Goal: Transaction & Acquisition: Obtain resource

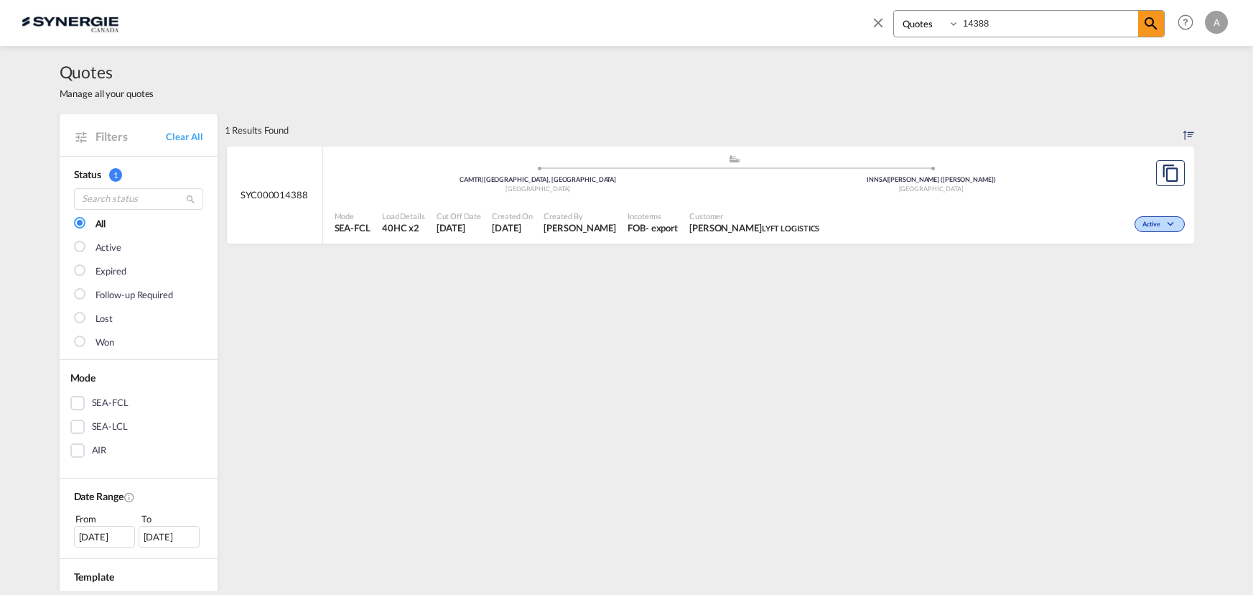
select select "Quotes"
drag, startPoint x: 939, startPoint y: 29, endPoint x: 849, endPoint y: 27, distance: 90.5
click at [852, 29] on div "Bookings Quotes Enquiries 14388 Help Resources Product Release A My Profile Log…" at bounding box center [627, 22] width 1210 height 45
click at [817, 210] on span "Customer" at bounding box center [783, 215] width 187 height 11
drag, startPoint x: 998, startPoint y: 24, endPoint x: 893, endPoint y: 24, distance: 105.6
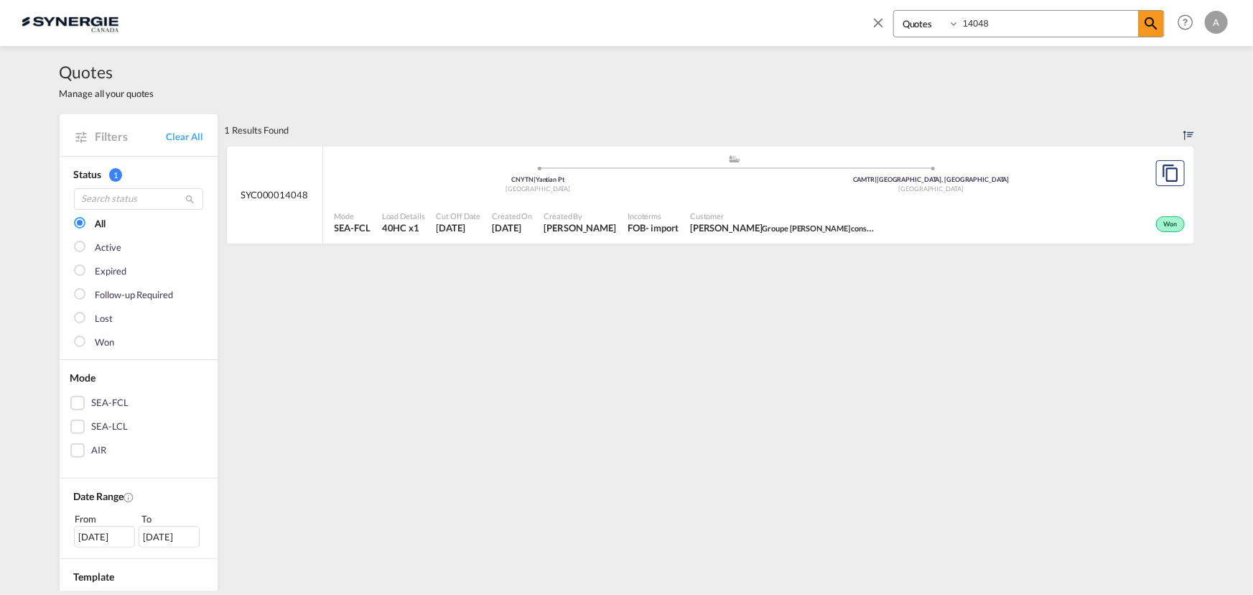
click at [893, 24] on div "Bookings Quotes Enquiries 14048" at bounding box center [1028, 23] width 271 height 27
type input "14388"
click at [779, 221] on span "KRISHNA BHATT LYFT LOGISTICS" at bounding box center [754, 227] width 130 height 13
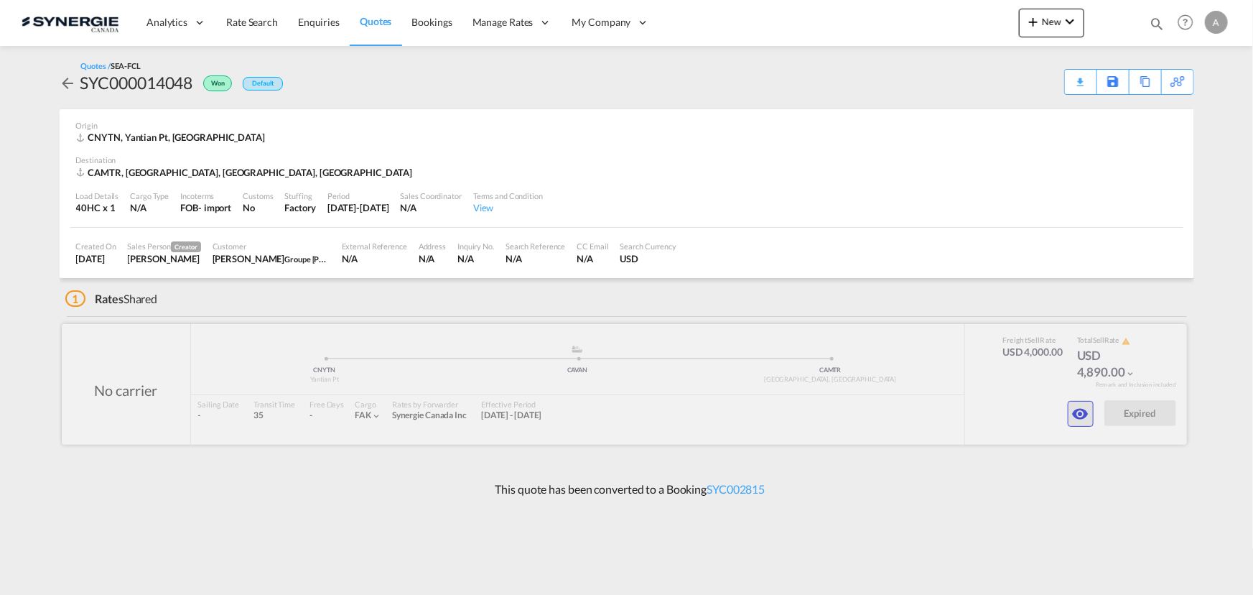
click at [1074, 405] on md-icon "icon-eye" at bounding box center [1080, 413] width 17 height 17
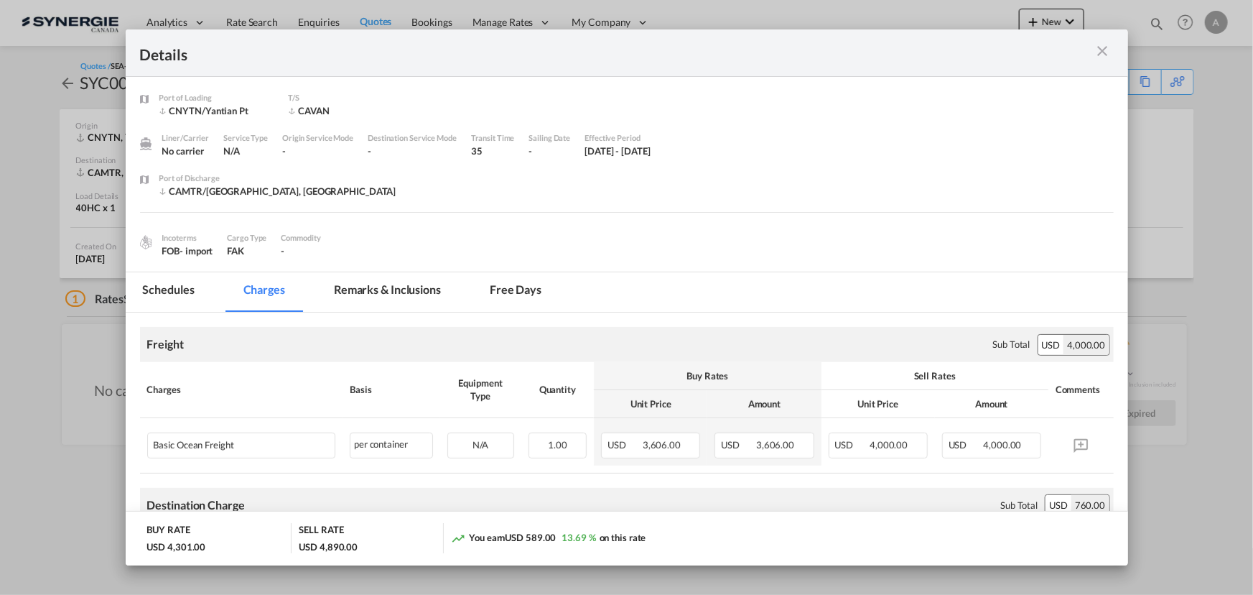
click at [430, 290] on md-tab-item "Remarks & Inclusions" at bounding box center [387, 291] width 141 height 39
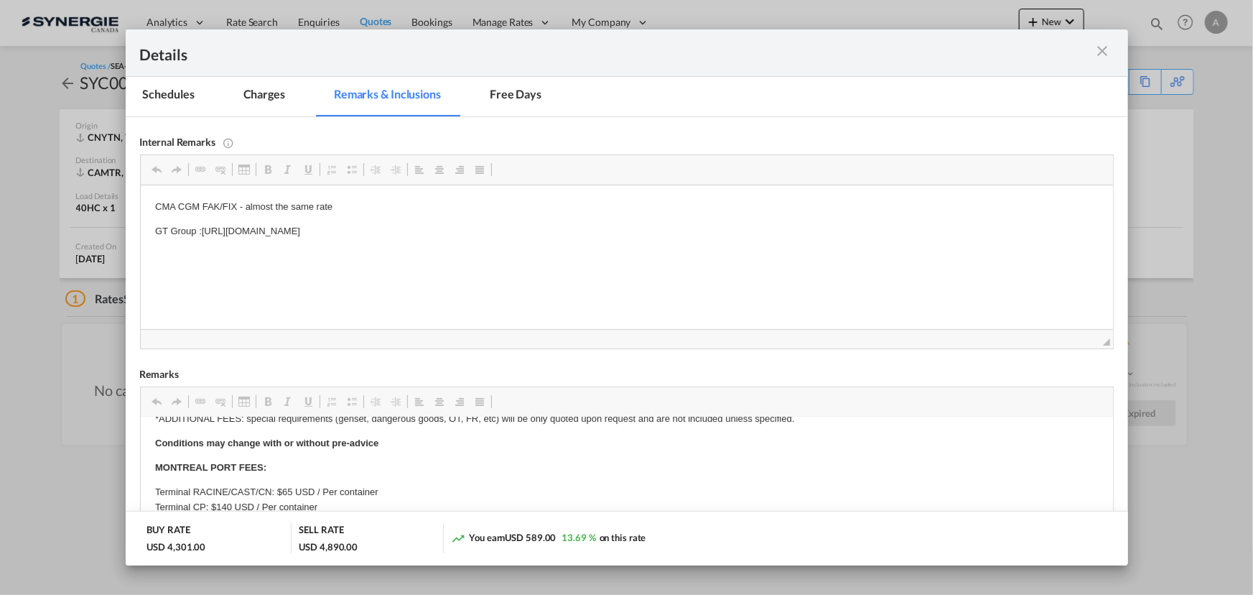
scroll to position [130, 0]
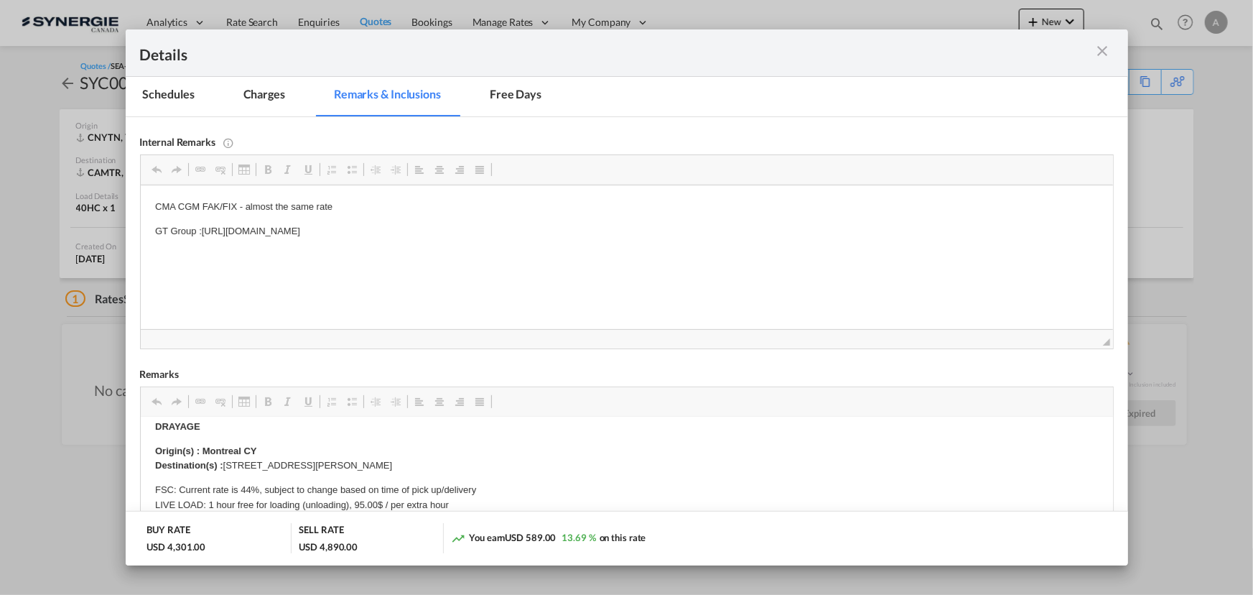
drag, startPoint x: 616, startPoint y: 233, endPoint x: 202, endPoint y: 230, distance: 414.4
click at [202, 230] on p "GT Group :https://app.frontapp.com/open/cnv_q3lumvj?key=K9ePXLVnwEgWb21DEsi0loQ…" at bounding box center [626, 231] width 944 height 15
copy p "https://app.frontapp.com/open/cnv_q3lumvj?key=K9ePXLVnwEgWb21DEsi0loQLKXO3vBsF"
drag, startPoint x: 439, startPoint y: 470, endPoint x: 223, endPoint y: 466, distance: 215.5
click at [223, 466] on body "E Manifest (ACI): Applicable if Synergie is responsible to submit Per E-manifes…" at bounding box center [626, 579] width 944 height 554
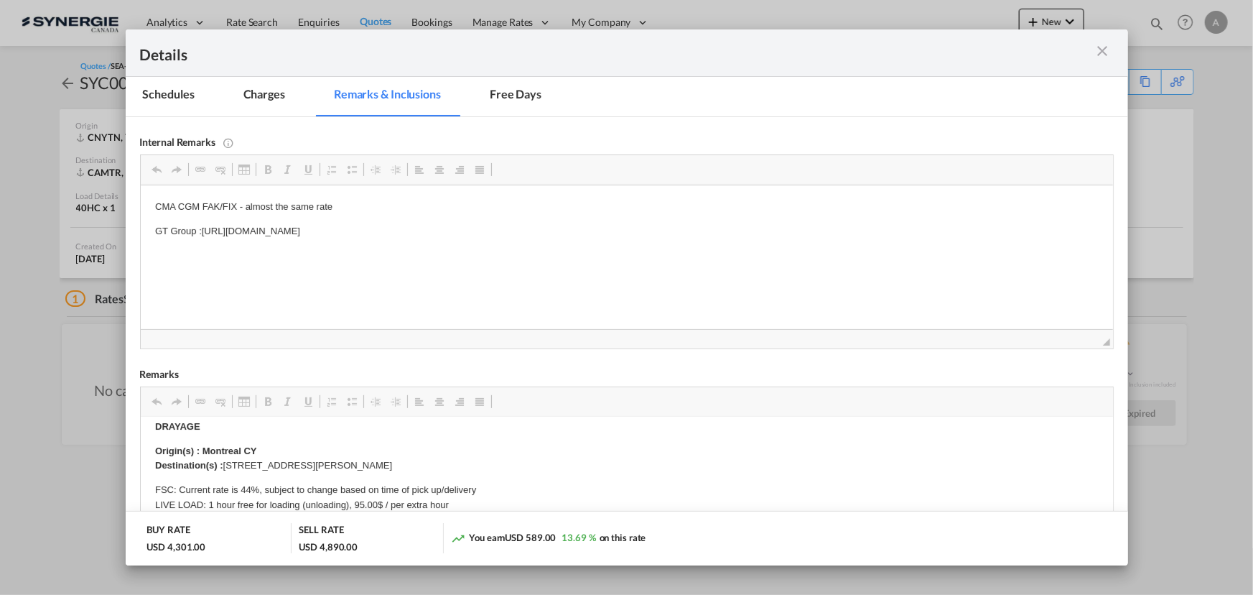
copy p "491 rue Léonard, Ste-Agathe-Des-Monts j8c 2y5"
click at [267, 95] on md-tab-item "Charges" at bounding box center [264, 96] width 76 height 39
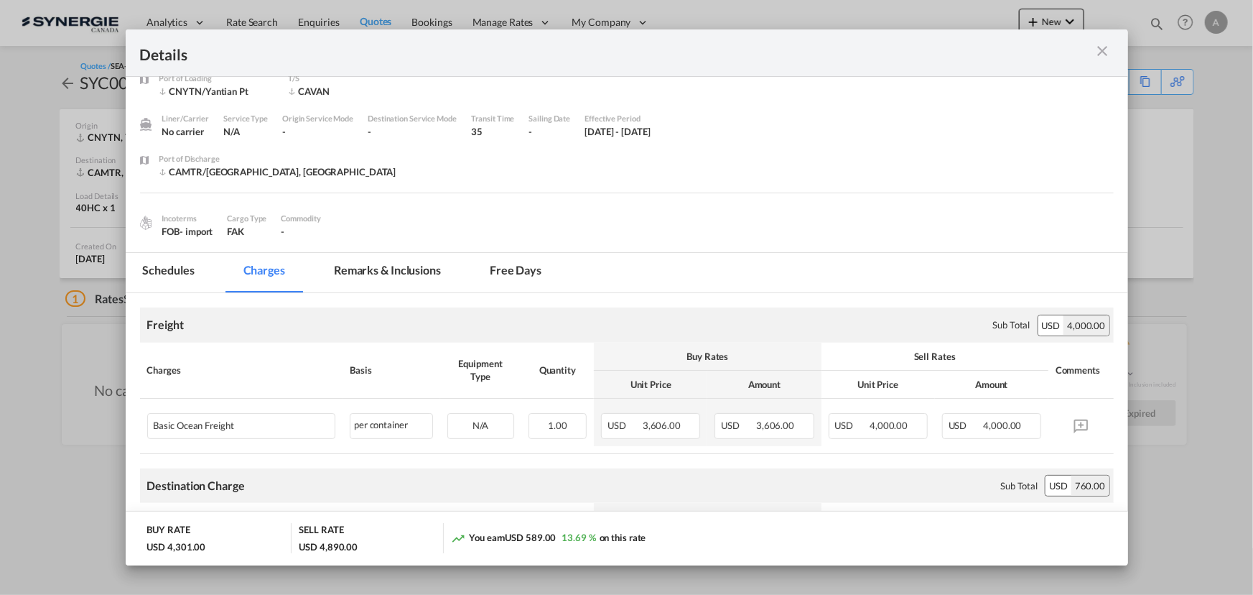
scroll to position [0, 0]
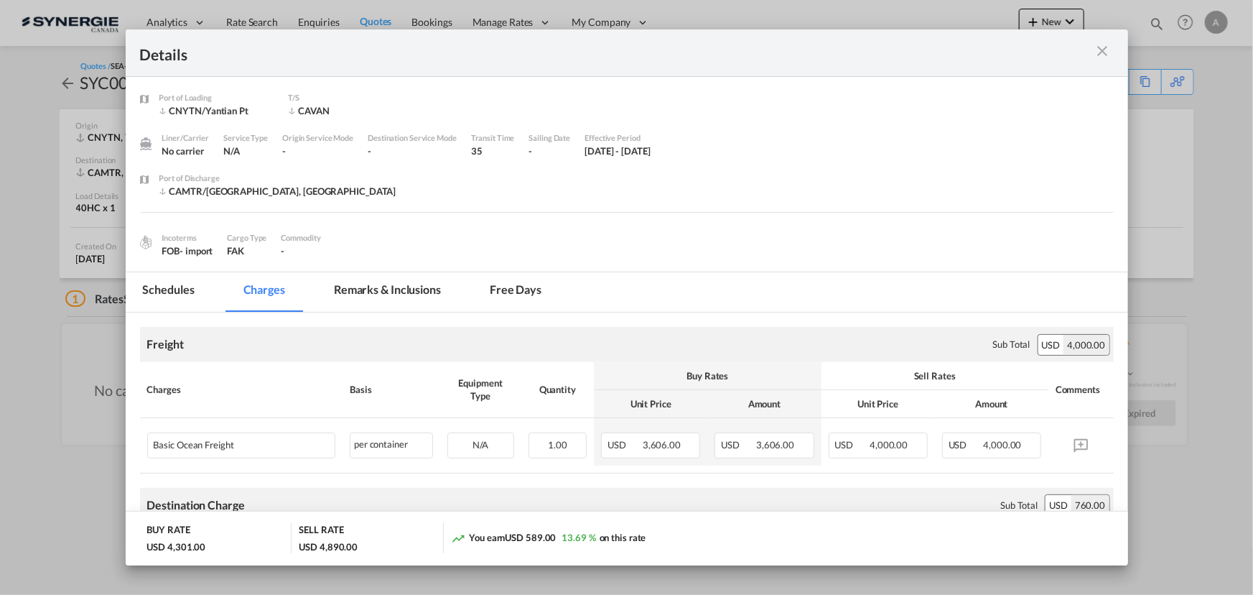
click at [1100, 52] on md-icon "icon-close m-3 fg-AAA8AD cursor" at bounding box center [1103, 50] width 17 height 17
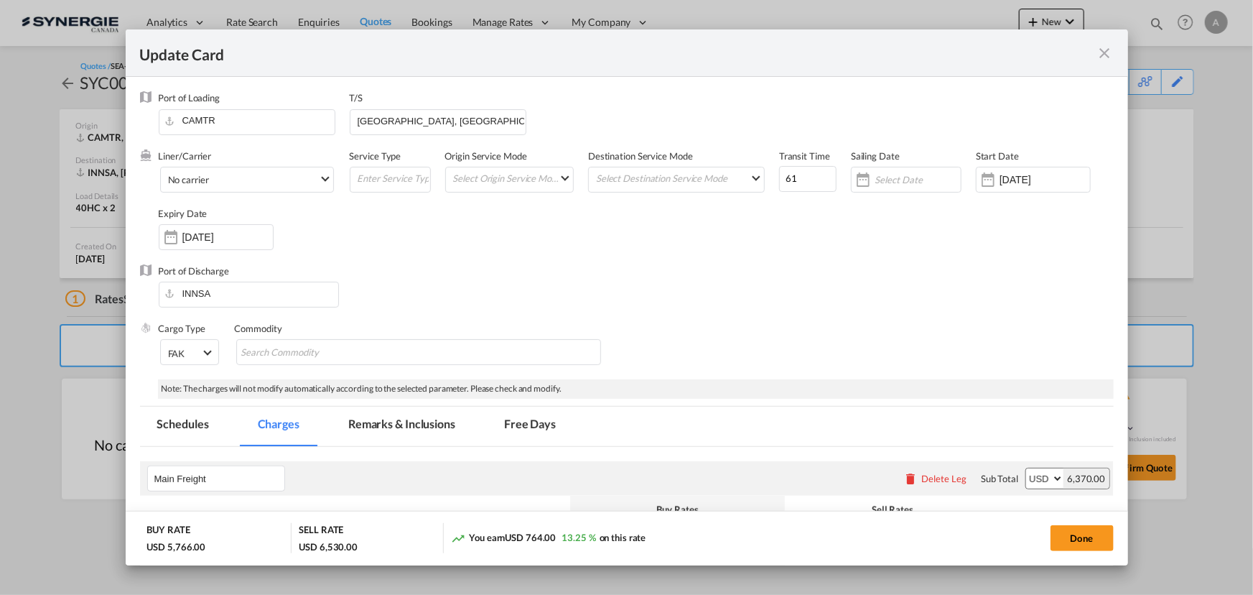
scroll to position [261, 0]
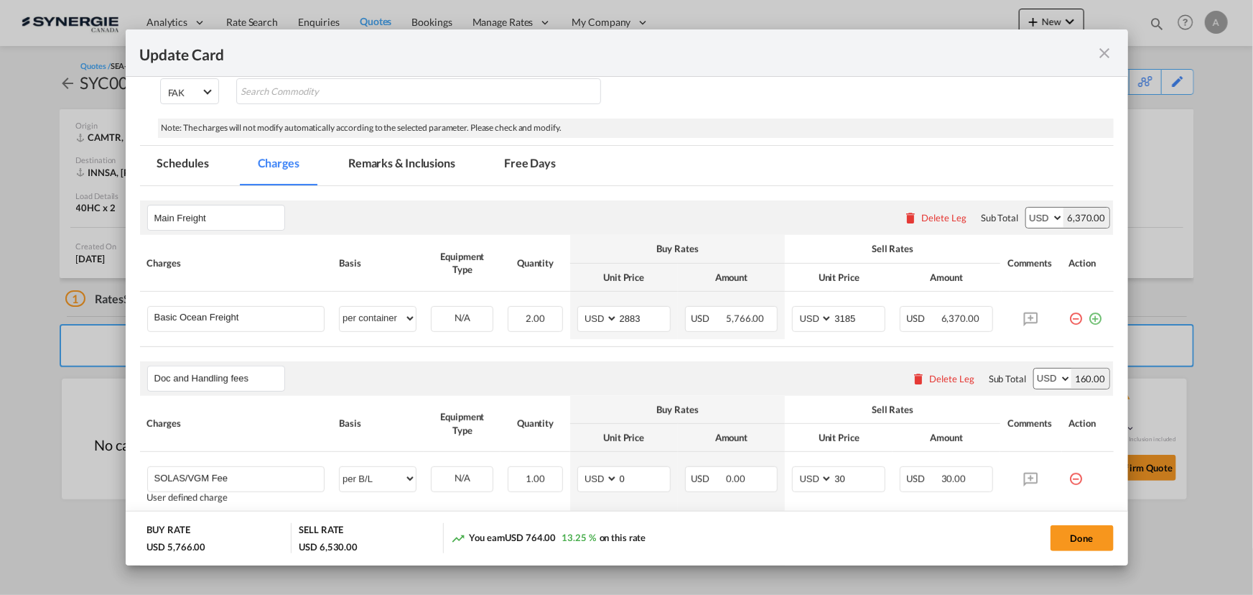
click at [399, 176] on md-tab-item "Remarks & Inclusions" at bounding box center [401, 165] width 141 height 39
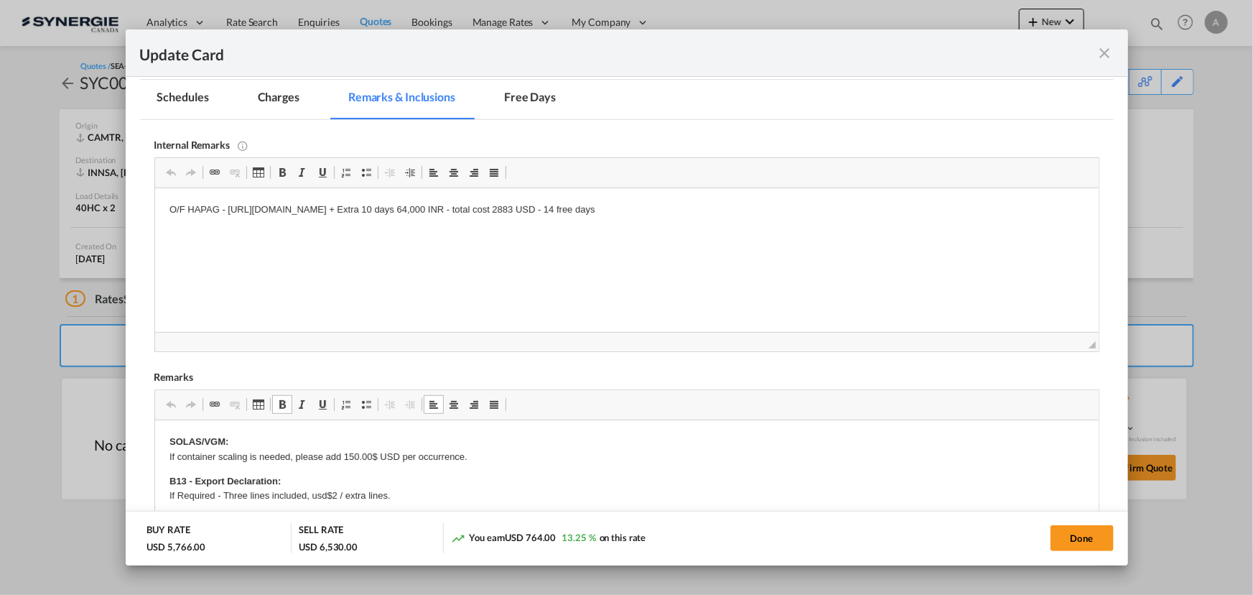
scroll to position [195, 0]
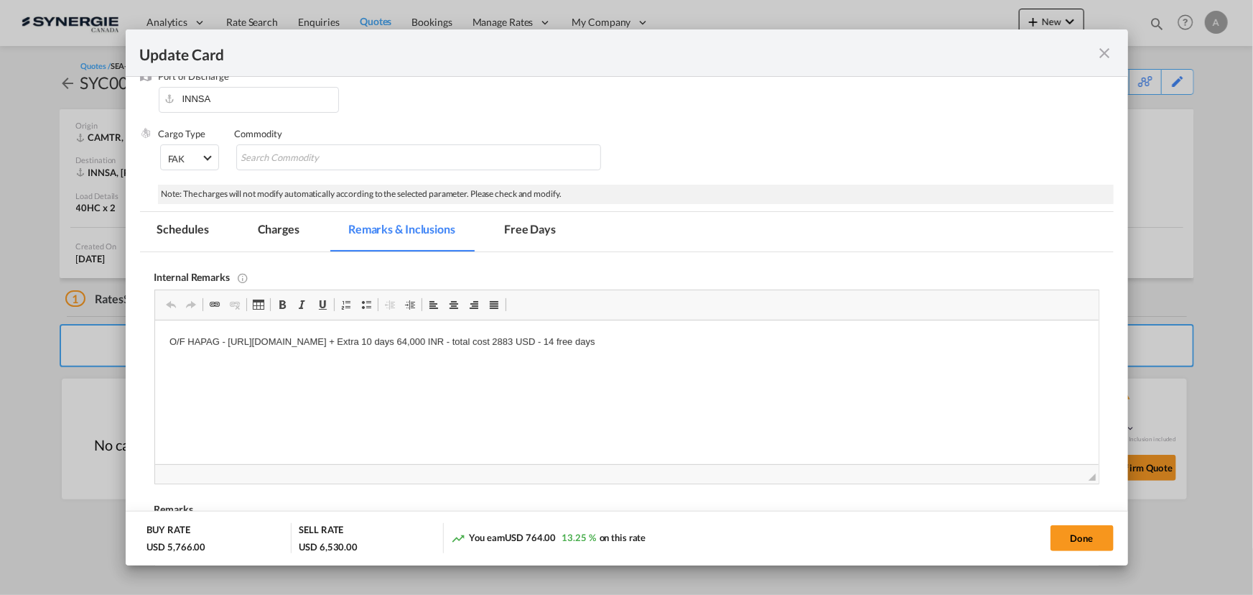
click at [1103, 50] on md-icon "icon-close fg-AAA8AD m-0 pointer" at bounding box center [1105, 53] width 17 height 17
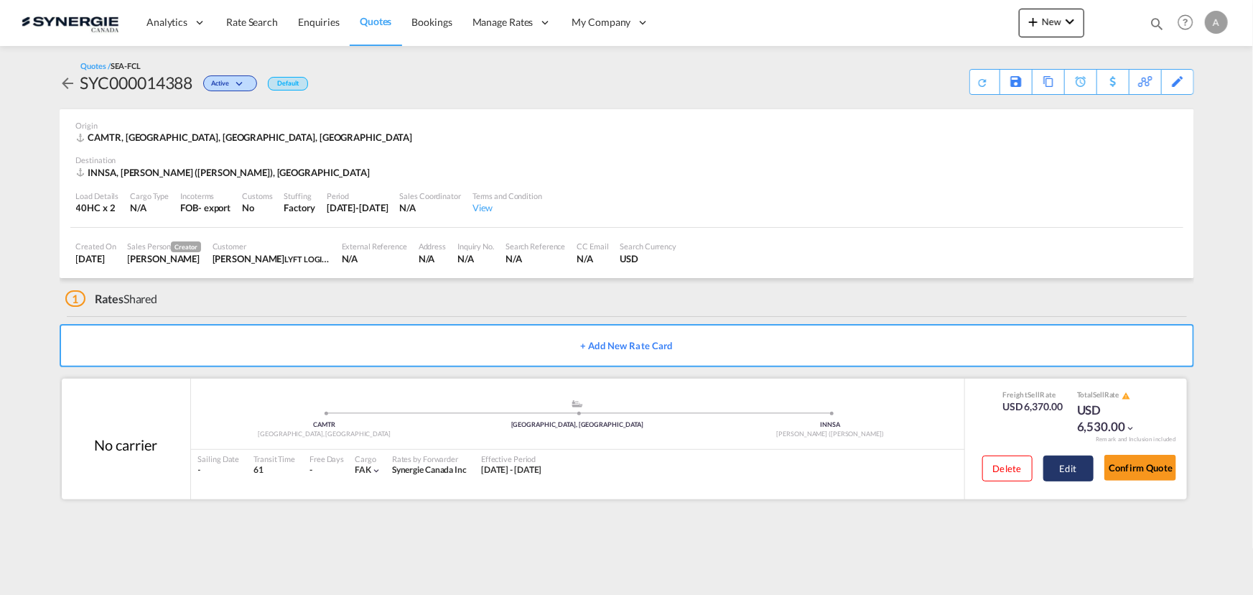
click at [1066, 465] on button "Edit" at bounding box center [1069, 468] width 50 height 26
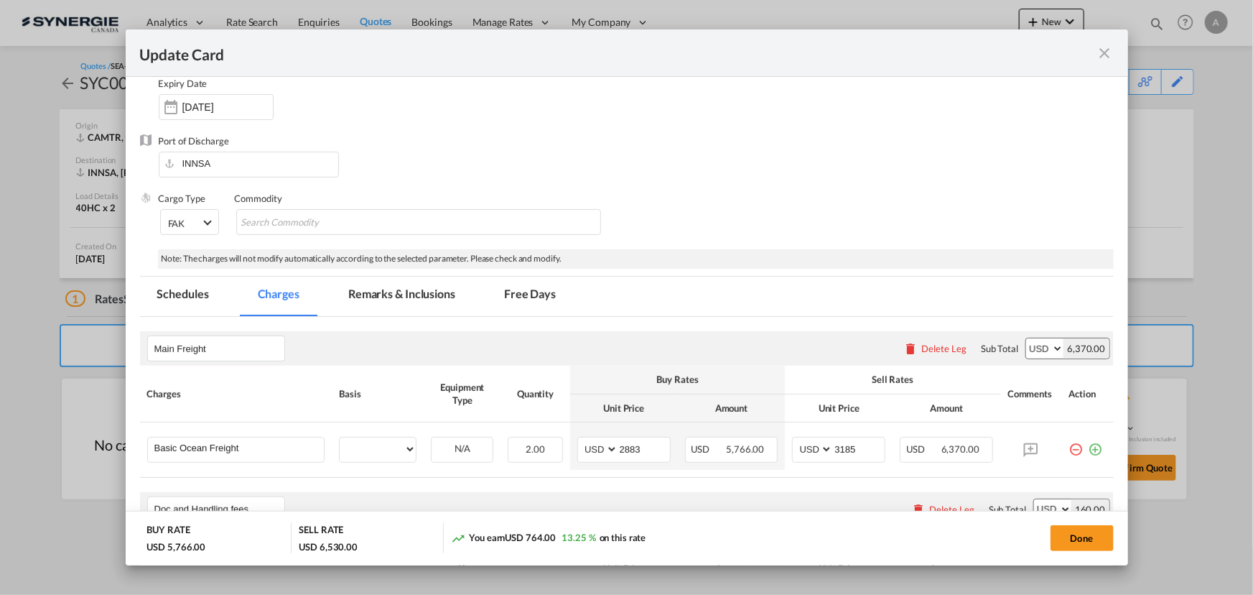
select select "per container"
select select "per B/L"
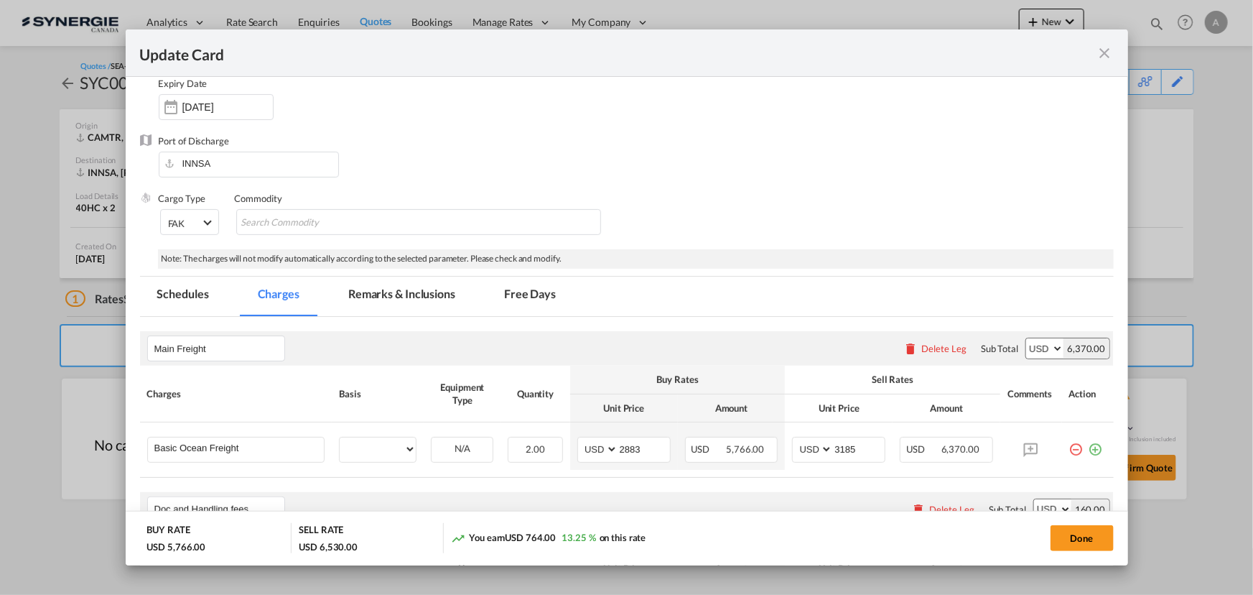
select select "per shipment"
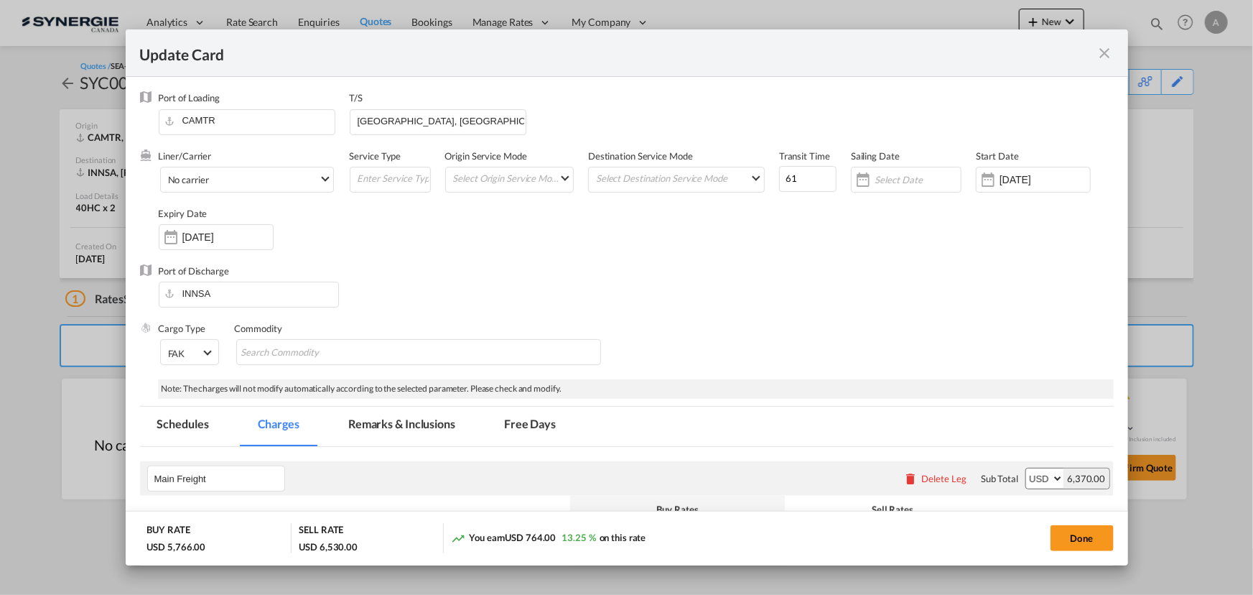
click at [1100, 52] on md-icon "icon-close fg-AAA8AD m-0 pointer" at bounding box center [1105, 53] width 17 height 17
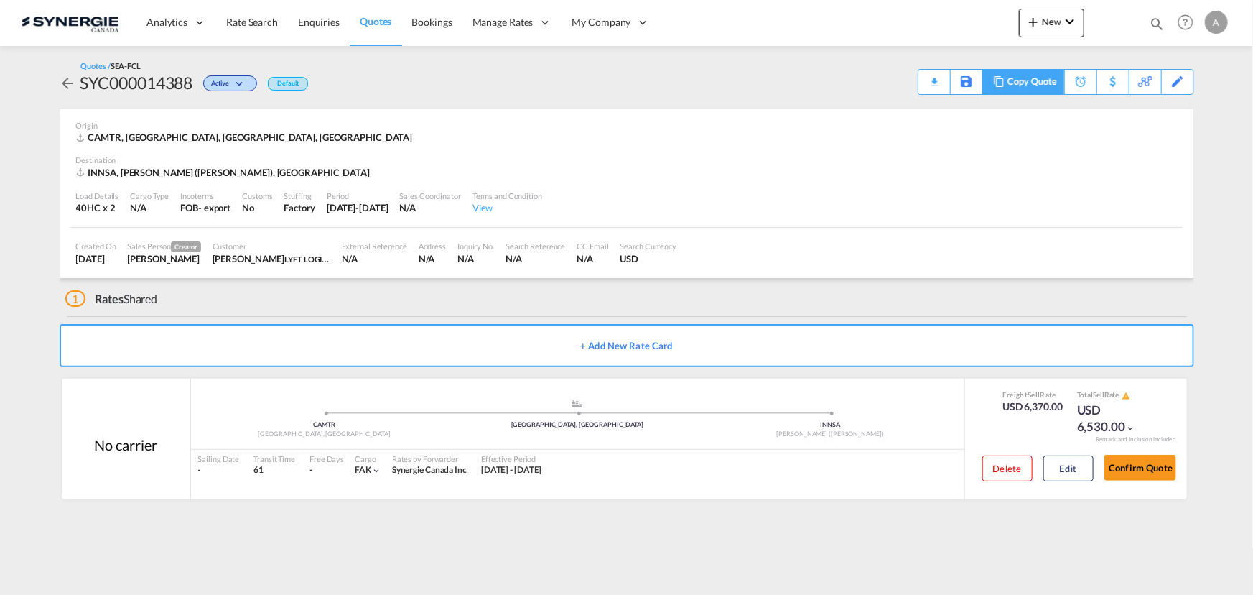
click at [1036, 86] on div "Copy Quote" at bounding box center [1032, 82] width 49 height 24
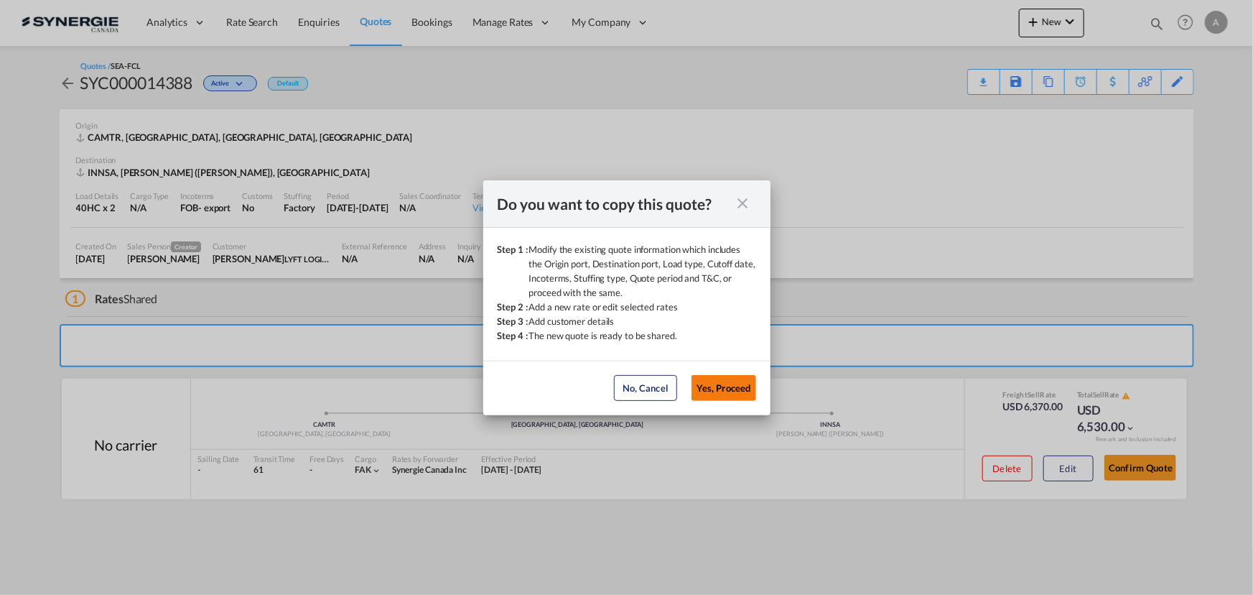
click at [720, 391] on button "Yes, Proceed" at bounding box center [724, 388] width 65 height 26
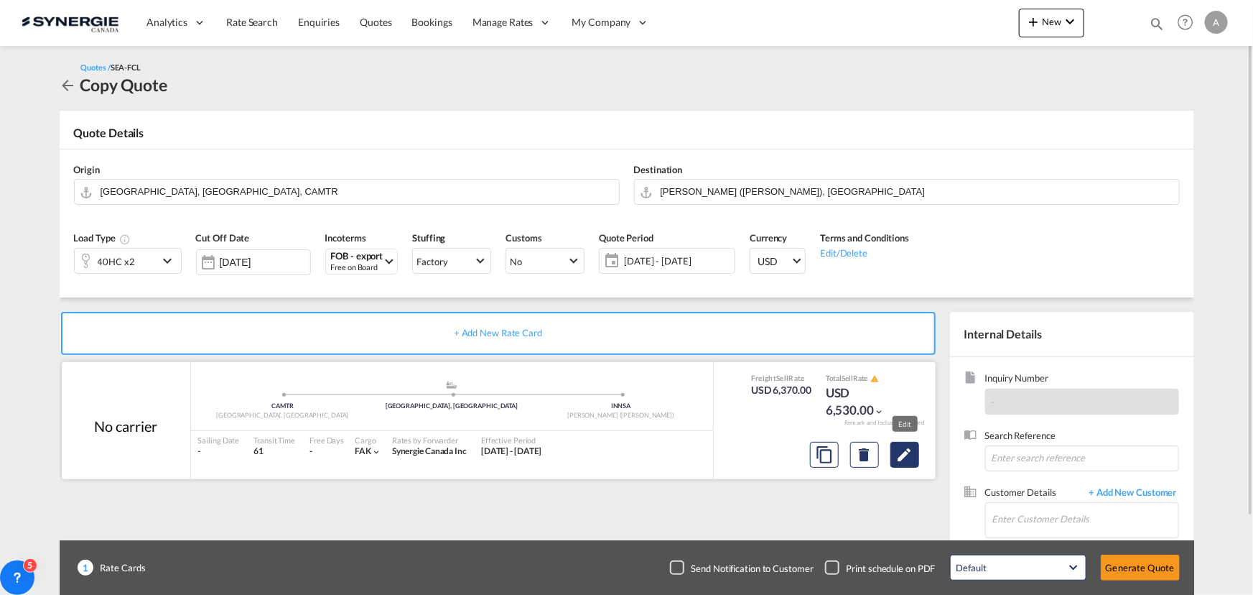
click at [906, 464] on button "Edit" at bounding box center [905, 455] width 29 height 26
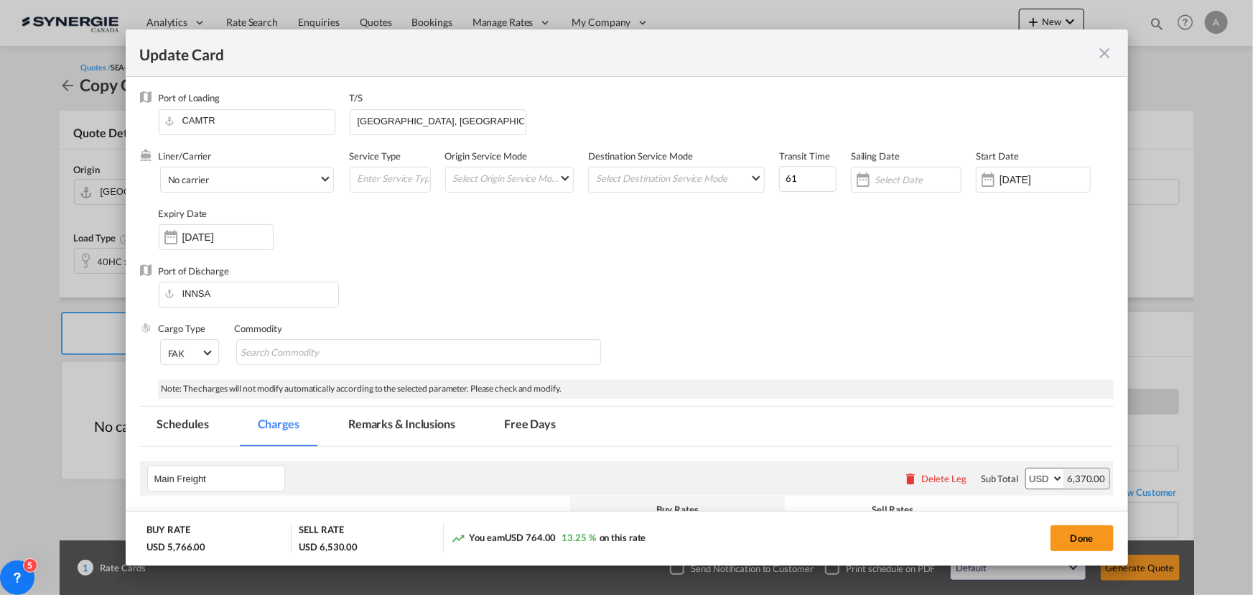
drag, startPoint x: 409, startPoint y: 428, endPoint x: 464, endPoint y: 410, distance: 57.5
click at [409, 429] on md-tab-item "Remarks & Inclusions" at bounding box center [401, 425] width 141 height 39
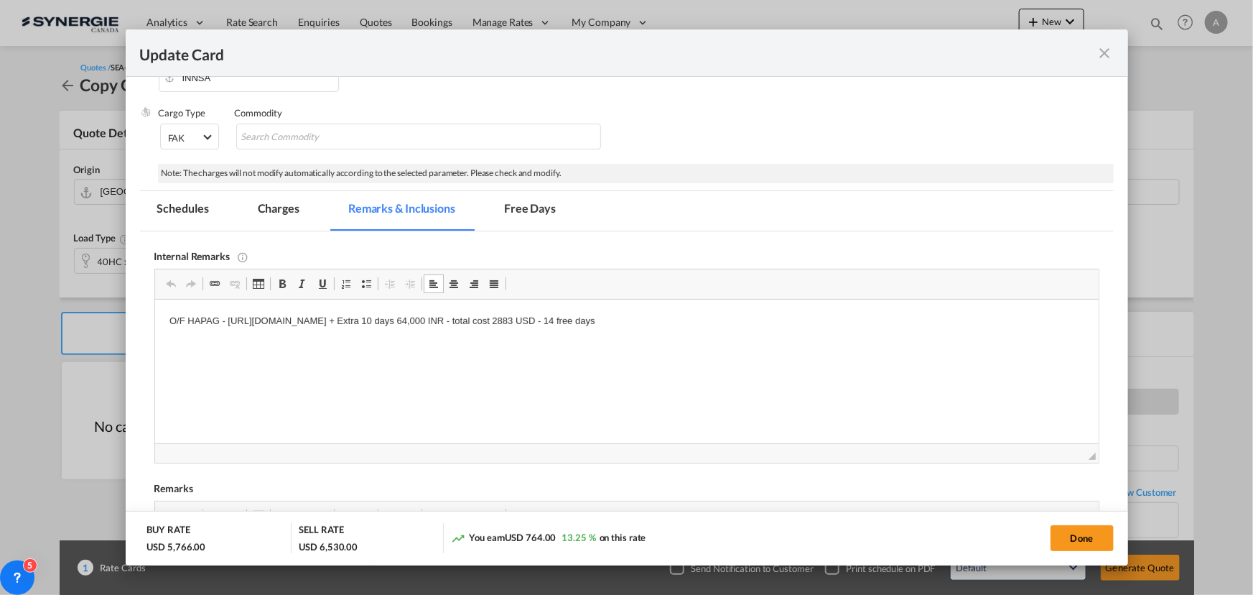
drag, startPoint x: 965, startPoint y: 322, endPoint x: 186, endPoint y: 343, distance: 779.5
click at [186, 343] on html "O/F HAPAG - https://app.frontapp.com/open/cnv_qacal73?key=1sQ8HaQyYWz59exQ5F8Xt…" at bounding box center [626, 321] width 944 height 44
click at [307, 208] on md-tab-item "Charges" at bounding box center [279, 210] width 76 height 39
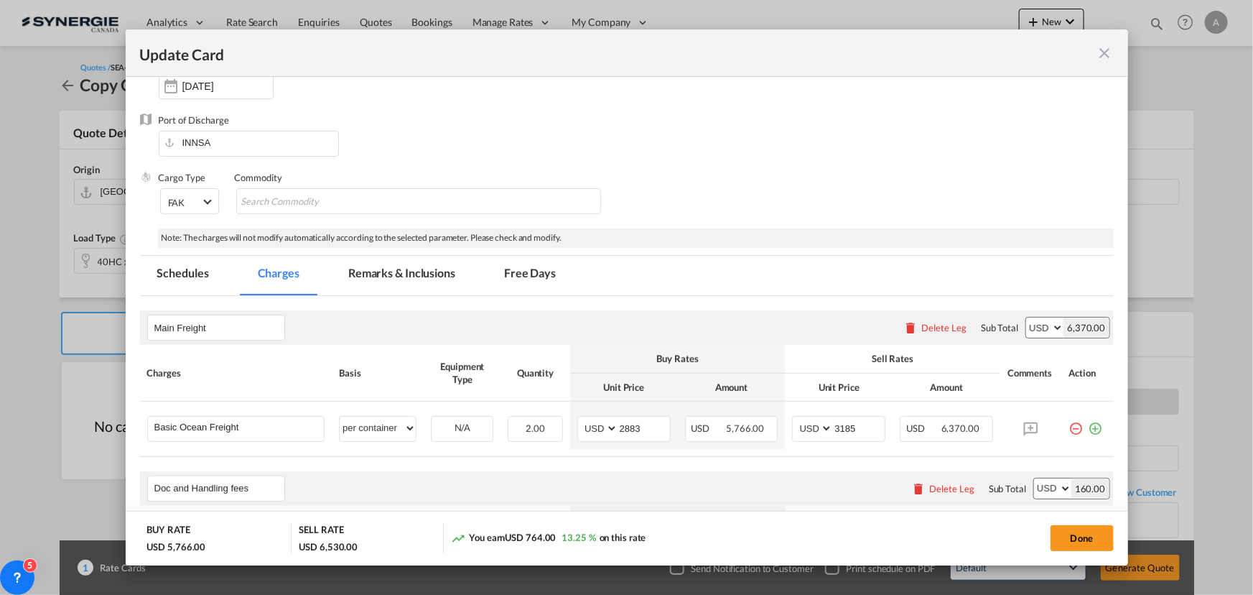
scroll to position [261, 0]
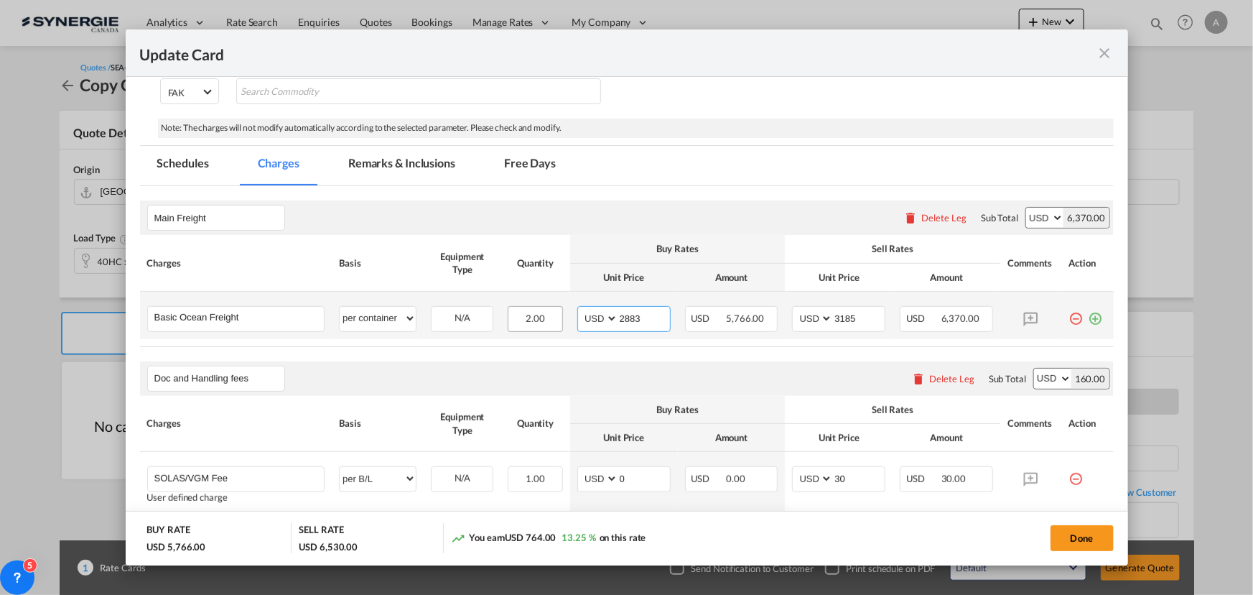
drag, startPoint x: 636, startPoint y: 315, endPoint x: 524, endPoint y: 305, distance: 111.7
click at [555, 307] on tr "Basic Ocean Freight Please Enter User Defined Charges Cannot Be Published per e…" at bounding box center [627, 315] width 974 height 47
type input "2341"
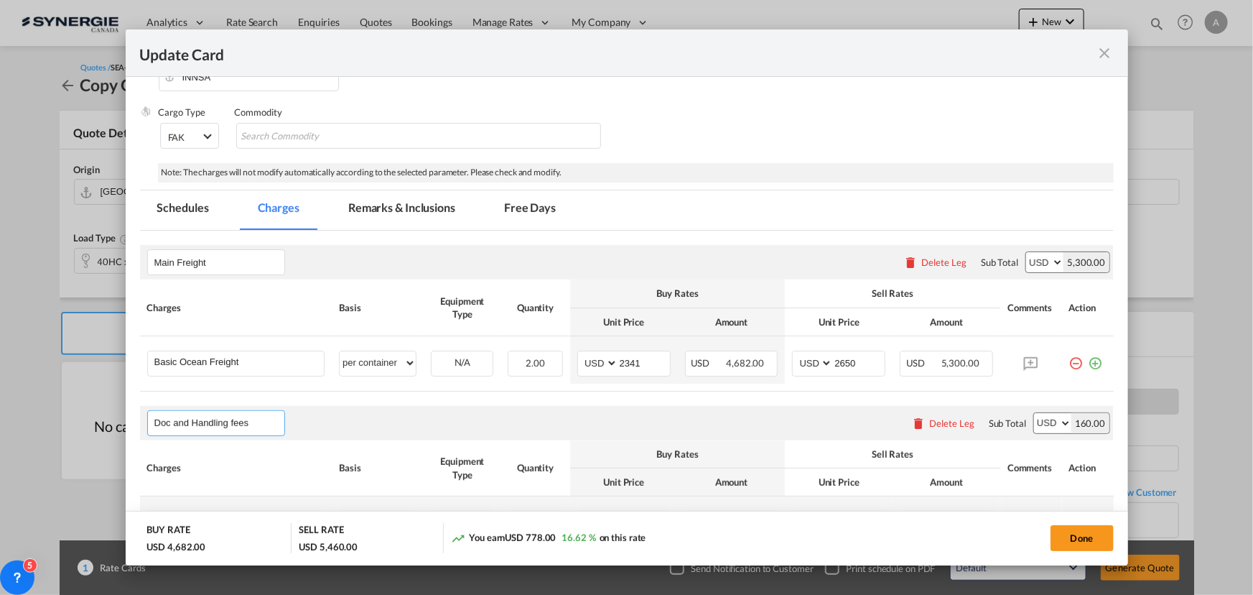
scroll to position [158, 0]
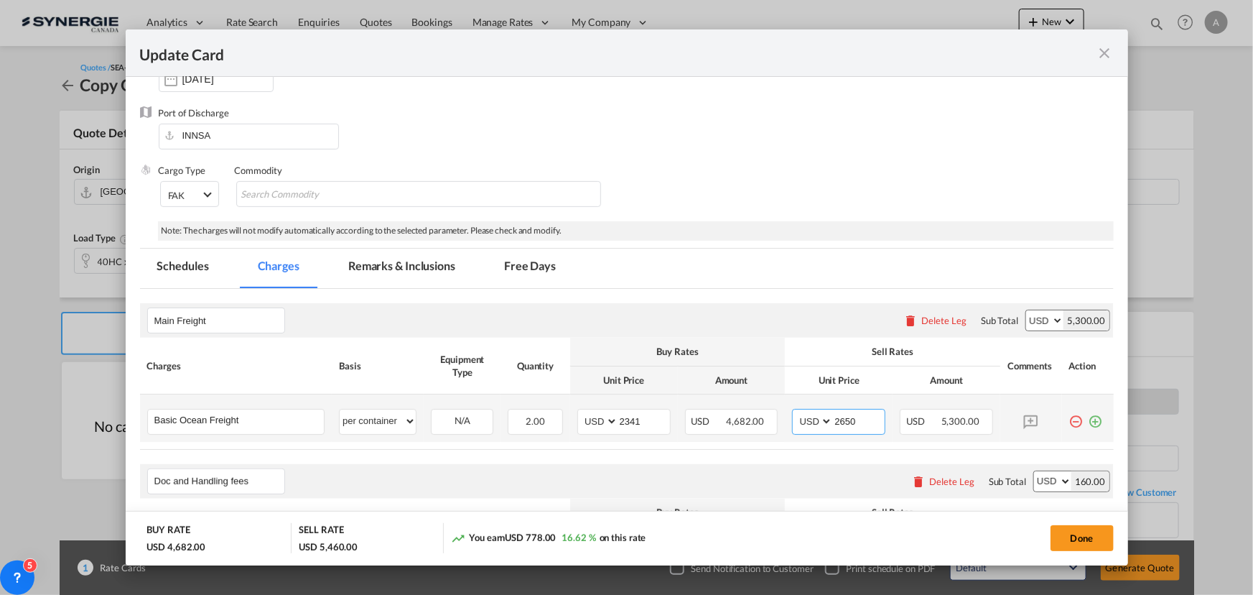
drag, startPoint x: 865, startPoint y: 422, endPoint x: 780, endPoint y: 417, distance: 84.9
click at [785, 417] on td "AED AFN ALL AMD ANG AOA ARS AUD AWG AZN BAM BBD BDT BGN BHD BIF BMD BND BOB BRL…" at bounding box center [839, 417] width 108 height 47
type input "2660"
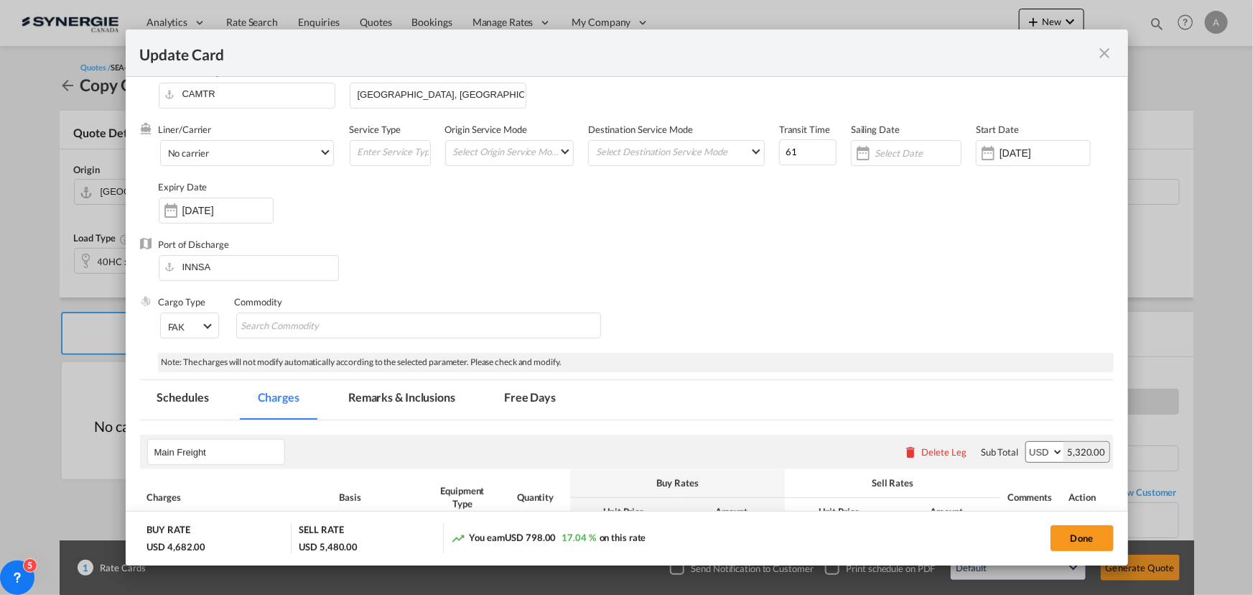
scroll to position [0, 0]
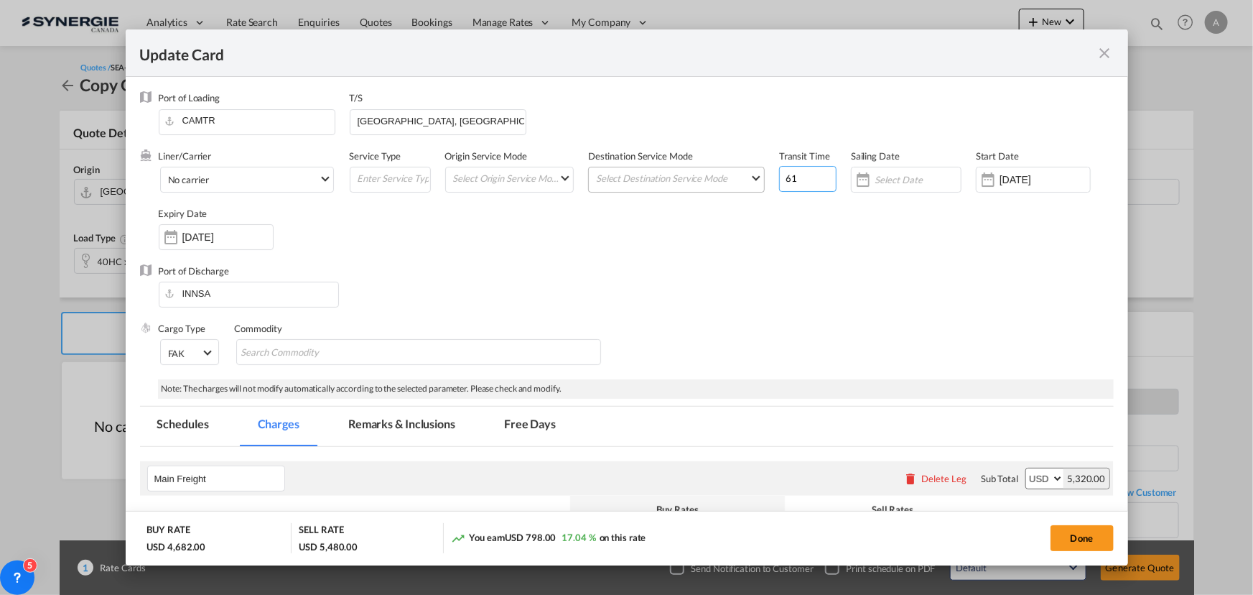
drag, startPoint x: 784, startPoint y: 180, endPoint x: 712, endPoint y: 175, distance: 72.0
click at [739, 180] on div "Liner/Carrier No carrier 2HM LOGISTICS D.O.O AAXL GLOBAL SHIPPING LINES LLC ABD…" at bounding box center [636, 206] width 955 height 115
type input "71"
drag, startPoint x: 453, startPoint y: 120, endPoint x: 395, endPoint y: 118, distance: 58.2
click at [395, 118] on input "HUELVA, TANGER" at bounding box center [440, 121] width 169 height 22
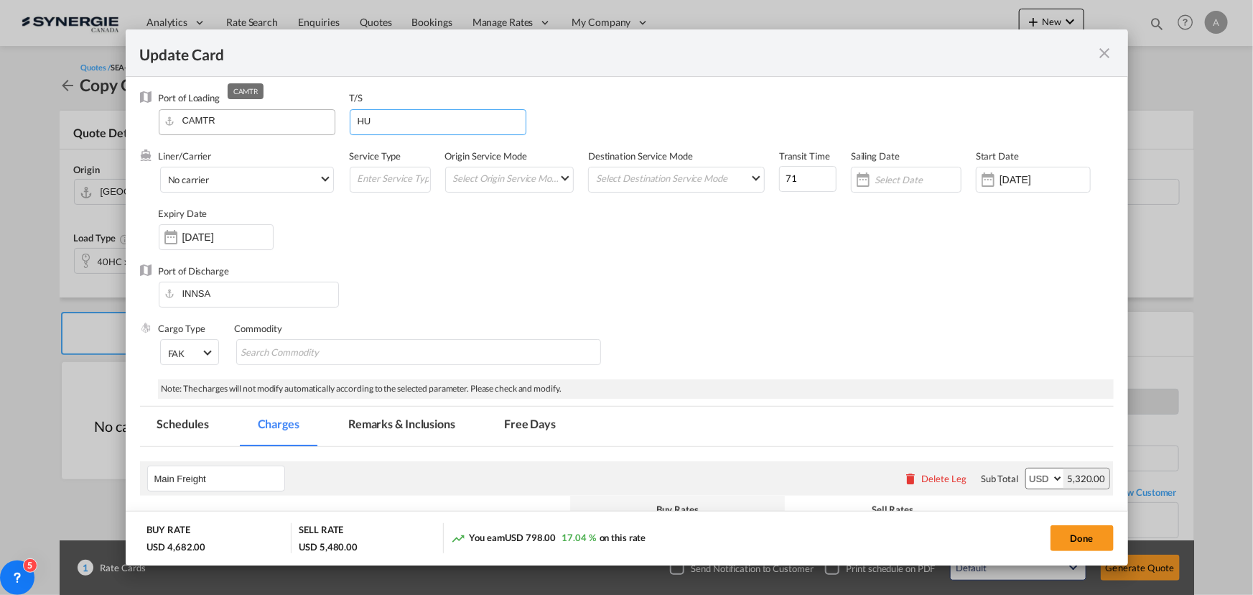
type input "H"
type input "ANTWERP"
click at [883, 261] on div "Liner/Carrier No carrier 2HM LOGISTICS D.O.O AAXL GLOBAL SHIPPING LINES LLC ABD…" at bounding box center [636, 206] width 955 height 115
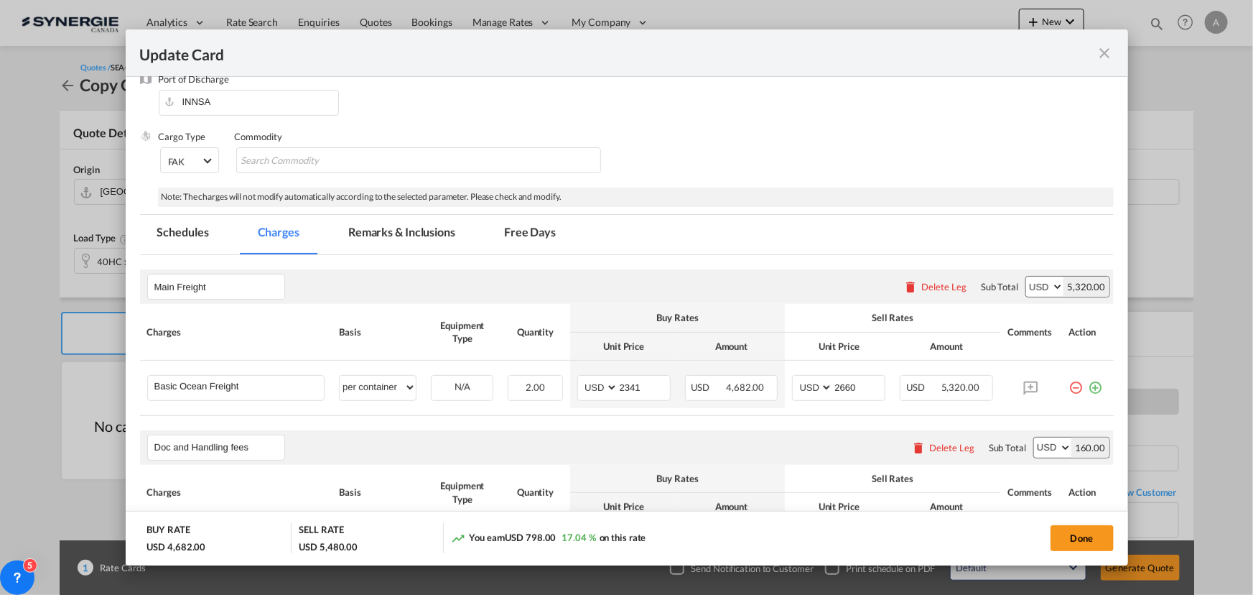
scroll to position [195, 0]
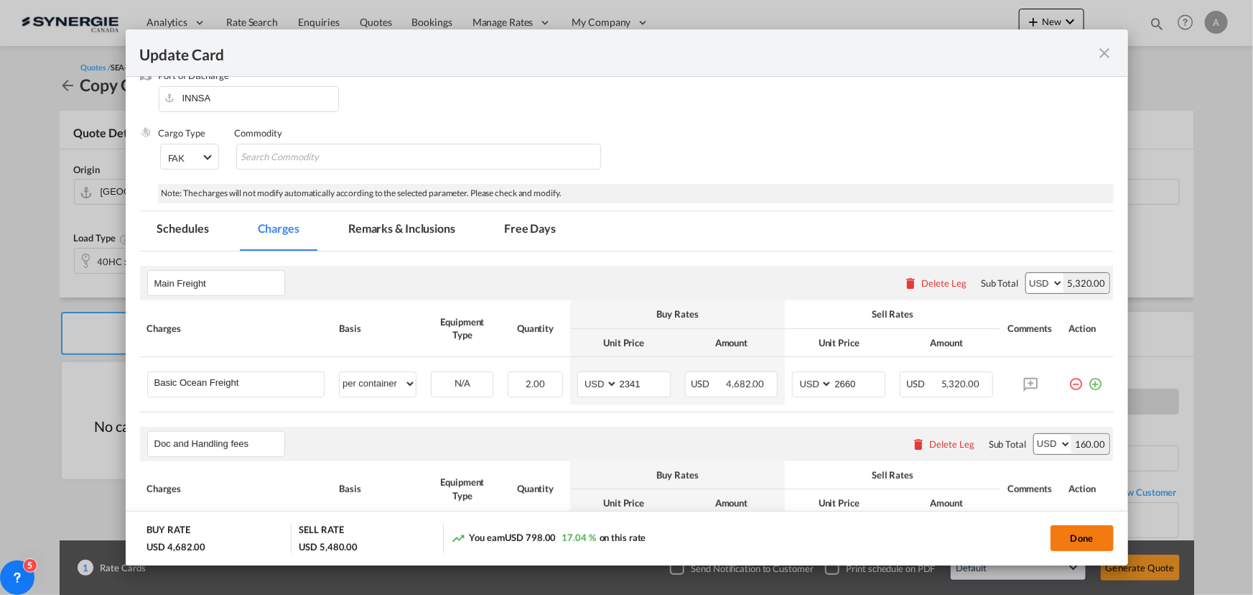
click at [1069, 535] on button "Done" at bounding box center [1082, 538] width 63 height 26
type input "27 Aug 2025"
type input "[DATE]"
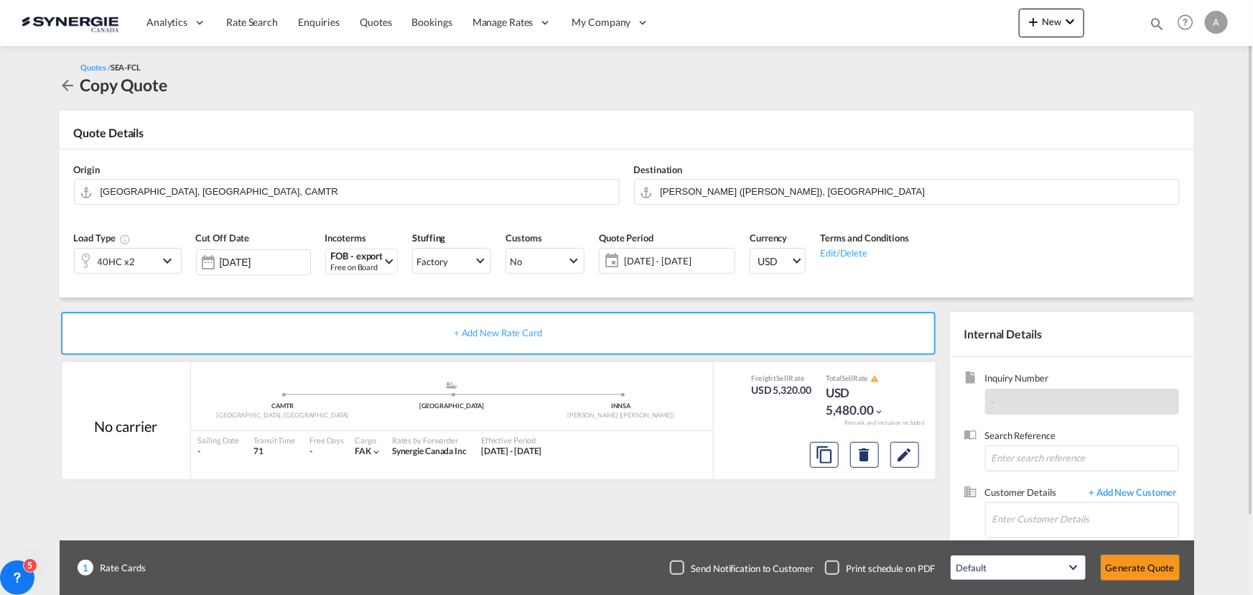
scroll to position [89, 0]
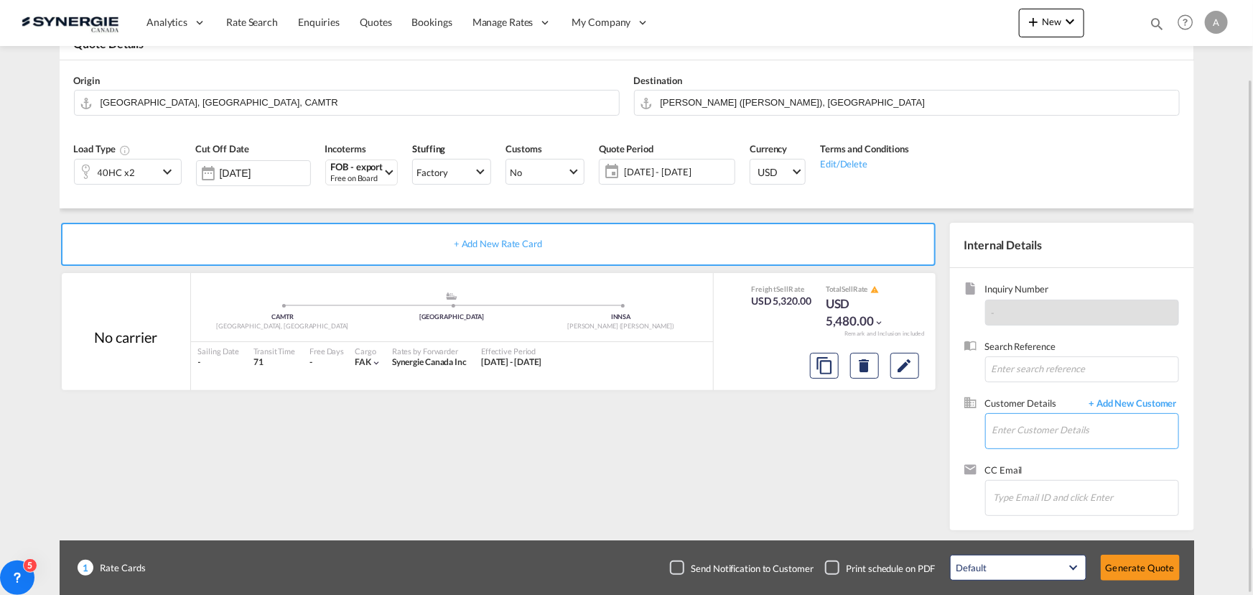
click at [1028, 430] on input "Enter Customer Details" at bounding box center [1086, 430] width 186 height 32
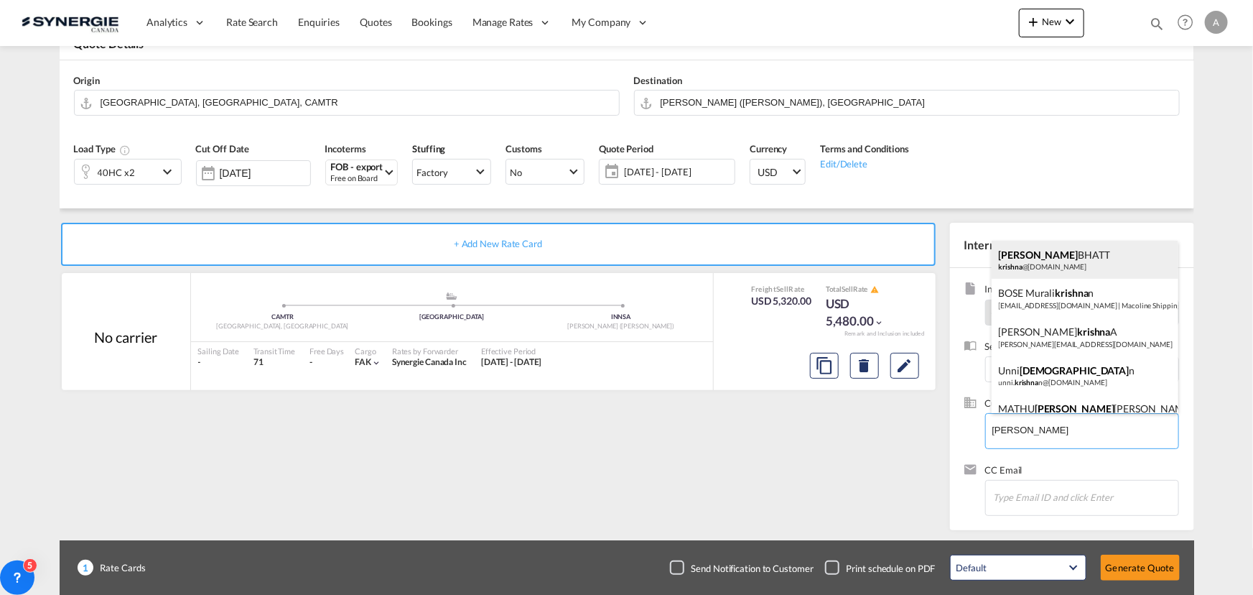
click at [1069, 255] on div "KRISHNA BHATT krishna @lyftlogistics.co.in" at bounding box center [1085, 260] width 187 height 39
type input "LYFT LOGISTICS, KRISHNA BHATT, krishna@lyftlogistics.co.in"
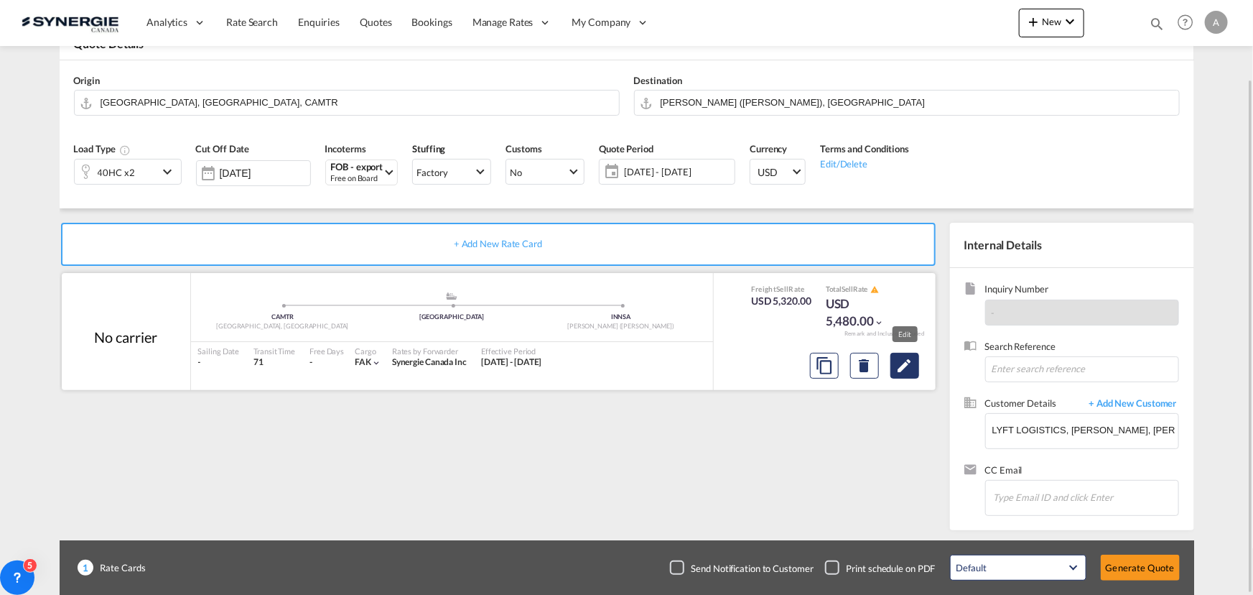
click at [912, 365] on md-icon "Edit" at bounding box center [904, 365] width 17 height 17
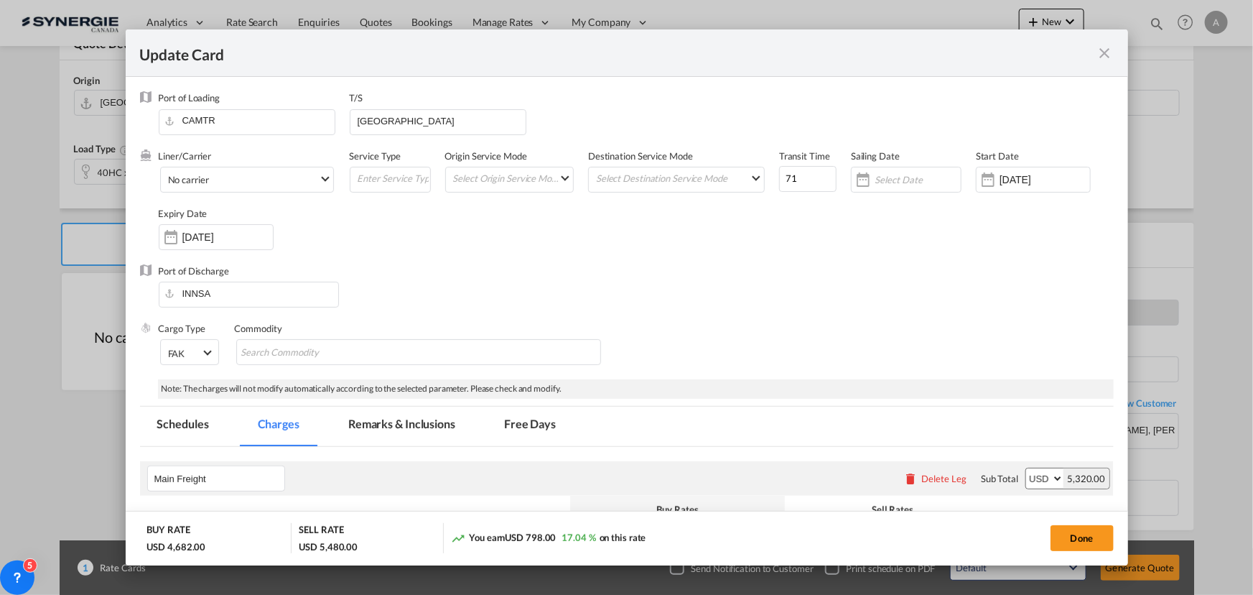
click at [402, 417] on md-tab-item "Remarks & Inclusions" at bounding box center [401, 425] width 141 height 39
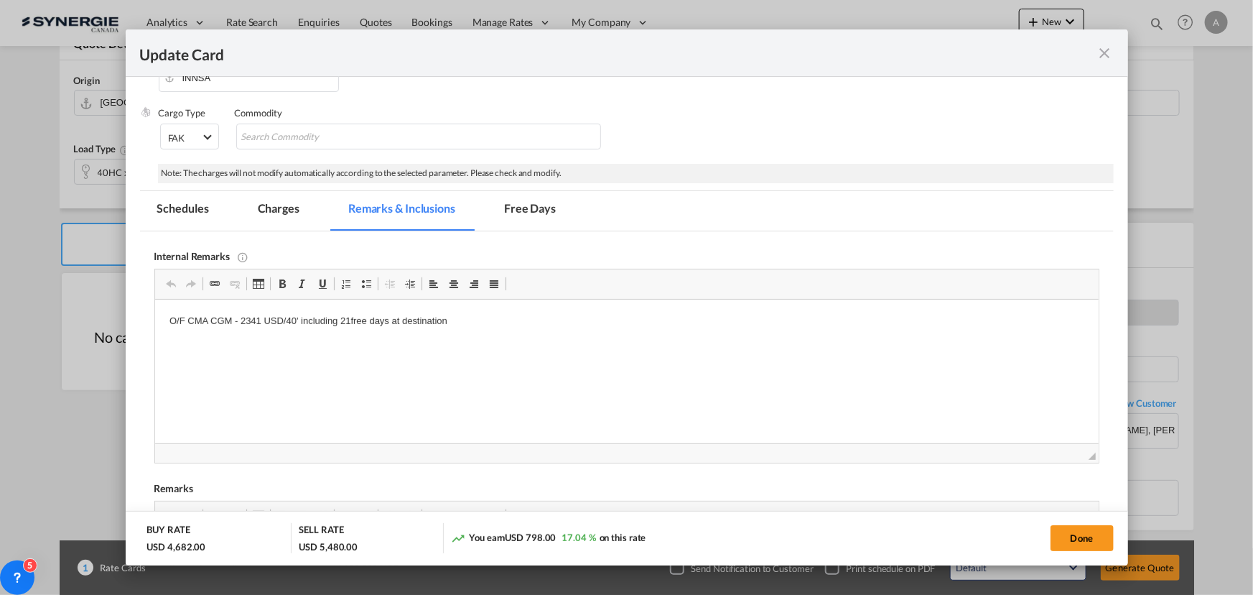
scroll to position [0, 0]
click at [478, 324] on p "O/F CMA CGM - 2341 USD/40' including 21free days at destination" at bounding box center [626, 321] width 915 height 15
drag, startPoint x: 290, startPoint y: 211, endPoint x: 1246, endPoint y: 393, distance: 973.0
click at [290, 211] on md-tab-item "Charges" at bounding box center [279, 210] width 76 height 39
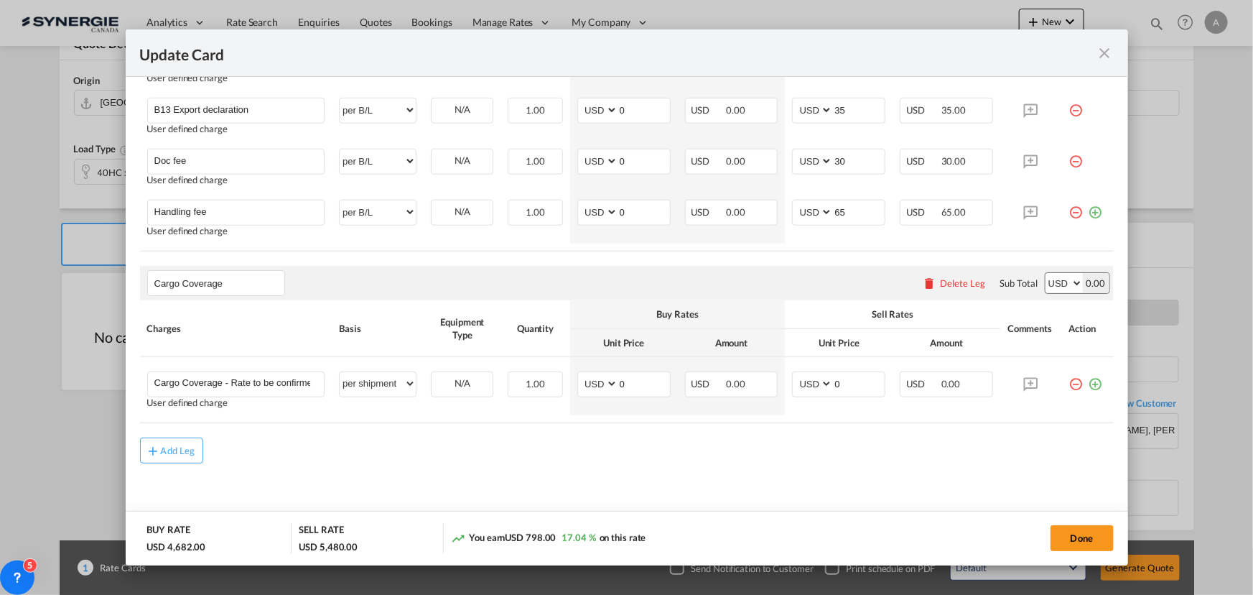
scroll to position [681, 0]
click at [1068, 534] on button "Done" at bounding box center [1082, 538] width 63 height 26
type input "27 Aug 2025"
type input "29 Sep 2025"
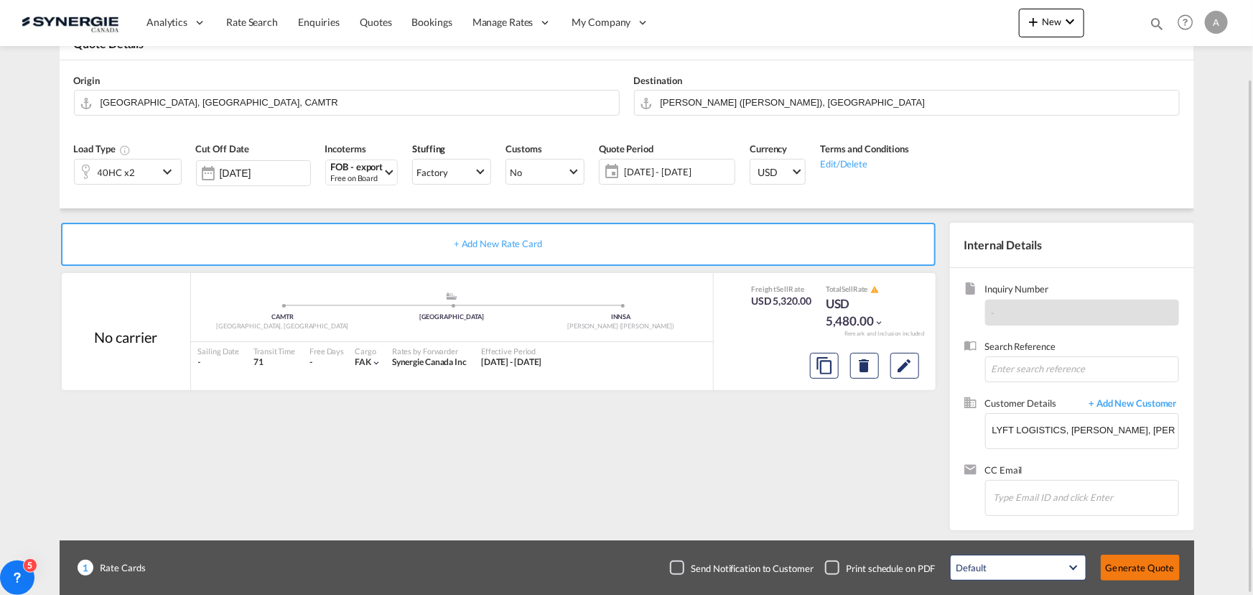
click at [1134, 562] on button "Generate Quote" at bounding box center [1140, 567] width 79 height 26
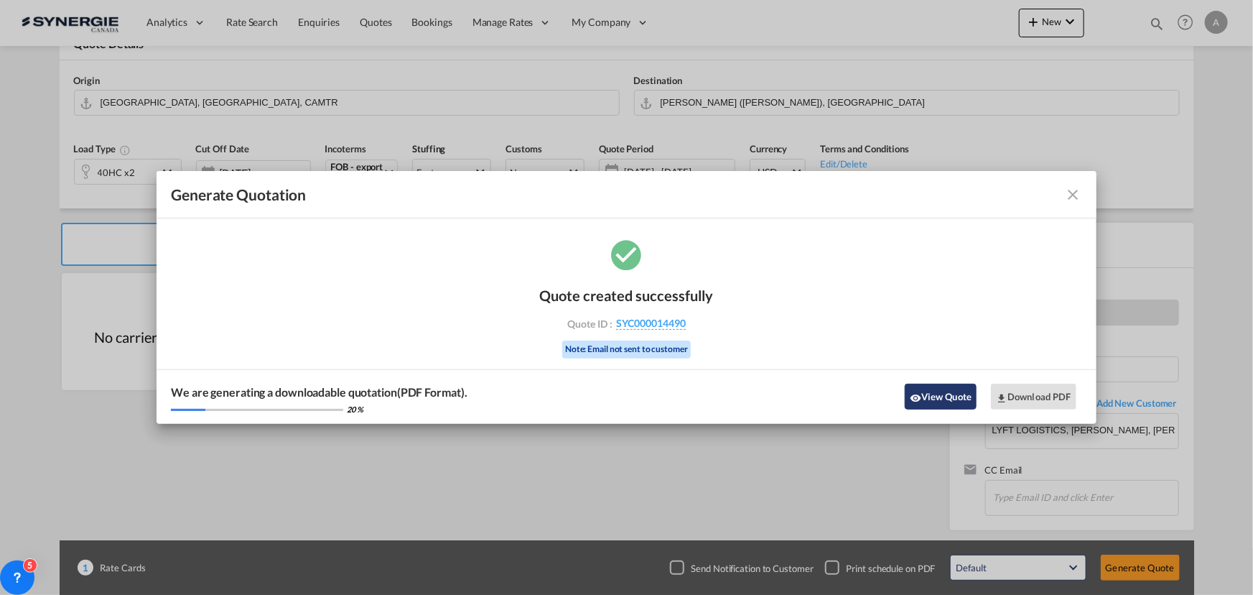
click at [941, 399] on button "View Quote" at bounding box center [941, 397] width 72 height 26
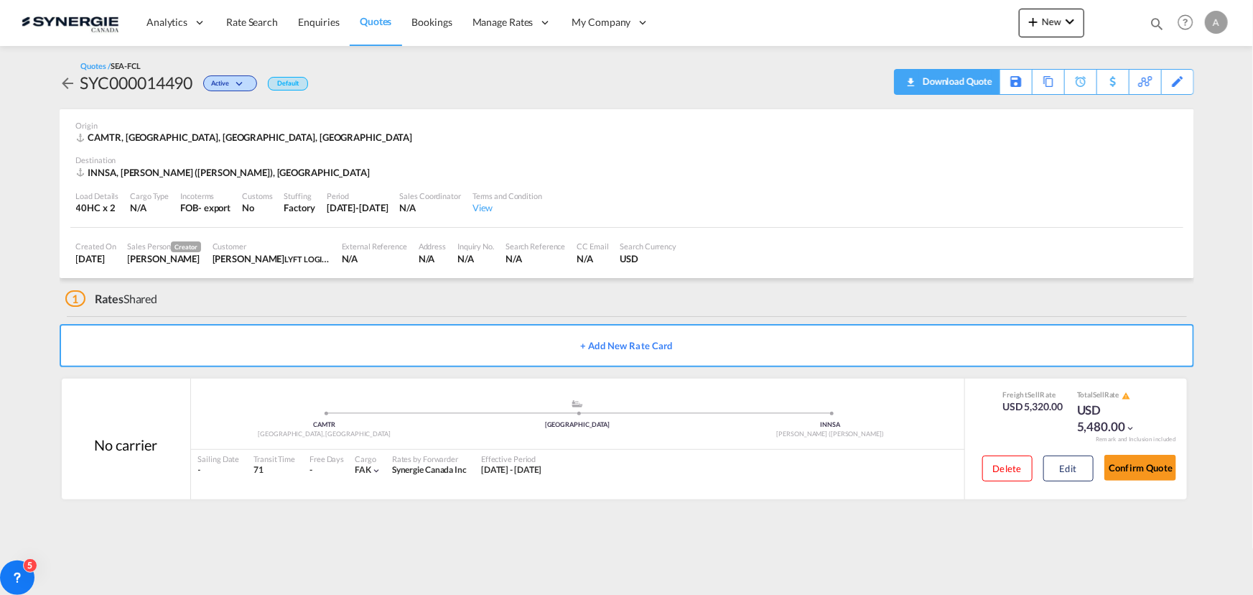
click at [919, 82] on div "Download Quote" at bounding box center [955, 81] width 73 height 23
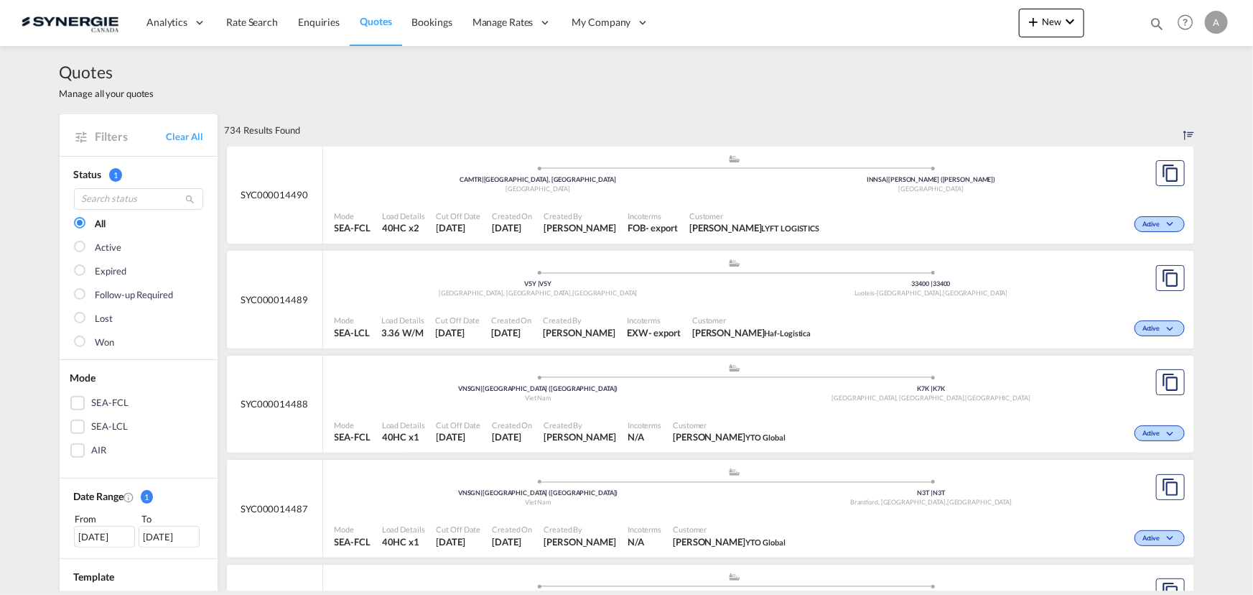
click at [1161, 21] on md-icon "icon-magnify" at bounding box center [1157, 24] width 16 height 16
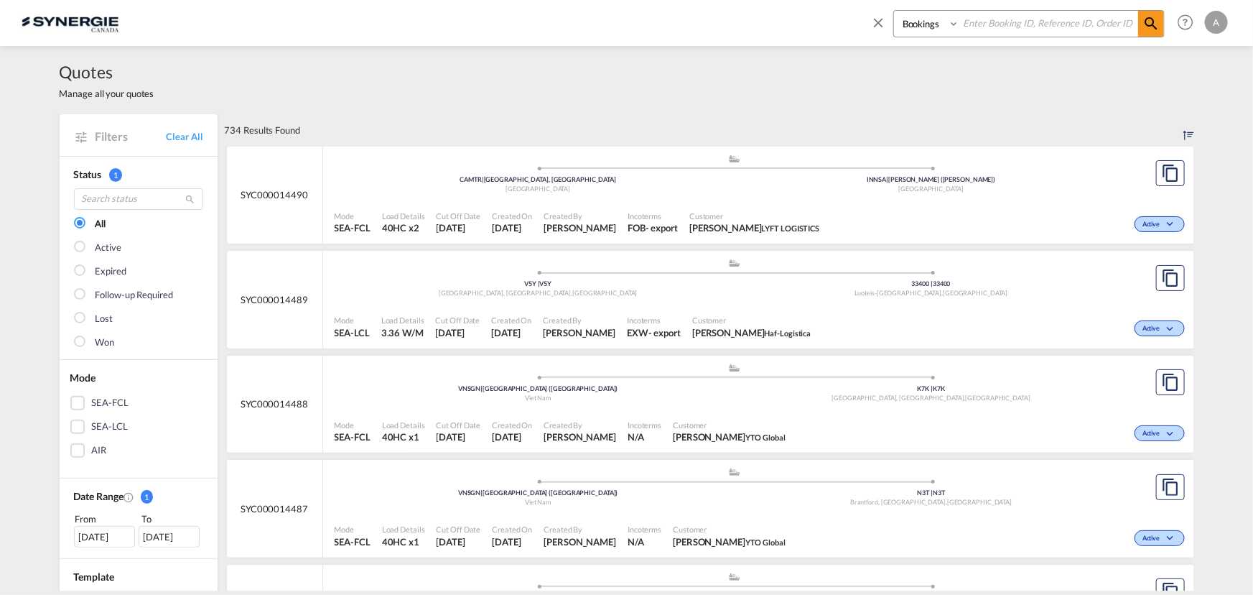
drag, startPoint x: 901, startPoint y: 20, endPoint x: 906, endPoint y: 33, distance: 14.1
click at [901, 20] on select "Bookings Quotes Enquiries" at bounding box center [928, 24] width 68 height 26
select select "Quotes"
click at [894, 11] on select "Bookings Quotes Enquiries" at bounding box center [928, 24] width 68 height 26
click at [1013, 29] on input at bounding box center [1048, 23] width 179 height 25
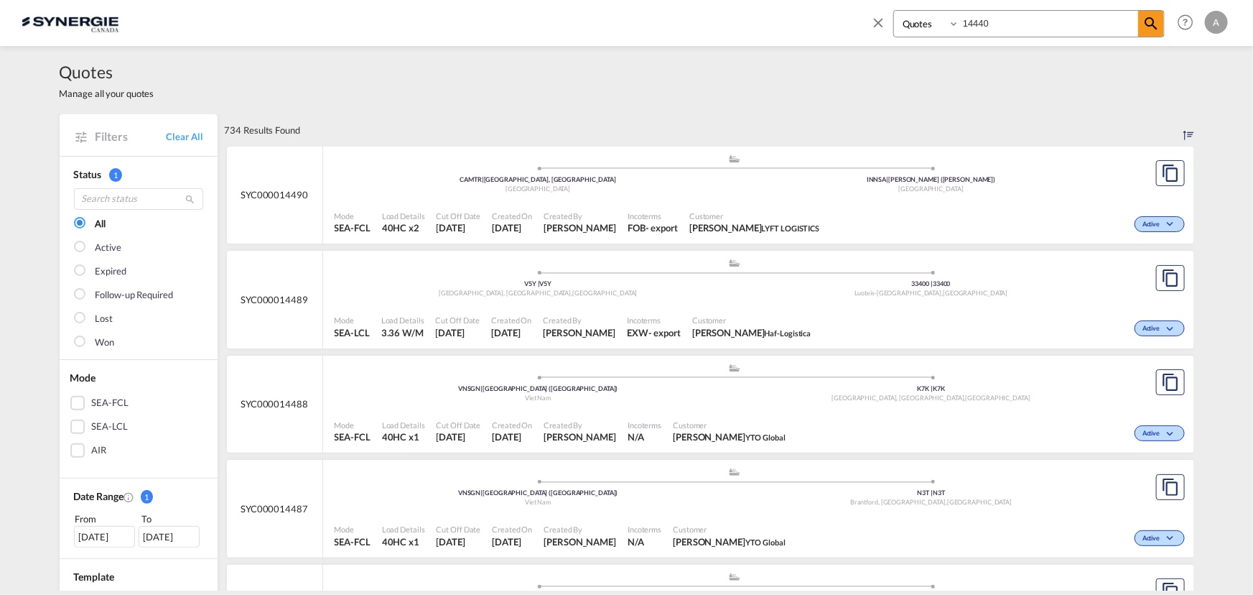
type input "14440"
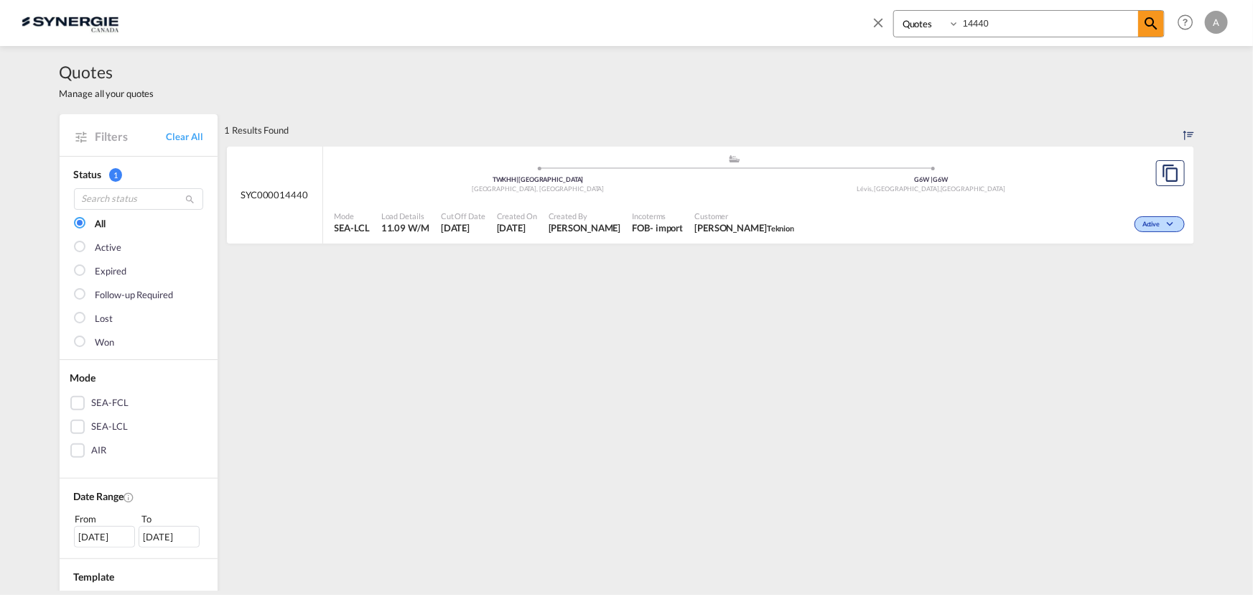
click at [768, 215] on span "Customer" at bounding box center [744, 215] width 100 height 11
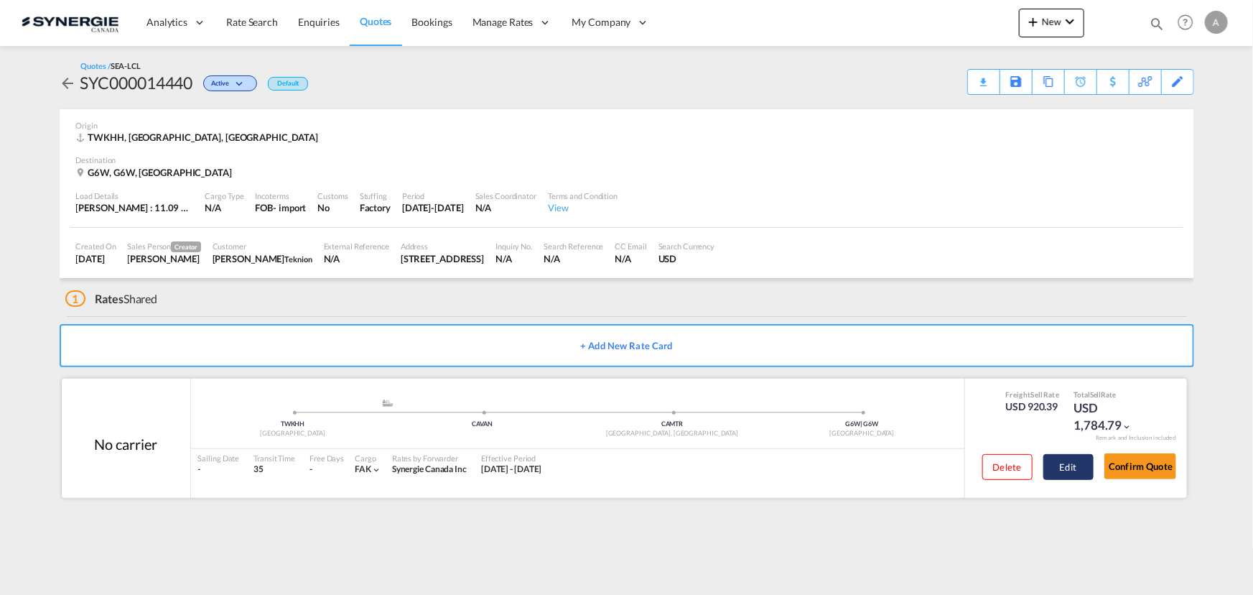
click at [1063, 465] on button "Edit" at bounding box center [1069, 467] width 50 height 26
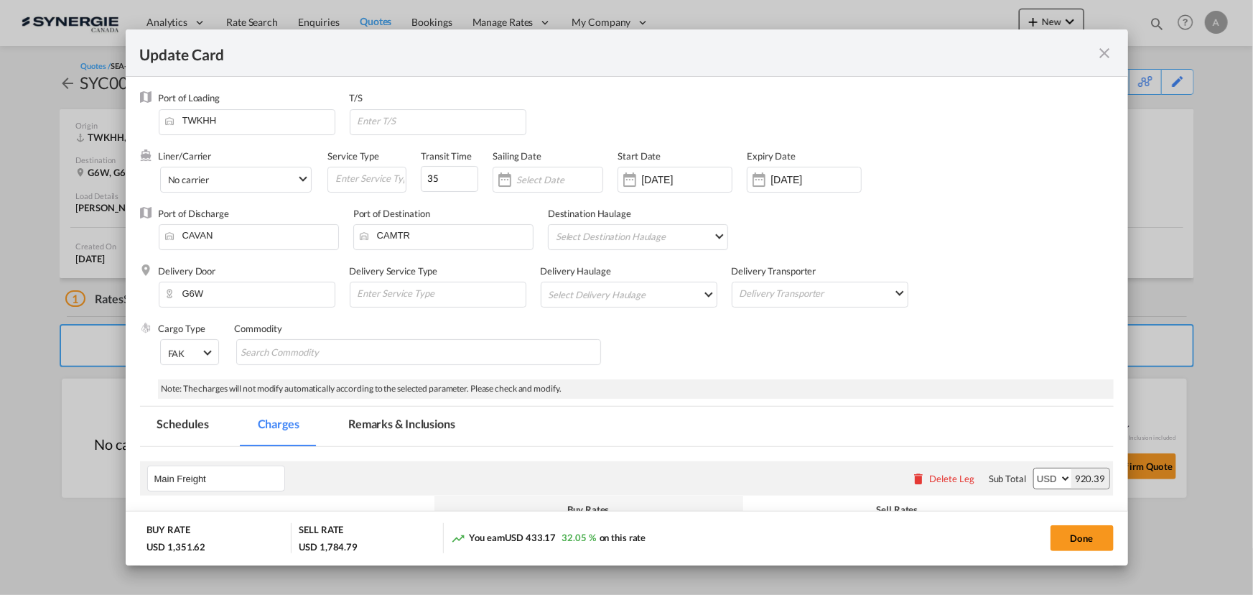
select select "per_w/m"
select select "per_kg"
select select "flat"
select select "per_bl"
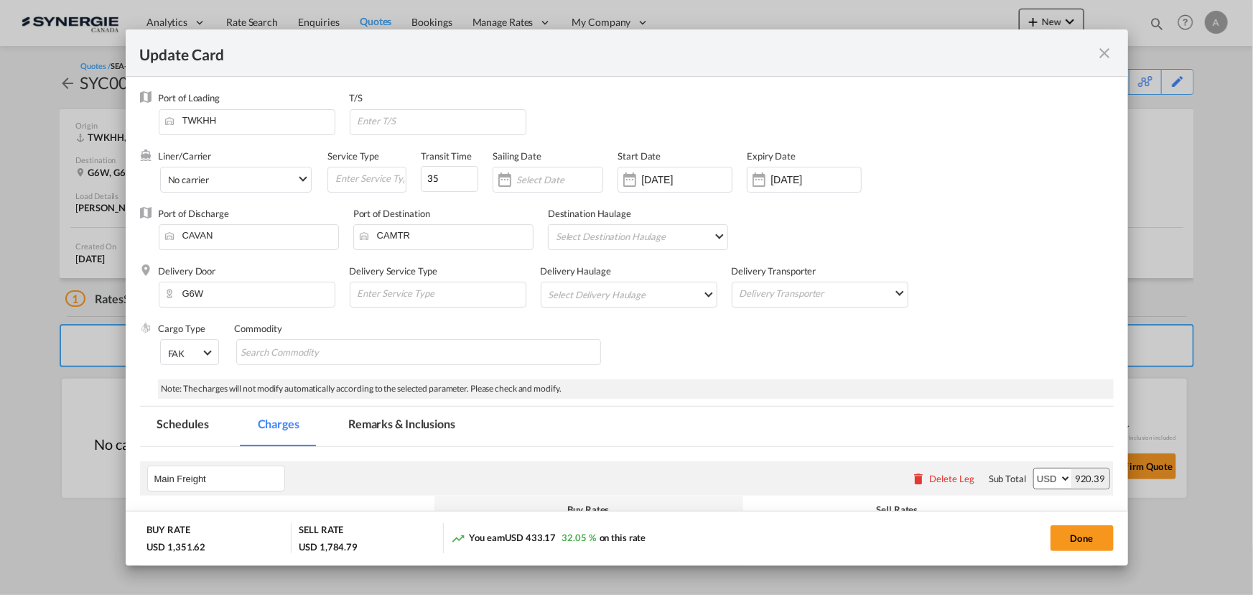
select select "per_bl"
select select "per_shipment"
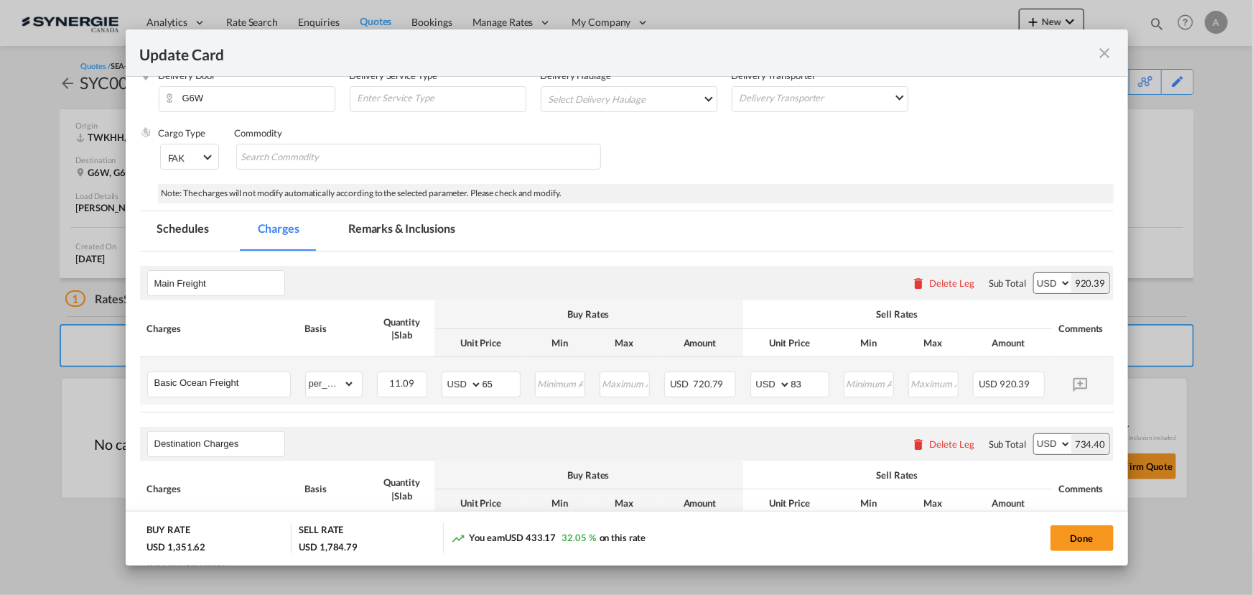
scroll to position [261, 0]
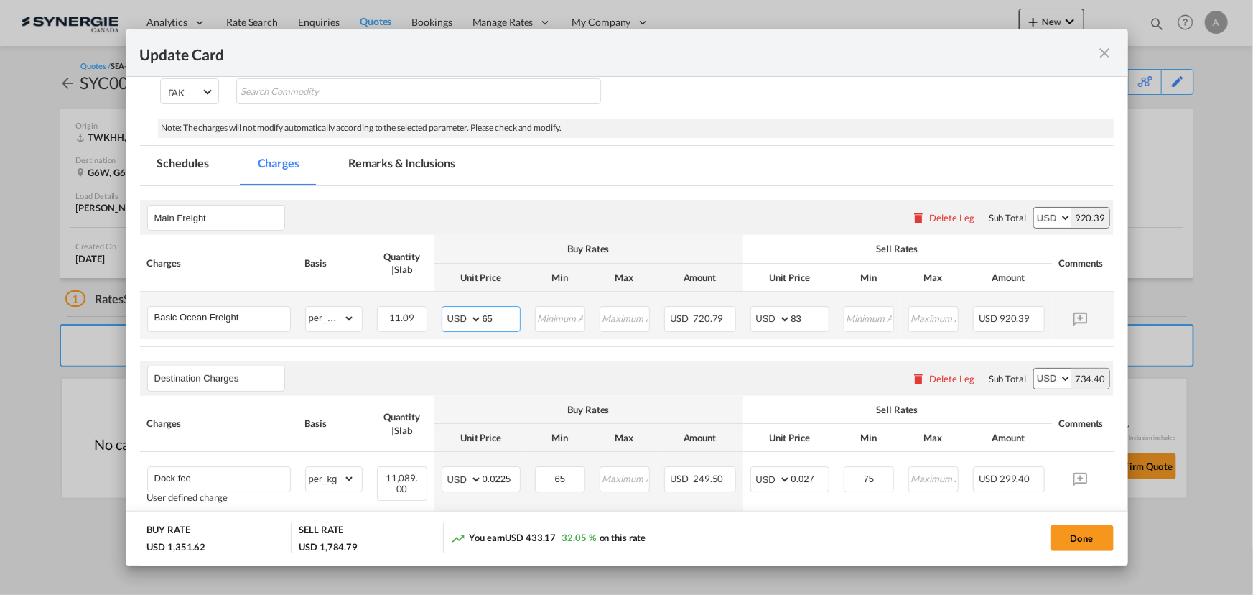
drag, startPoint x: 502, startPoint y: 316, endPoint x: 427, endPoint y: 304, distance: 76.4
click at [436, 310] on td "AED AFN ALL AMD ANG AOA ARS AUD AWG AZN BAM BBD BDT BGN BHD BIF BMD BND BOB BRL…" at bounding box center [480, 315] width 93 height 47
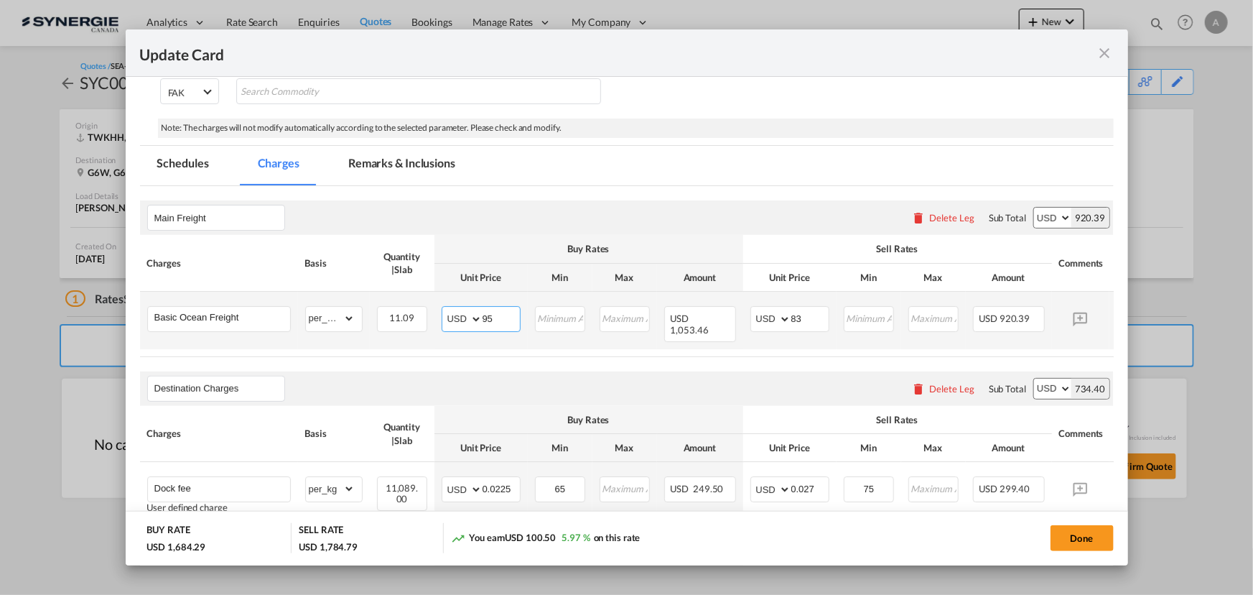
type input "95"
type input "113"
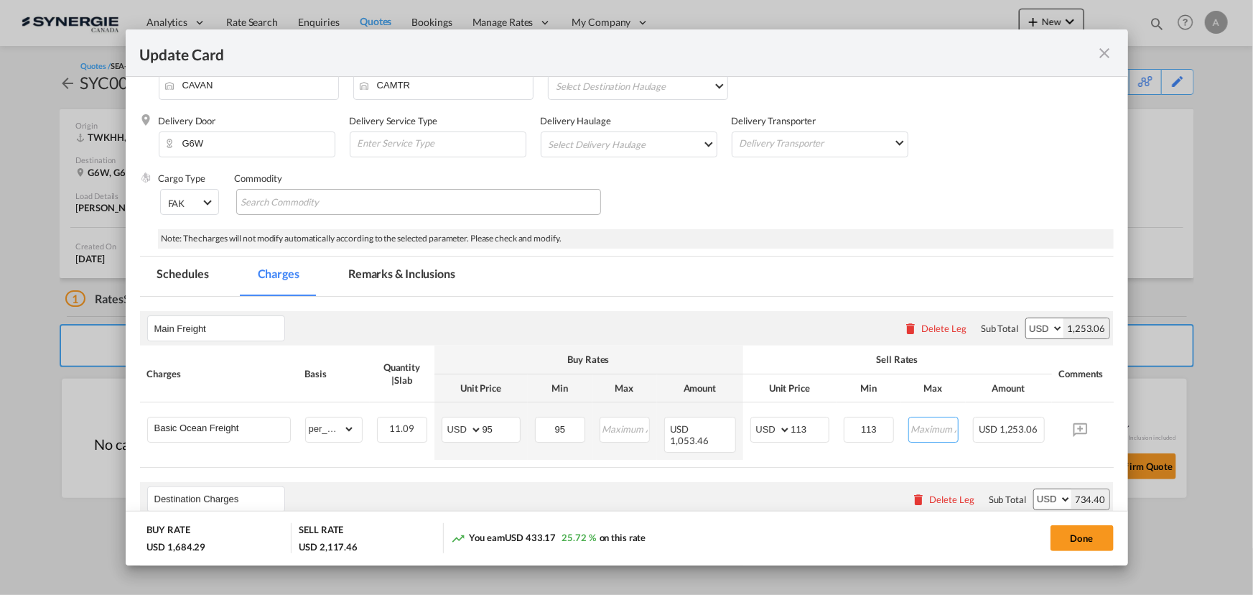
scroll to position [65, 0]
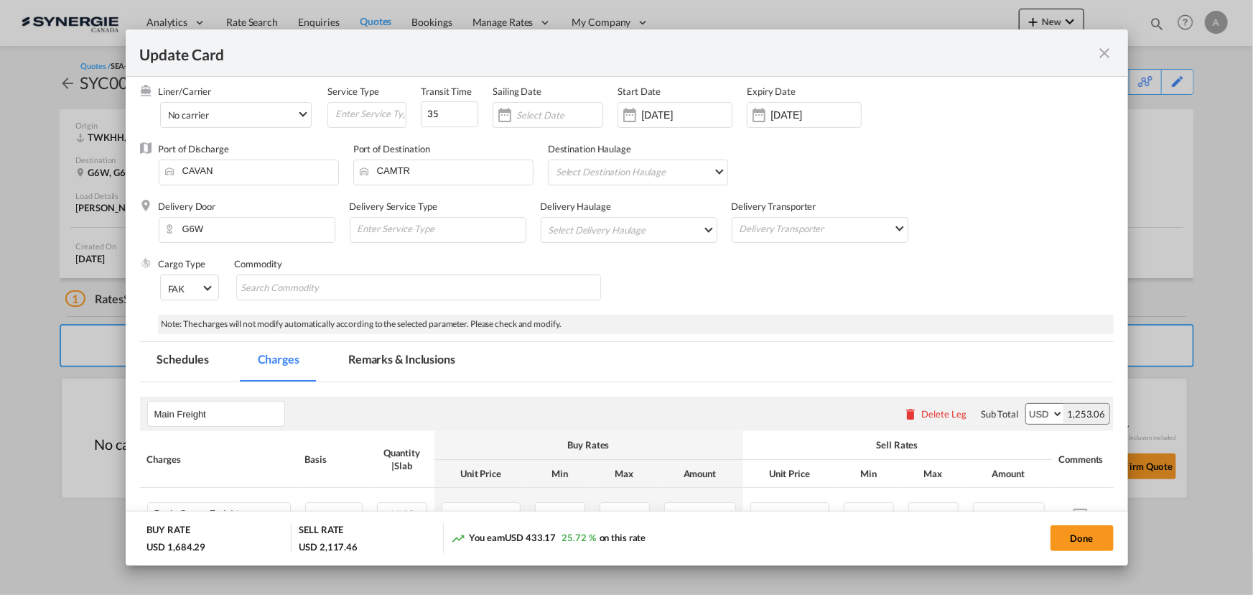
click at [409, 363] on md-tab-item "Remarks & Inclusions" at bounding box center [401, 361] width 141 height 39
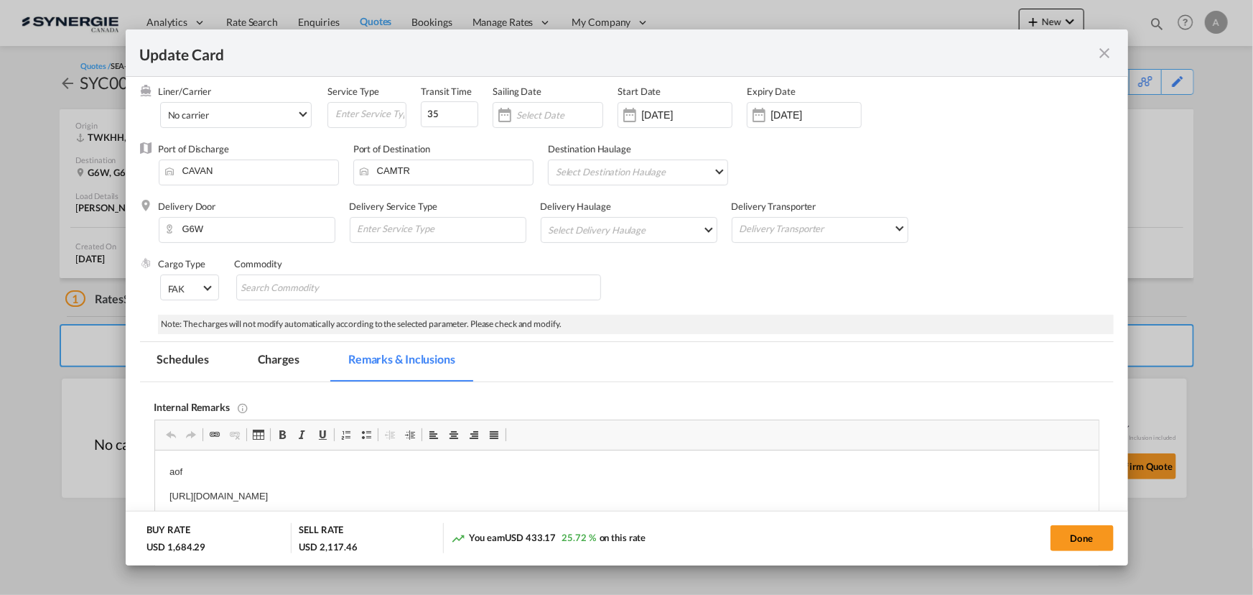
scroll to position [215, 0]
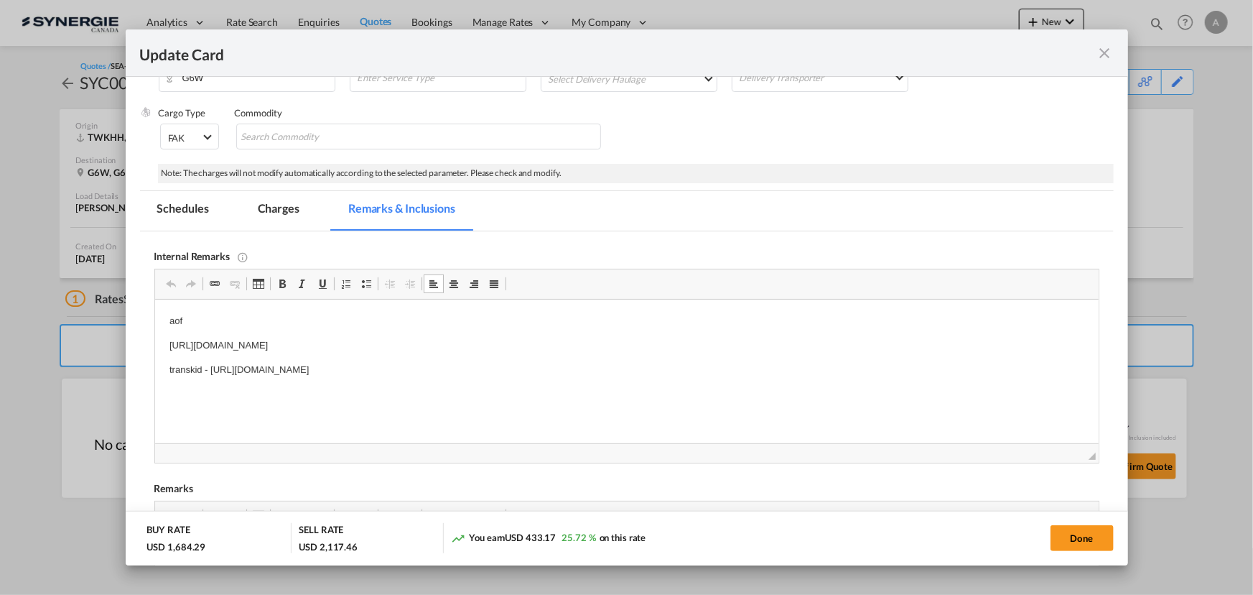
click at [570, 343] on p "https://app.frontapp.com/open/cnv_qaj0byn?key=UXAdf9ctRgs-ZHir056e_I-0LtGzvbZq" at bounding box center [626, 345] width 915 height 15
drag, startPoint x: 285, startPoint y: 208, endPoint x: 578, endPoint y: 452, distance: 381.0
click at [286, 208] on md-tab-item "Charges" at bounding box center [279, 210] width 76 height 39
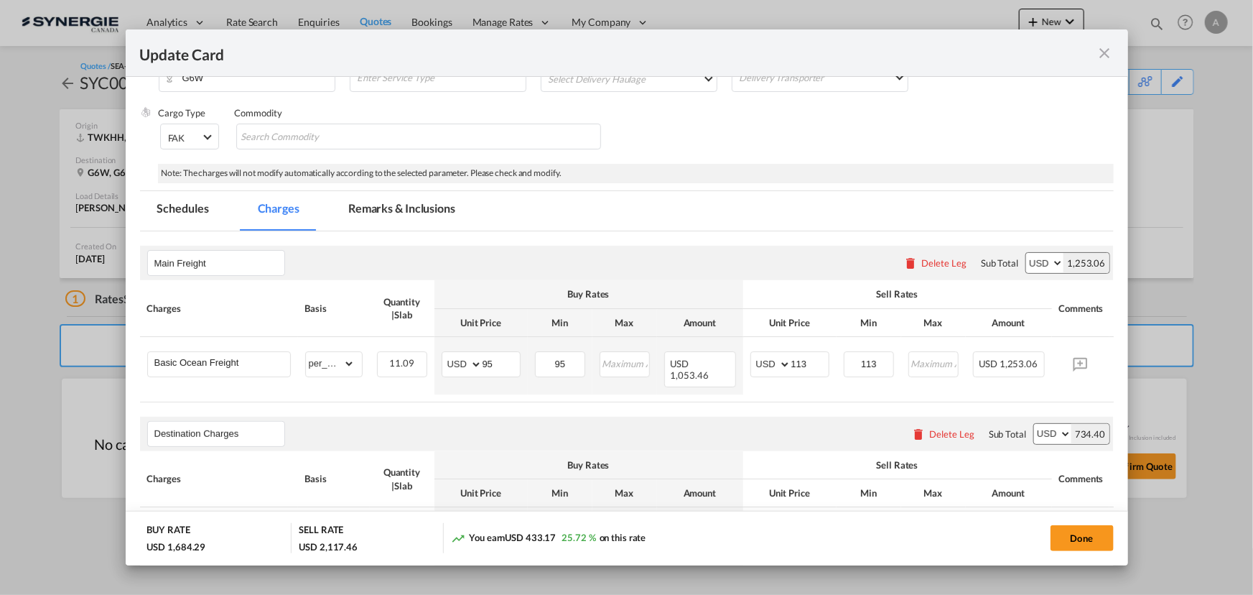
click at [430, 195] on md-tab-item "Remarks & Inclusions" at bounding box center [401, 210] width 141 height 39
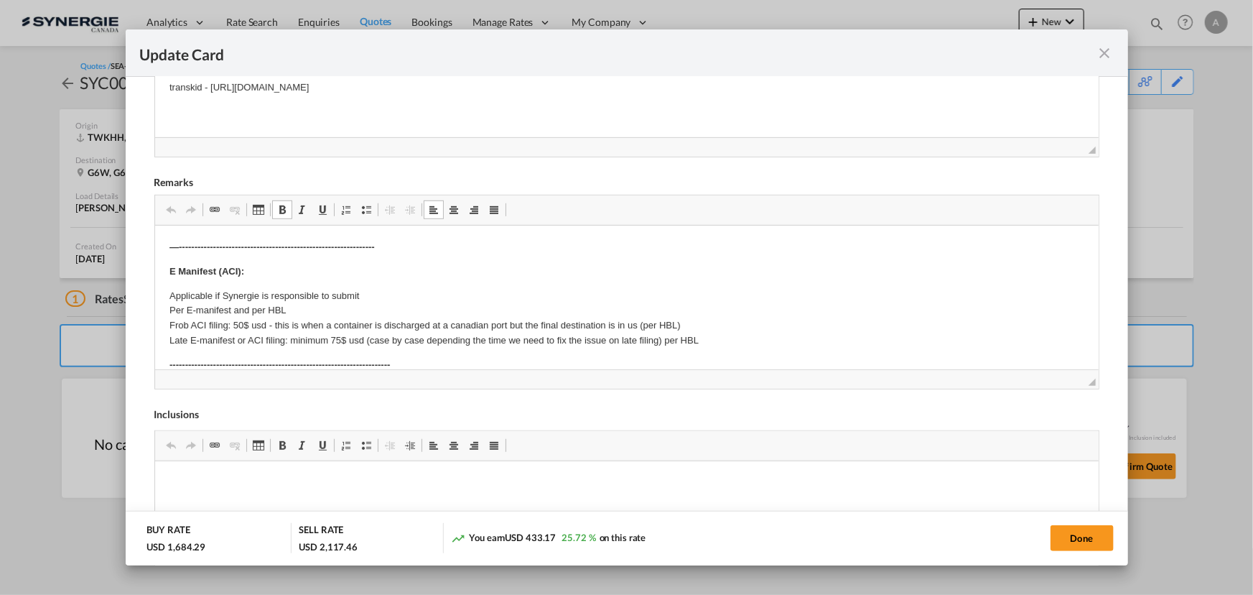
scroll to position [0, 0]
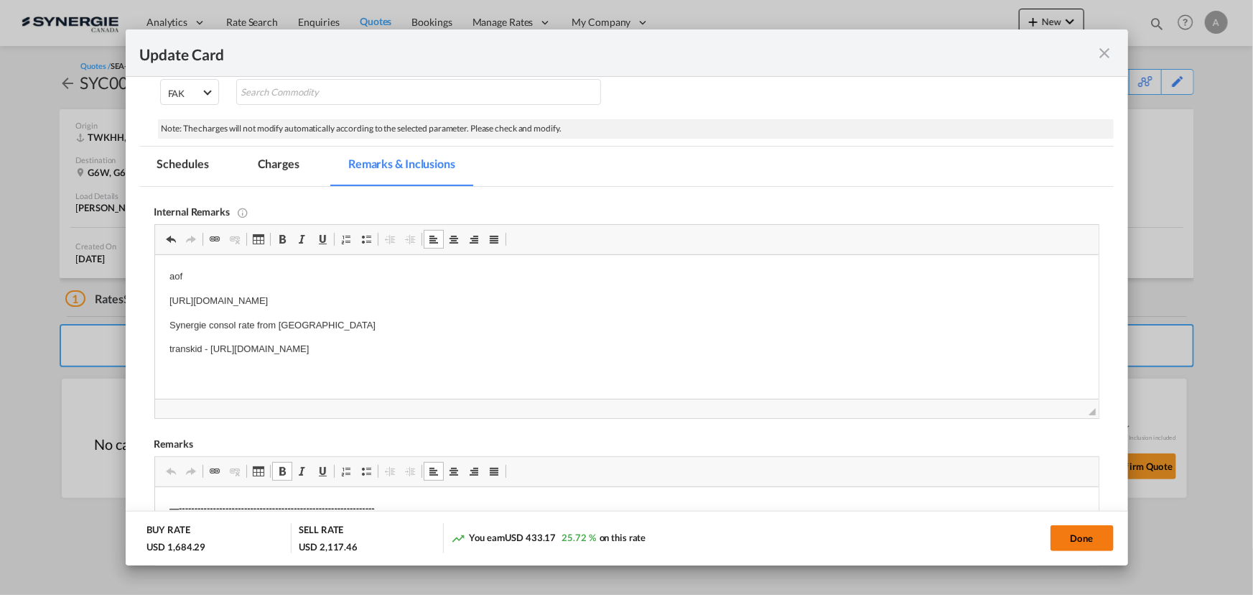
click at [1065, 539] on button "Done" at bounding box center [1082, 538] width 63 height 26
type input "01 Sep 2025"
type input "13 Sep 2025"
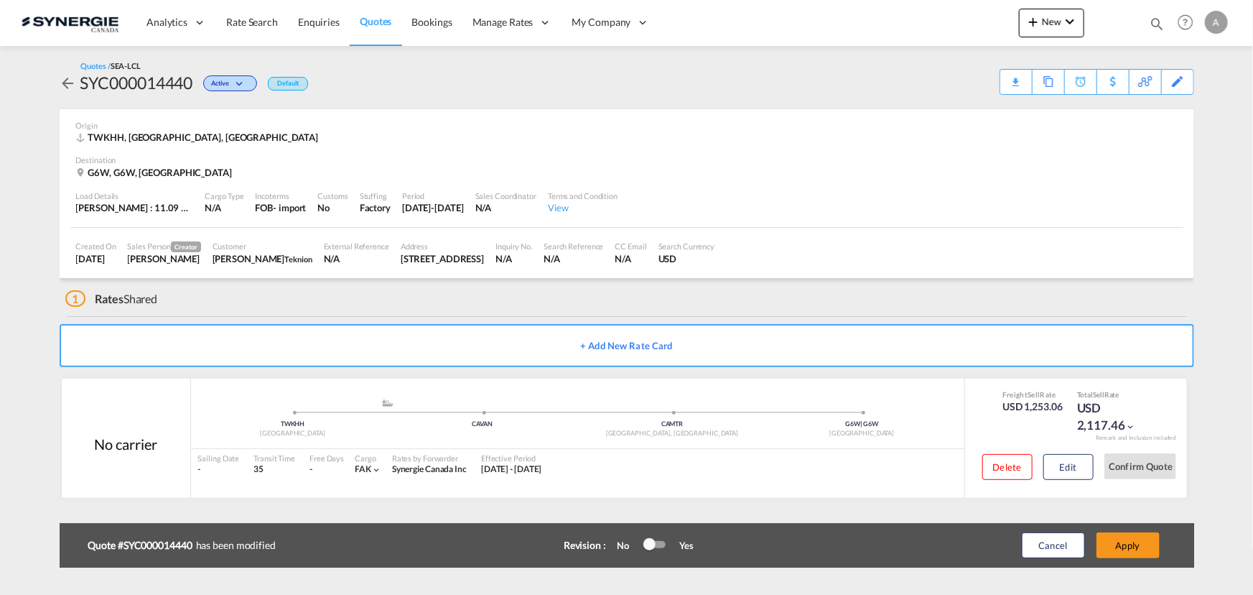
scroll to position [215, 0]
click at [1125, 546] on button "Apply" at bounding box center [1128, 545] width 63 height 26
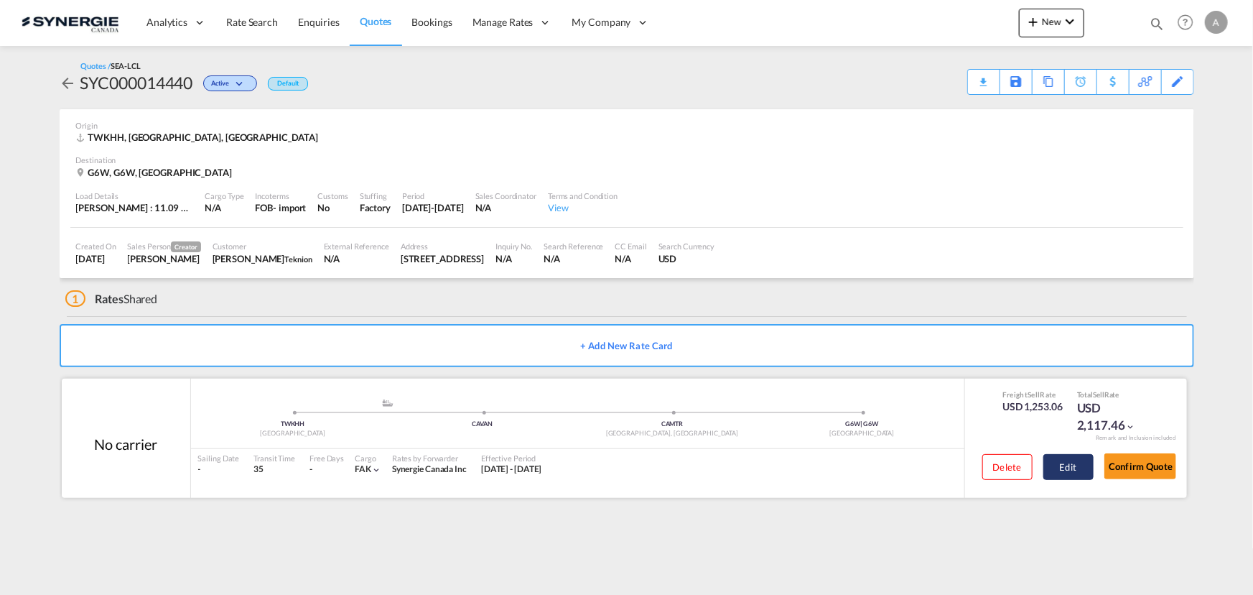
click at [1067, 465] on button "Edit" at bounding box center [1069, 467] width 50 height 26
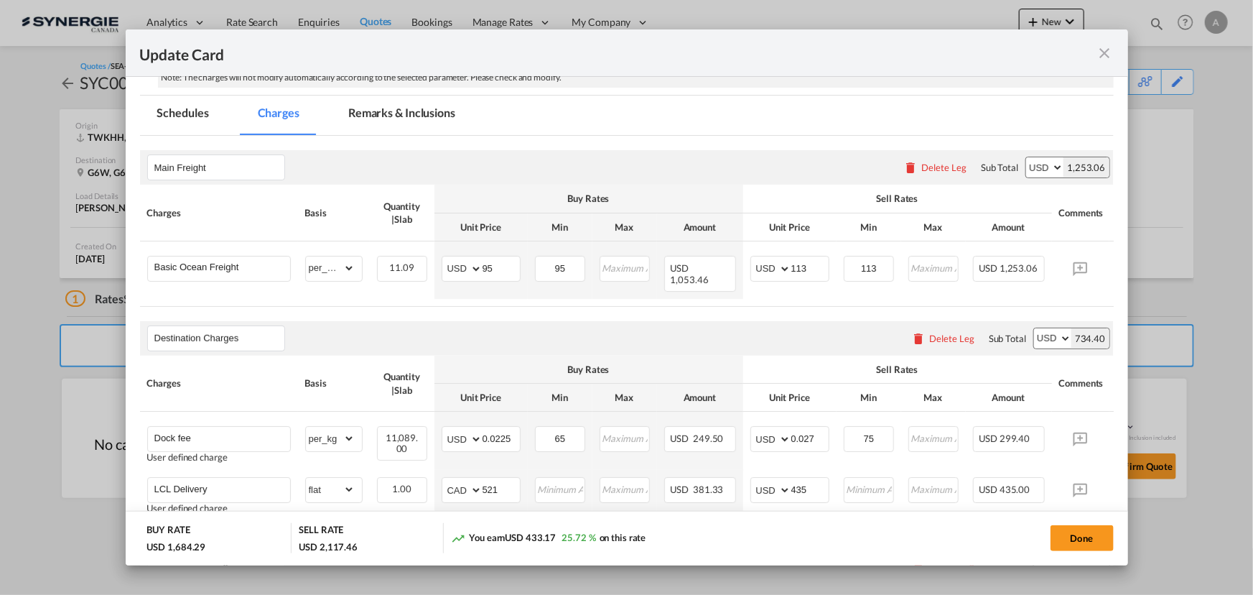
scroll to position [326, 0]
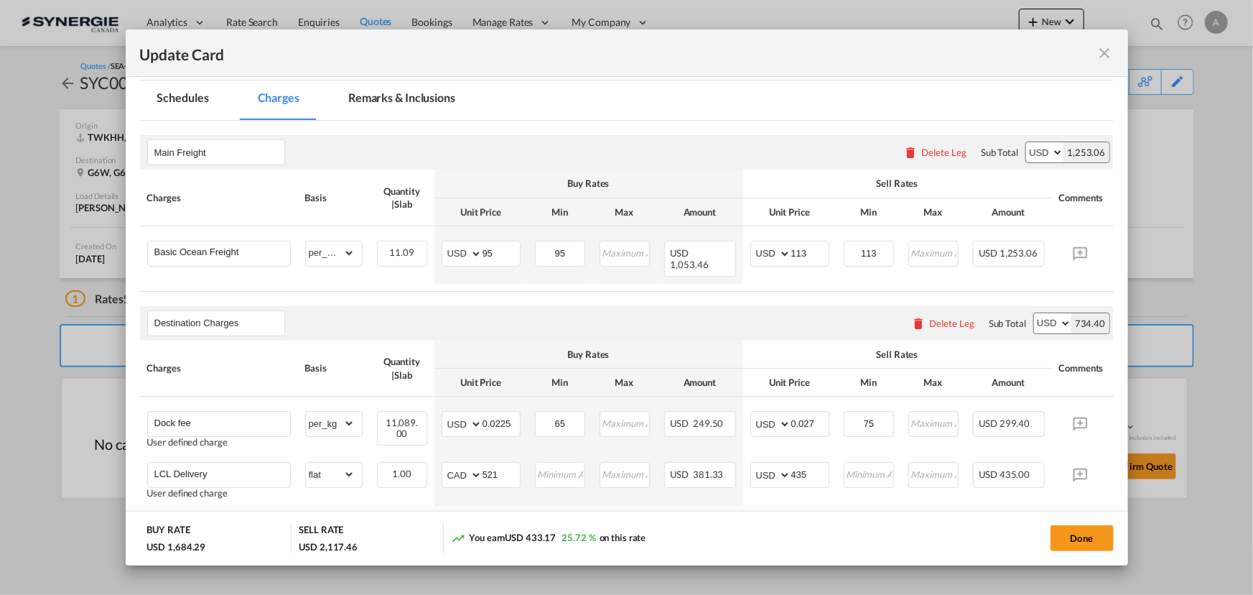
click at [1103, 47] on md-icon "icon-close fg-AAA8AD m-0 pointer" at bounding box center [1105, 53] width 17 height 17
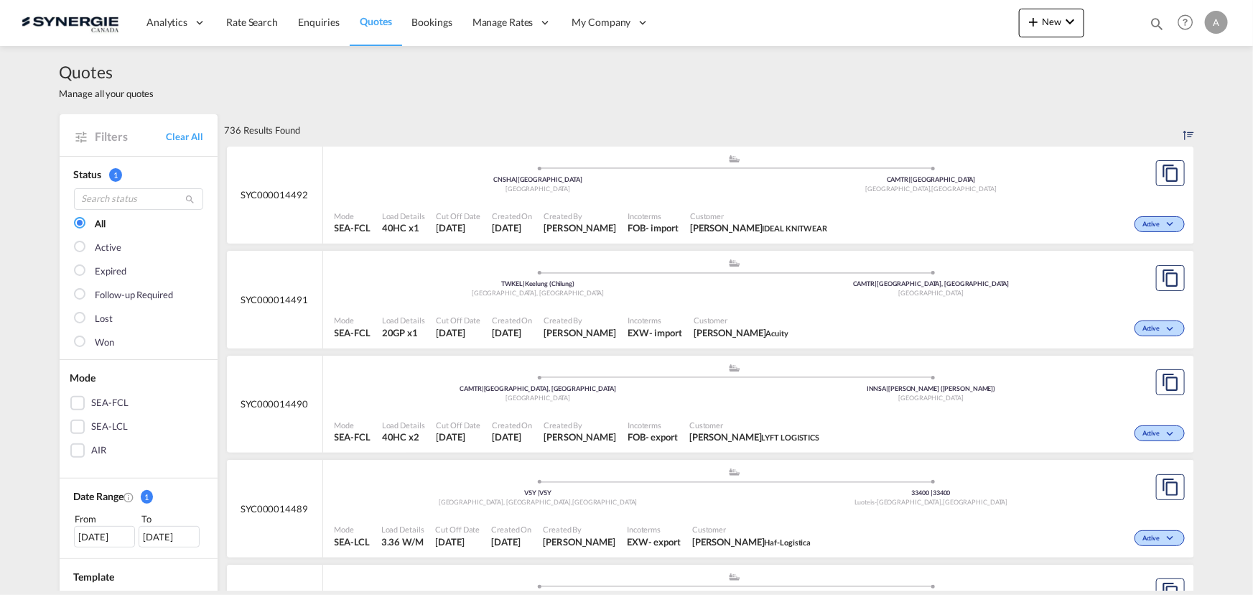
scroll to position [391, 0]
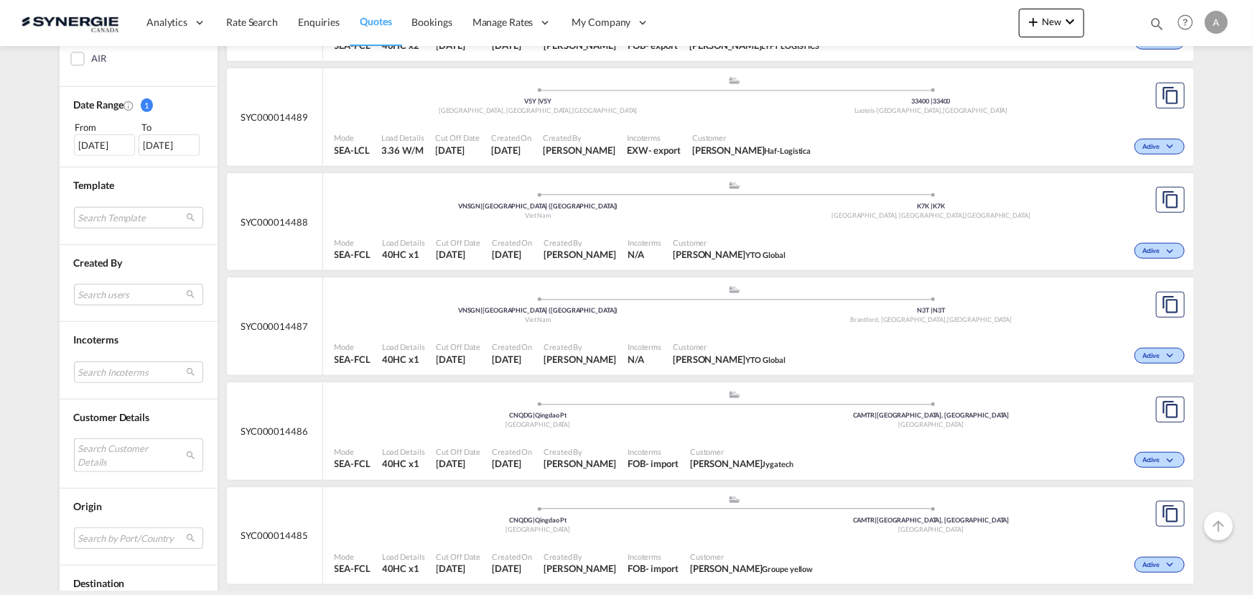
click at [116, 452] on md-select "Search Customer Details user name user [PERSON_NAME] [PERSON_NAME][EMAIL_ADDRES…" at bounding box center [138, 454] width 129 height 33
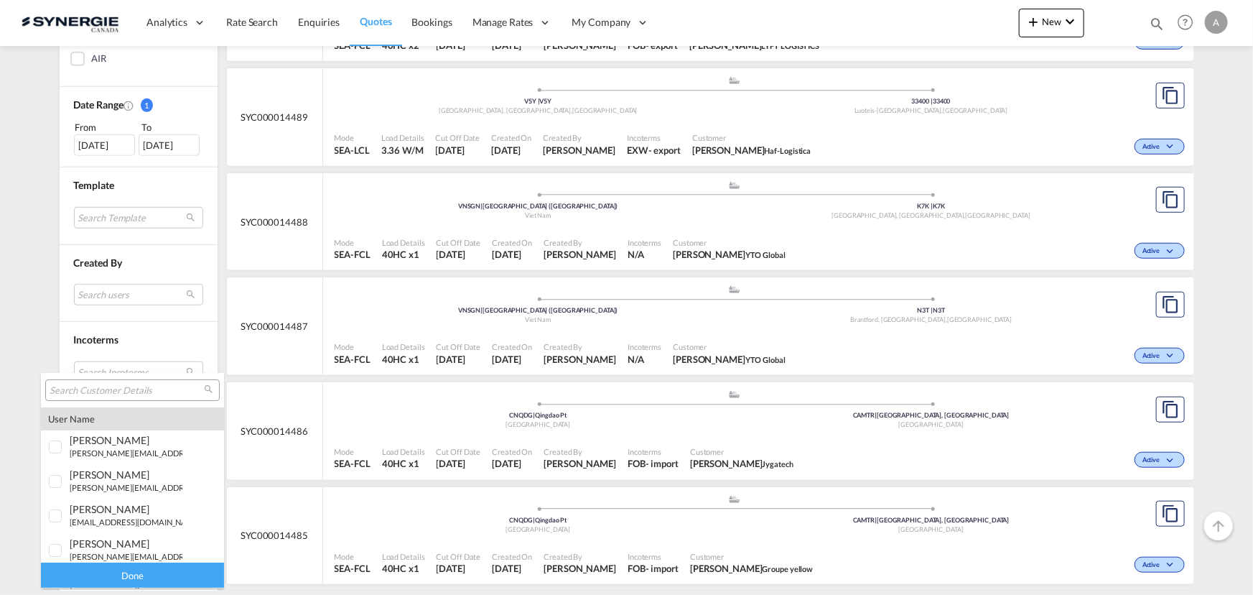
click at [108, 389] on input "search" at bounding box center [127, 390] width 154 height 13
paste input "[EMAIL_ADDRESS][DOMAIN_NAME]"
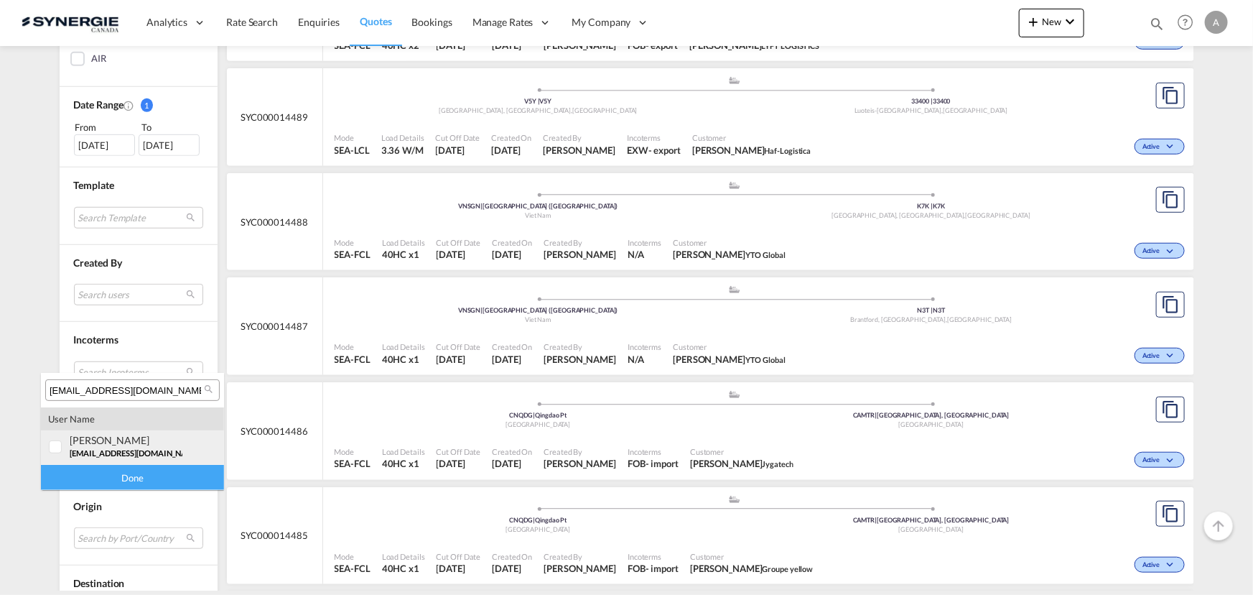
type input "air-ocean@rabelink.nl"
click at [57, 447] on div at bounding box center [56, 447] width 14 height 14
click at [82, 482] on div "Done" at bounding box center [132, 477] width 183 height 25
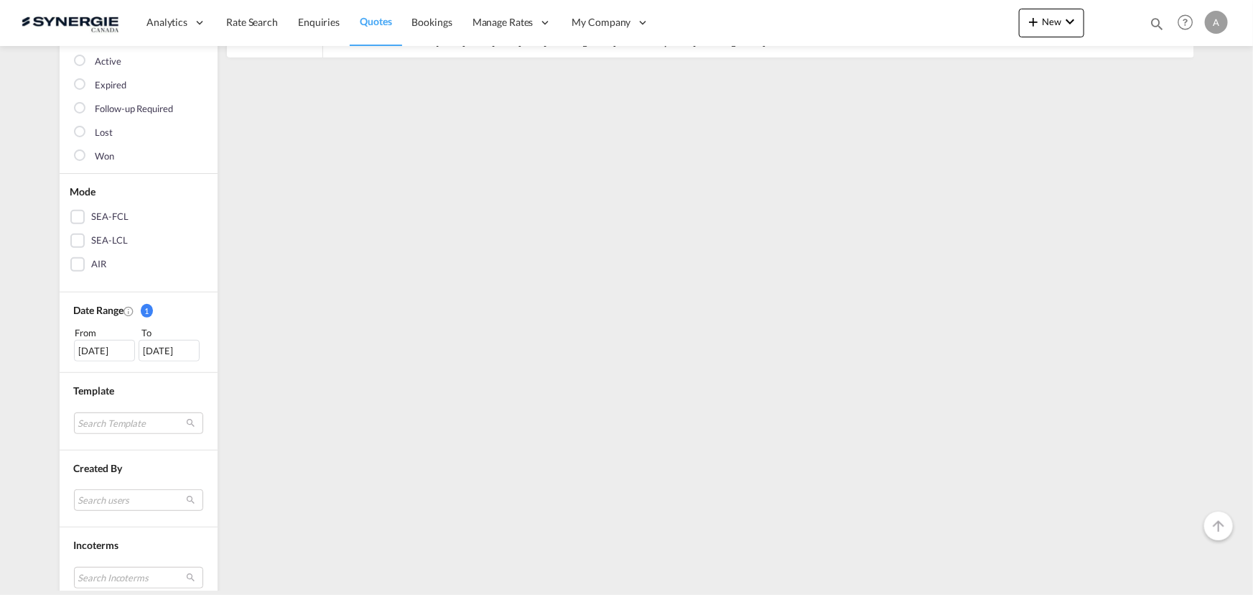
scroll to position [195, 0]
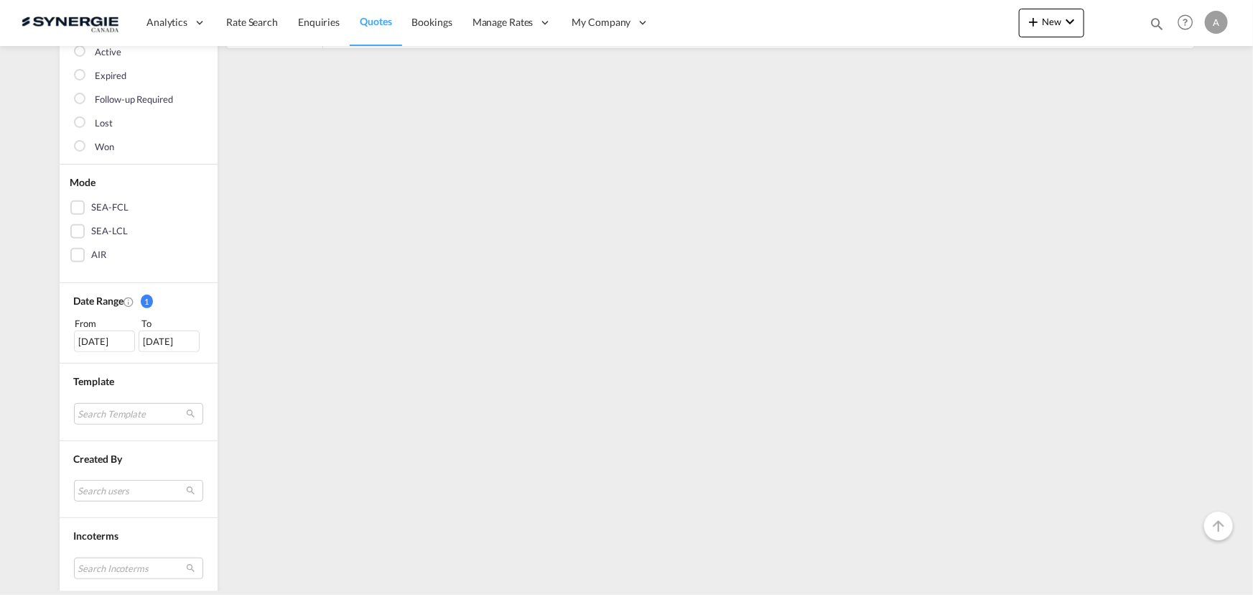
click at [84, 340] on div "04 Aug 2025" at bounding box center [104, 341] width 61 height 22
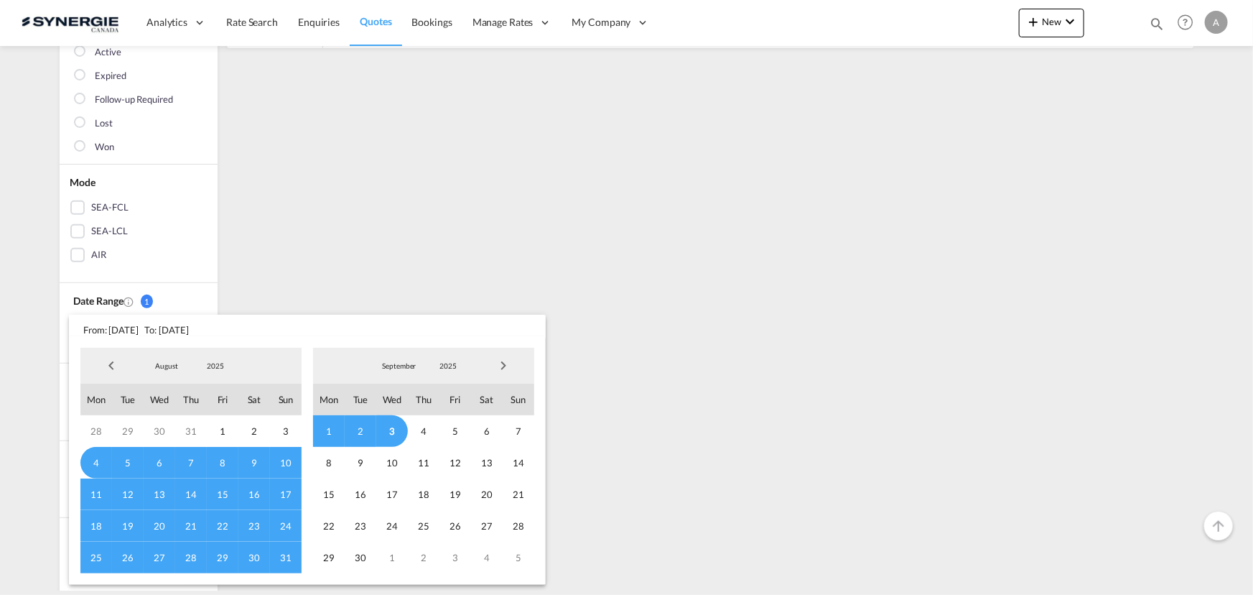
click at [206, 363] on span "2025" at bounding box center [215, 366] width 46 height 10
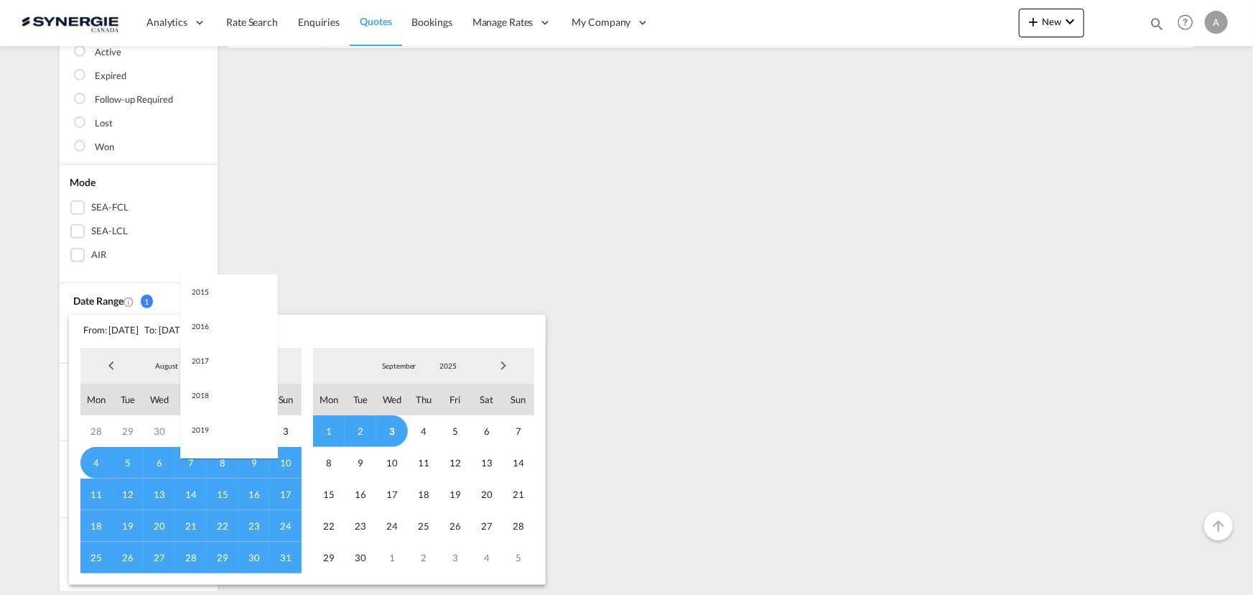
scroll to position [270, 0]
click at [214, 300] on md-option "2023" at bounding box center [229, 297] width 98 height 34
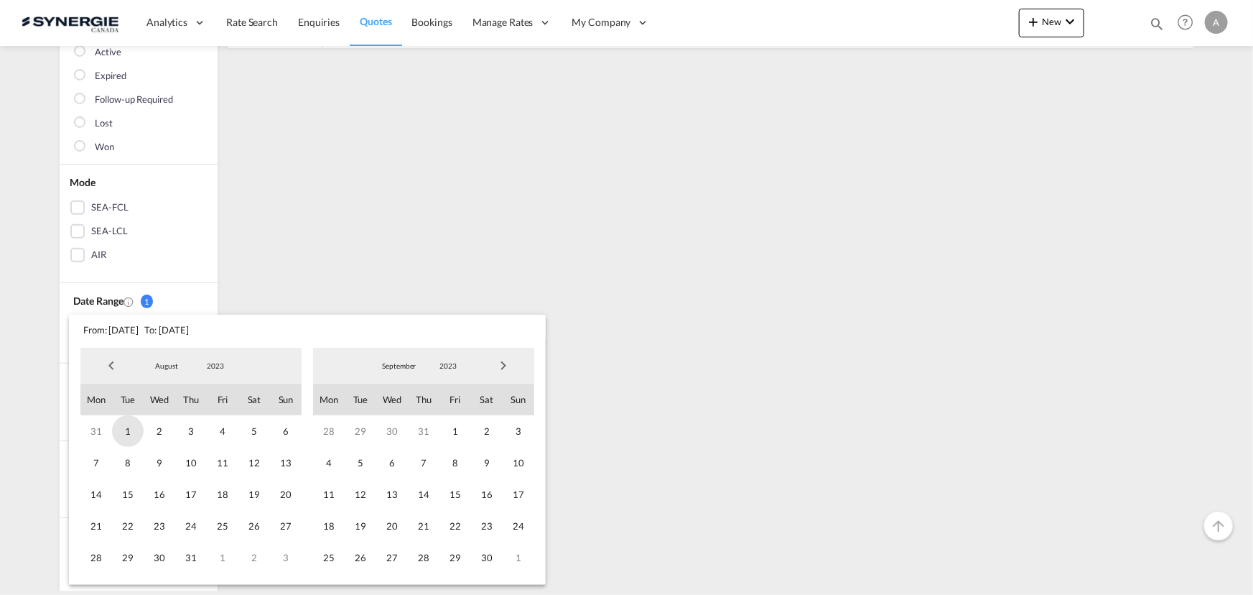
click at [129, 431] on span "1" at bounding box center [128, 431] width 32 height 32
click at [442, 366] on span "2023" at bounding box center [448, 366] width 46 height 10
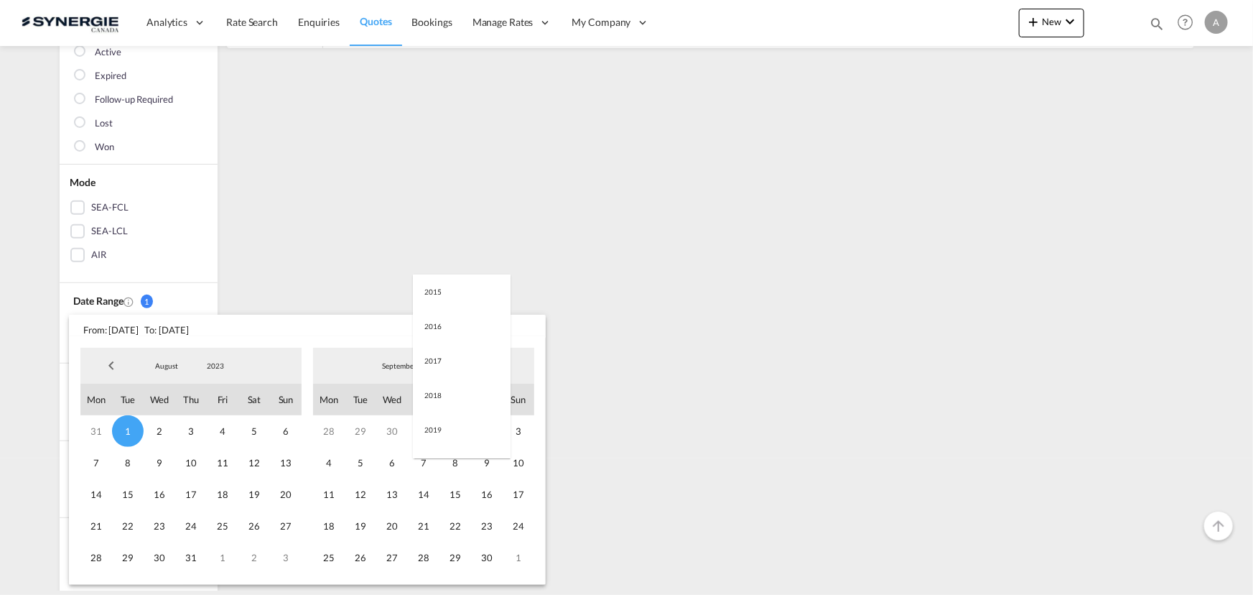
scroll to position [201, 0]
drag, startPoint x: 446, startPoint y: 426, endPoint x: 459, endPoint y: 424, distance: 13.1
click at [447, 429] on md-option "2025" at bounding box center [462, 435] width 98 height 34
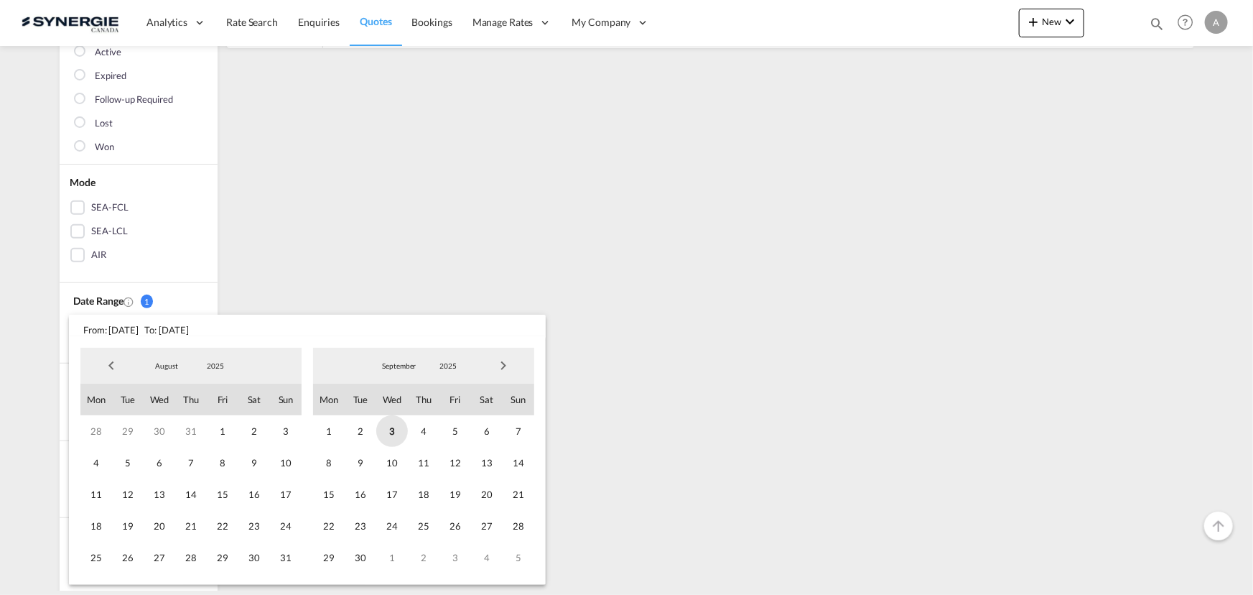
click at [390, 432] on span "3" at bounding box center [392, 431] width 32 height 32
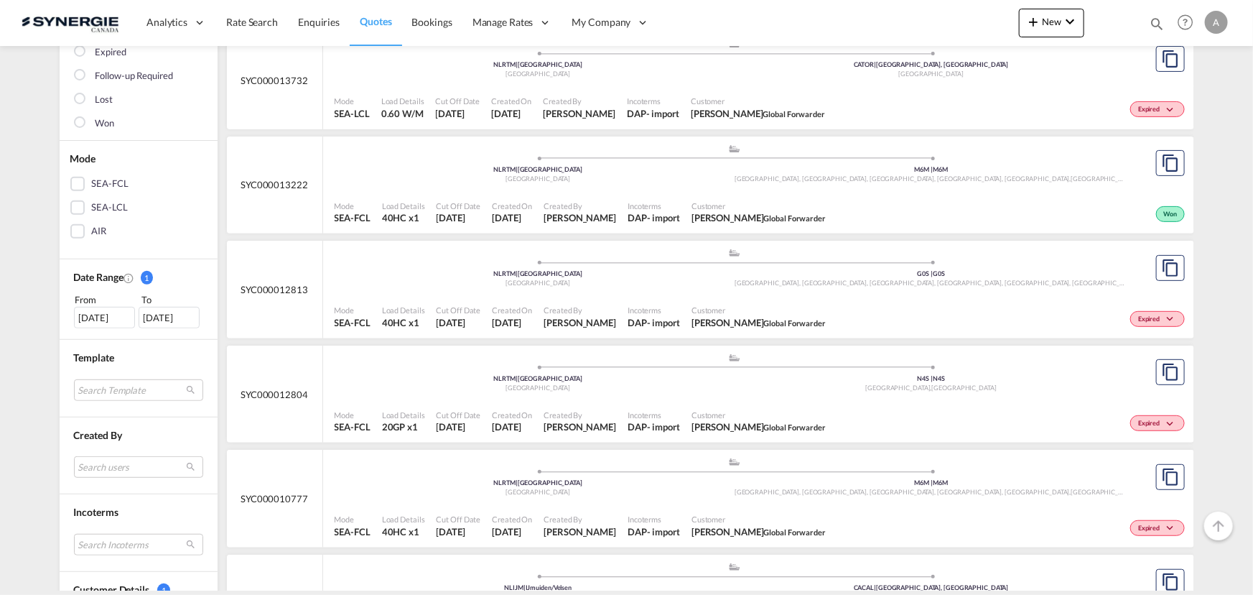
scroll to position [391, 0]
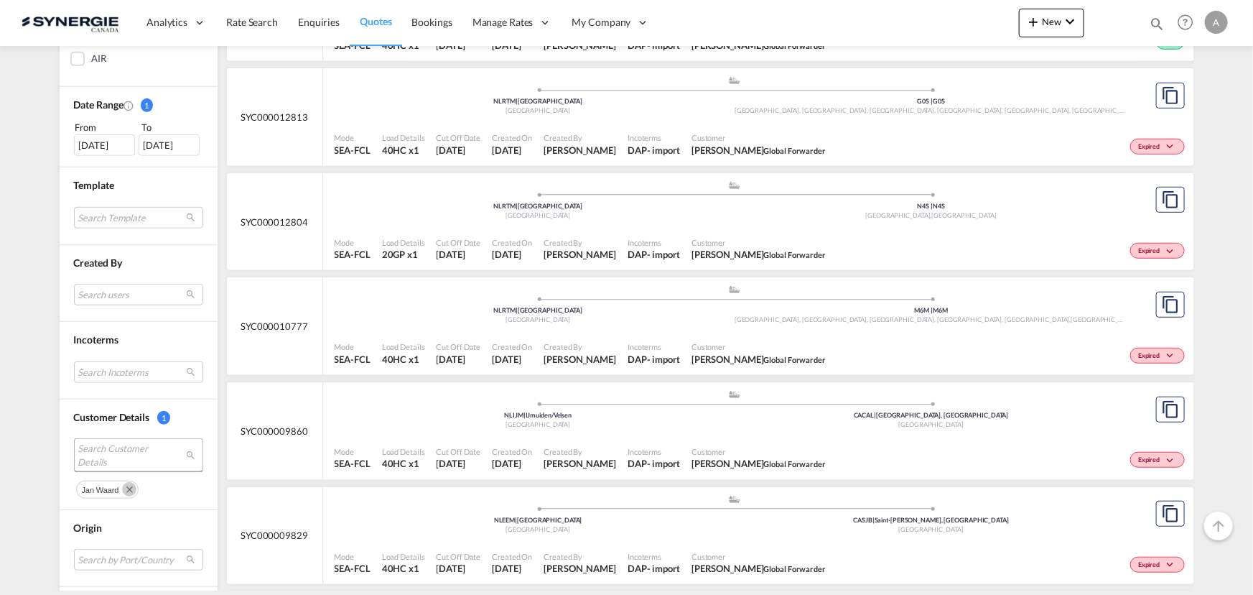
click at [133, 445] on span "Search Customer Details" at bounding box center [127, 455] width 98 height 26
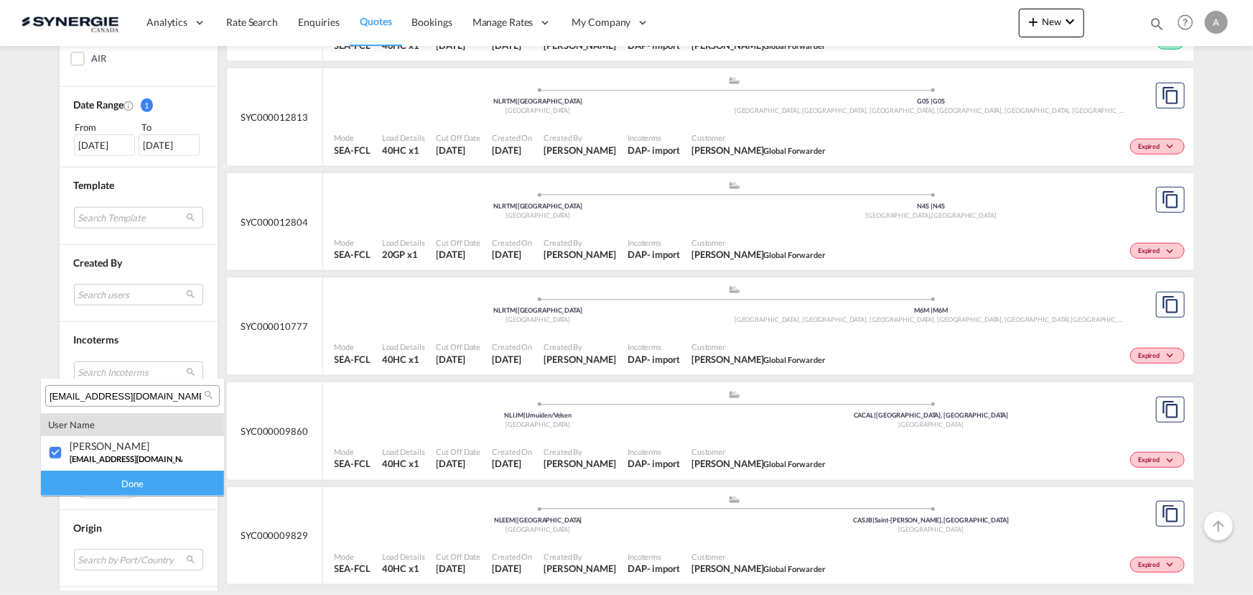
click at [127, 479] on div "Done" at bounding box center [132, 482] width 183 height 25
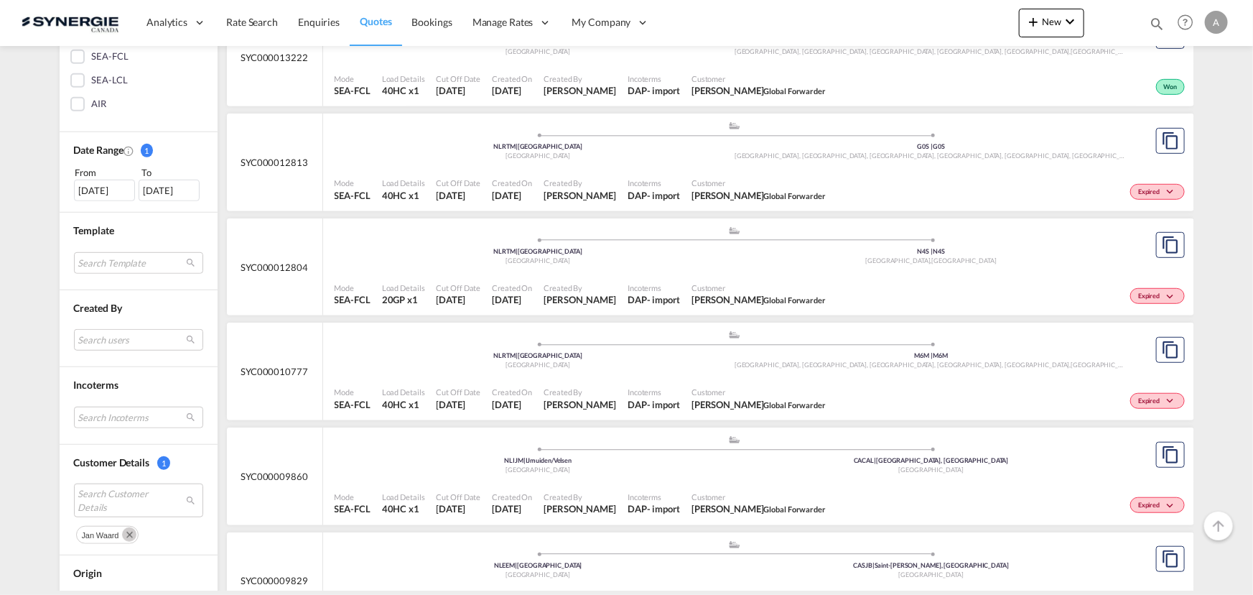
scroll to position [326, 0]
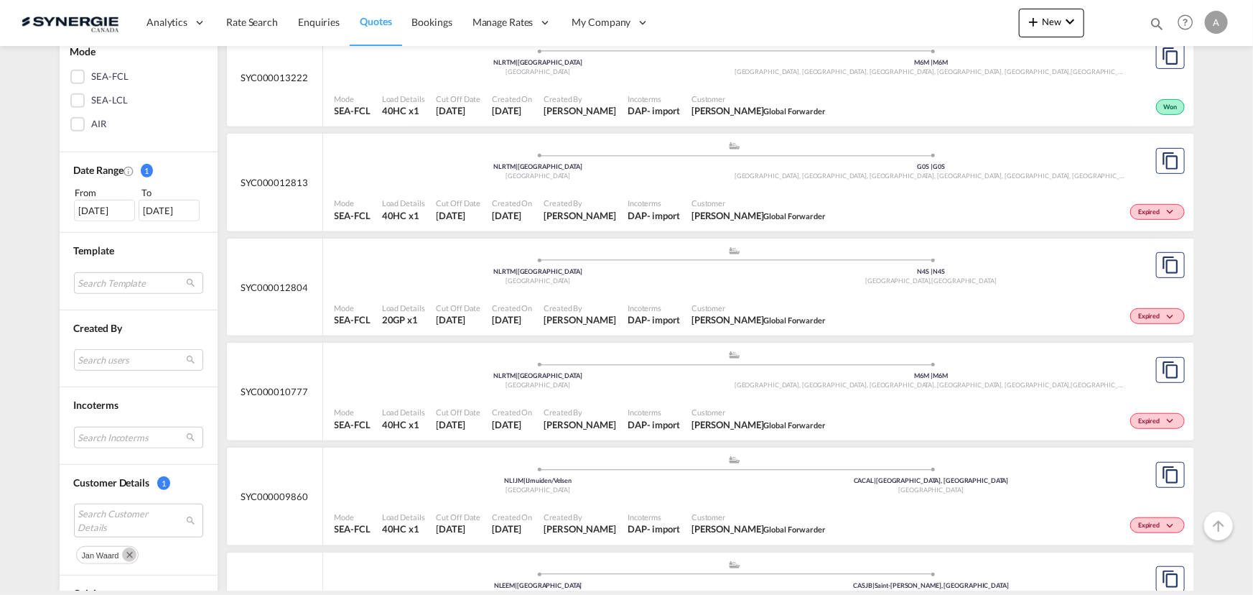
click at [108, 553] on span "jan waard" at bounding box center [100, 555] width 37 height 9
click at [122, 524] on span "Search Customer Details" at bounding box center [127, 520] width 98 height 26
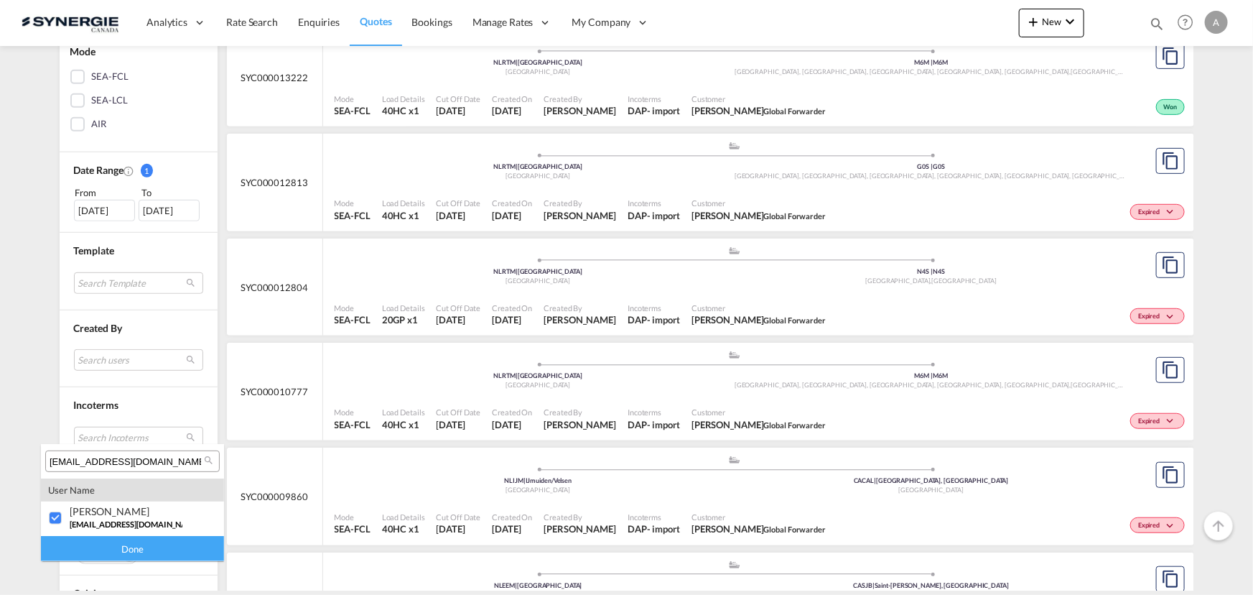
click at [158, 546] on div "Done" at bounding box center [132, 548] width 183 height 25
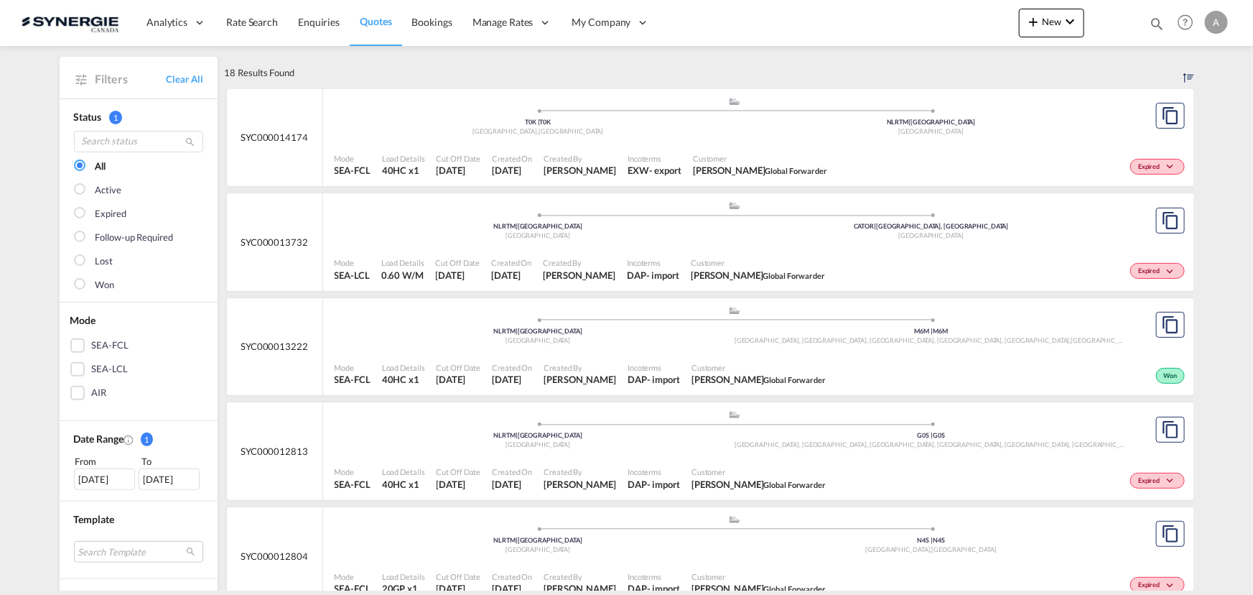
scroll to position [130, 0]
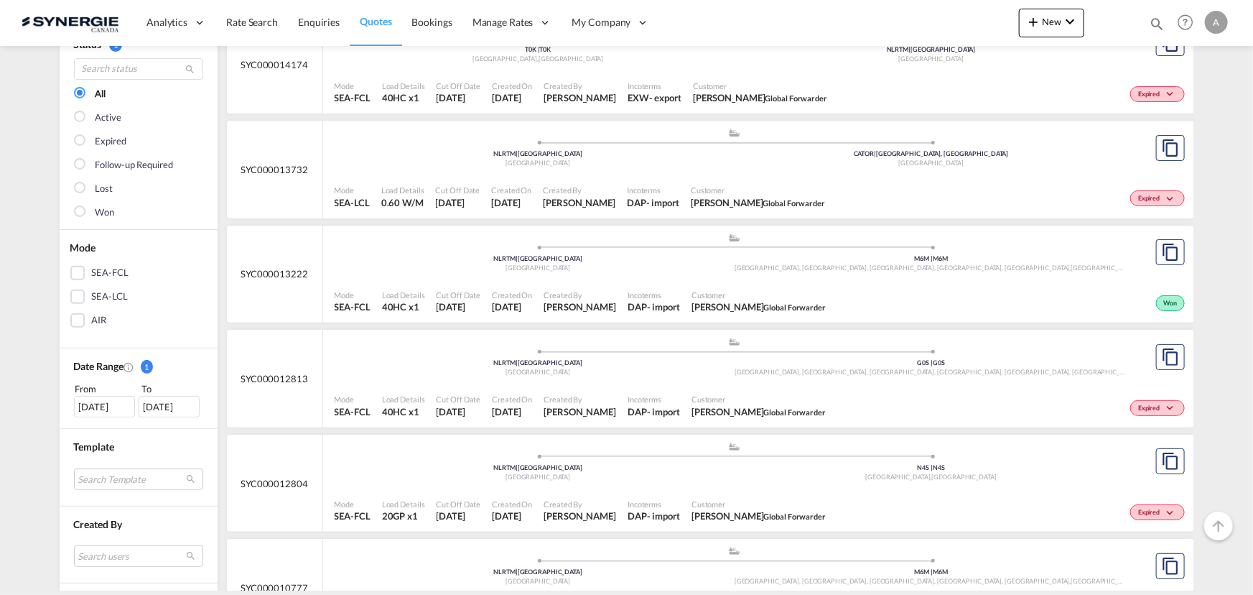
click at [716, 70] on div ".a{fill:#aaa8ad;} .a{fill:#aaa8ad;} NLRTM | Rotterdam Netherlands M6M | M6M Nor…" at bounding box center [735, 47] width 801 height 47
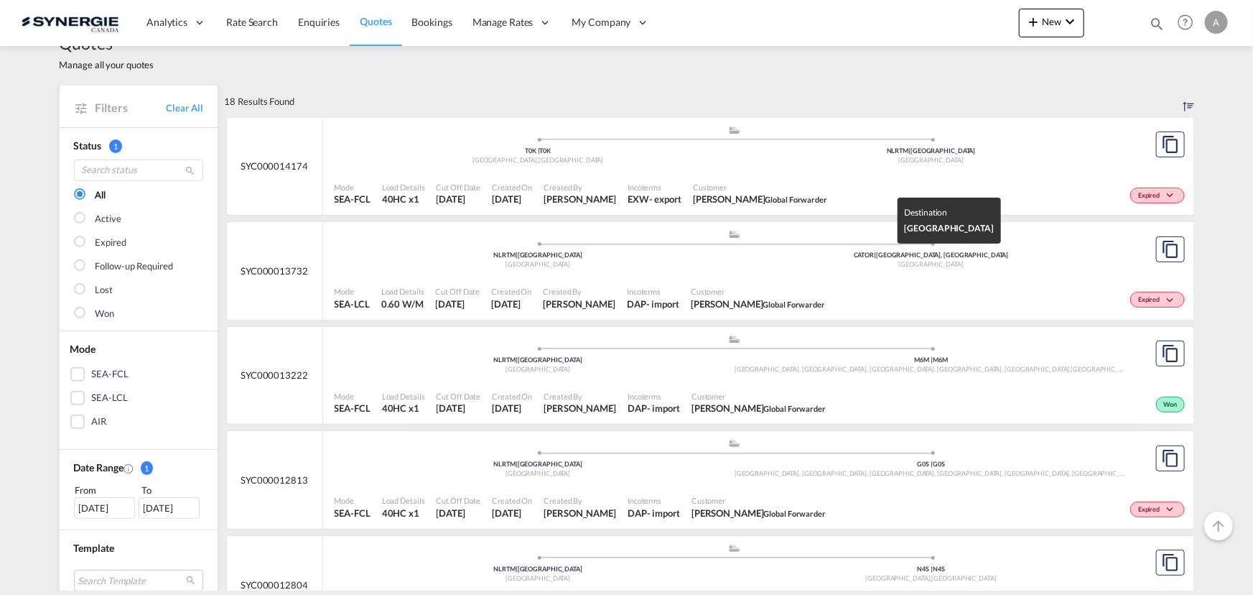
scroll to position [0, 0]
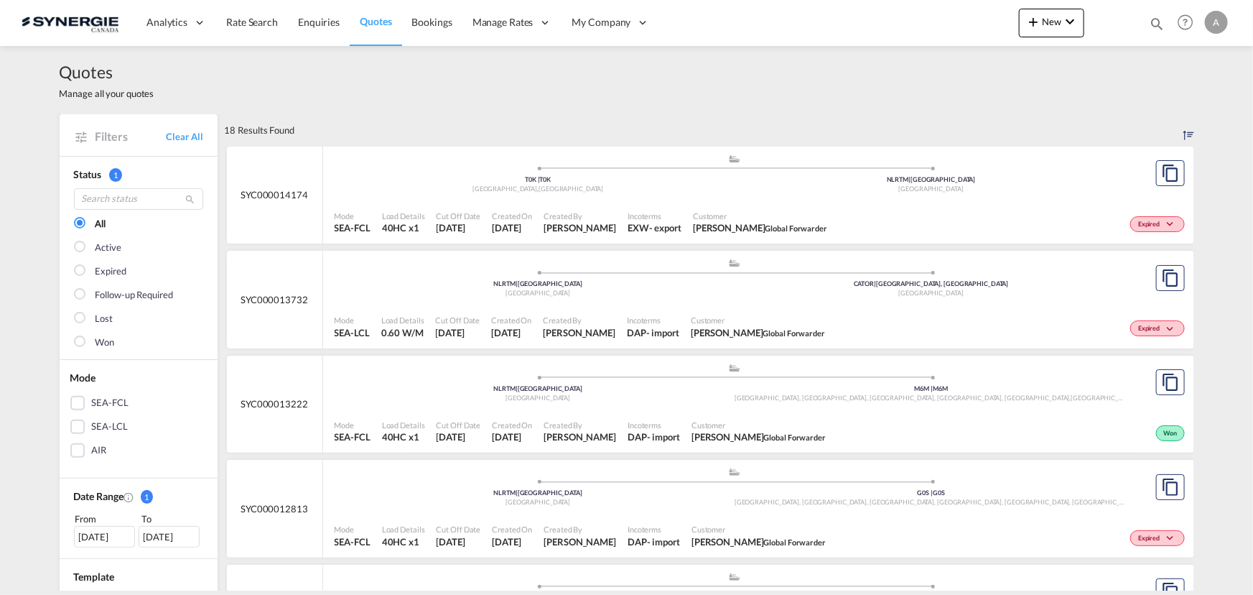
click at [745, 202] on div "Mode SEA-FCL Load Details 40HC x1 Cut Off Date 19 Aug 2025 Created On 19 Aug 20…" at bounding box center [758, 222] width 871 height 43
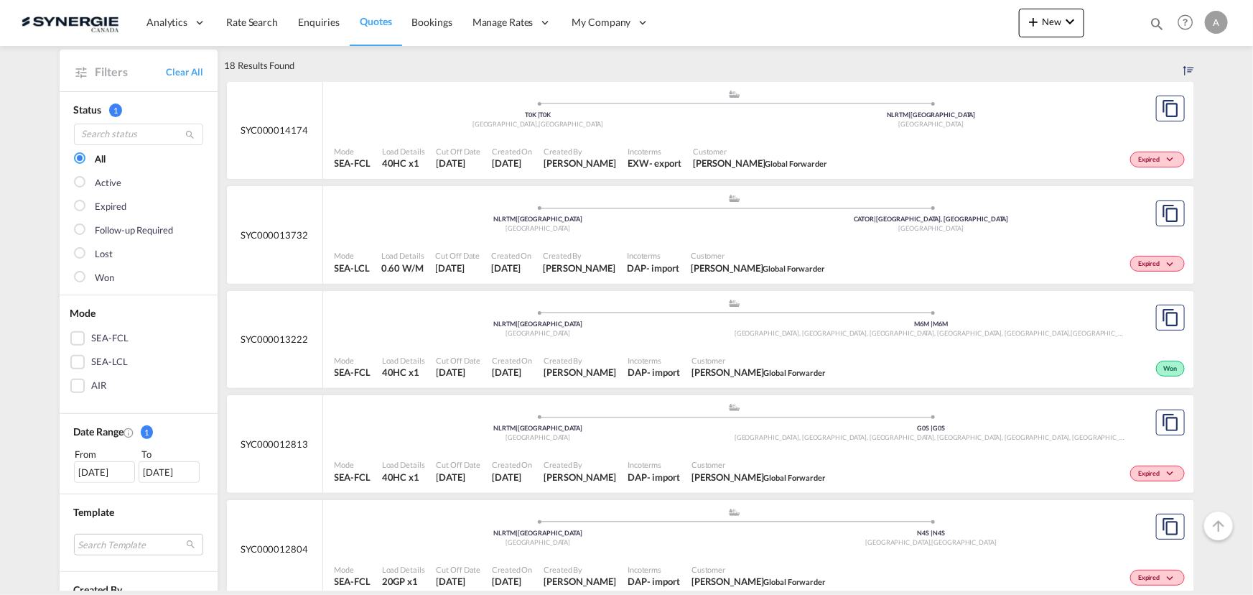
click at [629, 346] on div "Mode SEA-FCL Load Details 40HC x1 Cut Off Date 14 Jul 2025 Created On 14 Jul 20…" at bounding box center [758, 366] width 871 height 43
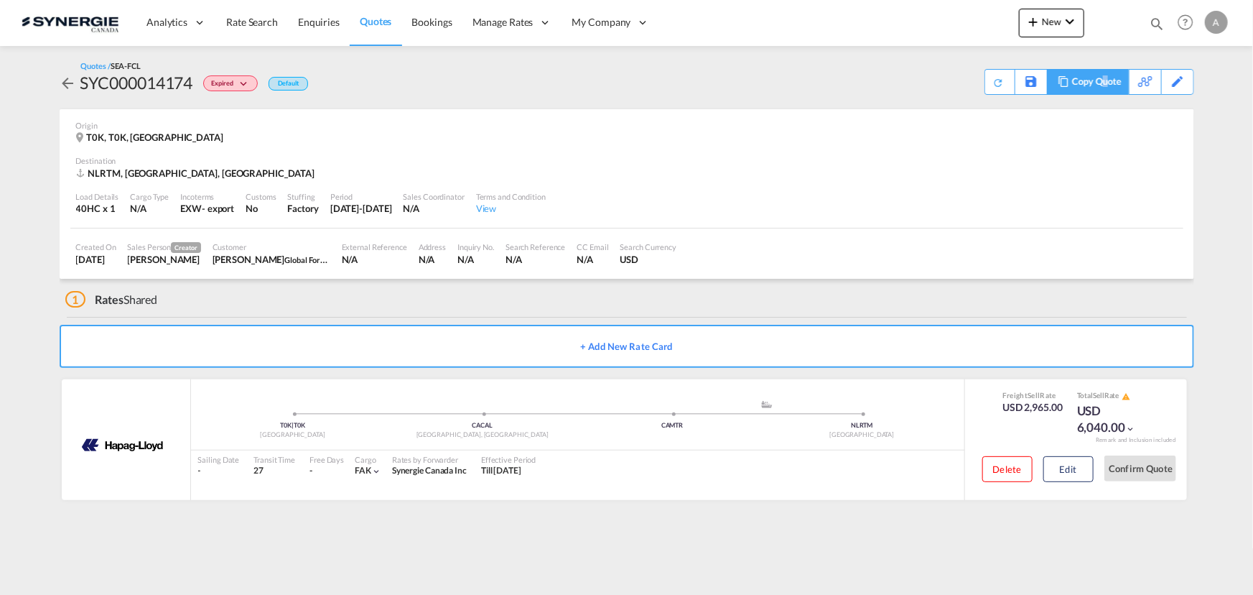
click at [1106, 84] on div "Copy Quote" at bounding box center [1096, 82] width 49 height 24
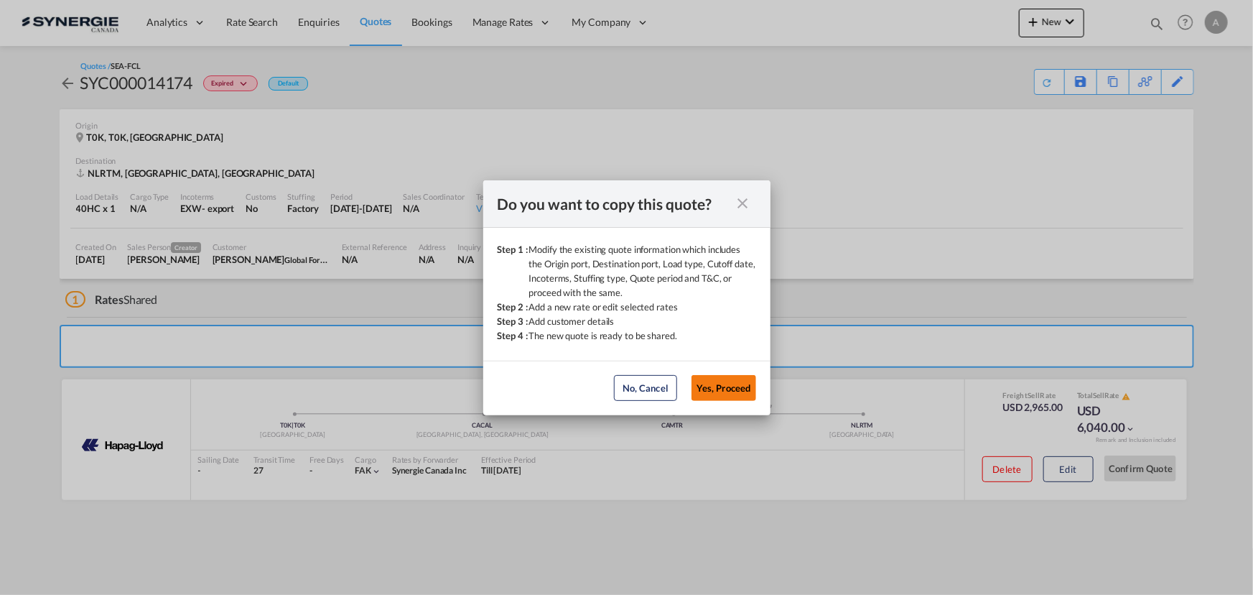
click at [723, 385] on button "Yes, Proceed" at bounding box center [724, 388] width 65 height 26
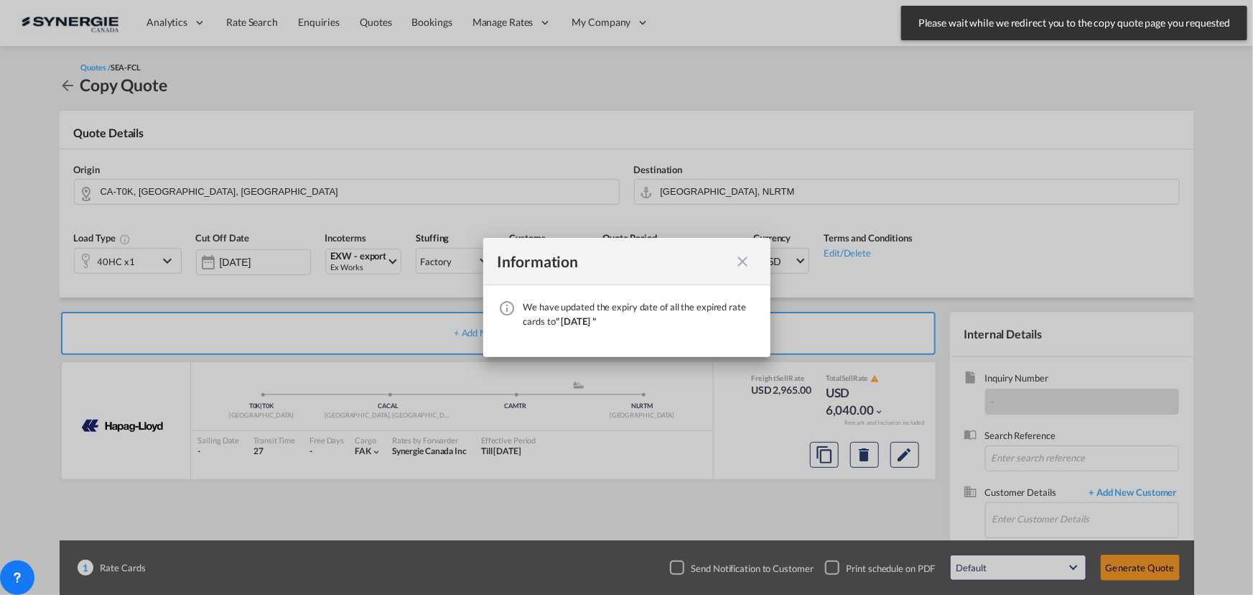
click at [741, 261] on md-icon "icon-close fg-AAA8AD cursor" at bounding box center [743, 261] width 17 height 17
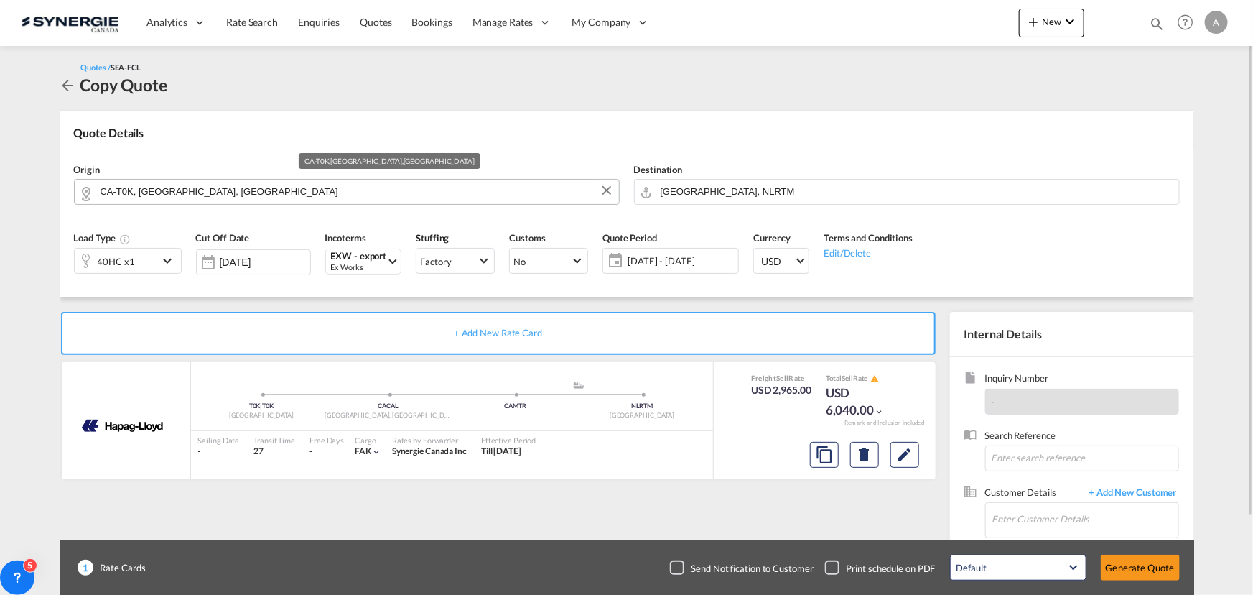
click at [279, 192] on input "CA-T0K, [GEOGRAPHIC_DATA], [GEOGRAPHIC_DATA]" at bounding box center [356, 191] width 511 height 25
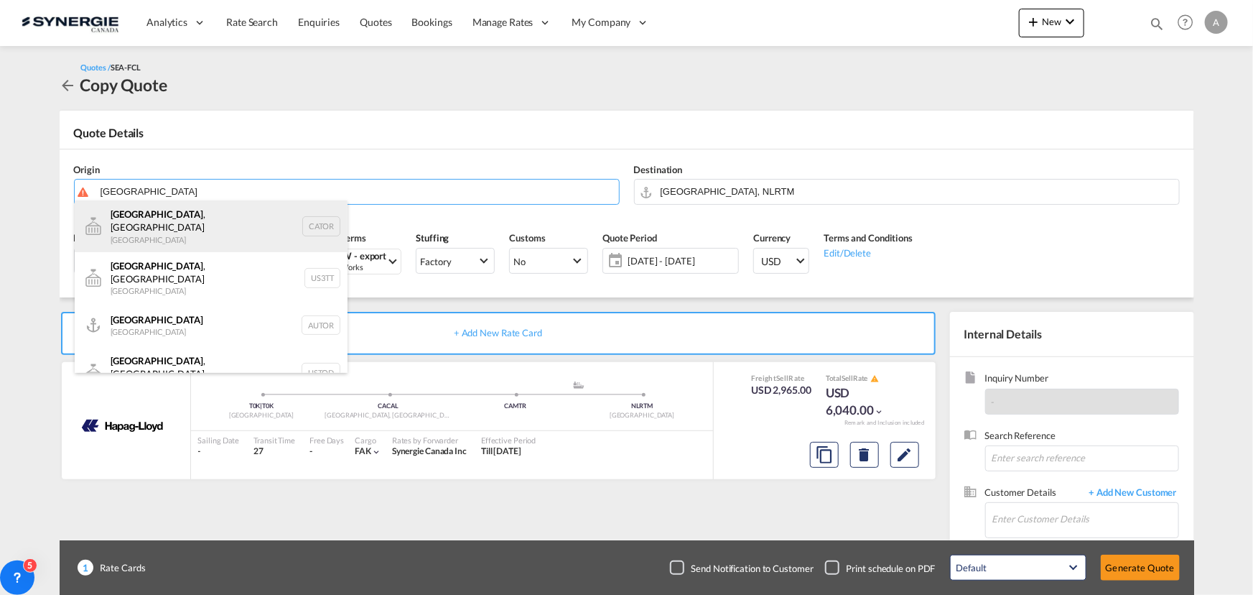
click at [254, 227] on div "[GEOGRAPHIC_DATA] , ON [GEOGRAPHIC_DATA] CATOR" at bounding box center [211, 226] width 273 height 52
type input "[GEOGRAPHIC_DATA], [GEOGRAPHIC_DATA], CATOR"
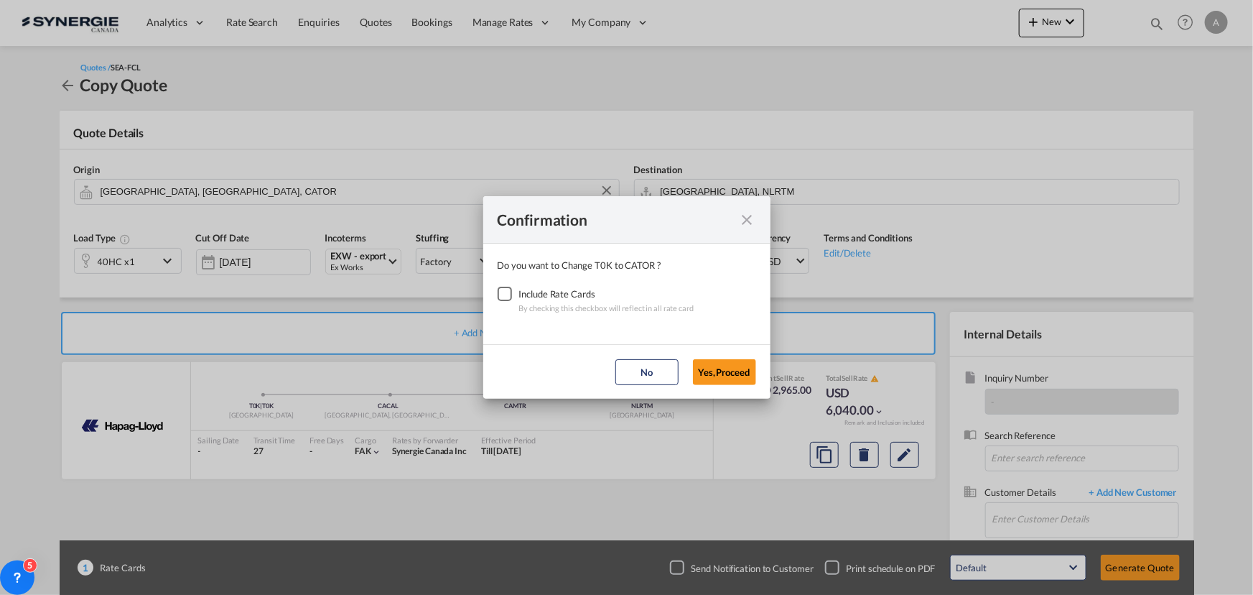
click at [506, 298] on div "Checkbox No Ink" at bounding box center [505, 294] width 14 height 14
click at [725, 373] on button "Yes,Proceed" at bounding box center [724, 372] width 63 height 26
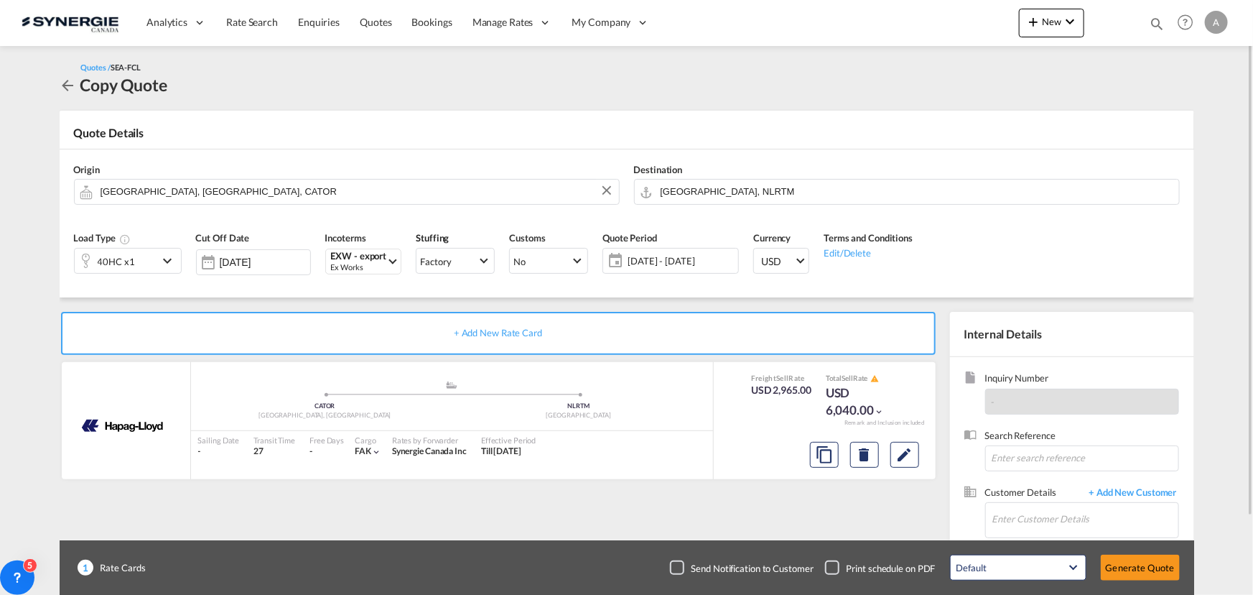
click at [694, 264] on span "[DATE] - [DATE]" at bounding box center [681, 260] width 107 height 13
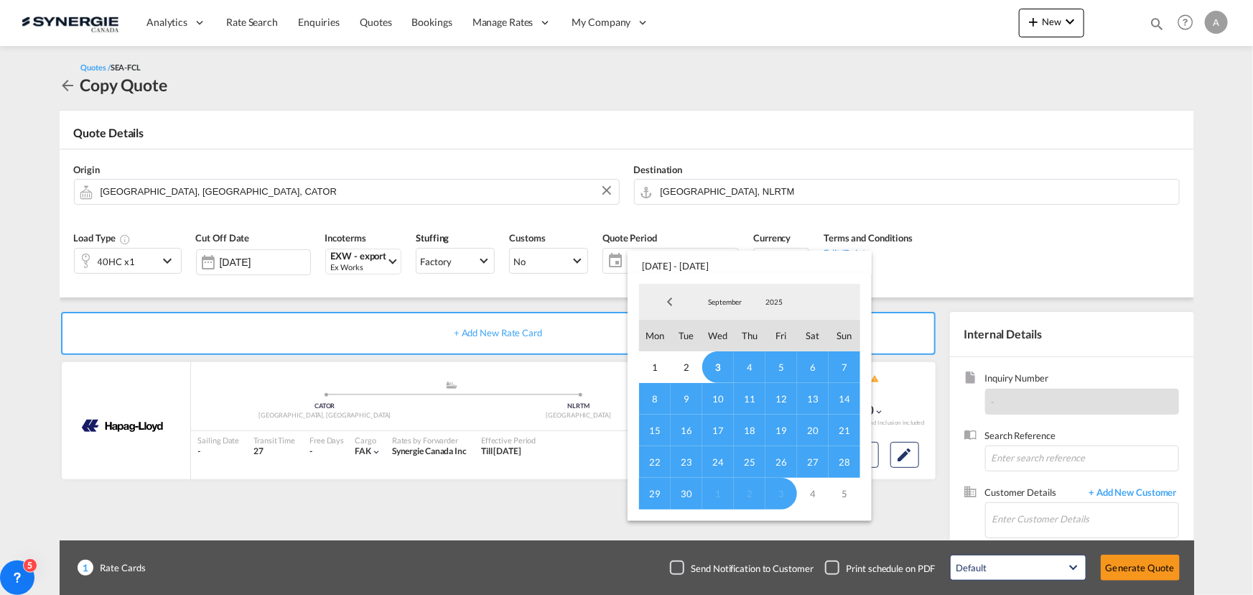
click at [715, 368] on span "3" at bounding box center [718, 367] width 32 height 32
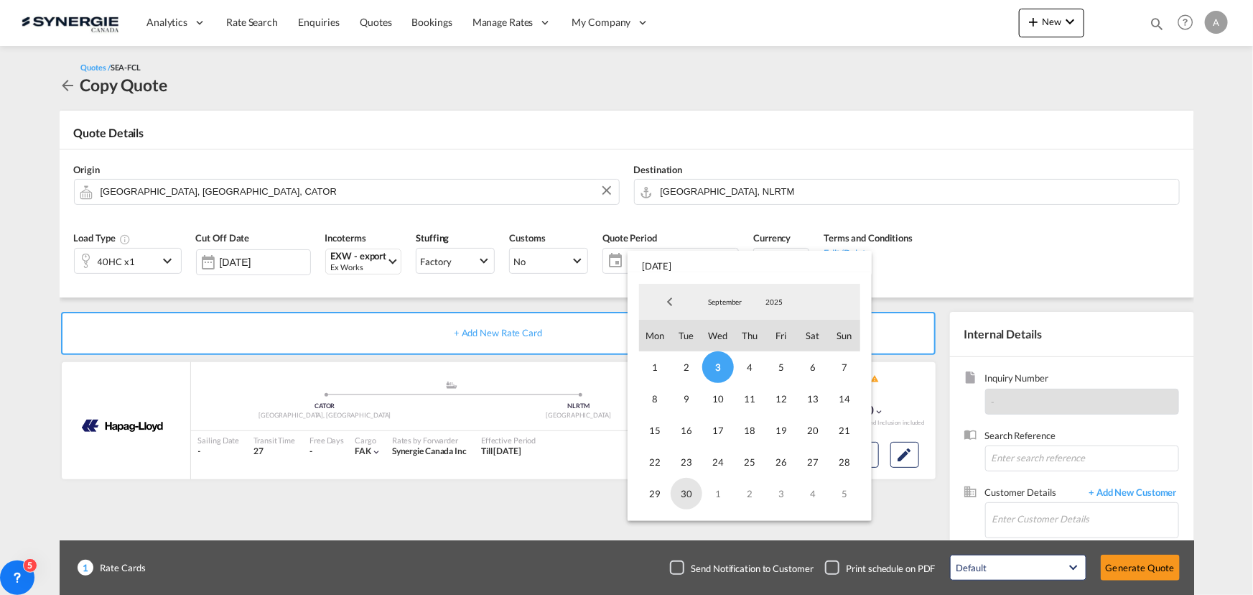
click at [679, 502] on span "30" at bounding box center [687, 494] width 32 height 32
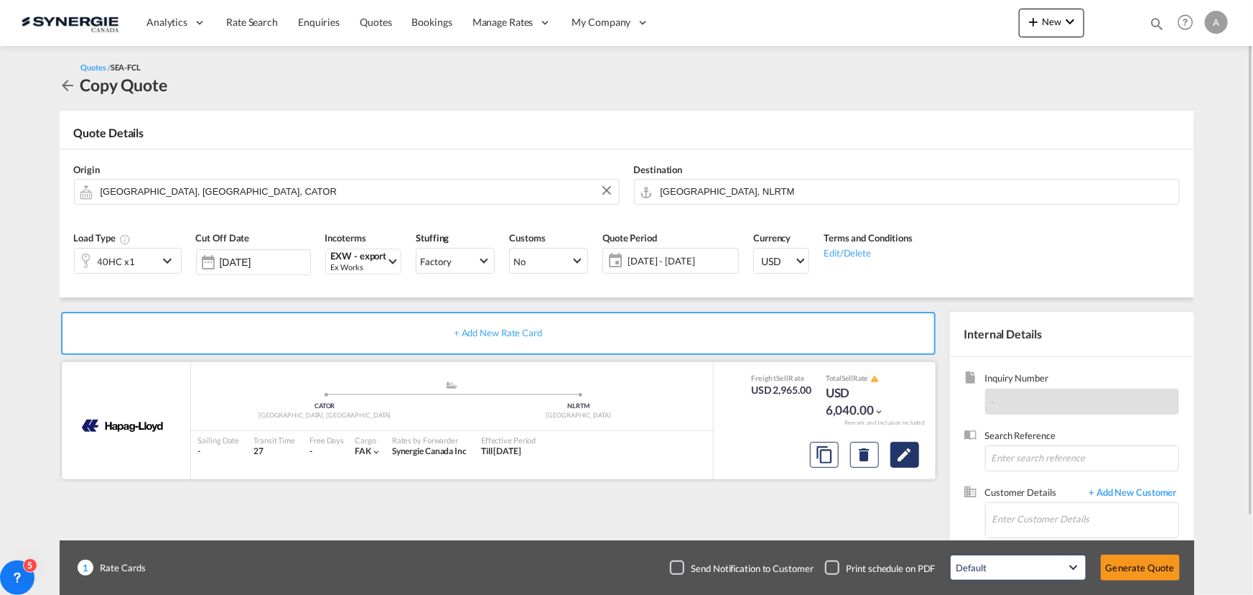
click at [914, 457] on button "Edit" at bounding box center [905, 455] width 29 height 26
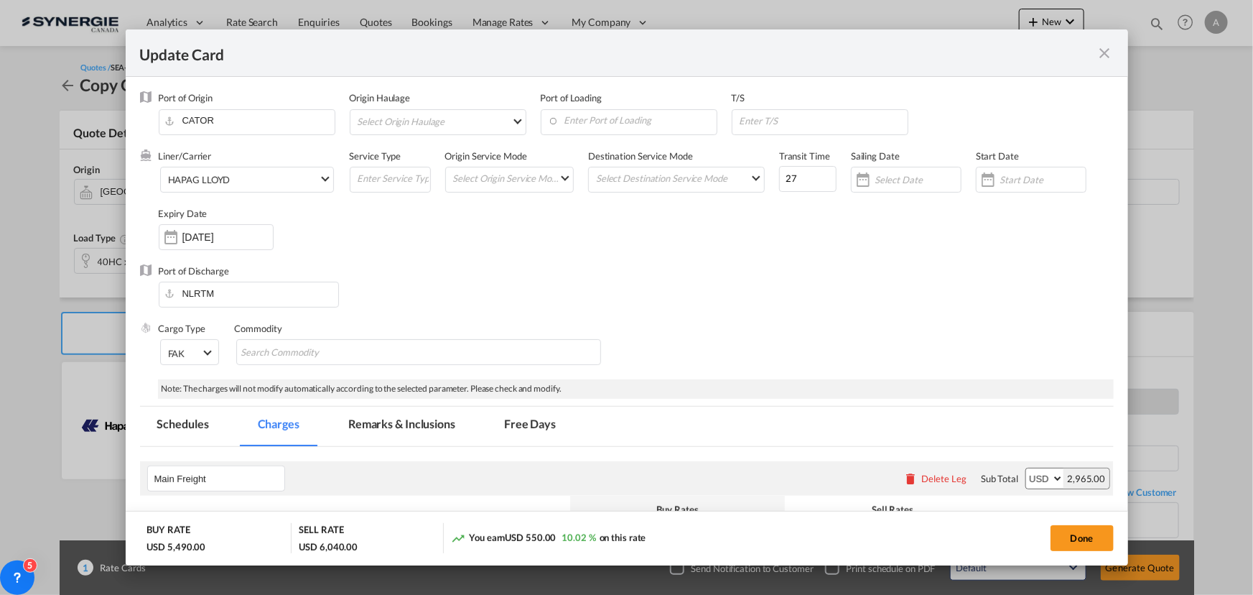
select select "per container"
select select "per hour"
select select "per B/L"
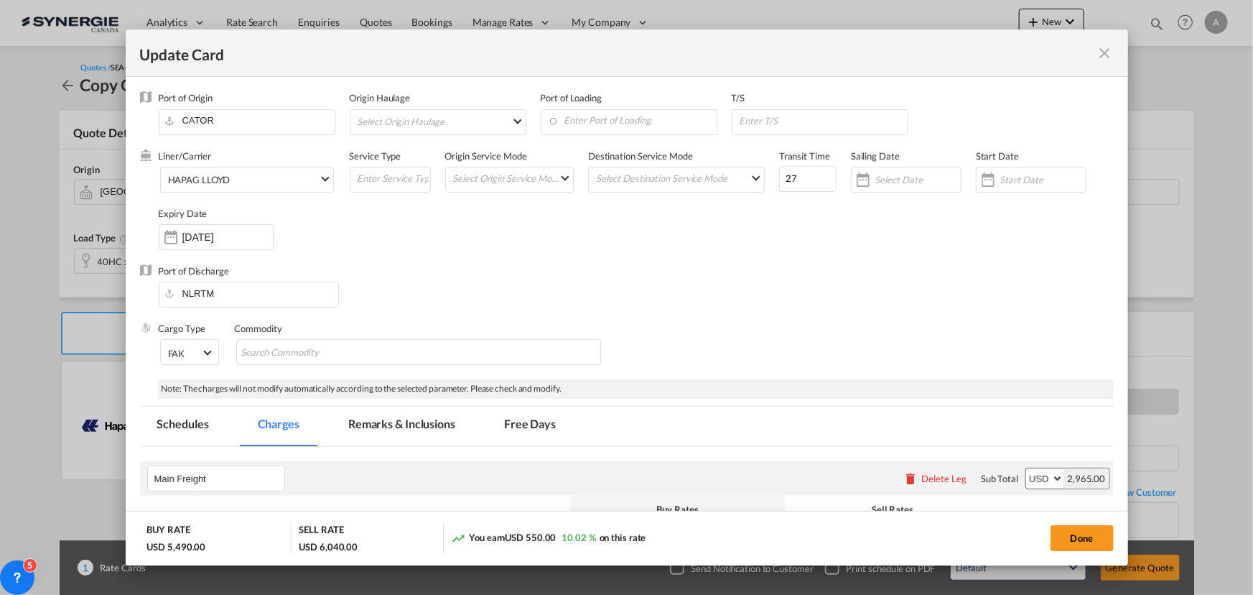
select select "per B/L"
select select "per shipment"
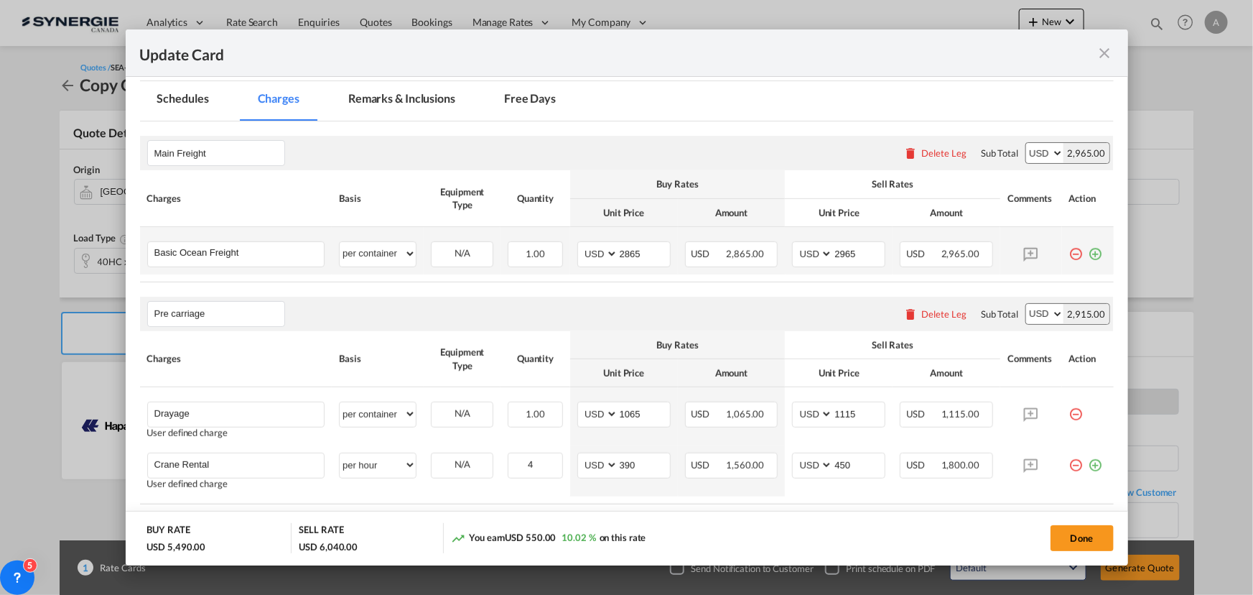
scroll to position [326, 0]
click at [1088, 538] on button "Done" at bounding box center [1082, 538] width 63 height 26
type input "[DATE]"
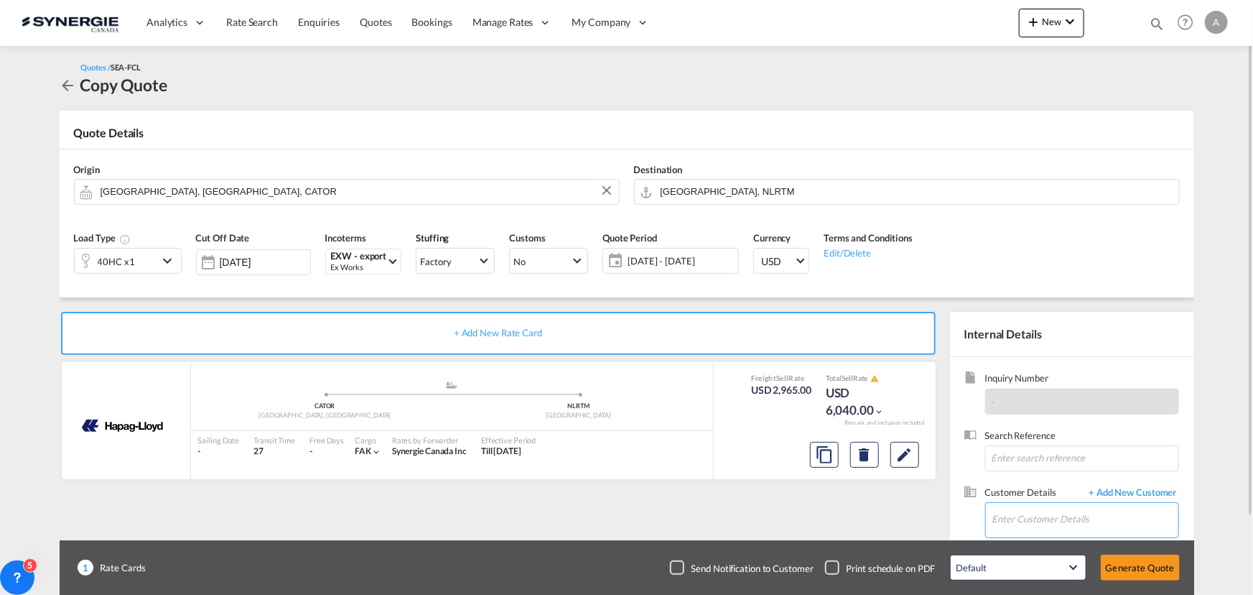
click at [1060, 520] on input "Enter Customer Details" at bounding box center [1086, 519] width 186 height 32
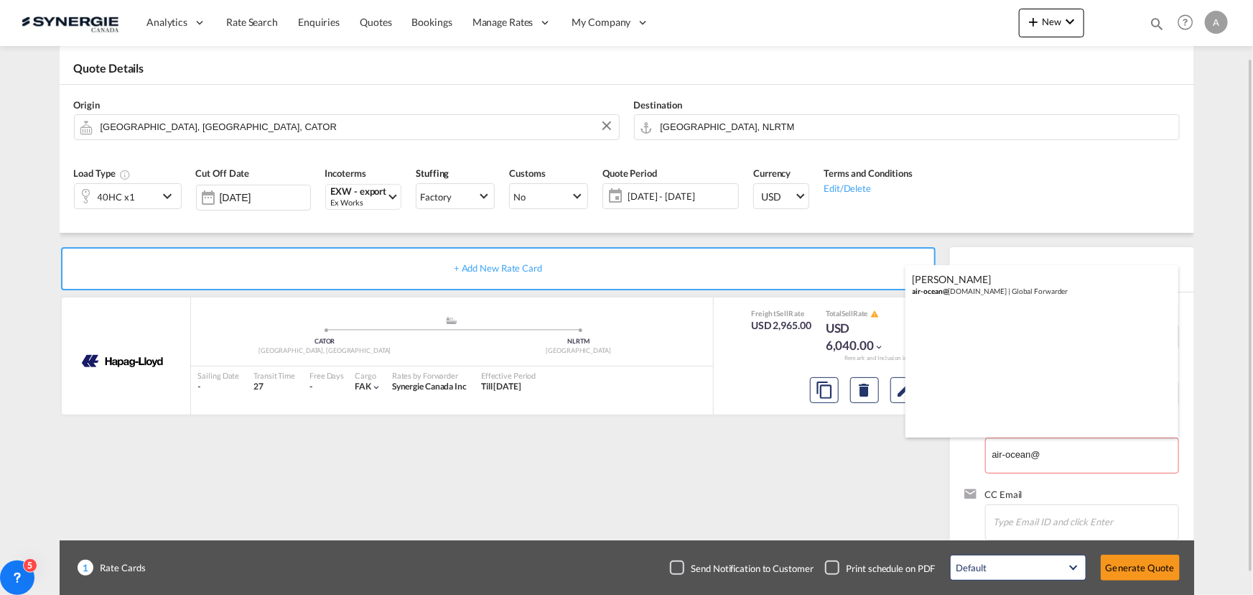
drag, startPoint x: 838, startPoint y: 481, endPoint x: 855, endPoint y: 475, distance: 18.4
click at [1071, 458] on body "Analytics Reports Dashboard Rate Search Enquiries Quotes Bookings" at bounding box center [626, 297] width 1253 height 595
type input "a"
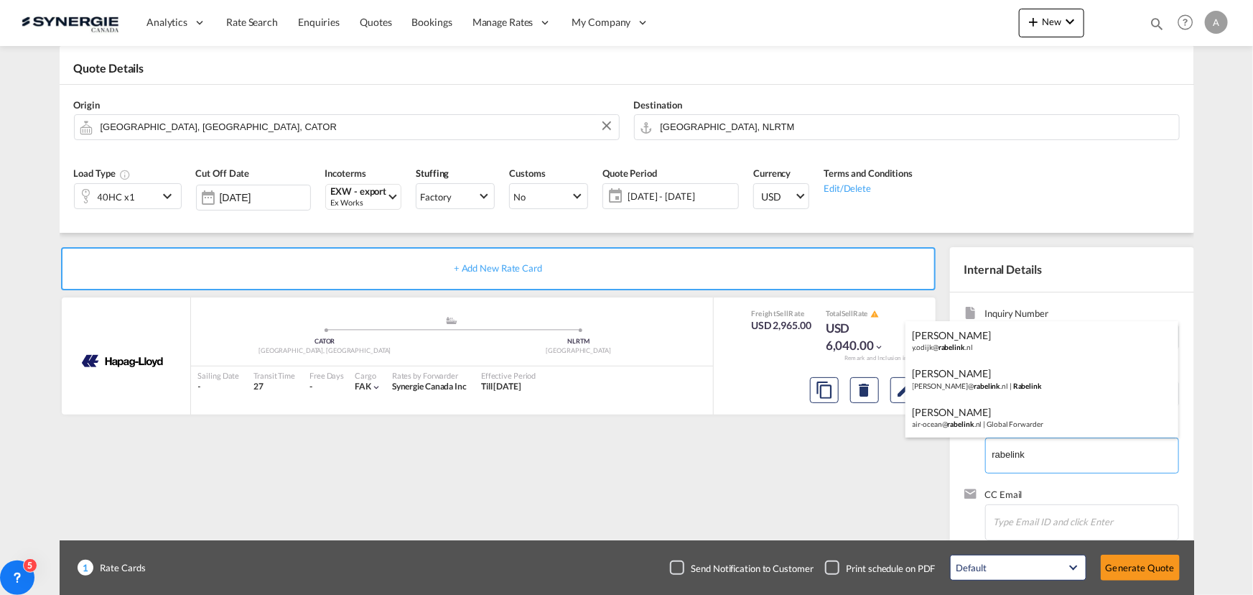
type input "rabelink"
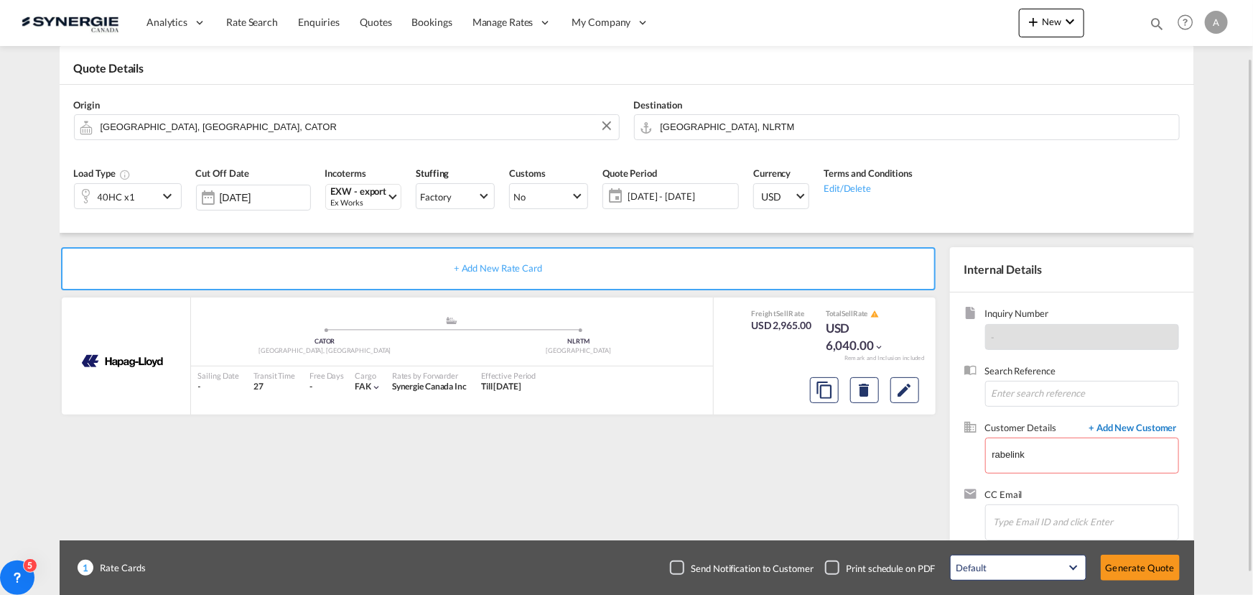
click at [1131, 423] on span "+ Add New Customer" at bounding box center [1130, 429] width 97 height 17
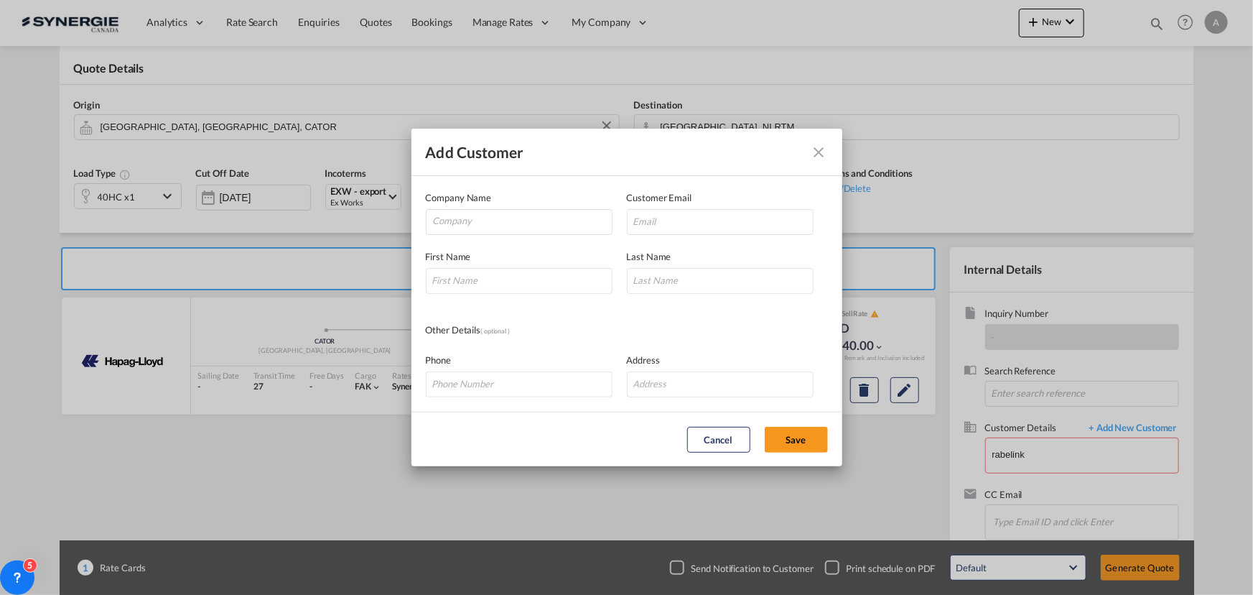
click at [491, 202] on div "Company Name" at bounding box center [526, 212] width 201 height 45
click at [498, 220] on input "Company" at bounding box center [522, 221] width 179 height 22
click at [573, 219] on input "RABELINK" at bounding box center [522, 221] width 179 height 22
type input "RABELINK NL"
paste input "[EMAIL_ADDRESS][DOMAIN_NAME]"
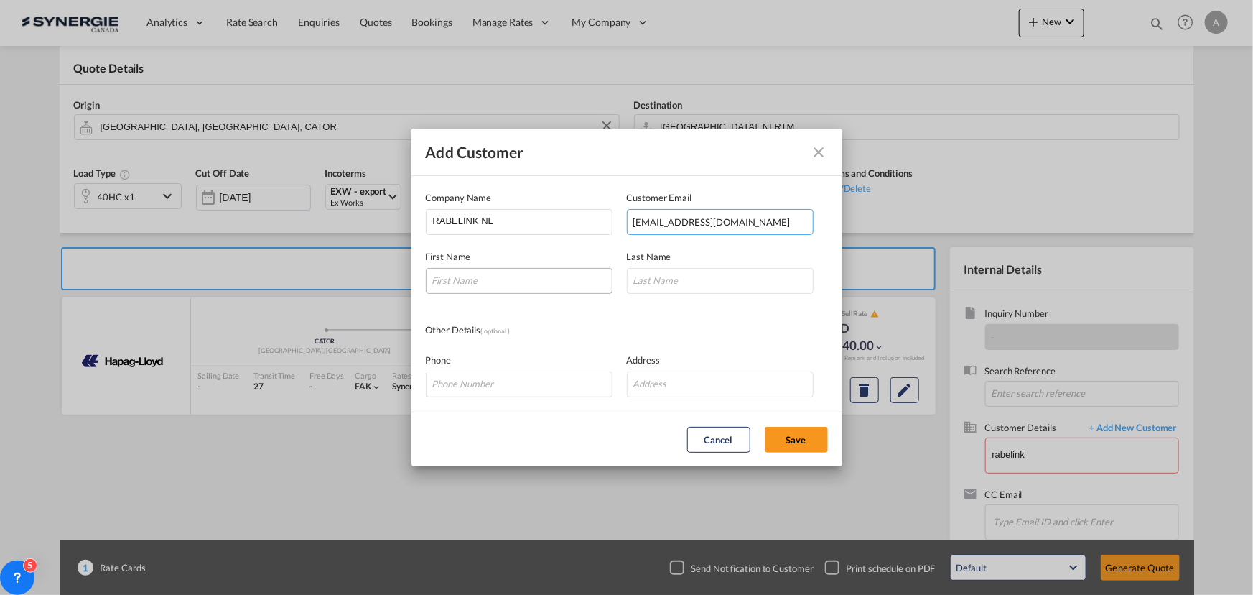
type input "[EMAIL_ADDRESS][DOMAIN_NAME]"
click at [513, 280] on input "Add Customer Company ..." at bounding box center [519, 281] width 187 height 26
type input "OLIVIA"
type input "PRONK"
click at [798, 435] on button "Save" at bounding box center [796, 440] width 63 height 26
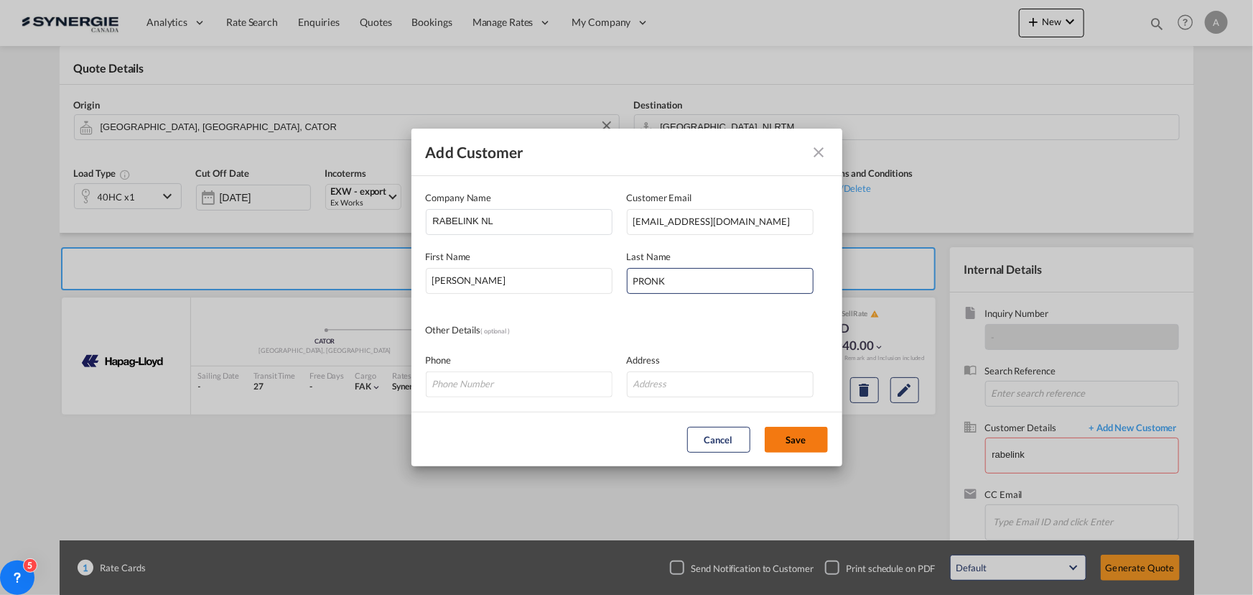
type input "RABELINK NL, OLIVIA PRONK, air-ocean@rabelink.nl"
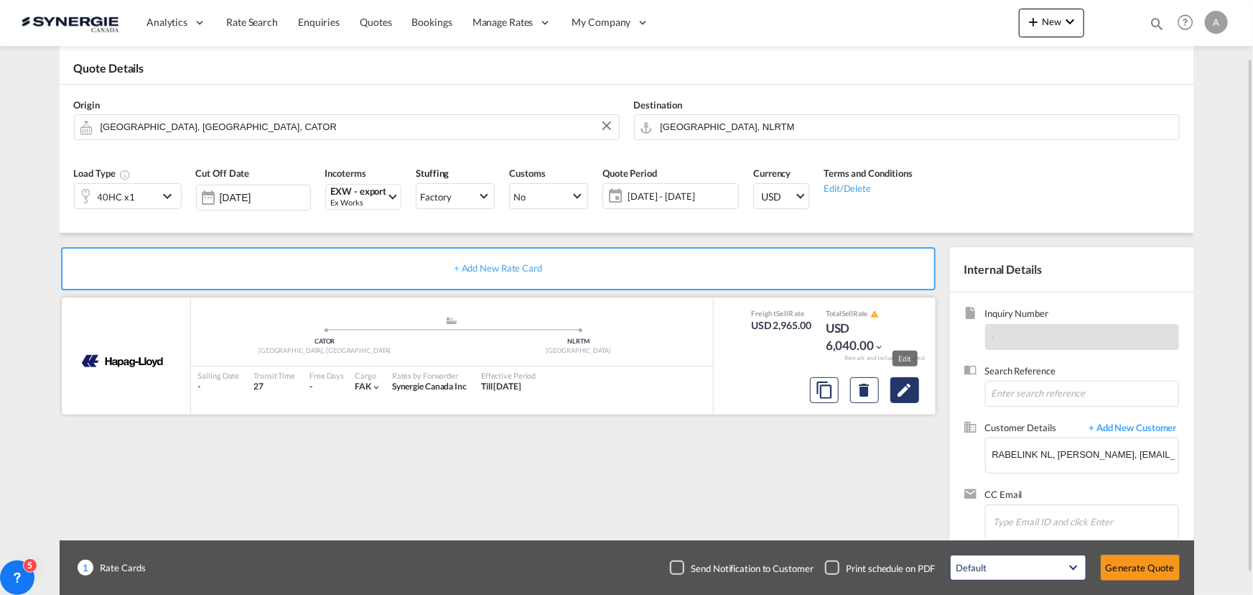
click at [904, 394] on md-icon "Edit" at bounding box center [904, 389] width 17 height 17
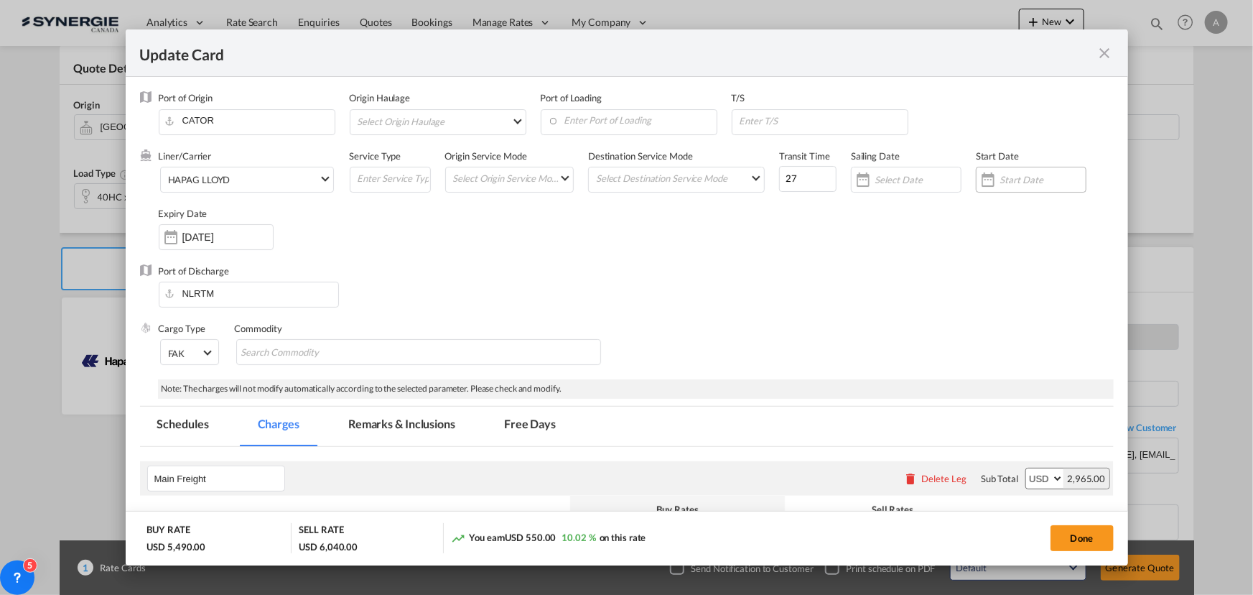
click at [1036, 174] on input "Update Card Port ..." at bounding box center [1043, 179] width 86 height 11
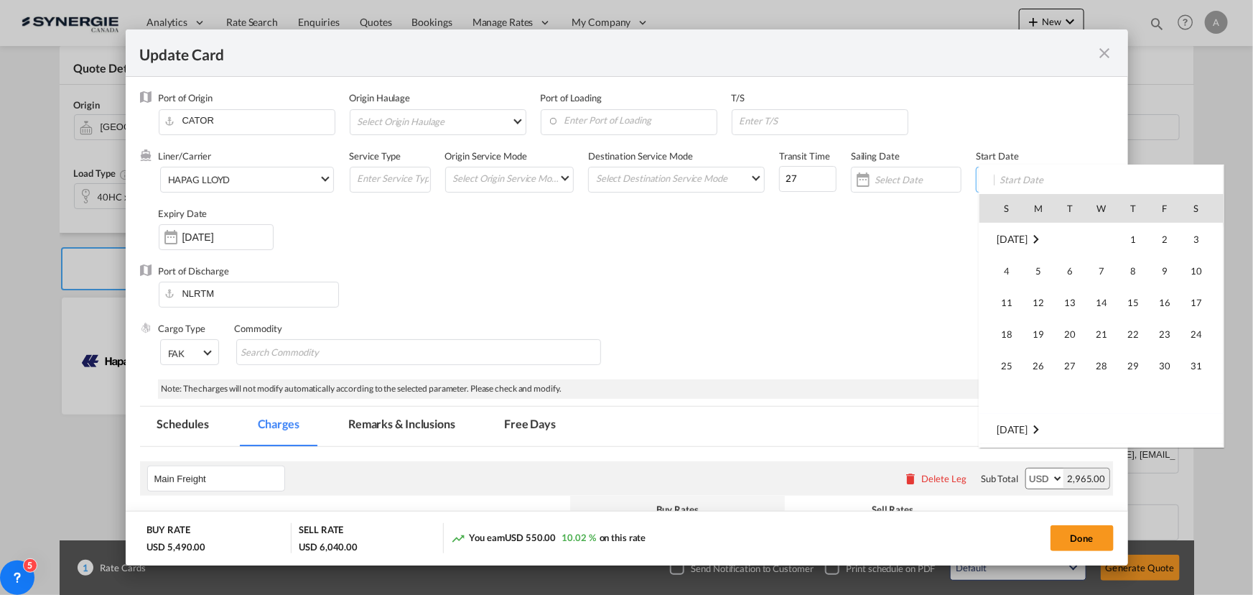
scroll to position [332675, 0]
click at [1105, 267] on span "3" at bounding box center [1102, 271] width 30 height 30
type input "[DATE]"
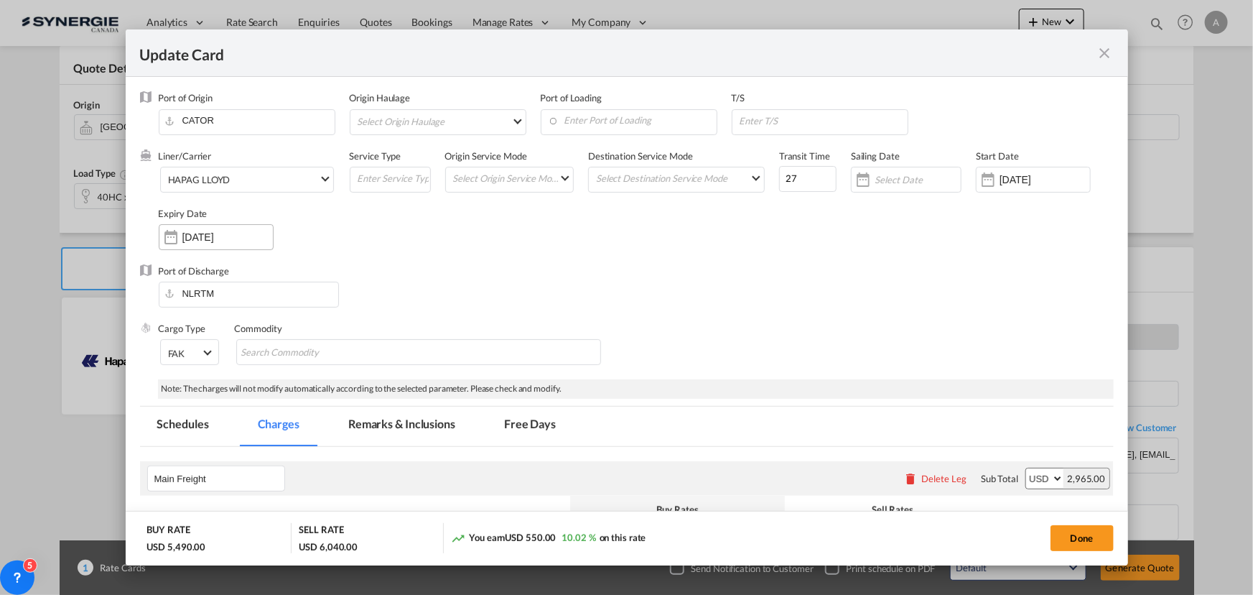
click at [217, 243] on div "18 Sep 2025" at bounding box center [216, 237] width 115 height 26
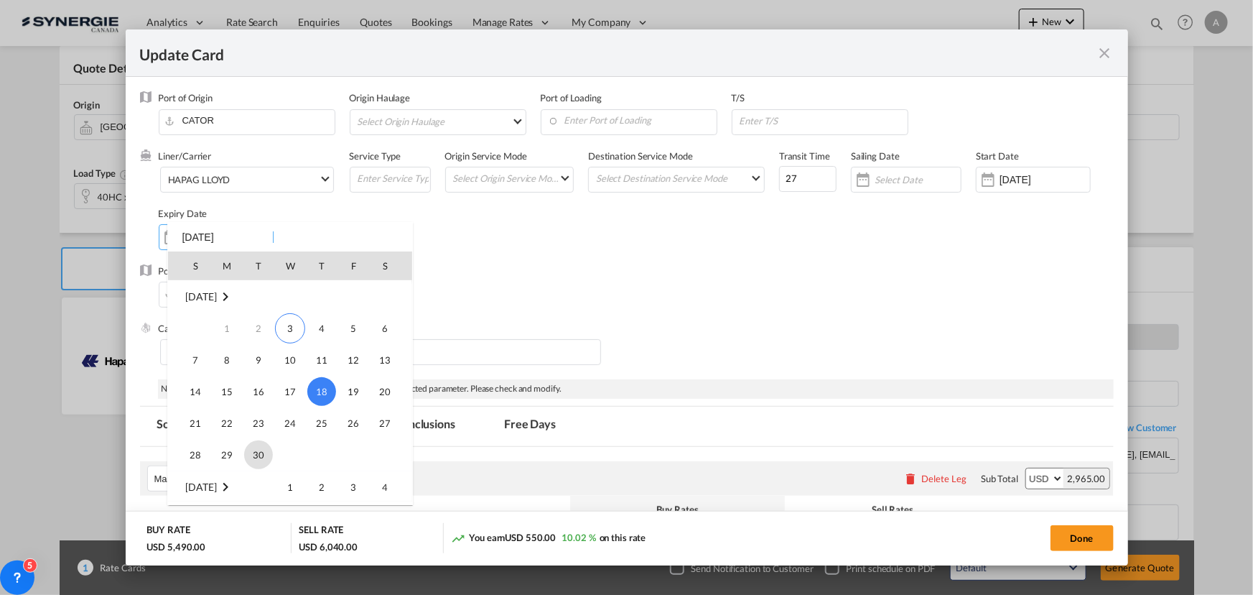
click at [250, 460] on span "30" at bounding box center [258, 454] width 29 height 29
type input "30 Sep 2025"
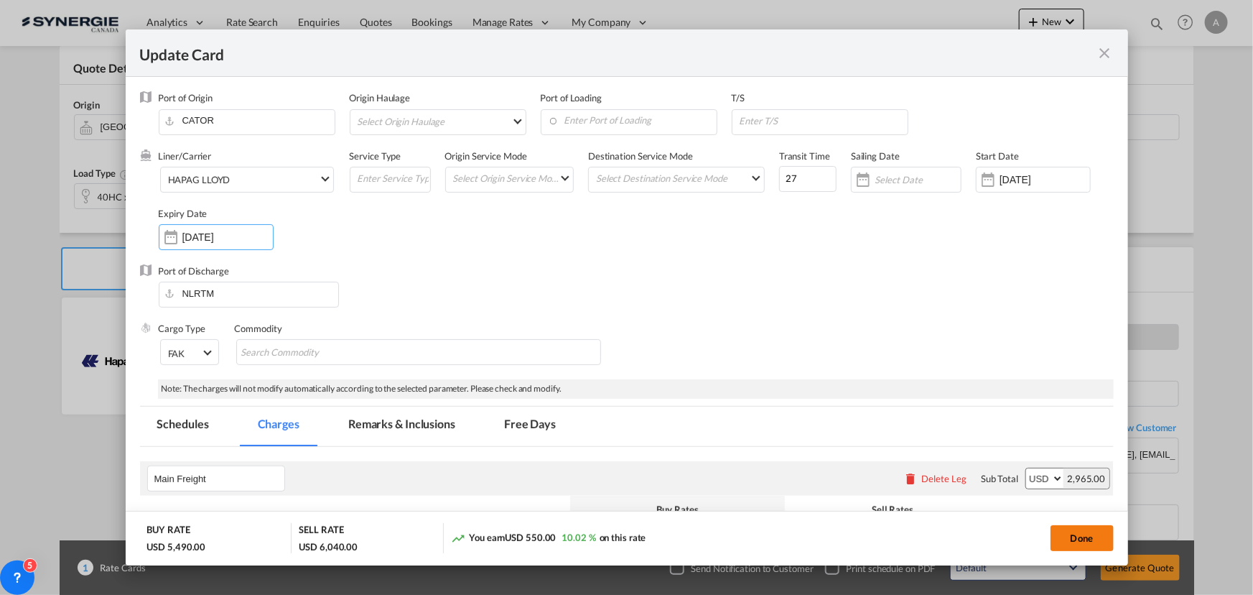
click at [1060, 536] on button "Done" at bounding box center [1082, 538] width 63 height 26
type input "02 Sep 2025"
type input "29 Sep 2025"
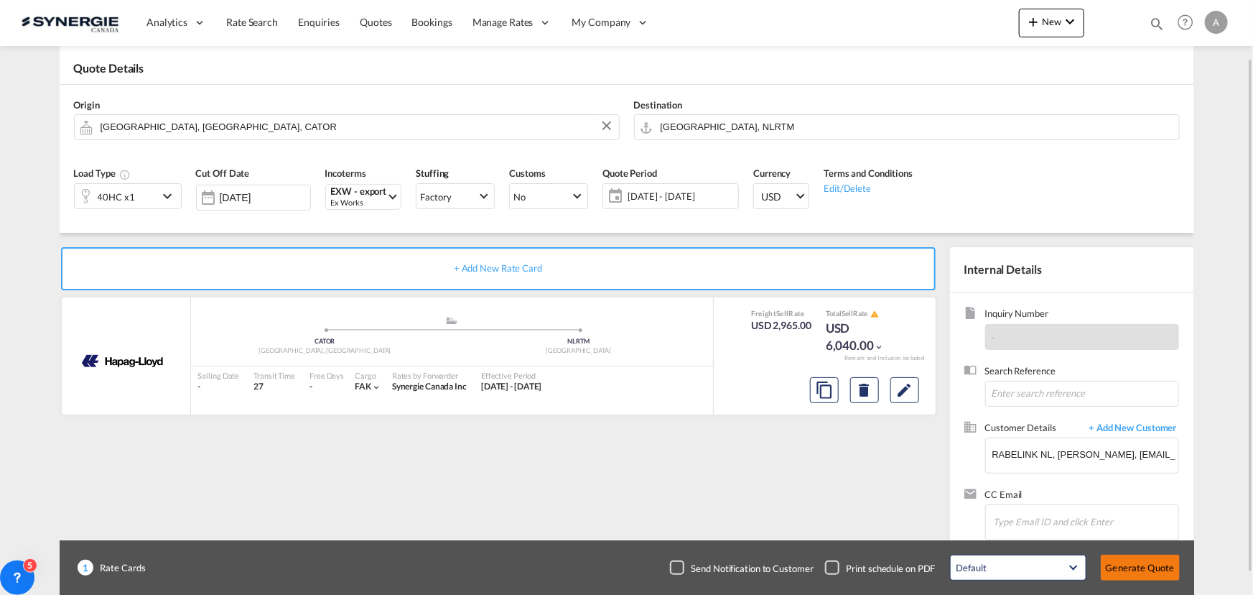
click at [1153, 570] on button "Generate Quote" at bounding box center [1140, 567] width 79 height 26
click at [1130, 567] on button "Generate Quote" at bounding box center [1140, 567] width 79 height 26
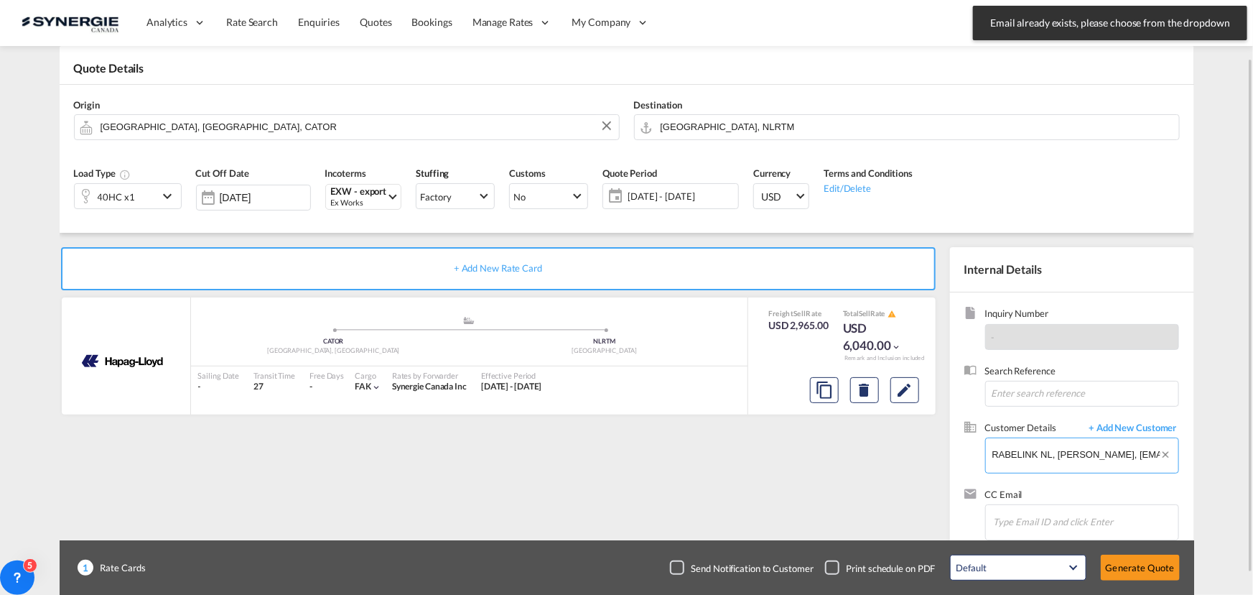
click at [1063, 447] on input "RABELINK NL, OLIVIA PRONK, air-ocean@rabelink.nl" at bounding box center [1086, 454] width 186 height 32
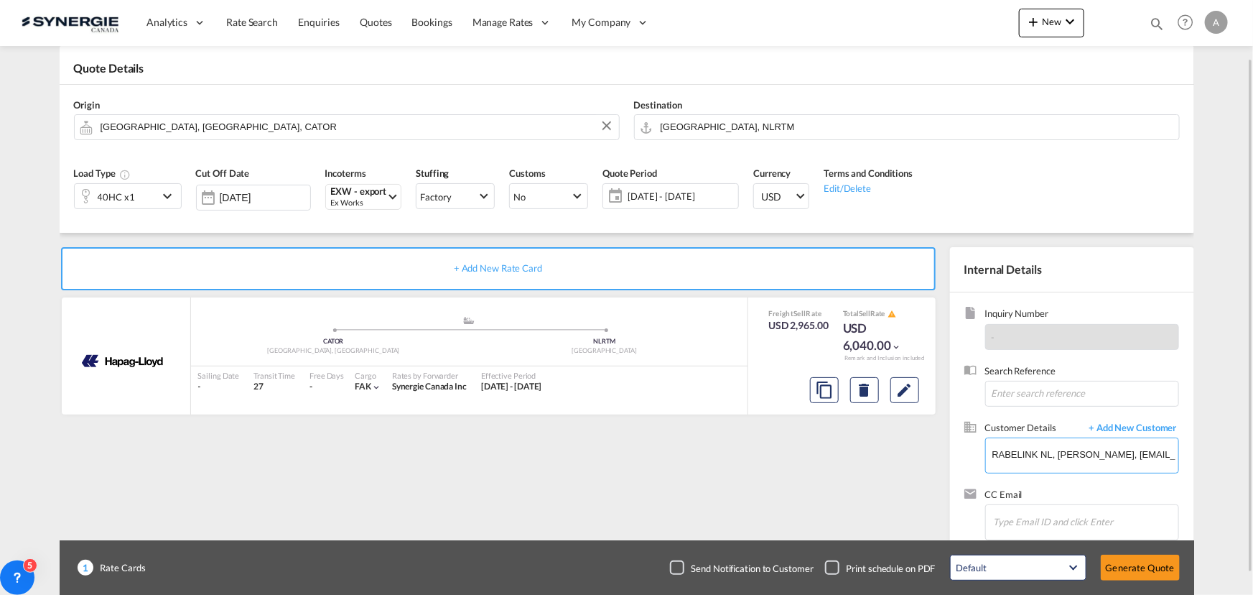
drag, startPoint x: 1129, startPoint y: 452, endPoint x: 887, endPoint y: 445, distance: 242.1
click at [889, 446] on div "+ Add New Rate Card HAPAG LLOYD added by you .a{fill:#aaa8ad;} .a{fill:#aaa8ad;…" at bounding box center [627, 394] width 1135 height 322
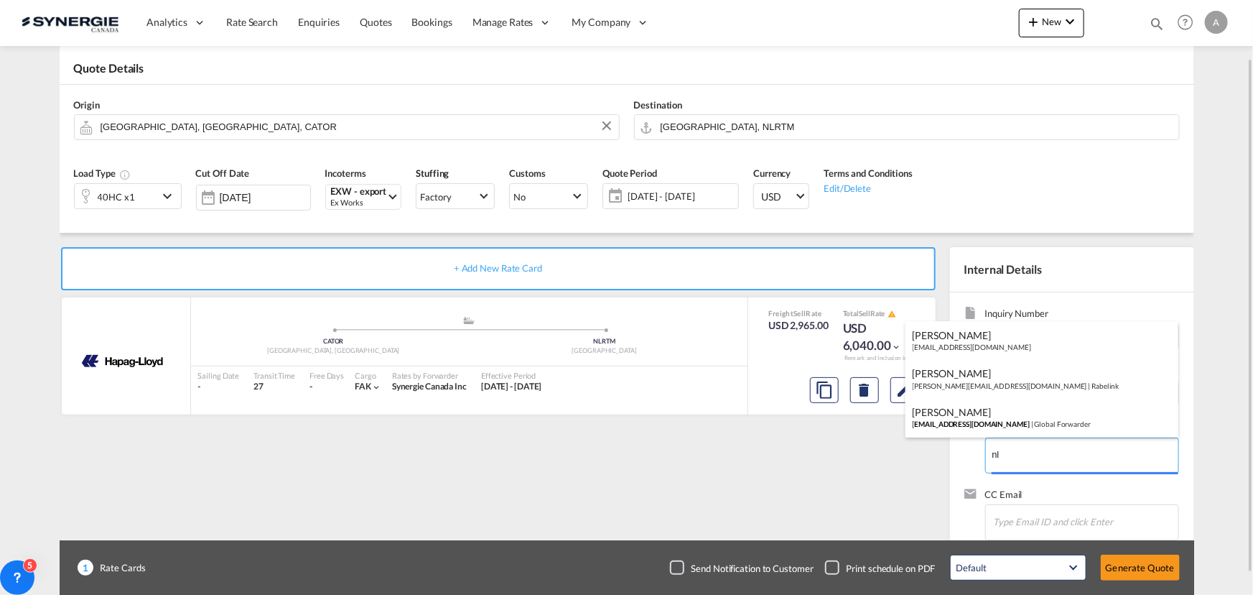
type input "l"
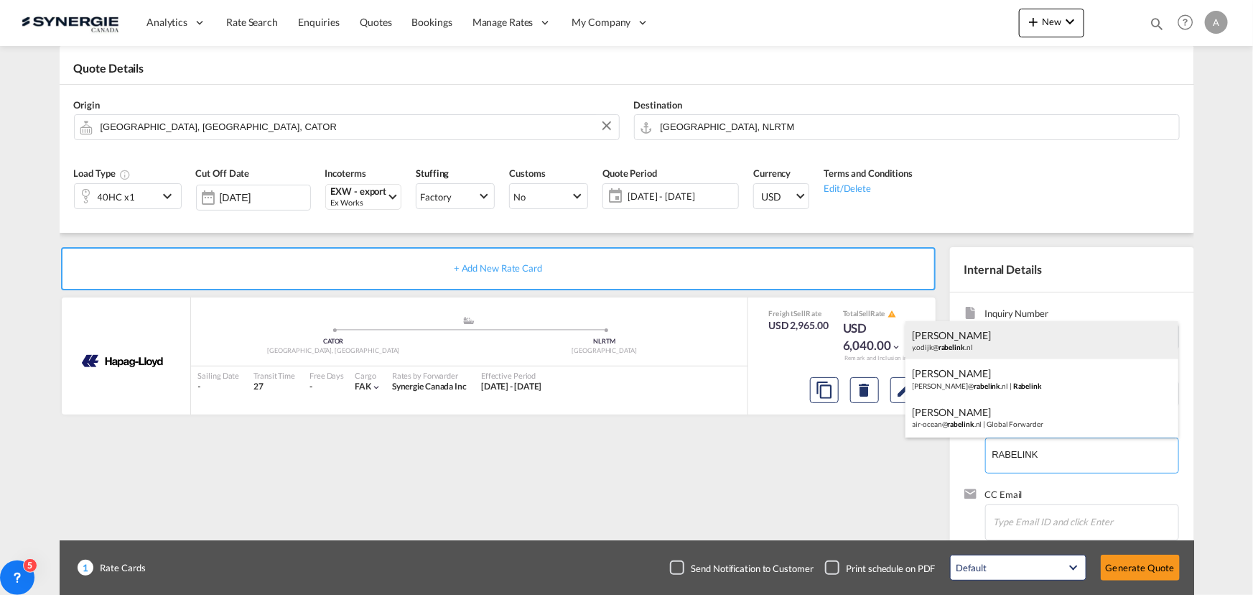
click at [978, 330] on div "YANNICK ODIJK y.odijk@ rabelink .nl" at bounding box center [1042, 340] width 273 height 39
type input "Rabelink, YANNICK ODIJK, y.odijk@rabelink.nl"
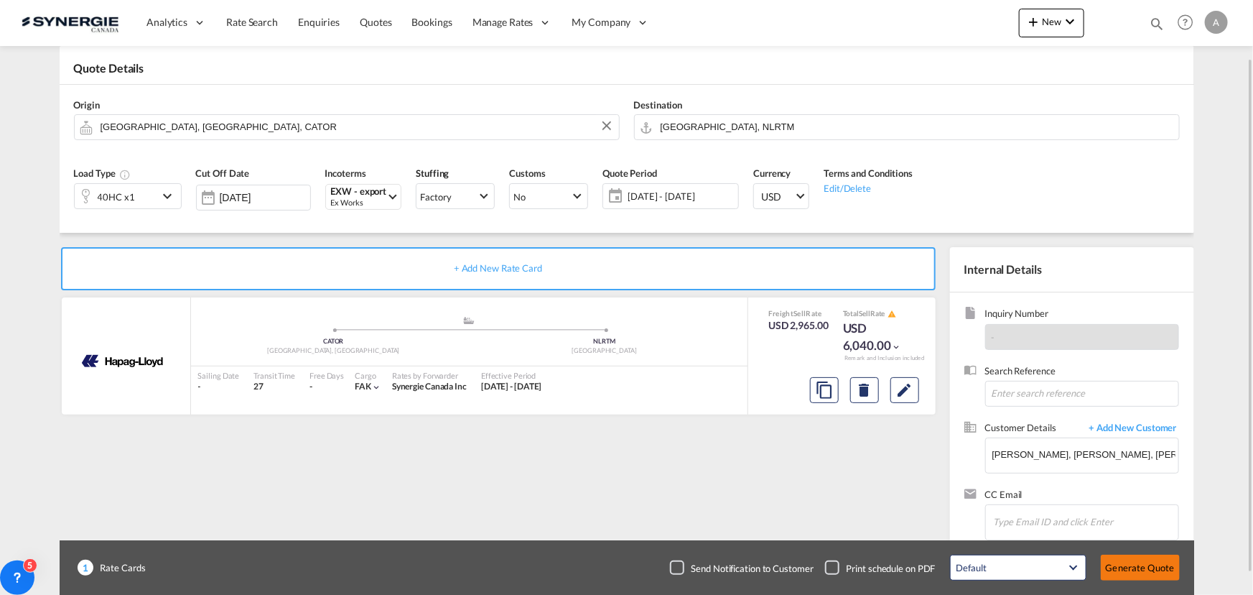
click at [1162, 568] on button "Generate Quote" at bounding box center [1140, 567] width 79 height 26
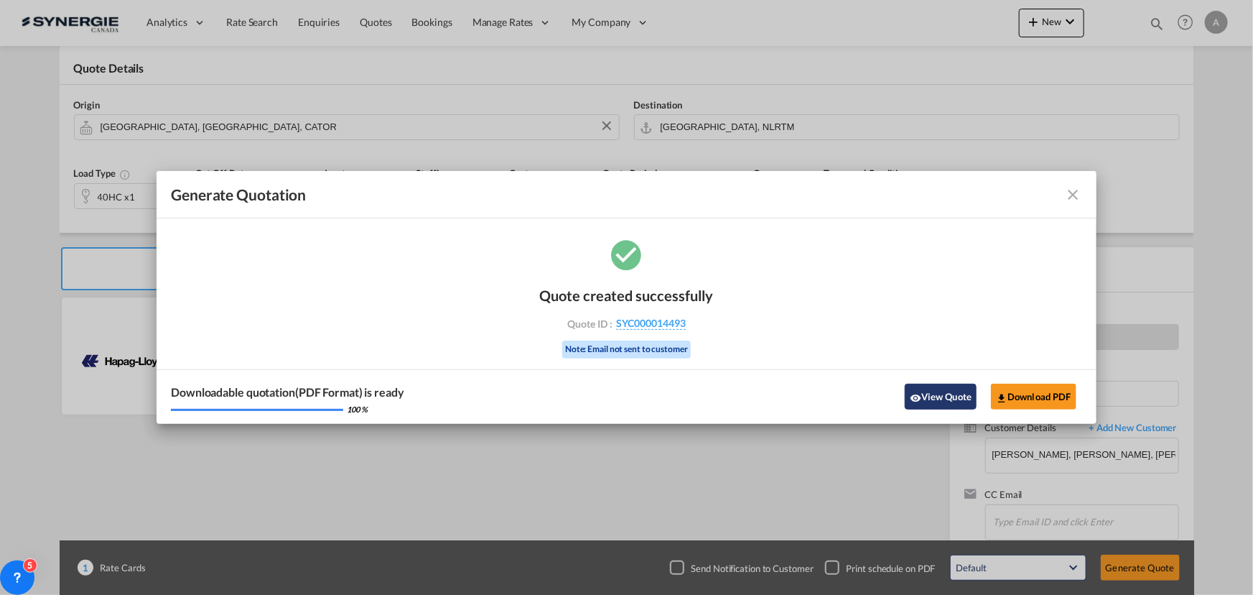
click at [934, 397] on button "View Quote" at bounding box center [941, 397] width 72 height 26
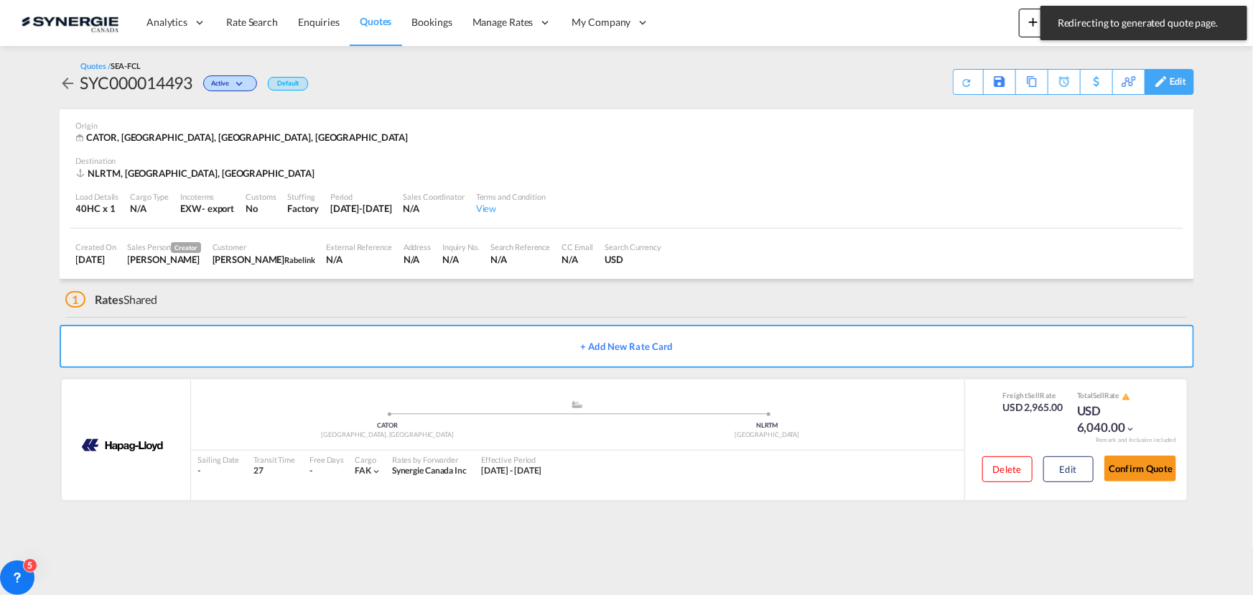
click at [1171, 86] on div "Edit" at bounding box center [1178, 82] width 17 height 24
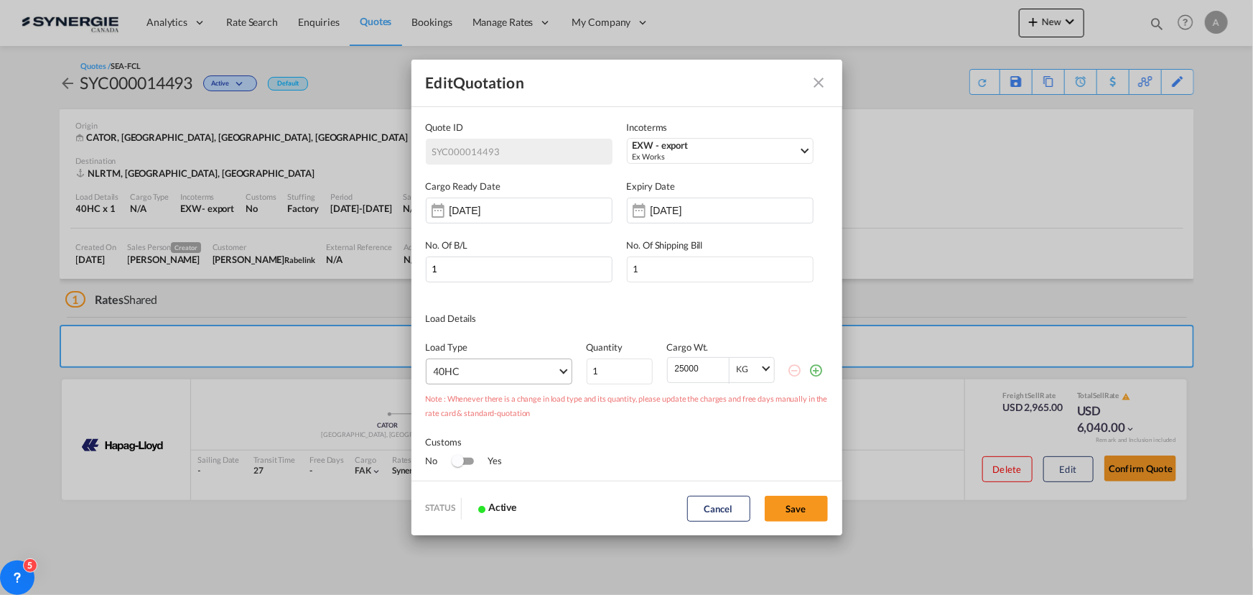
click at [486, 369] on md-select "40HC 20GP 40GP 45HC 20RE 40RE 40HR 20OT 40OT 20FR 40FR 40NR 20NR 45S 20TK 40TK …" at bounding box center [499, 371] width 147 height 26
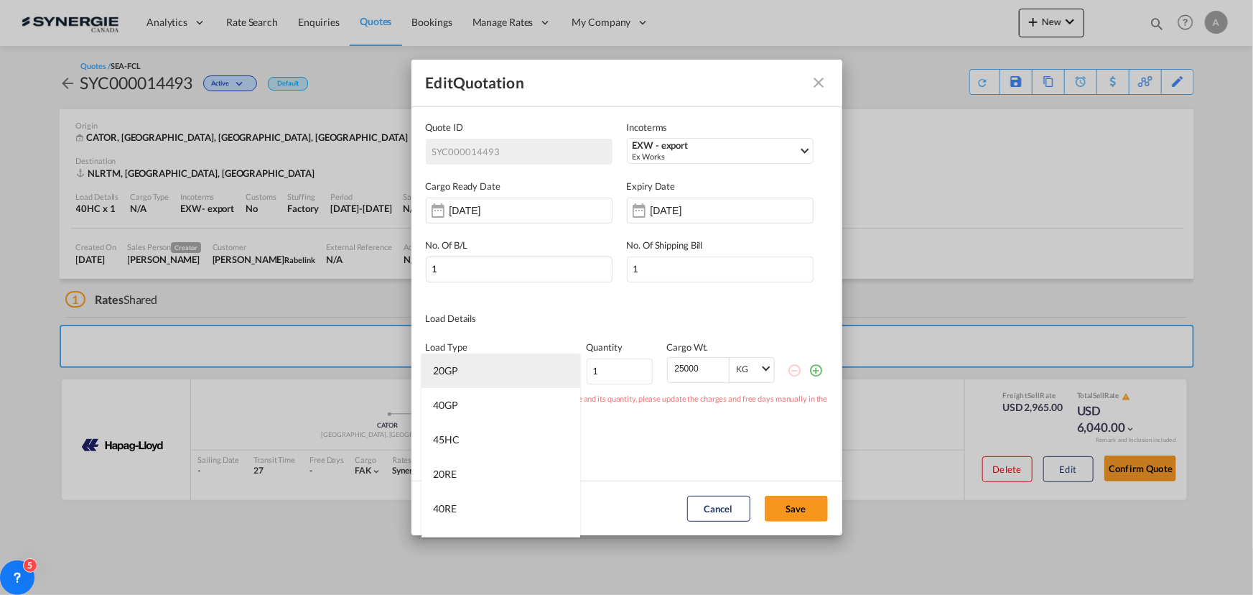
click at [457, 373] on div "20GP" at bounding box center [445, 370] width 25 height 14
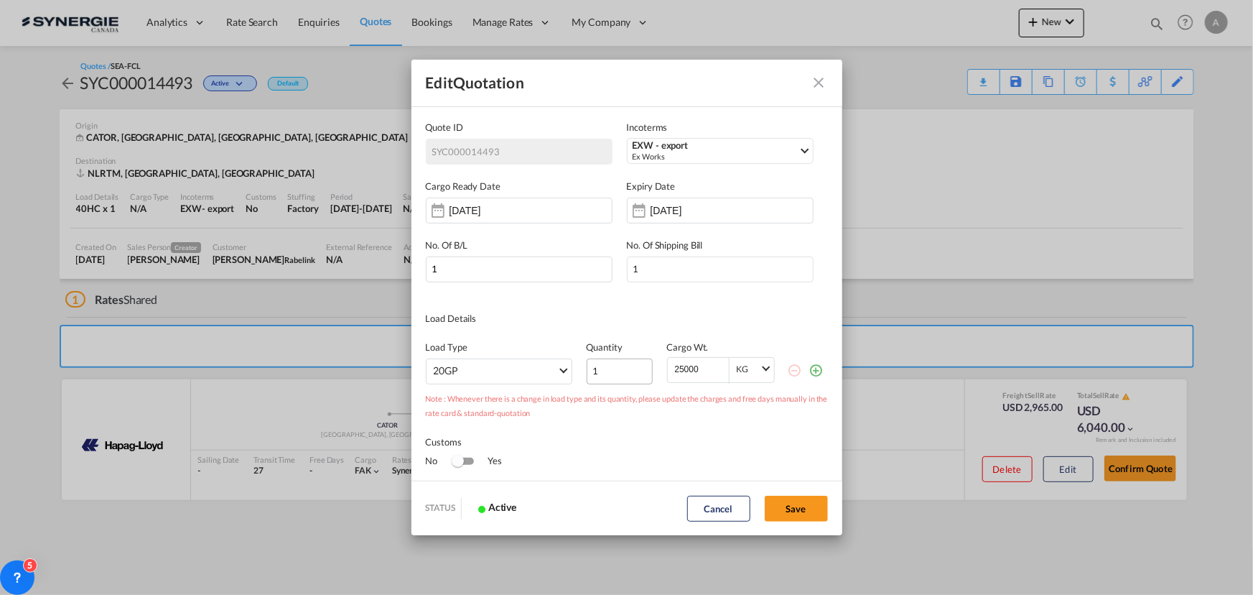
drag, startPoint x: 630, startPoint y: 368, endPoint x: 589, endPoint y: 358, distance: 42.2
click at [603, 364] on div "Load Type 20GP Quantity 1 Cargo Wt. 25000 KG KG" at bounding box center [627, 354] width 402 height 59
type input "18000"
click at [788, 511] on button "Save" at bounding box center [796, 509] width 63 height 26
type input "02 Sep 2025"
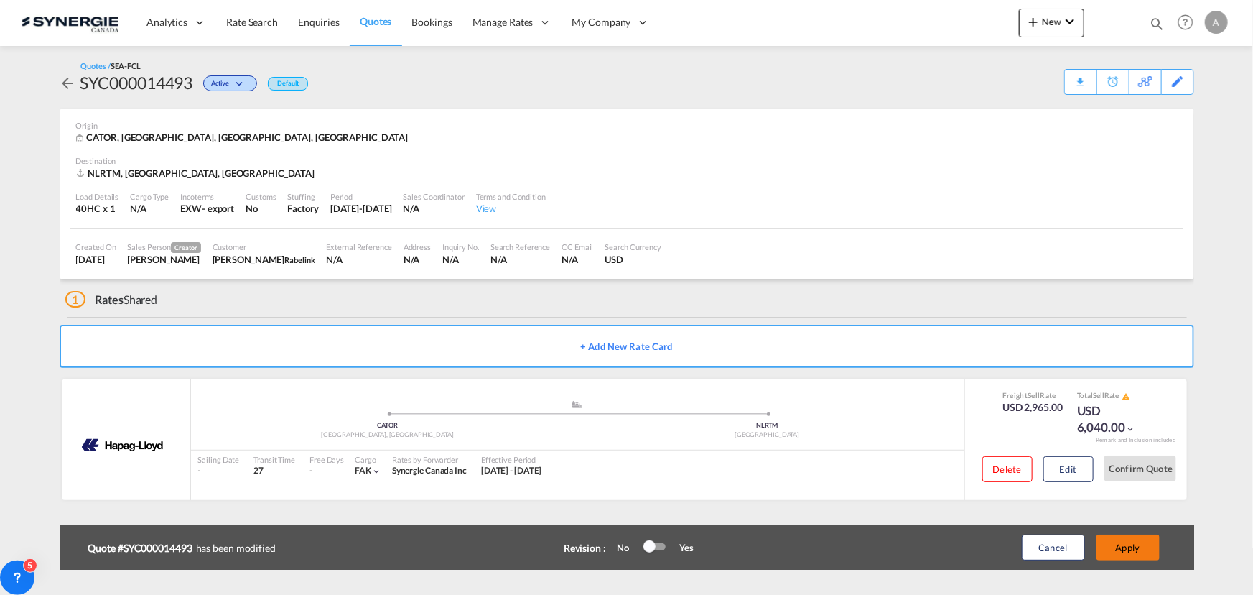
click at [1104, 547] on button "Apply" at bounding box center [1128, 547] width 63 height 26
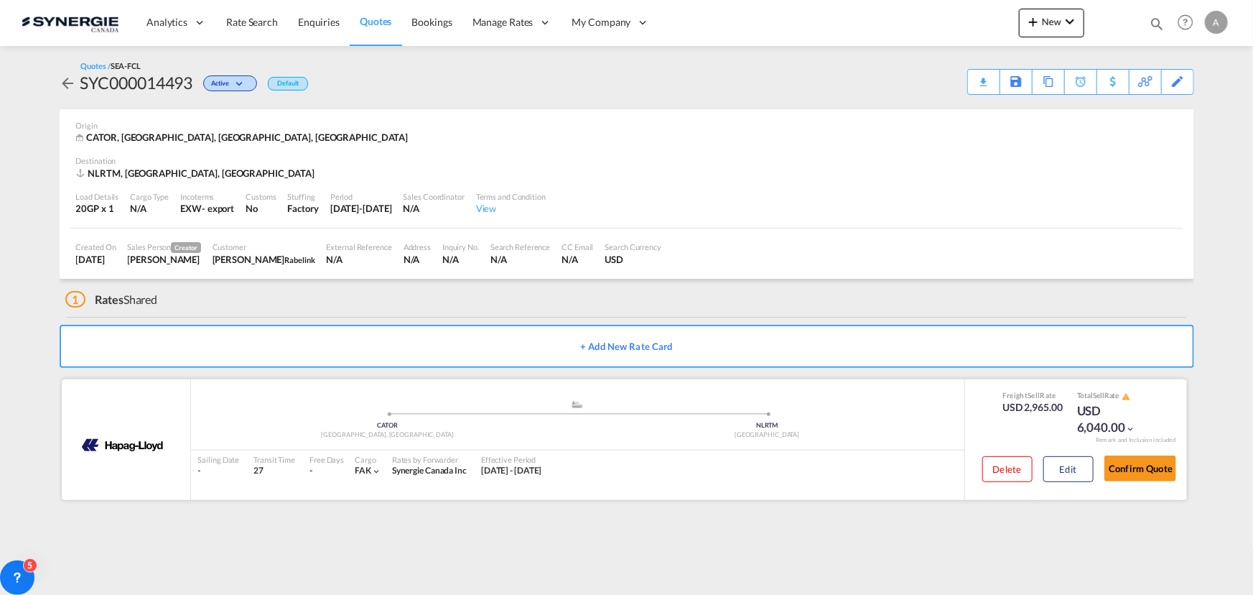
click at [1060, 452] on div "Delete Edit" at bounding box center [1033, 472] width 122 height 42
click at [1060, 470] on button "Edit" at bounding box center [1069, 469] width 50 height 26
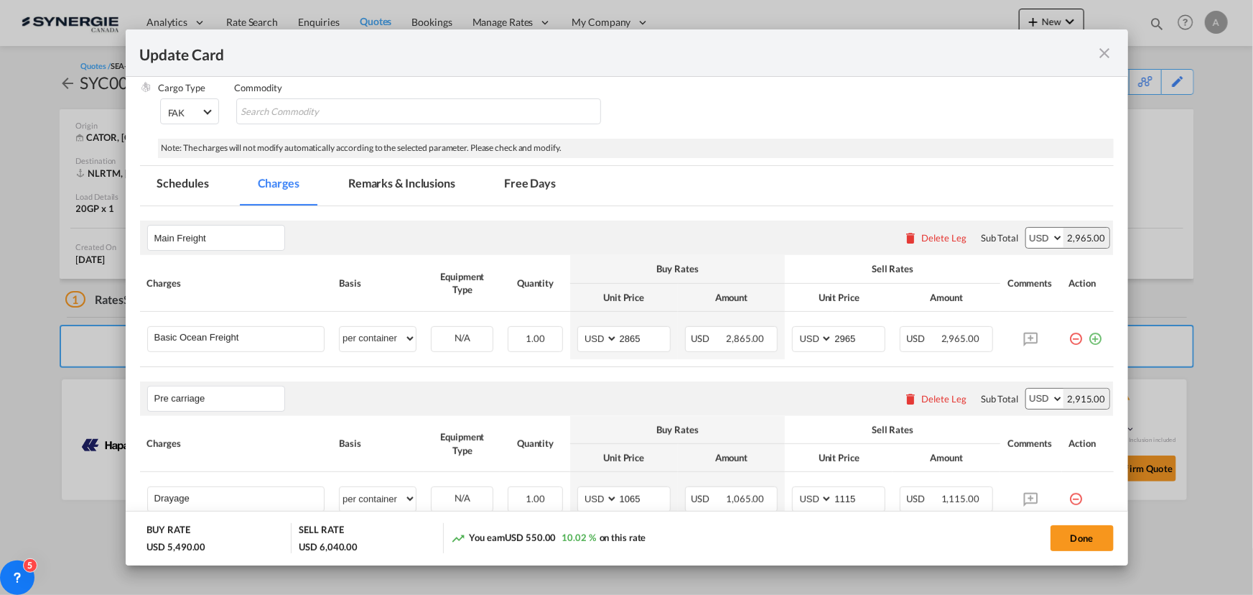
scroll to position [326, 0]
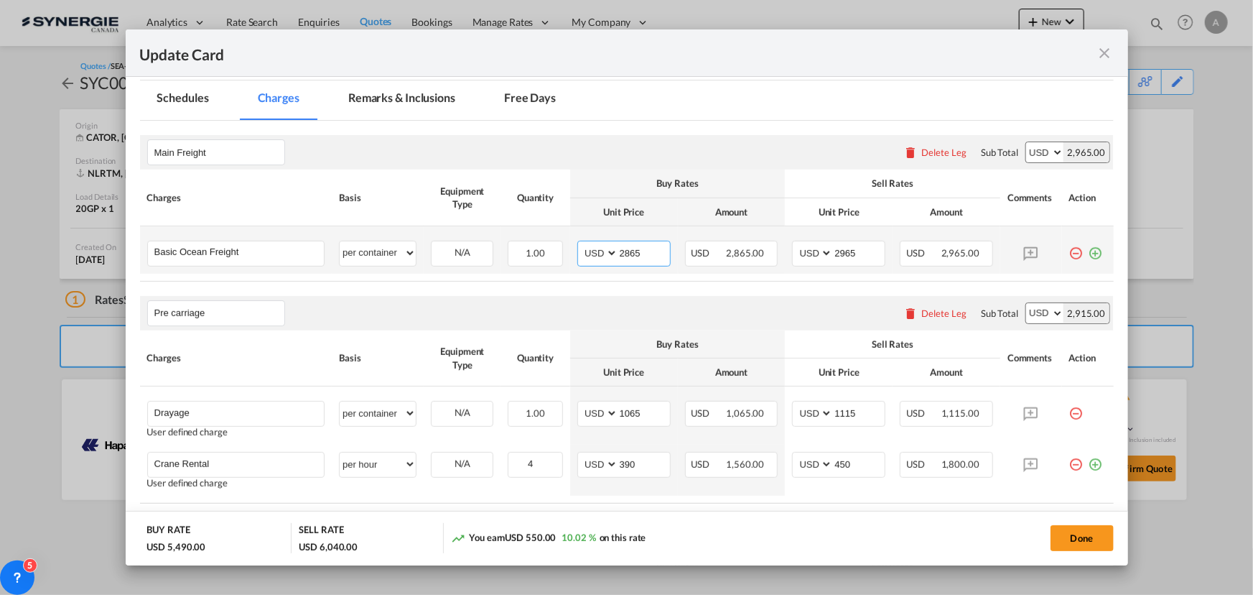
click at [642, 251] on input "2865" at bounding box center [644, 252] width 52 height 22
drag, startPoint x: 642, startPoint y: 251, endPoint x: 532, endPoint y: 242, distance: 110.3
click at [547, 241] on tr "Basic Ocean Freight Please Enter User Defined Charges Cannot Be Published per e…" at bounding box center [627, 249] width 974 height 47
type input "830"
type input "9"
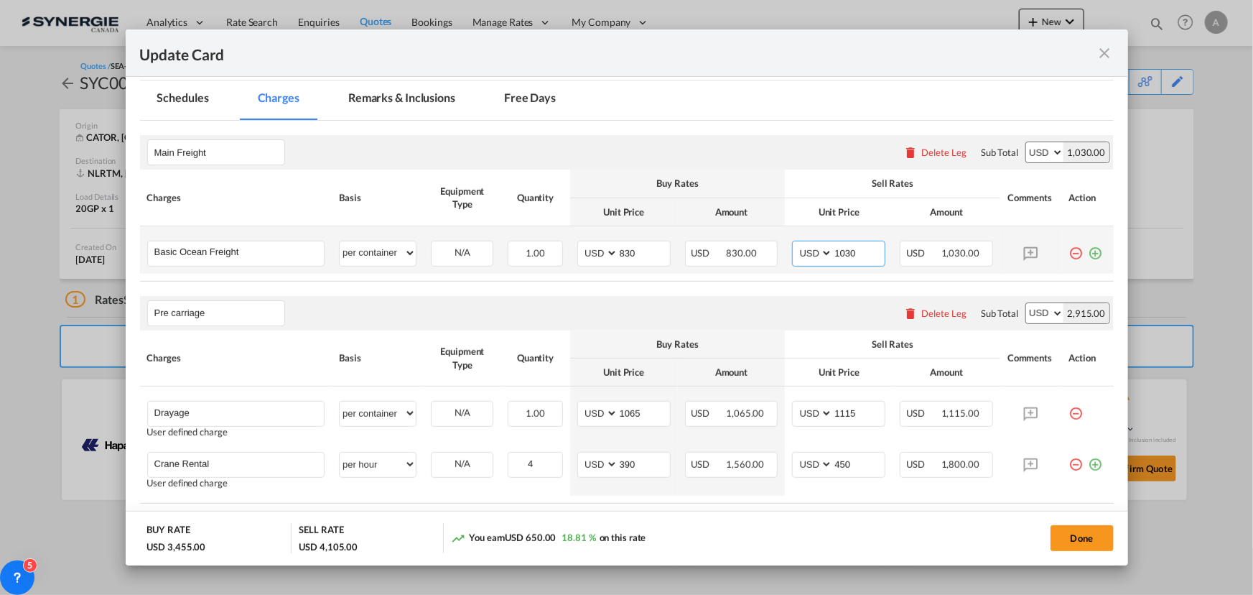
type input "1030"
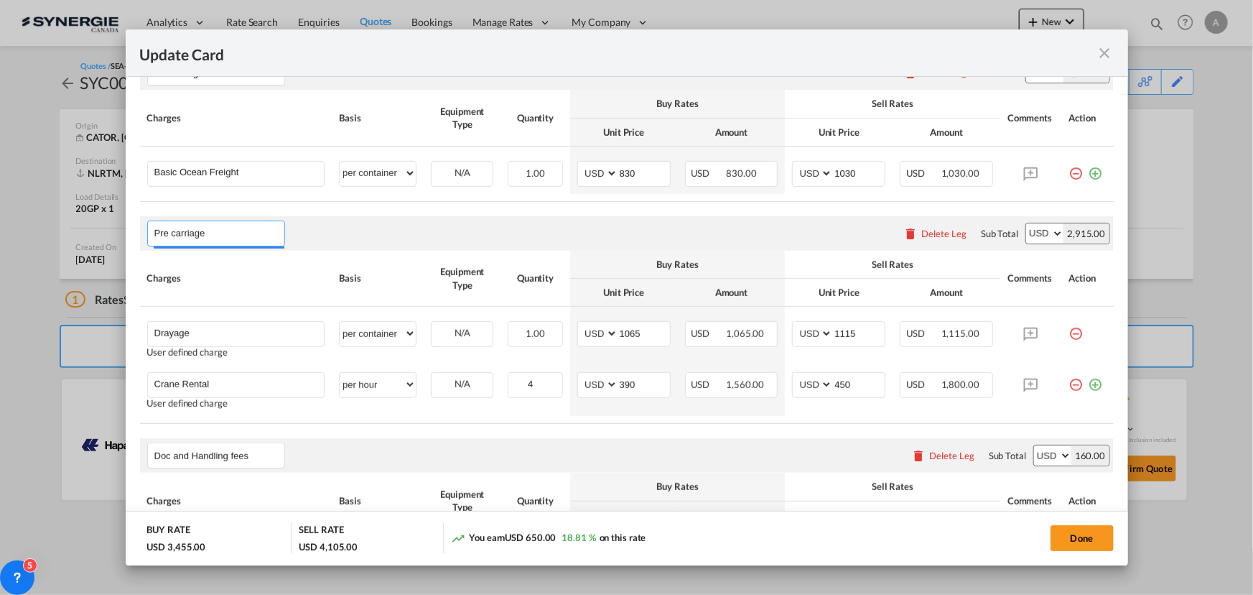
scroll to position [457, 0]
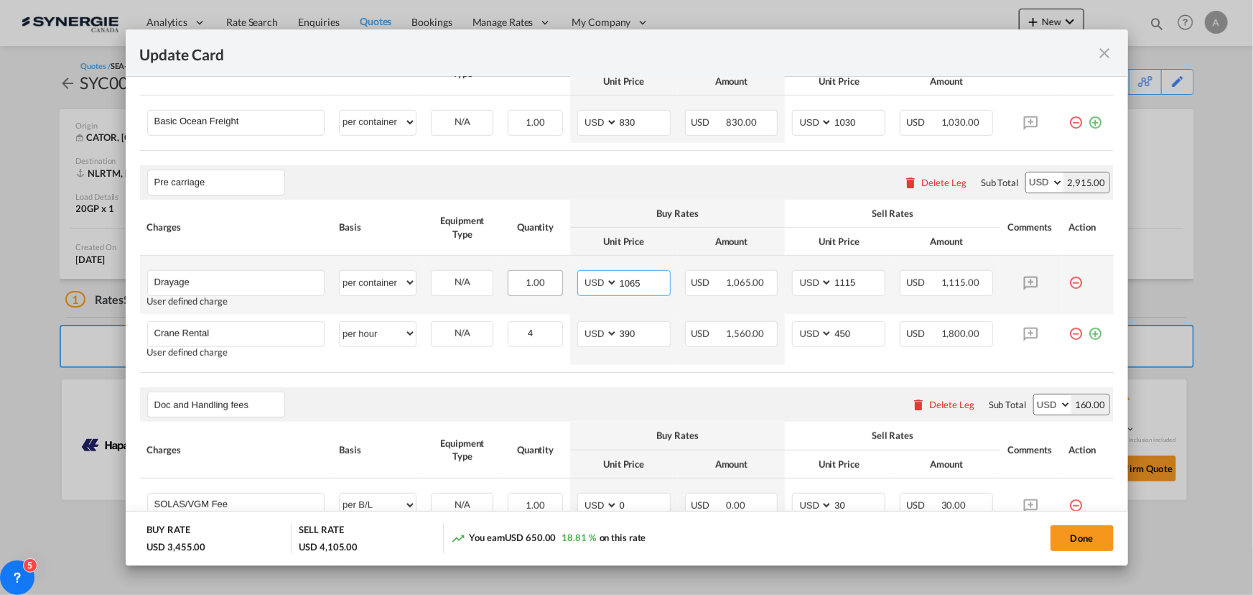
drag, startPoint x: 648, startPoint y: 278, endPoint x: 544, endPoint y: 279, distance: 104.1
click at [544, 279] on tr "Drayage Please Enter User Defined Charges Cannot Be Published User defined char…" at bounding box center [627, 285] width 974 height 58
type input "770"
type input "870"
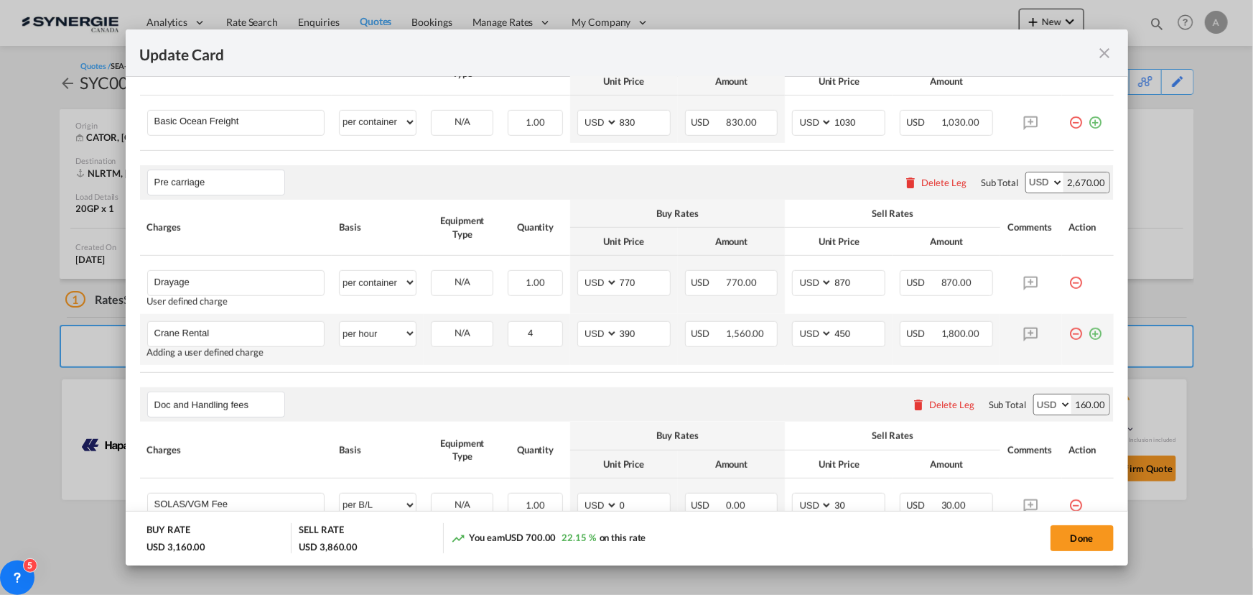
drag, startPoint x: 1072, startPoint y: 334, endPoint x: 807, endPoint y: 286, distance: 268.6
click at [1070, 332] on md-icon "icon-minus-circle-outline red-400-fg" at bounding box center [1076, 328] width 14 height 14
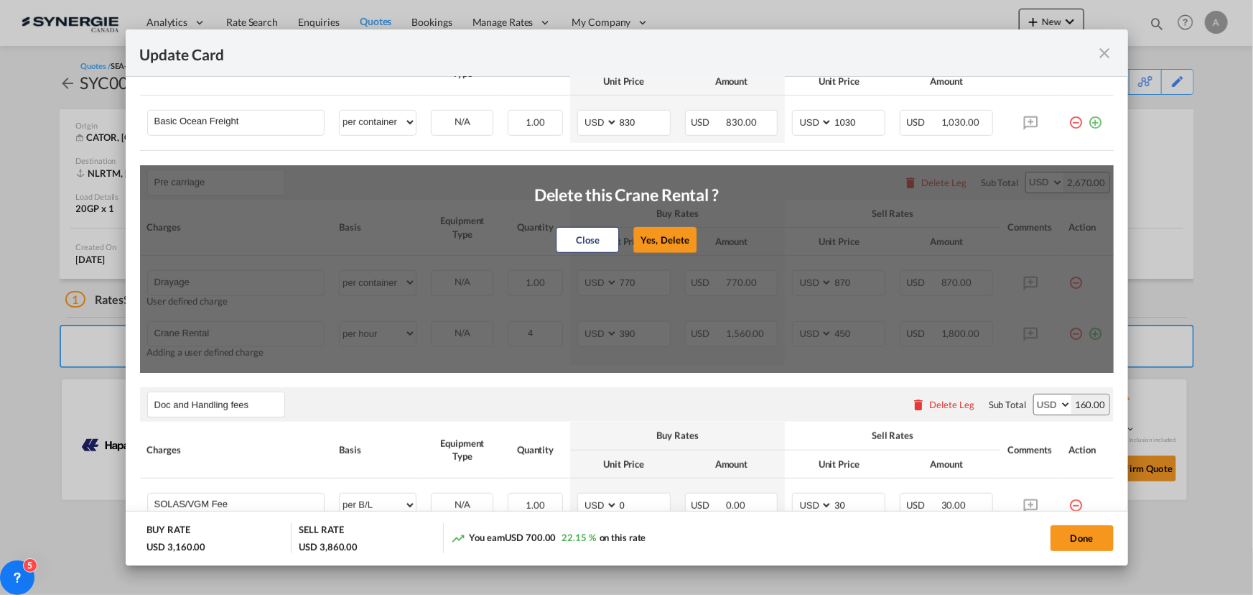
click at [664, 236] on button "Yes, Delete" at bounding box center [665, 240] width 63 height 26
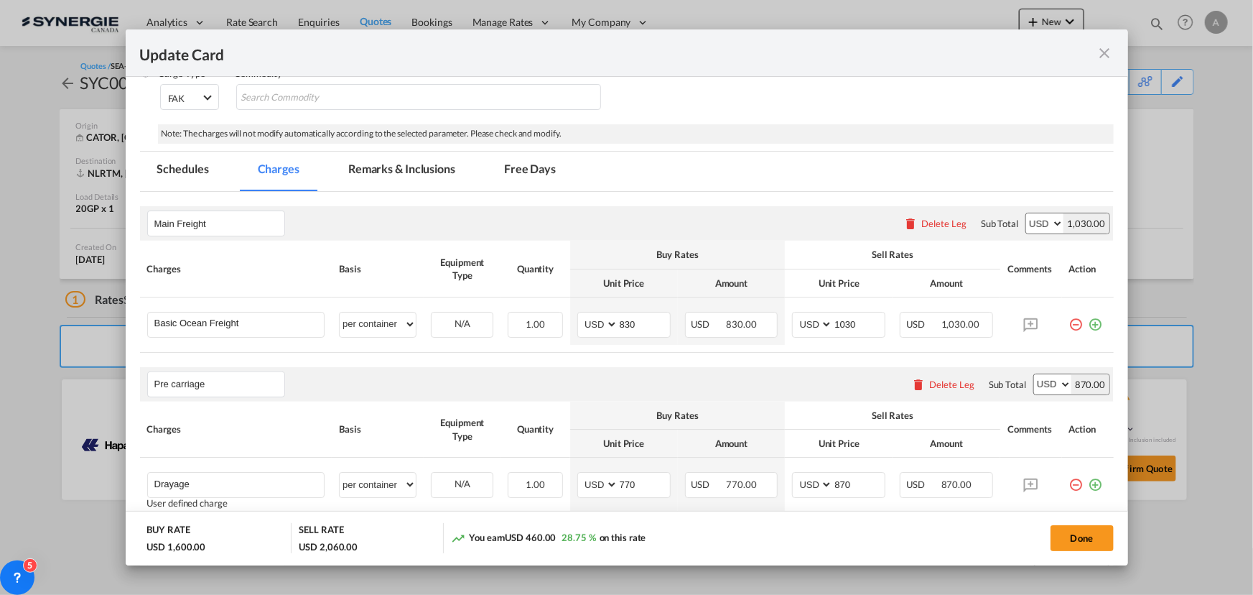
scroll to position [252, 0]
drag, startPoint x: 438, startPoint y: 178, endPoint x: 419, endPoint y: 310, distance: 132.8
click at [438, 178] on md-tab-item "Remarks & Inclusions" at bounding box center [401, 173] width 141 height 39
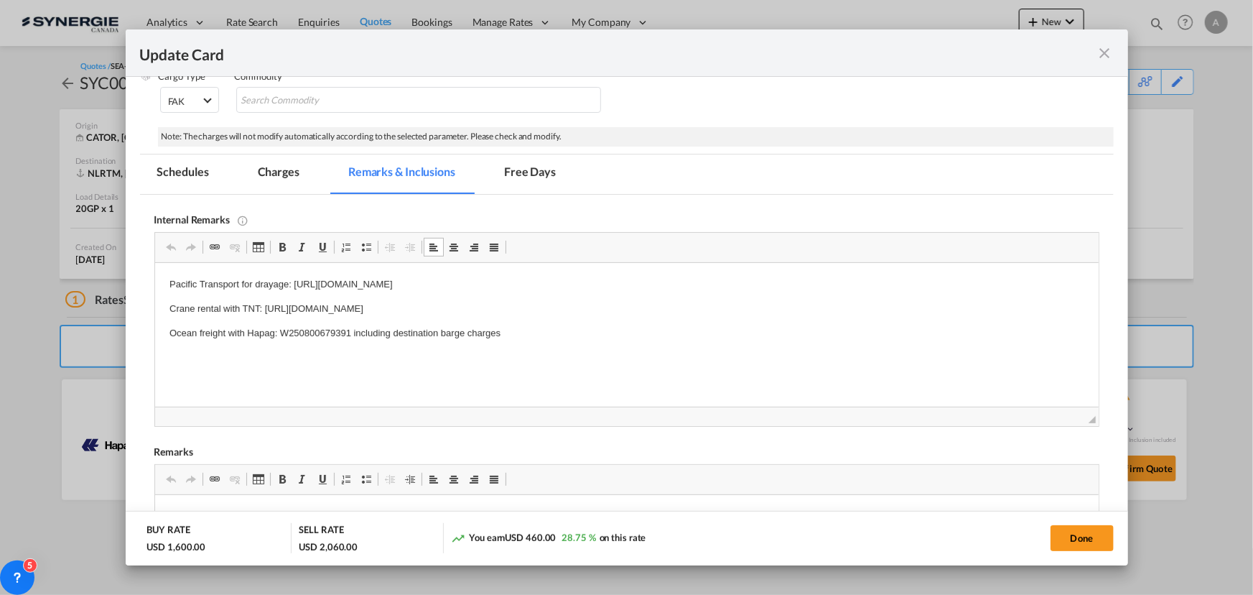
drag, startPoint x: 675, startPoint y: 283, endPoint x: 120, endPoint y: 287, distance: 555.2
click at [154, 287] on html "Pacific Transport for drayage: https://app.frontapp.com/open/cnv_q7lrfkf?key=DU…" at bounding box center [626, 309] width 944 height 92
click at [253, 326] on p "Ocean freight with Hapag: W250800679391 including destination barge charges" at bounding box center [626, 333] width 915 height 15
drag, startPoint x: 600, startPoint y: 306, endPoint x: 105, endPoint y: 315, distance: 495.6
click at [154, 315] on html "O/F HAPAG - https://app.frontapp.com/open/cnv_qboxznz?key=quuBX240v4fnTf-DqP5BD…" at bounding box center [626, 309] width 944 height 92
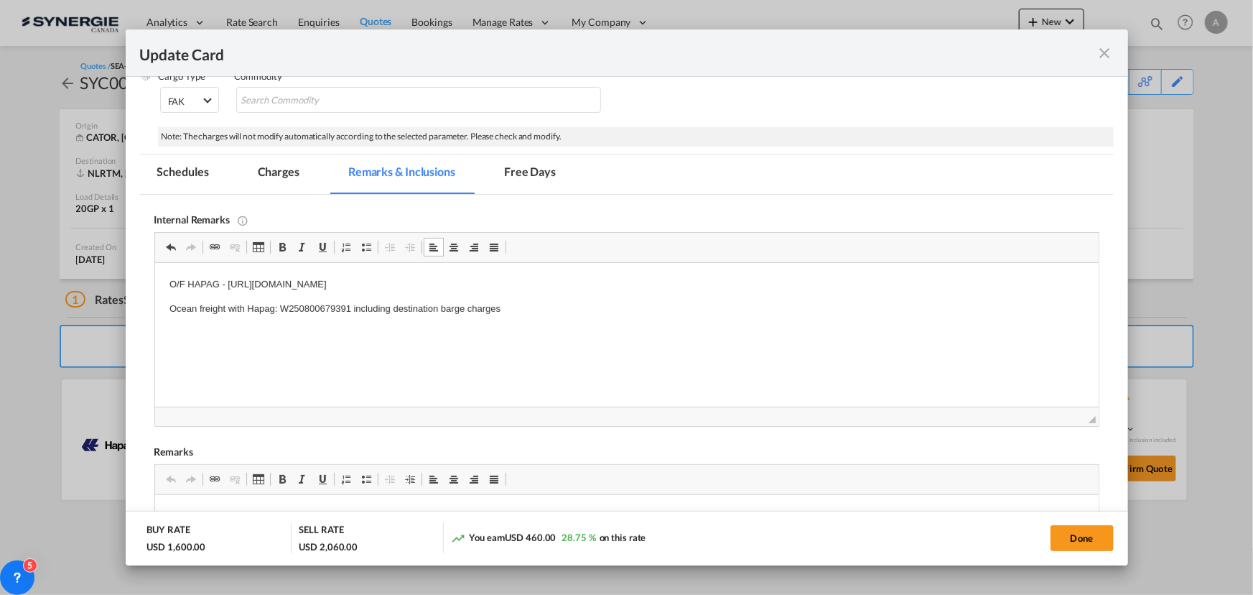
click at [529, 306] on p "Ocean freight with Hapag: W250800679391 including destination barge charges" at bounding box center [626, 309] width 915 height 15
drag, startPoint x: 510, startPoint y: 312, endPoint x: 165, endPoint y: 575, distance: 433.1
click at [154, 312] on html "O/F HAPAG - https://app.frontapp.com/open/cnv_qboxznz?key=quuBX240v4fnTf-DqP5BD…" at bounding box center [626, 297] width 944 height 68
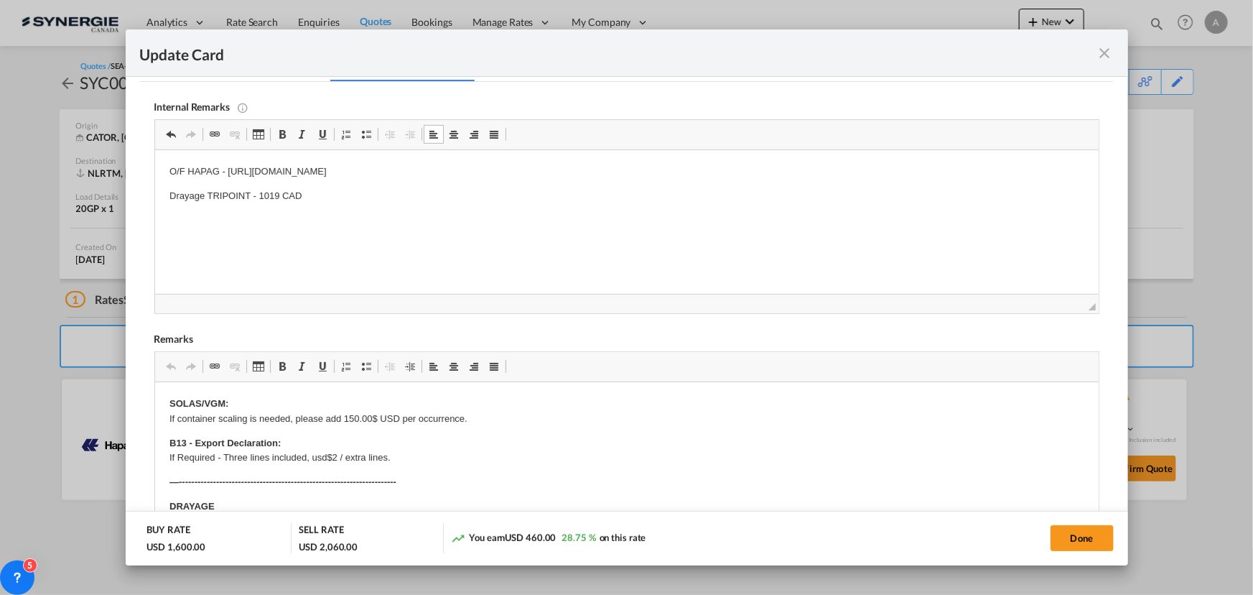
scroll to position [448, 0]
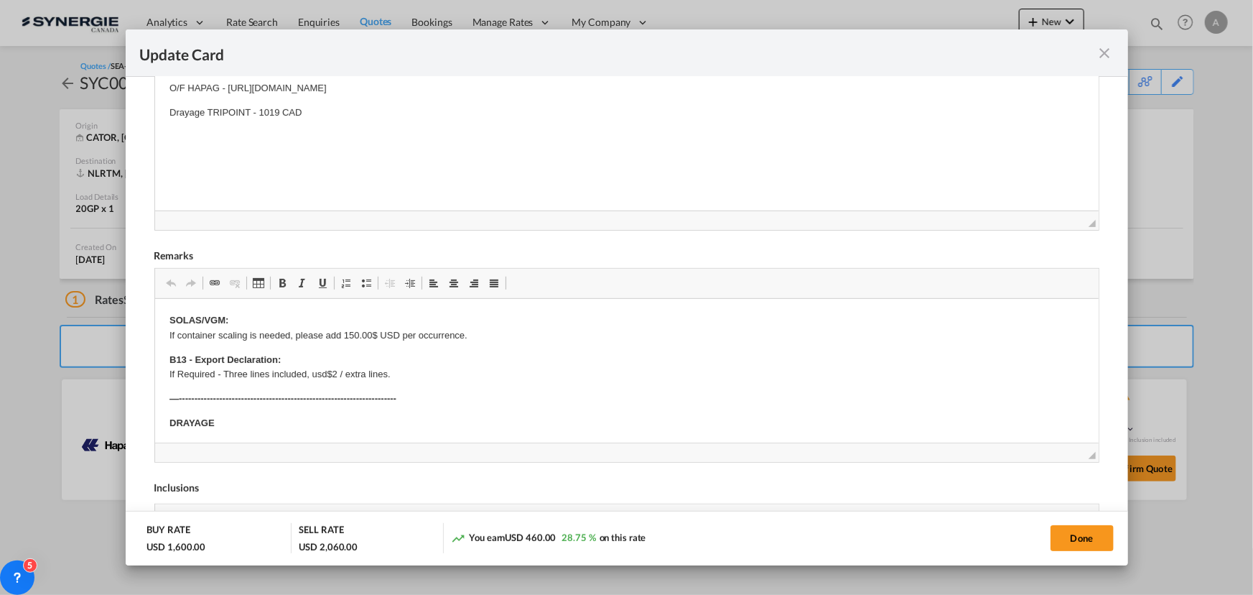
drag, startPoint x: 295, startPoint y: 339, endPoint x: 294, endPoint y: 353, distance: 13.7
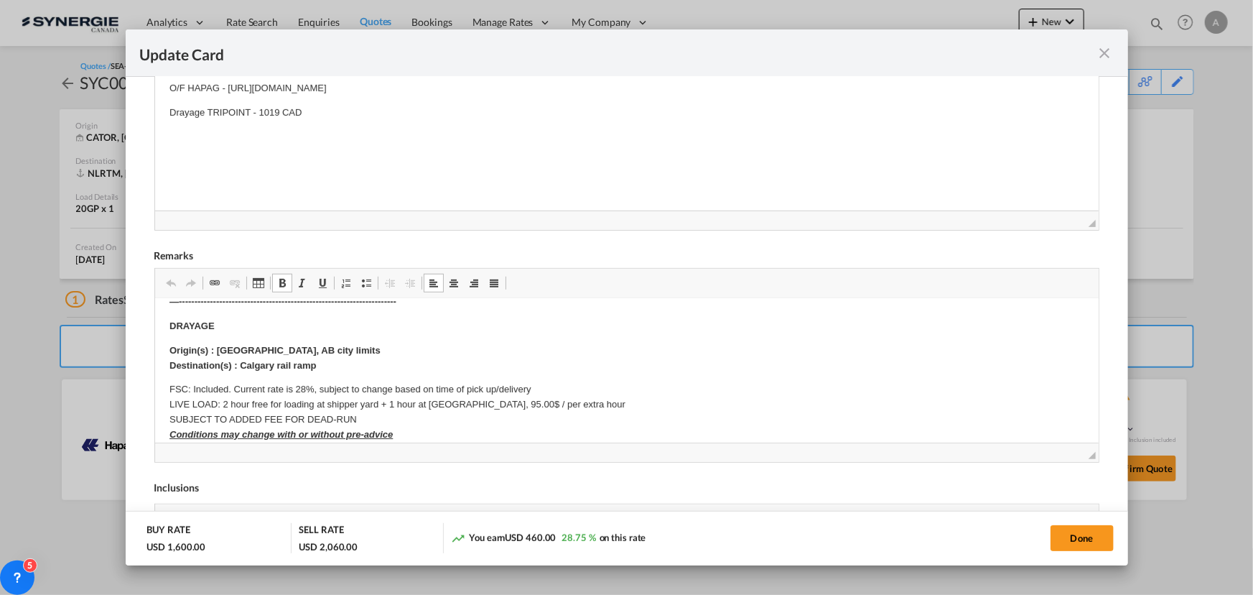
scroll to position [130, 0]
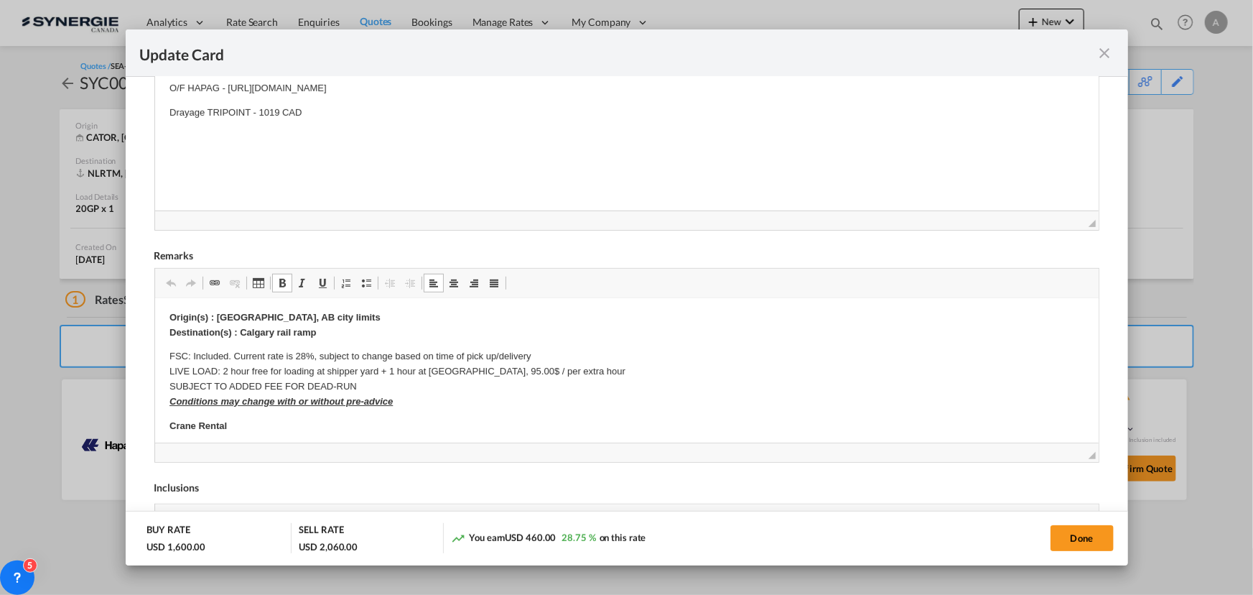
click at [230, 320] on strong "Origin(s) : Bow Island, AB city limits Destination(s) : Calgary rail ramp" at bounding box center [274, 325] width 211 height 26
drag, startPoint x: 215, startPoint y: 318, endPoint x: 402, endPoint y: 319, distance: 186.7
click at [402, 319] on p "Origin(s) : Bow Island, AB city limits Destination(s) : Calgary rail ramp" at bounding box center [626, 325] width 915 height 30
drag, startPoint x: 285, startPoint y: 333, endPoint x: 240, endPoint y: 333, distance: 45.3
click at [240, 333] on p "Origin(s) : ST THOMAS, ON Destination(s) : Calgary rail ramp" at bounding box center [626, 325] width 915 height 30
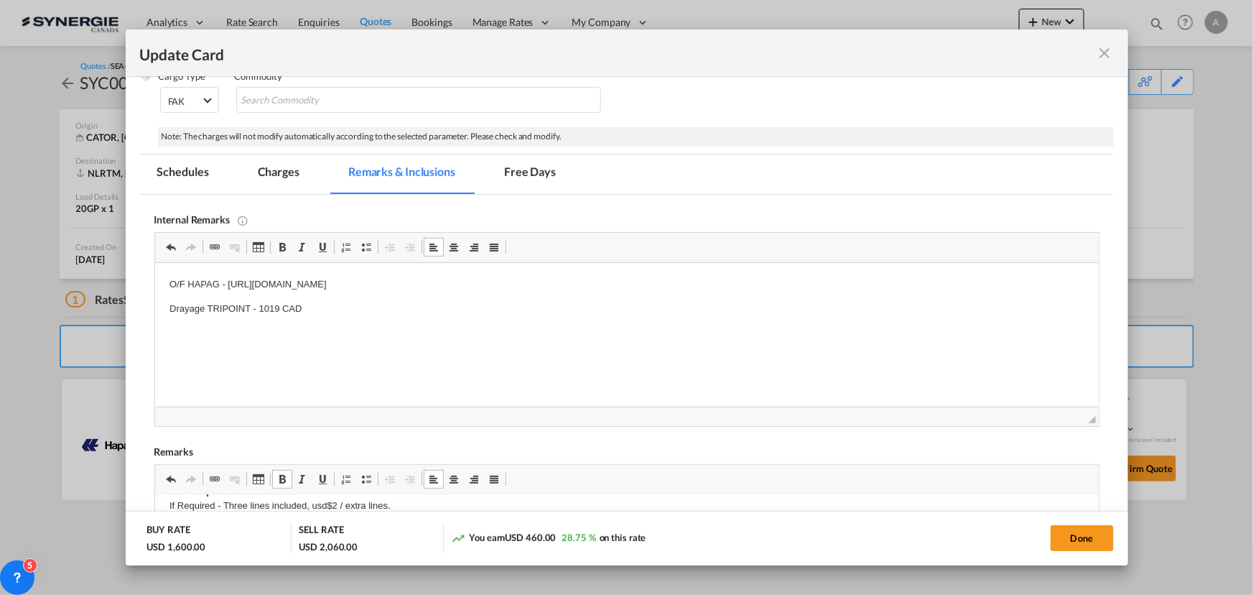
scroll to position [0, 0]
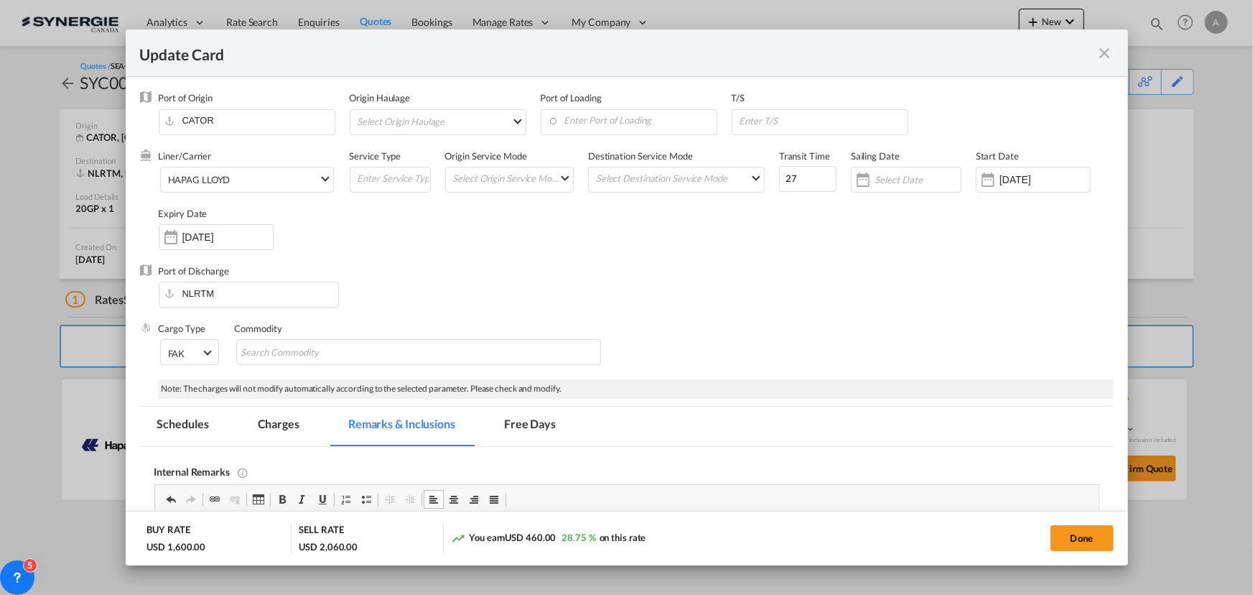
drag, startPoint x: 918, startPoint y: 688, endPoint x: 645, endPoint y: 628, distance: 279.3
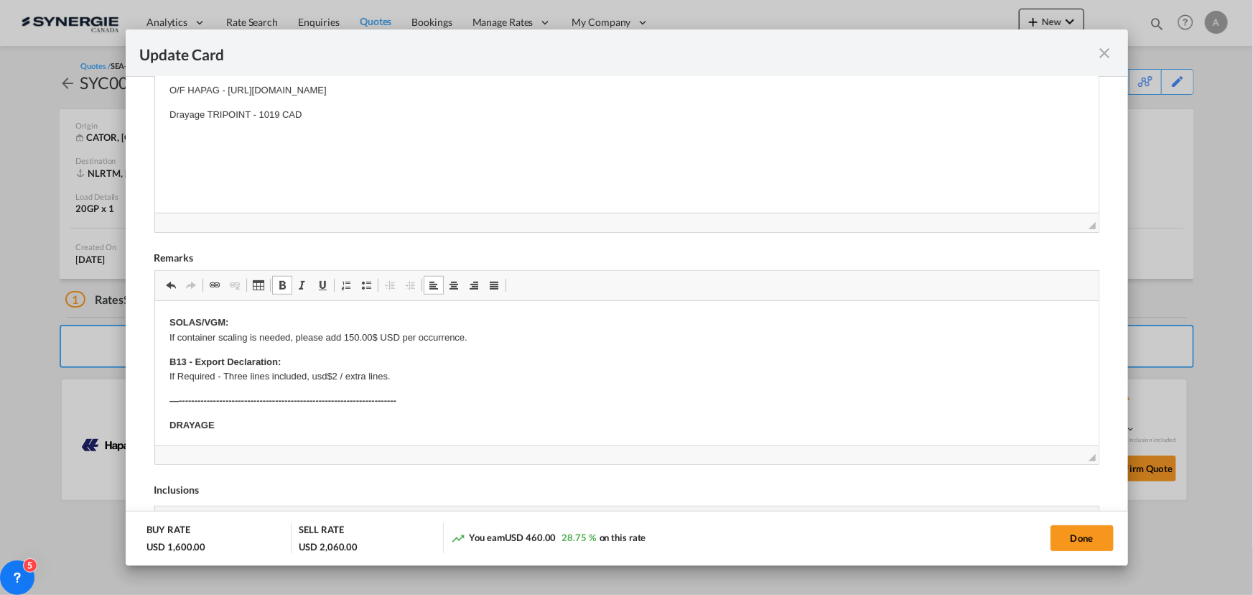
drag, startPoint x: 752, startPoint y: 200, endPoint x: 887, endPoint y: 309, distance: 173.2
click at [752, 137] on html "O/F HAPAG - https://app.frontapp.com/open/cnv_qboxznz?key=quuBX240v4fnTf-DqP5BD…" at bounding box center [626, 103] width 944 height 68
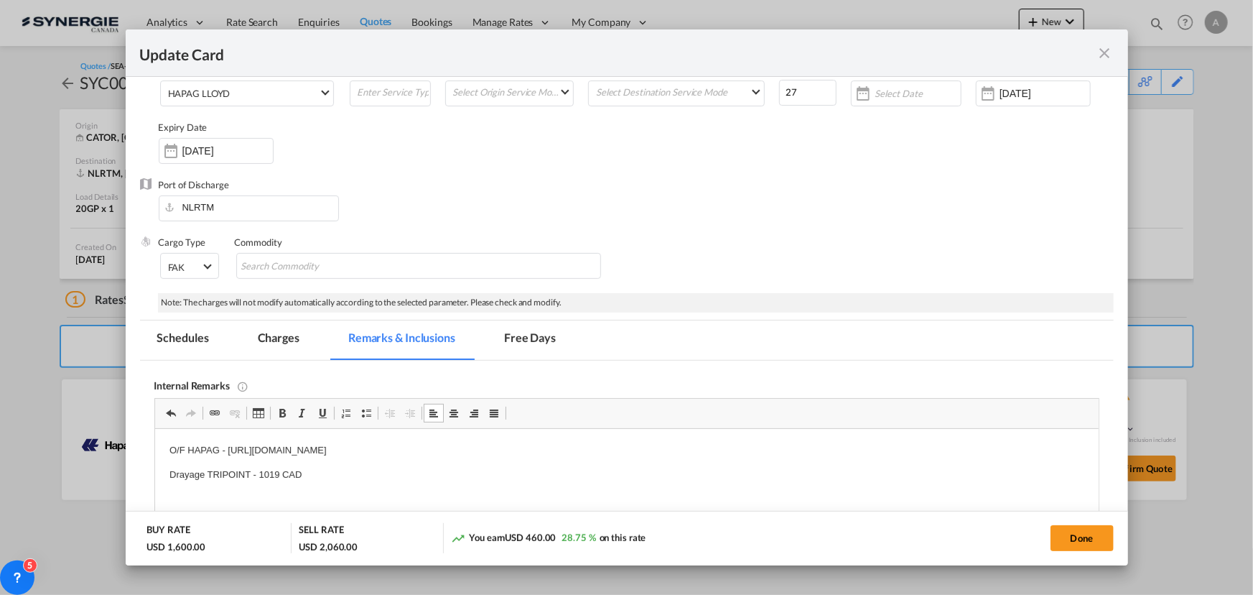
scroll to position [55, 0]
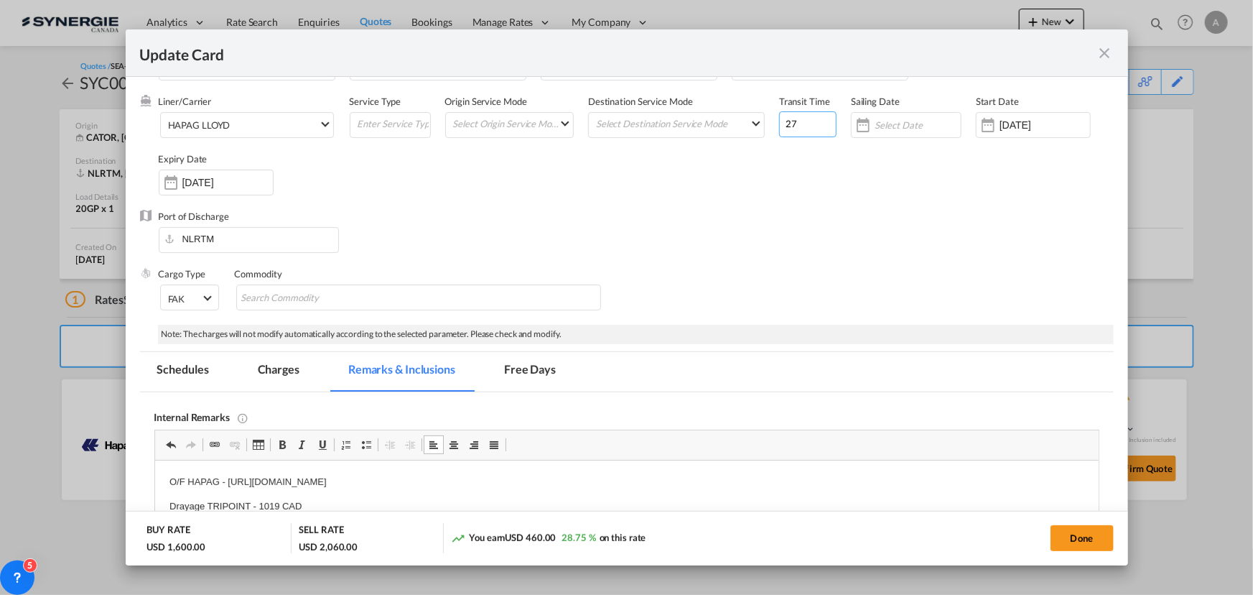
click at [797, 122] on input "27" at bounding box center [807, 124] width 57 height 26
click at [796, 122] on input "27" at bounding box center [807, 124] width 57 height 26
type input "28"
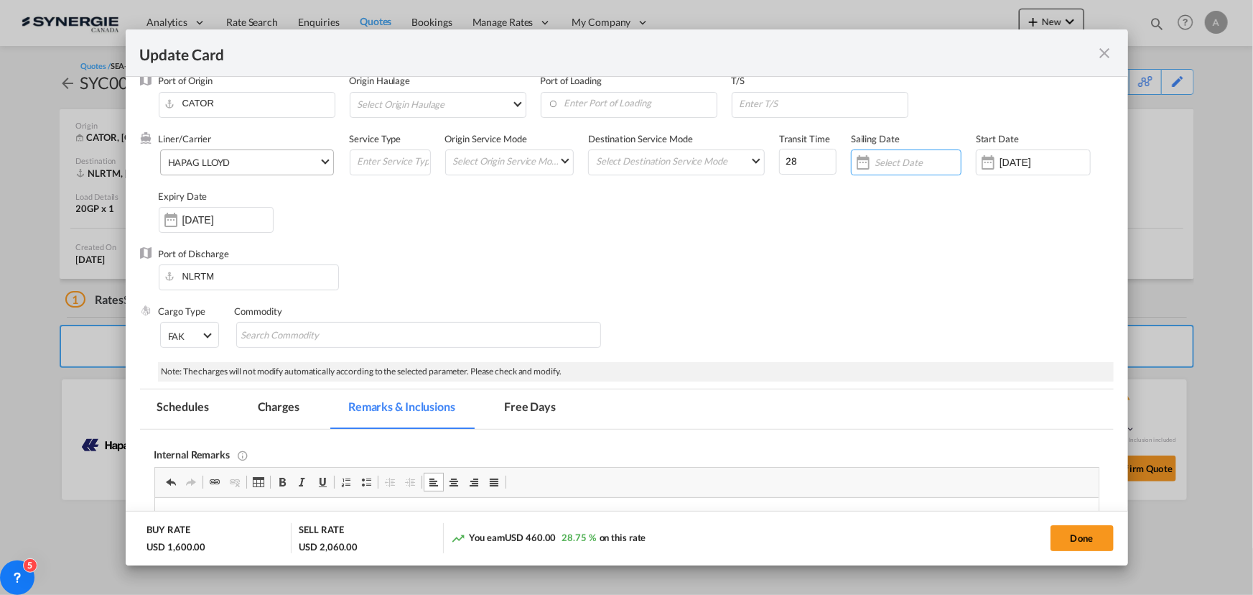
scroll to position [0, 0]
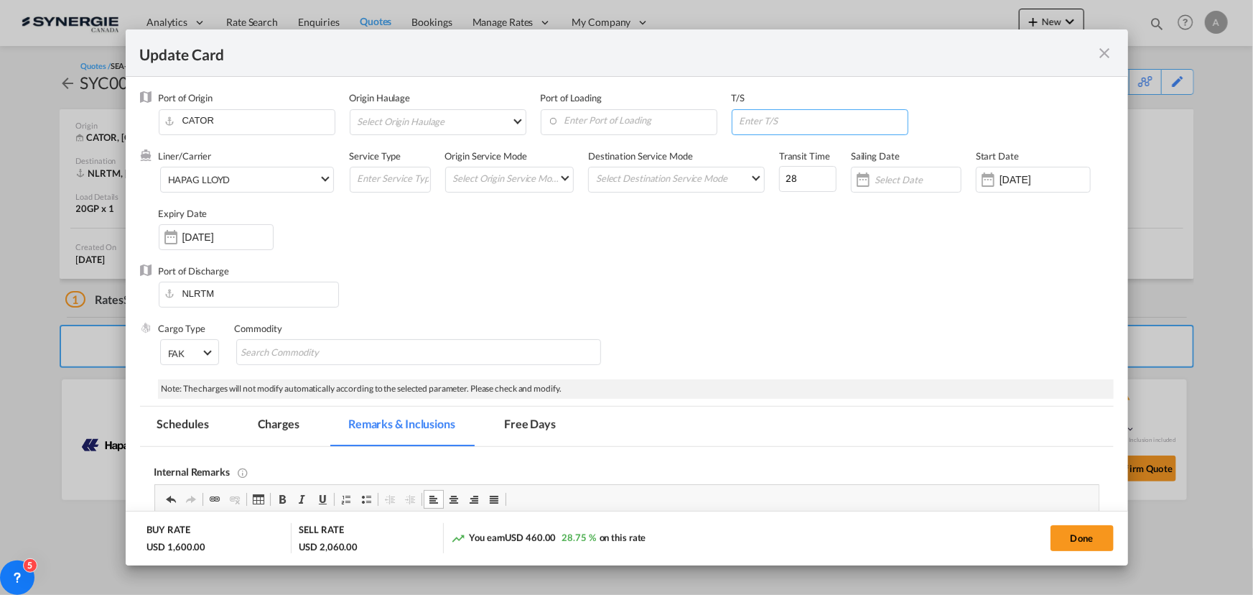
click at [738, 122] on input "Update Card Port ..." at bounding box center [822, 121] width 169 height 22
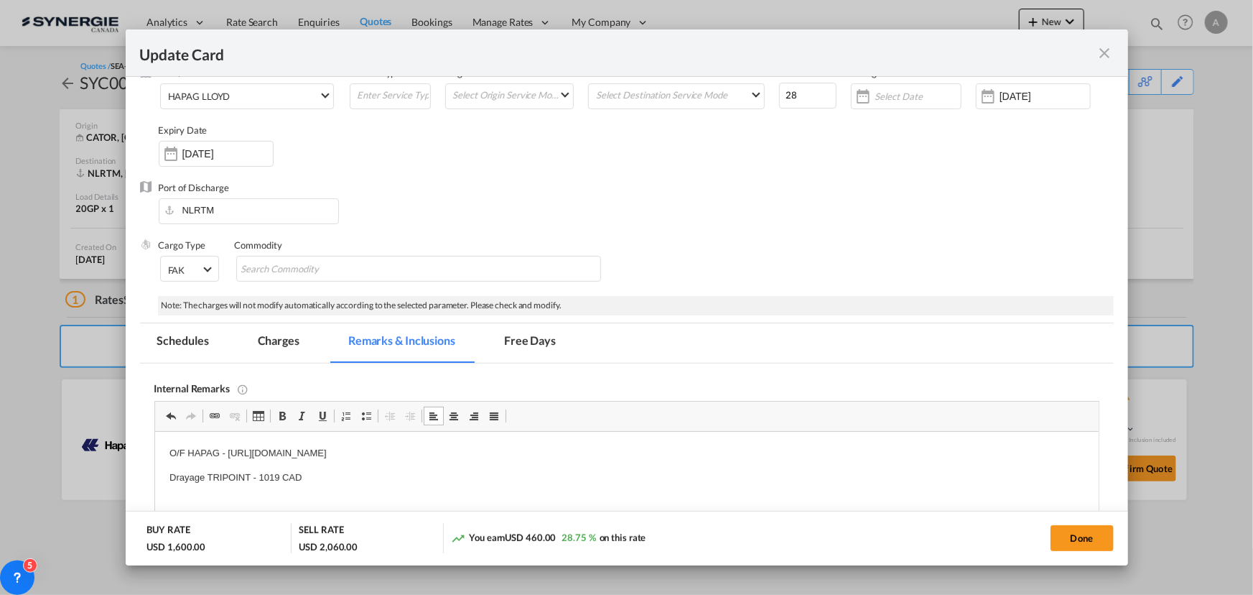
scroll to position [261, 0]
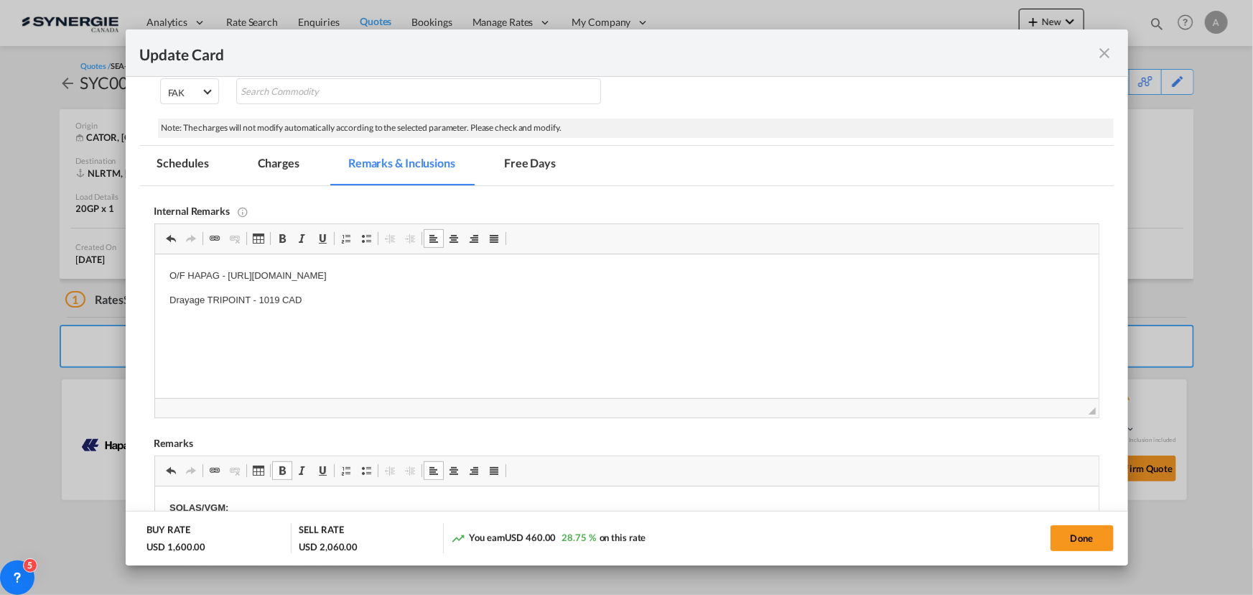
type input "SAINT JOHN"
click at [259, 166] on md-tab-item "Charges" at bounding box center [279, 165] width 76 height 39
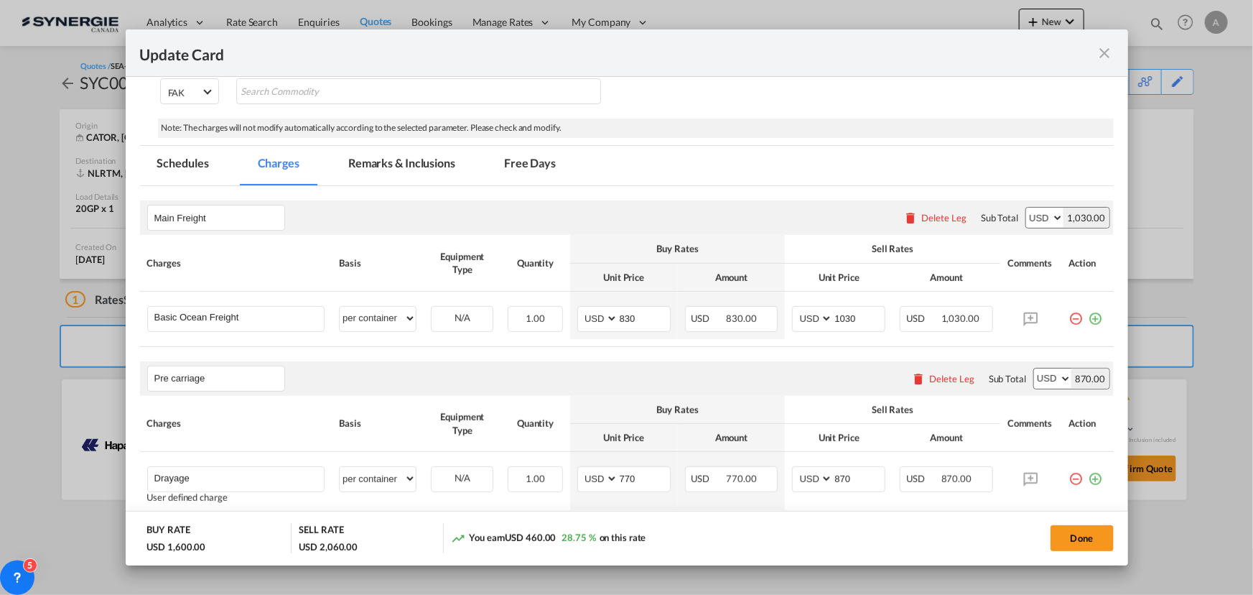
scroll to position [326, 0]
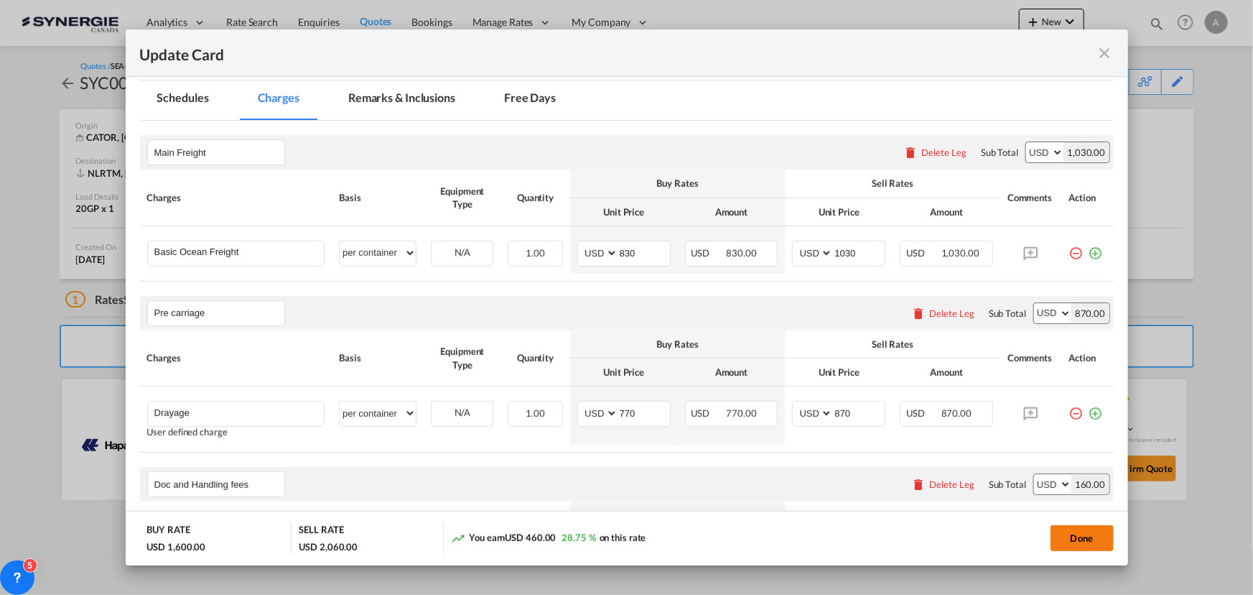
click at [1099, 550] on button "Done" at bounding box center [1082, 538] width 63 height 26
type input "[DATE]"
type input "29 Sep 2025"
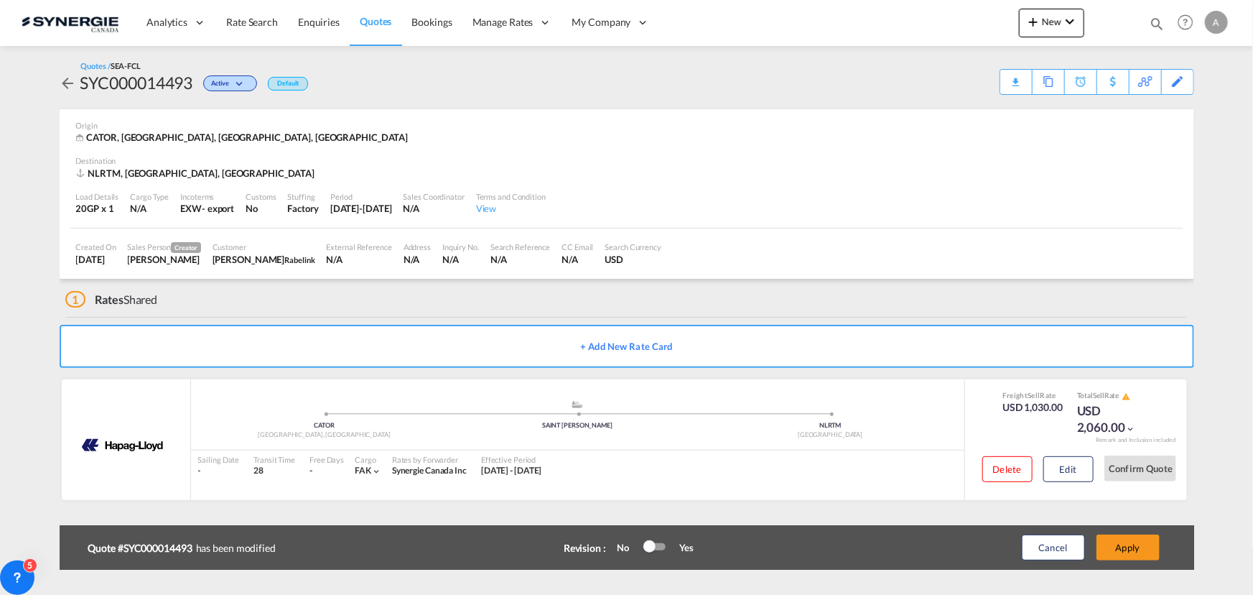
click at [1092, 537] on div "Update Card Port of Origin CATOR Origin Haulage Select Origin Haulage rail road…" at bounding box center [626, 297] width 1253 height 595
click at [1130, 546] on button "Apply" at bounding box center [1128, 547] width 63 height 26
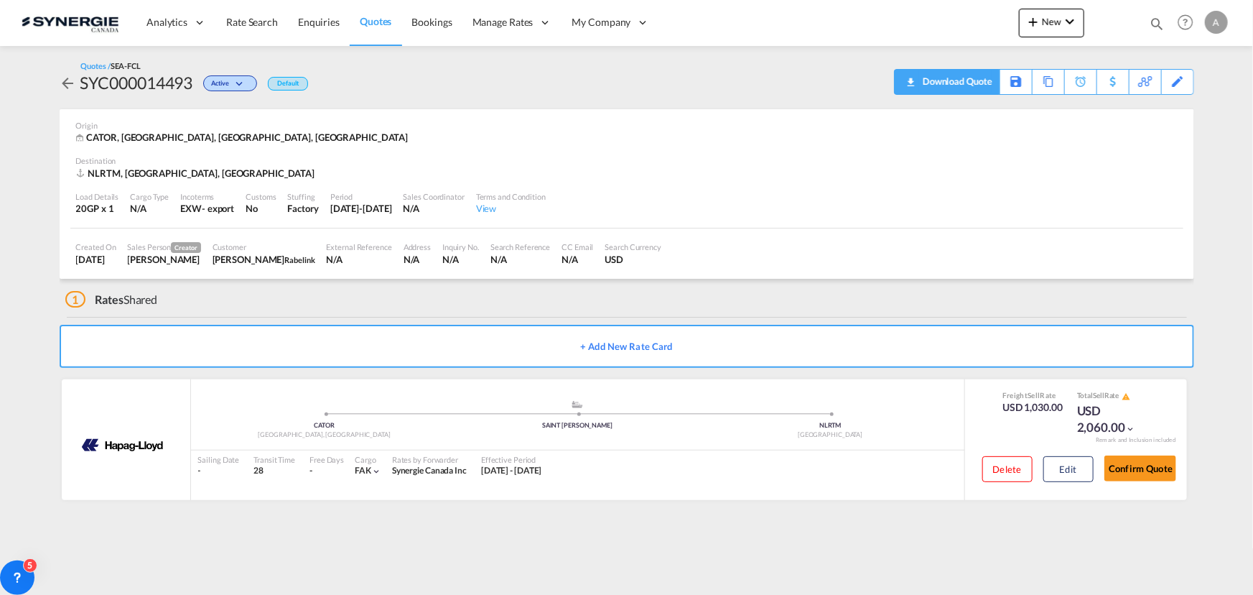
click at [962, 78] on div "Download Quote" at bounding box center [955, 81] width 73 height 23
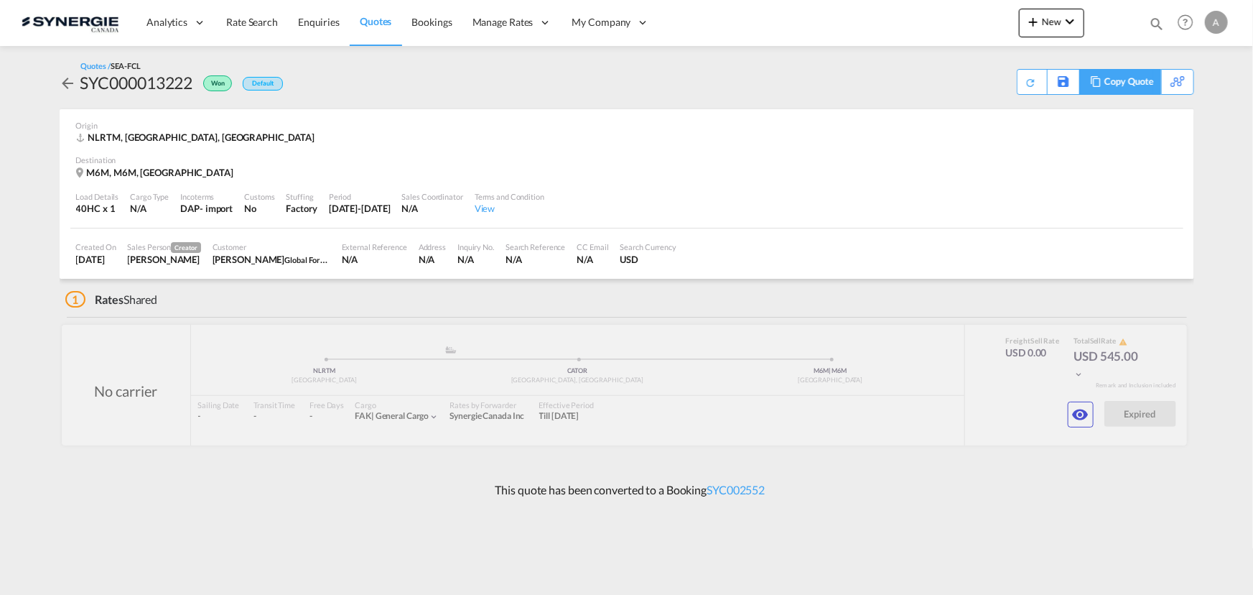
click at [1132, 78] on div "Copy Quote" at bounding box center [1129, 82] width 49 height 24
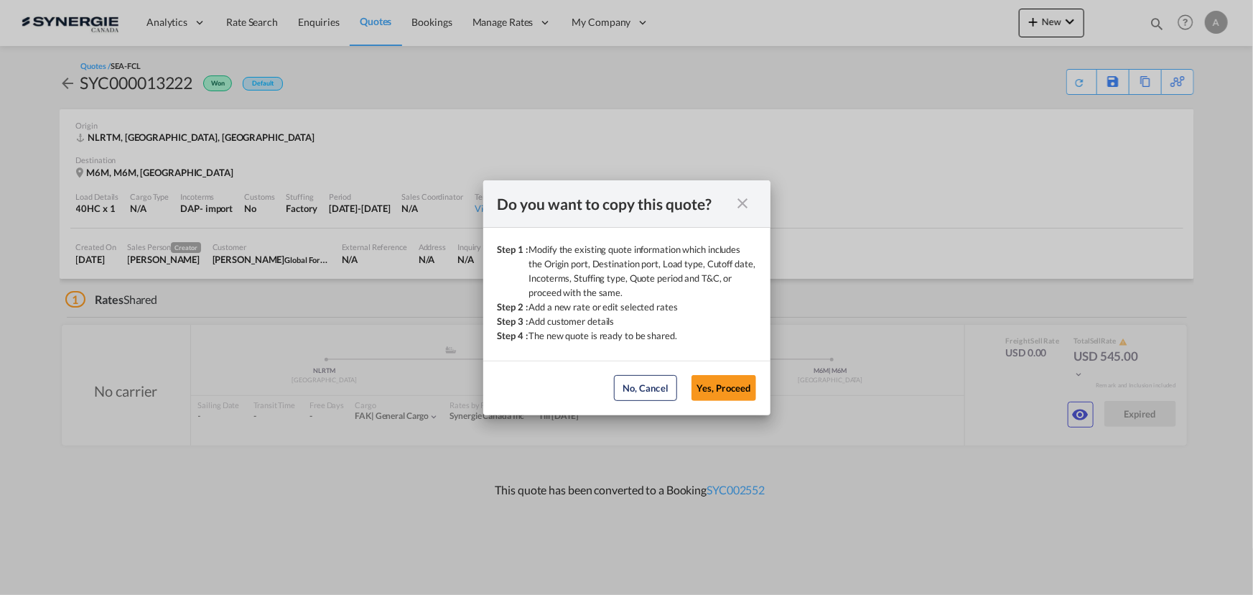
click at [740, 388] on button "Yes, Proceed" at bounding box center [724, 388] width 65 height 26
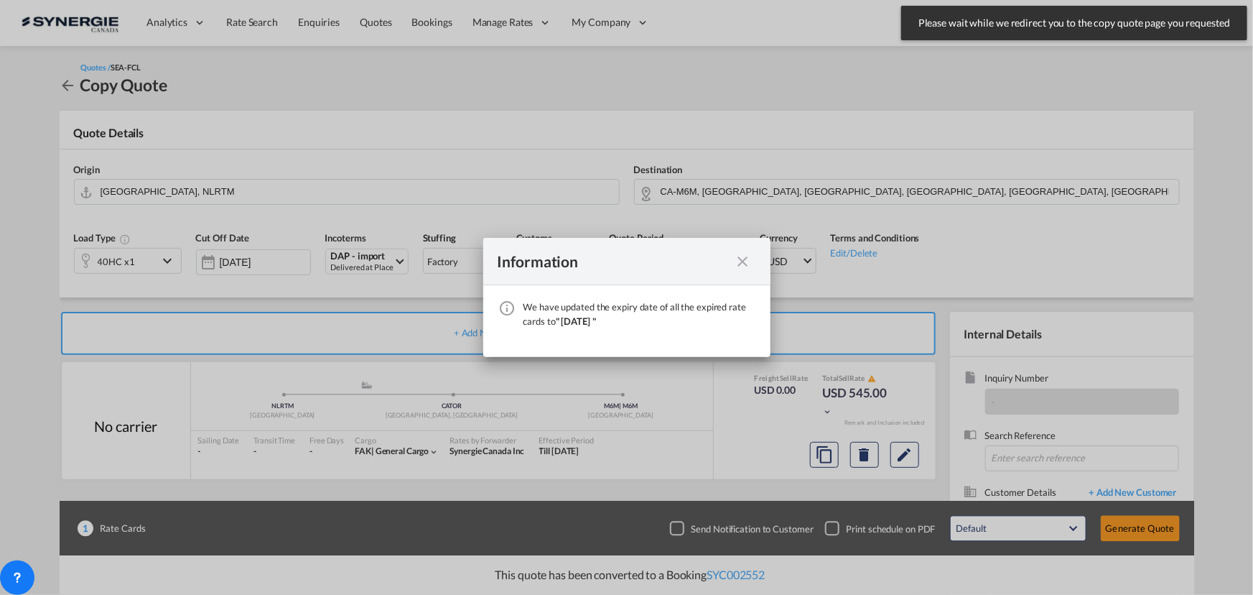
click at [748, 259] on md-icon "icon-close fg-AAA8AD cursor" at bounding box center [743, 261] width 17 height 17
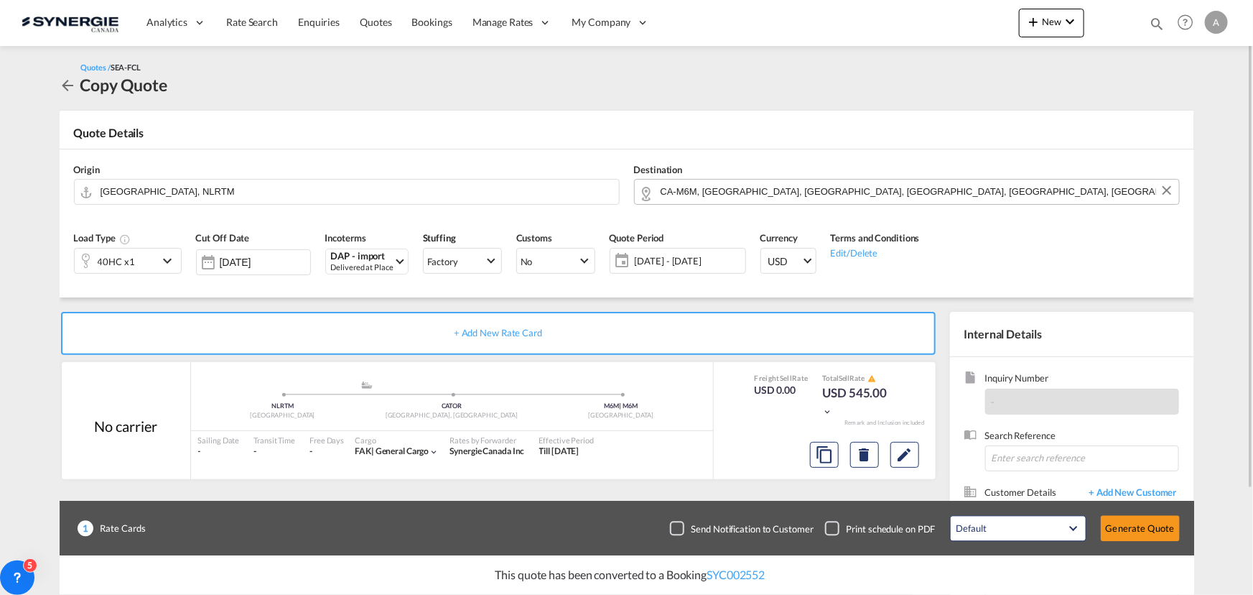
click at [957, 193] on input "CA-M6M, North York, ON, Toronto, York, ON, Ontario" at bounding box center [916, 191] width 511 height 25
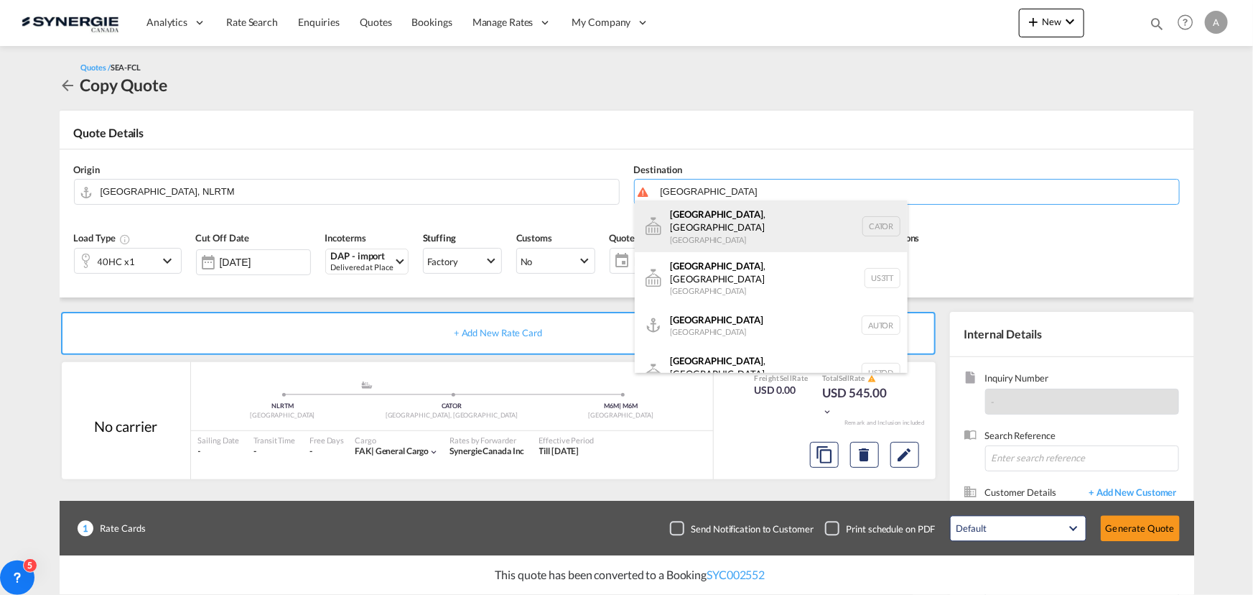
click at [715, 219] on div "Toronto , ON Canada CATOR" at bounding box center [771, 226] width 273 height 52
type input "Toronto, ON, CATOR"
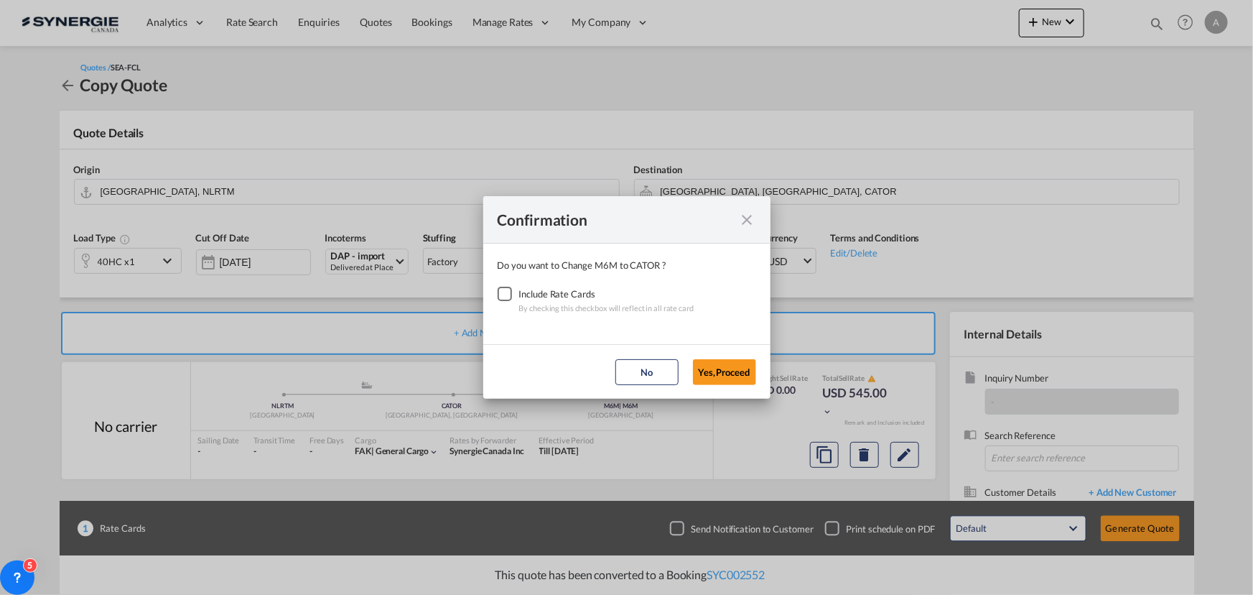
drag, startPoint x: 499, startPoint y: 291, endPoint x: 666, endPoint y: 355, distance: 179.4
click at [500, 291] on div "Checkbox No Ink" at bounding box center [505, 294] width 14 height 14
click at [725, 378] on button "Yes,Proceed" at bounding box center [724, 372] width 63 height 26
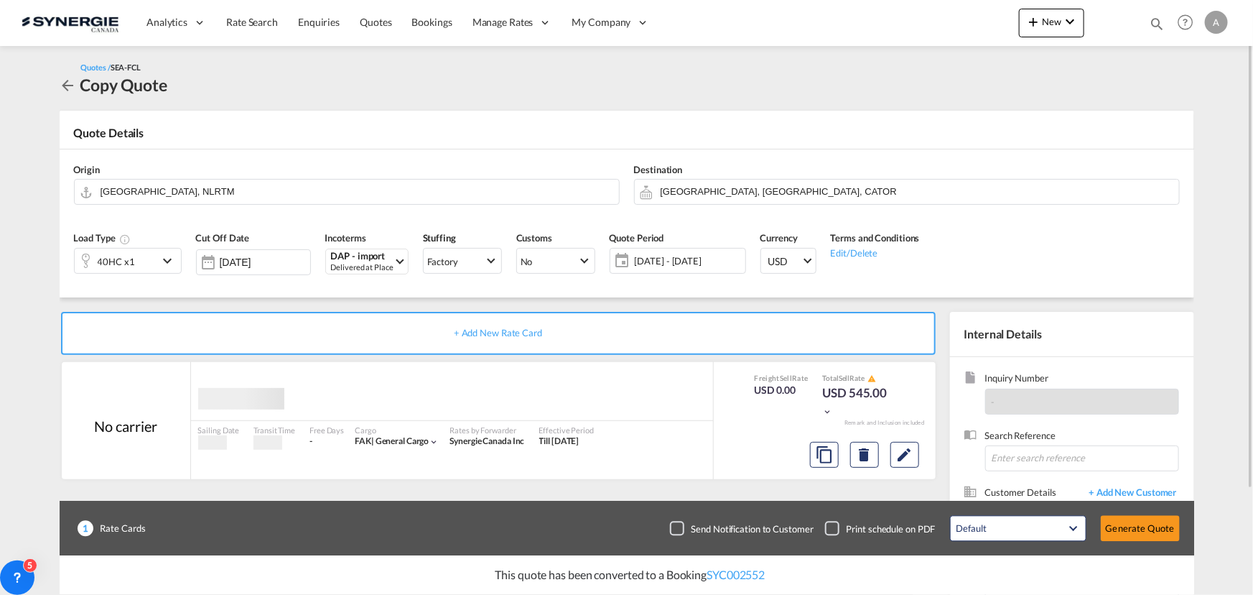
click at [142, 262] on div "40HC x1" at bounding box center [116, 260] width 83 height 24
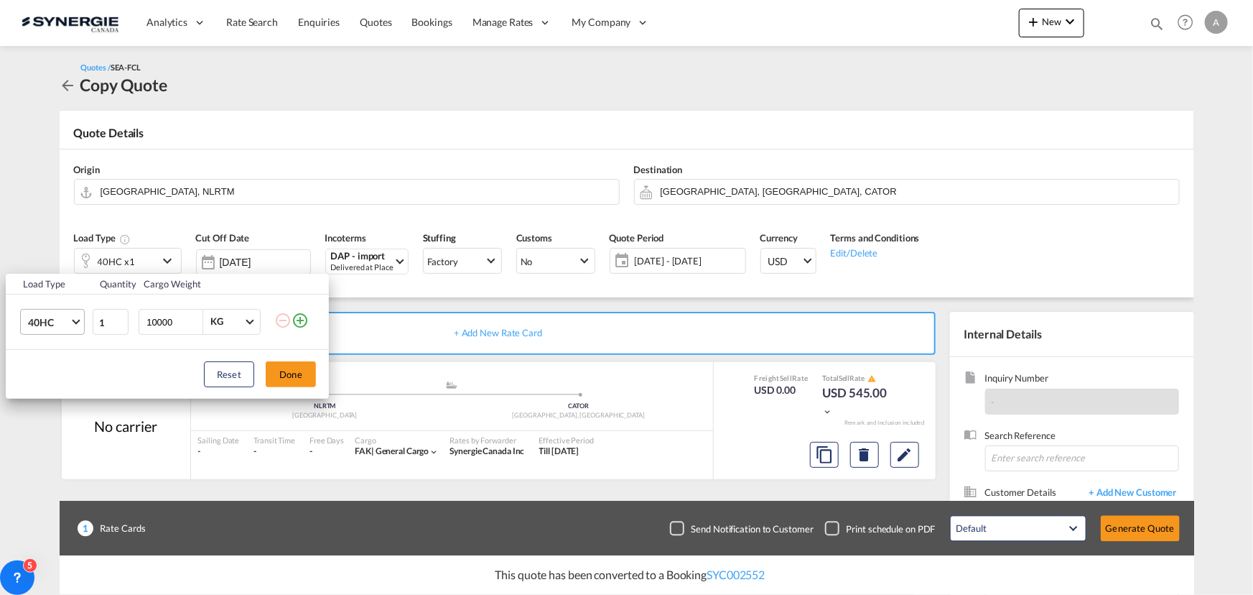
click at [49, 322] on span "40HC" at bounding box center [49, 322] width 42 height 14
click at [55, 256] on md-option "20GP" at bounding box center [65, 253] width 98 height 34
drag, startPoint x: 179, startPoint y: 325, endPoint x: 19, endPoint y: 276, distance: 166.5
click at [66, 311] on tr "20GP 1 10000 KG KG" at bounding box center [167, 321] width 323 height 55
type input "18000"
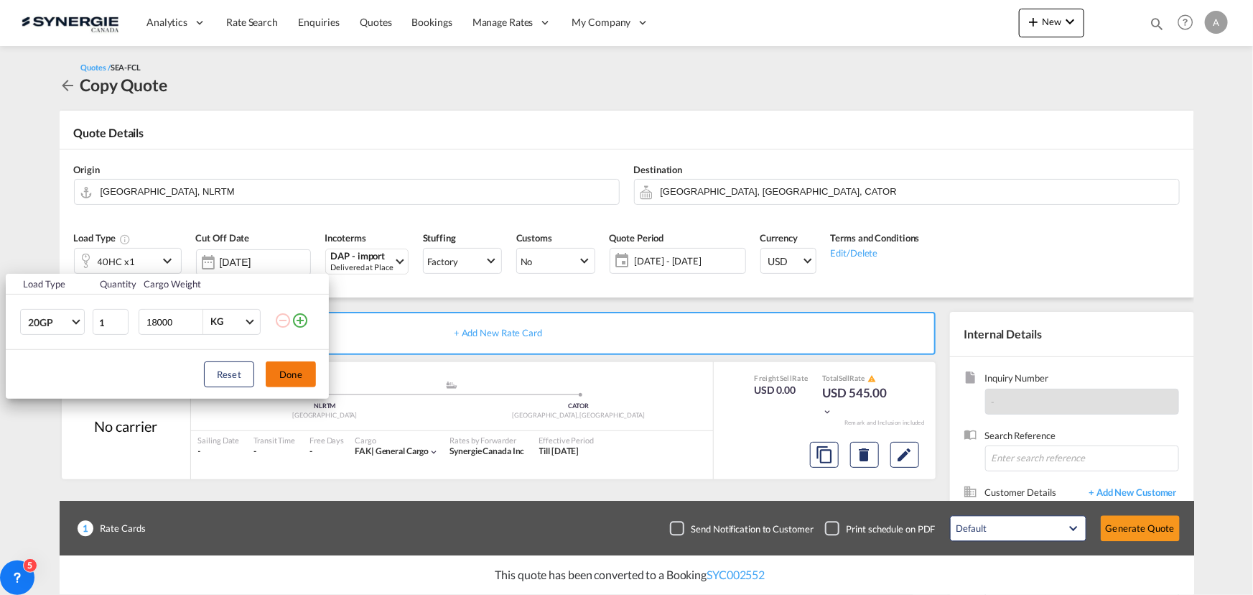
click at [288, 372] on button "Done" at bounding box center [291, 374] width 50 height 26
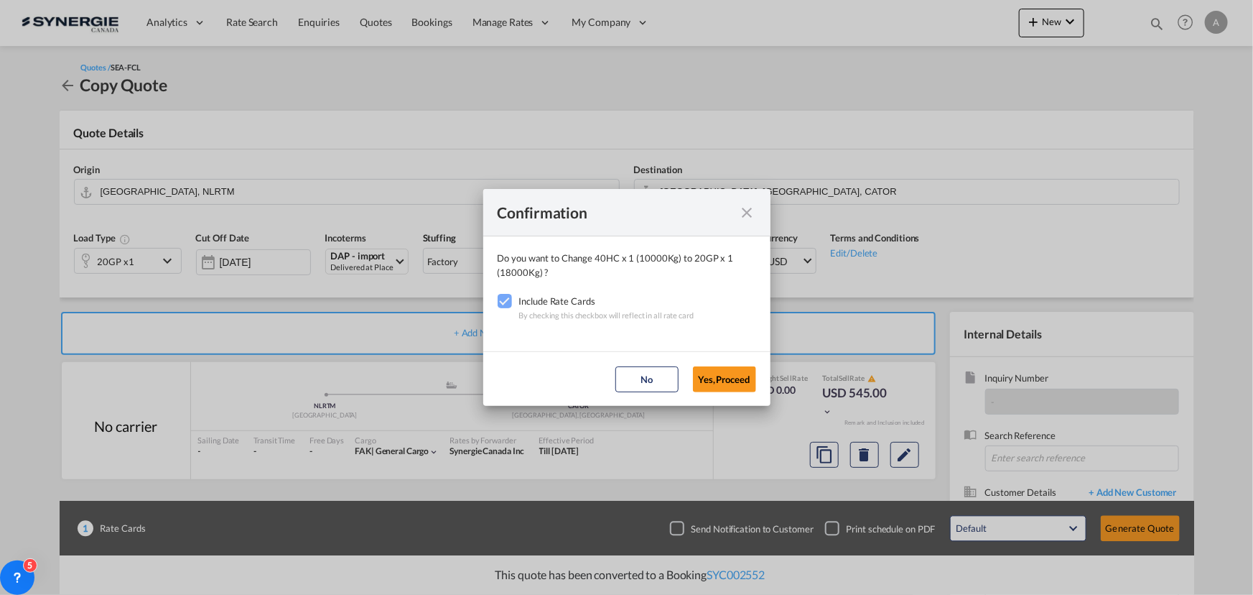
click at [726, 384] on button "Yes,Proceed" at bounding box center [724, 379] width 63 height 26
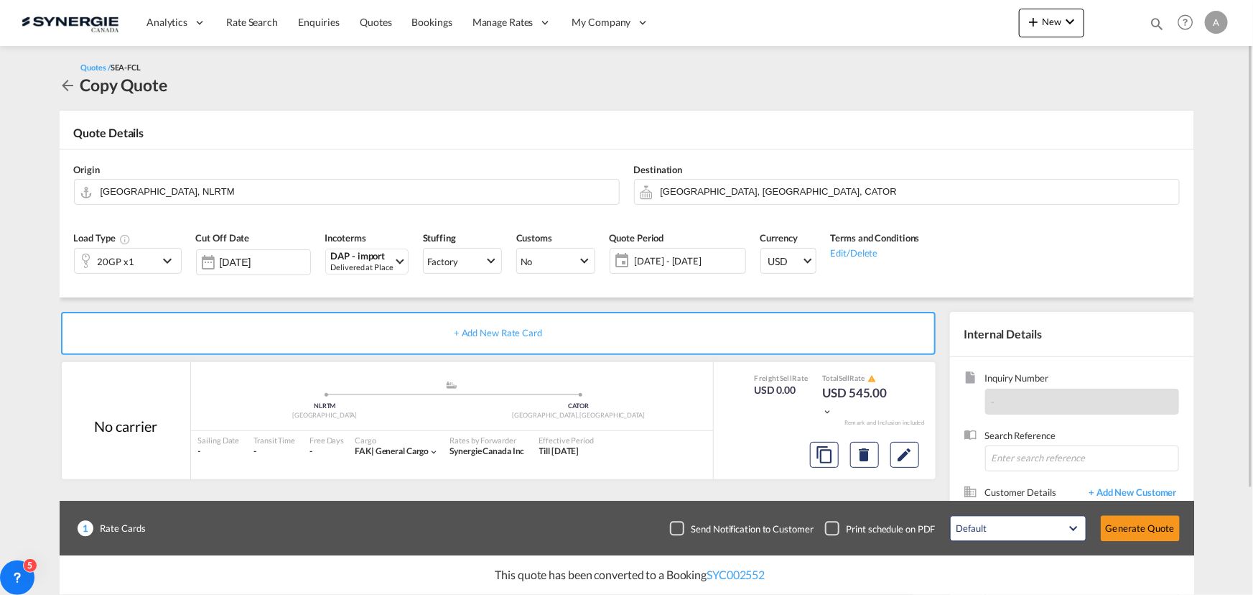
click at [700, 267] on span "03 Sep - 03 Oct 2025" at bounding box center [688, 261] width 114 height 20
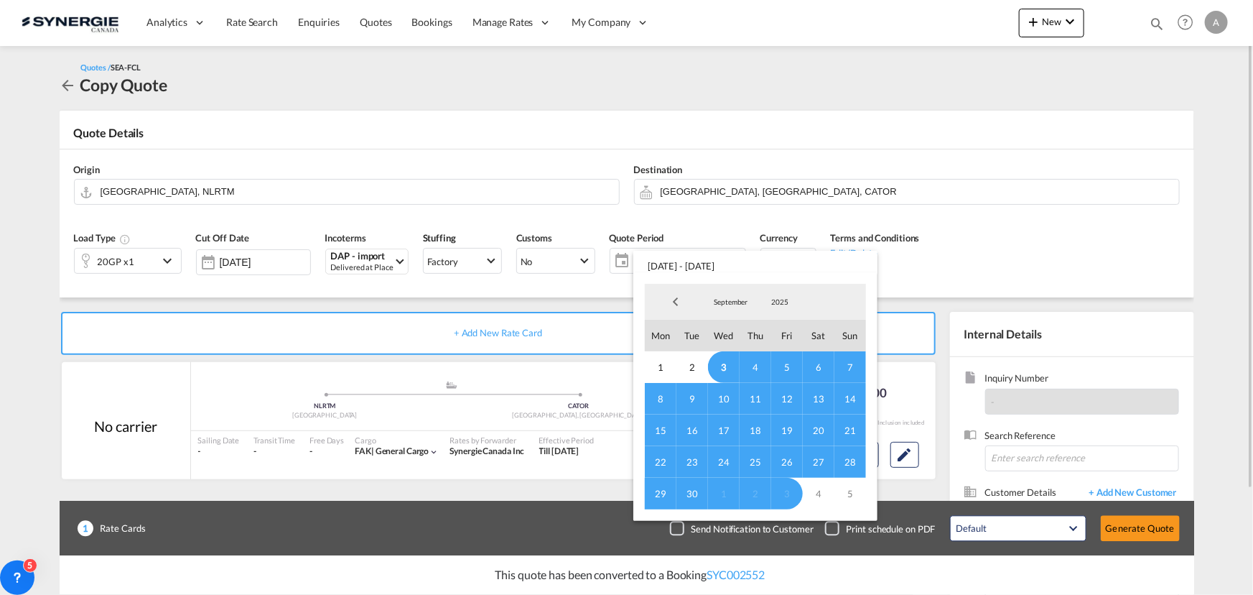
click at [1034, 293] on md-backdrop at bounding box center [626, 297] width 1253 height 595
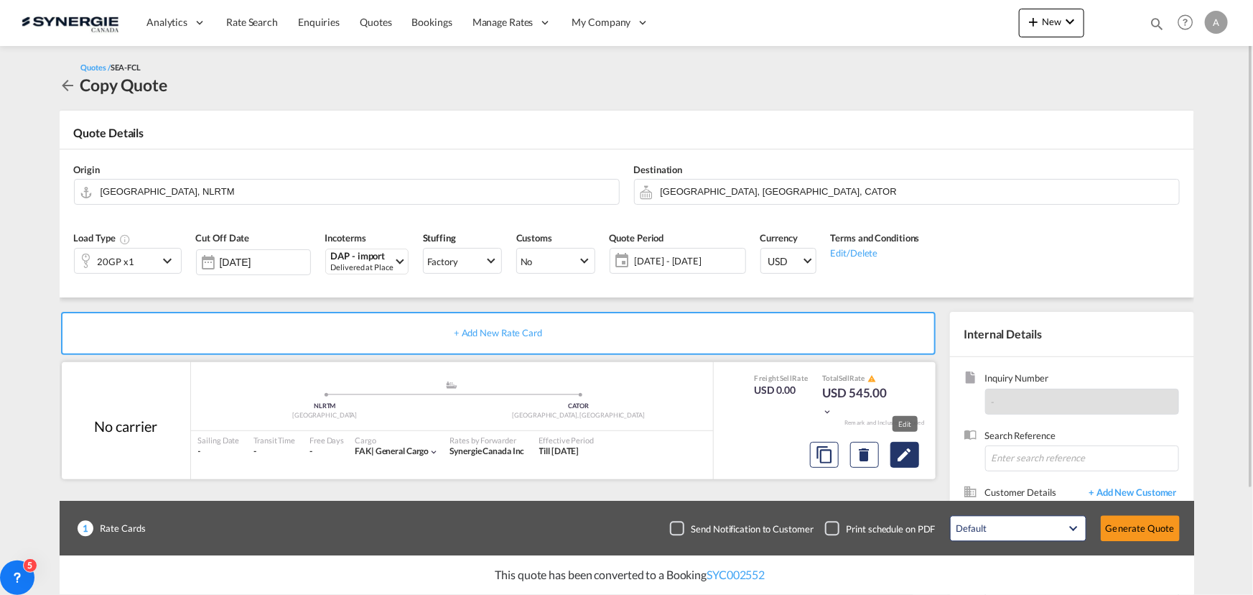
click at [908, 454] on md-icon "Edit" at bounding box center [904, 454] width 17 height 17
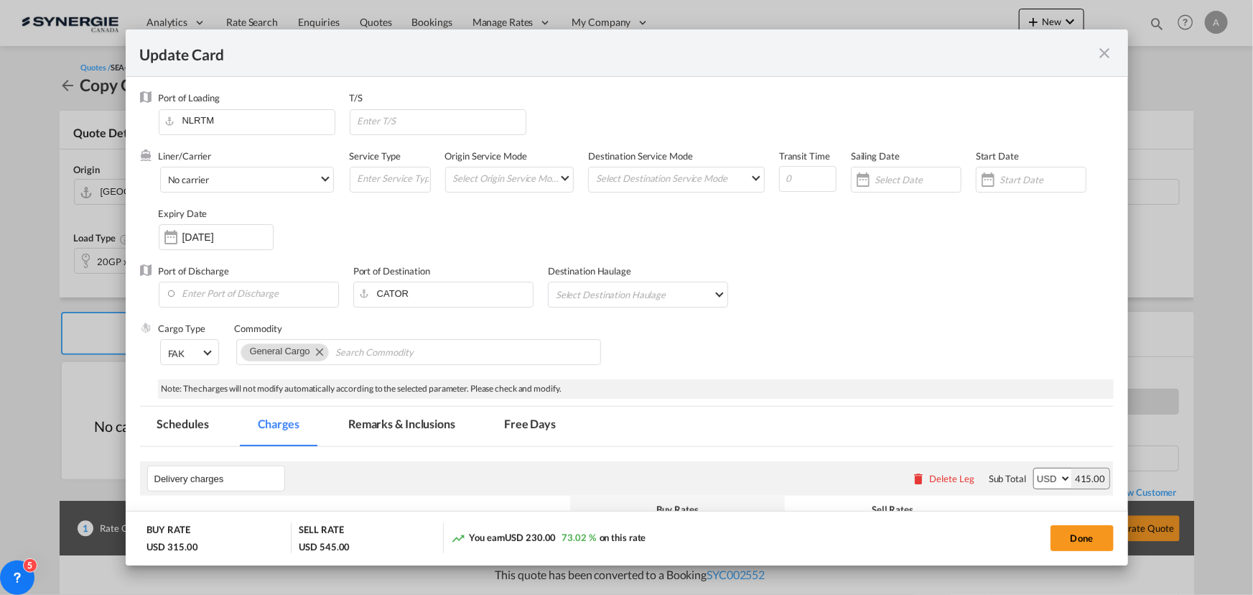
select select "per container"
select select "per B/L"
select select "per shipment"
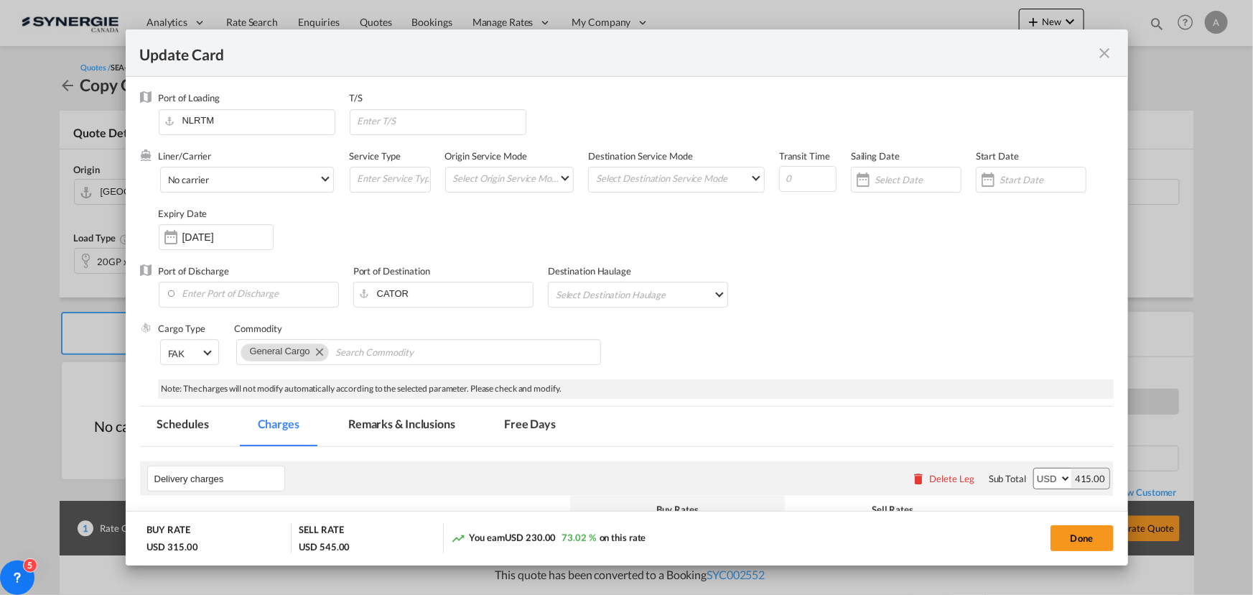
select select "per shipment"
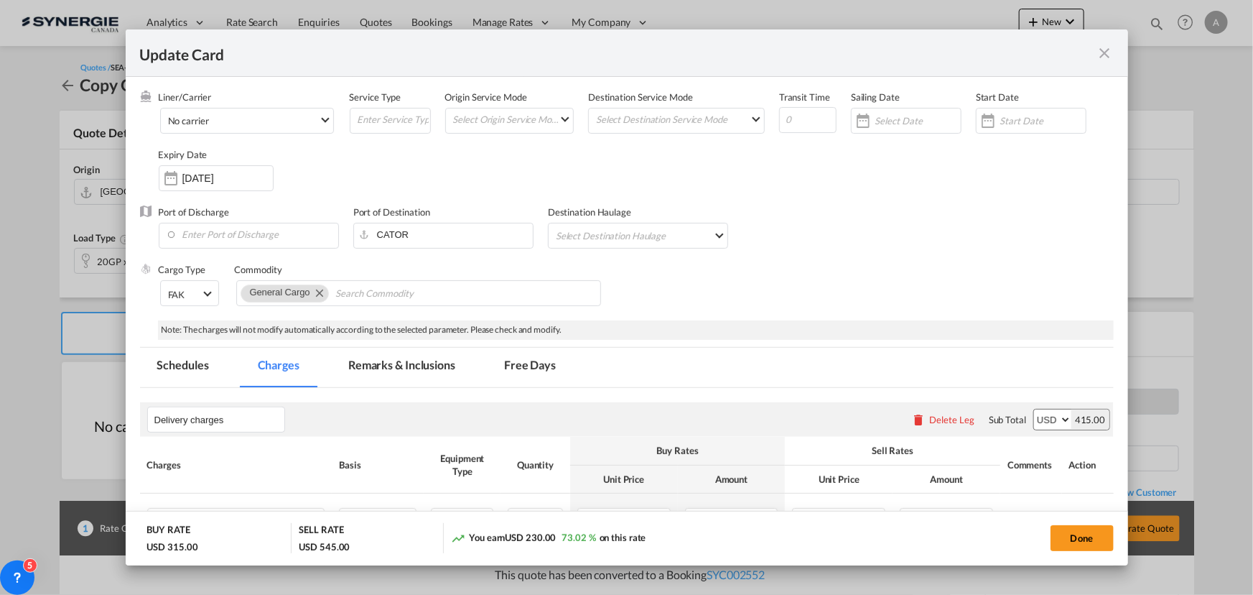
scroll to position [130, 0]
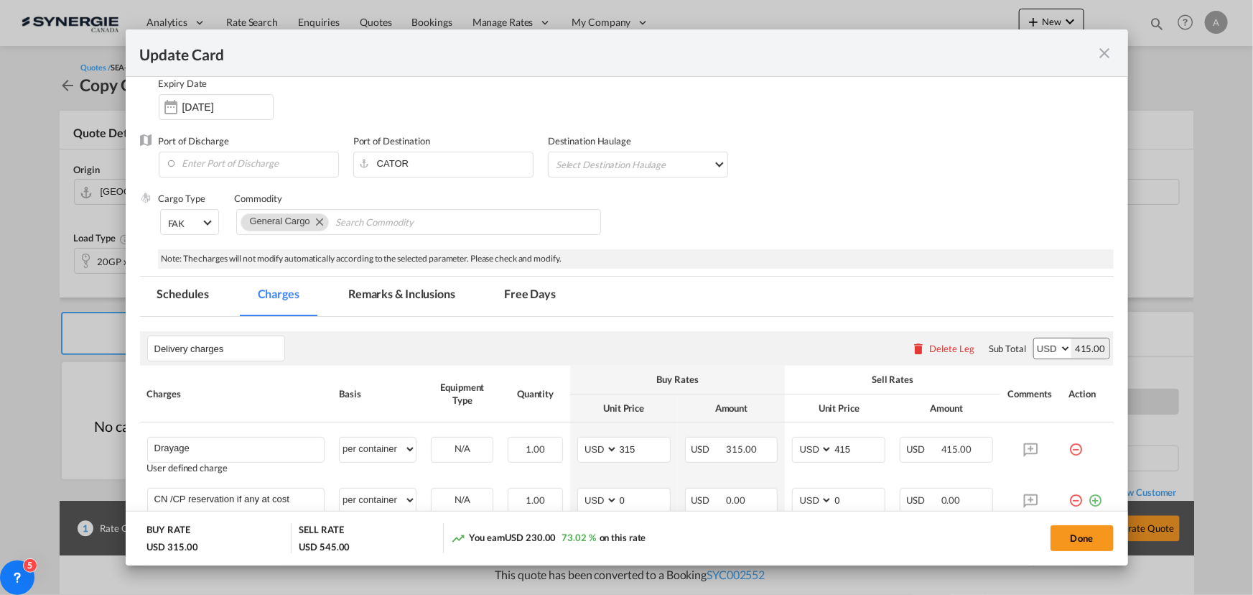
click at [357, 288] on md-tab-item "Remarks & Inclusions" at bounding box center [401, 295] width 141 height 39
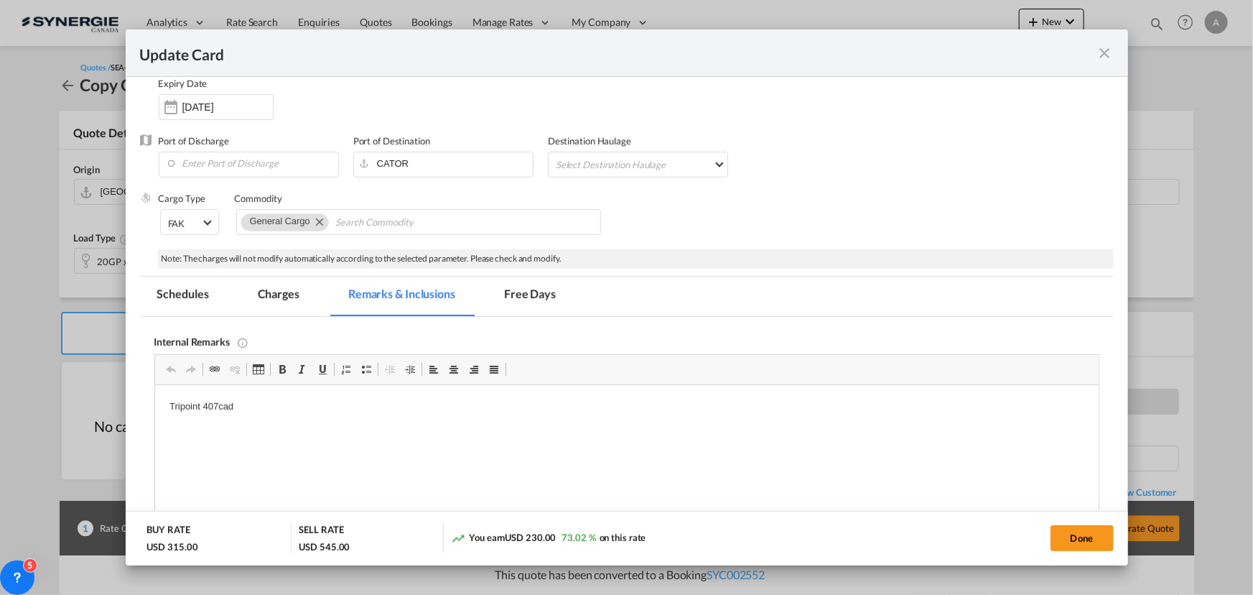
scroll to position [0, 0]
drag, startPoint x: 277, startPoint y: 409, endPoint x: 203, endPoint y: 404, distance: 74.8
click at [203, 404] on p "Tripoint 407cad" at bounding box center [626, 406] width 915 height 15
drag, startPoint x: 256, startPoint y: 405, endPoint x: 208, endPoint y: 409, distance: 49.0
click at [208, 409] on p "Tripoint 407cad" at bounding box center [626, 406] width 915 height 15
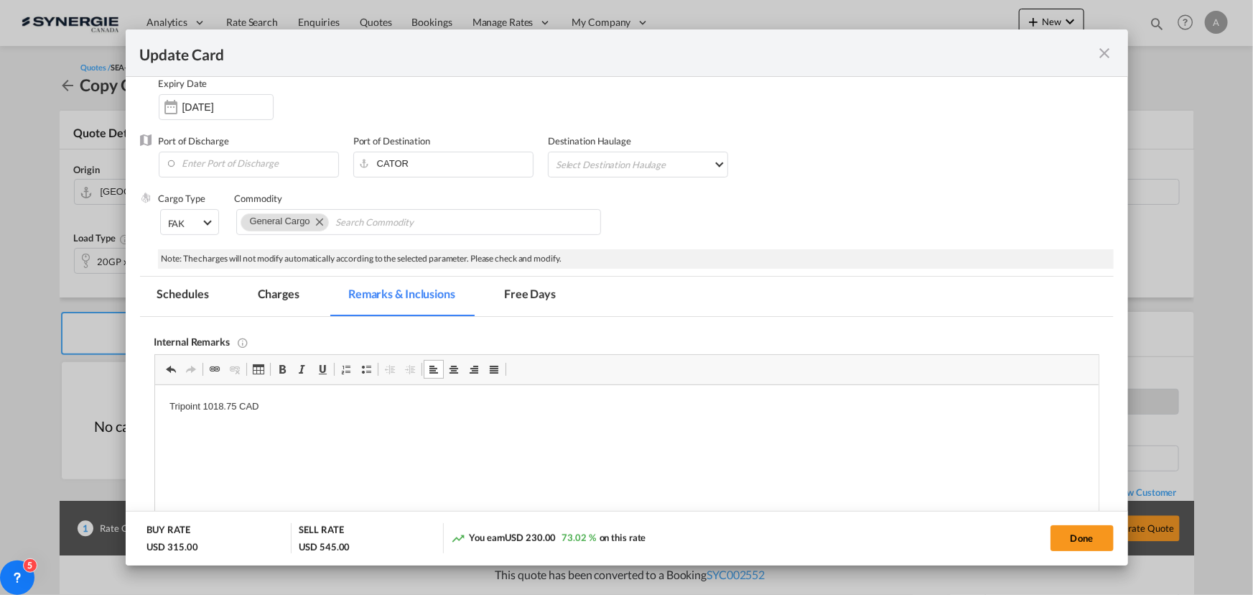
drag, startPoint x: 259, startPoint y: 277, endPoint x: 332, endPoint y: 324, distance: 86.9
click at [259, 278] on md-tab-item "Charges" at bounding box center [279, 295] width 76 height 39
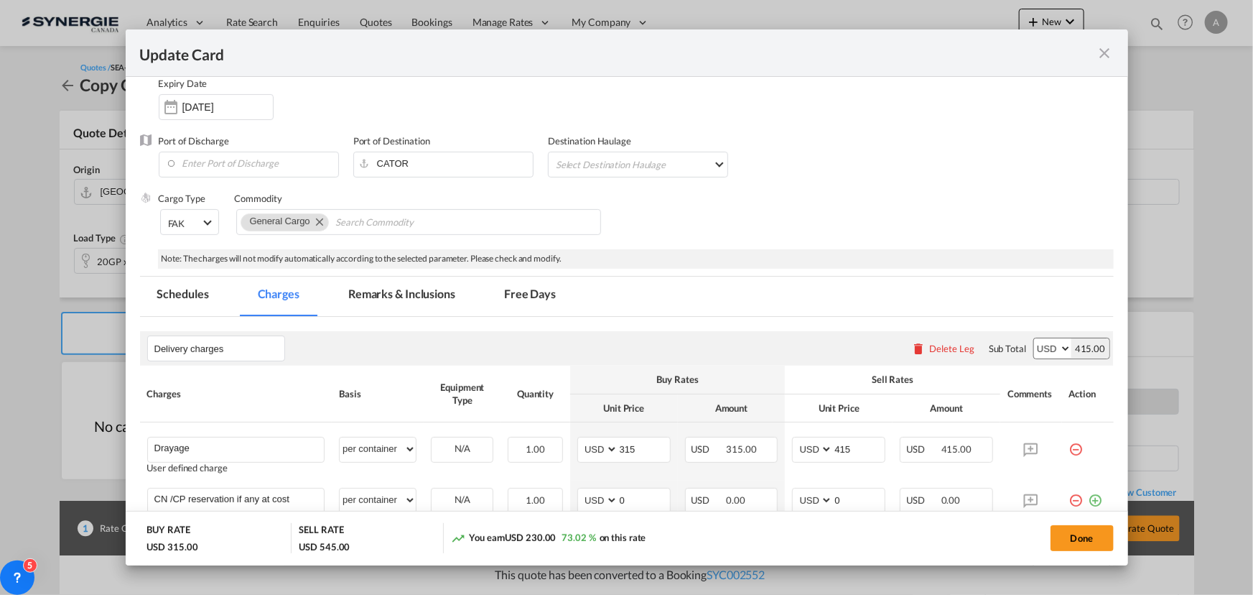
scroll to position [391, 0]
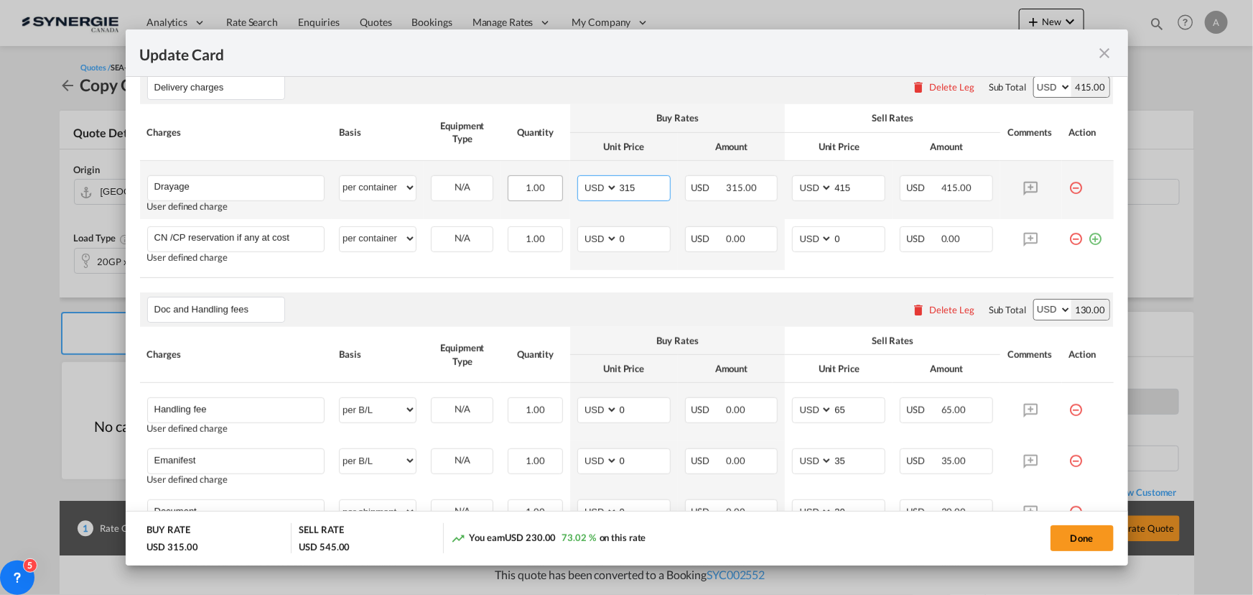
drag, startPoint x: 646, startPoint y: 187, endPoint x: 534, endPoint y: 187, distance: 111.3
click at [546, 187] on tr "Drayage Please Enter User Defined Charges Cannot Be Published User defined char…" at bounding box center [627, 190] width 974 height 58
type input "770"
type input "870"
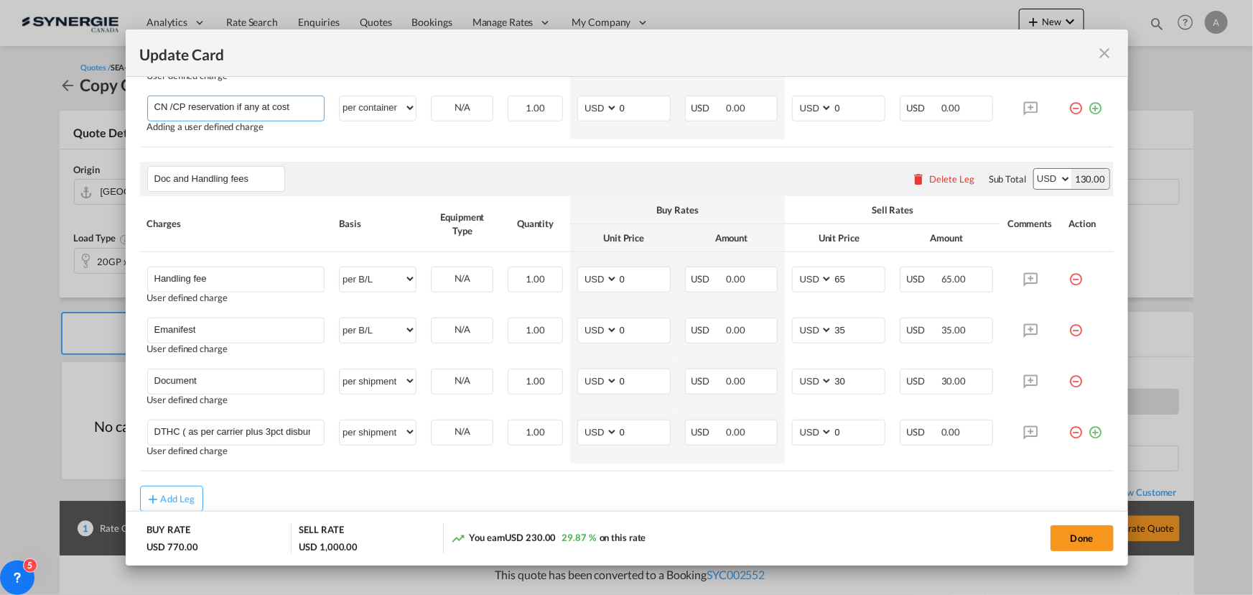
scroll to position [572, 0]
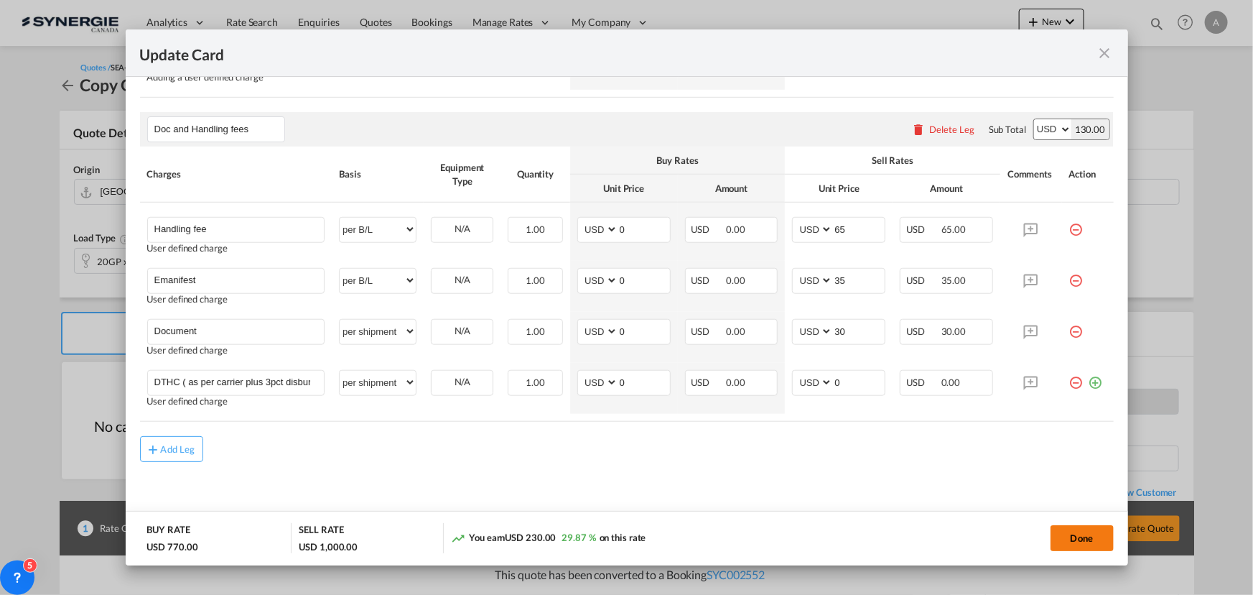
click at [1058, 539] on button "Done" at bounding box center [1082, 538] width 63 height 26
type input "02 Oct 2025"
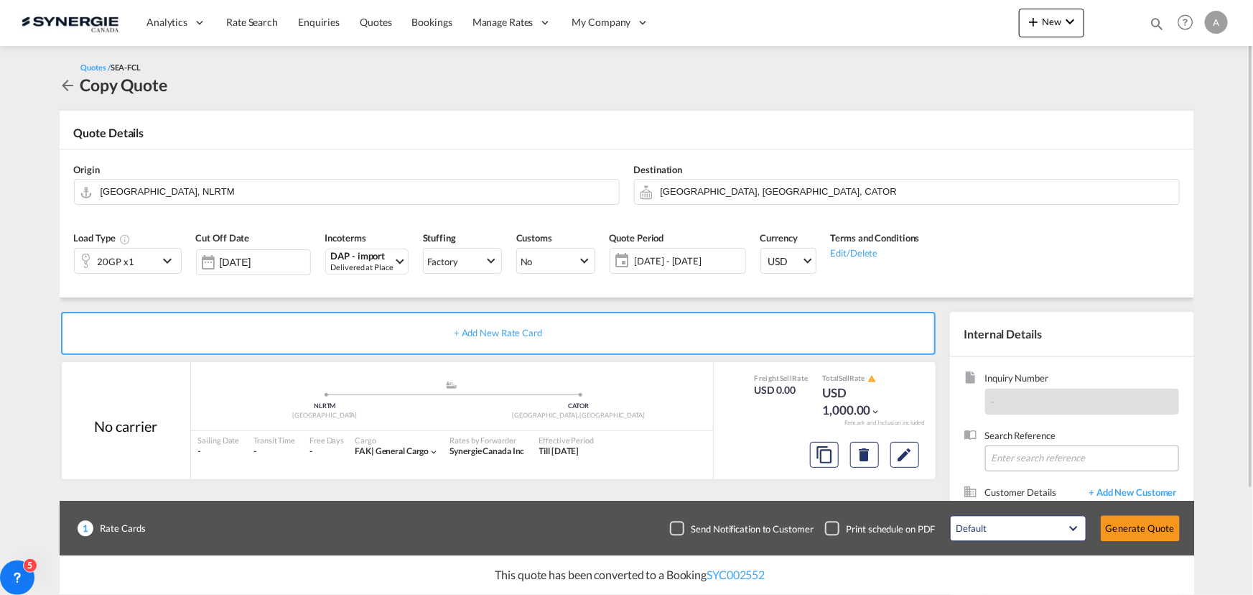
scroll to position [129, 0]
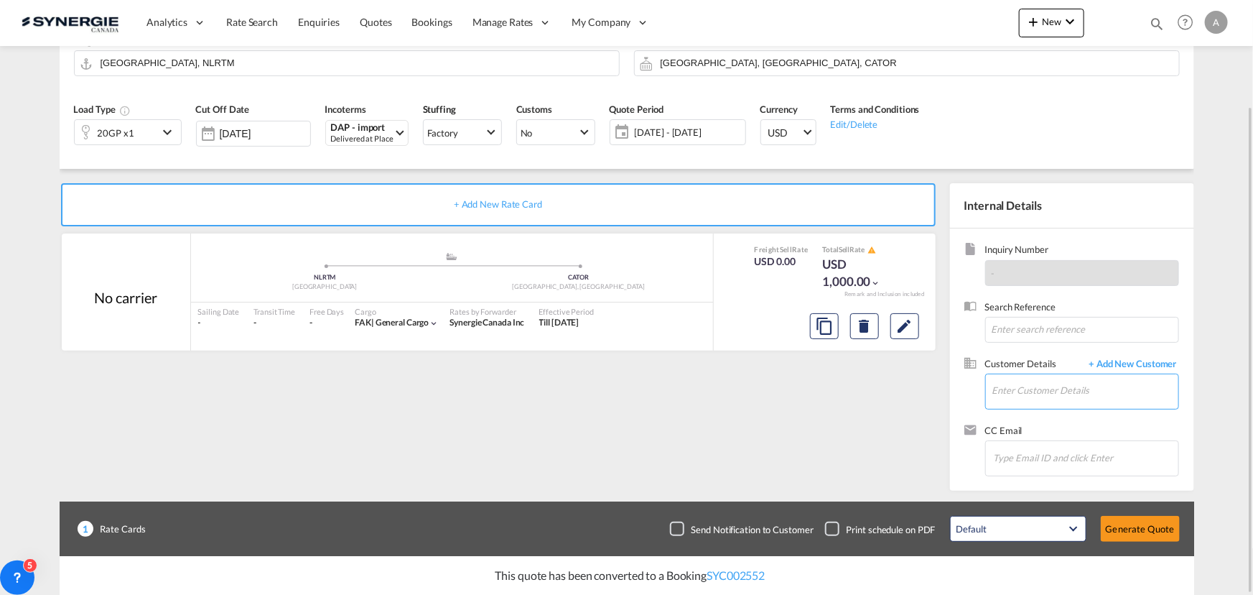
click at [1009, 393] on input "Enter Customer Details" at bounding box center [1086, 390] width 186 height 32
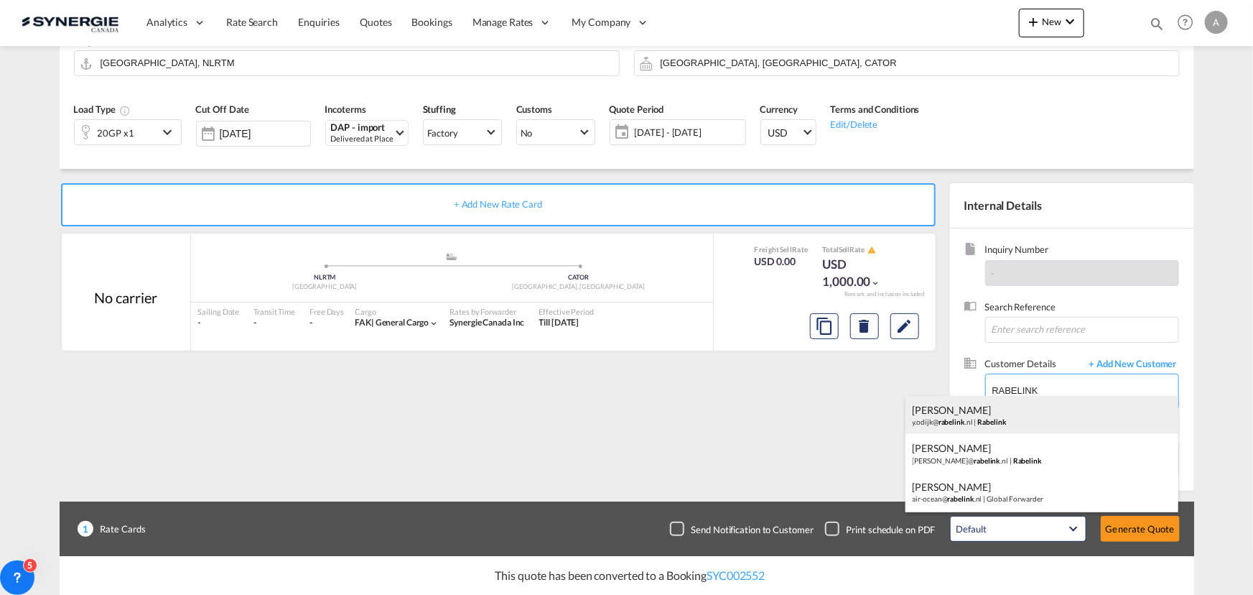
click at [987, 417] on div "YANNICK ODIJK y.odijk@ rabelink .nl | Rabelink" at bounding box center [1042, 415] width 273 height 39
type input "Rabelink, YANNICK ODIJK, y.odijk@rabelink.nl"
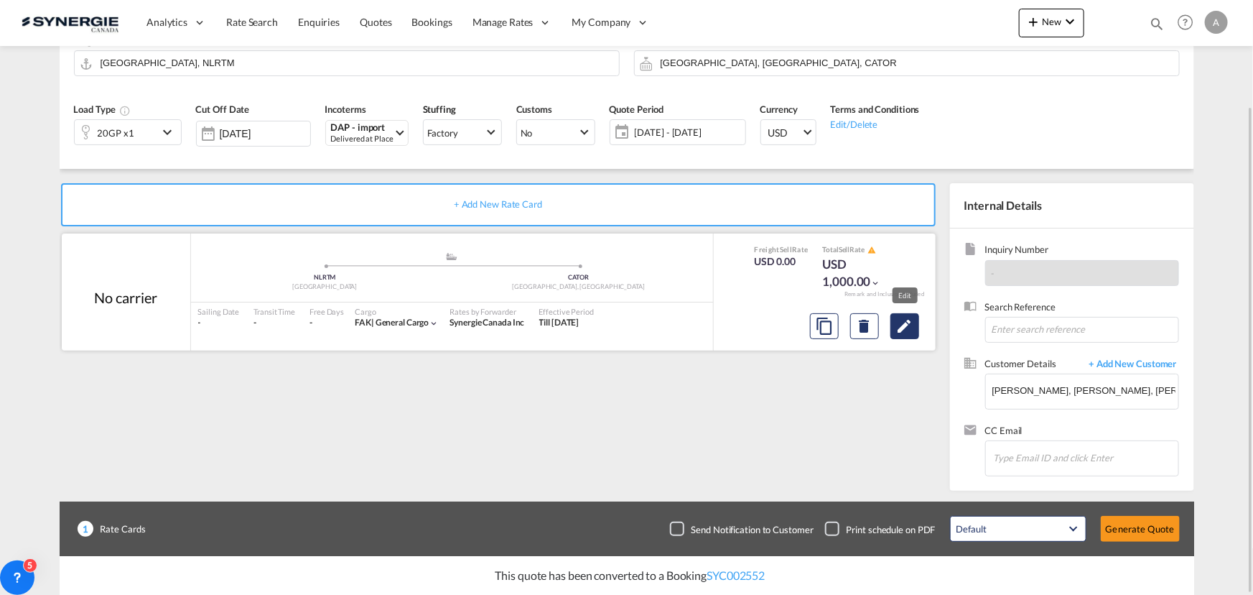
click at [909, 330] on md-icon "Edit" at bounding box center [904, 325] width 17 height 17
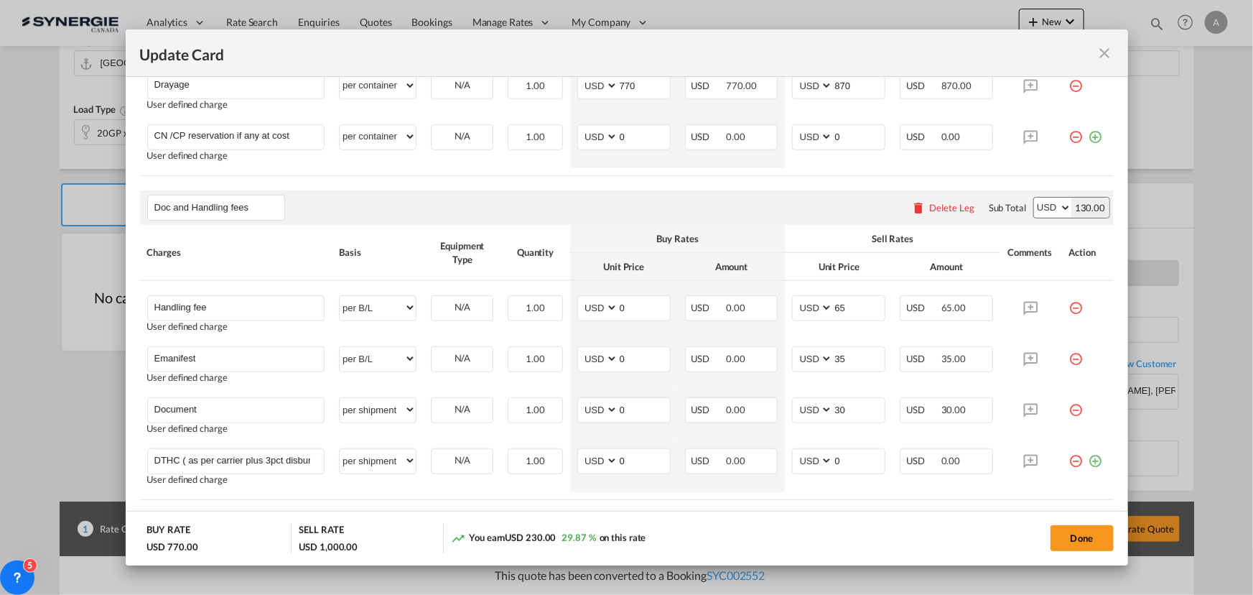
scroll to position [522, 0]
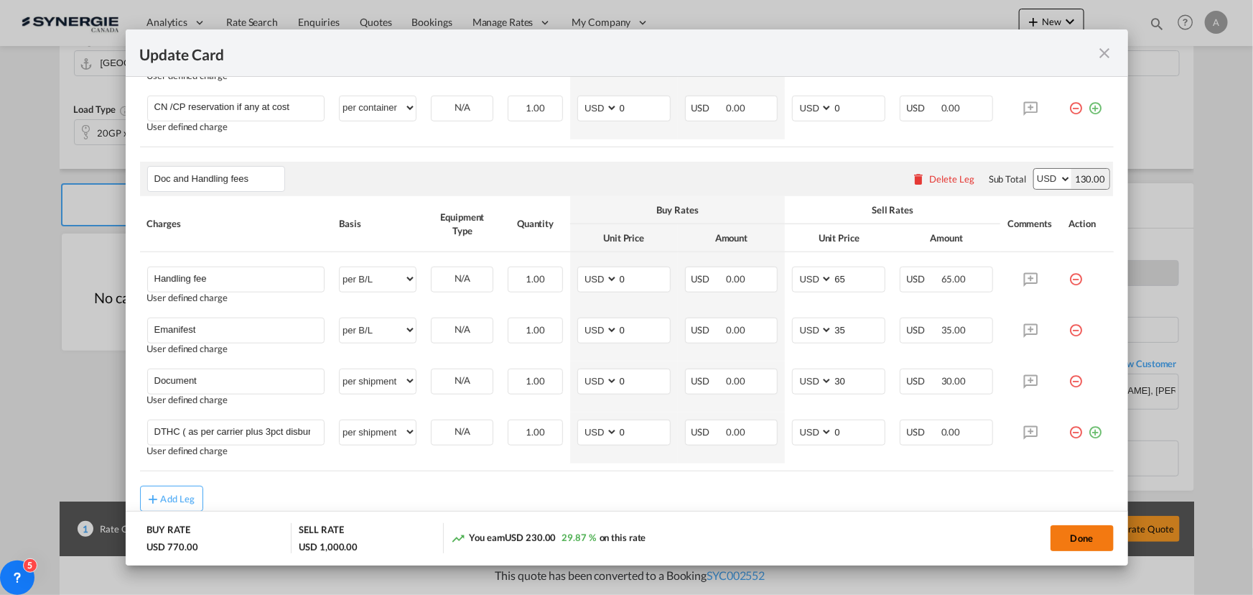
click at [1058, 532] on button "Done" at bounding box center [1082, 538] width 63 height 26
type input "02 Oct 2025"
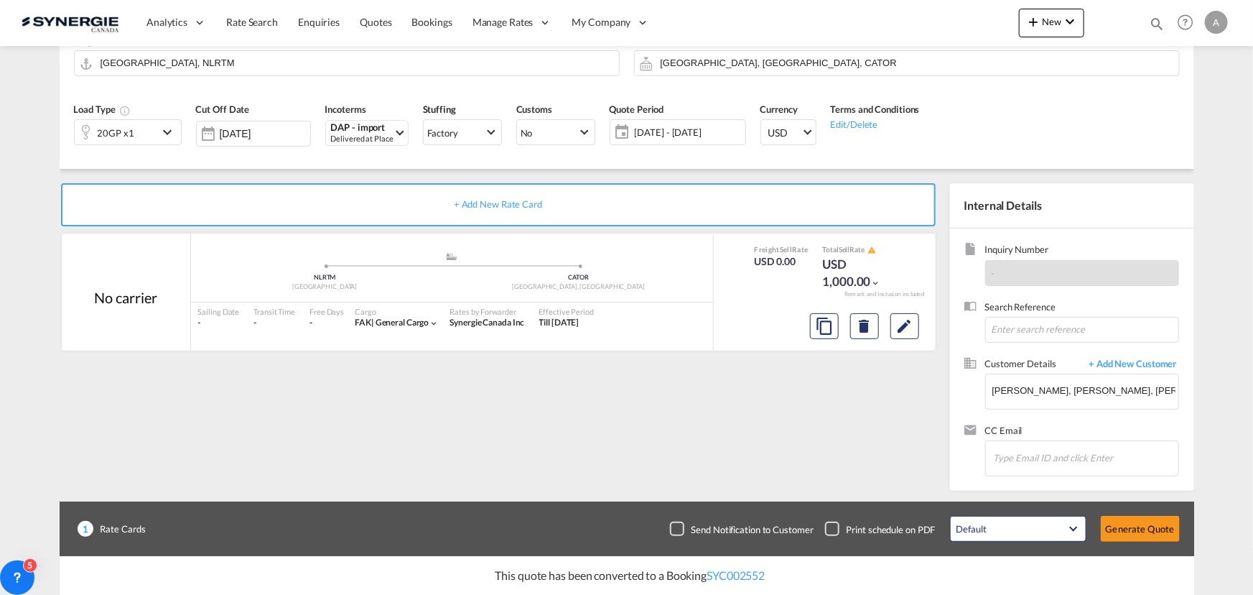
click at [1162, 529] on button "Generate Quote" at bounding box center [1140, 529] width 79 height 26
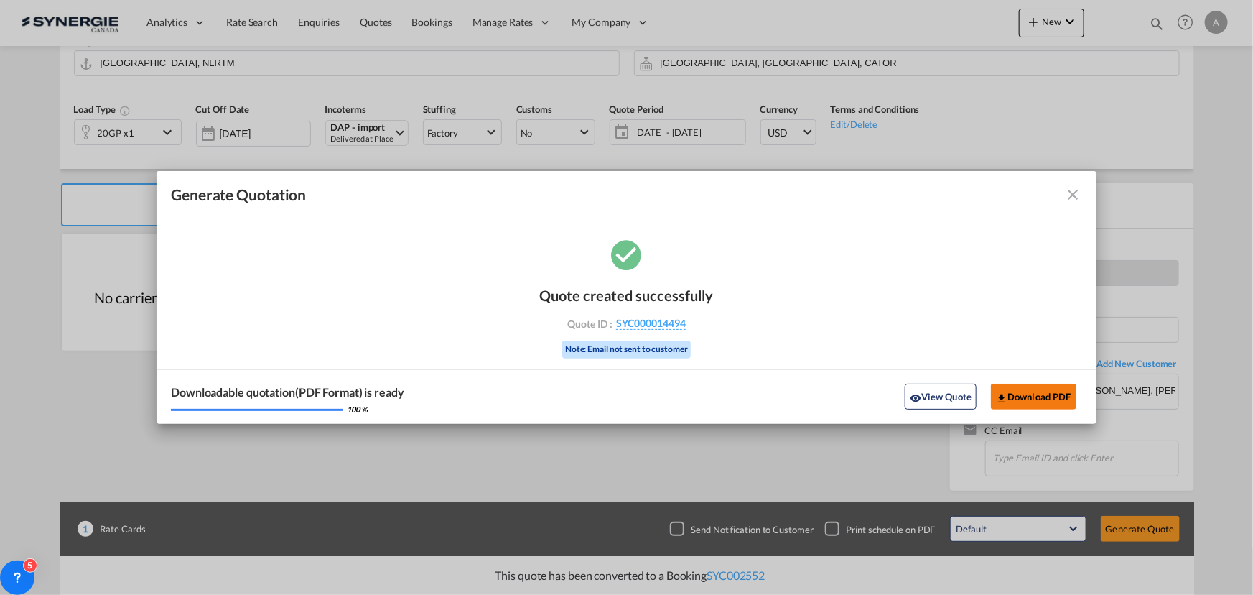
drag, startPoint x: 987, startPoint y: 399, endPoint x: 1031, endPoint y: 394, distance: 43.4
click at [987, 399] on div "View Quote Download PDF" at bounding box center [990, 396] width 183 height 25
click at [1031, 394] on button "Download PDF" at bounding box center [1033, 397] width 85 height 26
click at [946, 397] on button "View Quote" at bounding box center [941, 397] width 72 height 26
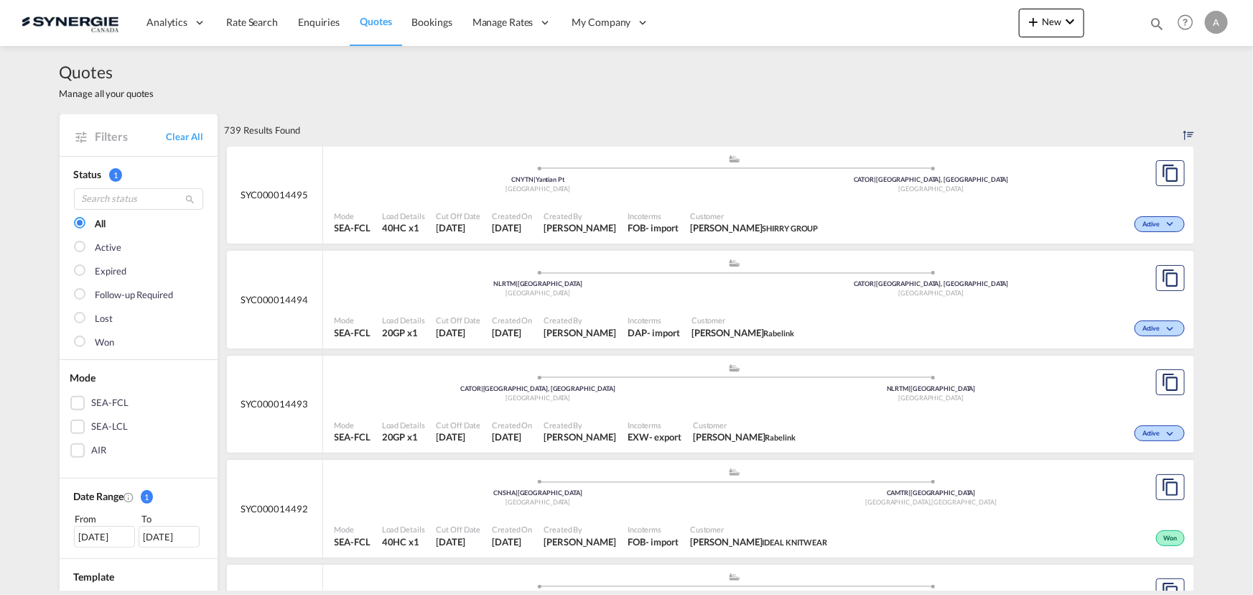
click at [1152, 24] on md-icon "icon-magnify" at bounding box center [1157, 24] width 16 height 16
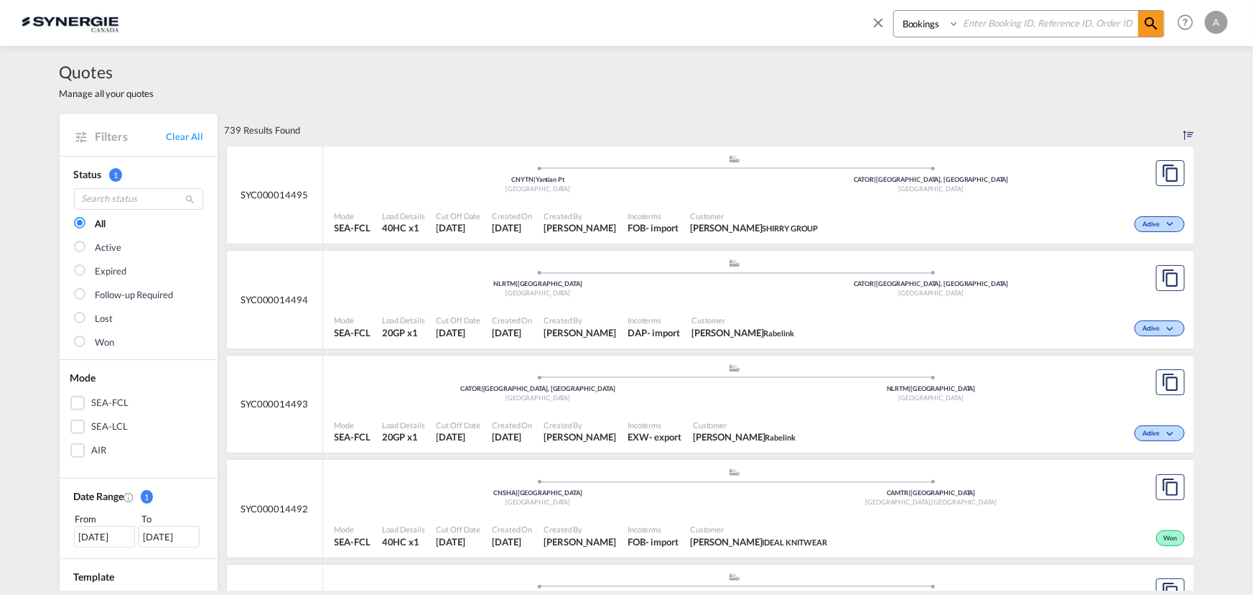
click at [907, 30] on select "Bookings Quotes Enquiries" at bounding box center [928, 24] width 68 height 26
select select "Quotes"
click at [894, 11] on select "Bookings Quotes Enquiries" at bounding box center [928, 24] width 68 height 26
click at [985, 29] on input at bounding box center [1048, 23] width 179 height 25
type input "14494"
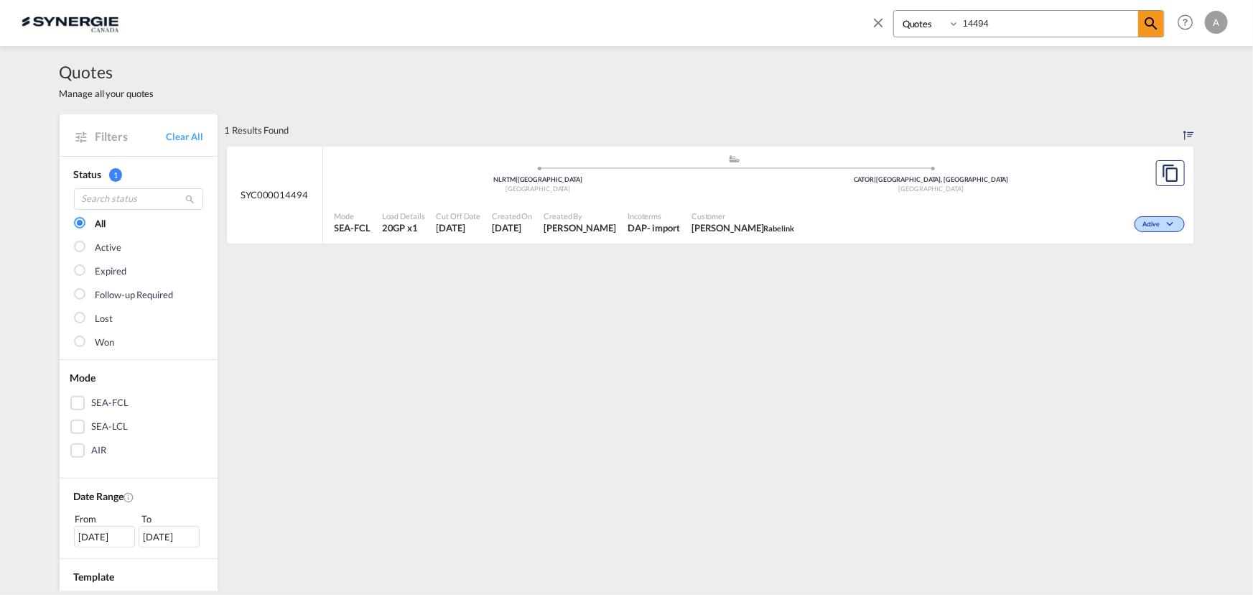
click at [714, 196] on div ".a{fill:#aaa8ad;} .a{fill:#aaa8ad;} NLRTM | [GEOGRAPHIC_DATA] [GEOGRAPHIC_DATA]…" at bounding box center [735, 177] width 801 height 47
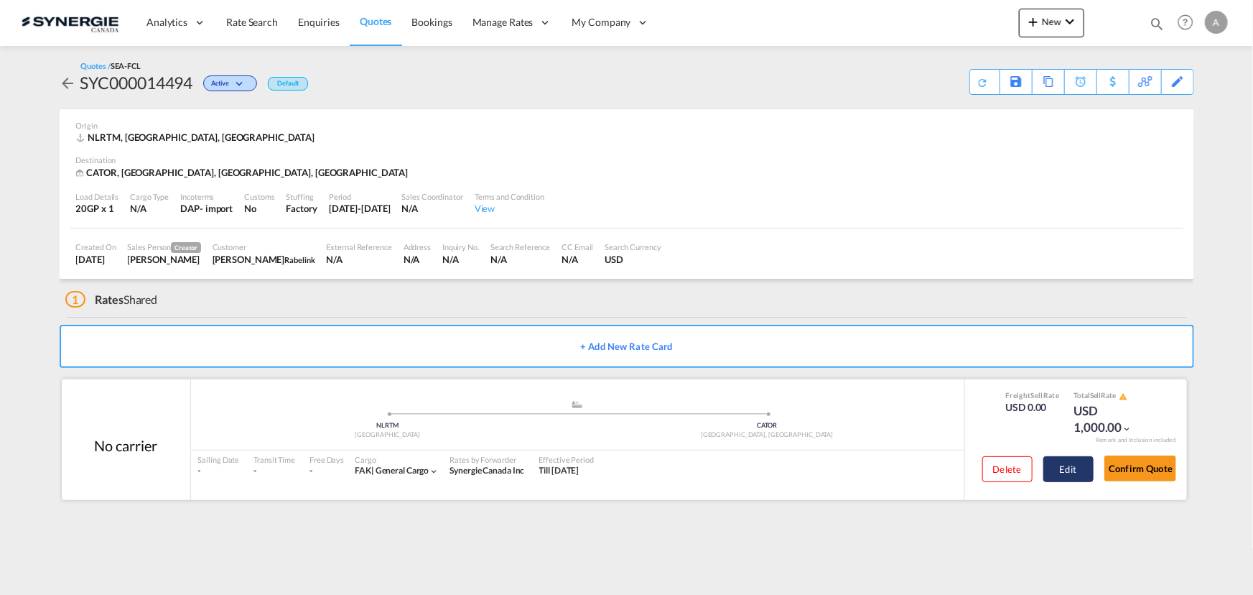
click at [1059, 457] on button "Edit" at bounding box center [1069, 469] width 50 height 26
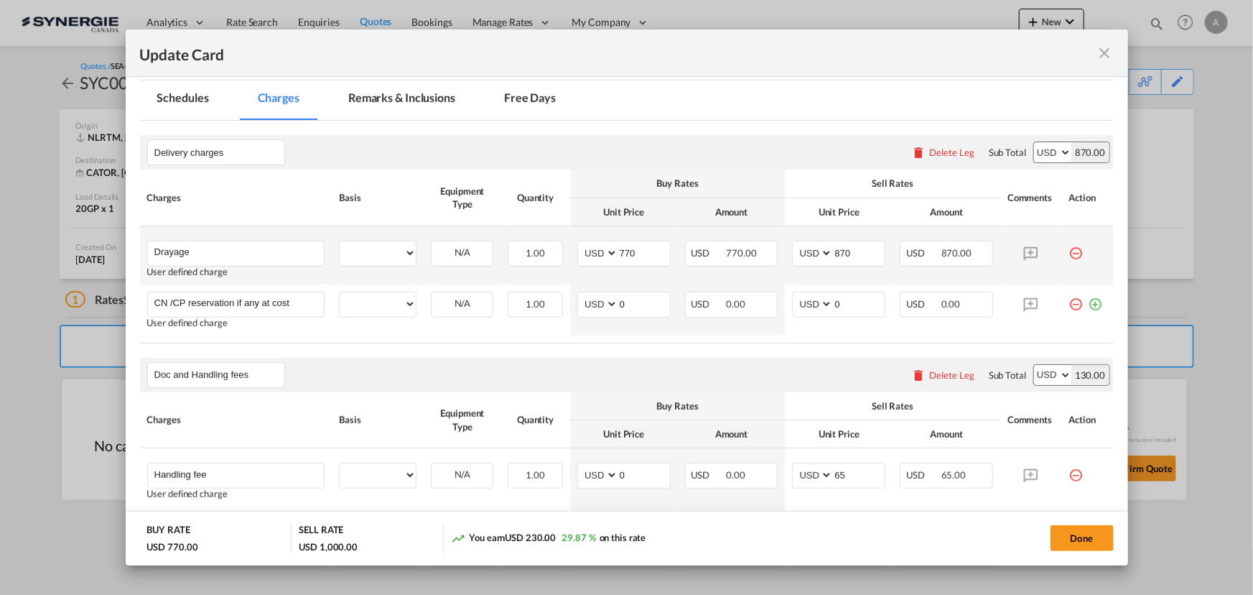
select select "per container"
select select "per B/L"
select select "per shipment"
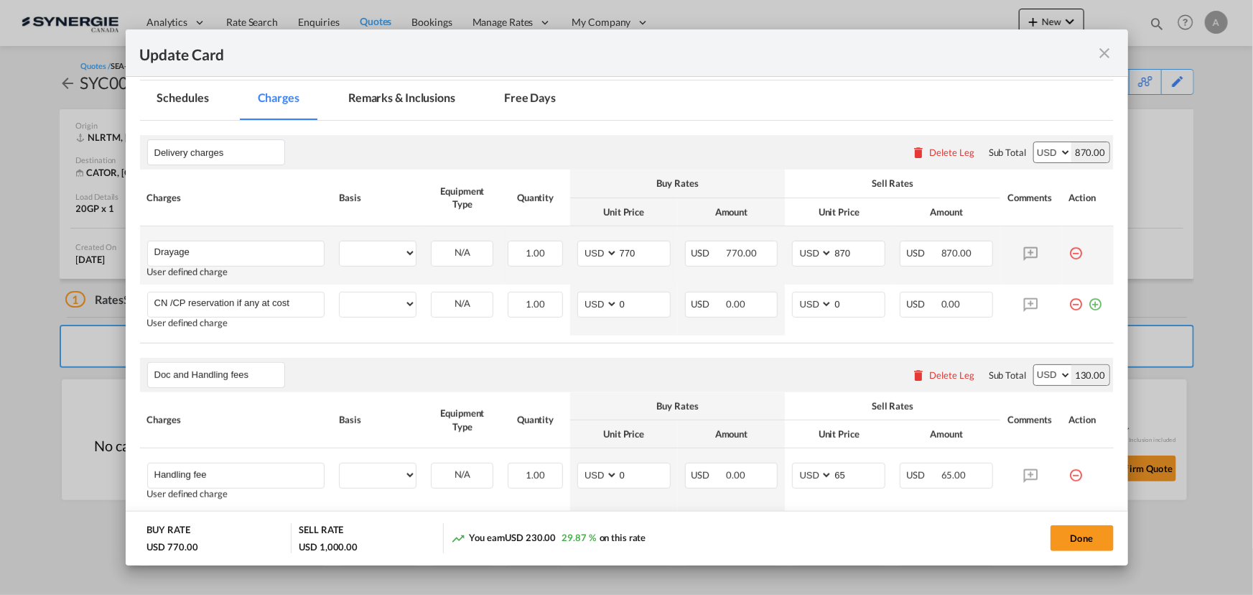
select select "per shipment"
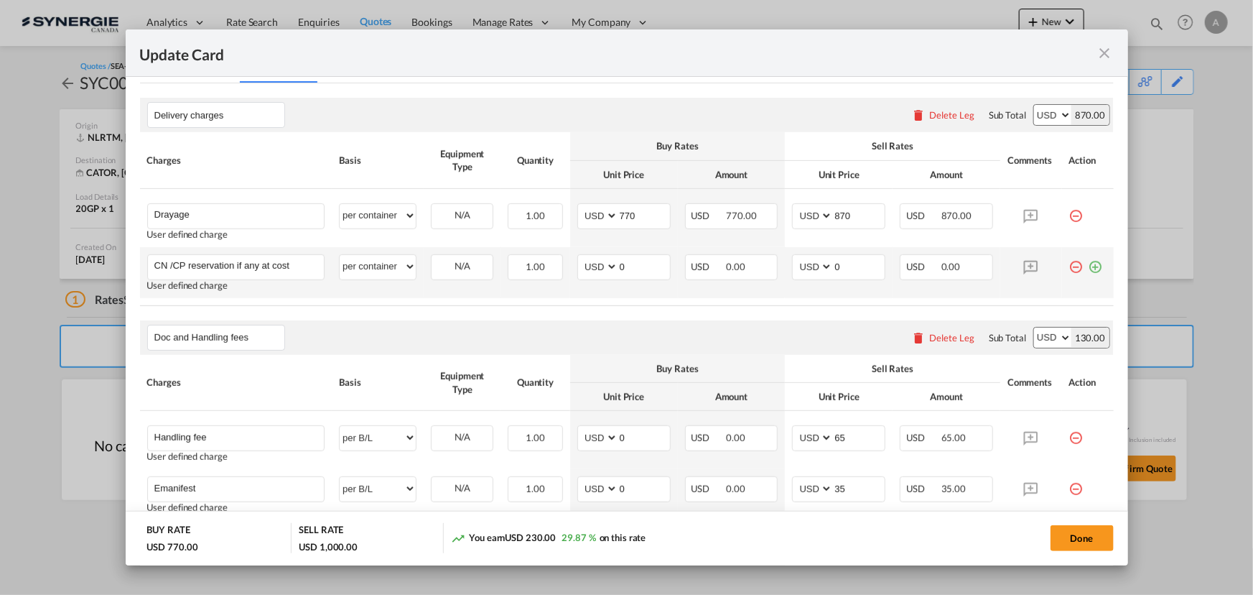
scroll to position [326, 0]
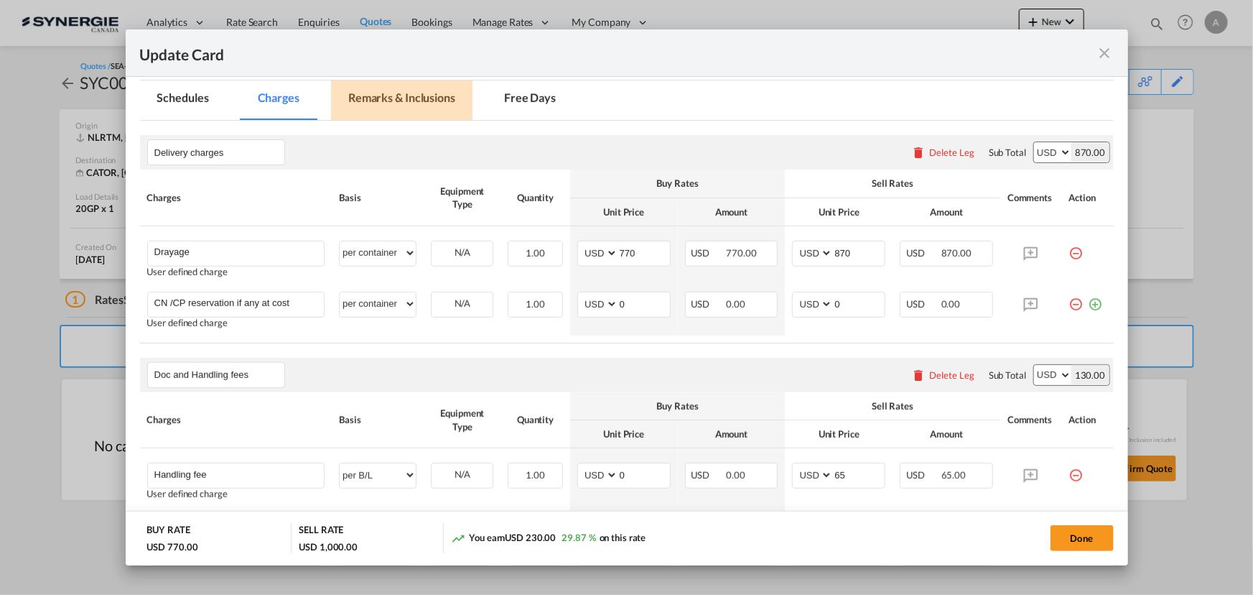
click at [410, 96] on md-tab-item "Remarks & Inclusions" at bounding box center [401, 99] width 141 height 39
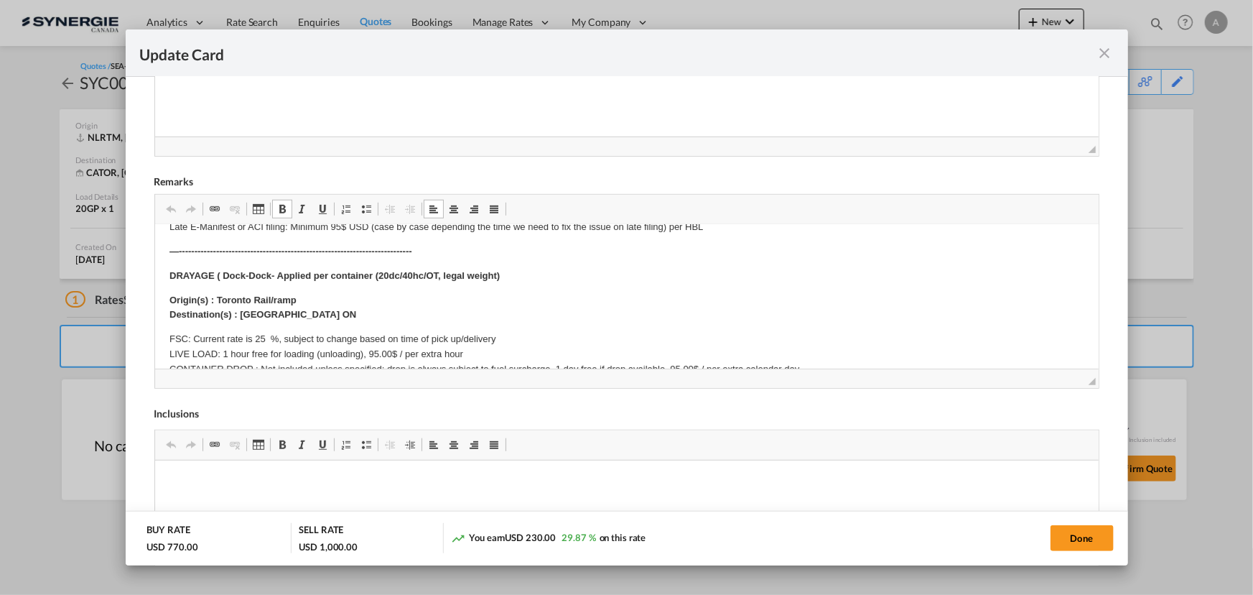
scroll to position [65, 0]
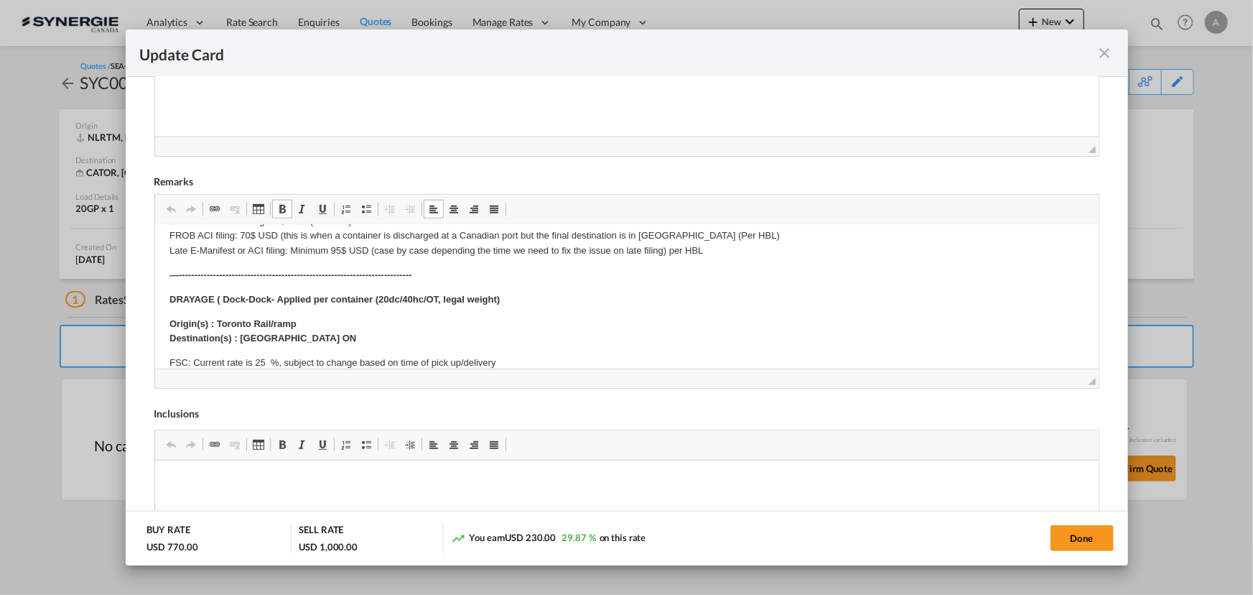
click at [248, 295] on strong "DRAYAGE ( Dock-Dock- Applied per container (20dc/40hc/OT, legal weight)" at bounding box center [334, 299] width 330 height 11
drag, startPoint x: 231, startPoint y: 298, endPoint x: 600, endPoint y: 297, distance: 368.4
click at [600, 297] on p "DRAYAGE ( Dock-Dock- Applied per container (20dc/40hc/OT, legal weight)" at bounding box center [626, 299] width 915 height 15
click at [284, 310] on body "E-Manifest APPLICABLE IF SYNERGIE IS RESPONSIBLE TO SUBMIT PER HBL E-Manifest o…" at bounding box center [626, 461] width 915 height 573
drag, startPoint x: 321, startPoint y: 321, endPoint x: 261, endPoint y: 323, distance: 59.6
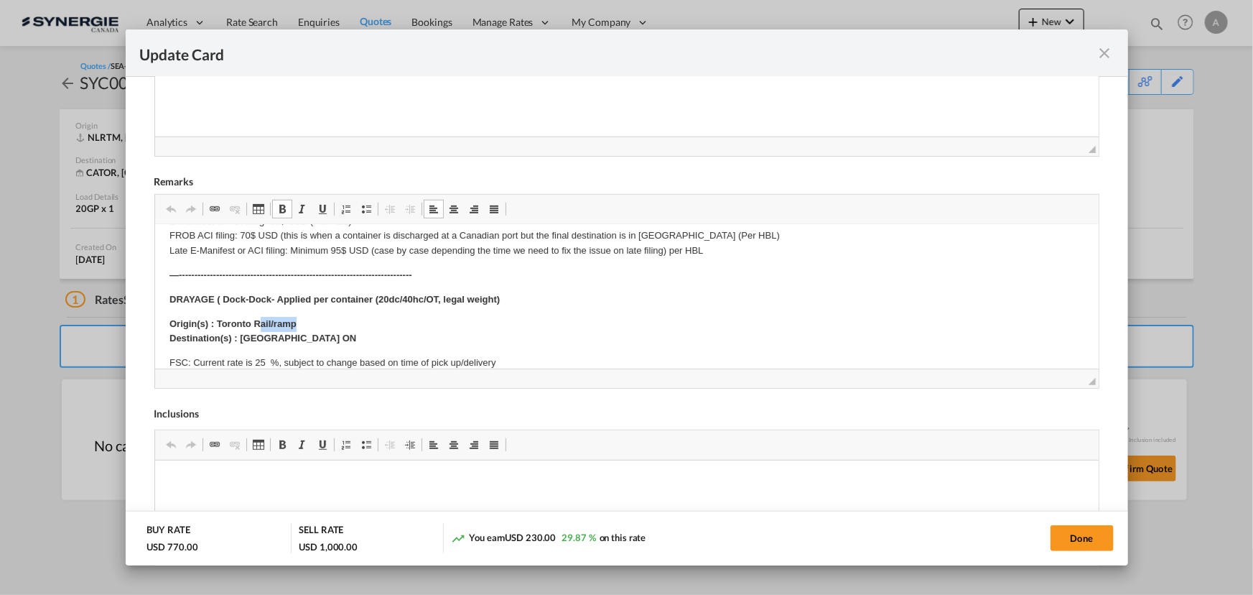
click at [261, 323] on p "Origin(s) : Toronto Rail/ramp Destination(s) : North York ON" at bounding box center [626, 332] width 915 height 30
drag, startPoint x: 301, startPoint y: 343, endPoint x: 322, endPoint y: 340, distance: 21.1
click at [302, 343] on p "Origin(s) : Toronto Rail/ramp Destination(s) : North York ON" at bounding box center [626, 332] width 915 height 30
drag, startPoint x: 322, startPoint y: 340, endPoint x: 242, endPoint y: 340, distance: 79.7
click at [242, 340] on p "Origin(s) : Toronto Rail/ramp Destination(s) : North York ON" at bounding box center [626, 332] width 915 height 30
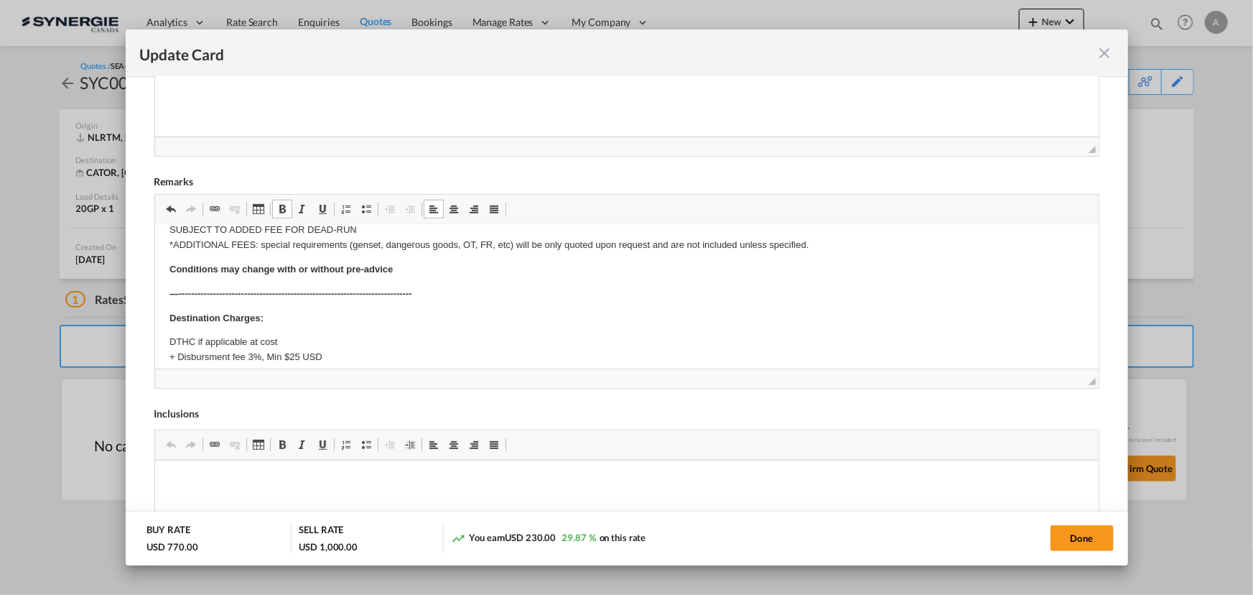
scroll to position [261, 0]
click at [1069, 541] on button "Done" at bounding box center [1082, 538] width 63 height 26
type input "02 Oct 2025"
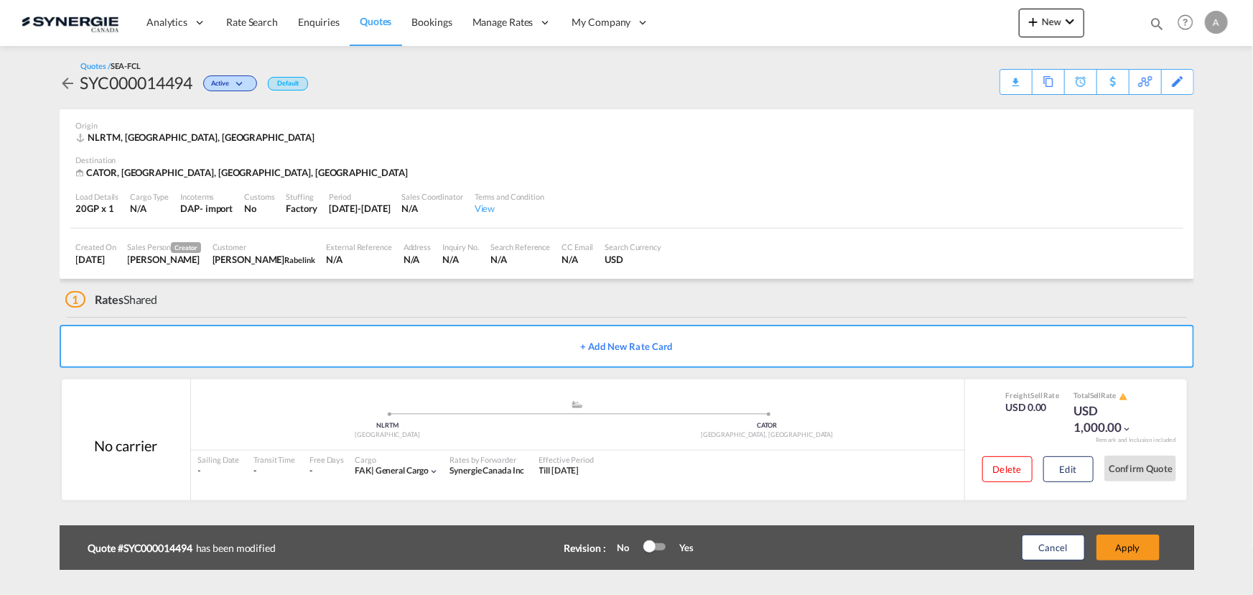
scroll to position [215, 0]
click at [1130, 541] on button "Apply" at bounding box center [1128, 547] width 63 height 26
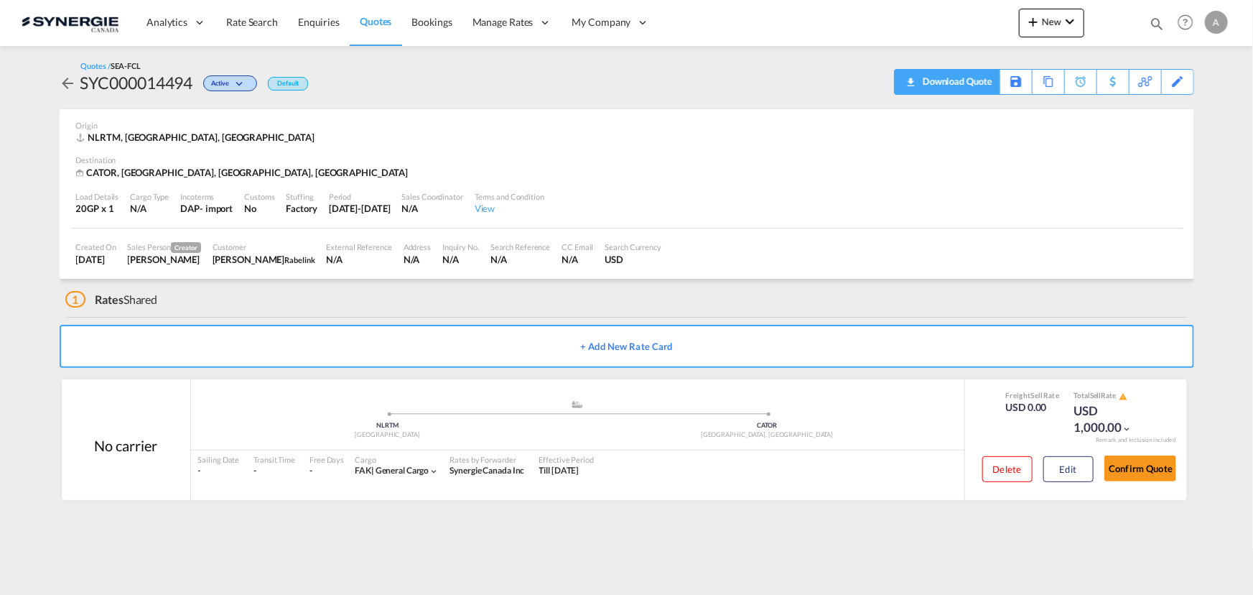
click at [931, 85] on div "Download Quote" at bounding box center [955, 81] width 73 height 23
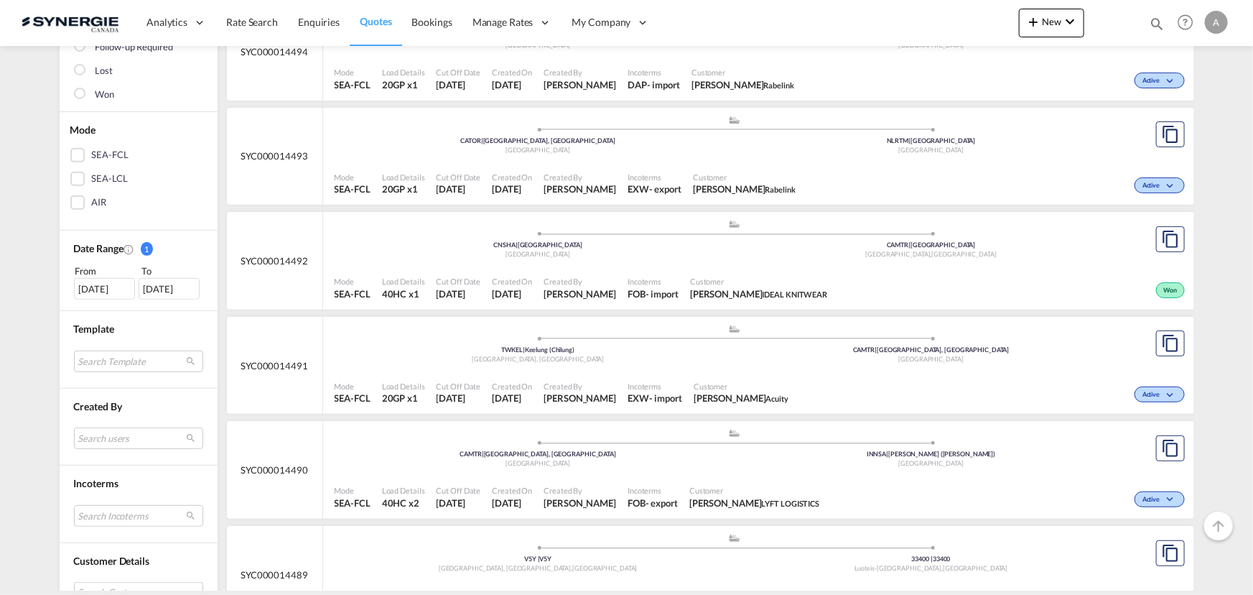
scroll to position [261, 0]
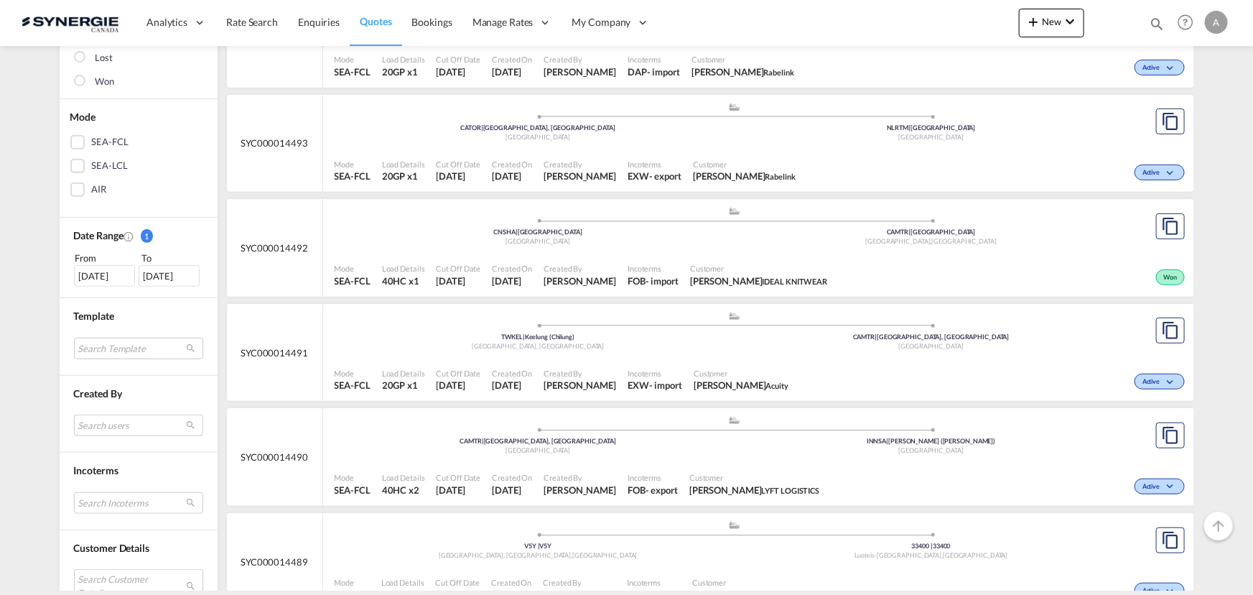
click at [87, 426] on md-select "Search users [PERSON_NAME] [PERSON_NAME][EMAIL_ADDRESS][DOMAIN_NAME] [PERSON_NA…" at bounding box center [138, 425] width 129 height 22
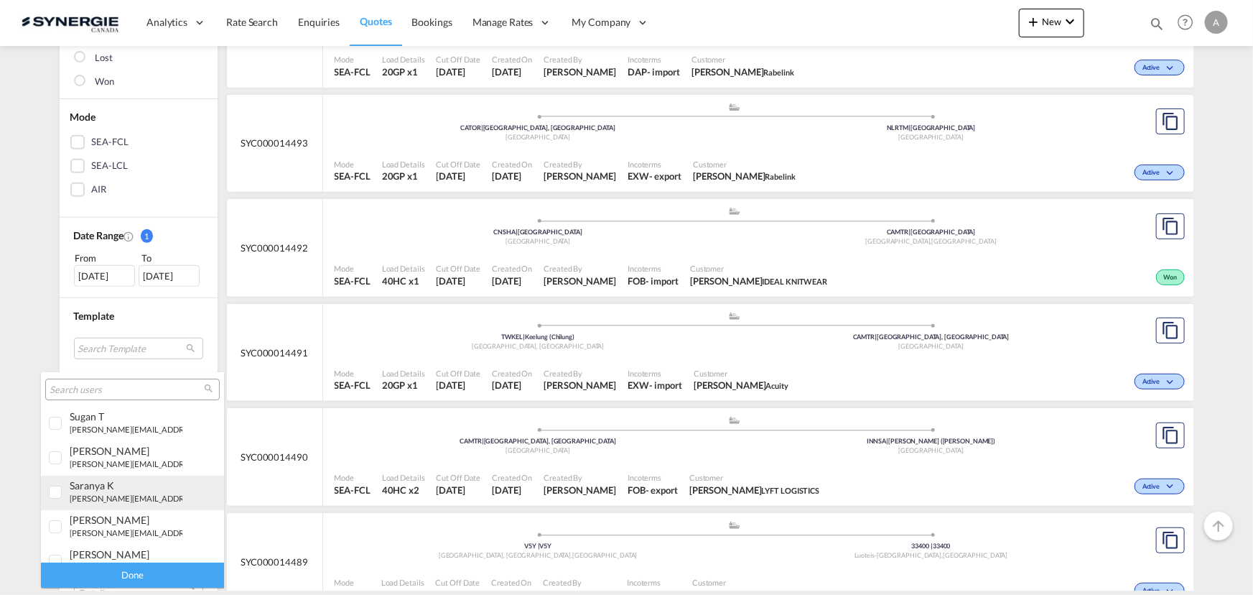
scroll to position [65, 0]
click at [115, 498] on small "[EMAIL_ADDRESS][DOMAIN_NAME]" at bounding box center [135, 502] width 131 height 9
click at [121, 569] on div "Done" at bounding box center [132, 574] width 183 height 25
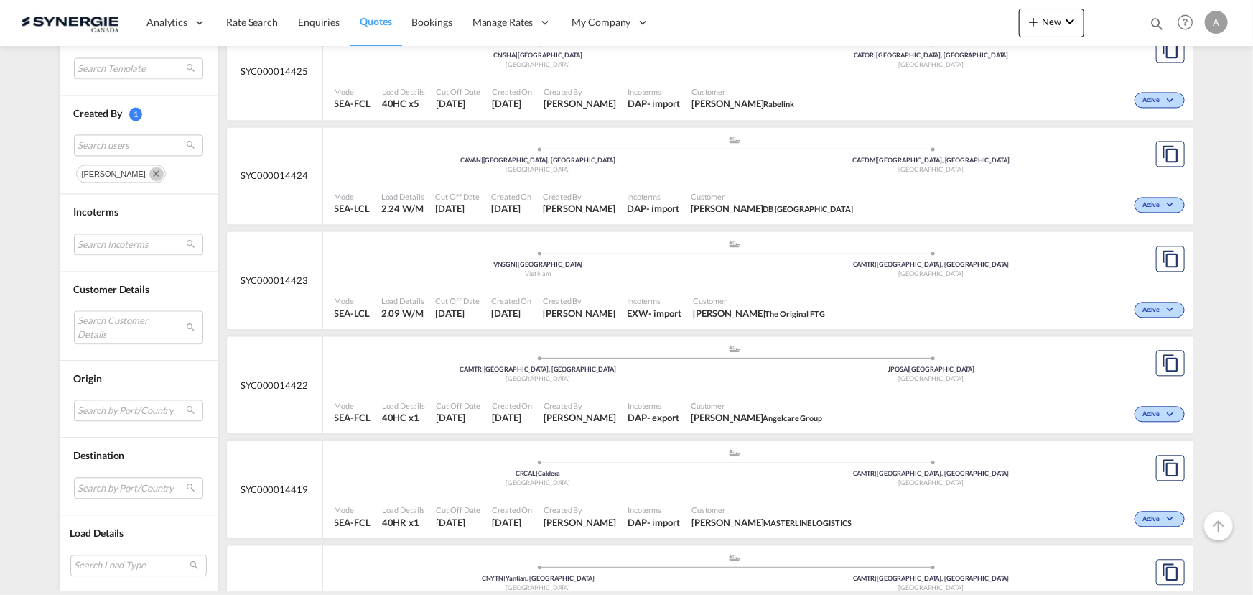
scroll to position [1501, 0]
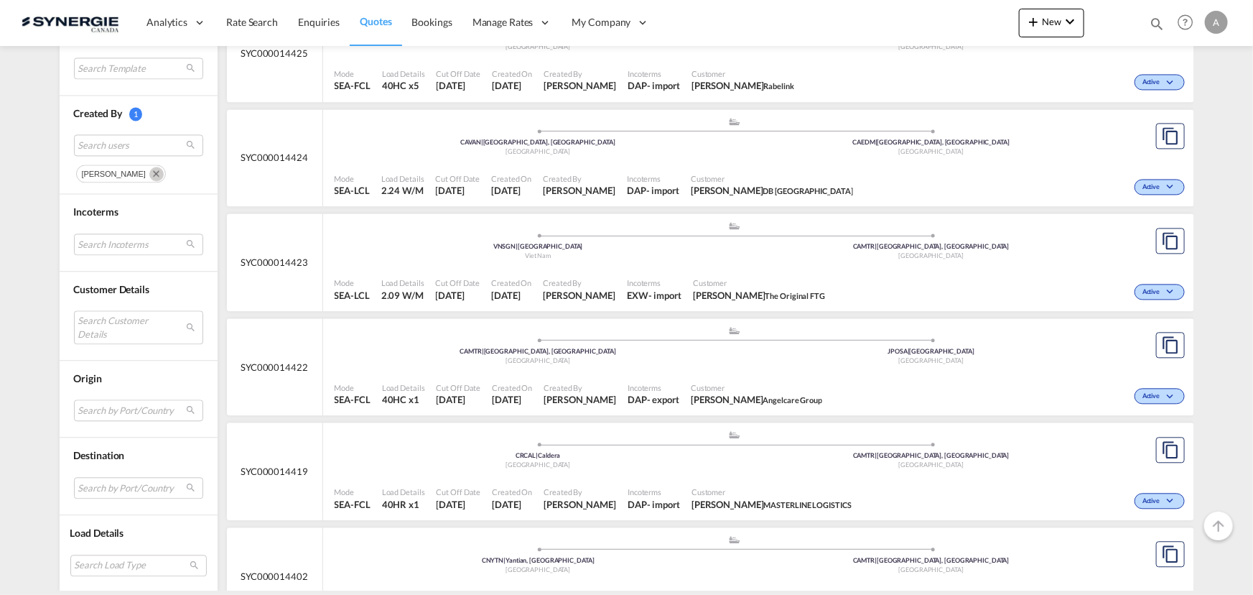
click at [757, 378] on div "Customer [PERSON_NAME] Angelcare Group" at bounding box center [756, 394] width 143 height 36
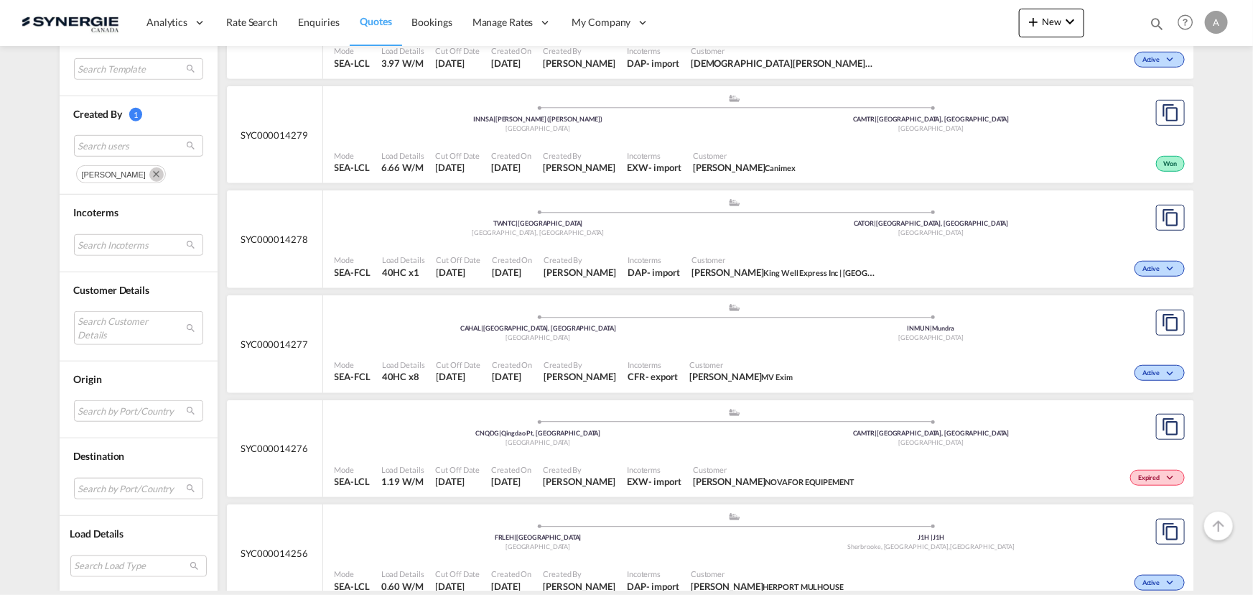
scroll to position [3215, 0]
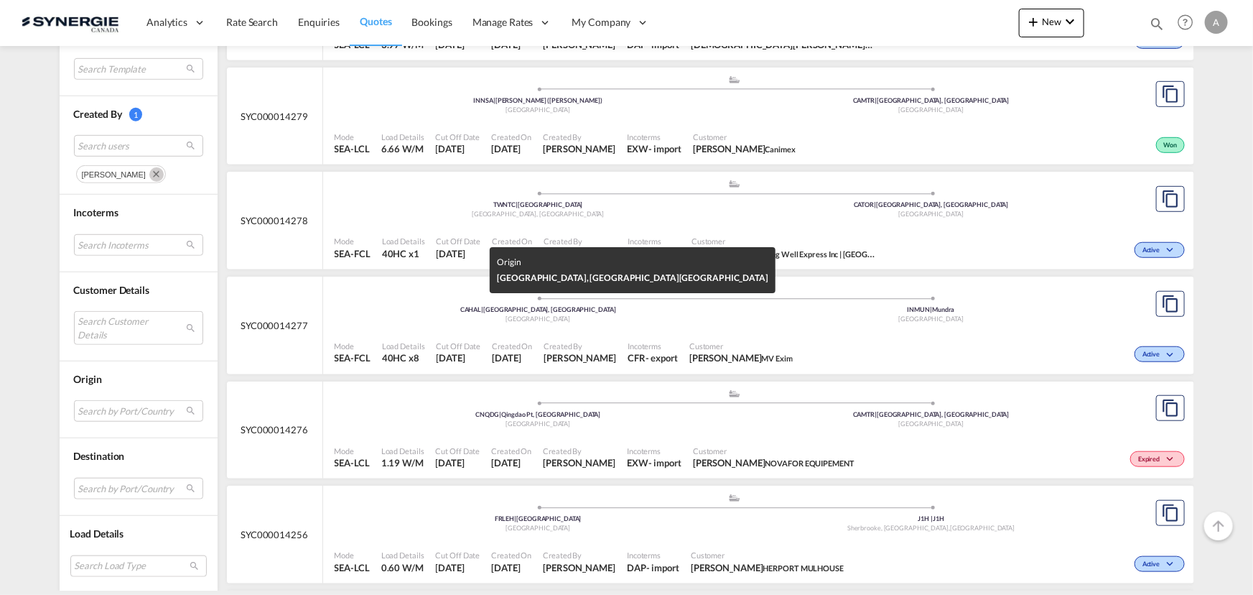
click at [607, 319] on div "Canada" at bounding box center [539, 319] width 394 height 9
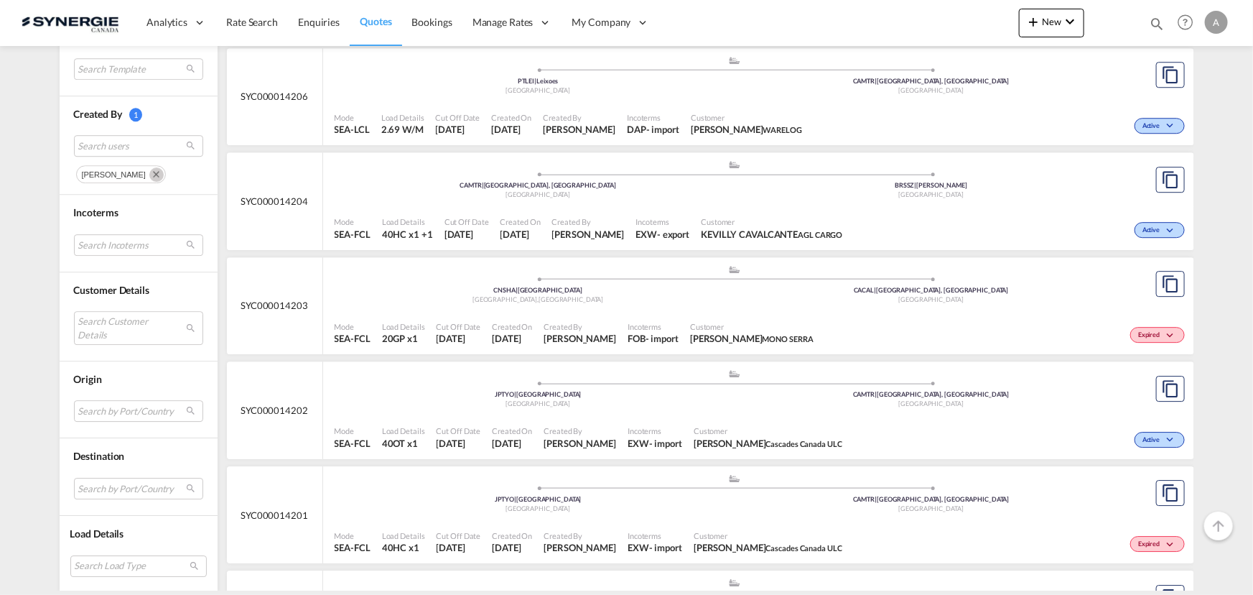
scroll to position [4782, 0]
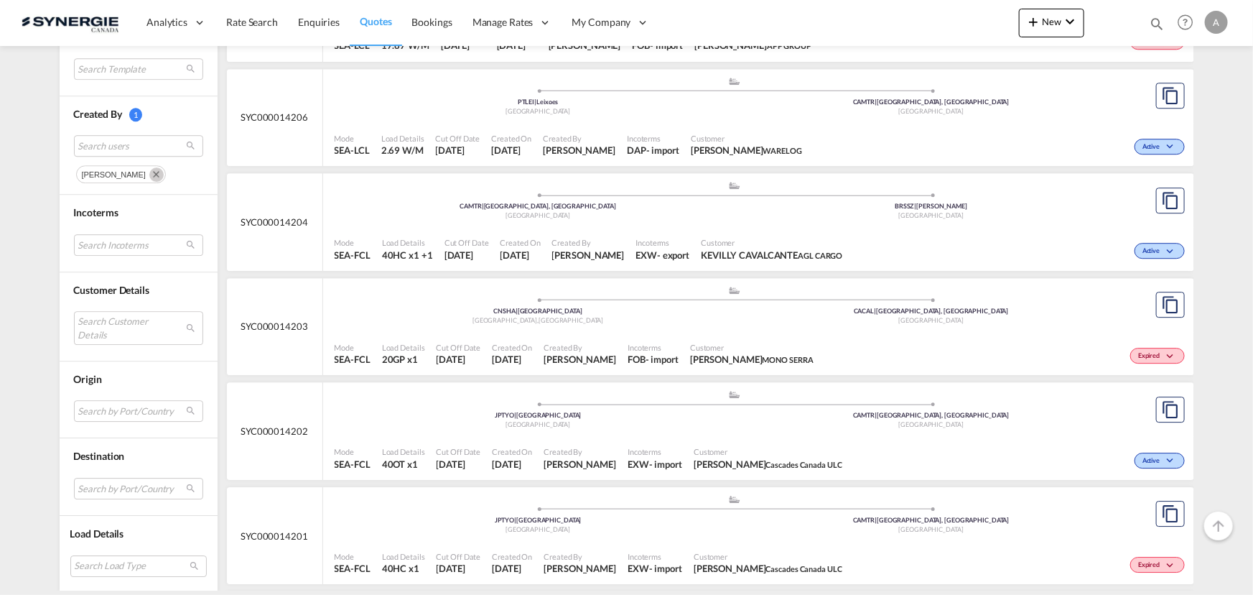
click at [695, 243] on div "Incoterms EXW - export" at bounding box center [662, 249] width 65 height 36
click at [717, 240] on span "Customer" at bounding box center [771, 242] width 141 height 11
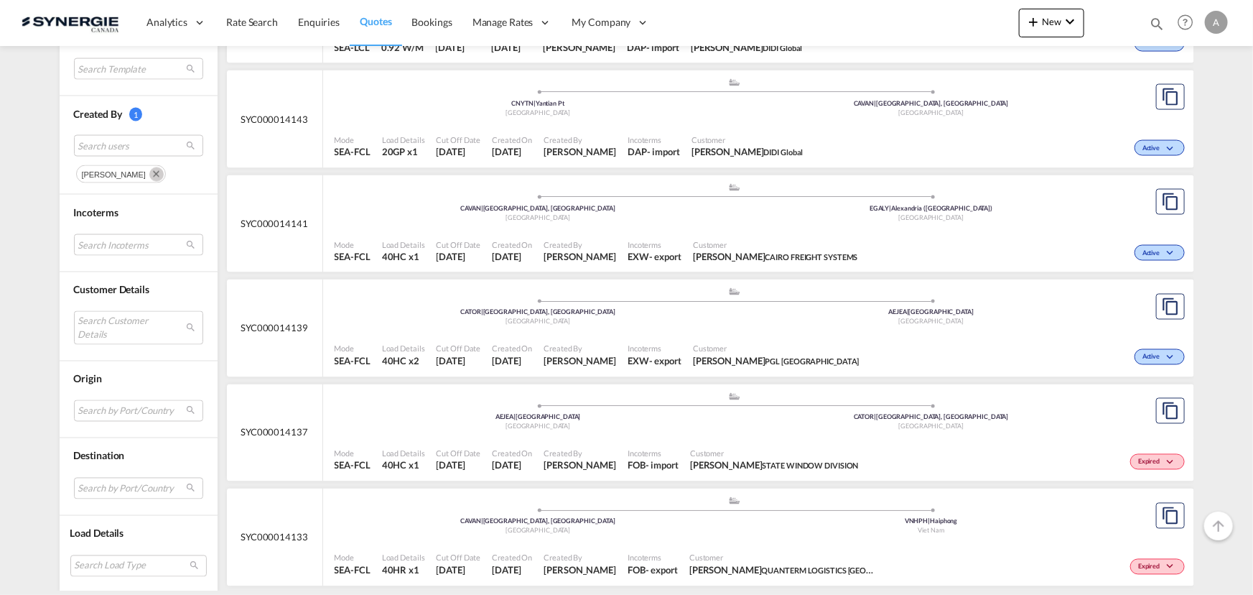
scroll to position [6676, 0]
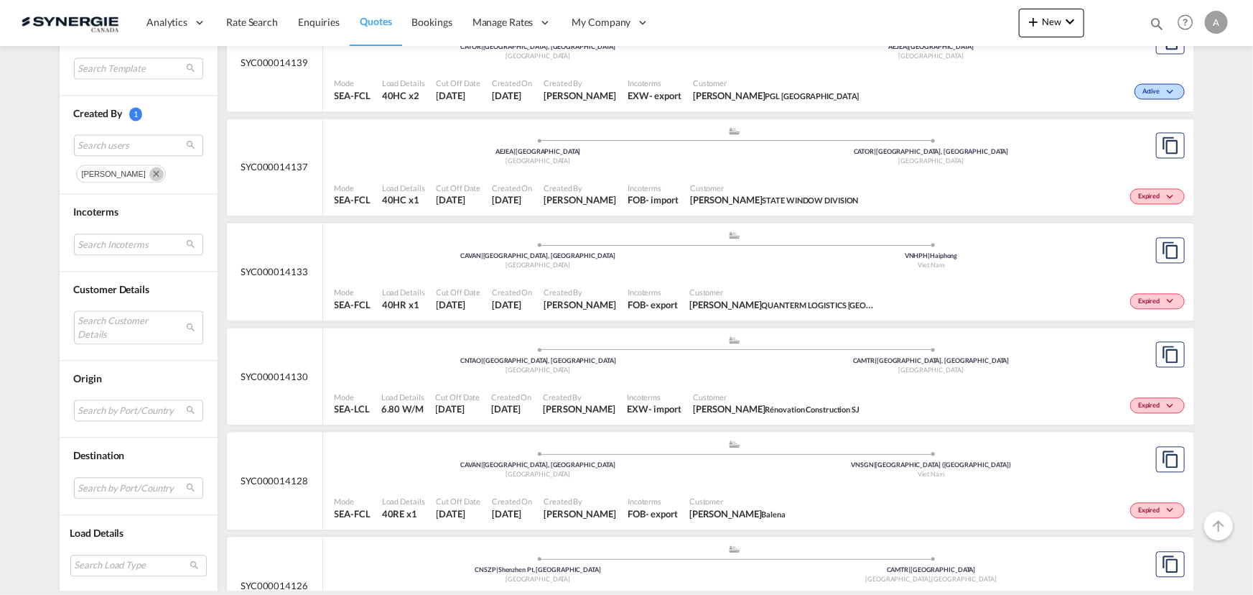
scroll to position [7002, 0]
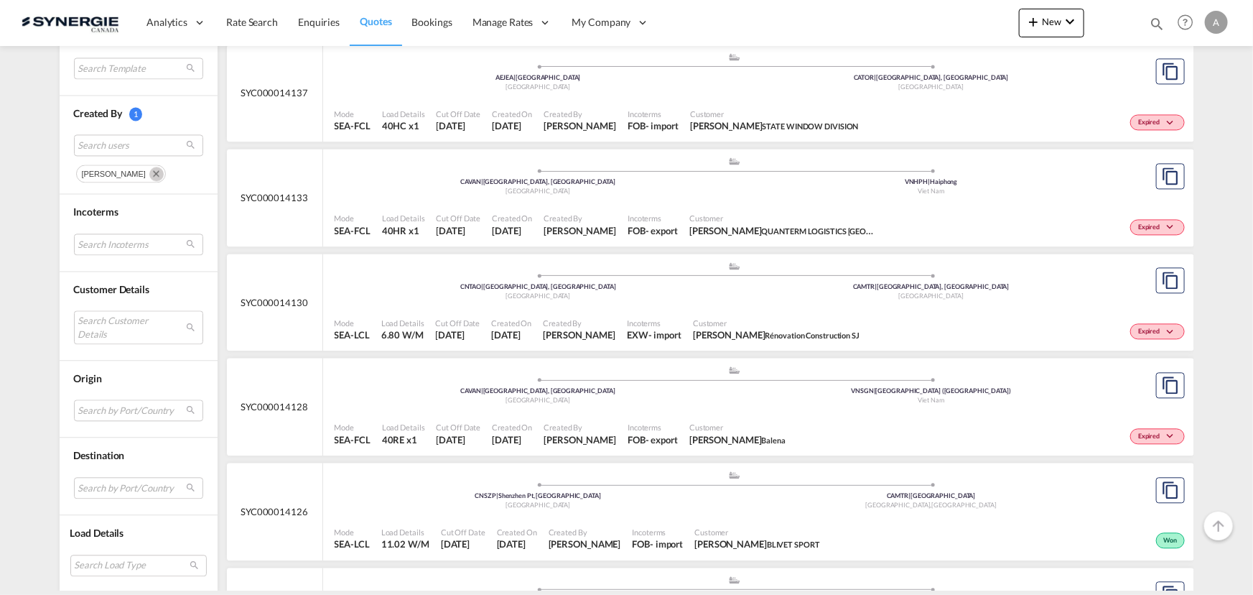
click at [728, 207] on div "Customer KIET KEITH QUANTERM LOGISTICS VIETNAM" at bounding box center [783, 225] width 198 height 36
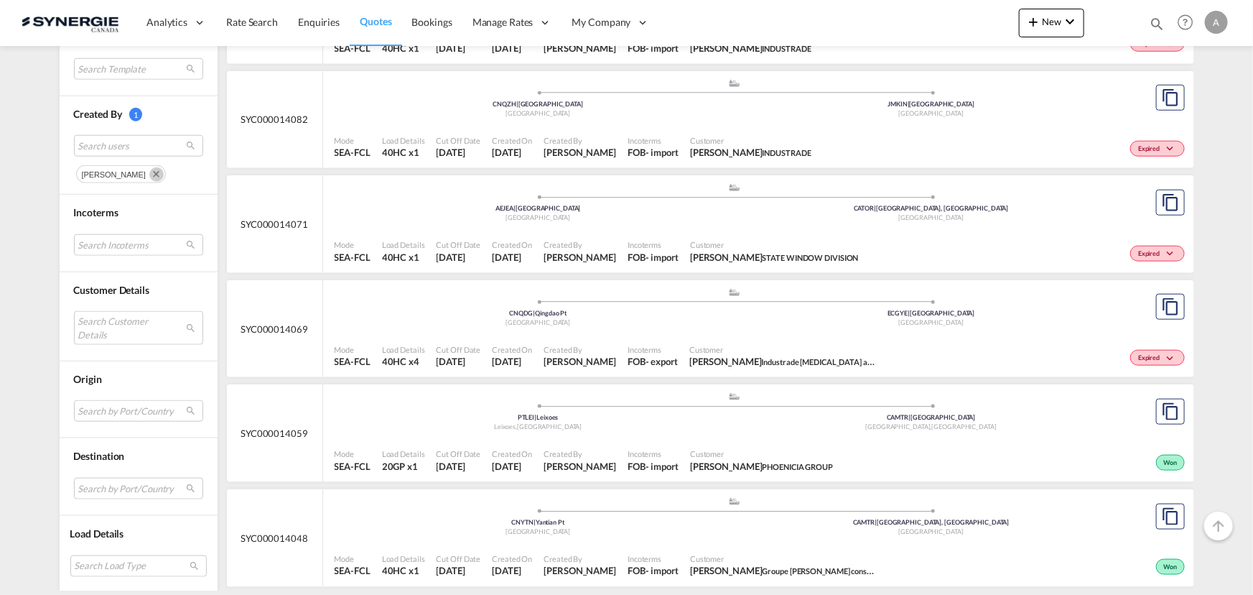
scroll to position [8963, 0]
click at [661, 334] on div "Mode SEA-FCL Load Details 40HC x4 Cut Off Date 14 Aug 2025 Created On 14 Aug 20…" at bounding box center [758, 355] width 871 height 43
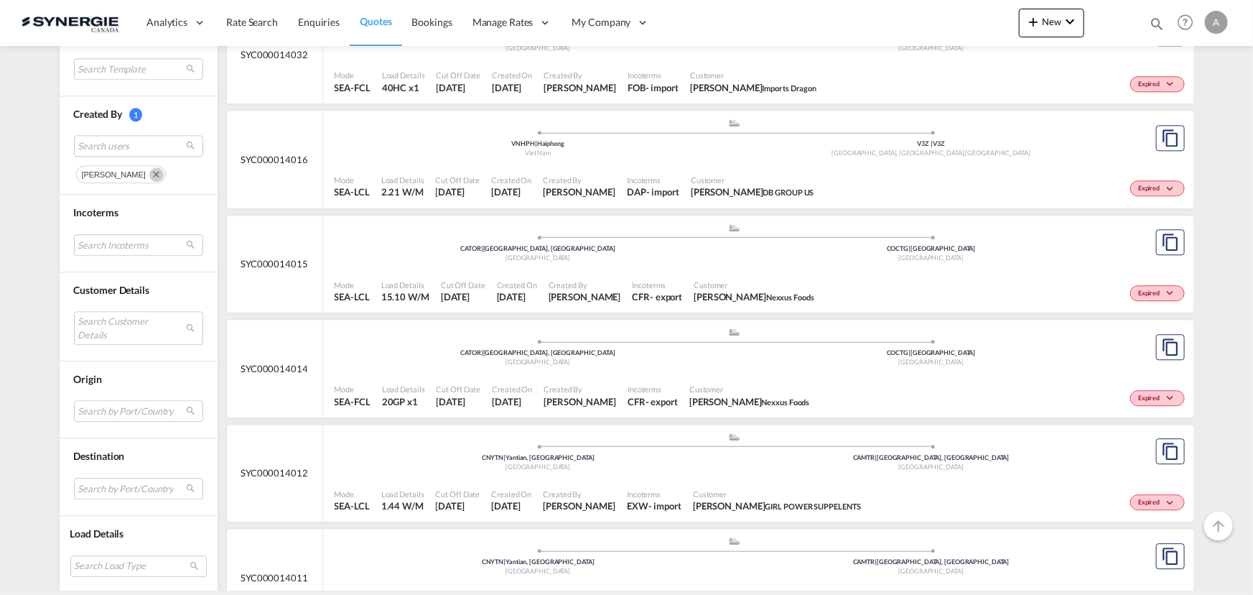
scroll to position [10138, 0]
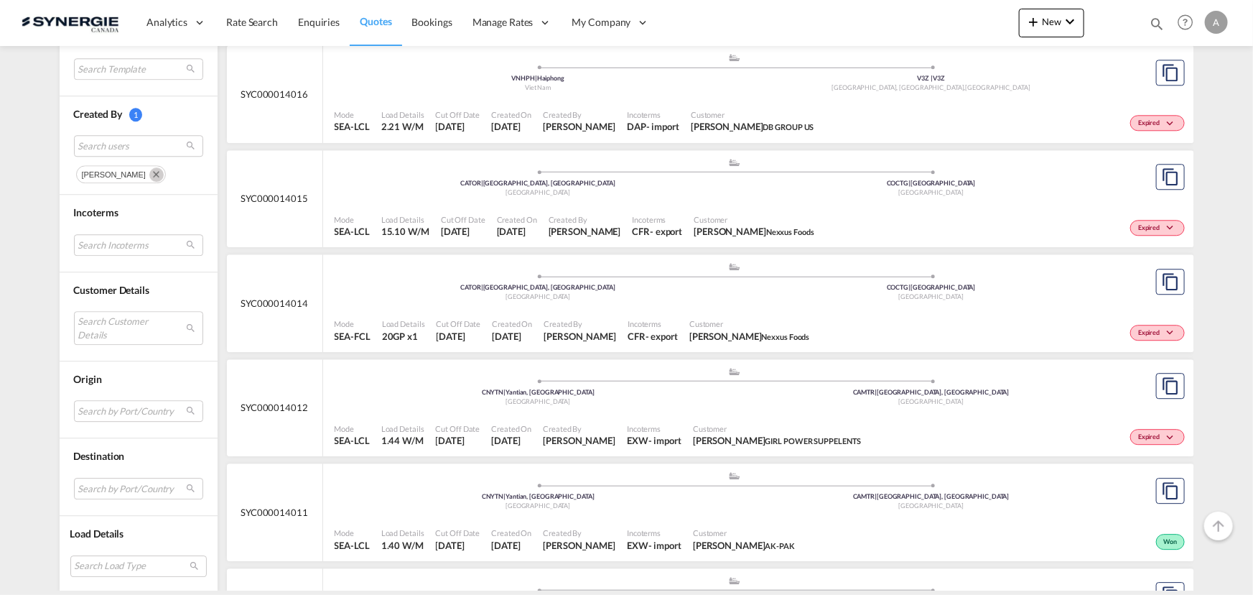
click at [652, 318] on span "Incoterms" at bounding box center [653, 323] width 50 height 11
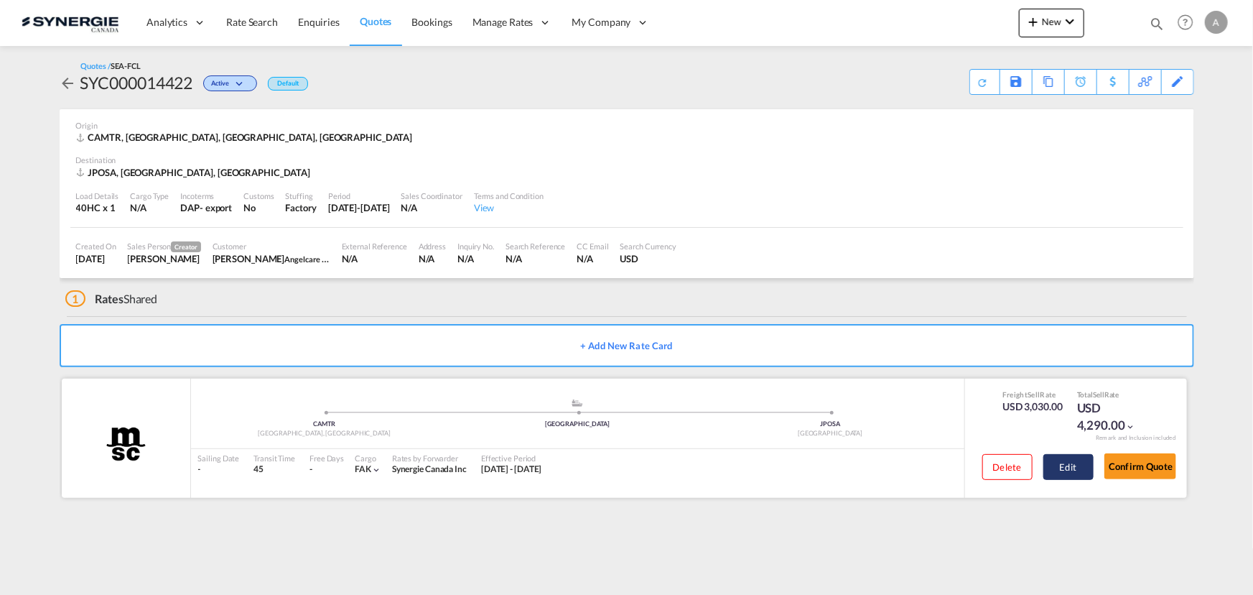
click at [1071, 465] on button "Edit" at bounding box center [1069, 467] width 50 height 26
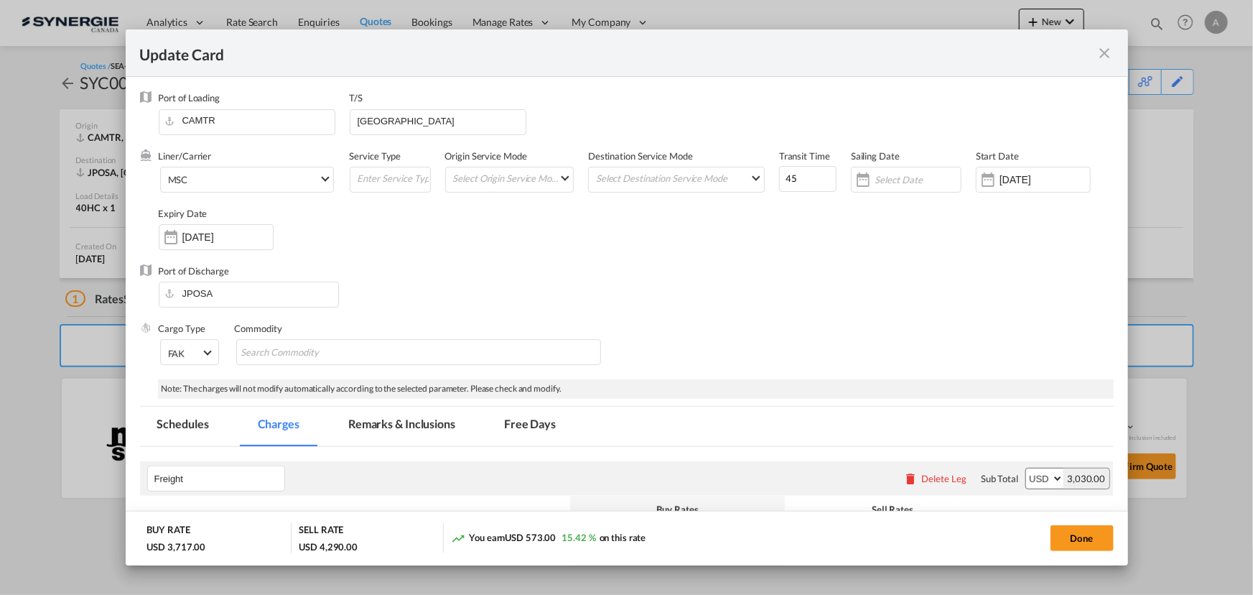
select select "per equipment"
select select "per container"
select select "per B/L"
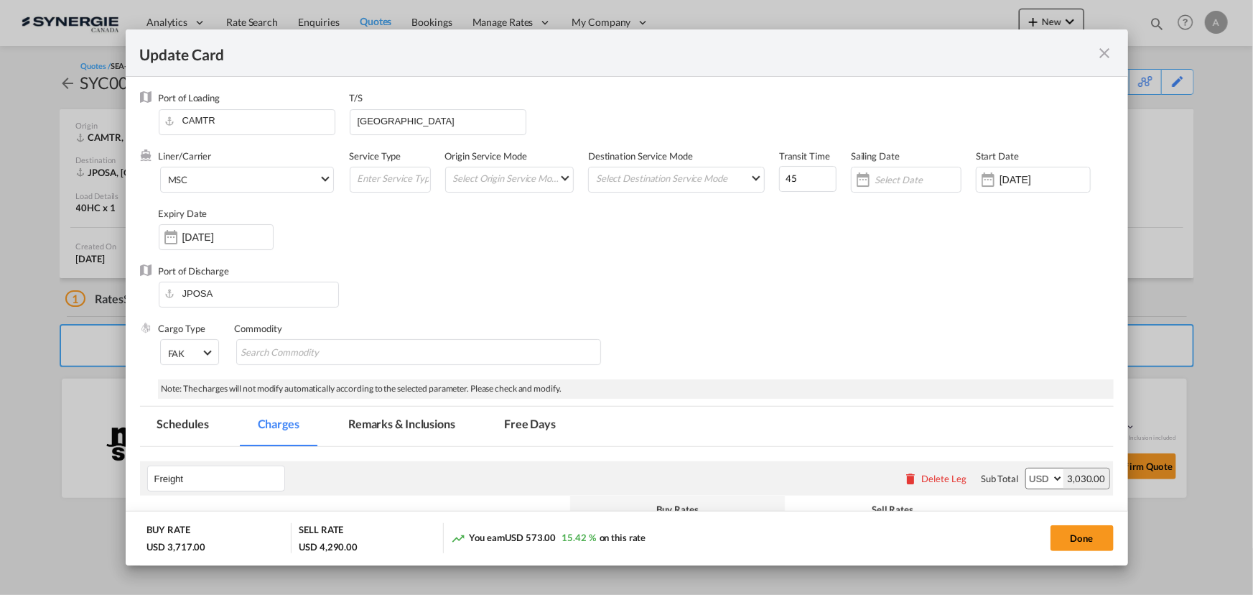
select select "per B/L"
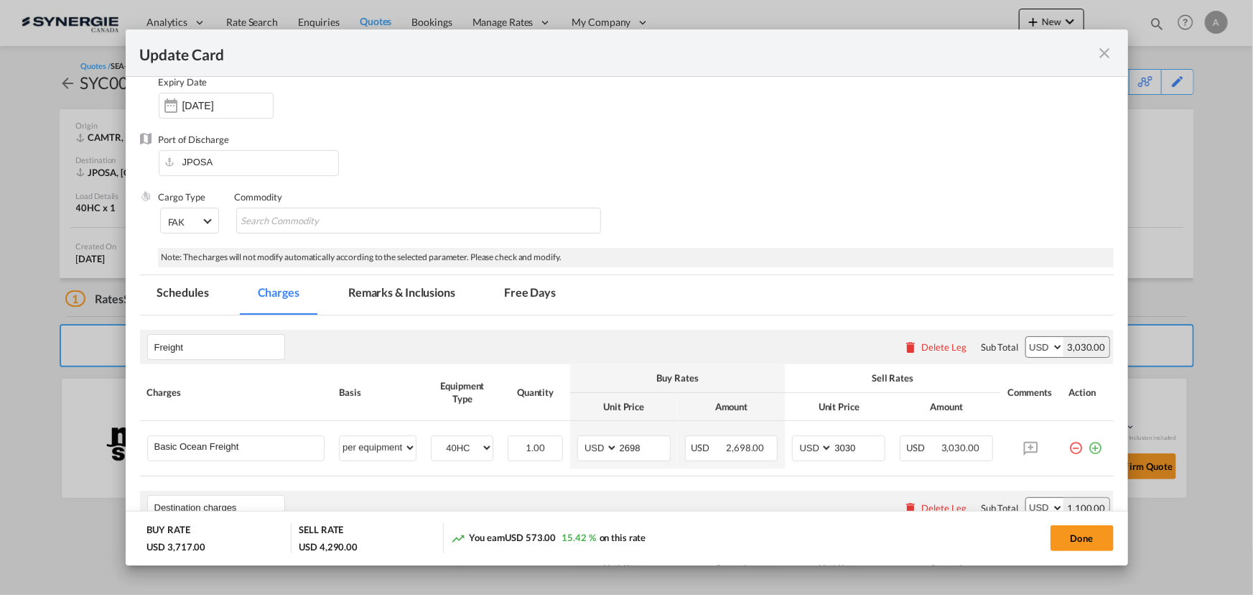
scroll to position [195, 0]
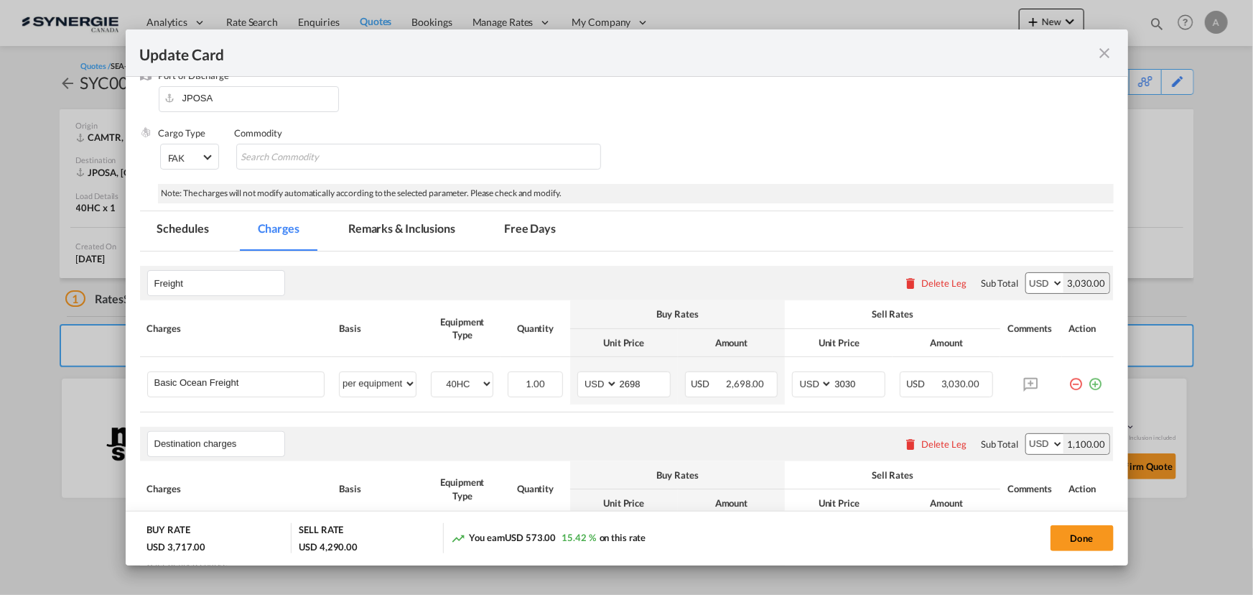
click at [1100, 57] on md-icon "icon-close fg-AAA8AD m-0 pointer" at bounding box center [1105, 53] width 17 height 17
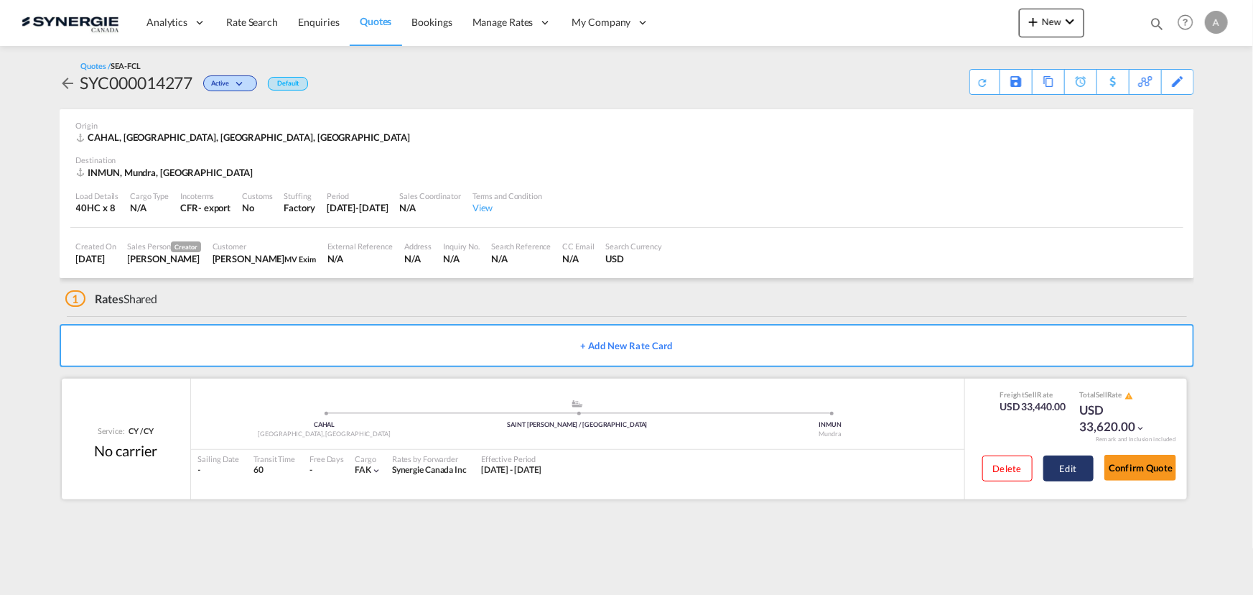
click at [1047, 467] on button "Edit" at bounding box center [1069, 468] width 50 height 26
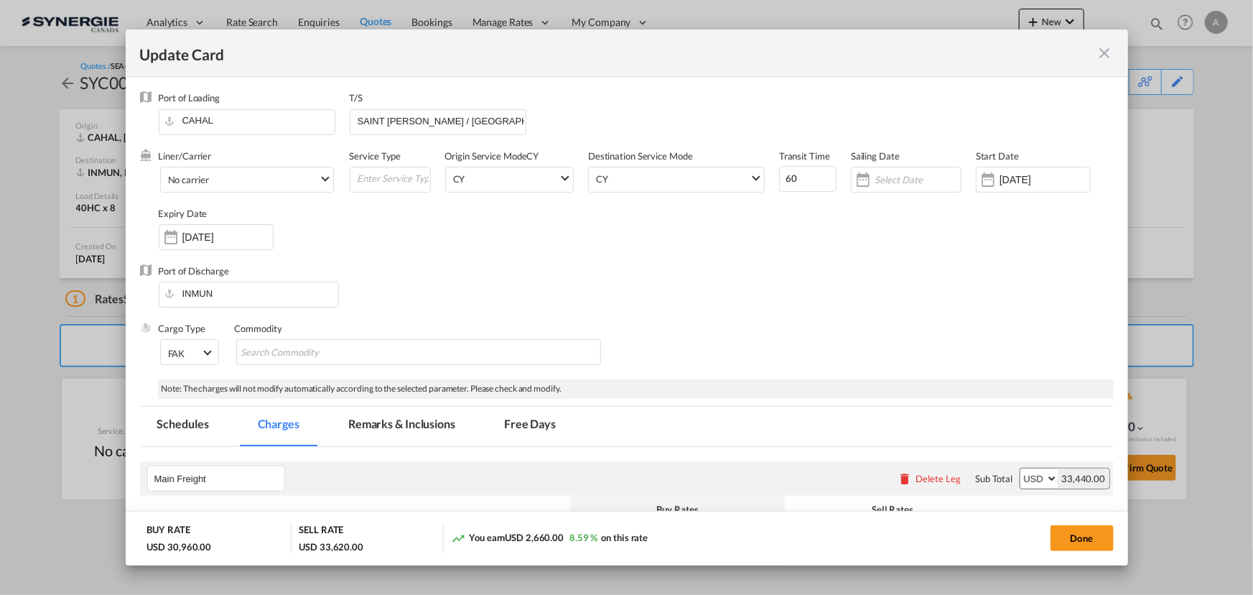
click at [424, 421] on md-tab-item "Remarks & Inclusions" at bounding box center [401, 425] width 141 height 39
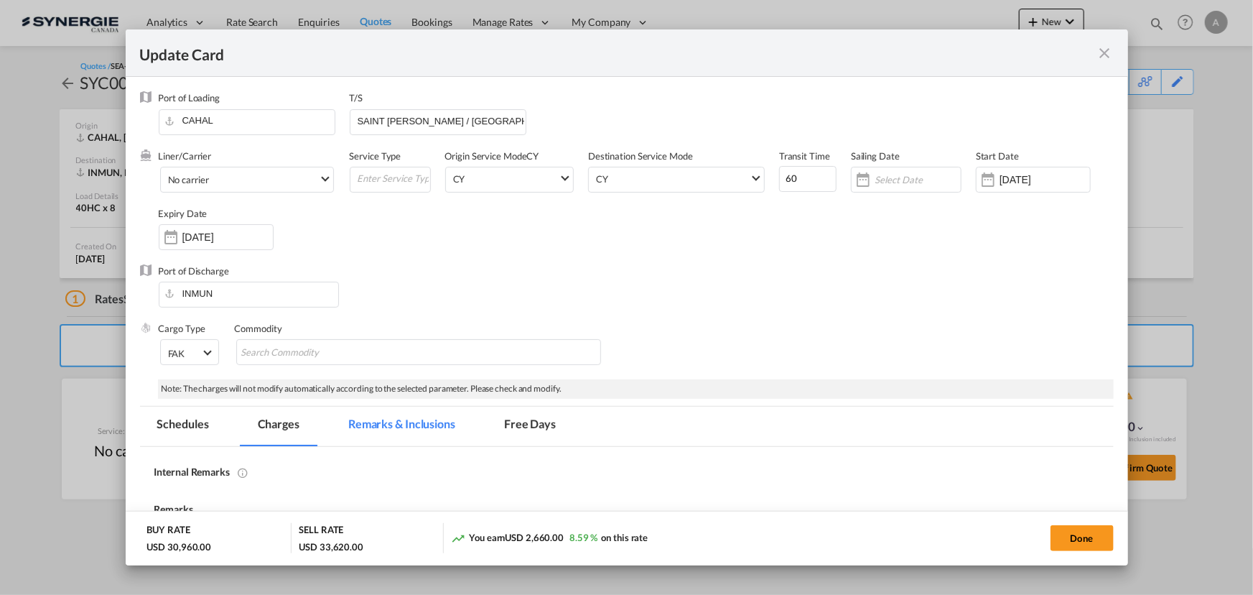
select select "per container"
select select "per B/L"
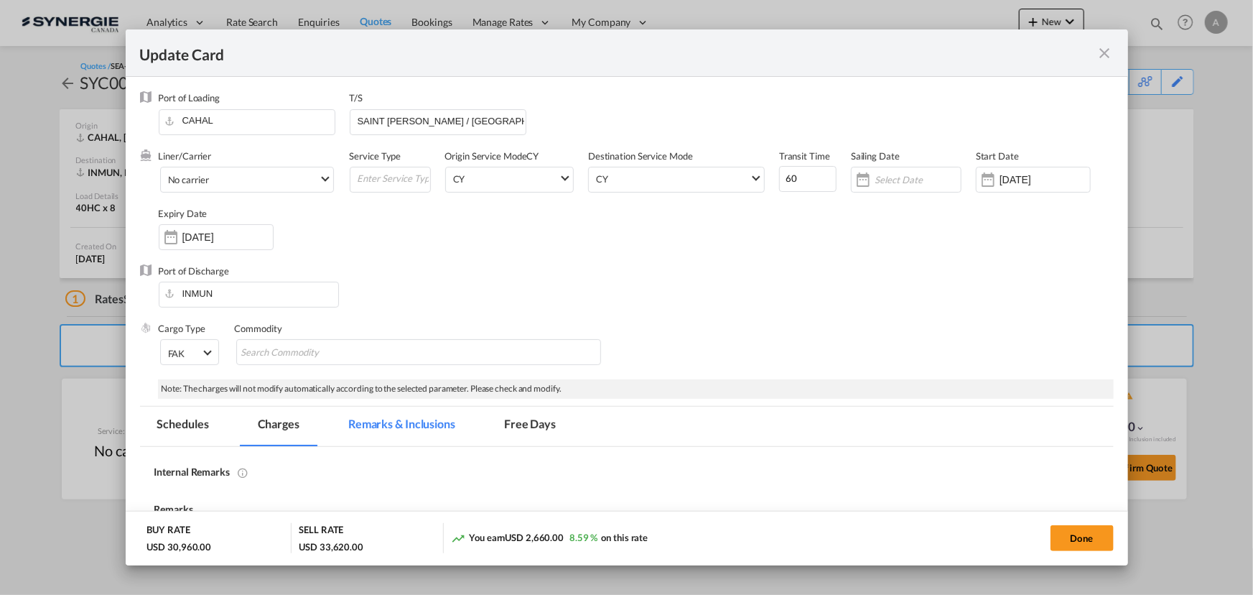
select select "per shipment"
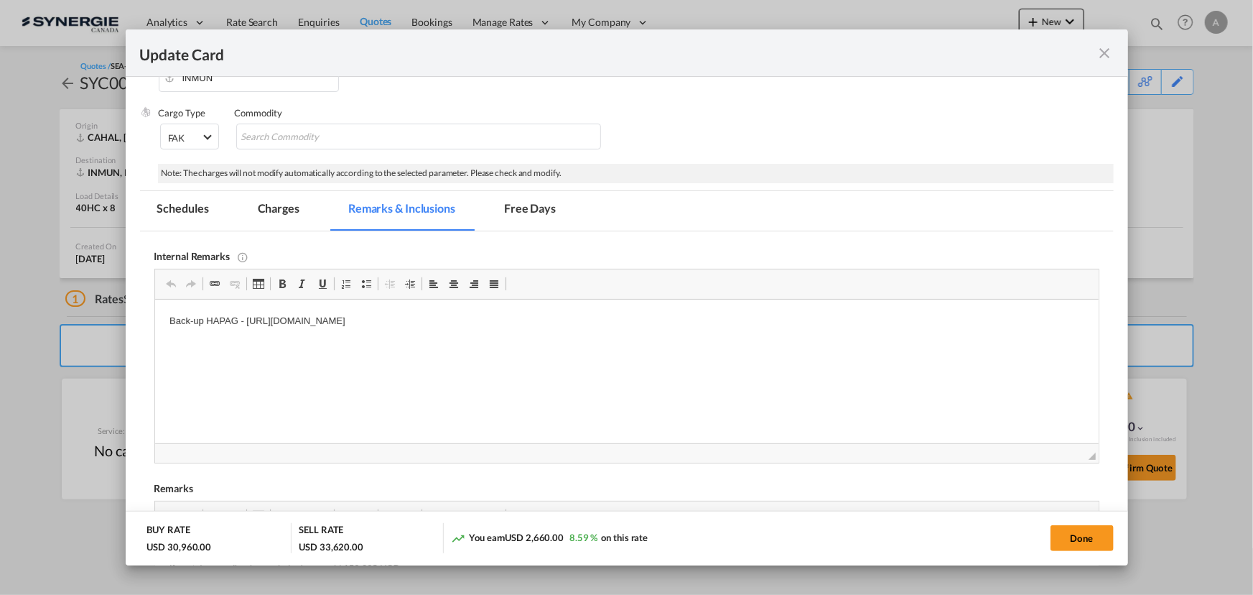
drag, startPoint x: 1102, startPoint y: 56, endPoint x: 1084, endPoint y: 14, distance: 46.0
click at [1102, 56] on md-icon "icon-close fg-AAA8AD m-0 pointer" at bounding box center [1105, 53] width 17 height 17
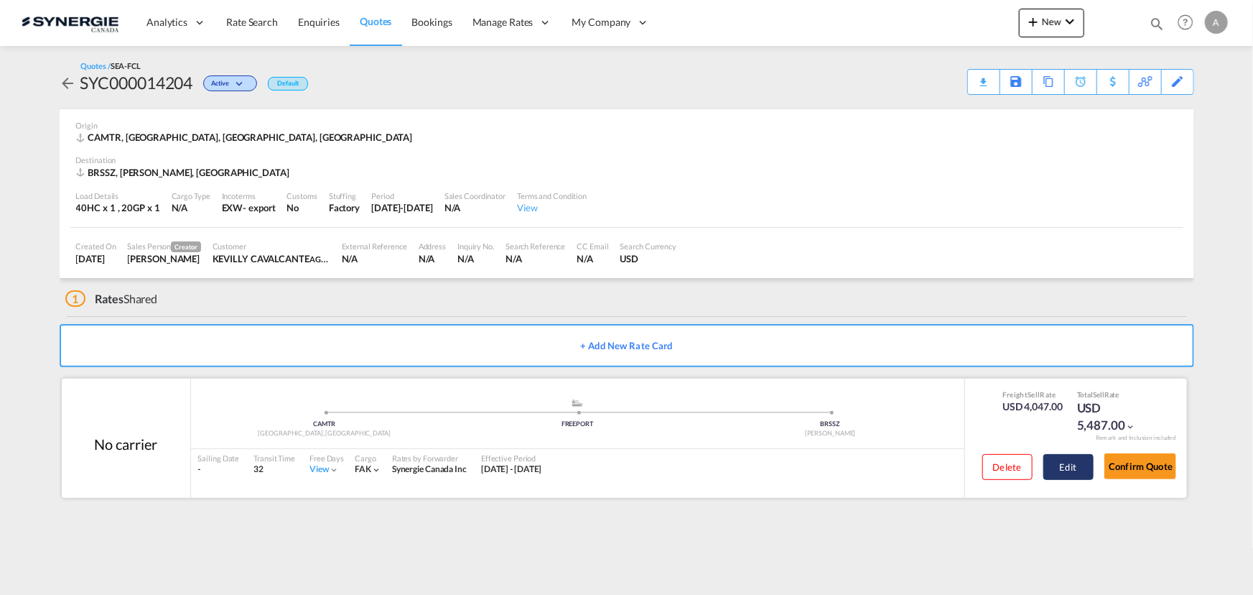
click at [1067, 468] on button "Edit" at bounding box center [1069, 467] width 50 height 26
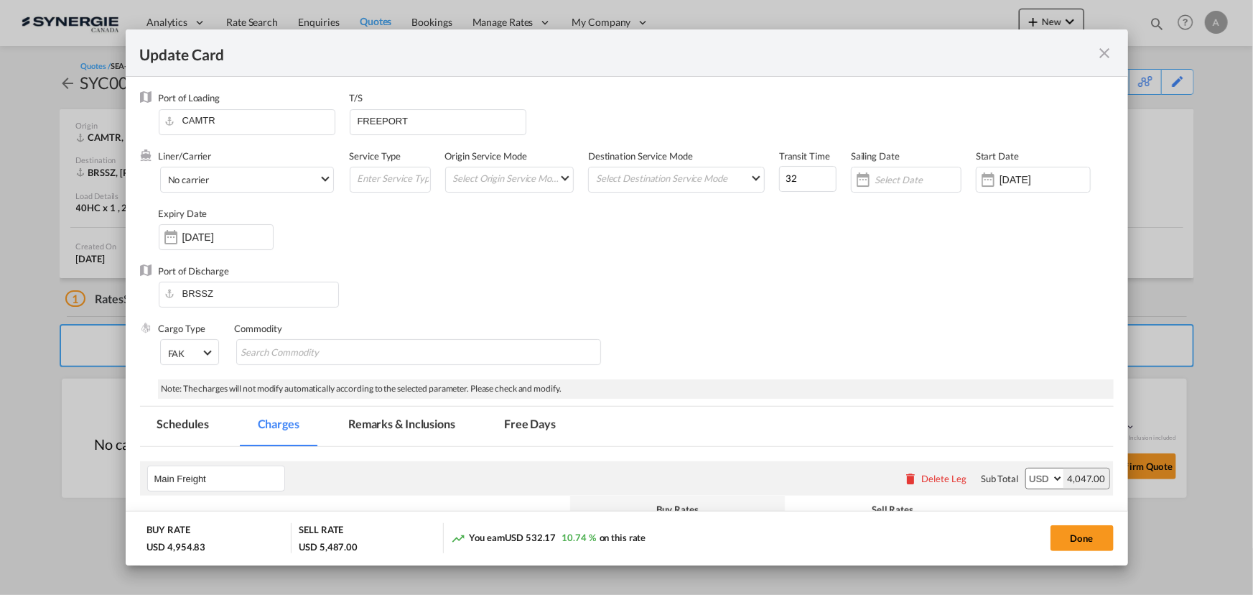
select select "per equipment"
select select "per container"
select select "per B/L"
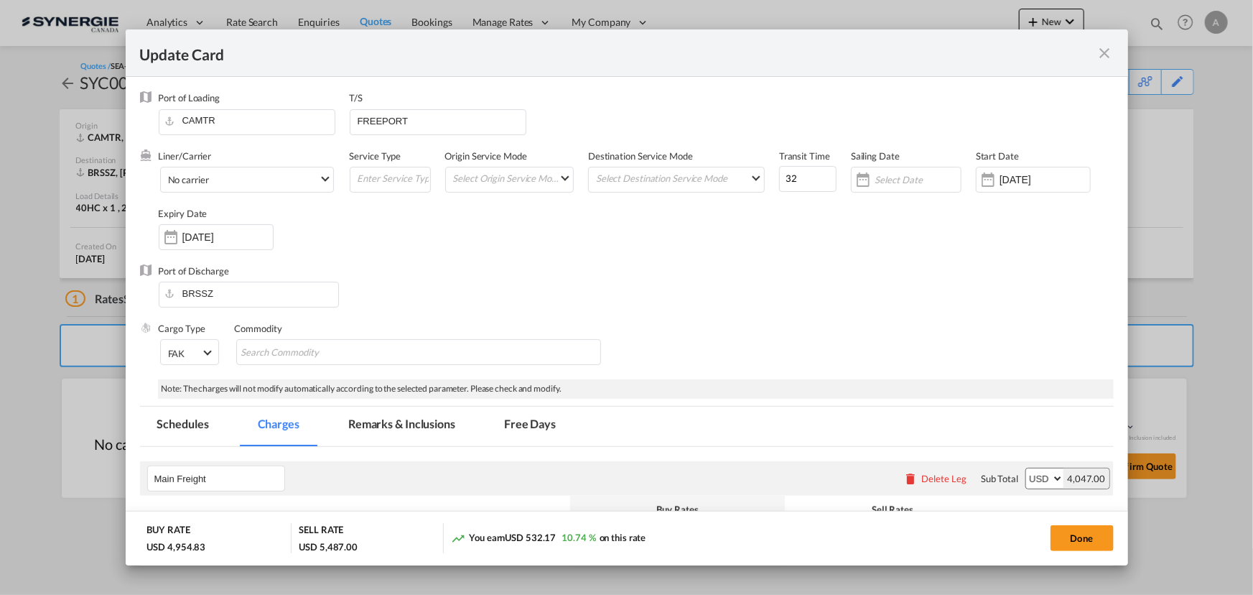
select select "per B/L"
click at [427, 430] on md-tab-item "Remarks & Inclusions" at bounding box center [401, 425] width 141 height 39
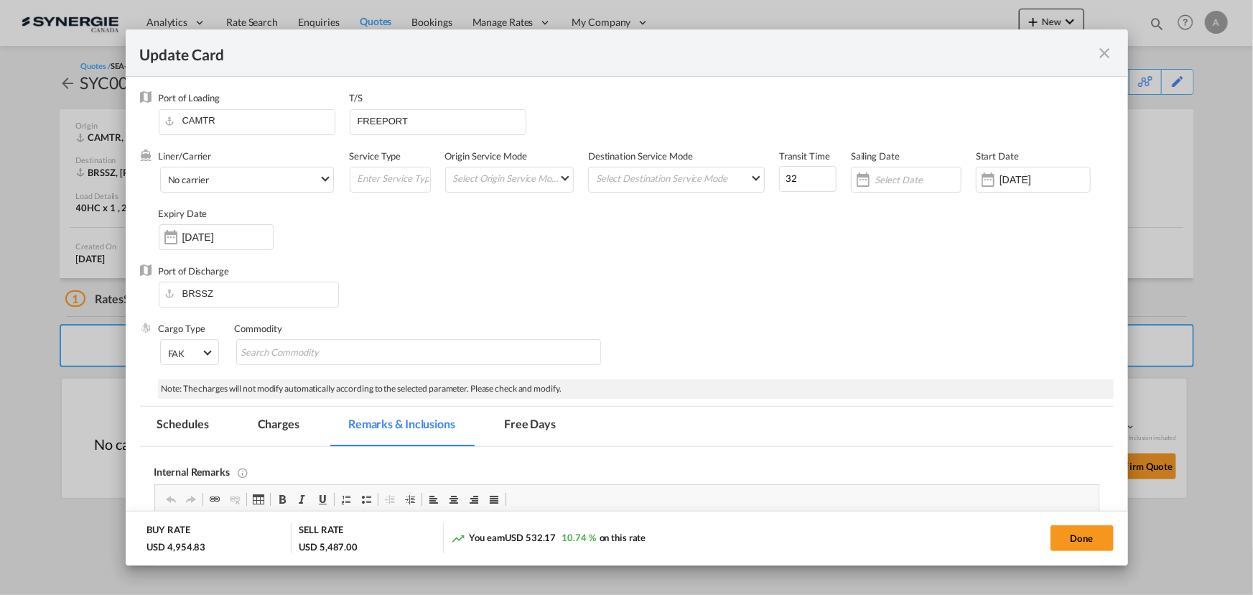
click at [1101, 52] on md-icon "icon-close fg-AAA8AD m-0 pointer" at bounding box center [1105, 53] width 17 height 17
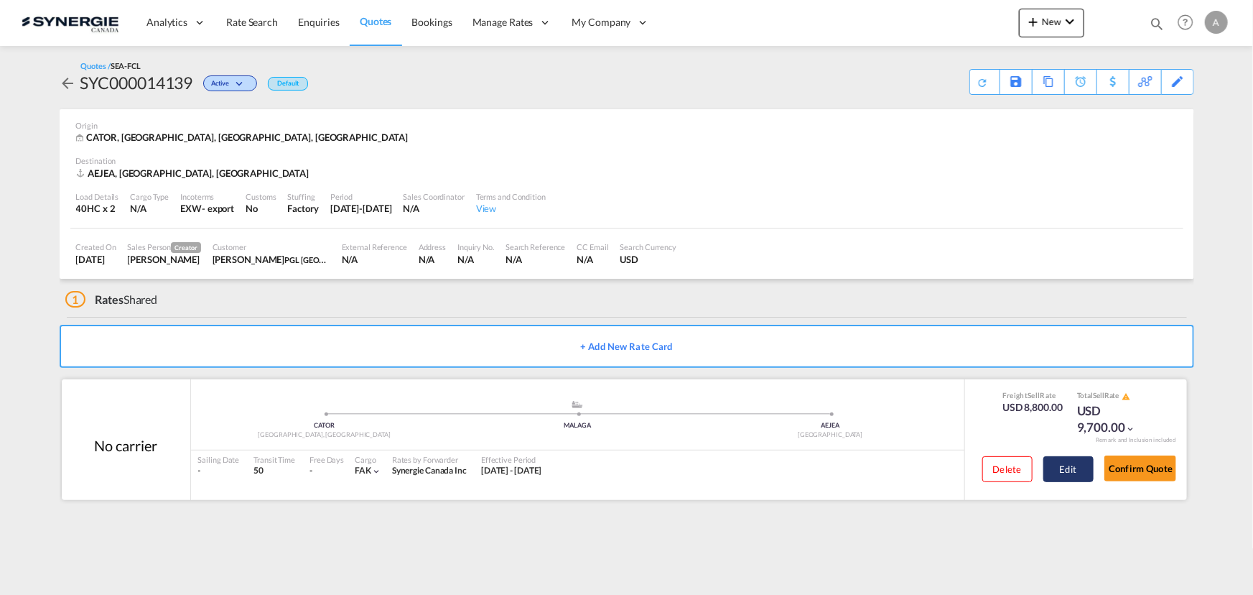
click at [1061, 474] on button "Edit" at bounding box center [1069, 469] width 50 height 26
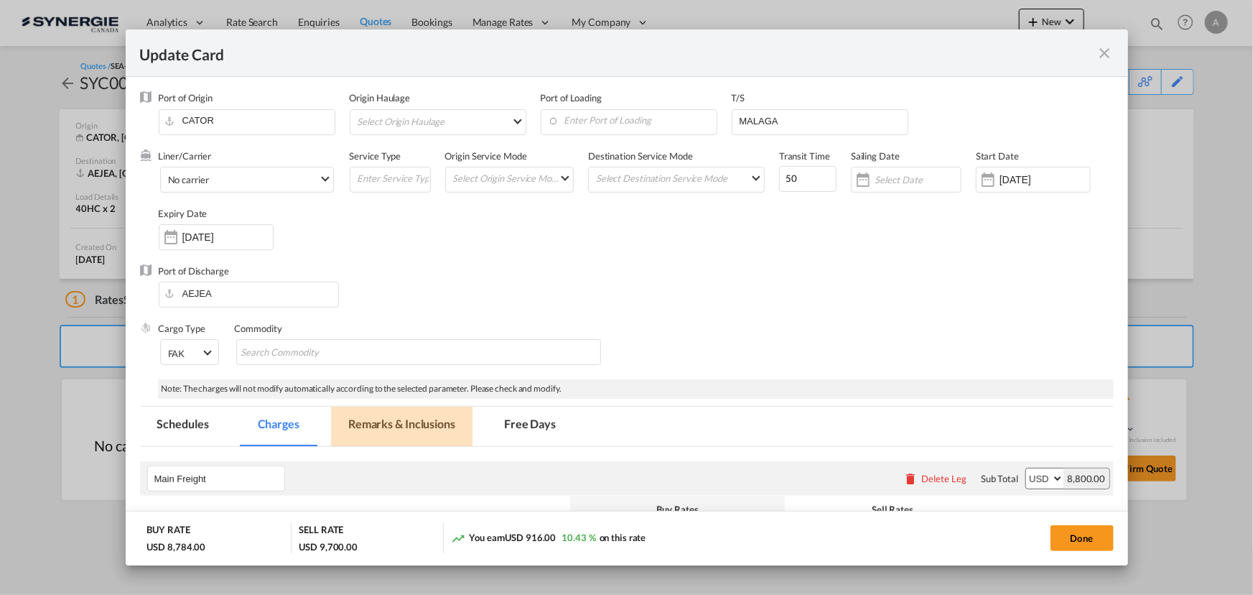
click at [421, 413] on md-tab-item "Remarks & Inclusions" at bounding box center [401, 425] width 141 height 39
select select "per container"
select select "per B/L"
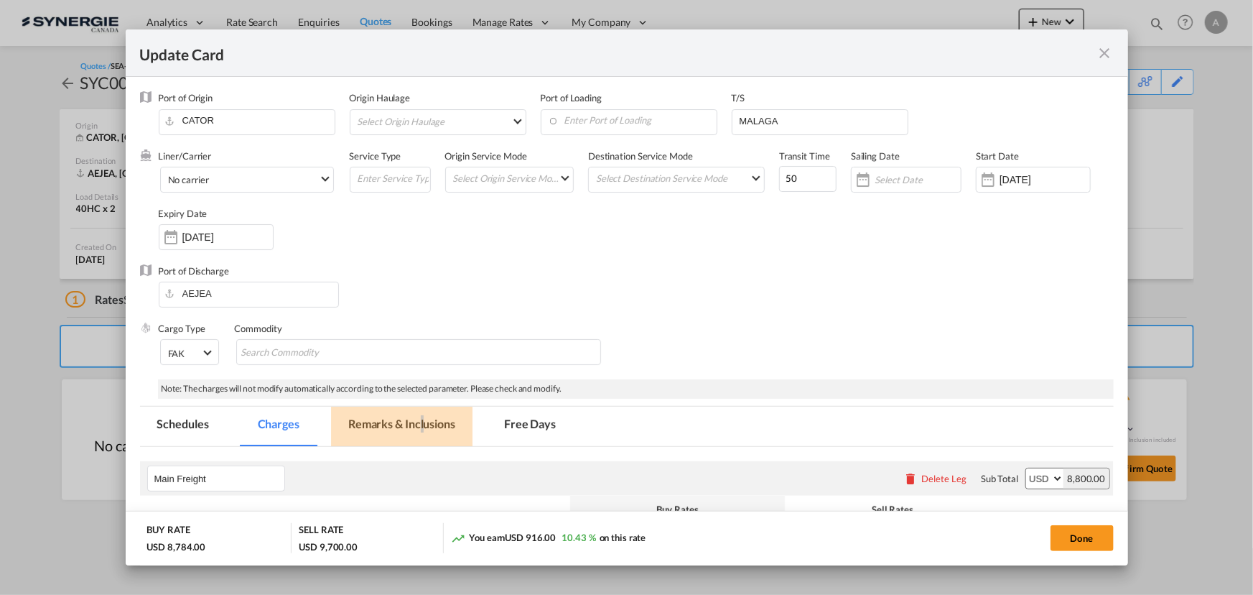
select select "per B/L"
select select "per shipment"
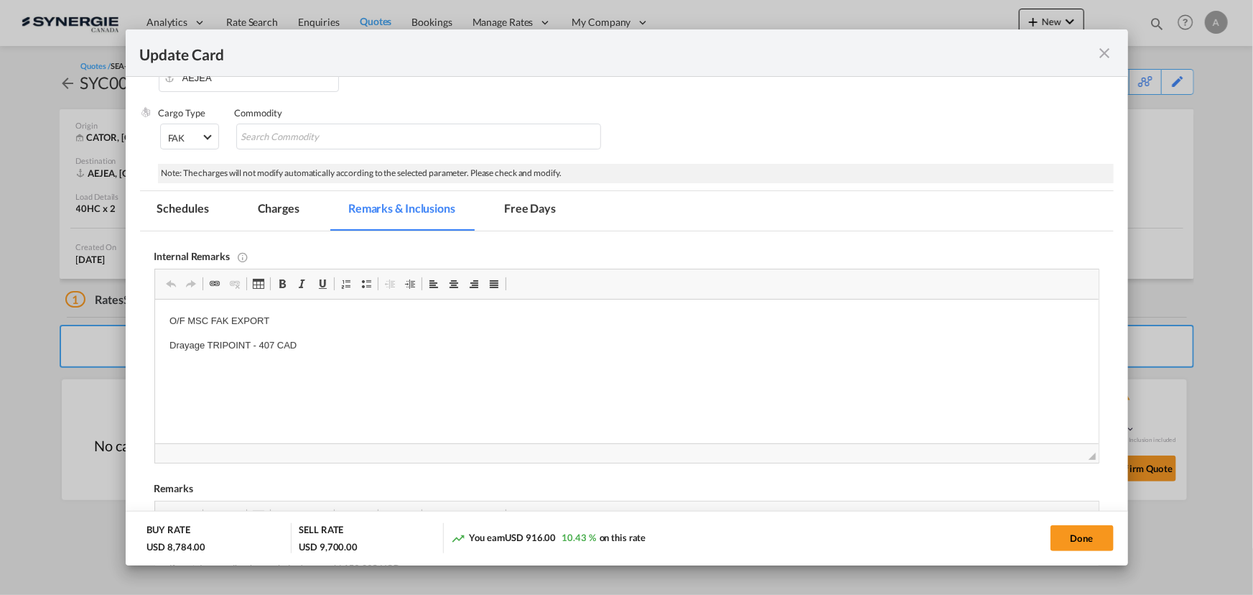
click at [295, 208] on md-tab-item "Charges" at bounding box center [279, 210] width 76 height 39
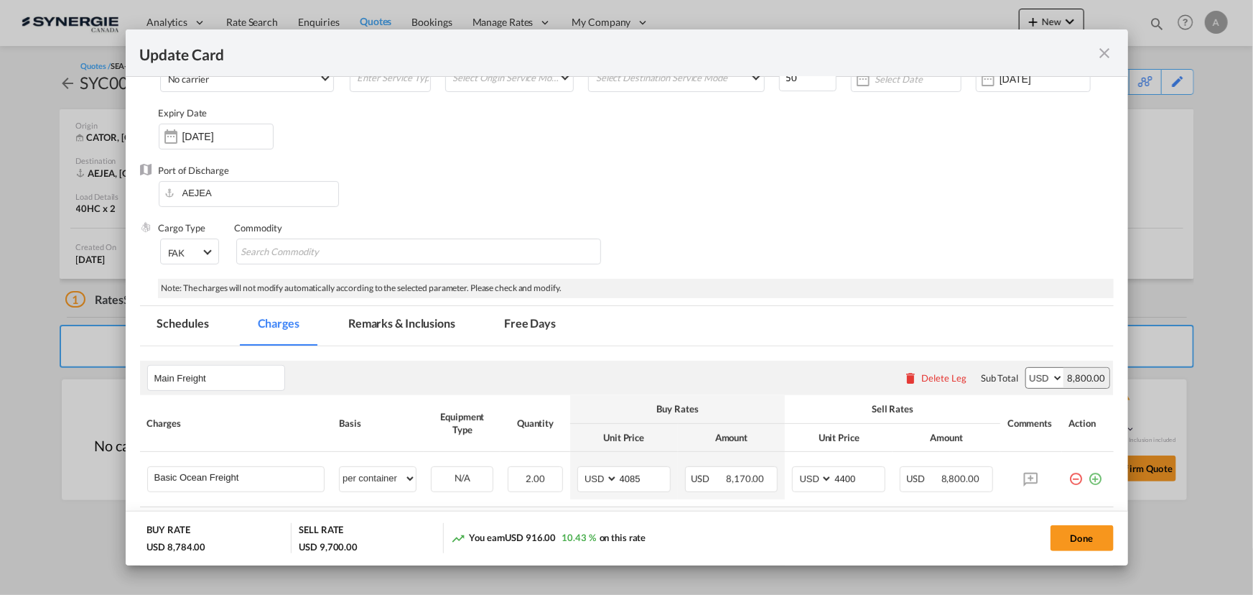
scroll to position [195, 0]
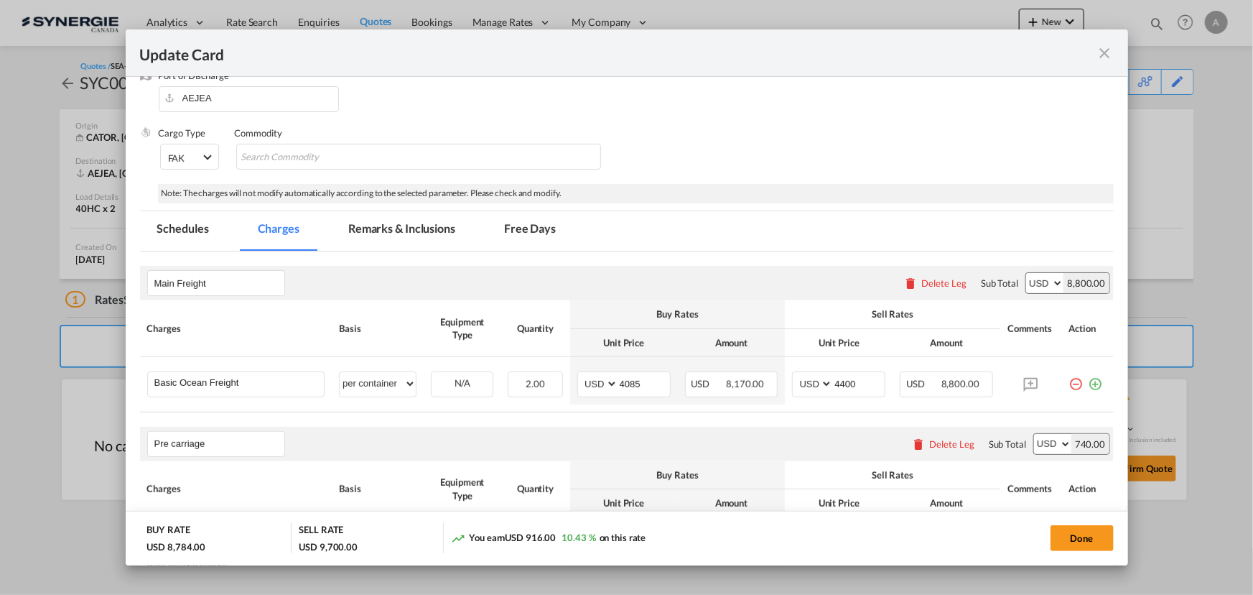
drag, startPoint x: 336, startPoint y: 232, endPoint x: 394, endPoint y: 227, distance: 58.4
click at [336, 232] on md-tab-item "Remarks & Inclusions" at bounding box center [401, 230] width 141 height 39
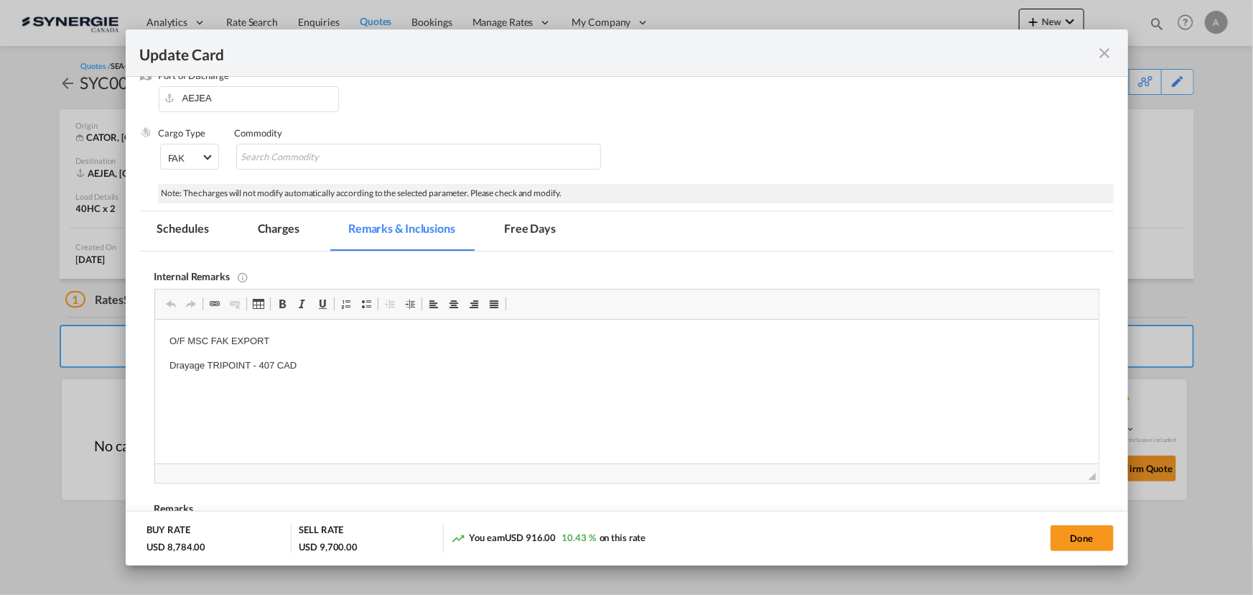
click at [1105, 55] on md-icon "icon-close fg-AAA8AD m-0 pointer" at bounding box center [1105, 53] width 17 height 17
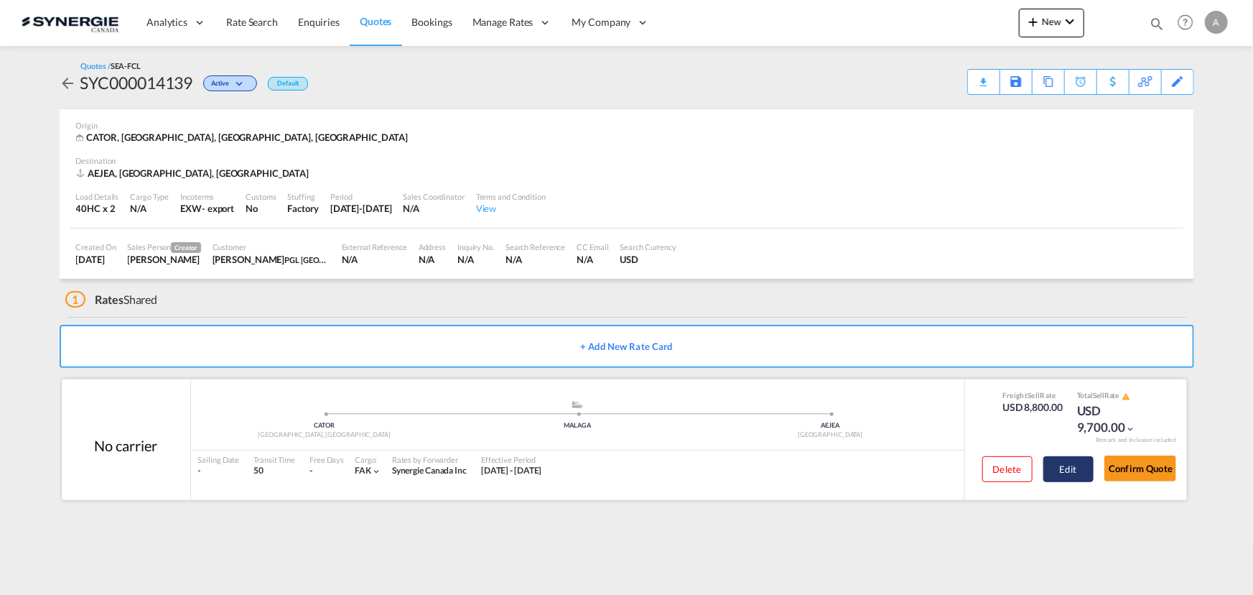
click at [1056, 467] on button "Edit" at bounding box center [1069, 469] width 50 height 26
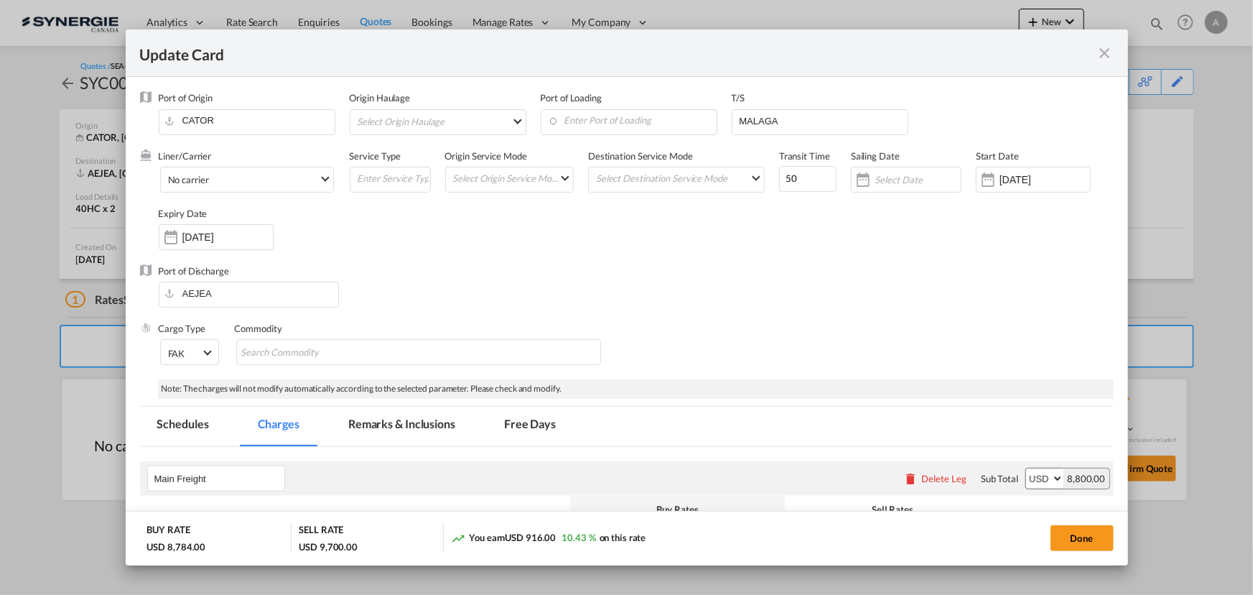
click at [1097, 52] on md-icon "icon-close fg-AAA8AD m-0 pointer" at bounding box center [1105, 53] width 17 height 17
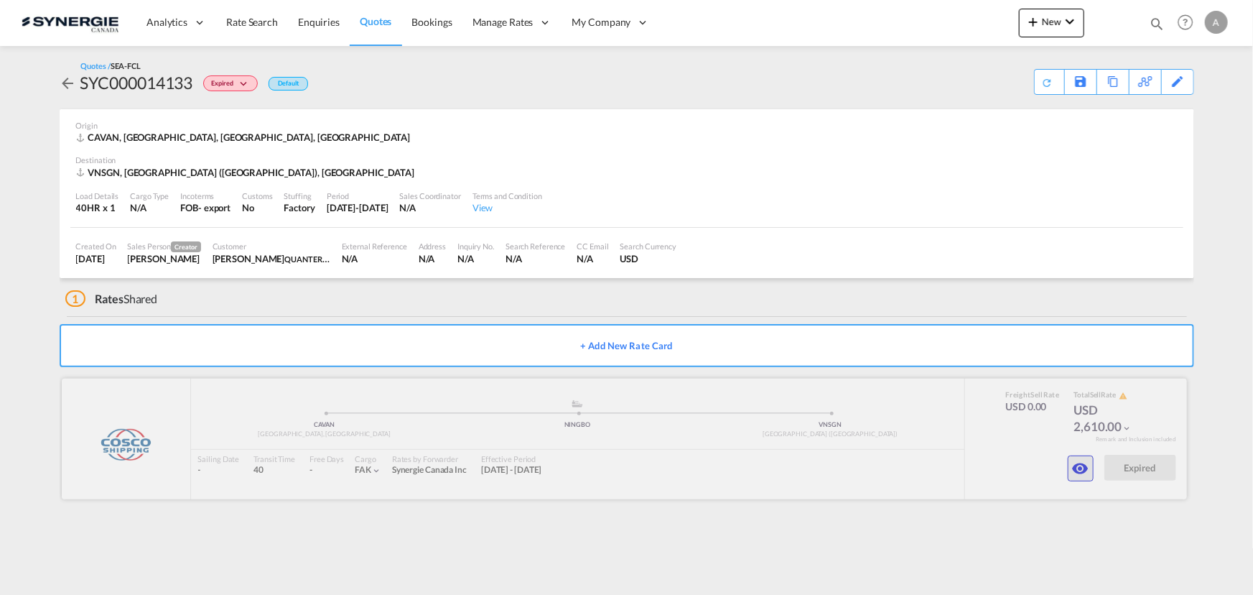
click at [1074, 474] on md-icon "icon-eye" at bounding box center [1080, 468] width 17 height 17
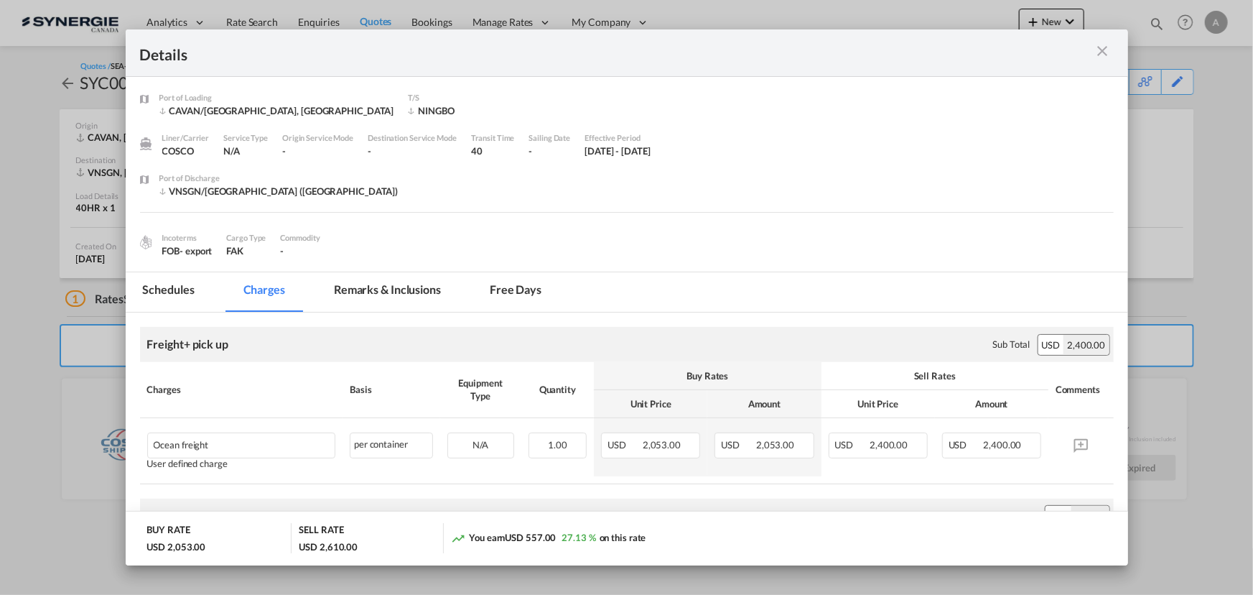
click at [431, 296] on md-tab-item "Remarks & Inclusions" at bounding box center [387, 291] width 141 height 39
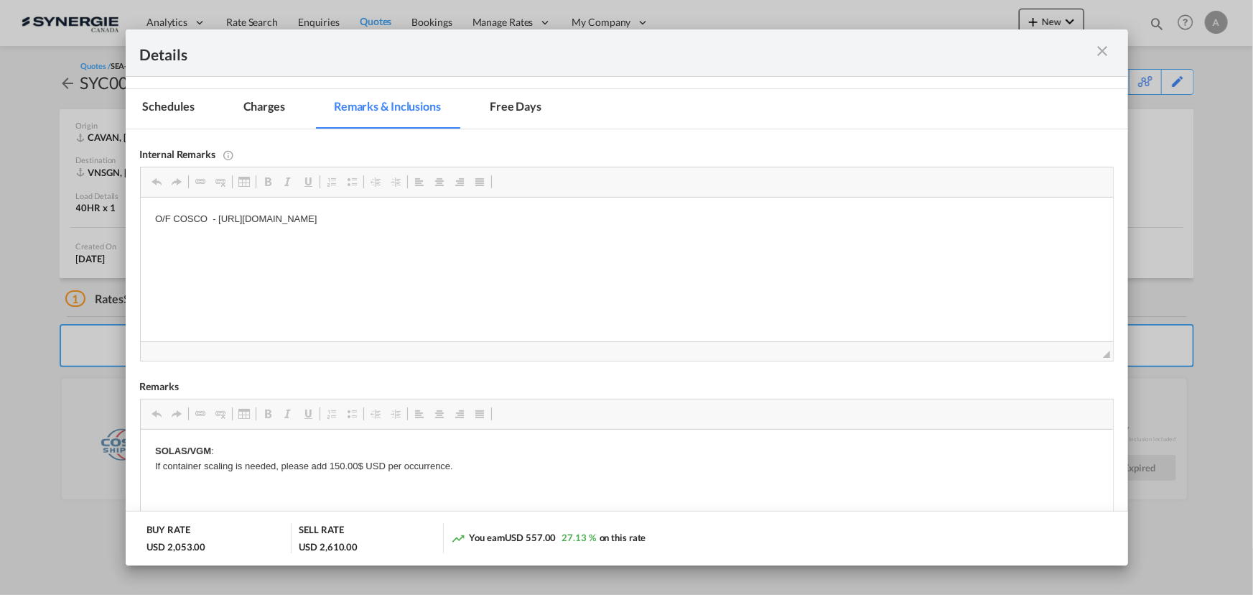
scroll to position [261, 0]
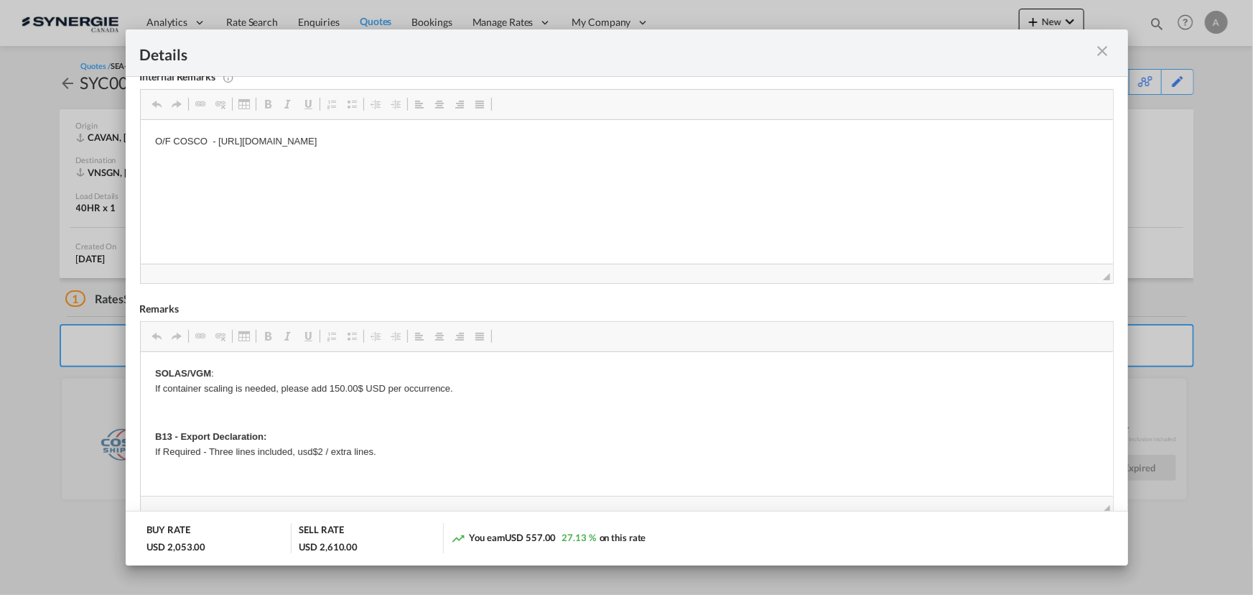
click at [1101, 47] on md-icon "icon-close m-3 fg-AAA8AD cursor" at bounding box center [1103, 50] width 17 height 17
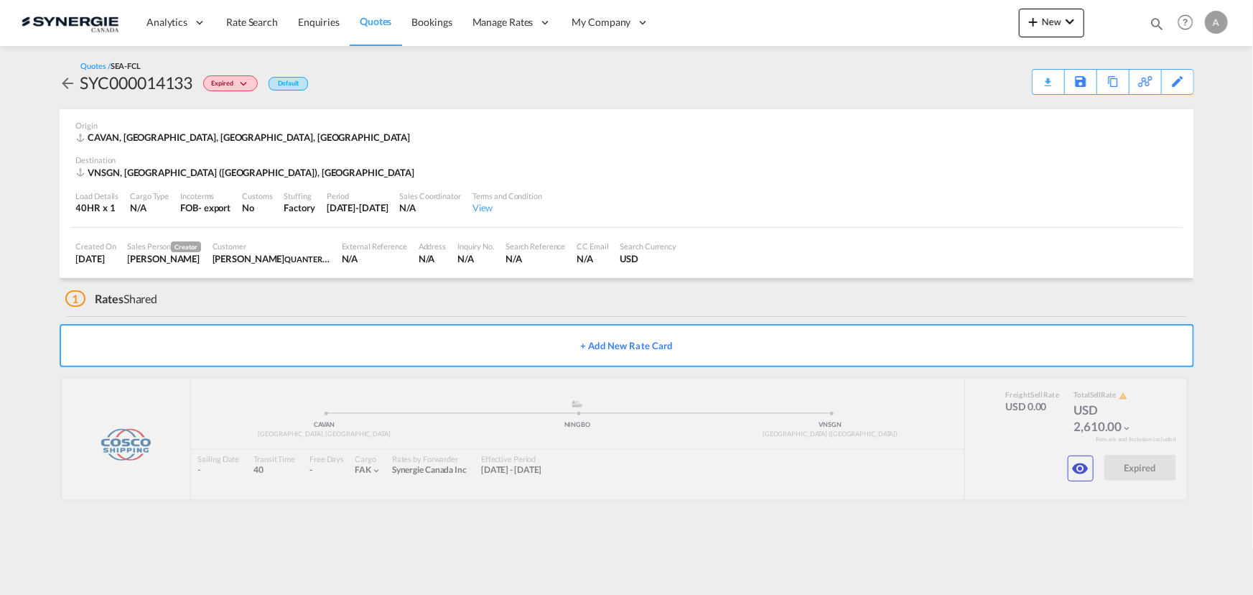
scroll to position [0, 0]
click at [1089, 463] on md-icon "icon-eye" at bounding box center [1080, 468] width 17 height 17
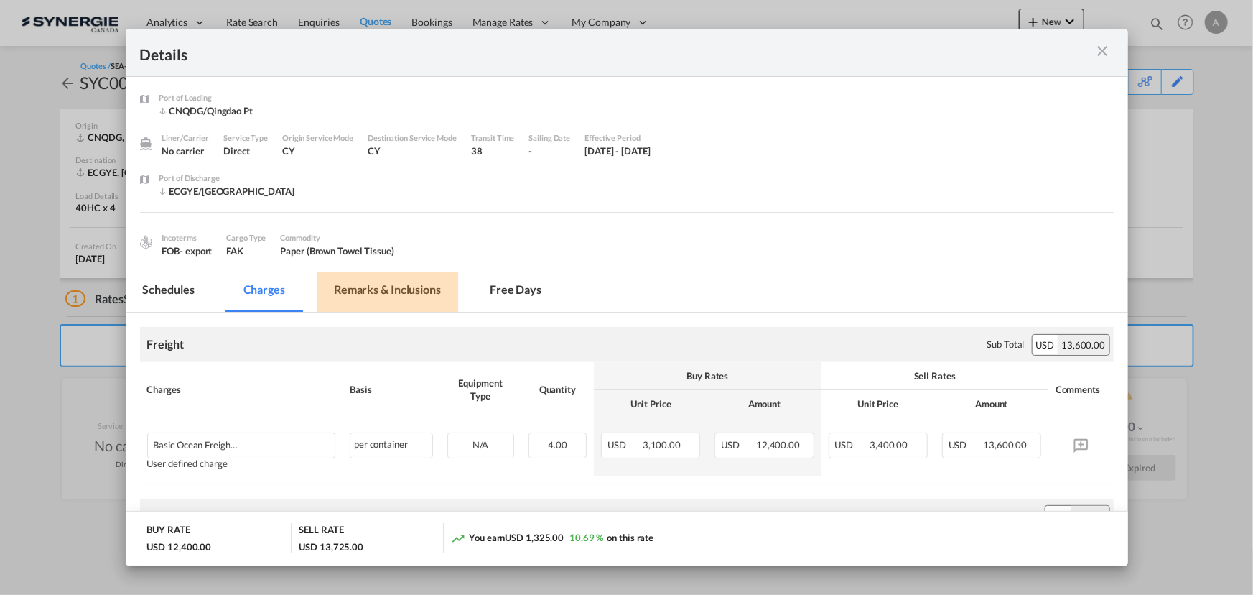
click at [379, 302] on md-tab-item "Remarks & Inclusions" at bounding box center [387, 291] width 141 height 39
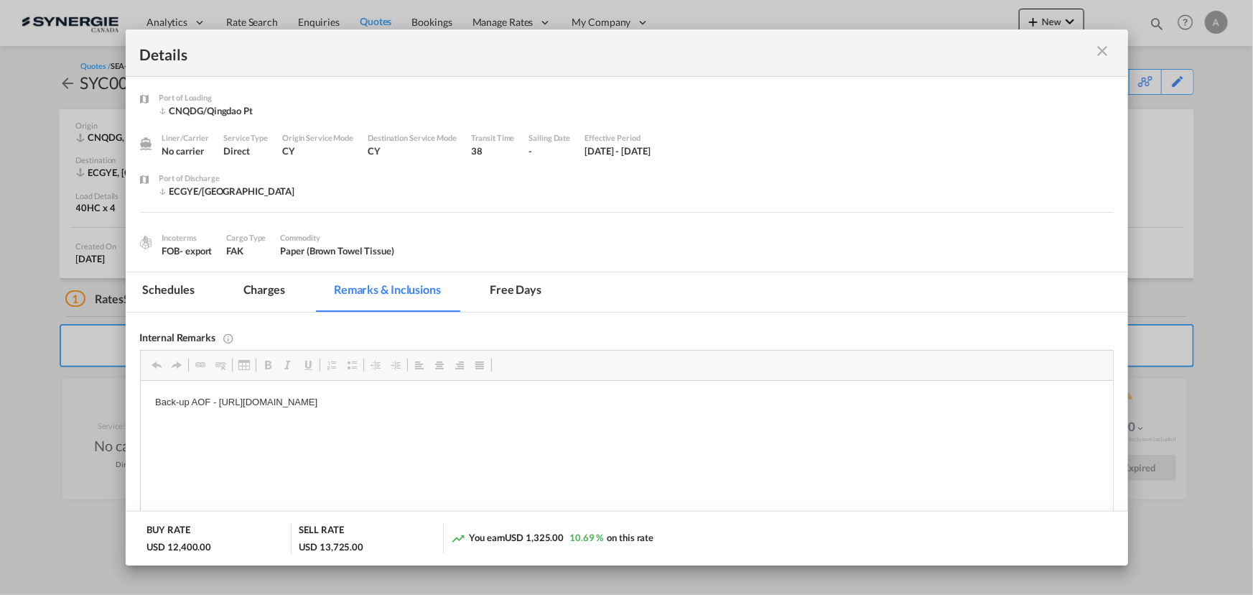
click at [1101, 54] on md-icon "icon-close m-3 fg-AAA8AD cursor" at bounding box center [1103, 50] width 17 height 17
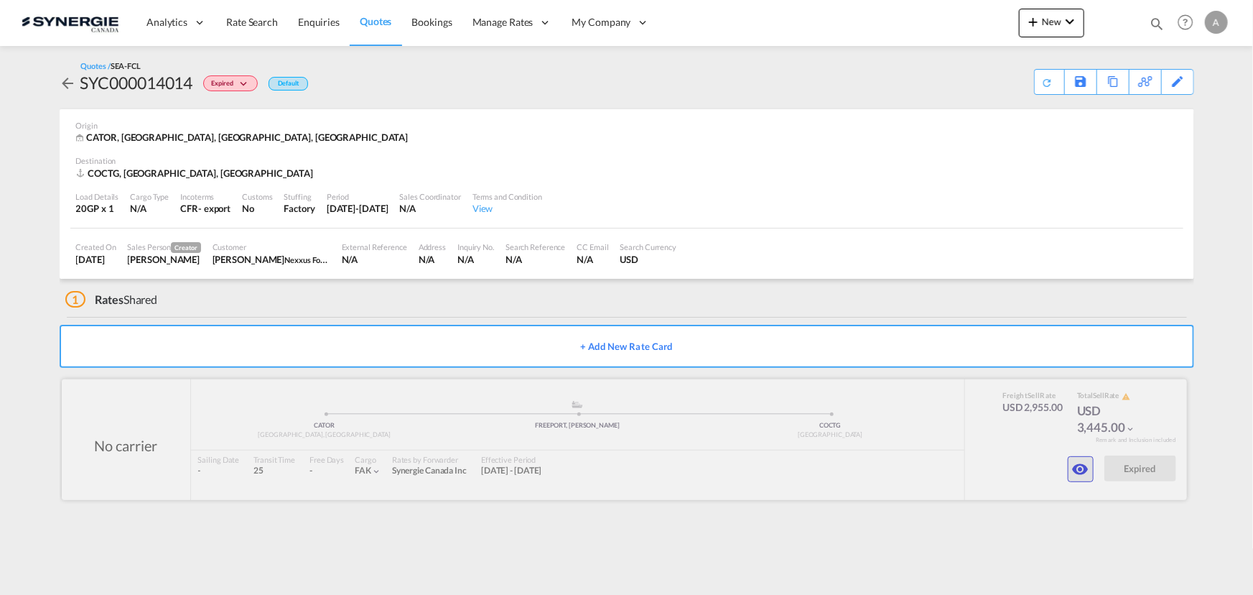
click at [1074, 461] on md-icon "icon-eye" at bounding box center [1080, 468] width 17 height 17
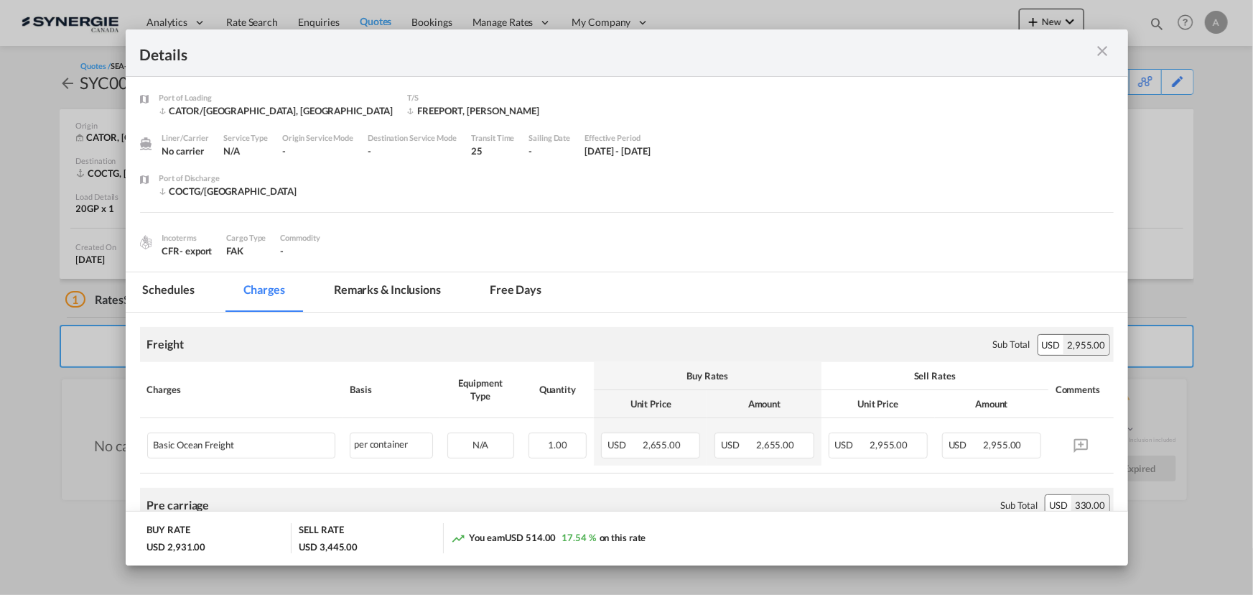
click at [406, 286] on md-tab-item "Remarks & Inclusions" at bounding box center [387, 291] width 141 height 39
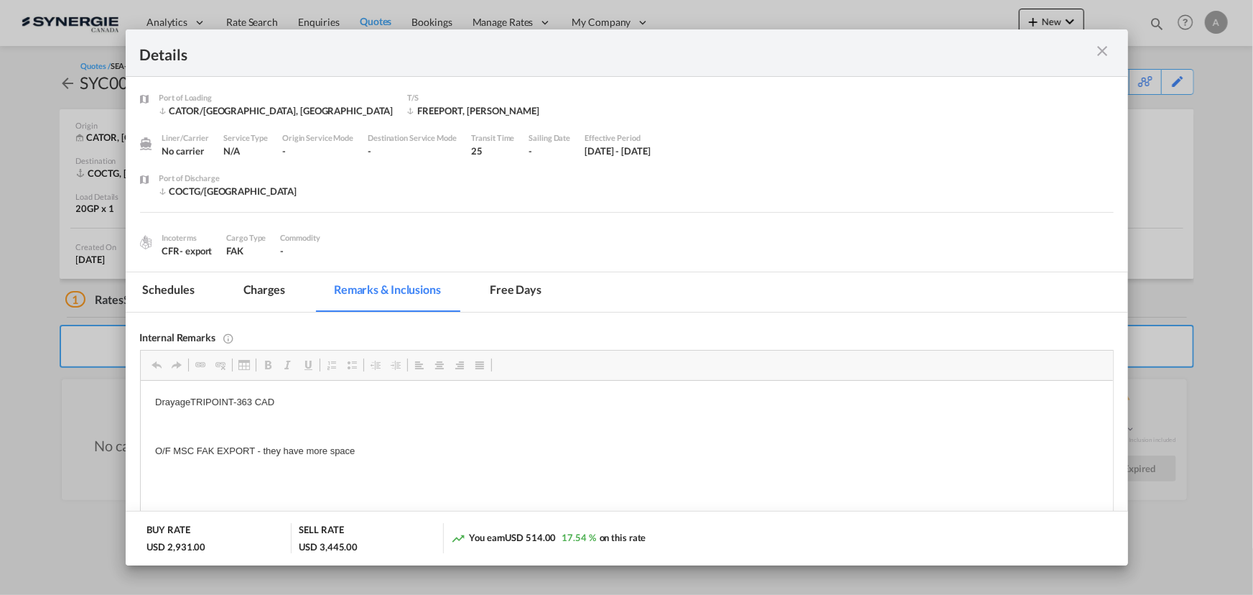
drag, startPoint x: 1095, startPoint y: 56, endPoint x: 1099, endPoint y: 32, distance: 24.7
click at [1095, 55] on md-icon "icon-close m-3 fg-AAA8AD cursor" at bounding box center [1103, 50] width 17 height 17
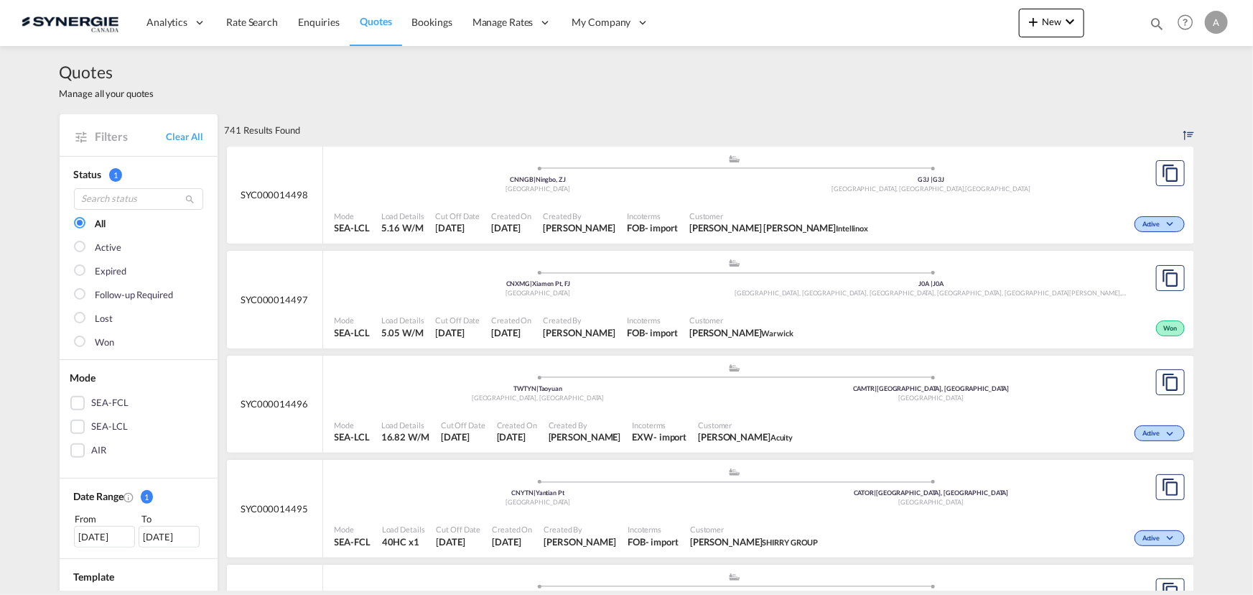
drag, startPoint x: 1155, startPoint y: 22, endPoint x: 1097, endPoint y: 29, distance: 58.0
click at [1156, 22] on md-icon "icon-magnify" at bounding box center [1157, 24] width 16 height 16
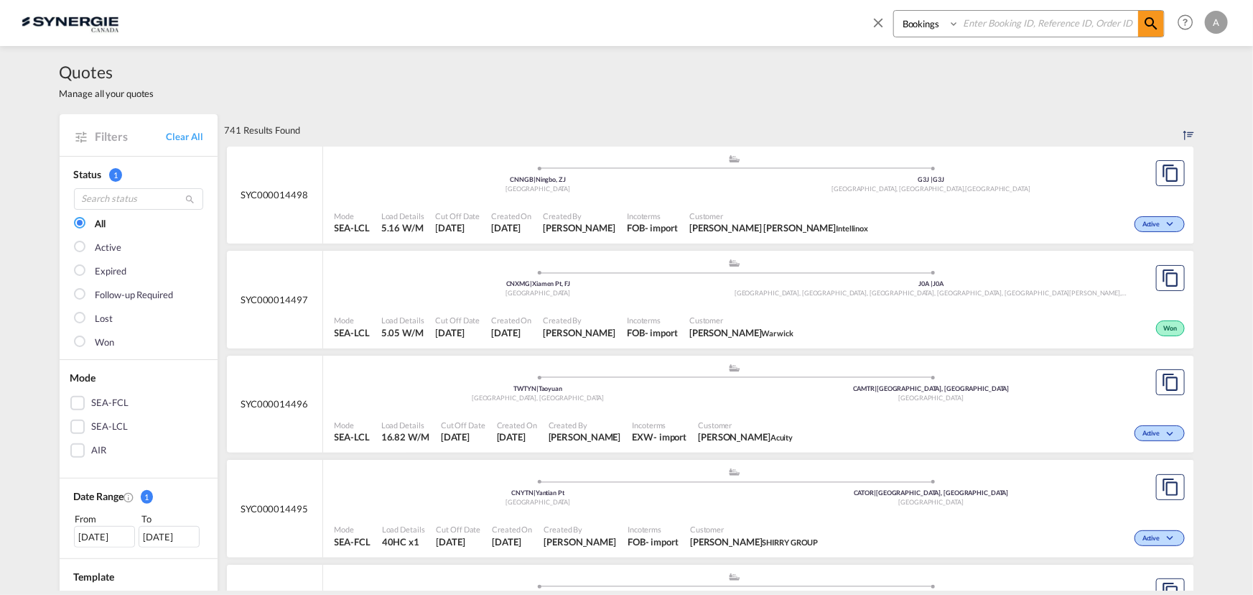
click at [931, 28] on select "Bookings Quotes Enquiries" at bounding box center [928, 24] width 68 height 26
select select "Quotes"
click at [894, 11] on select "Bookings Quotes Enquiries" at bounding box center [928, 24] width 68 height 26
click at [992, 28] on input at bounding box center [1048, 23] width 179 height 25
type input "14048"
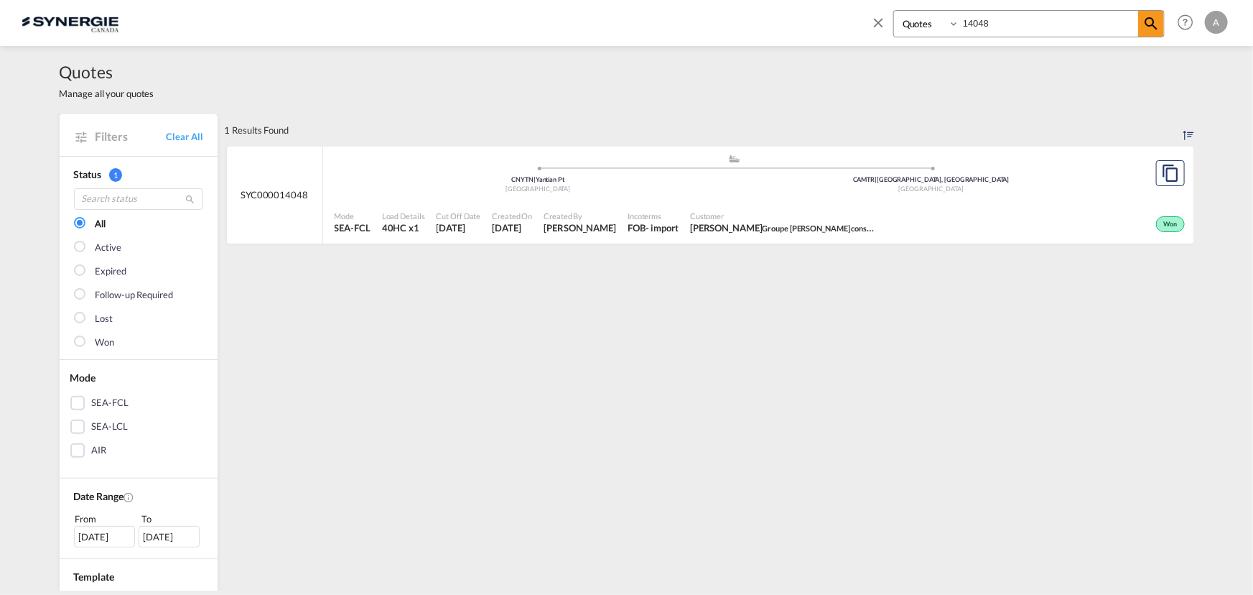
click at [743, 186] on div "[GEOGRAPHIC_DATA]" at bounding box center [932, 189] width 394 height 9
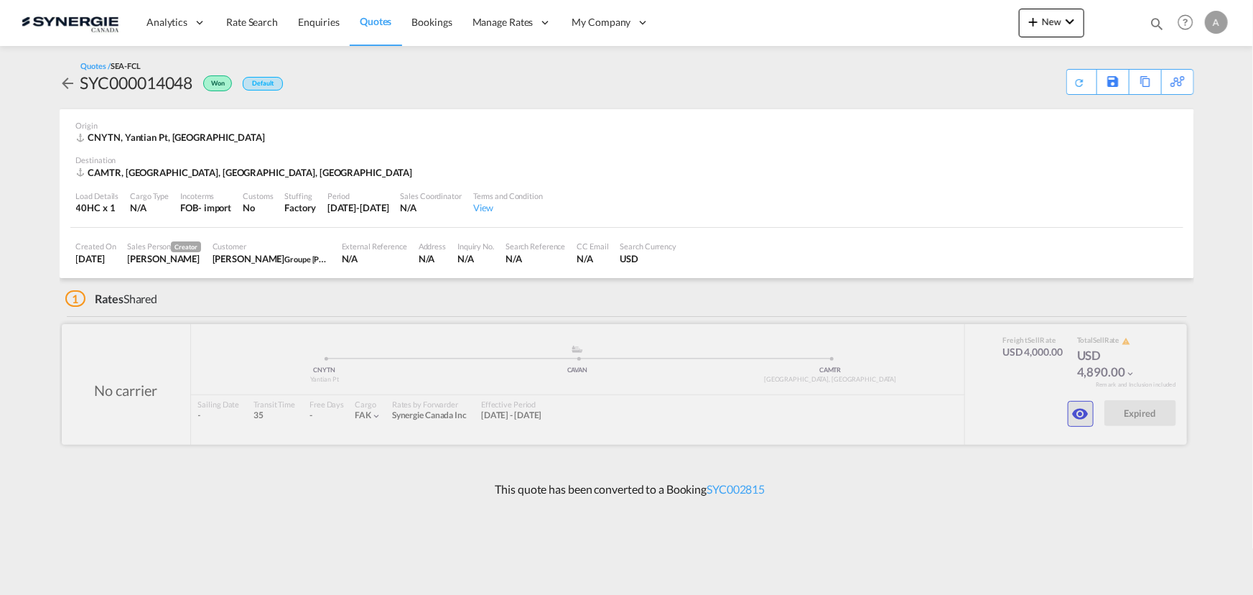
click at [1081, 419] on md-icon "icon-eye" at bounding box center [1080, 413] width 17 height 17
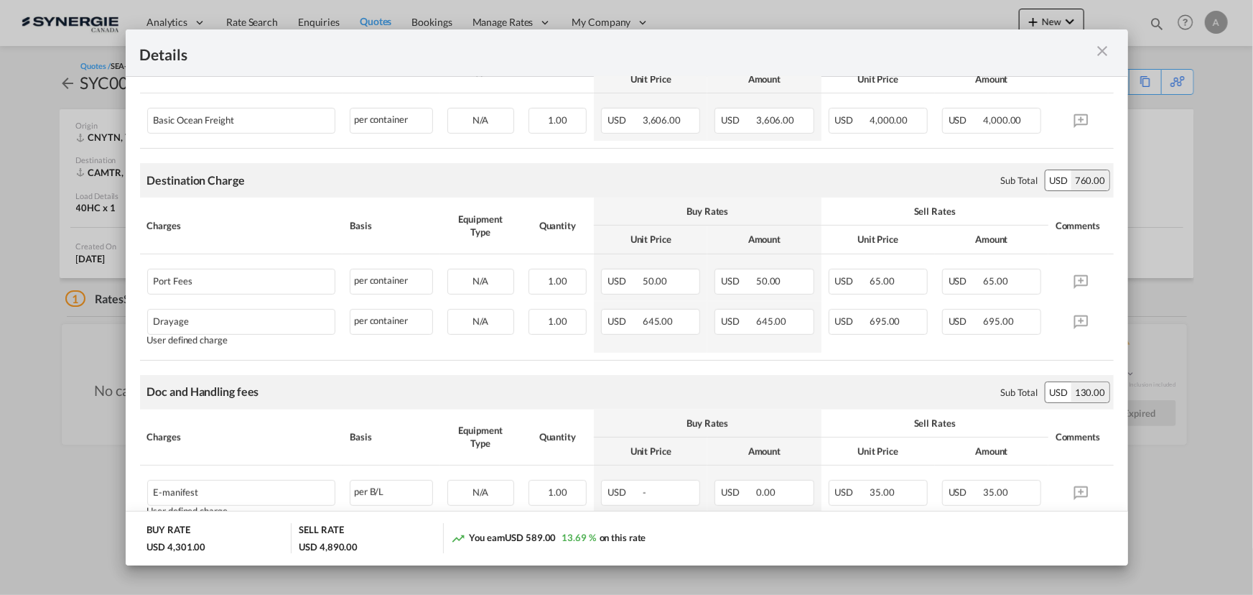
scroll to position [326, 0]
click at [1106, 50] on md-icon "icon-close m-3 fg-AAA8AD cursor" at bounding box center [1103, 50] width 17 height 17
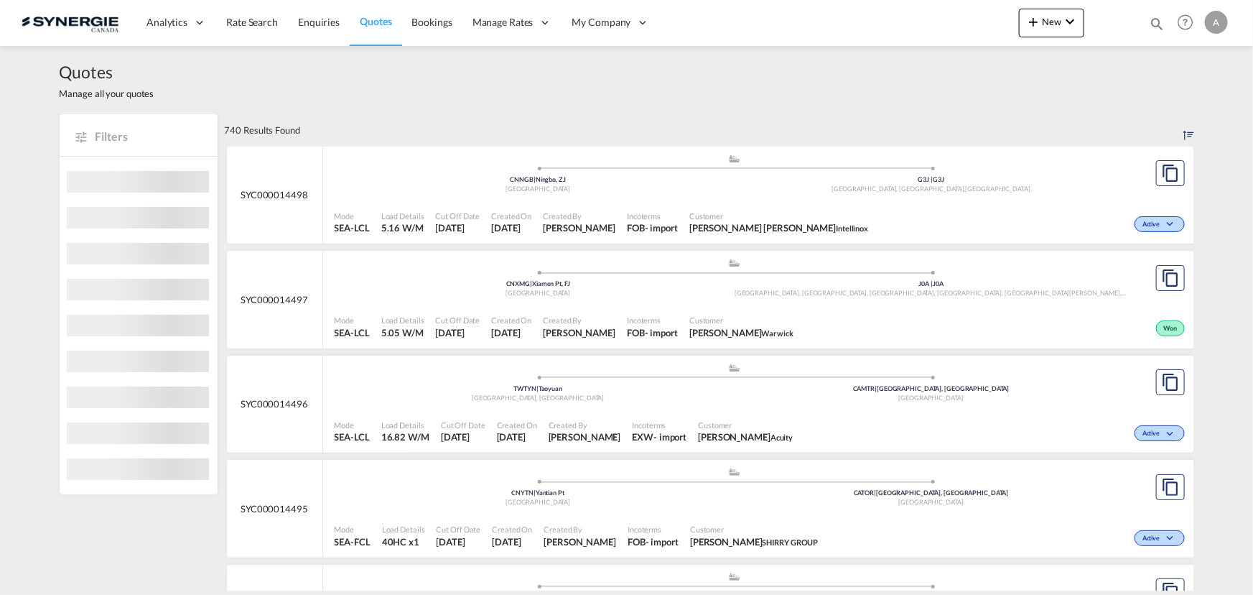
click at [1153, 24] on md-icon "icon-magnify" at bounding box center [1157, 24] width 16 height 16
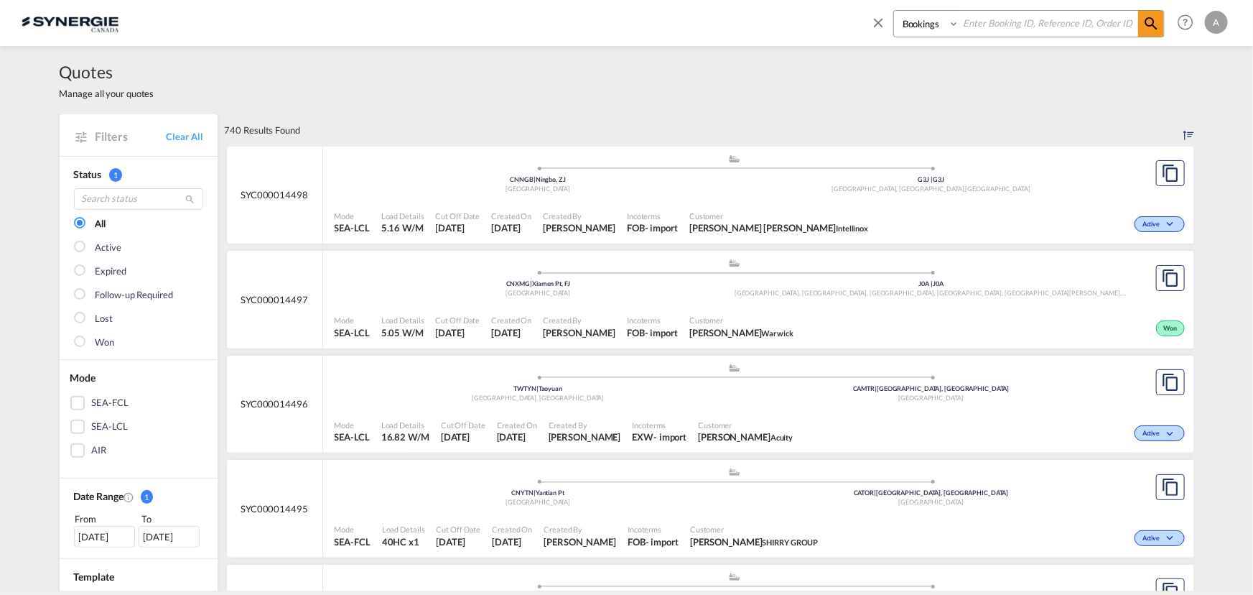
drag, startPoint x: 931, startPoint y: 25, endPoint x: 929, endPoint y: 34, distance: 9.1
click at [931, 25] on select "Bookings Quotes Enquiries" at bounding box center [928, 24] width 68 height 26
select select "Quotes"
click at [894, 11] on select "Bookings Quotes Enquiries" at bounding box center [928, 24] width 68 height 26
click at [1014, 27] on input at bounding box center [1048, 23] width 179 height 25
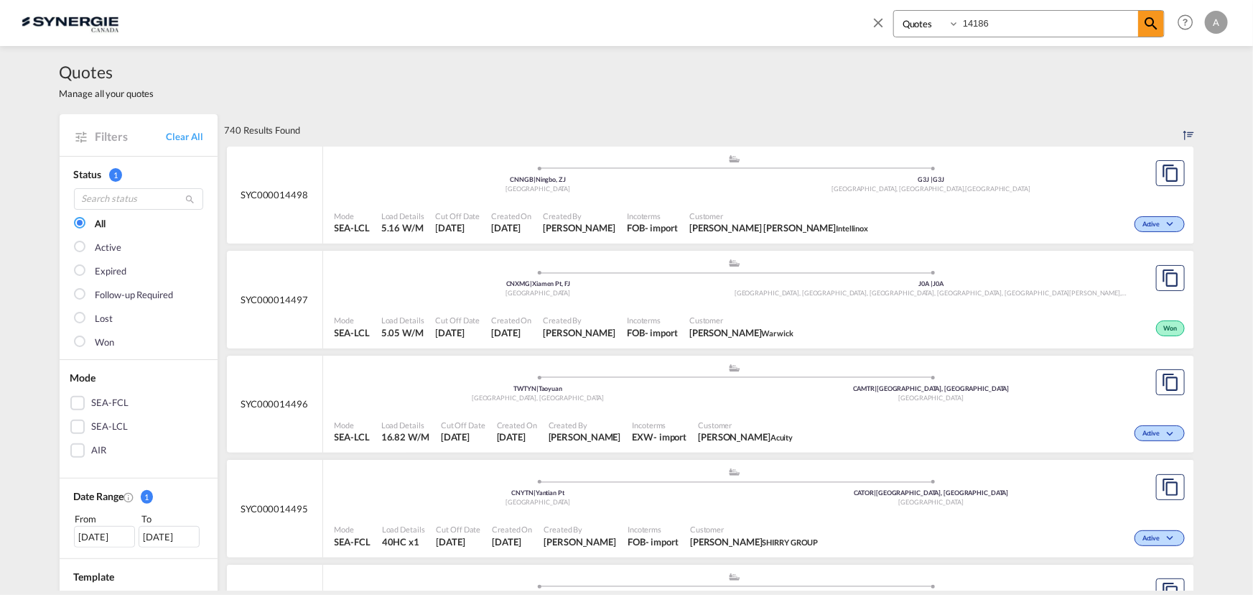
type input "14186"
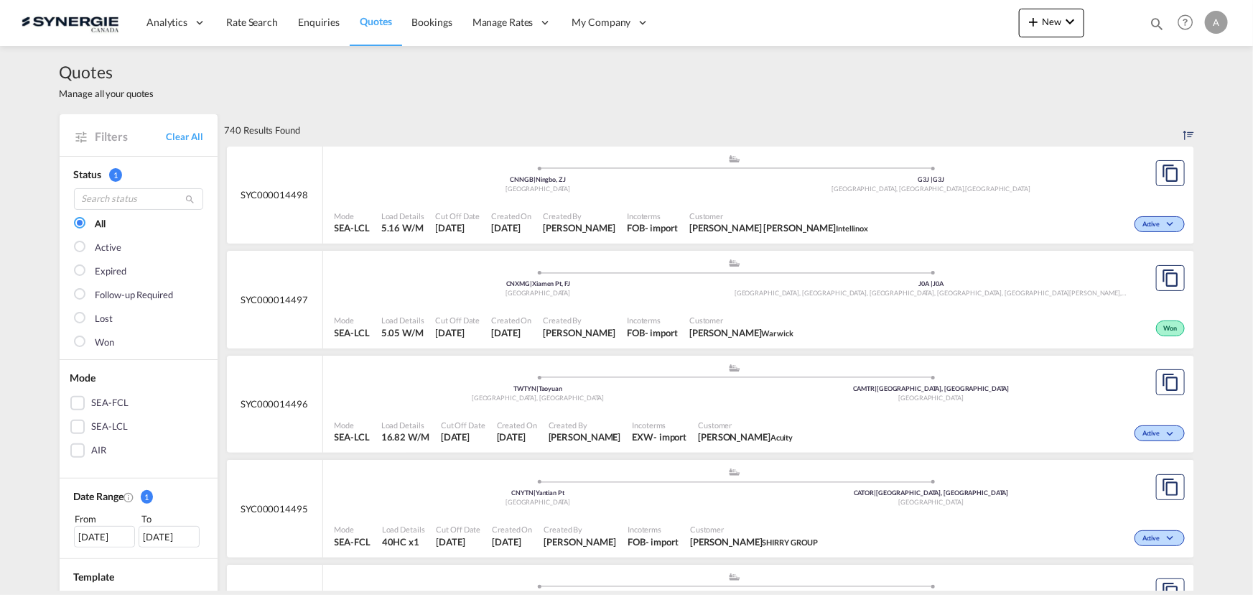
drag, startPoint x: 1153, startPoint y: 24, endPoint x: 1140, endPoint y: 24, distance: 12.9
click at [1153, 24] on md-icon "icon-magnify" at bounding box center [1157, 24] width 16 height 16
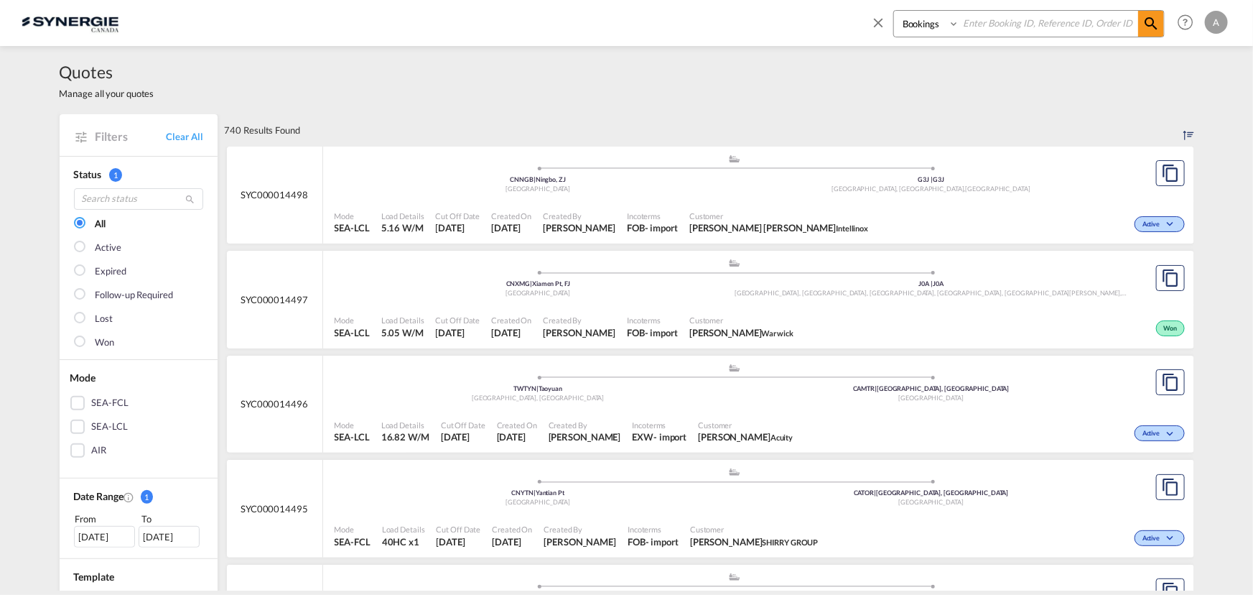
click at [921, 24] on select "Bookings Quotes Enquiries" at bounding box center [928, 24] width 68 height 26
select select "Quotes"
click at [894, 11] on select "Bookings Quotes Enquiries" at bounding box center [928, 24] width 68 height 26
click at [974, 28] on input at bounding box center [1048, 23] width 179 height 25
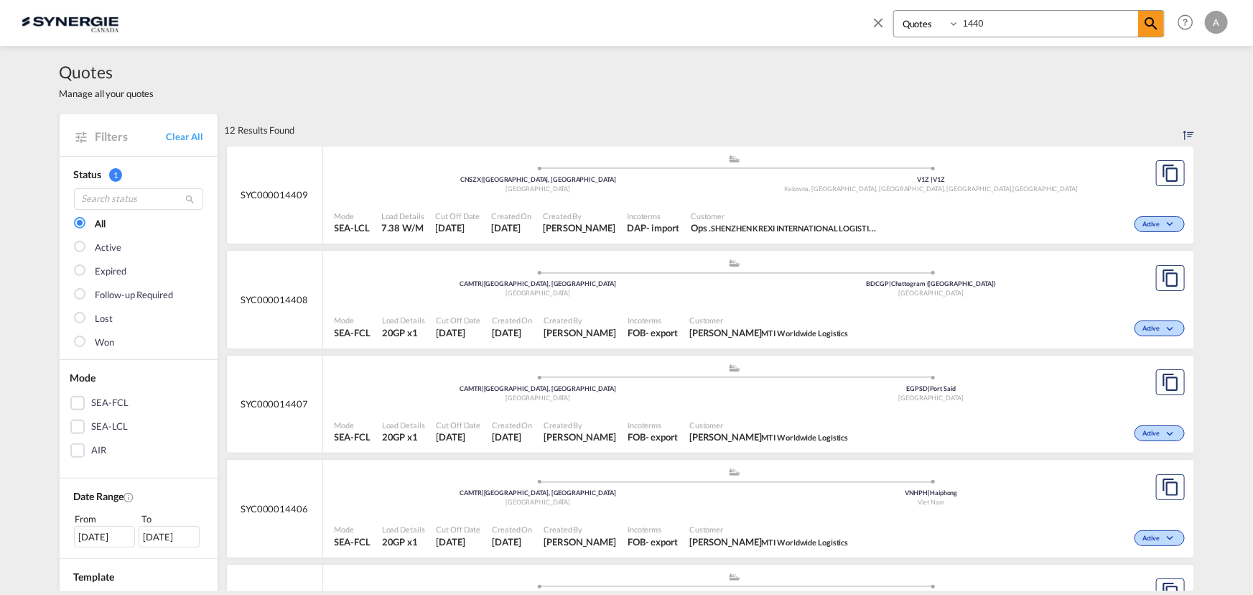
click at [977, 27] on input "1440" at bounding box center [1048, 23] width 179 height 25
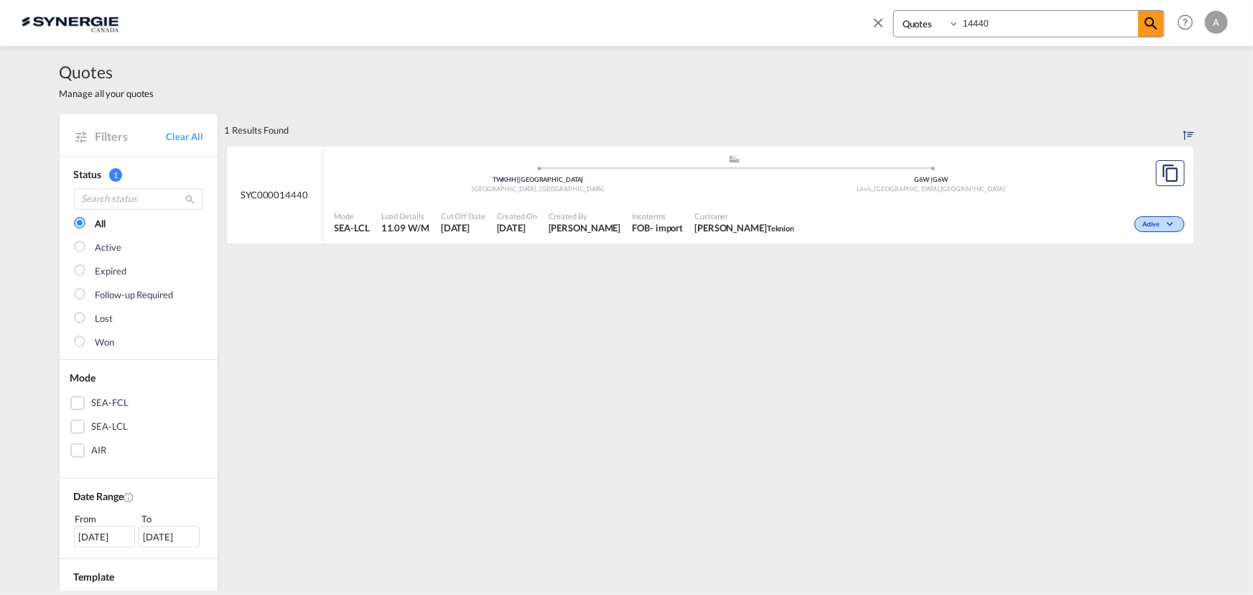
click at [754, 211] on span "Customer" at bounding box center [744, 215] width 100 height 11
drag, startPoint x: 1025, startPoint y: 29, endPoint x: 930, endPoint y: 17, distance: 95.5
click at [932, 17] on div "Bookings Quotes Enquiries 14440" at bounding box center [1028, 23] width 271 height 27
type input "13899"
click at [769, 210] on span "Customer" at bounding box center [783, 215] width 187 height 11
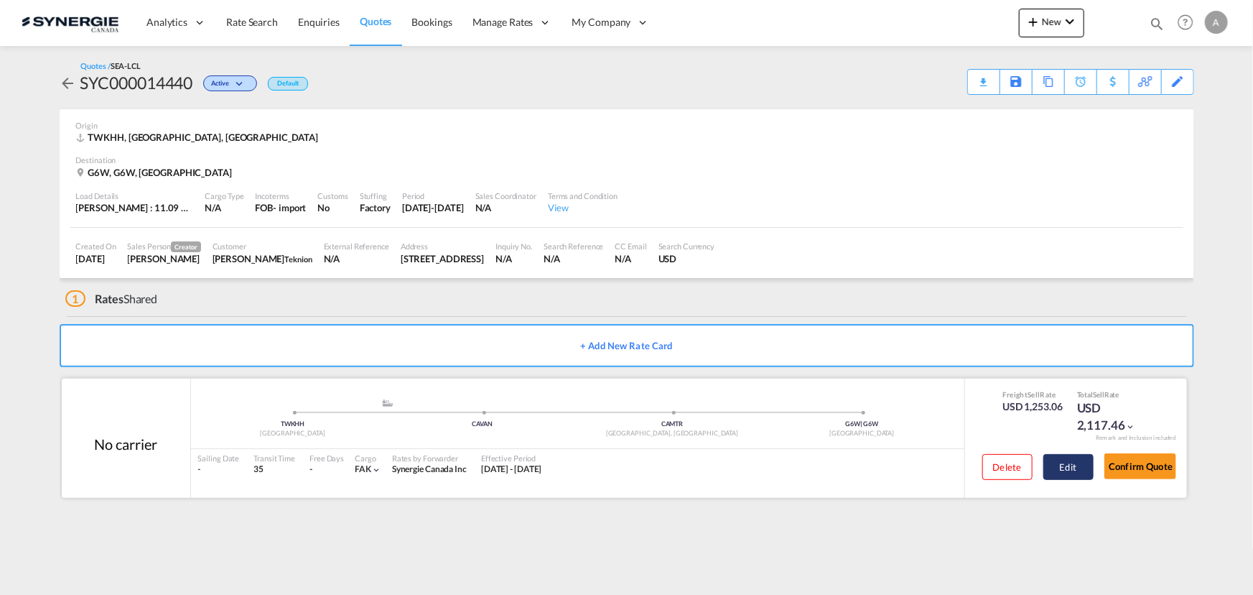
click at [1057, 467] on button "Edit" at bounding box center [1069, 467] width 50 height 26
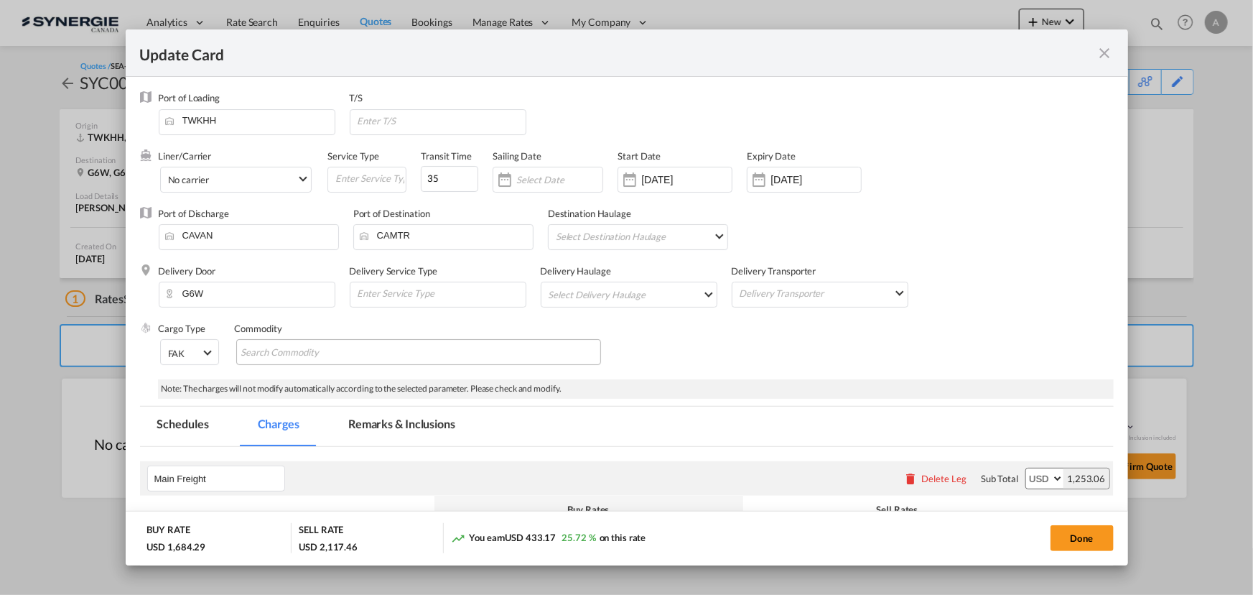
select select "per_w/m"
select select "per_kg"
select select "flat"
select select "per_bl"
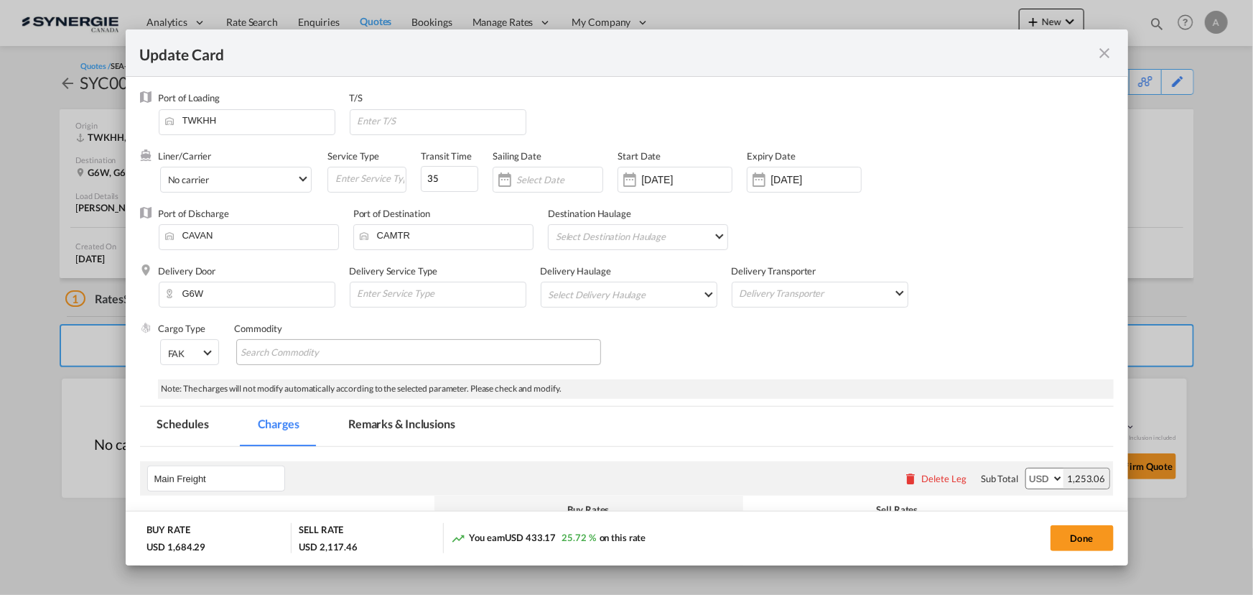
select select "per_bl"
select select "per_shipment"
click at [402, 417] on md-tab-item "Remarks & Inclusions" at bounding box center [401, 425] width 141 height 39
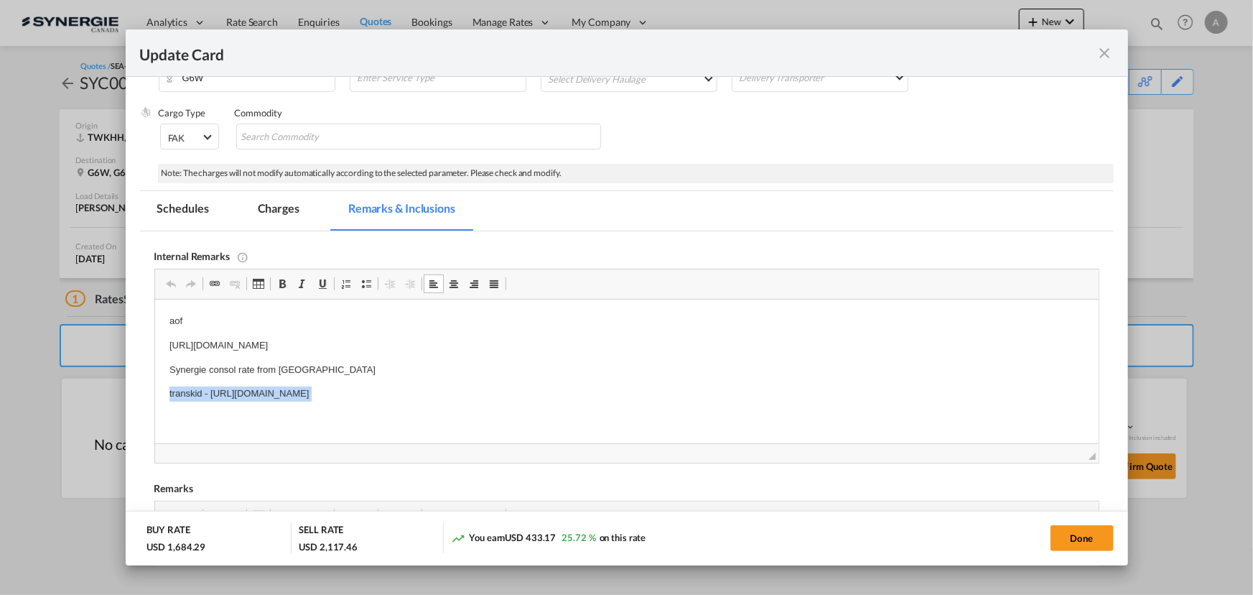
drag, startPoint x: 168, startPoint y: 394, endPoint x: 914, endPoint y: 399, distance: 746.2
click at [914, 407] on html "aof https://app.frontapp.com/open/cnv_qaj0byn?key=UXAdf9ctRgs-ZHir056e_I-0LtGzv…" at bounding box center [626, 369] width 944 height 141
drag, startPoint x: 266, startPoint y: 218, endPoint x: 297, endPoint y: 223, distance: 31.3
click at [266, 218] on md-tab-item "Charges" at bounding box center [279, 210] width 76 height 39
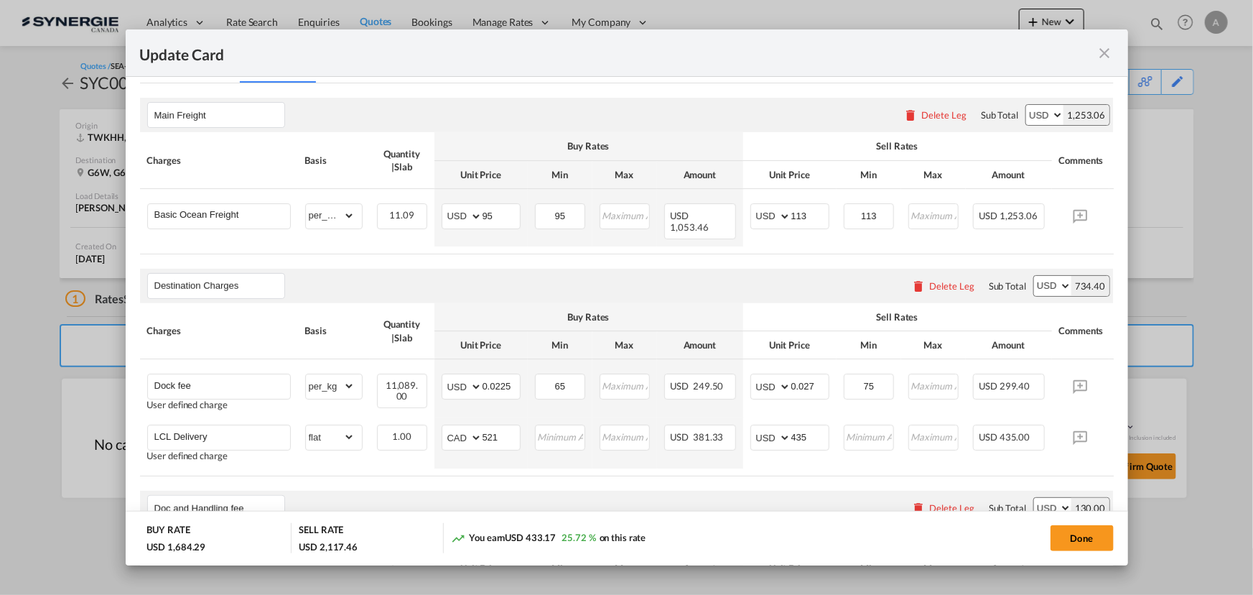
scroll to position [477, 0]
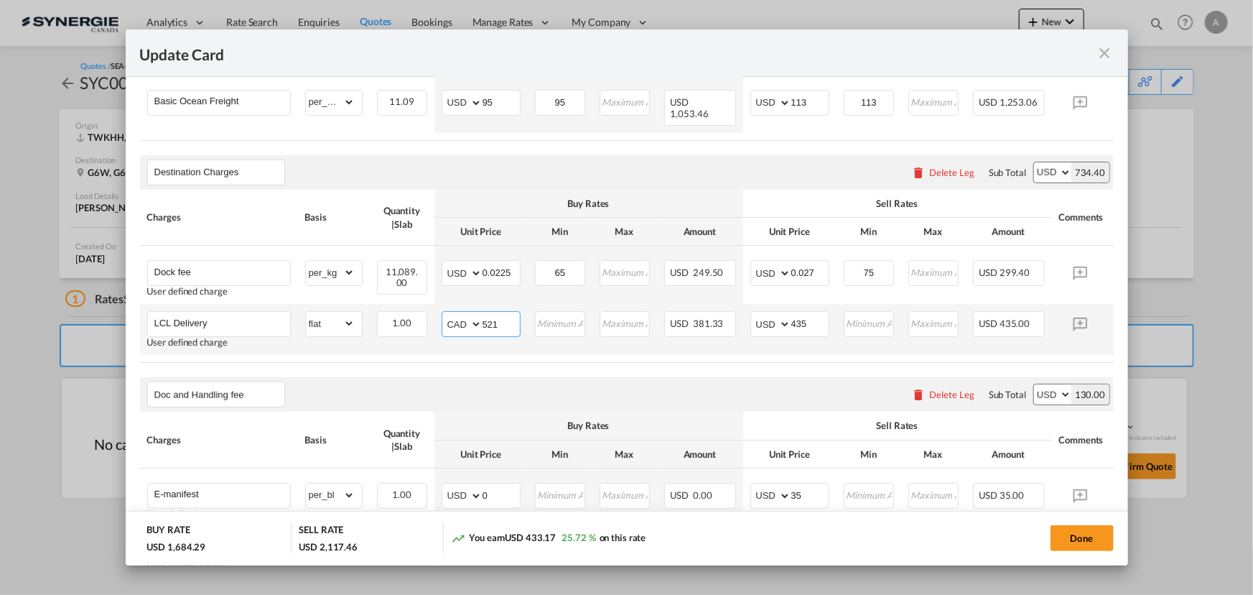
drag, startPoint x: 513, startPoint y: 310, endPoint x: 433, endPoint y: 308, distance: 79.7
click at [435, 308] on td "AED AFN ALL AMD ANG AOA ARS AUD AWG AZN BAM BBD BDT BGN BHD BIF BMD BND BOB BRL…" at bounding box center [480, 329] width 93 height 51
type input "670"
click at [794, 320] on input "435" at bounding box center [809, 323] width 37 height 22
drag, startPoint x: 756, startPoint y: 313, endPoint x: 694, endPoint y: 304, distance: 62.5
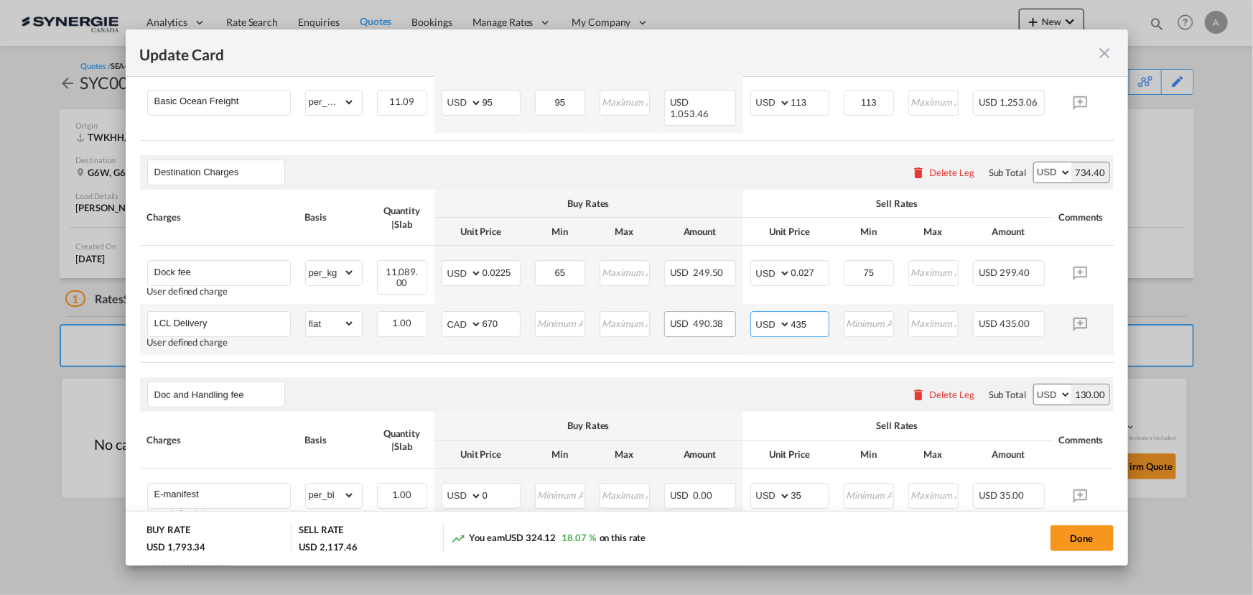
click at [712, 310] on tr "LCL Delivery User defined charge Please Enter Already Exists gross_weight volum…" at bounding box center [649, 329] width 1018 height 51
type input "560"
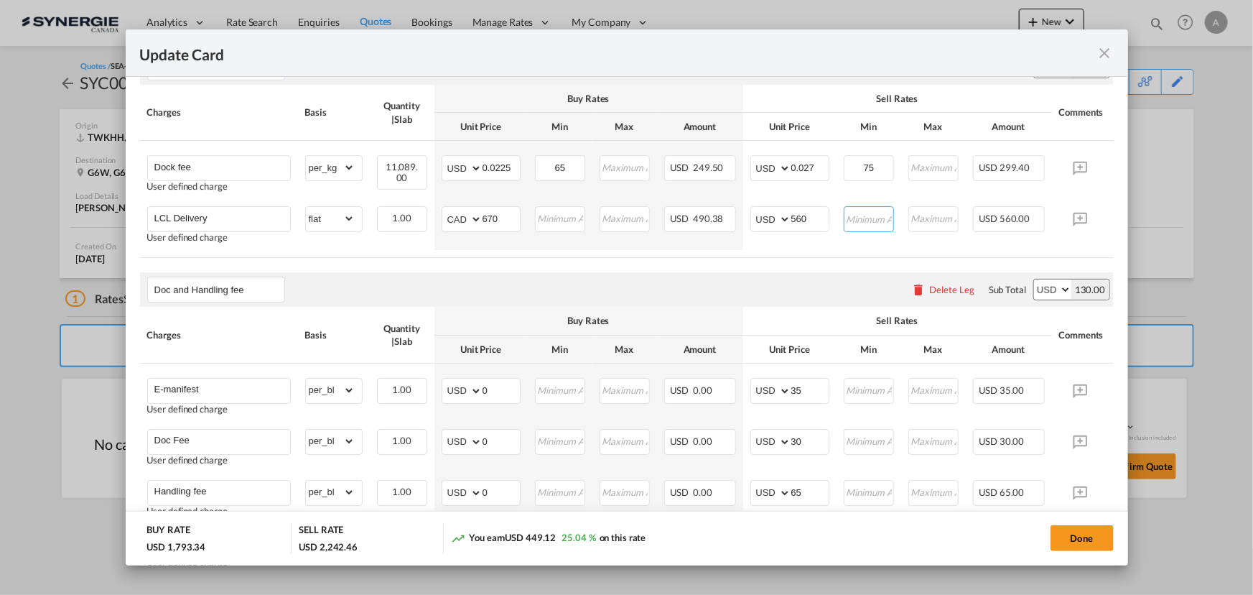
scroll to position [608, 0]
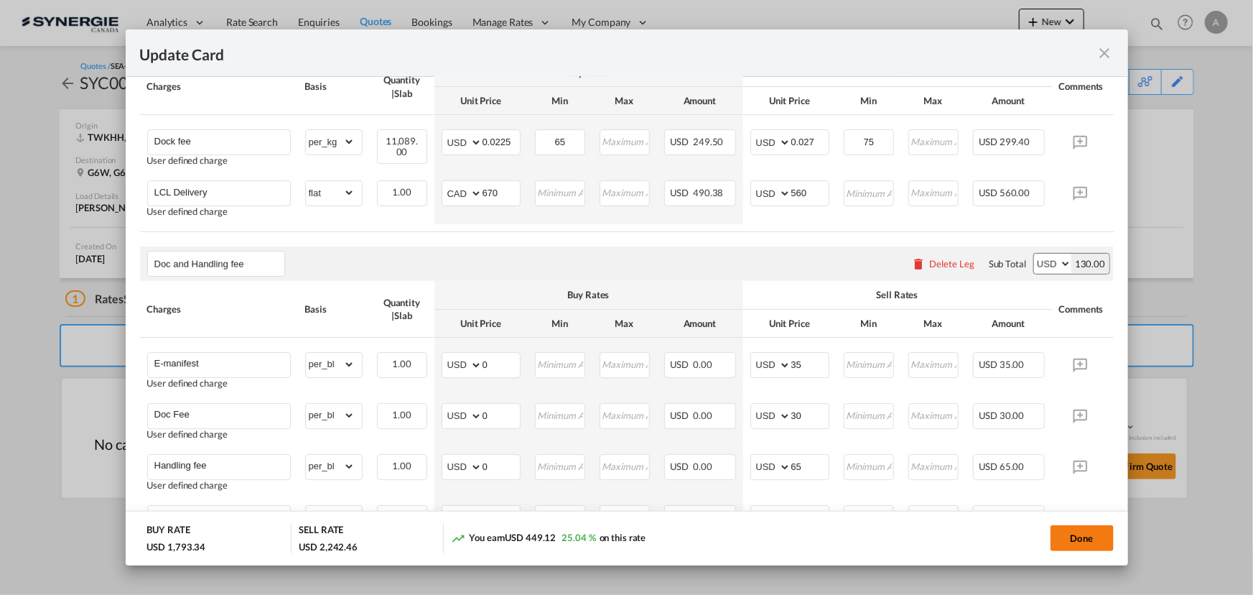
click at [1051, 536] on button "Done" at bounding box center [1082, 538] width 63 height 26
type input "01 Sep 2025"
type input "[DATE]"
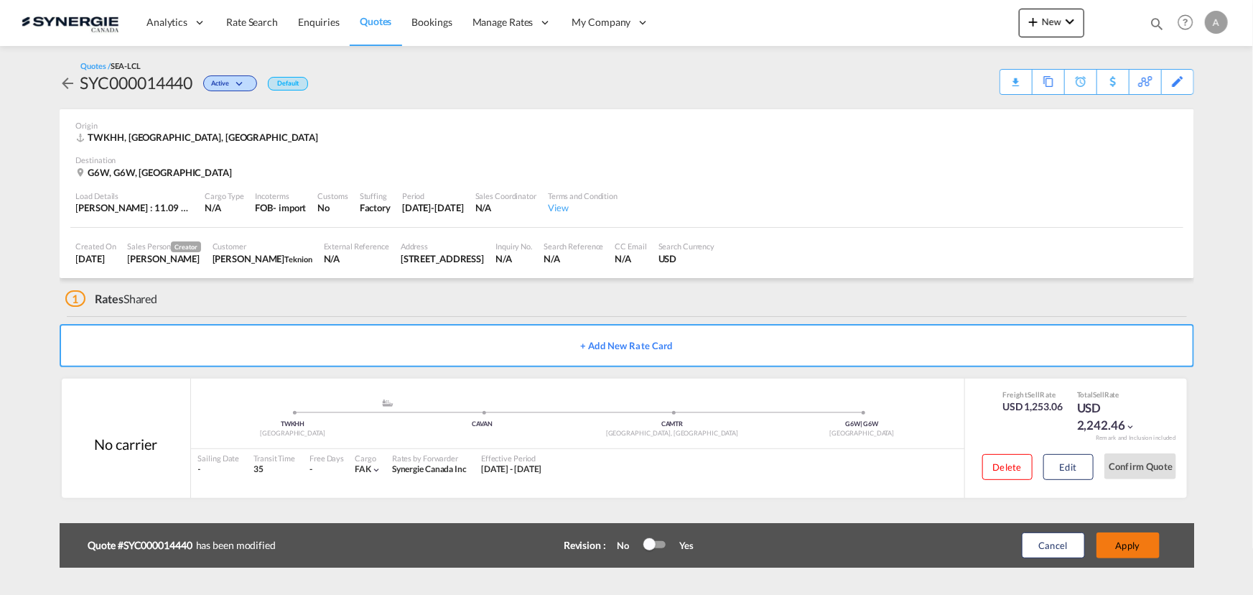
click at [1135, 539] on button "Apply" at bounding box center [1128, 545] width 63 height 26
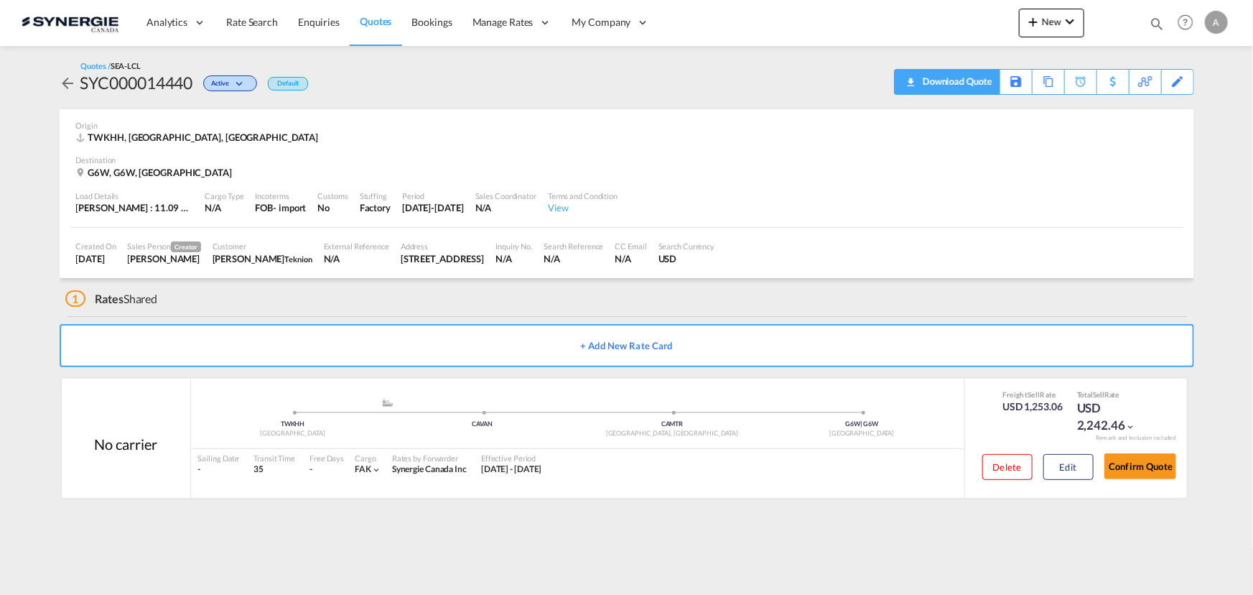
click at [973, 78] on div "Download Quote" at bounding box center [955, 81] width 73 height 23
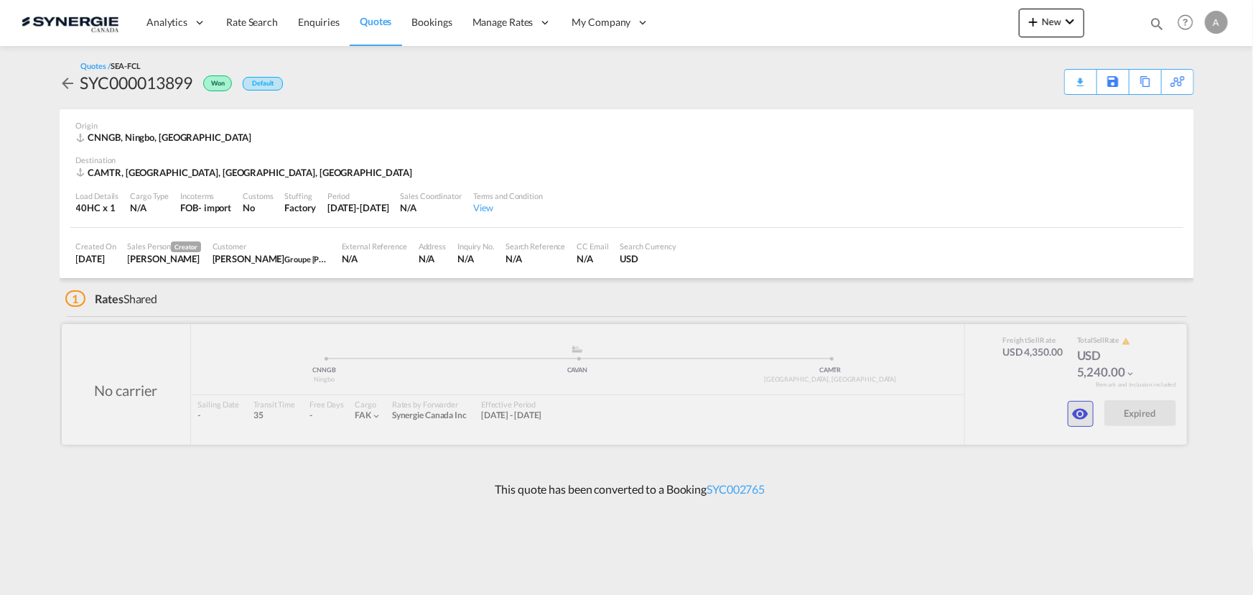
click at [1082, 412] on md-icon "icon-eye" at bounding box center [1080, 413] width 17 height 17
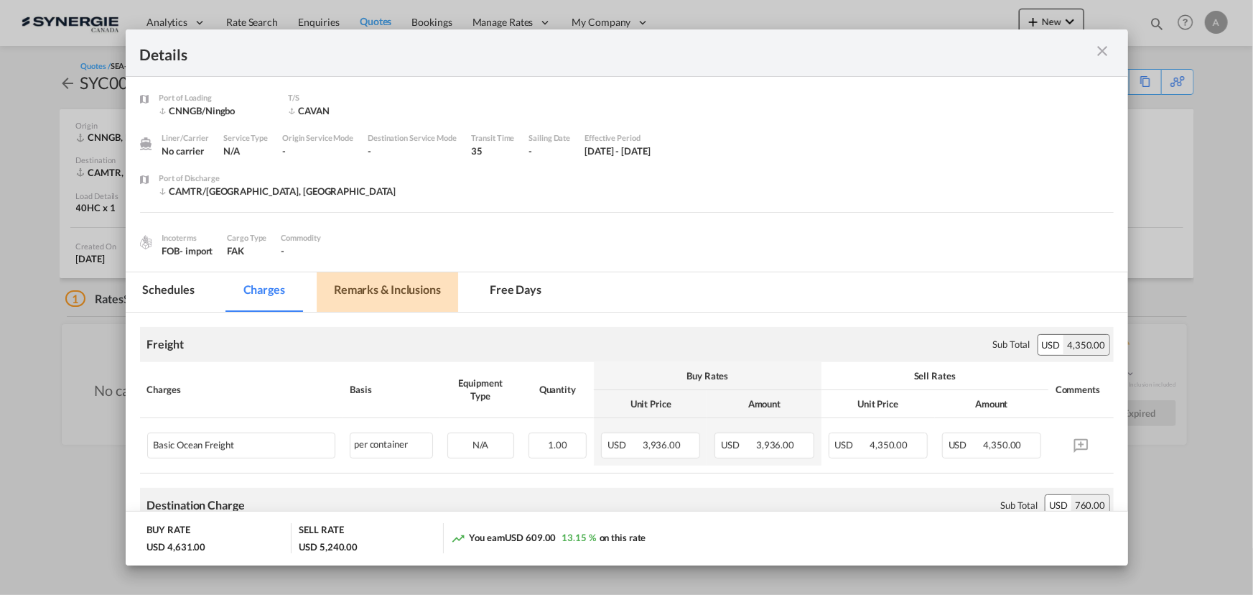
click at [406, 294] on md-tab-item "Remarks & Inclusions" at bounding box center [387, 291] width 141 height 39
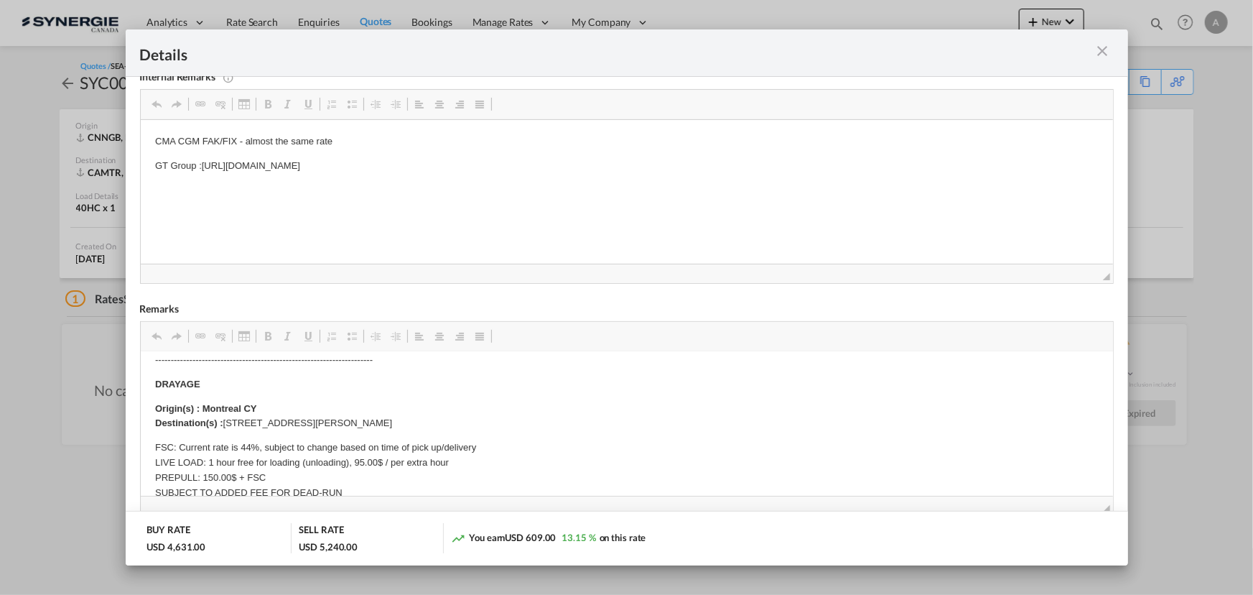
scroll to position [130, 0]
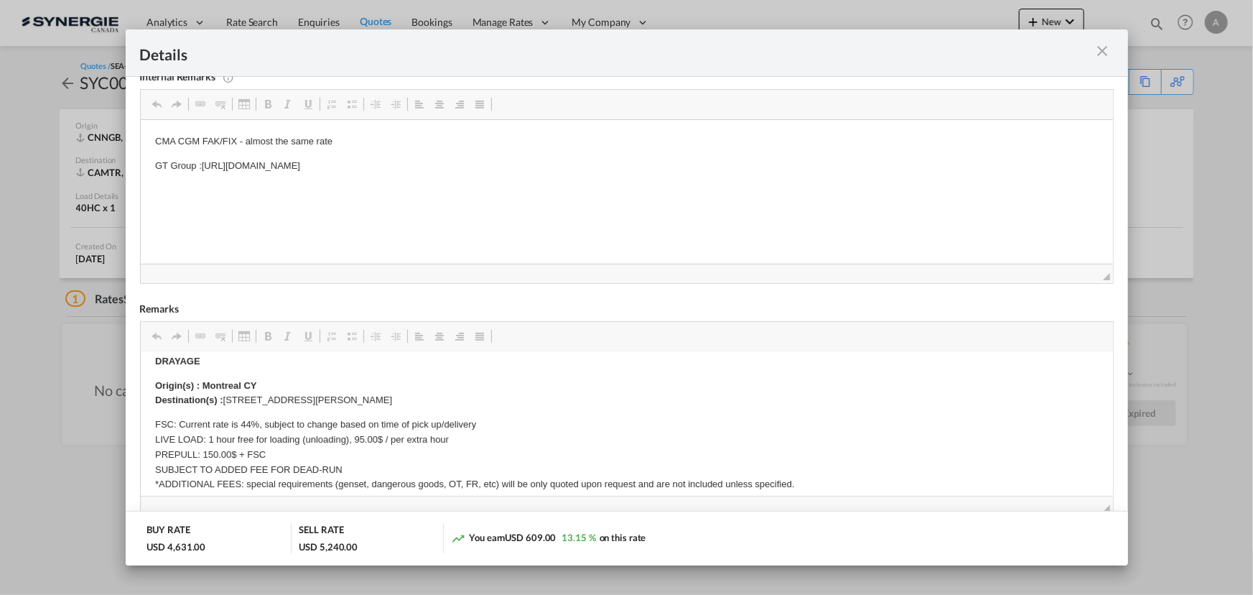
click at [1107, 50] on md-icon "icon-close m-3 fg-AAA8AD cursor" at bounding box center [1103, 50] width 17 height 17
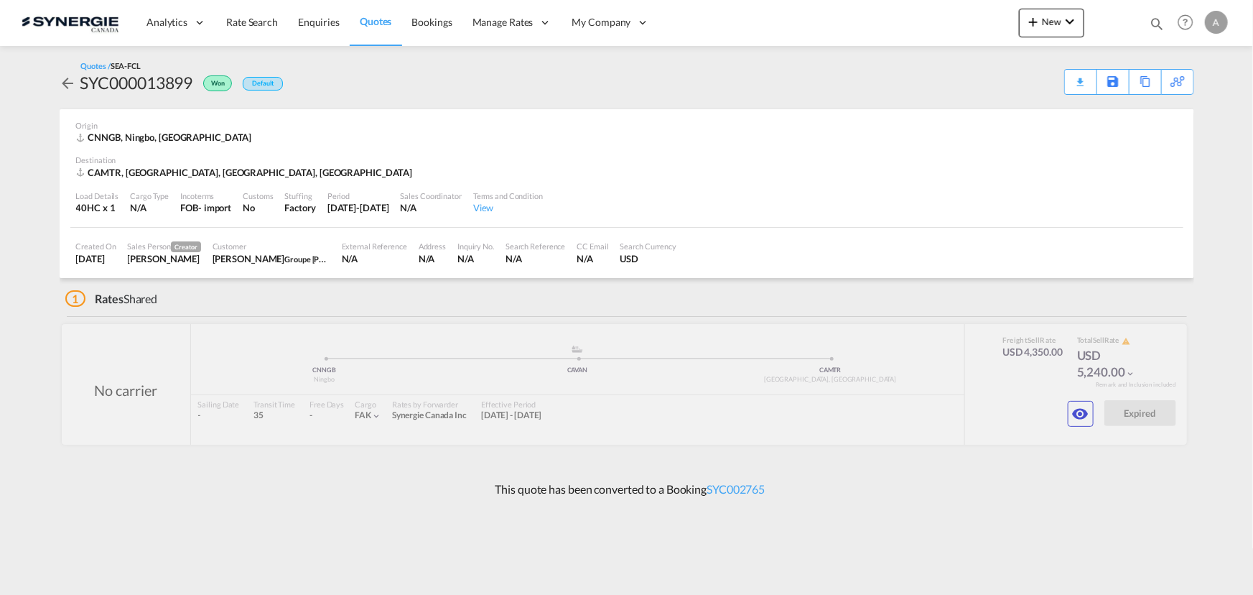
scroll to position [0, 0]
click at [1153, 19] on md-icon "icon-magnify" at bounding box center [1157, 24] width 16 height 16
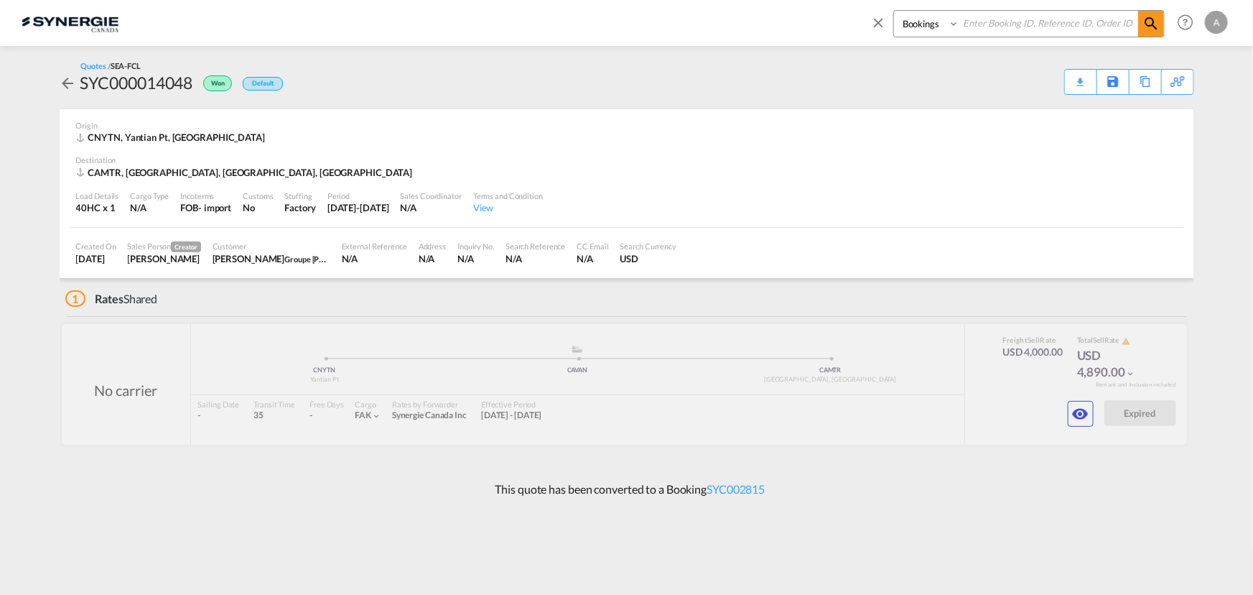
click at [924, 26] on select "Bookings Quotes Enquiries" at bounding box center [928, 24] width 68 height 26
select select "Quotes"
click at [894, 11] on select "Bookings Quotes Enquiries" at bounding box center [928, 24] width 68 height 26
click at [979, 27] on input at bounding box center [1048, 23] width 179 height 25
click at [973, 26] on input at bounding box center [1048, 23] width 179 height 25
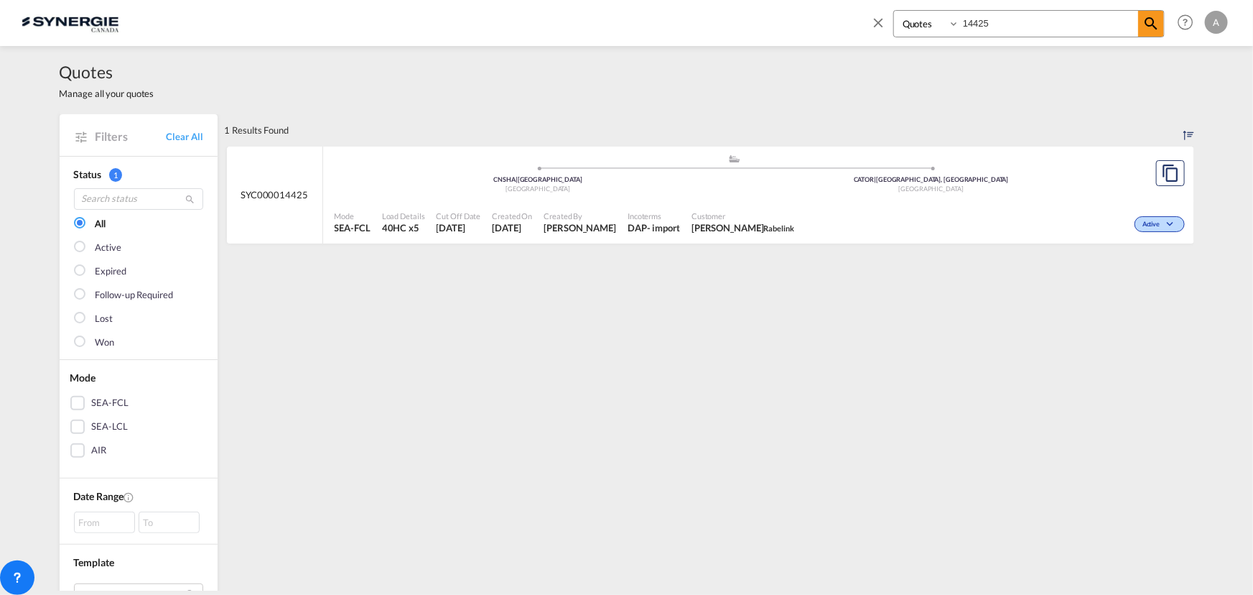
click at [769, 208] on div "Customer [PERSON_NAME]" at bounding box center [743, 223] width 114 height 36
click at [1013, 27] on input "14425" at bounding box center [1048, 23] width 179 height 25
drag, startPoint x: 1013, startPoint y: 27, endPoint x: 762, endPoint y: 11, distance: 251.1
click at [778, 16] on div "Bookings Quotes Enquiries 14425 Help Resources Product Release A My Profile Log…" at bounding box center [627, 22] width 1210 height 45
click at [886, 210] on div "Active" at bounding box center [1024, 223] width 330 height 36
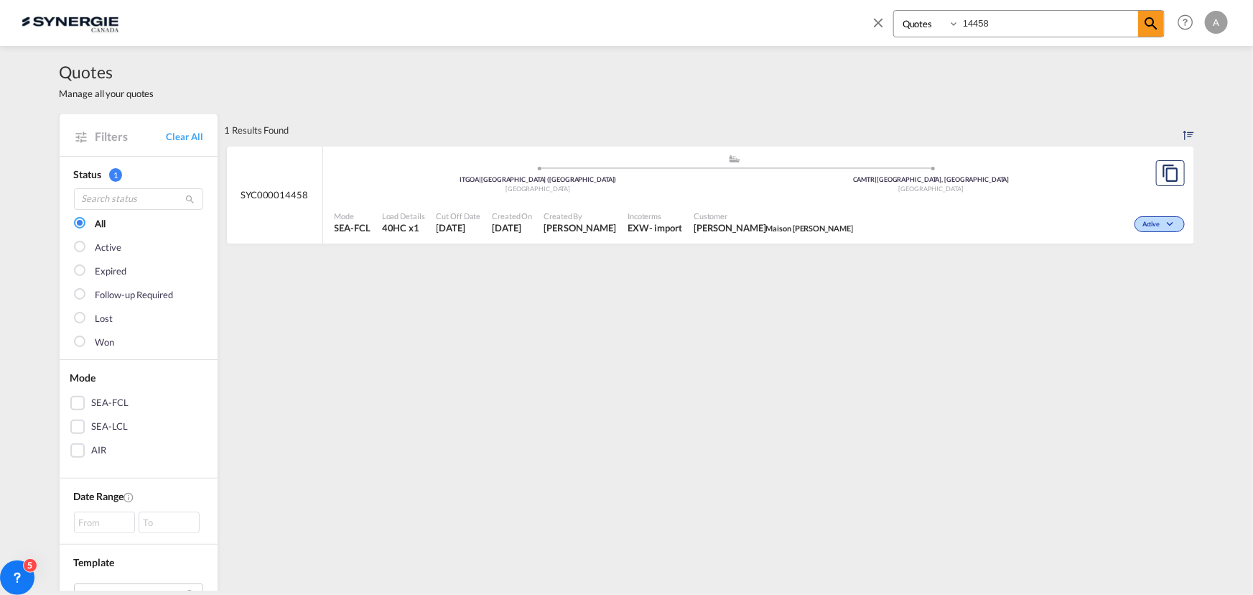
drag, startPoint x: 994, startPoint y: 24, endPoint x: 847, endPoint y: 23, distance: 147.2
click at [847, 23] on div "Bookings Quotes Enquiries 14458 Help Resources Product Release A My Profile Log…" at bounding box center [627, 22] width 1210 height 45
type input "14461"
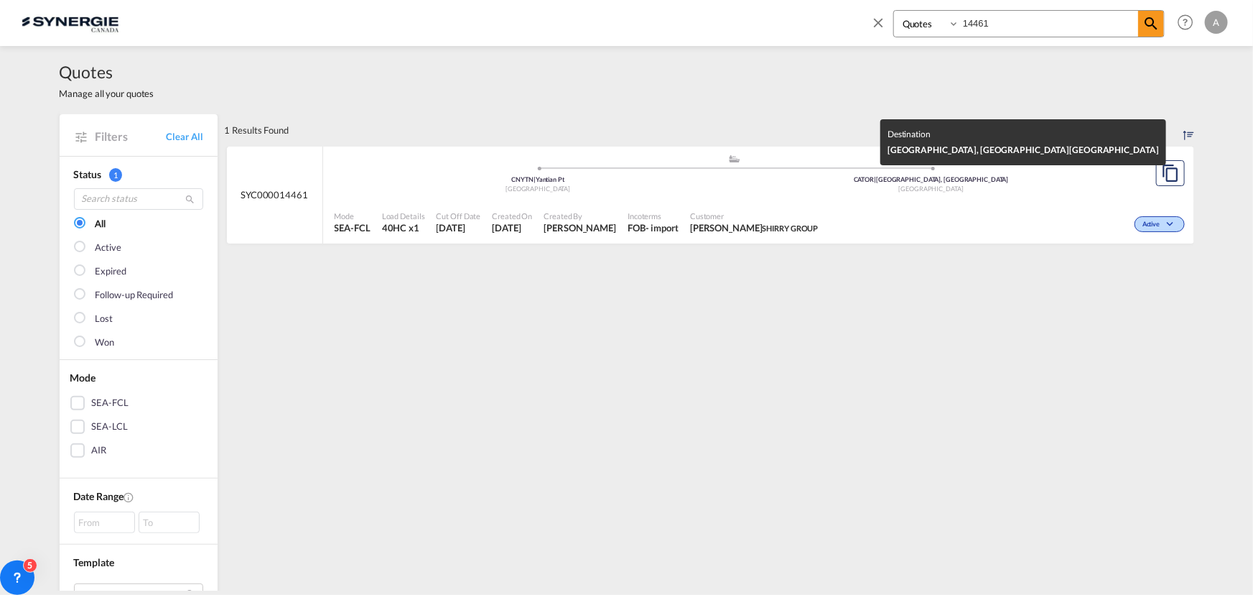
click at [880, 185] on div "[GEOGRAPHIC_DATA]" at bounding box center [932, 189] width 394 height 9
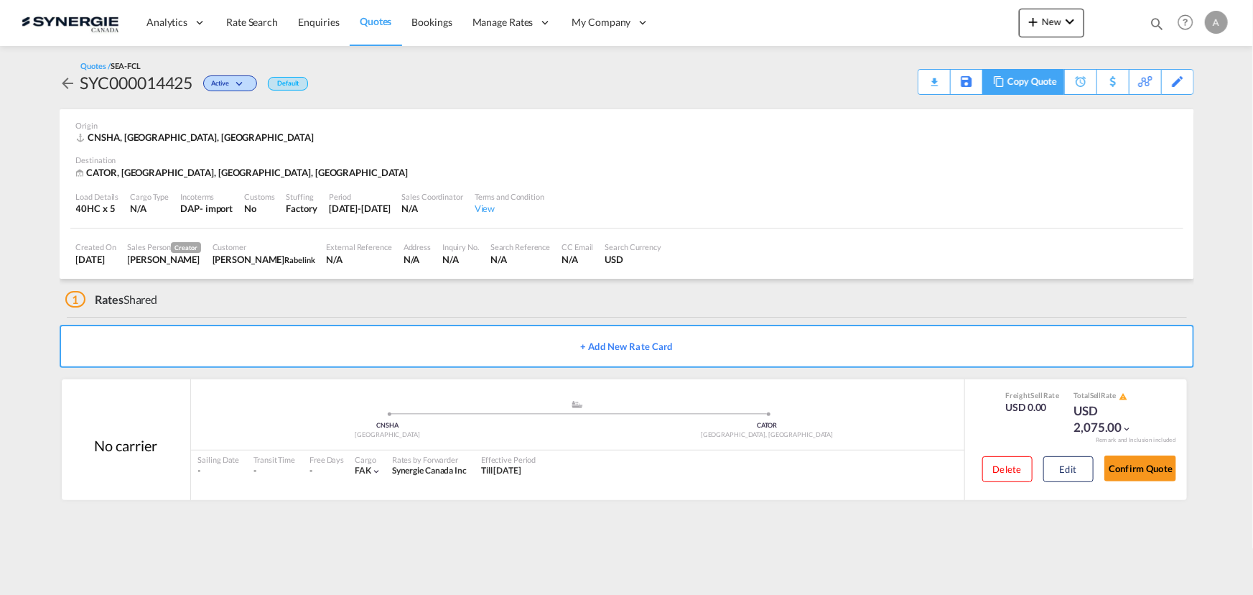
click at [1040, 80] on div "Copy Quote" at bounding box center [1032, 82] width 49 height 24
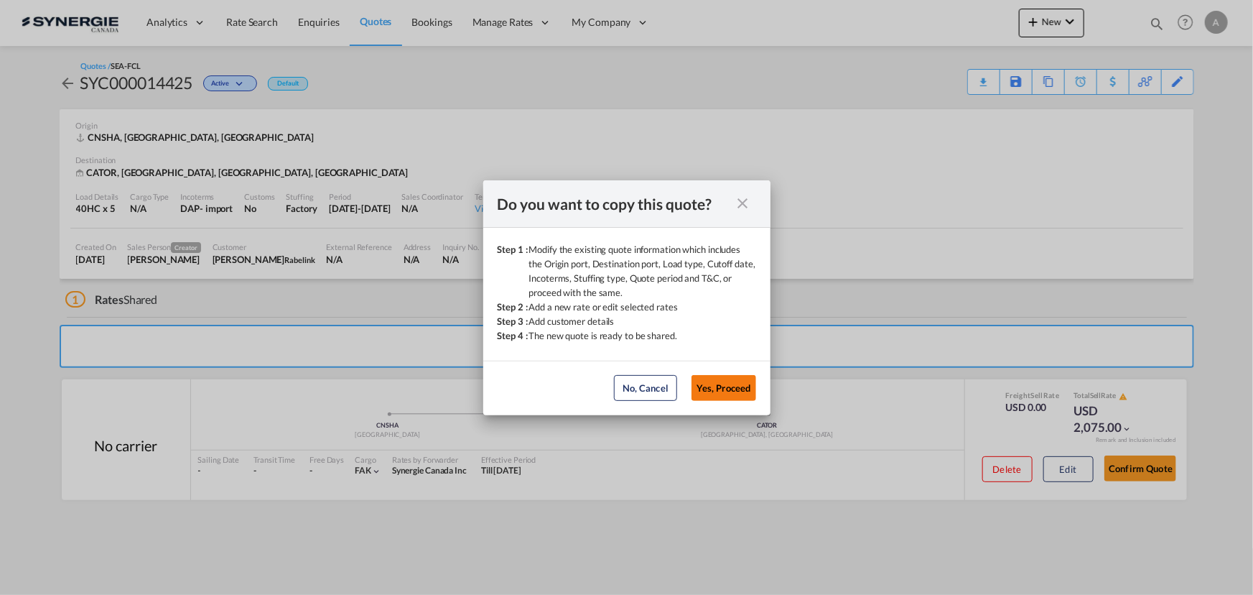
click at [740, 378] on button "Yes, Proceed" at bounding box center [724, 388] width 65 height 26
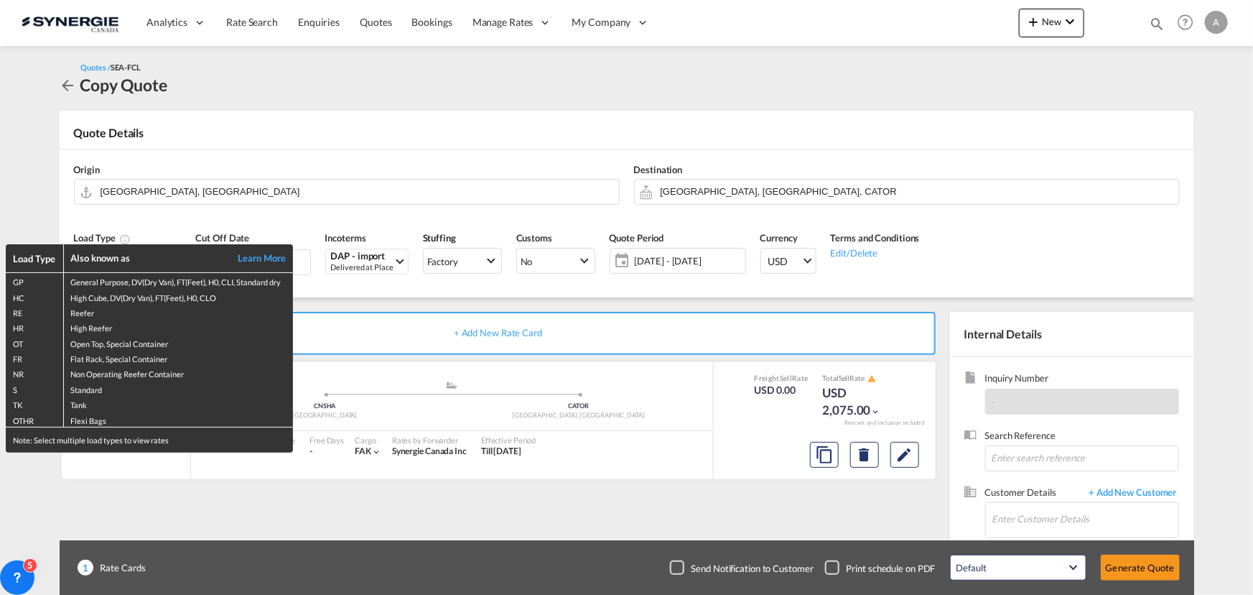
click at [413, 194] on div "Load Type Also known as Learn More GP General Purpose, DV(Dry Van), FT(Feet), H…" at bounding box center [626, 297] width 1253 height 595
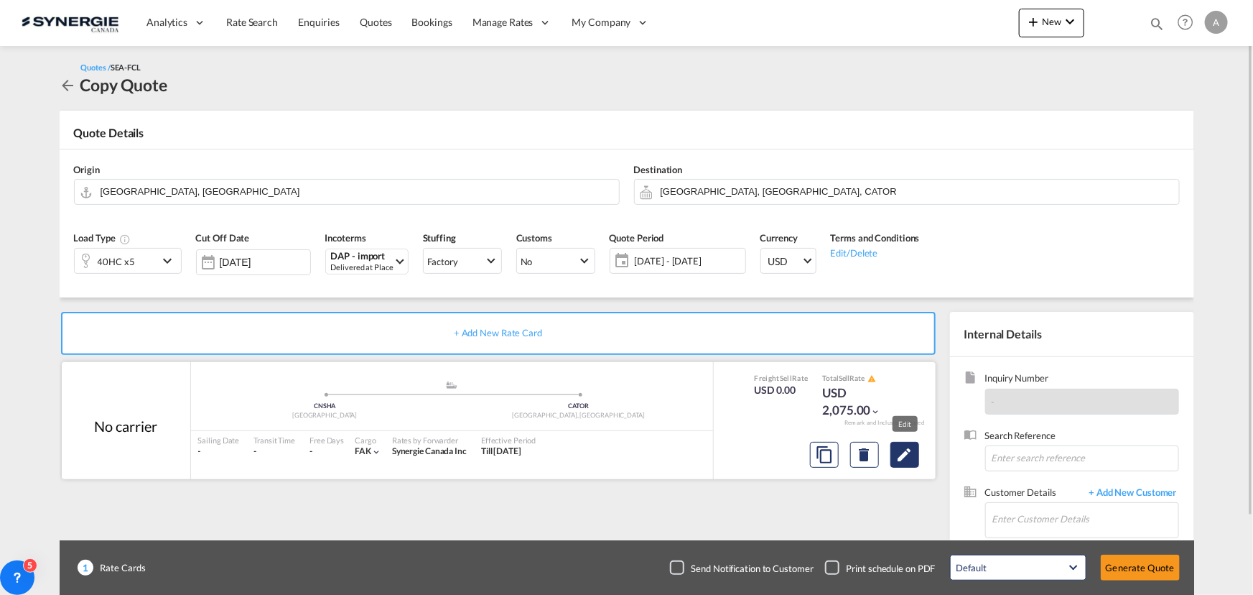
click at [895, 461] on button "Edit" at bounding box center [905, 455] width 29 height 26
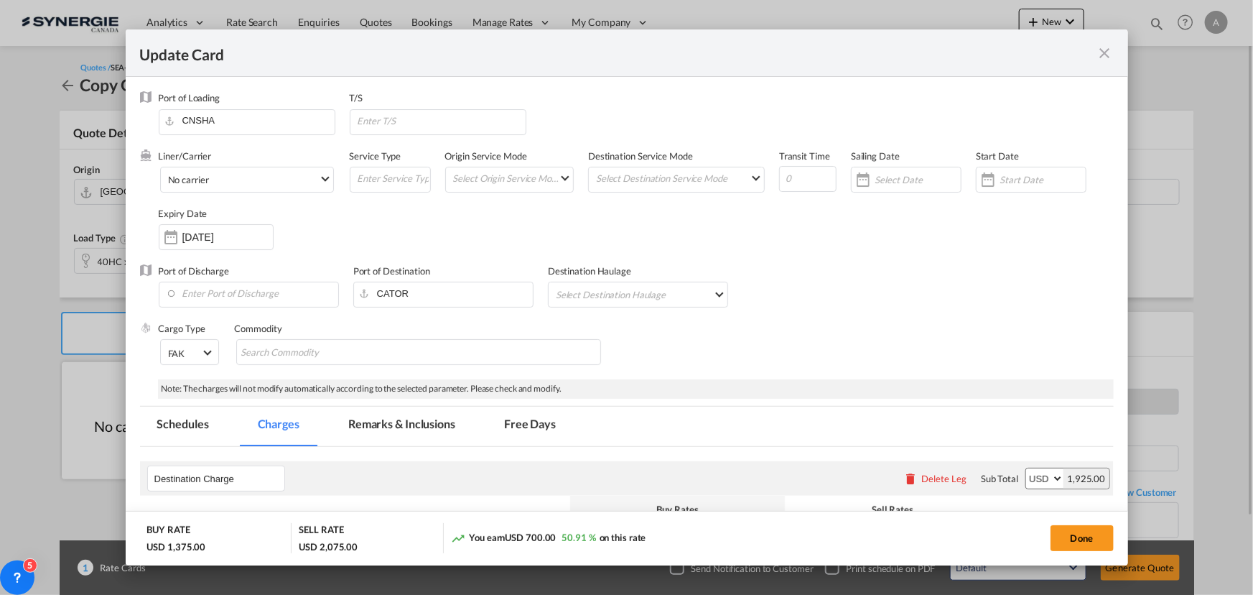
select select "per container"
select select "per B/L"
select select "per shipment"
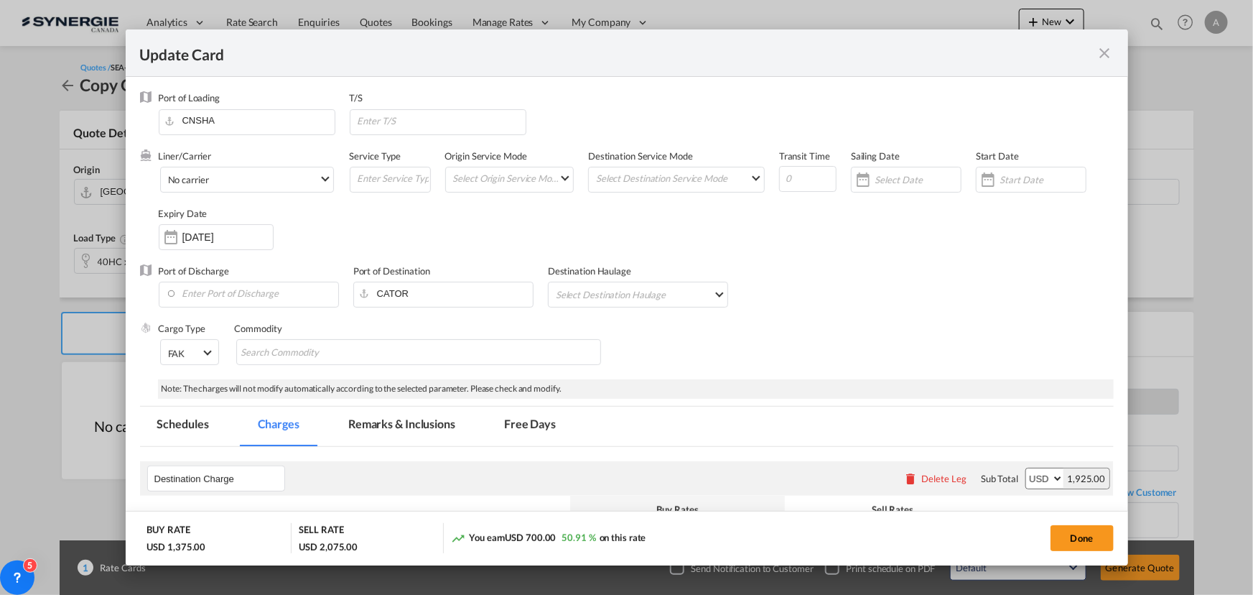
drag, startPoint x: 416, startPoint y: 428, endPoint x: 1211, endPoint y: 460, distance: 795.7
click at [417, 428] on md-tab-item "Remarks & Inclusions" at bounding box center [401, 425] width 141 height 39
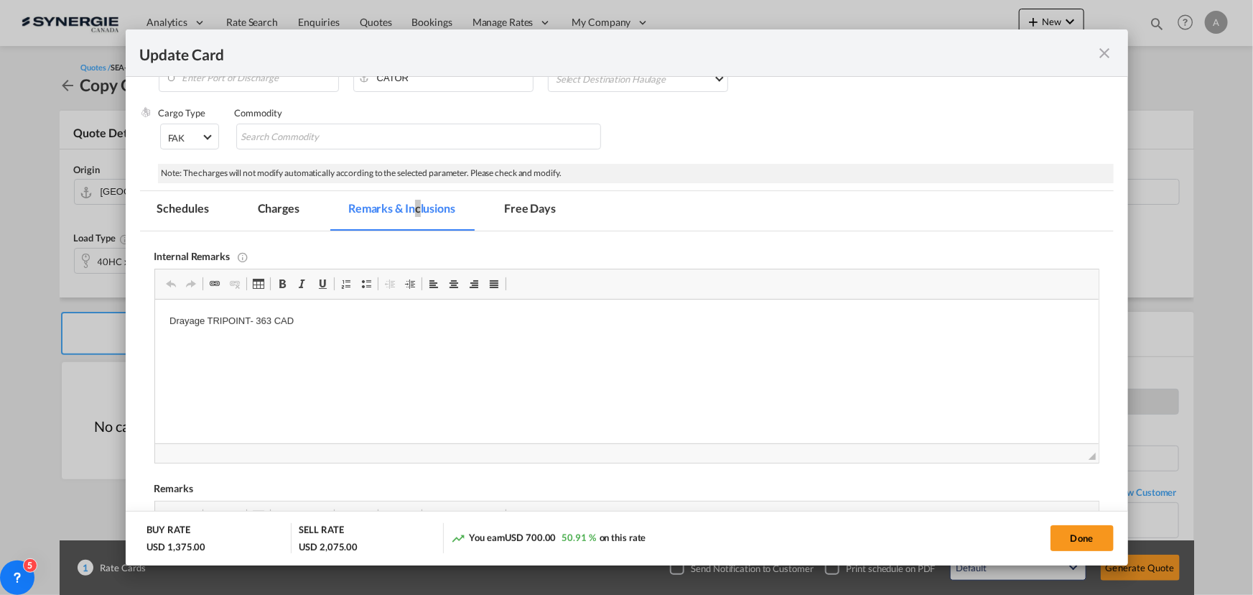
scroll to position [261, 0]
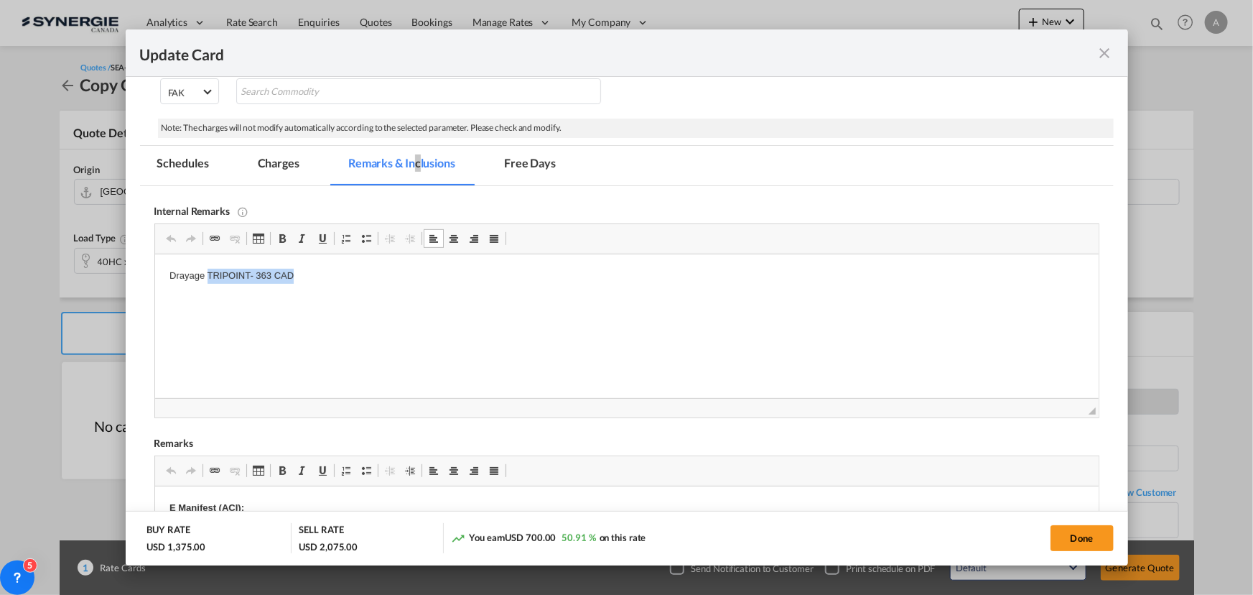
drag, startPoint x: 311, startPoint y: 276, endPoint x: 213, endPoint y: 287, distance: 98.9
click at [213, 287] on html "Drayage TRIPOINT- 363 CAD" at bounding box center [626, 276] width 944 height 44
click at [304, 276] on p "Drayage 18Wheels -" at bounding box center [626, 276] width 915 height 15
click at [279, 159] on md-tab-item "Charges" at bounding box center [279, 165] width 76 height 39
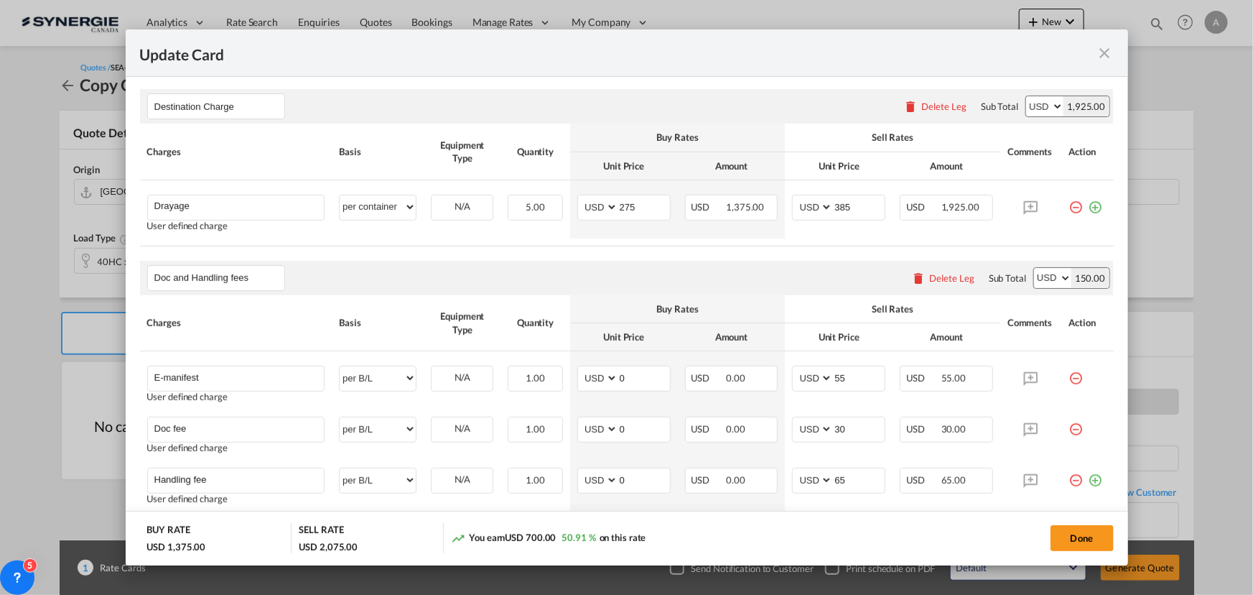
scroll to position [391, 0]
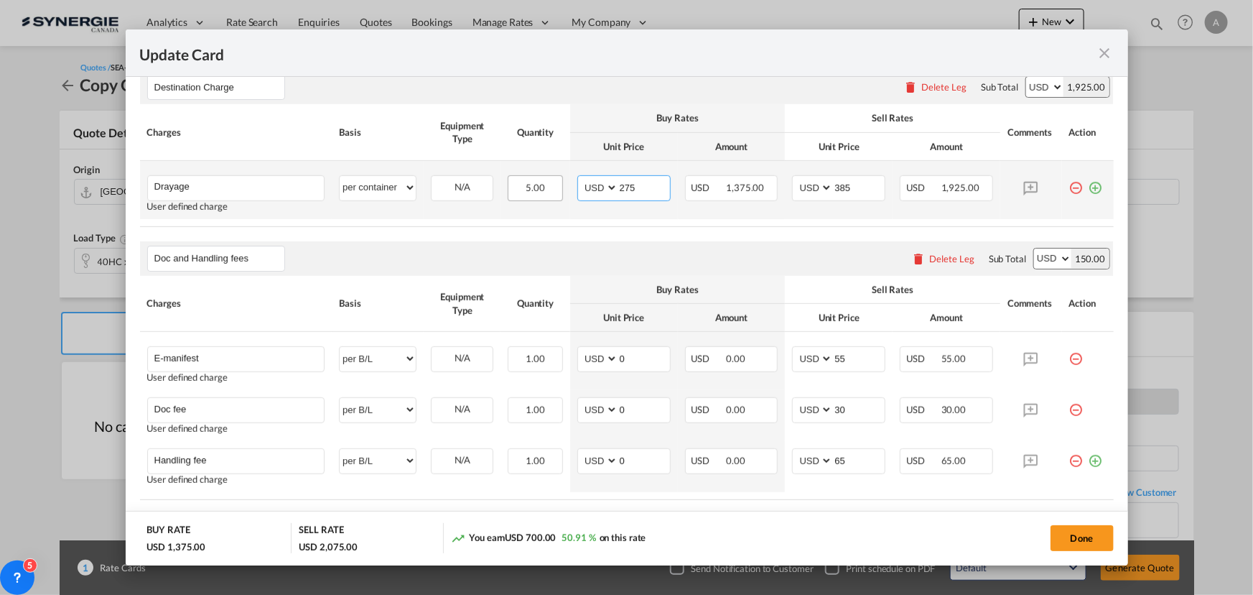
drag, startPoint x: 645, startPoint y: 192, endPoint x: 539, endPoint y: 187, distance: 105.7
click at [539, 187] on tr "Drayage Please Enter User Defined Charges Cannot Be Published User defined char…" at bounding box center [627, 190] width 974 height 58
type input "17000"
type input "17500"
click at [223, 196] on md-autocomplete-wrap "Drayage" at bounding box center [239, 187] width 171 height 22
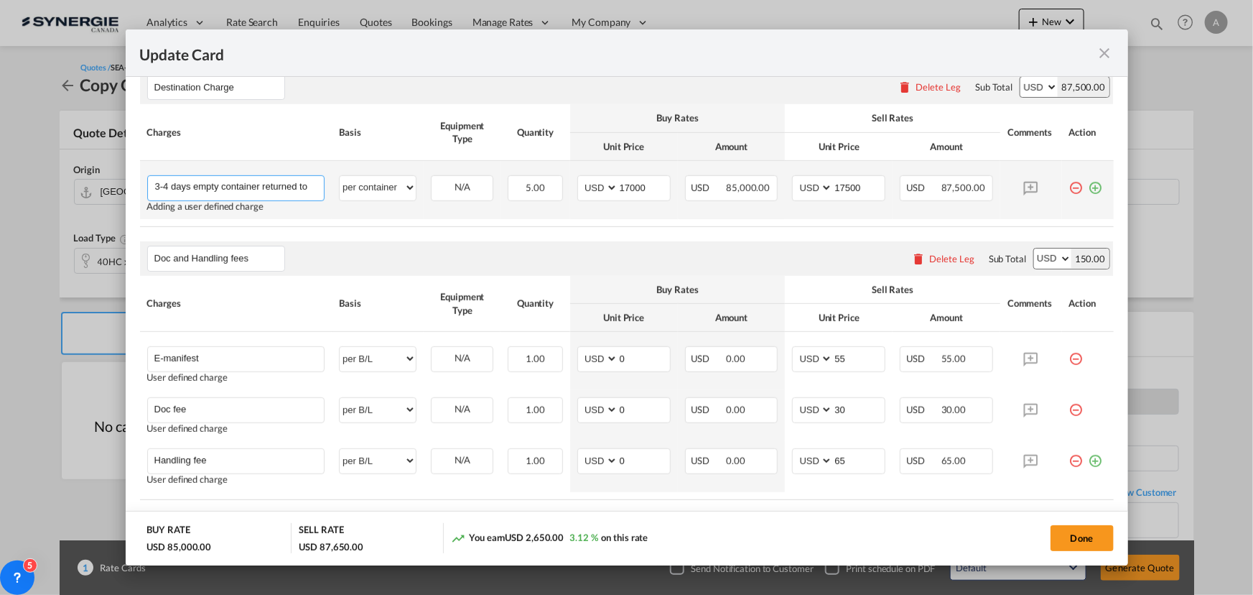
scroll to position [0, 217]
type input "Drayage - direct drayage transit time 3-4 days empty container returned to Vanc…"
drag, startPoint x: 869, startPoint y: 186, endPoint x: 806, endPoint y: 187, distance: 63.2
click at [806, 187] on md-input-container "AED AFN ALL AMD ANG AOA ARS AUD AWG AZN BAM BBD BDT BGN BHD BIF BMD BND BOB BRL…" at bounding box center [838, 188] width 93 height 26
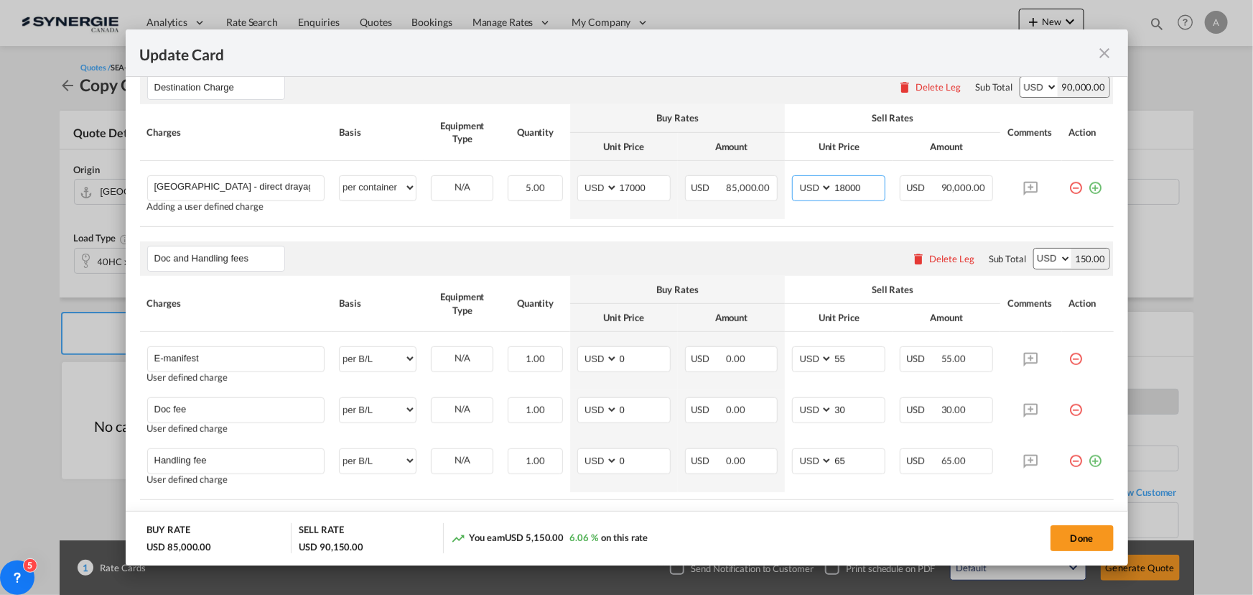
type input "18000"
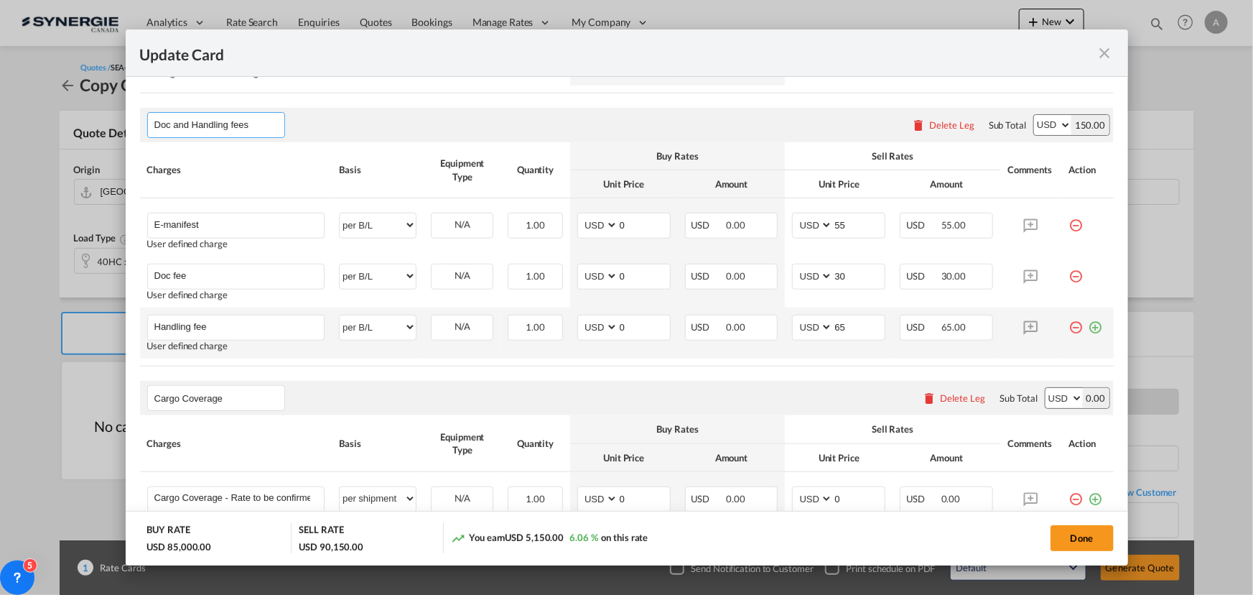
scroll to position [587, 0]
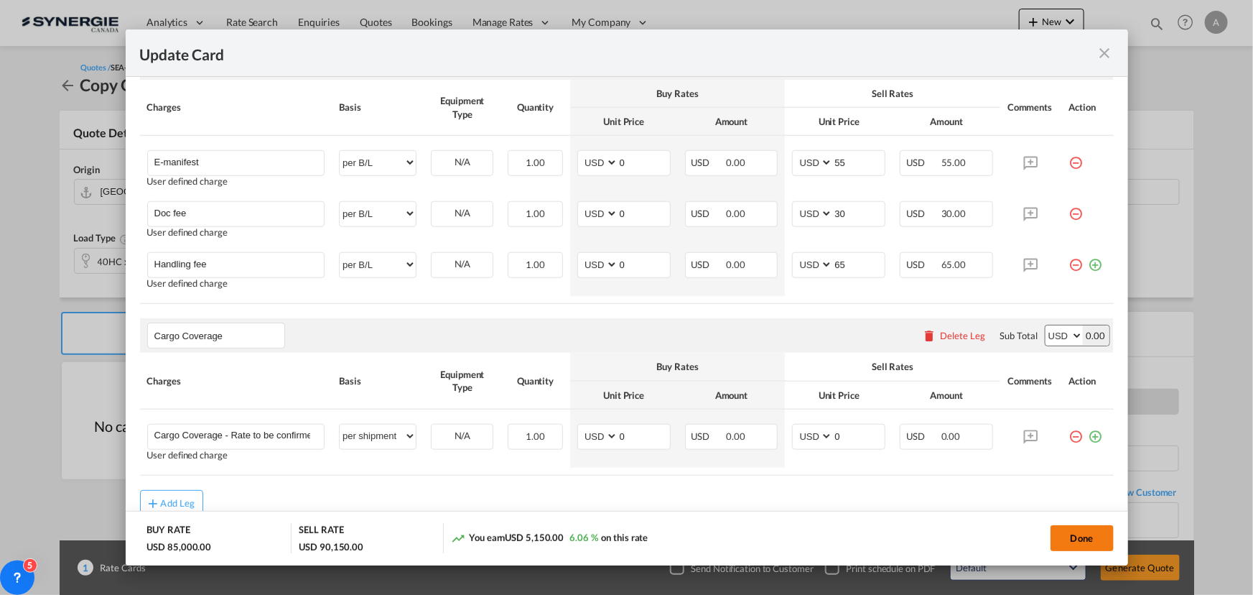
click at [1089, 536] on button "Done" at bounding box center [1082, 538] width 63 height 26
type input "27 Sep 2025"
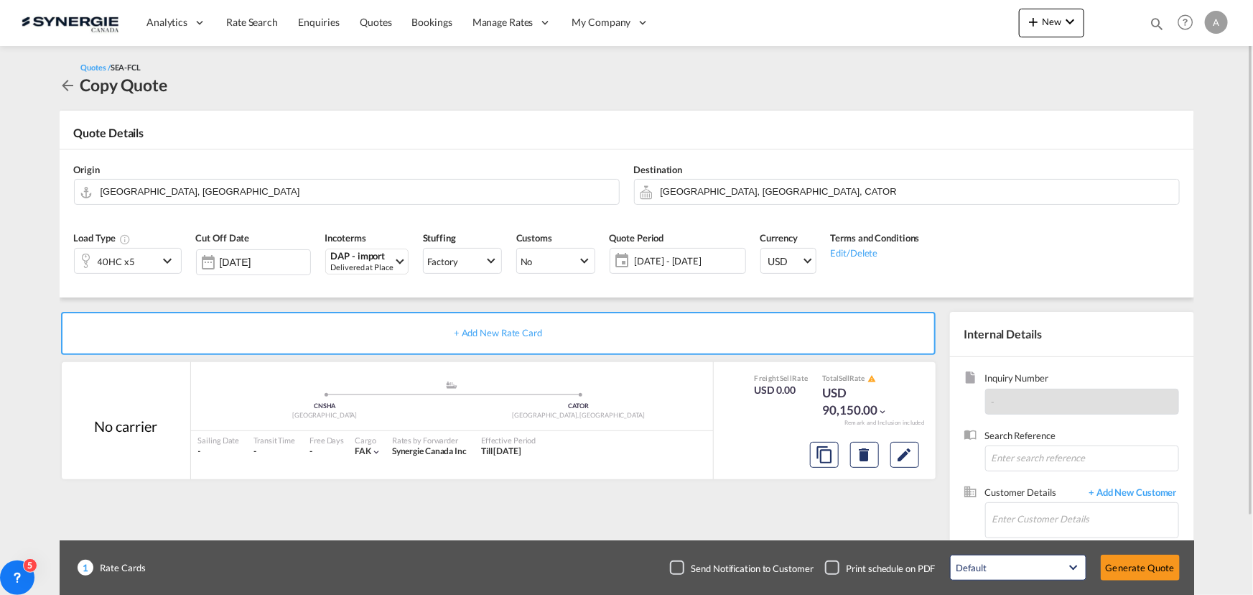
scroll to position [89, 0]
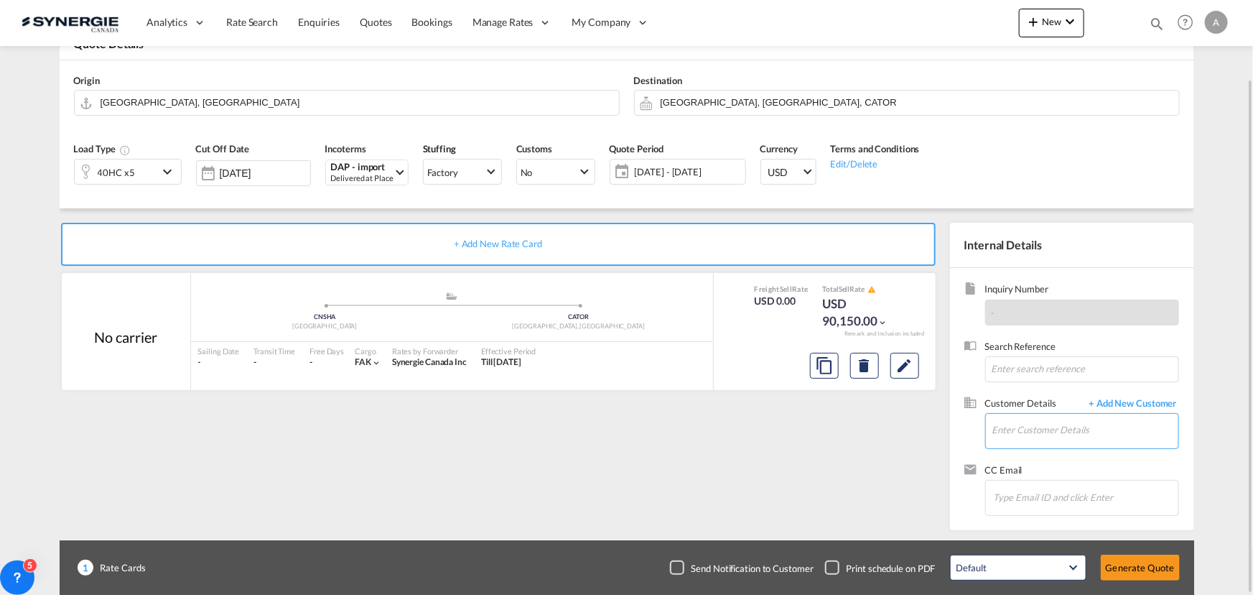
click at [1036, 424] on input "Enter Customer Details" at bounding box center [1086, 430] width 186 height 32
click at [1044, 399] on div "YANNICK ODIJK y.odijk@rabelink.nl | Rabelink" at bounding box center [1085, 393] width 187 height 39
type input "Rabelink, YANNICK ODIJK, y.odijk@rabelink.nl"
click at [1144, 565] on button "Generate Quote" at bounding box center [1140, 567] width 79 height 26
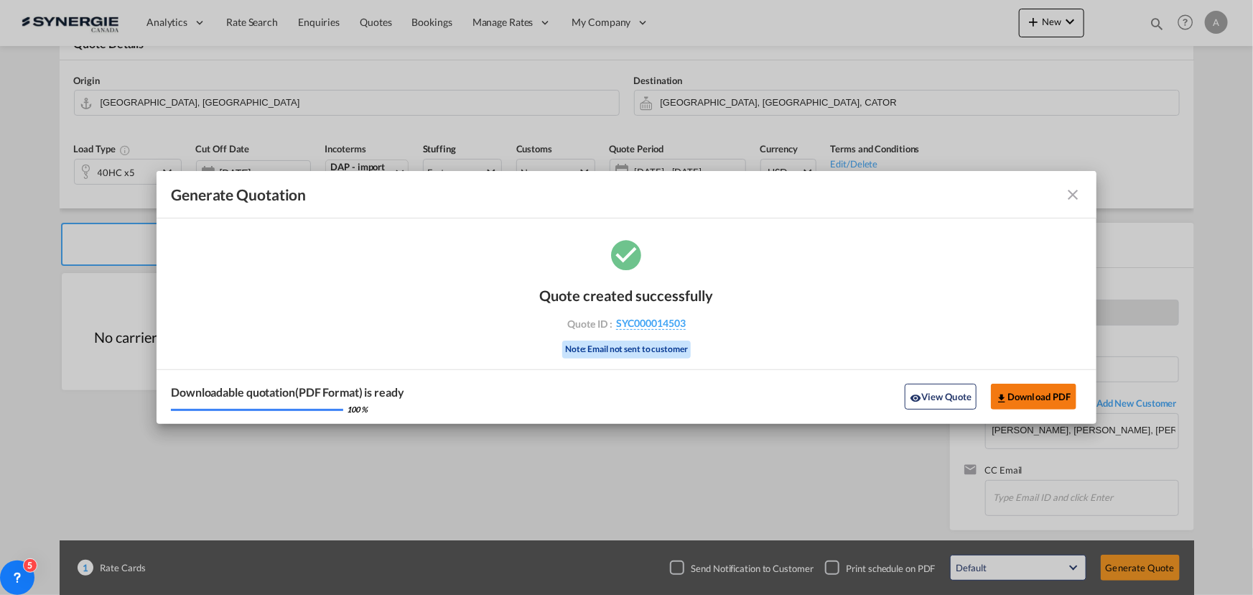
click at [1031, 392] on button "Download PDF" at bounding box center [1033, 397] width 85 height 26
click at [947, 399] on button "View Quote" at bounding box center [941, 397] width 72 height 26
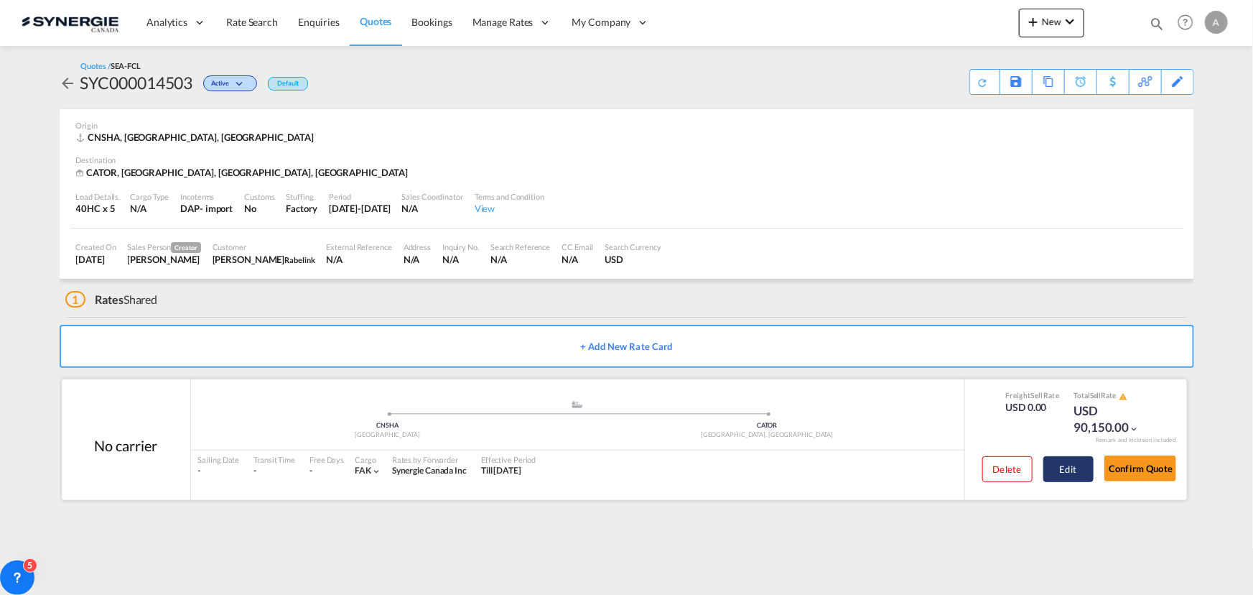
click at [1069, 480] on button "Edit" at bounding box center [1069, 469] width 50 height 26
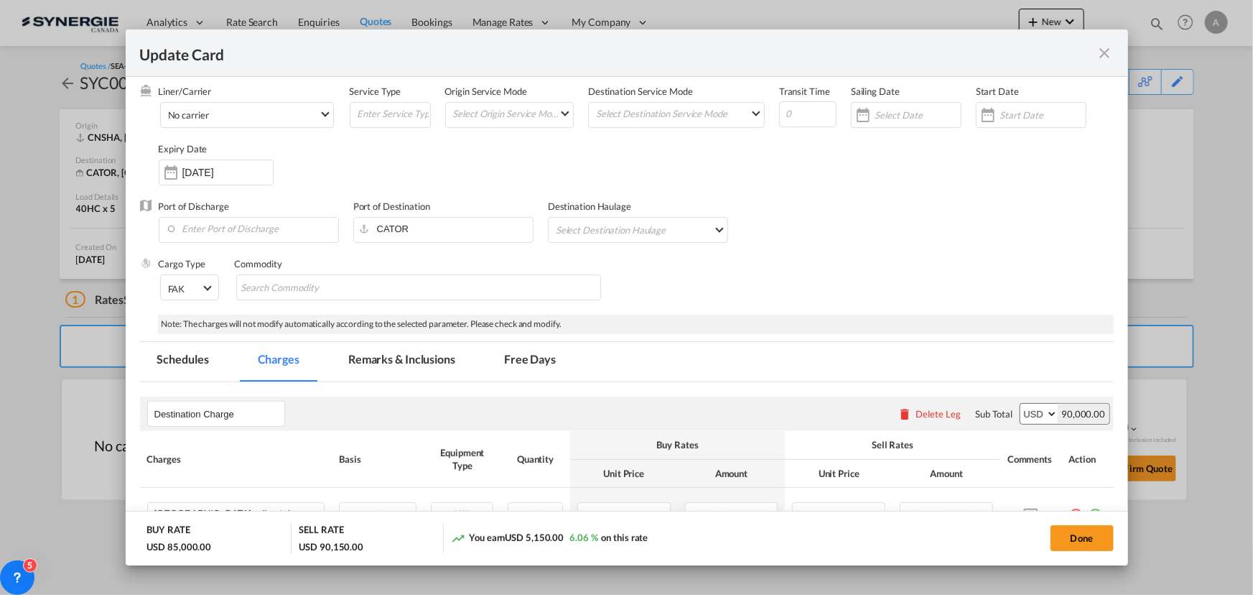
scroll to position [65, 0]
click at [393, 353] on md-tab-item "Remarks & Inclusions" at bounding box center [401, 361] width 141 height 39
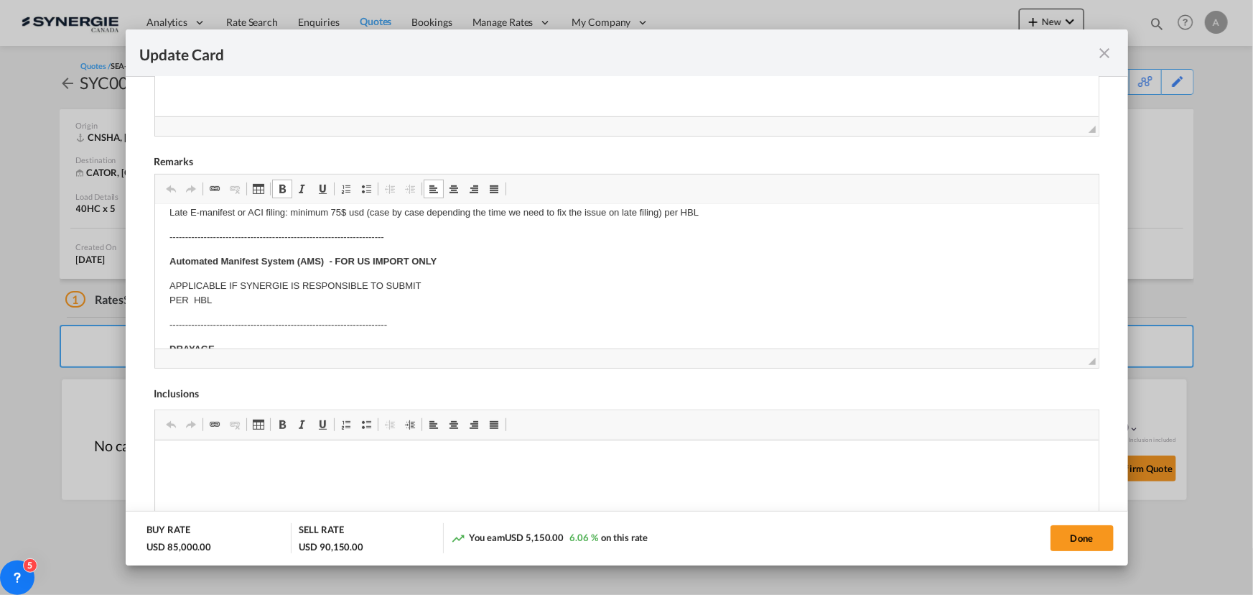
scroll to position [130, 0]
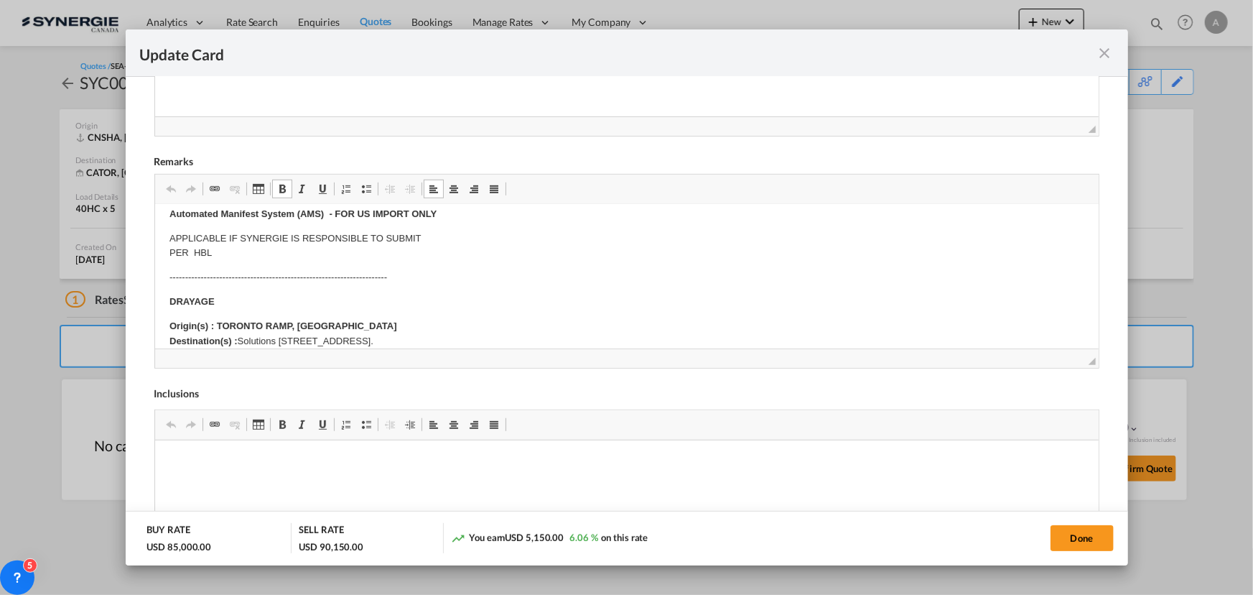
click at [236, 321] on strong "Origin(s) : TORONTO RAMP, ON Destination(s) :" at bounding box center [283, 333] width 228 height 26
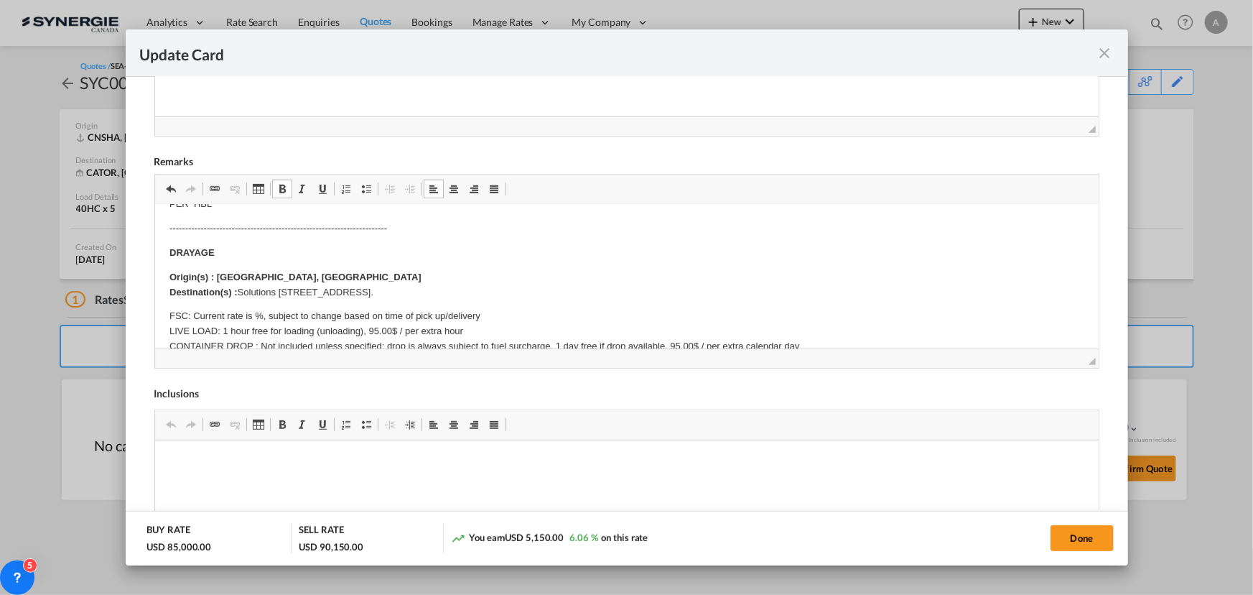
scroll to position [195, 0]
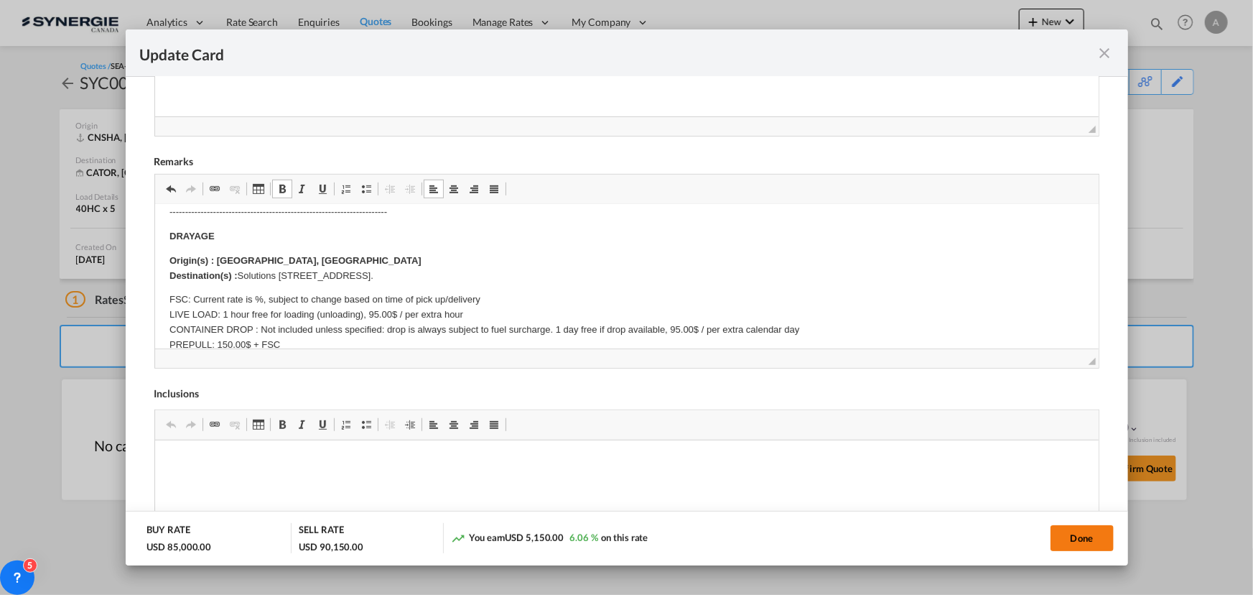
click at [1063, 545] on button "Done" at bounding box center [1082, 538] width 63 height 26
type input "27 Sep 2025"
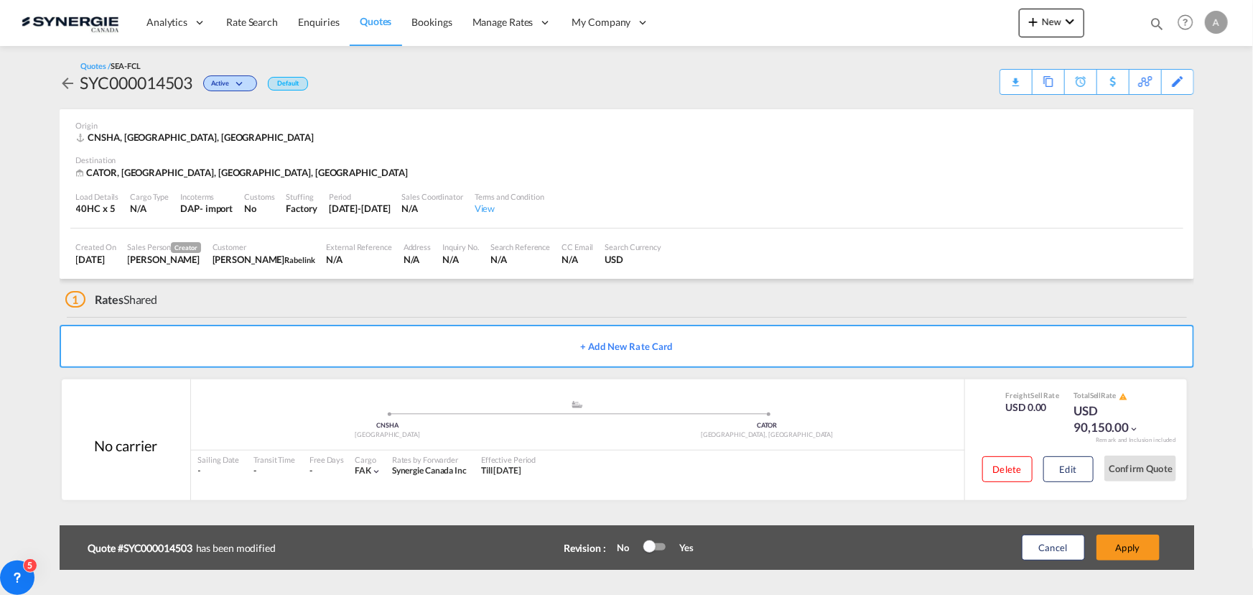
scroll to position [215, 0]
click at [1140, 546] on button "Apply" at bounding box center [1128, 547] width 63 height 26
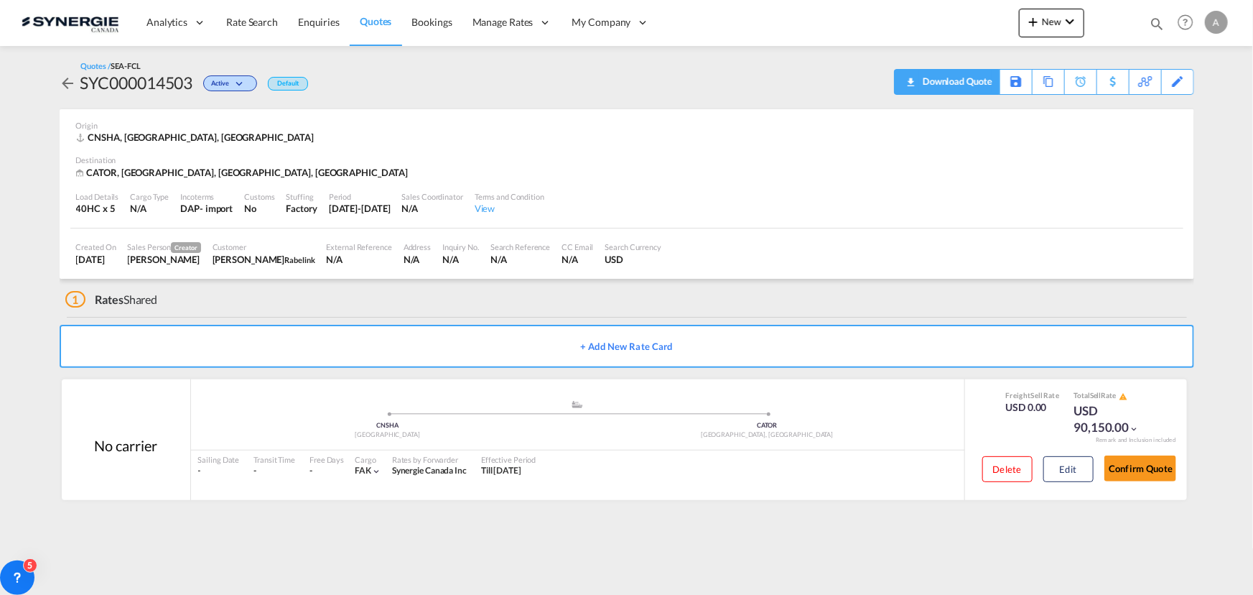
drag, startPoint x: 958, startPoint y: 80, endPoint x: 968, endPoint y: 85, distance: 11.2
click at [958, 80] on div "Quotes / SEA-FCL SYC000014503 Active Default Download Quote Save As Template Co…" at bounding box center [627, 77] width 1135 height 34
click at [976, 88] on div "Download Quote" at bounding box center [955, 81] width 73 height 23
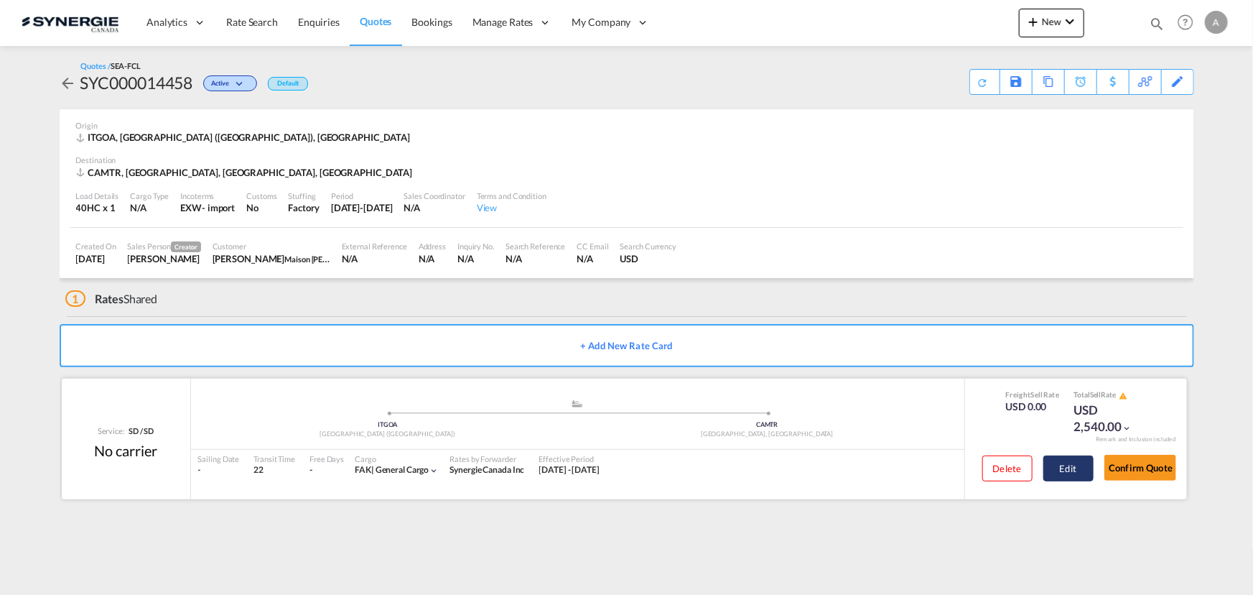
click at [1070, 476] on button "Edit" at bounding box center [1069, 468] width 50 height 26
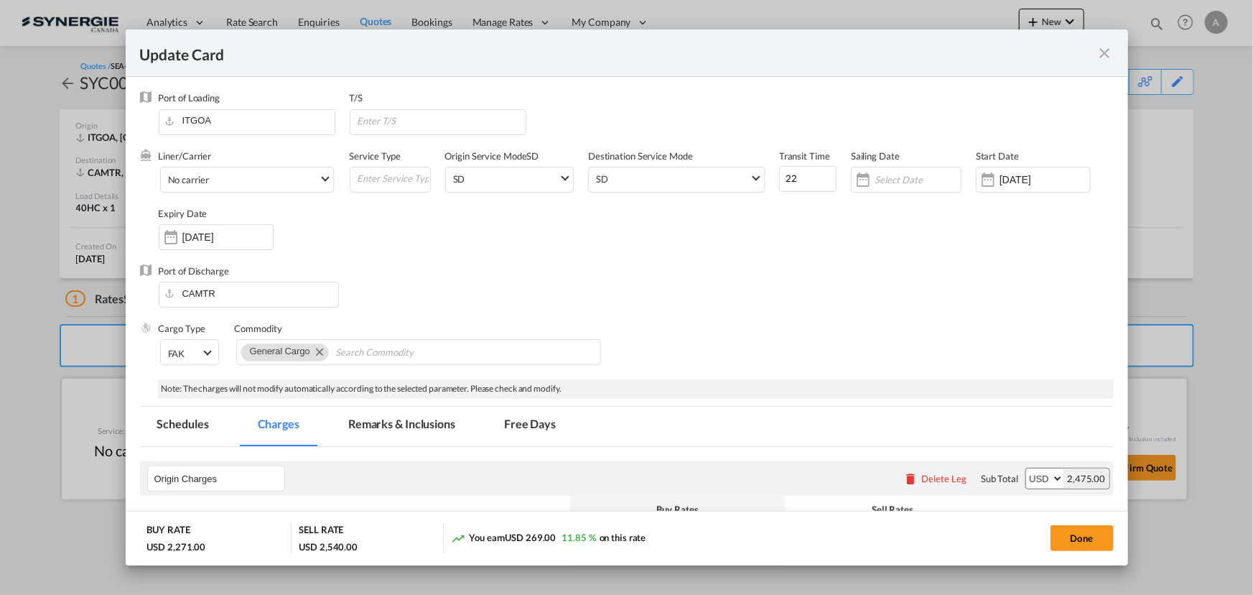
select select "per container"
select select "per B/L"
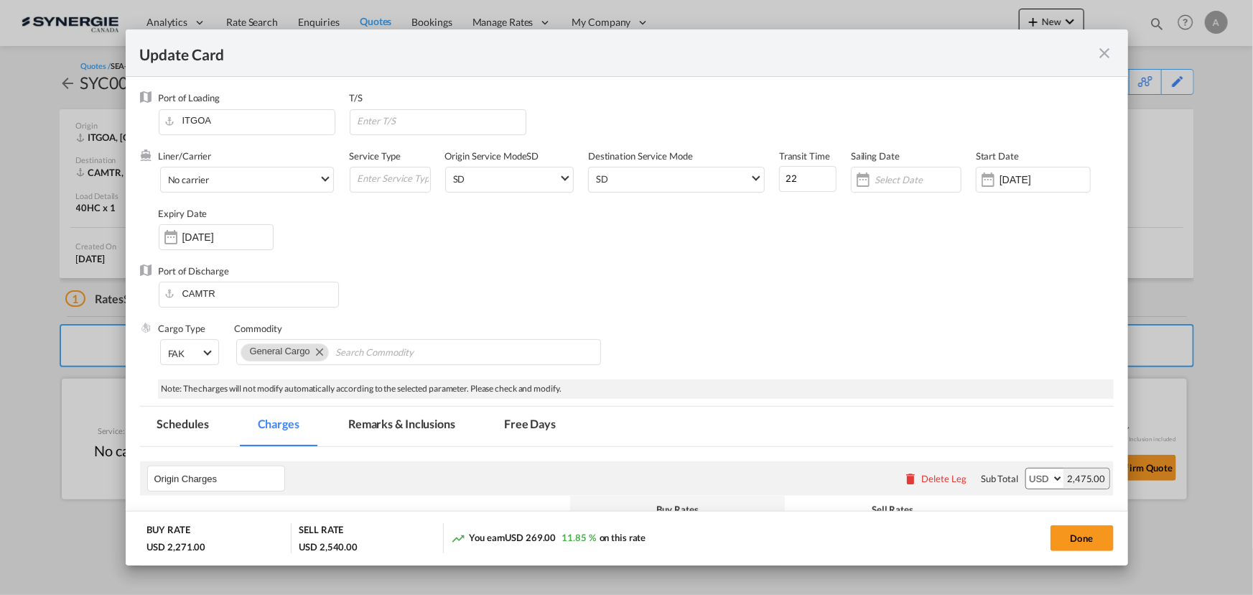
select select "per shipment"
drag, startPoint x: 409, startPoint y: 433, endPoint x: 414, endPoint y: 424, distance: 10.6
click at [409, 433] on md-tab-item "Remarks & Inclusions" at bounding box center [401, 425] width 141 height 39
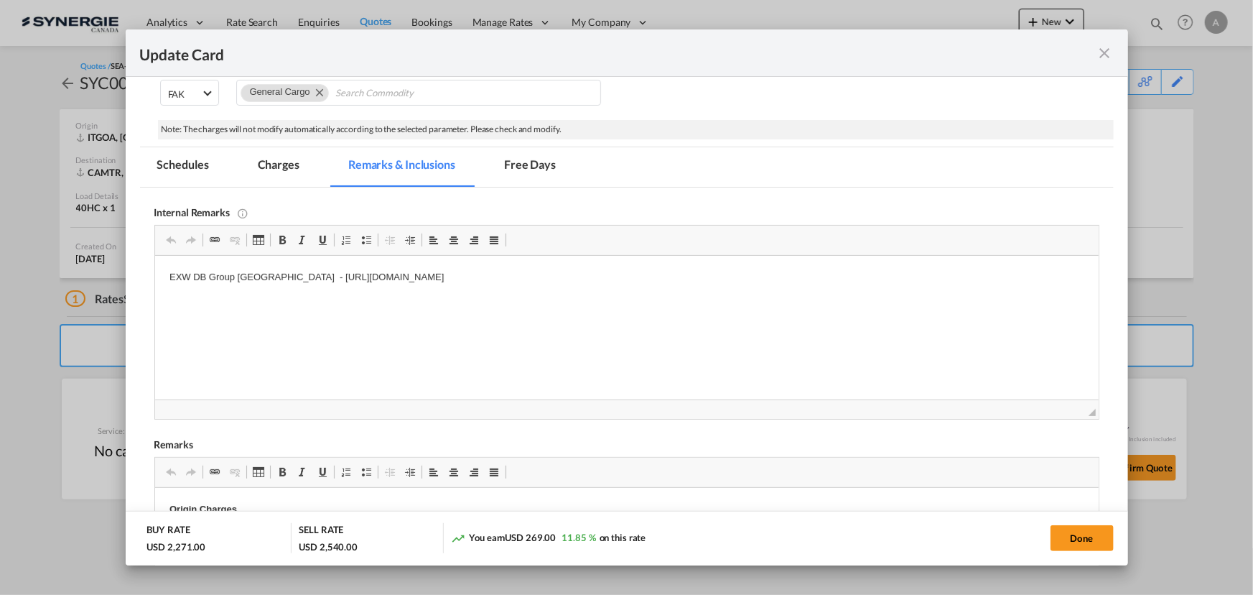
scroll to position [281, 0]
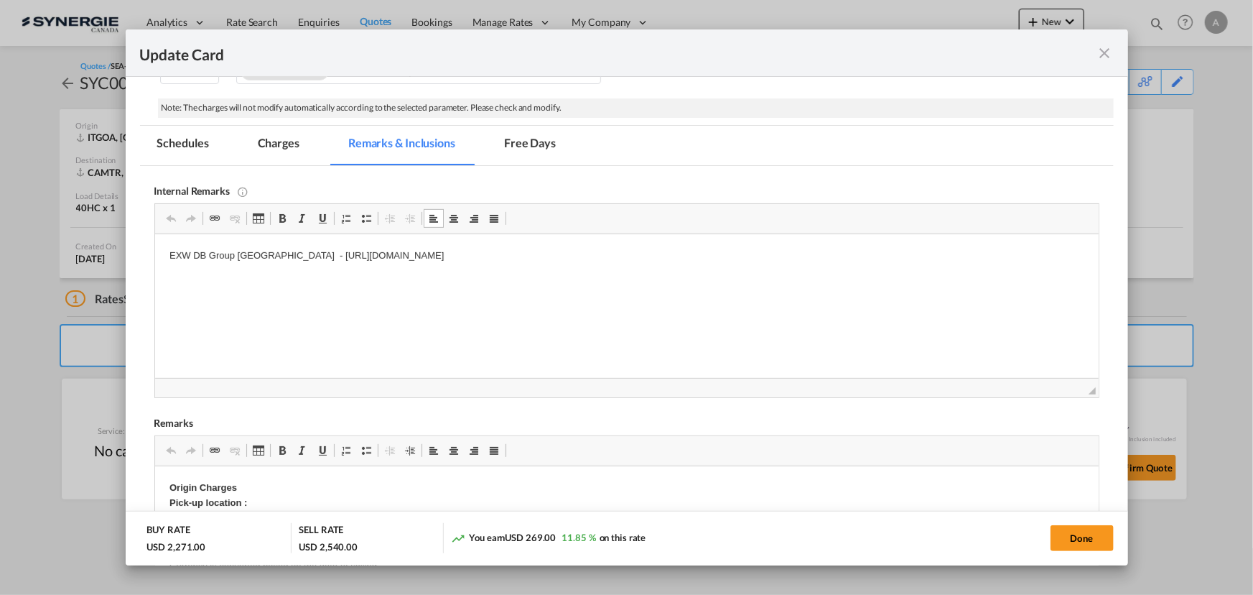
drag, startPoint x: 653, startPoint y: 254, endPoint x: 266, endPoint y: 260, distance: 387.1
click at [266, 260] on p "EXW DB Group Italy - https://app.frontapp.com/open/cnv_pn05pvz?key=PBCmrJy66JUR…" at bounding box center [626, 255] width 915 height 15
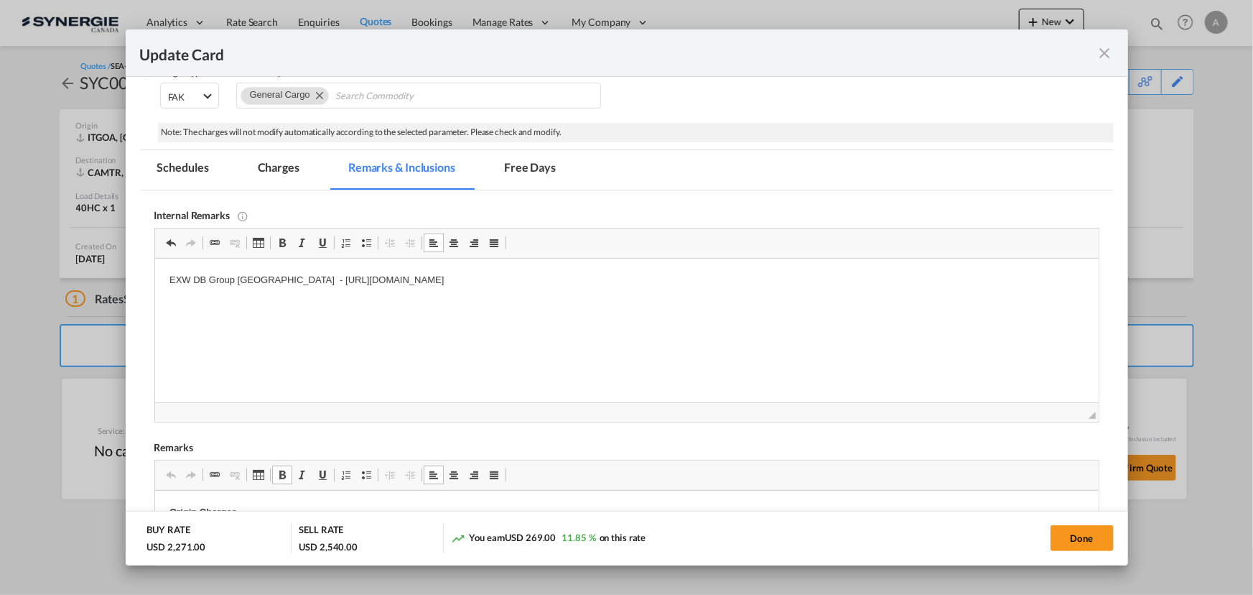
scroll to position [215, 0]
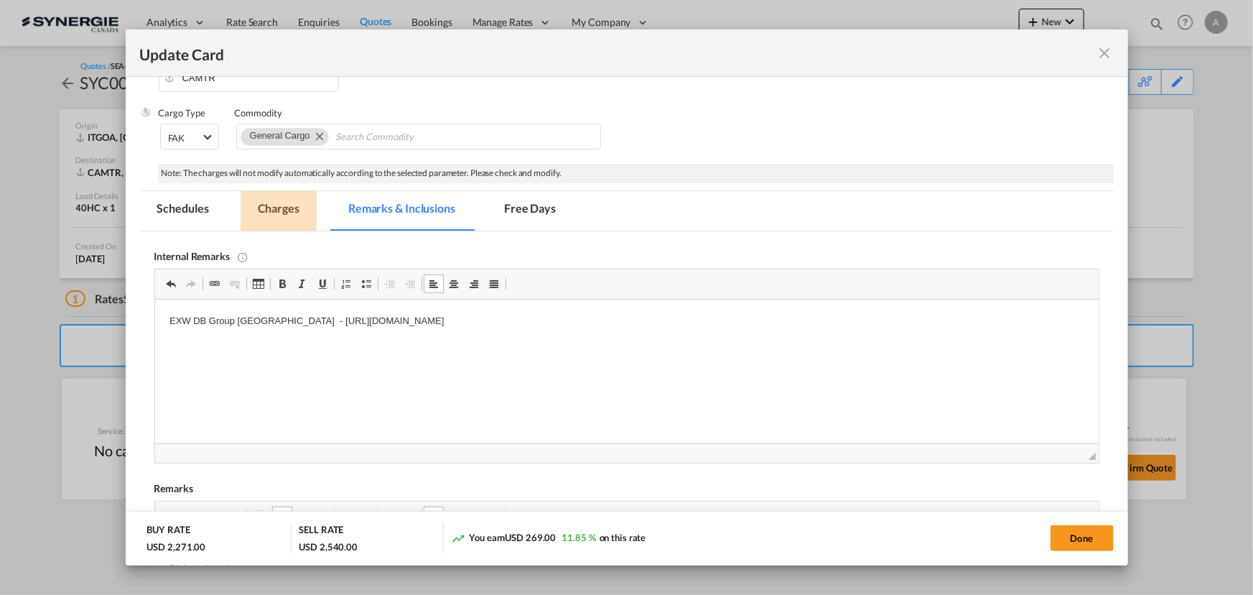
click at [282, 201] on md-tab-item "Charges" at bounding box center [279, 210] width 76 height 39
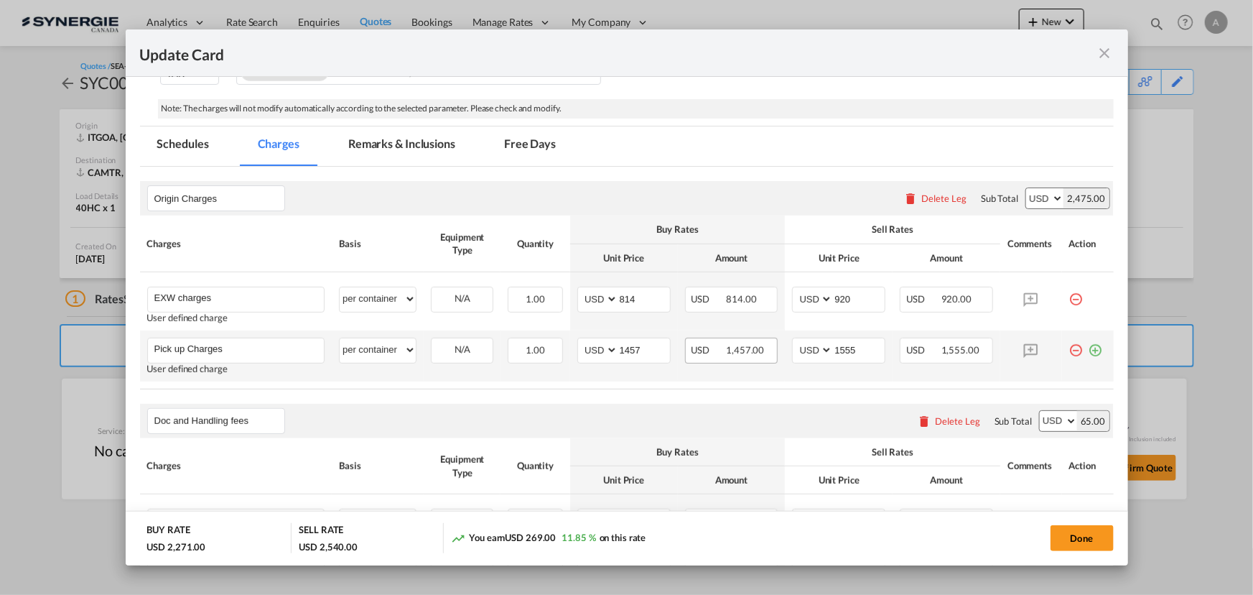
scroll to position [281, 0]
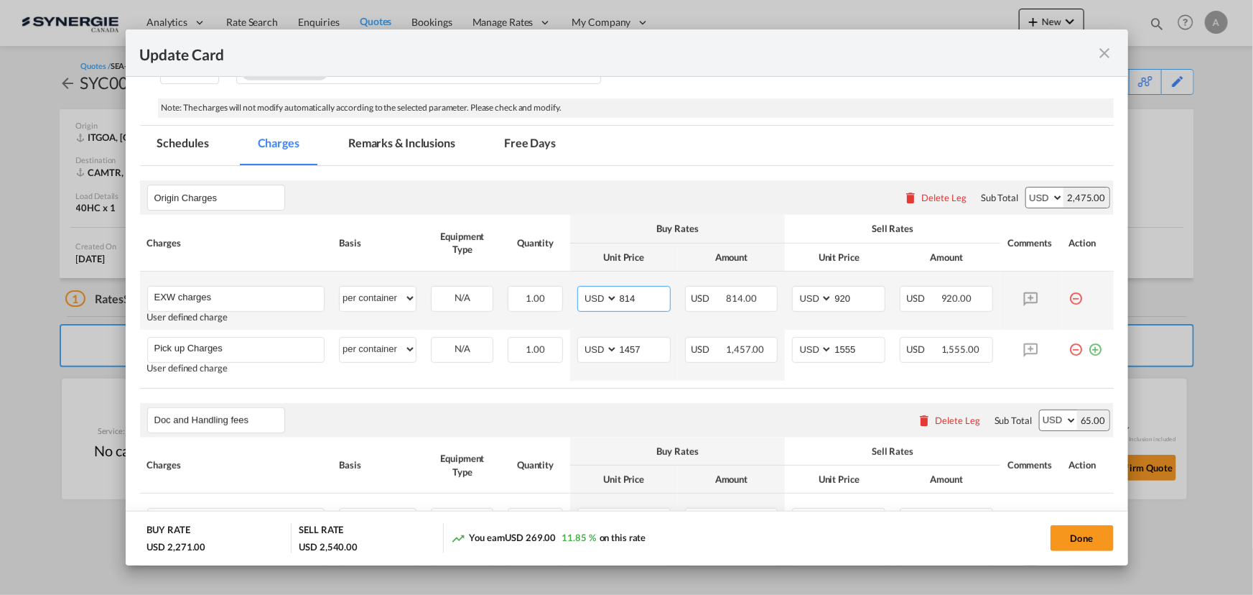
drag, startPoint x: 646, startPoint y: 303, endPoint x: 562, endPoint y: 292, distance: 84.7
click at [570, 293] on td "AED AFN ALL AMD ANG AOA ARS AUD AWG AZN BAM BBD BDT BGN BHD BIF BMD BND BOB BRL…" at bounding box center [624, 300] width 108 height 58
type input "705"
type input "900"
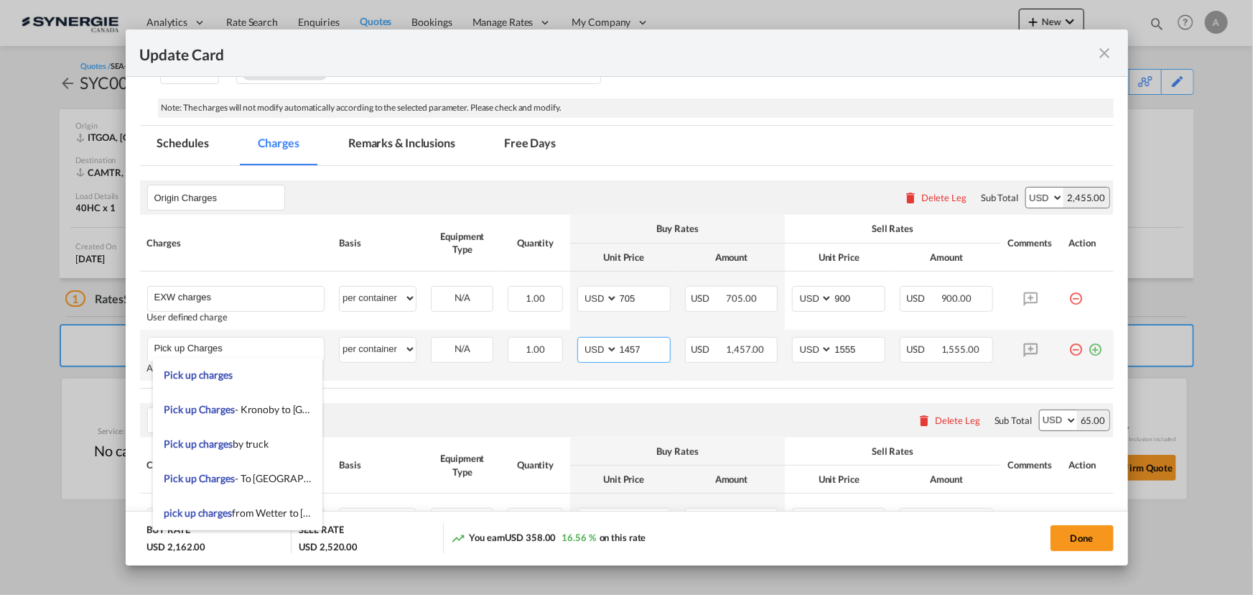
click at [646, 340] on input "1457" at bounding box center [644, 349] width 52 height 22
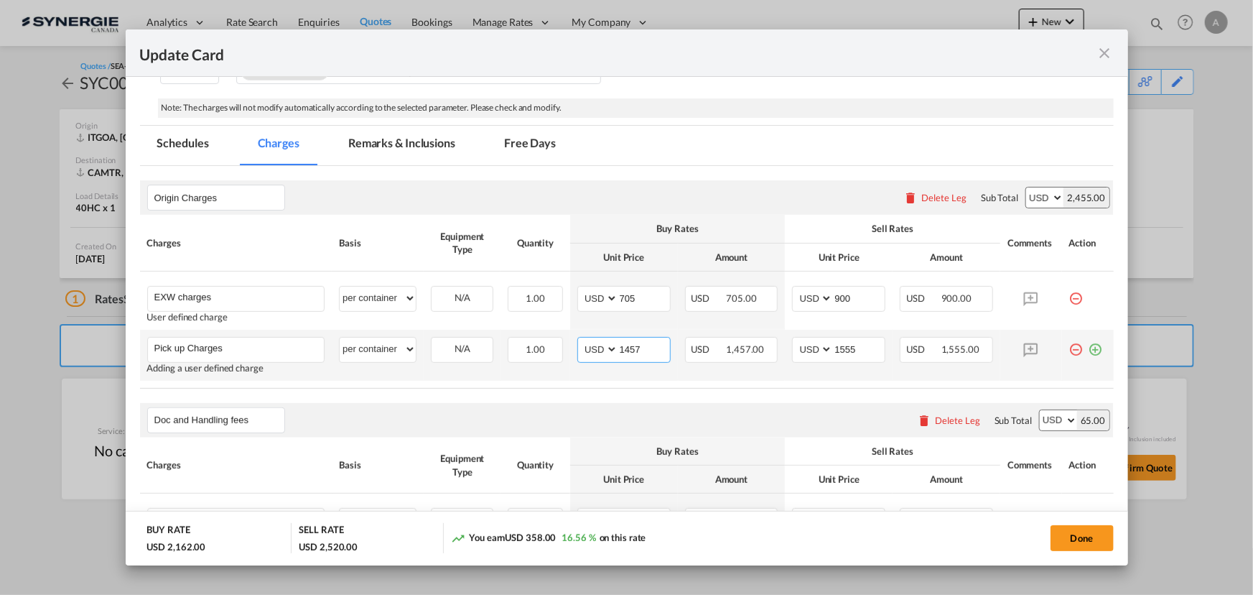
drag, startPoint x: 649, startPoint y: 344, endPoint x: 608, endPoint y: 345, distance: 40.9
click at [609, 345] on md-input-container "AED AFN ALL AMD ANG AOA ARS AUD AWG AZN BAM BBD BDT BGN BHD BIF BMD BND BOB BRL…" at bounding box center [623, 350] width 93 height 26
type input "1498"
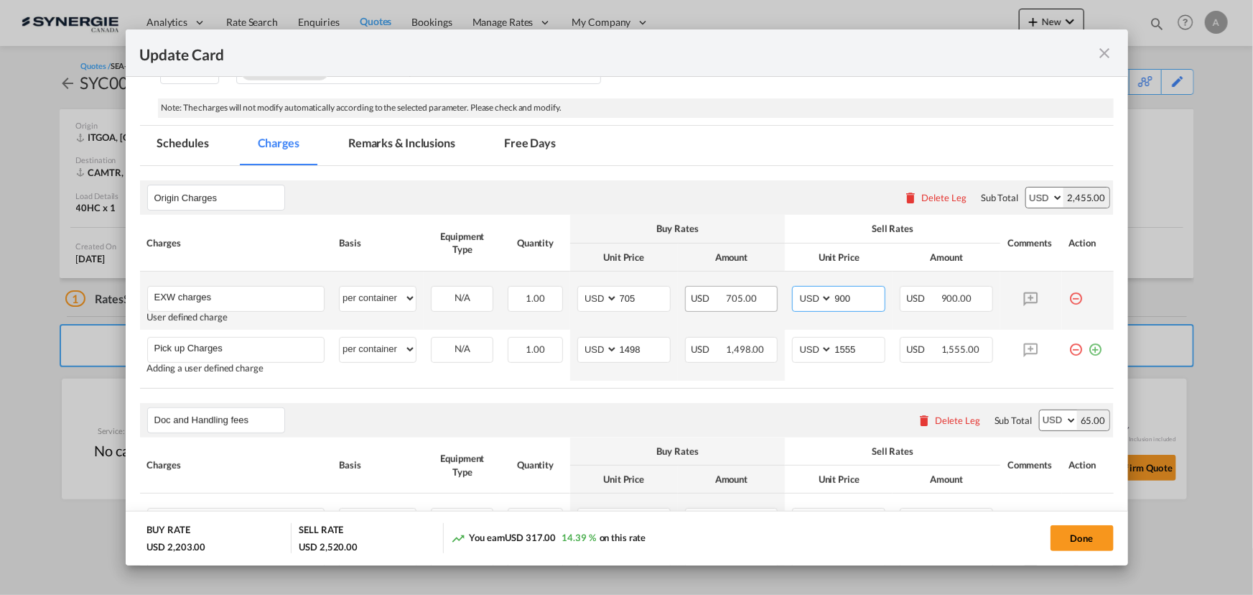
drag, startPoint x: 850, startPoint y: 300, endPoint x: 734, endPoint y: 294, distance: 116.5
click at [743, 294] on tr "EXW charges Please Enter User Defined Charges Cannot Be Published User defined …" at bounding box center [627, 300] width 974 height 58
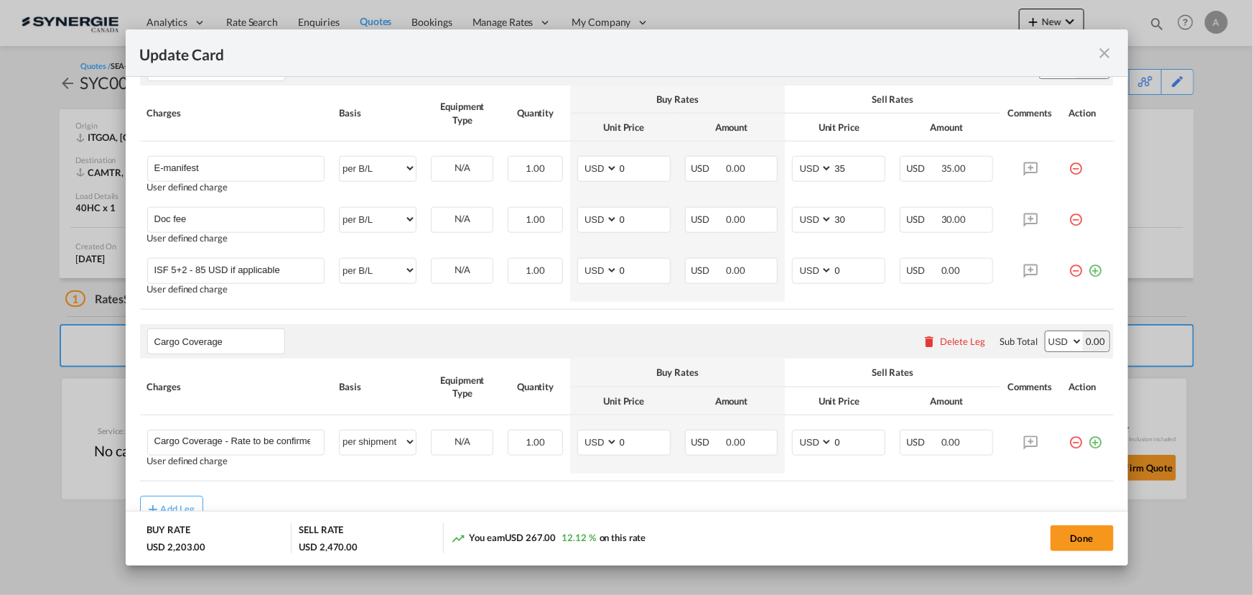
scroll to position [673, 0]
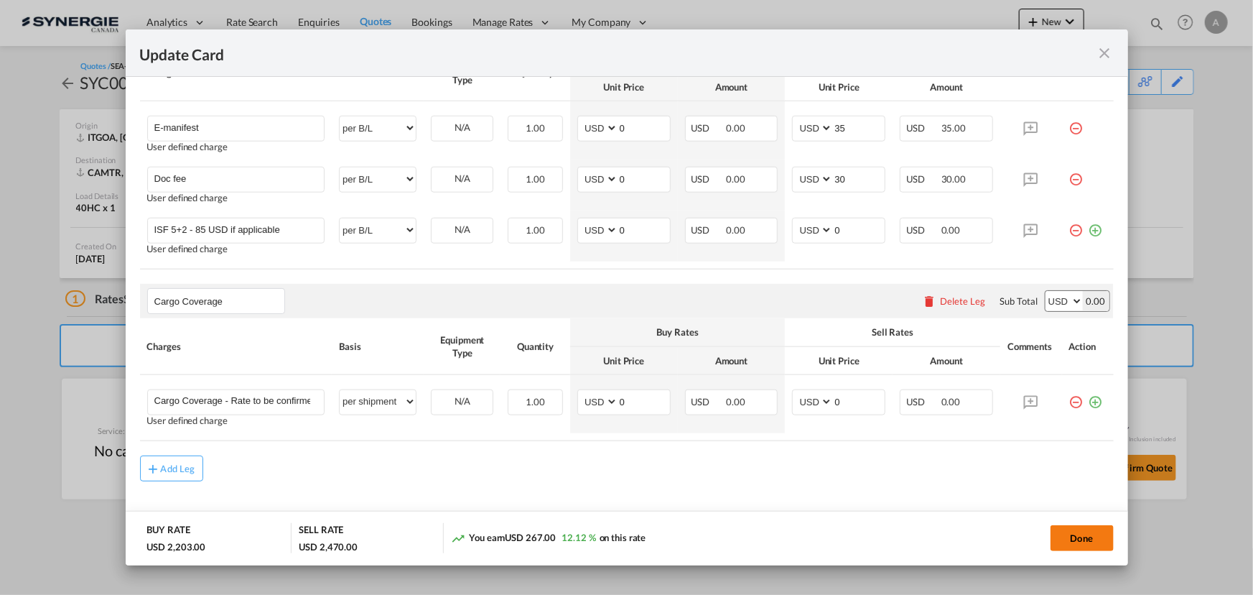
type input "850"
click at [1052, 539] on button "Done" at bounding box center [1082, 538] width 63 height 26
type input "01 Sep 2025"
type input "19 Sep 2025"
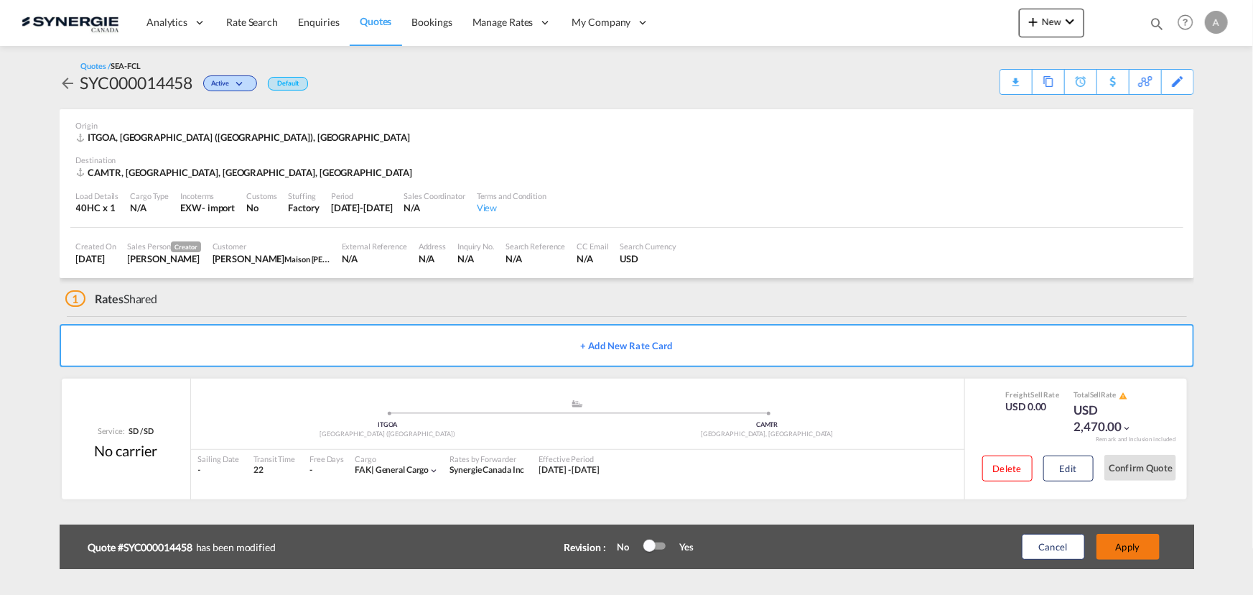
click at [1136, 552] on button "Apply" at bounding box center [1128, 547] width 63 height 26
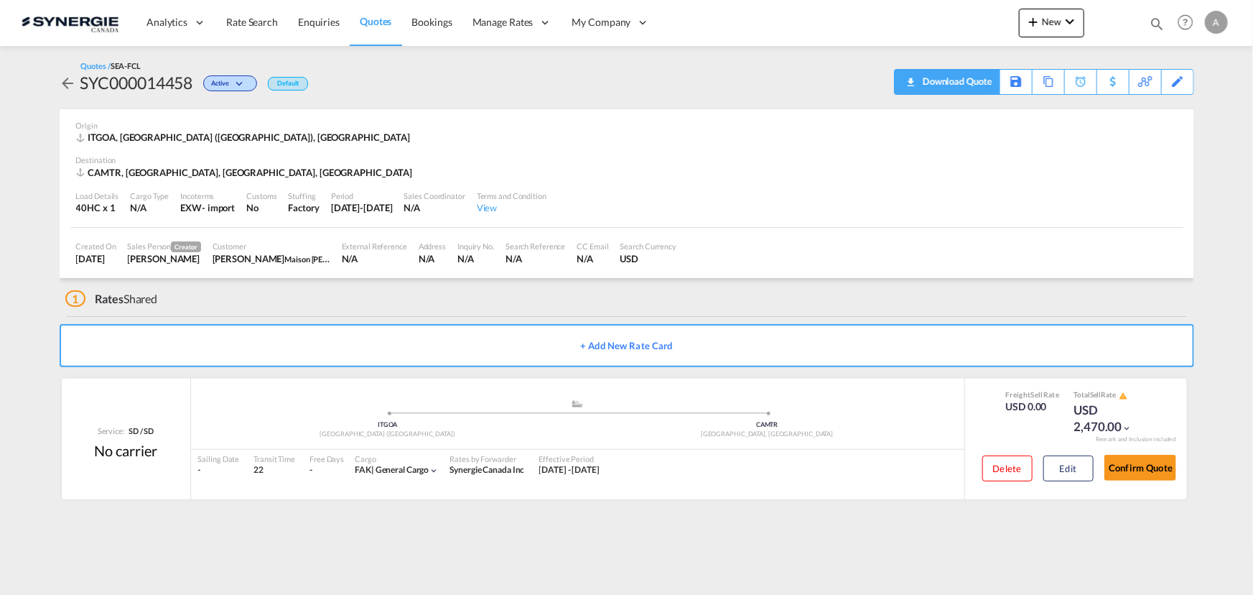
click at [905, 88] on span "Quote PDF is not available at this time" at bounding box center [910, 81] width 17 height 23
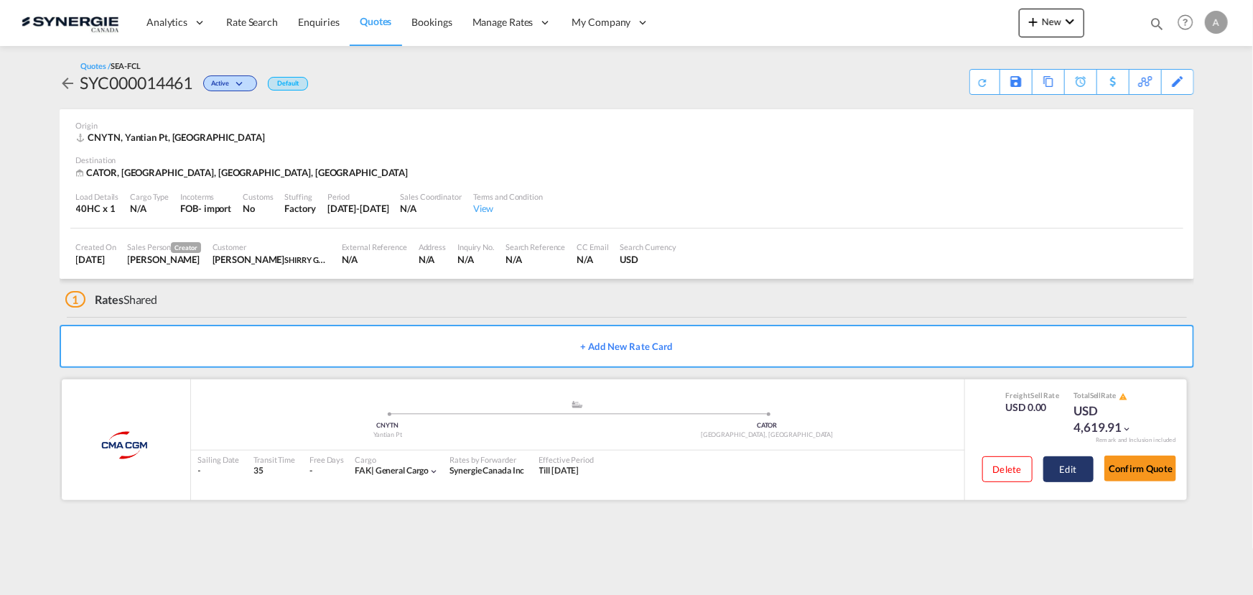
click at [1079, 468] on button "Edit" at bounding box center [1069, 469] width 50 height 26
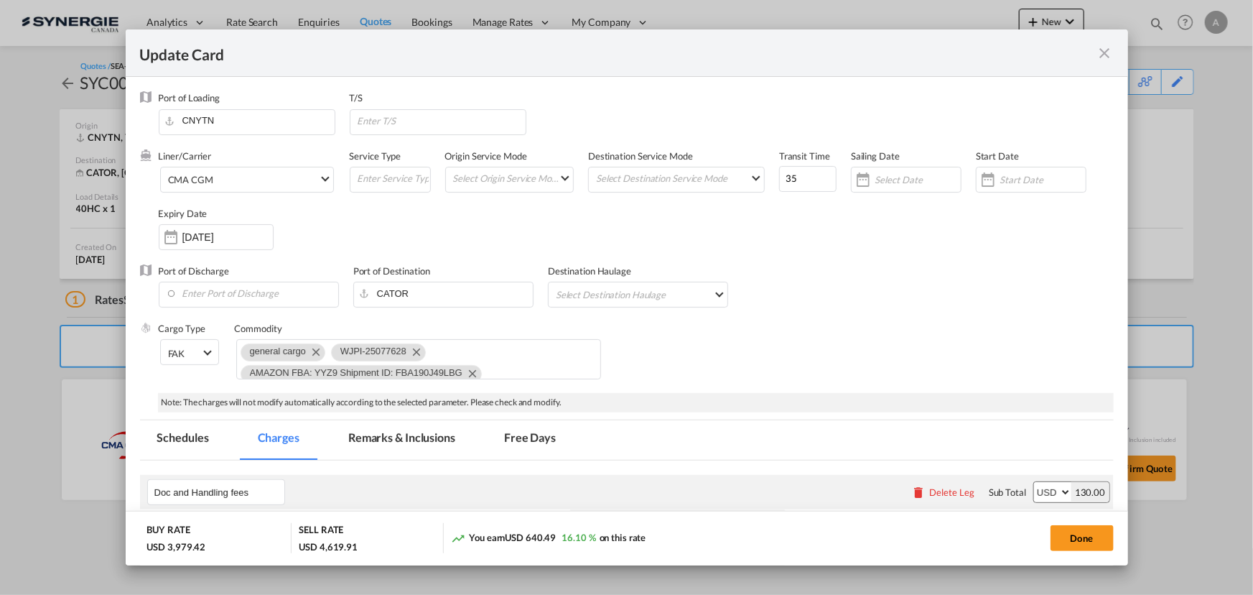
select select "per B/L"
select select "per container"
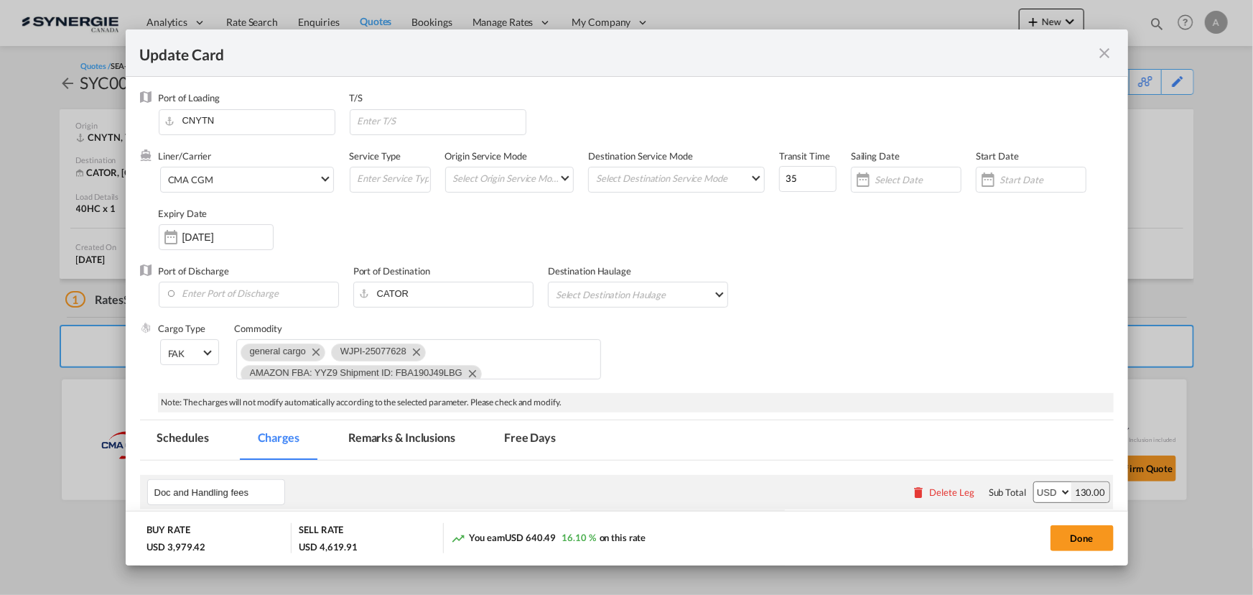
select select "per container"
select select "per shipment"
select select "per equipment"
click at [1099, 53] on md-icon "icon-close fg-AAA8AD m-0 pointer" at bounding box center [1105, 53] width 17 height 17
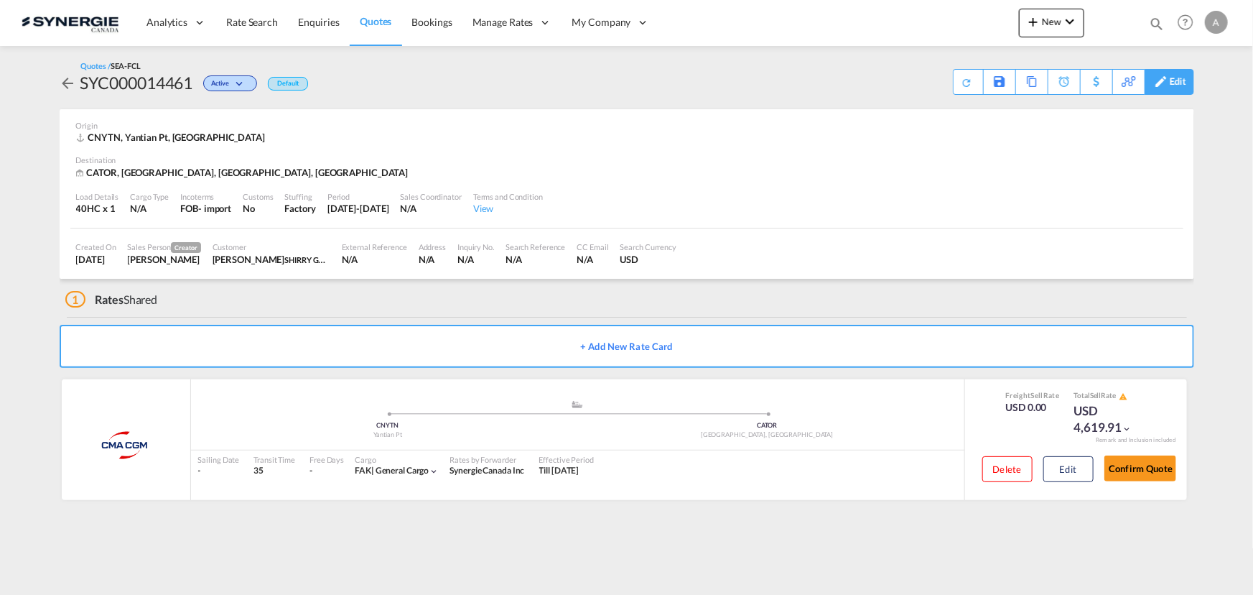
click at [1179, 83] on div "Edit" at bounding box center [1178, 82] width 17 height 24
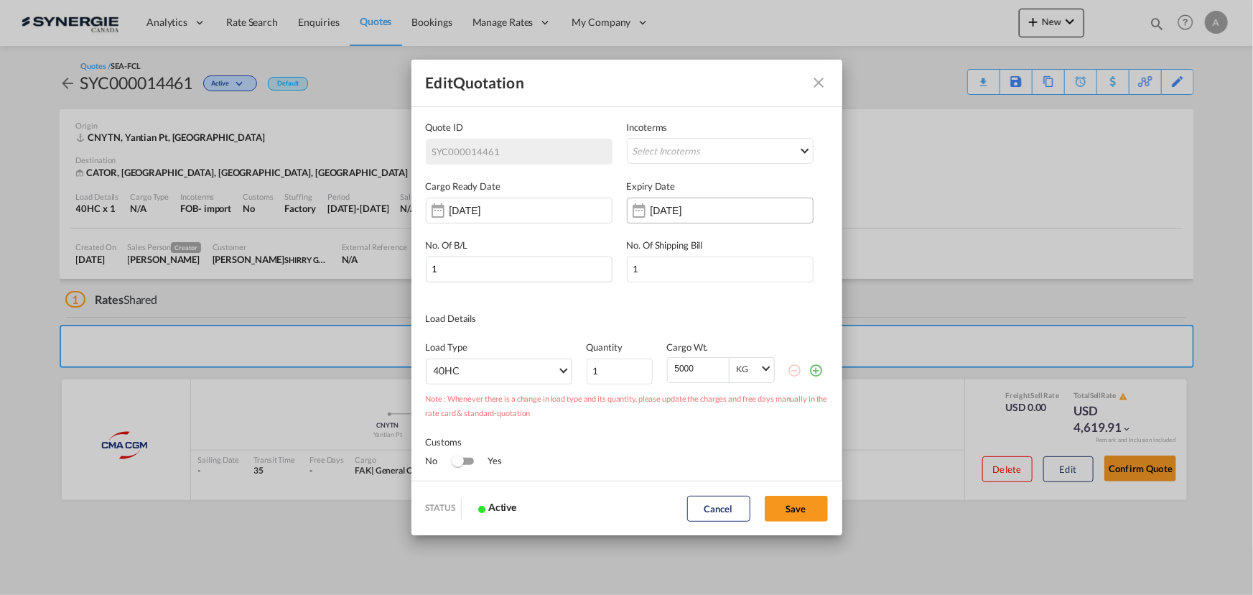
click at [698, 209] on input "02 Oct 2025" at bounding box center [696, 210] width 90 height 11
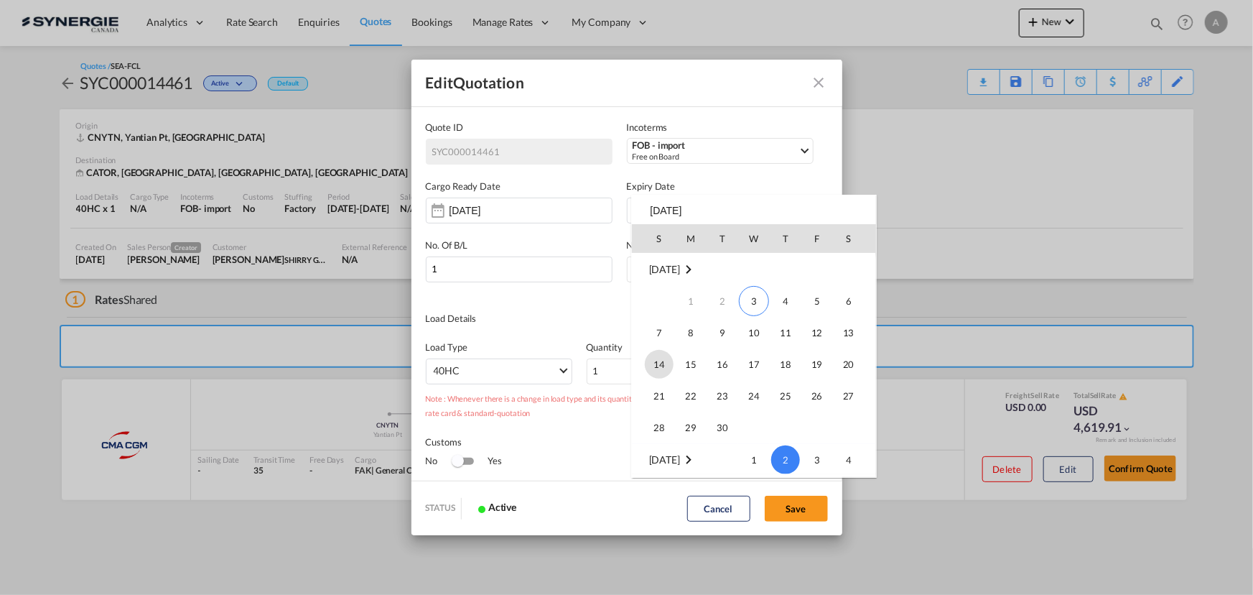
click at [662, 361] on span "14" at bounding box center [659, 364] width 29 height 29
type input "14 Sep 2025"
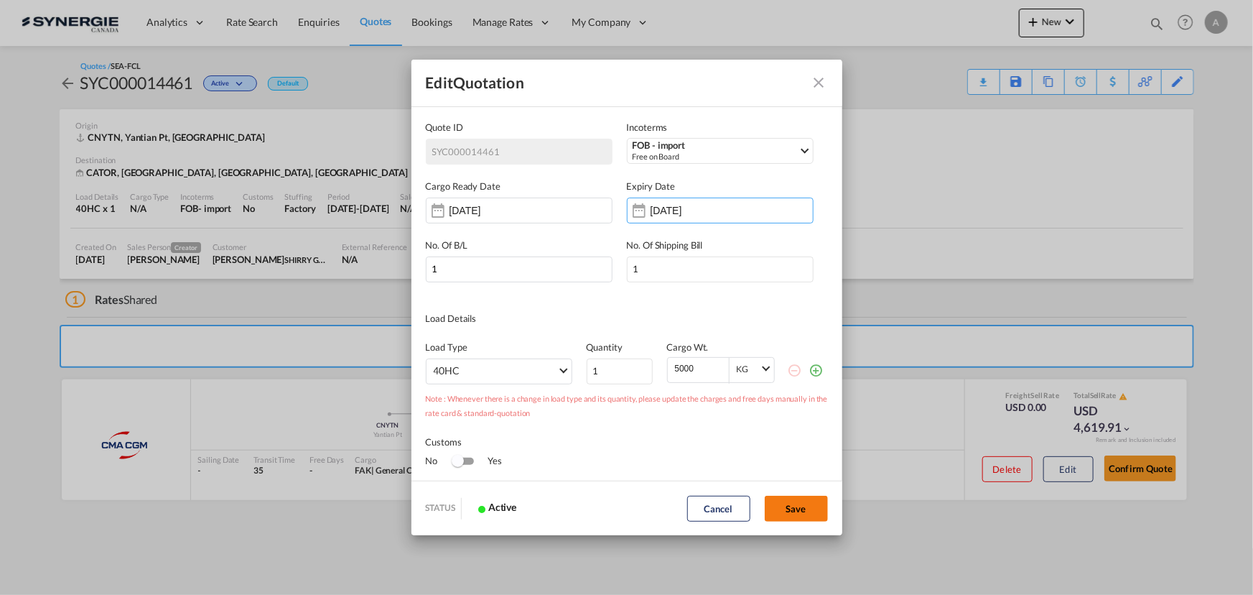
drag, startPoint x: 784, startPoint y: 503, endPoint x: 776, endPoint y: 454, distance: 49.5
click at [783, 503] on button "Save" at bounding box center [796, 509] width 63 height 26
type input "02 Sep 2025"
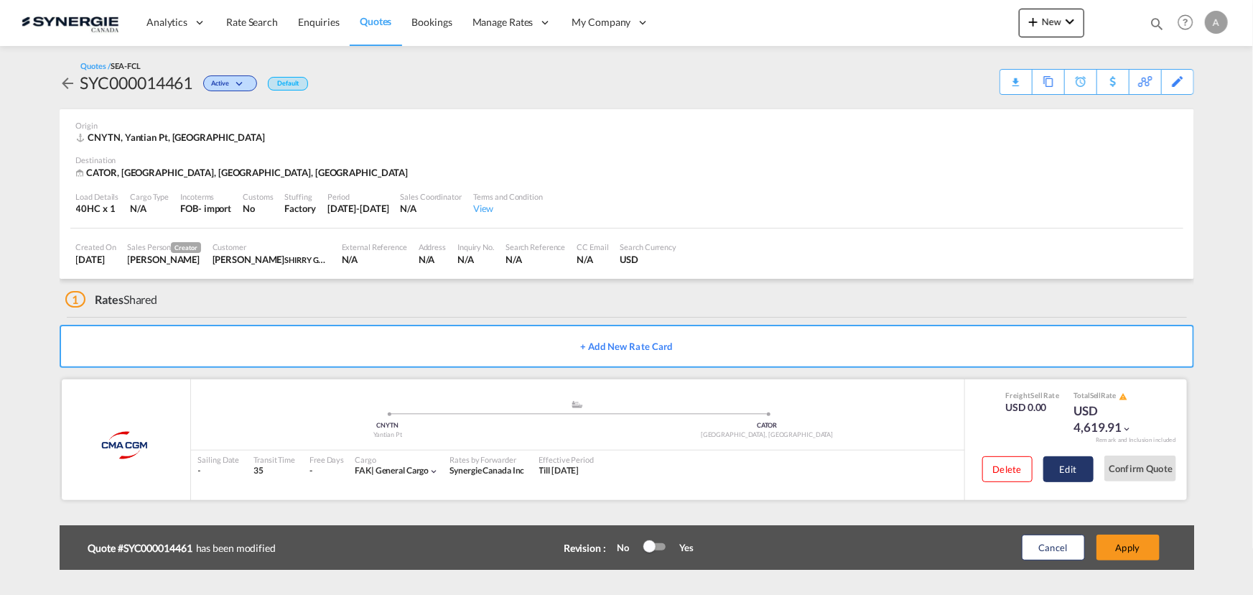
click at [1070, 466] on button "Edit" at bounding box center [1069, 469] width 50 height 26
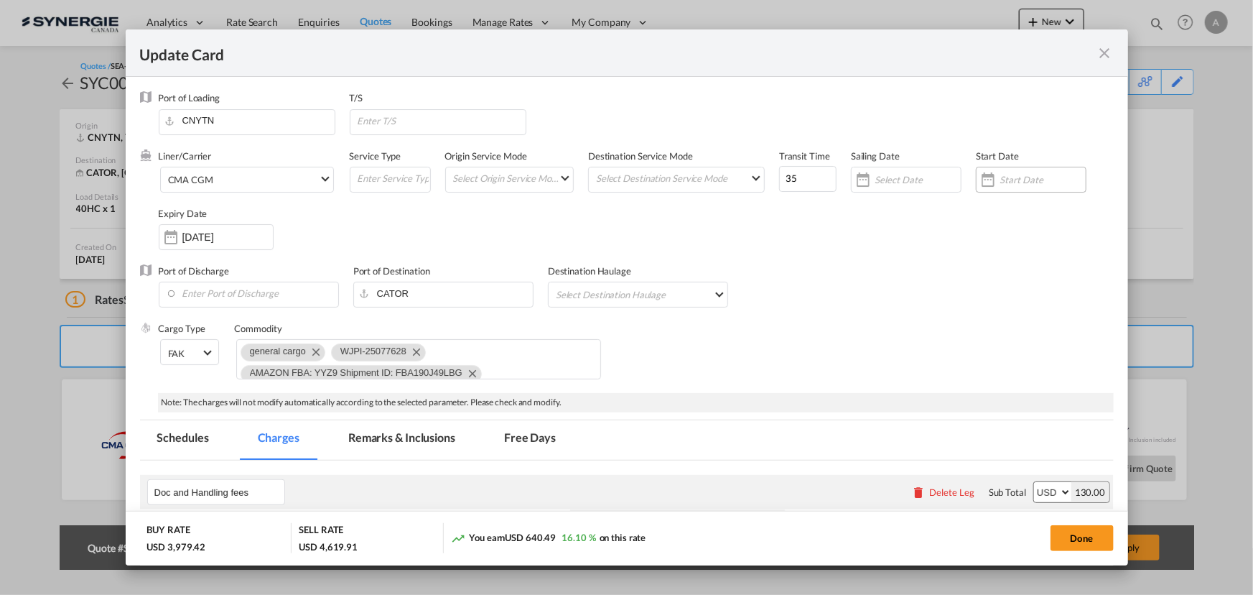
click at [1013, 177] on input "Update Card Port ..." at bounding box center [1043, 179] width 86 height 11
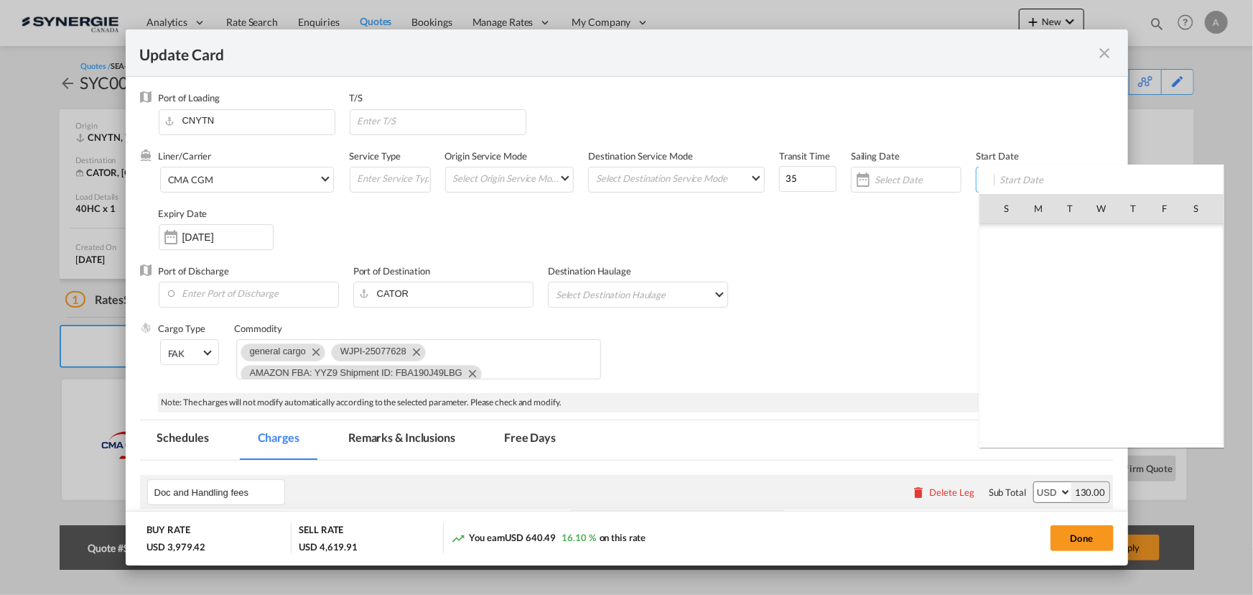
scroll to position [332675, 0]
click at [1110, 274] on span "3" at bounding box center [1102, 271] width 30 height 30
type input "[DATE]"
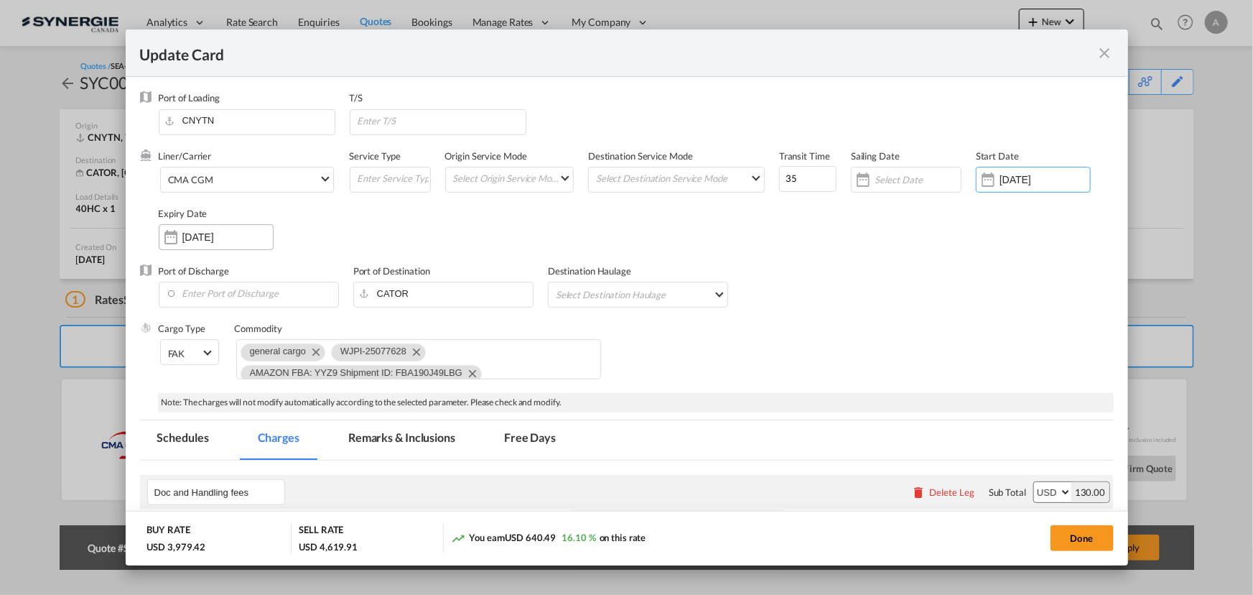
click at [212, 231] on input "02 Oct 2025" at bounding box center [227, 236] width 90 height 11
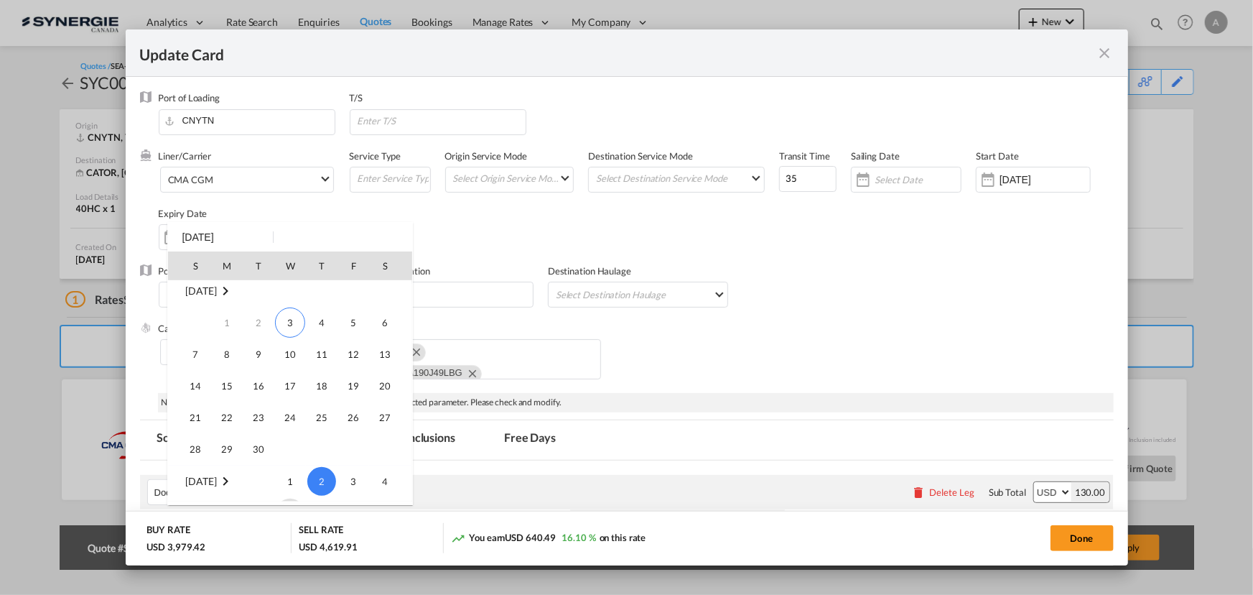
scroll to position [0, 0]
click at [194, 389] on span "14" at bounding box center [195, 391] width 29 height 29
type input "14 Sep 2025"
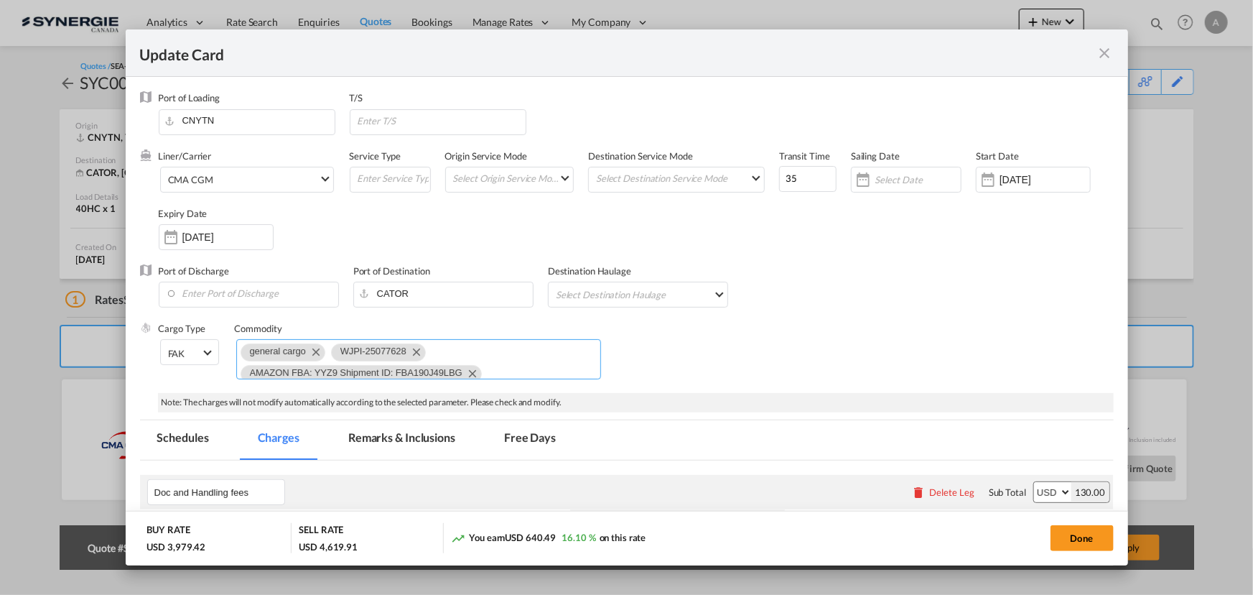
click at [418, 353] on md-icon "Remove WJPI-25077628" at bounding box center [415, 351] width 17 height 17
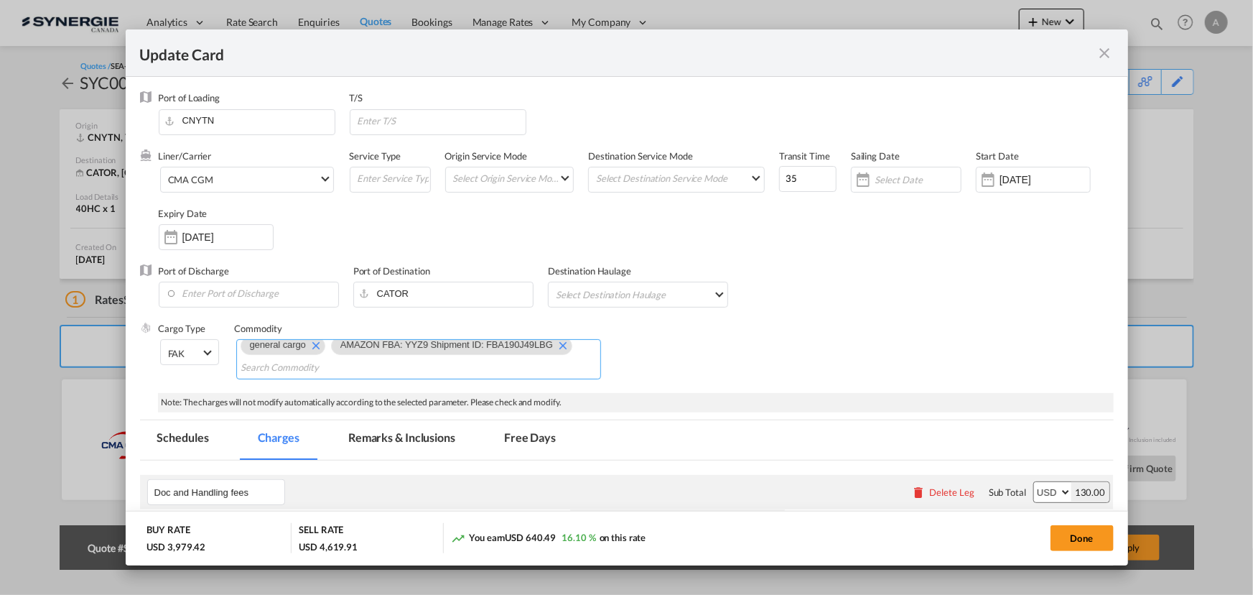
click at [567, 350] on md-icon "Remove AMAZON FBA: YYZ9 Shipment ID: FBA190J49LBG" at bounding box center [562, 344] width 17 height 17
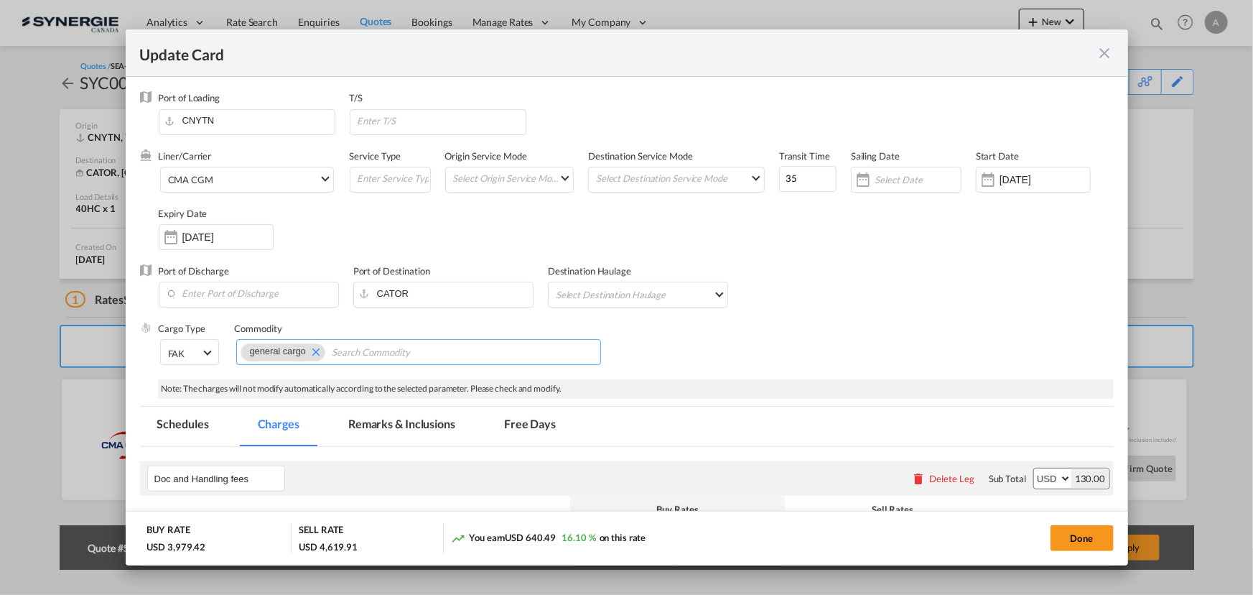
click at [413, 354] on input "Chips input." at bounding box center [397, 352] width 131 height 23
paste input "AMAZON FBA: YOW1 Shipment ID: FBA190V2VF86 Amazon reference ID: 2A38NVII"
type input "AMAZON FBA: YOW1 Shipment ID: FBA190V2VF86 Amazon reference ID: 2A38NVII"
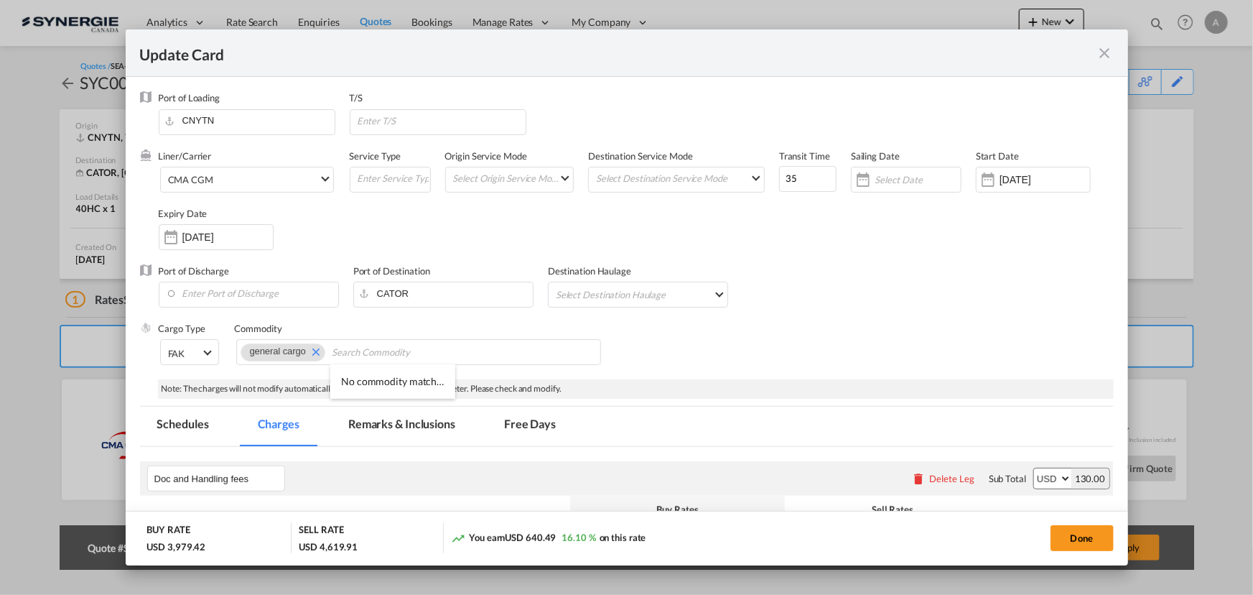
scroll to position [0, 0]
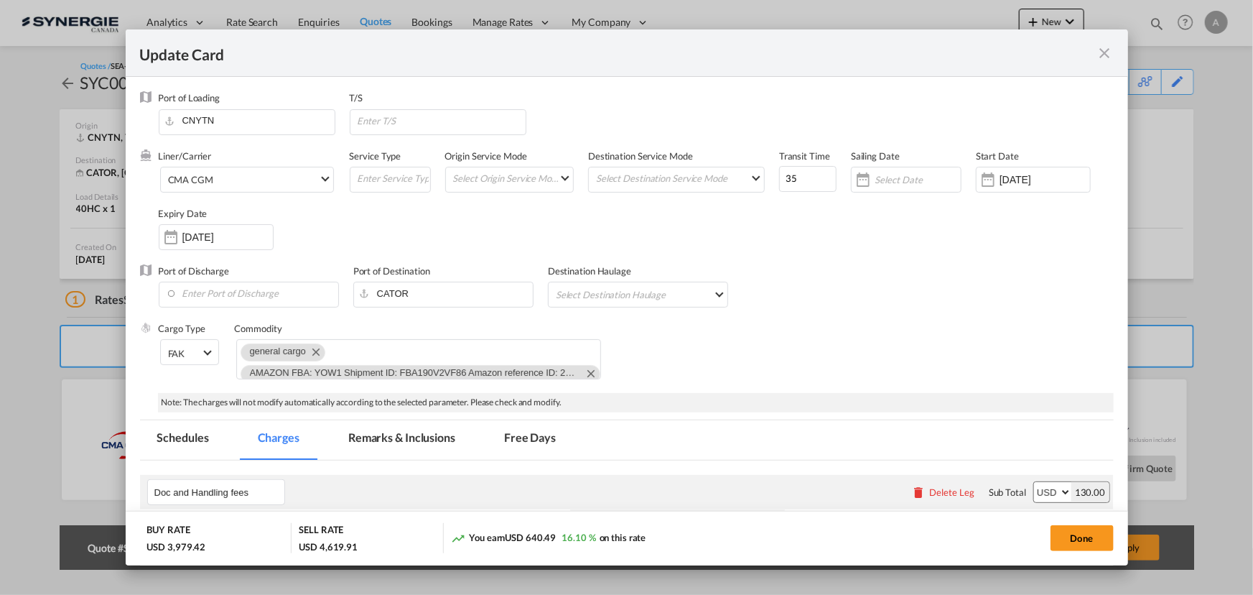
click at [382, 445] on md-tab-item "Remarks & Inclusions" at bounding box center [401, 439] width 141 height 39
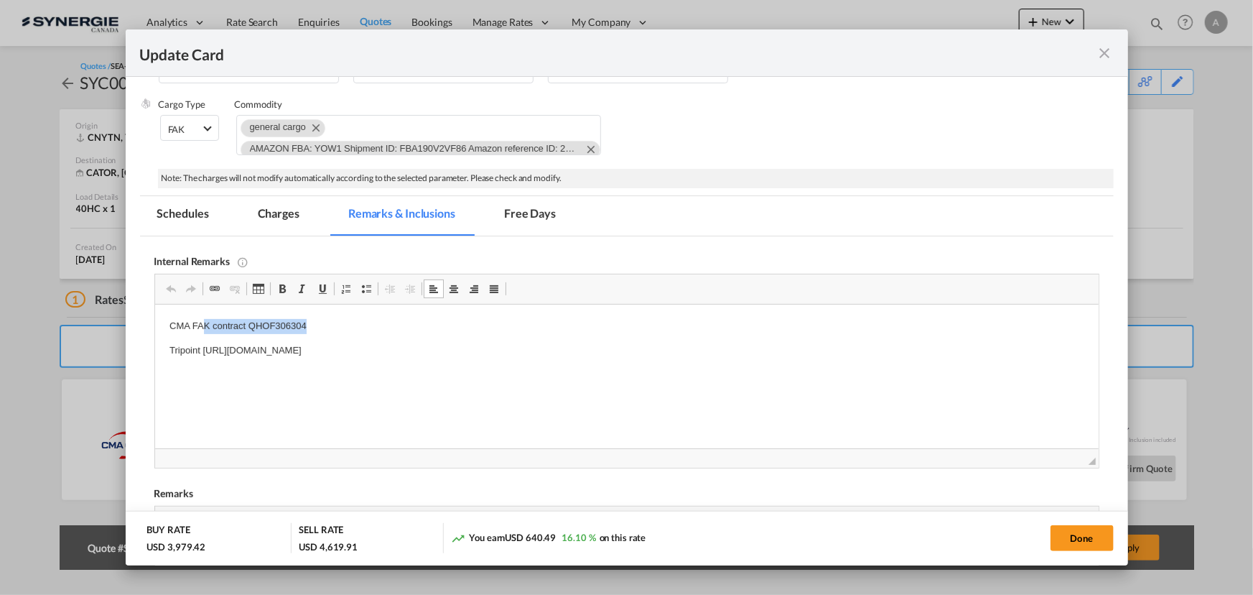
drag, startPoint x: 312, startPoint y: 326, endPoint x: 203, endPoint y: 326, distance: 109.2
click at [203, 326] on p "CMA FAK contract QHOF306304" at bounding box center [626, 326] width 915 height 15
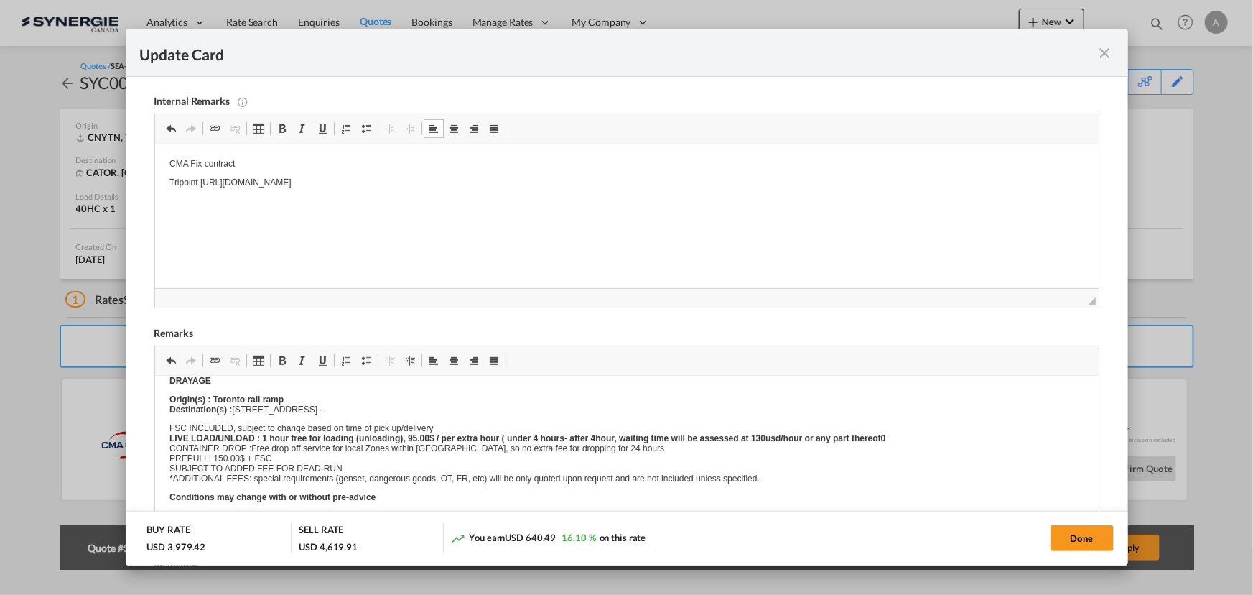
scroll to position [424, 0]
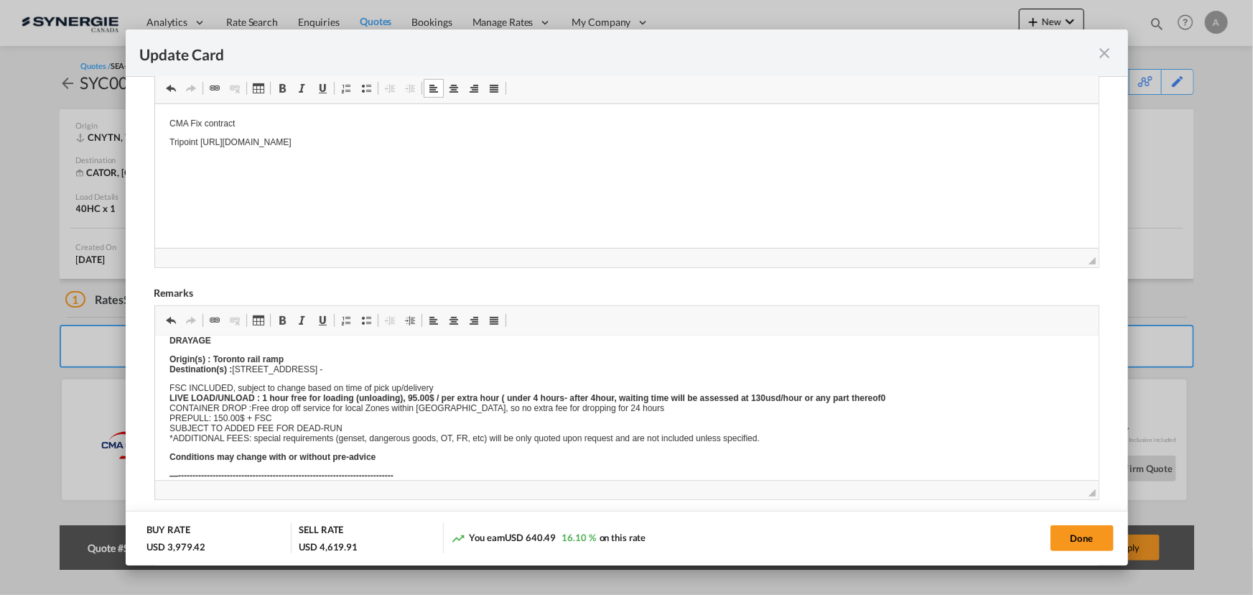
drag, startPoint x: 338, startPoint y: 442, endPoint x: 615, endPoint y: 386, distance: 282.7
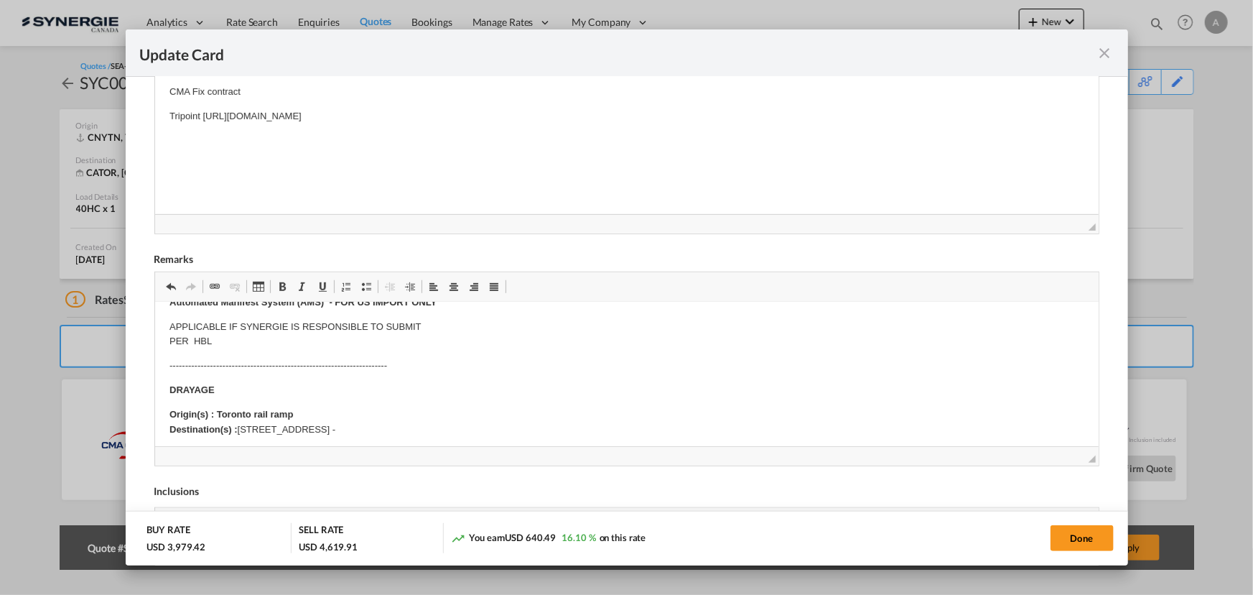
click at [493, 390] on body "Origin remarks: FOB Yantian, POD Toronto via VAN Subject to space and equipment…" at bounding box center [626, 454] width 915 height 797
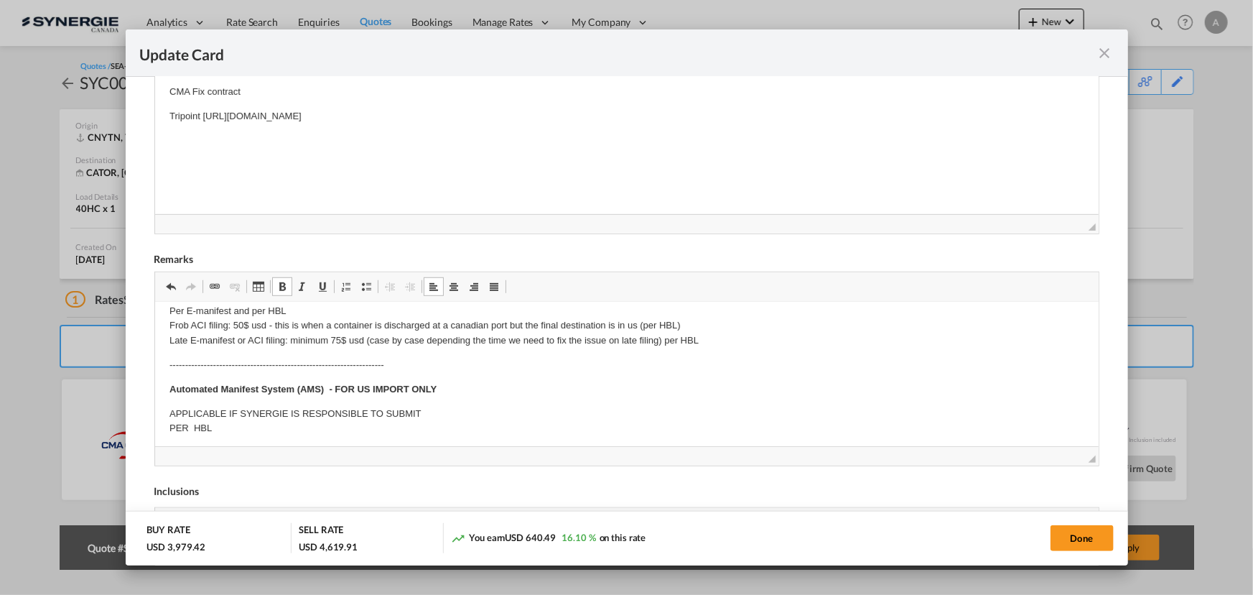
scroll to position [261, 0]
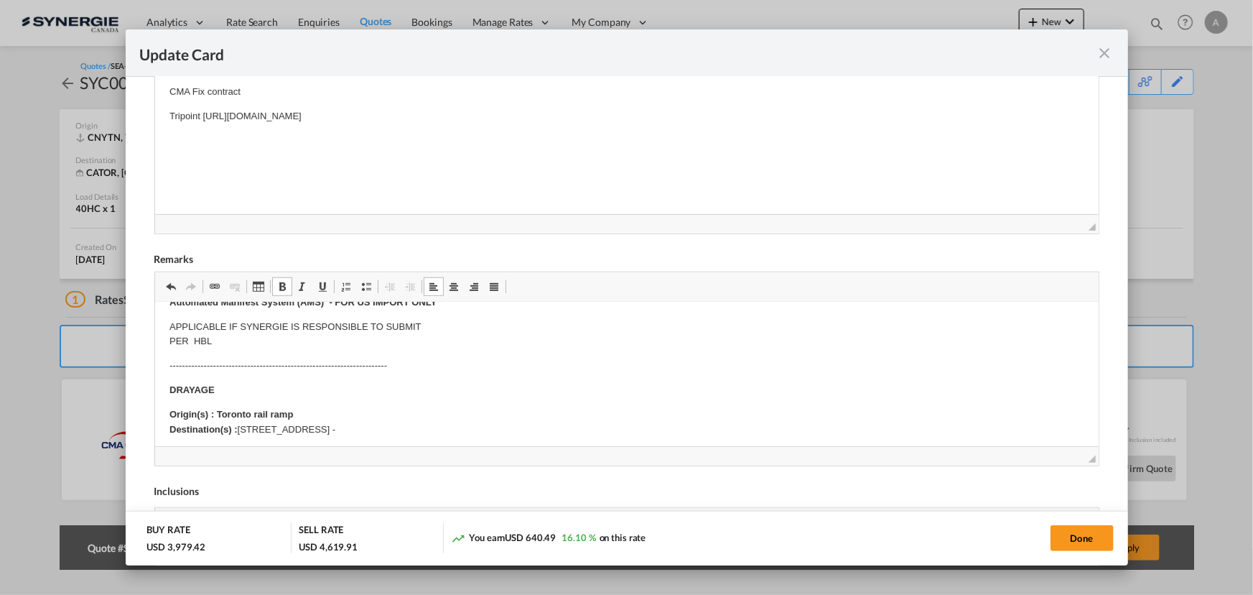
click at [452, 432] on p "Origin(s) : Toronto rail ramp Destination(s) : 6351 Steeles Ave E M1X 1N5 - Sca…" at bounding box center [626, 422] width 915 height 30
drag, startPoint x: 454, startPoint y: 427, endPoint x: 238, endPoint y: 431, distance: 215.5
click at [238, 431] on p "Origin(s) : Toronto rail ramp Destination(s) : 6351 Steeles Ave E M1X 1N5 - Sca…" at bounding box center [626, 422] width 915 height 30
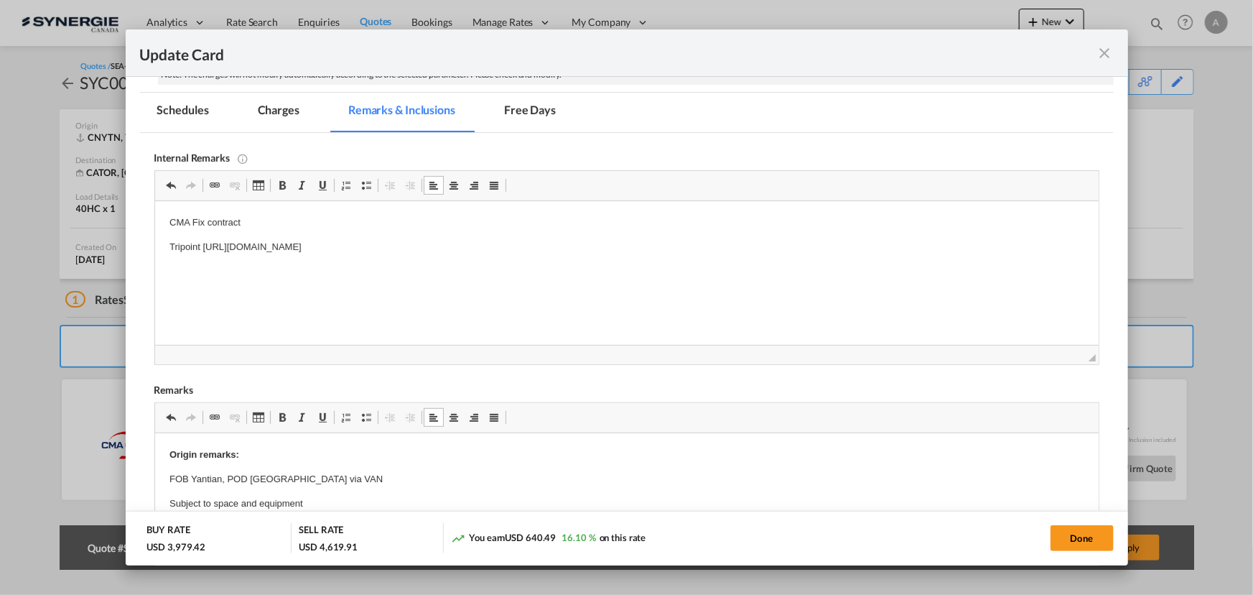
scroll to position [262, 0]
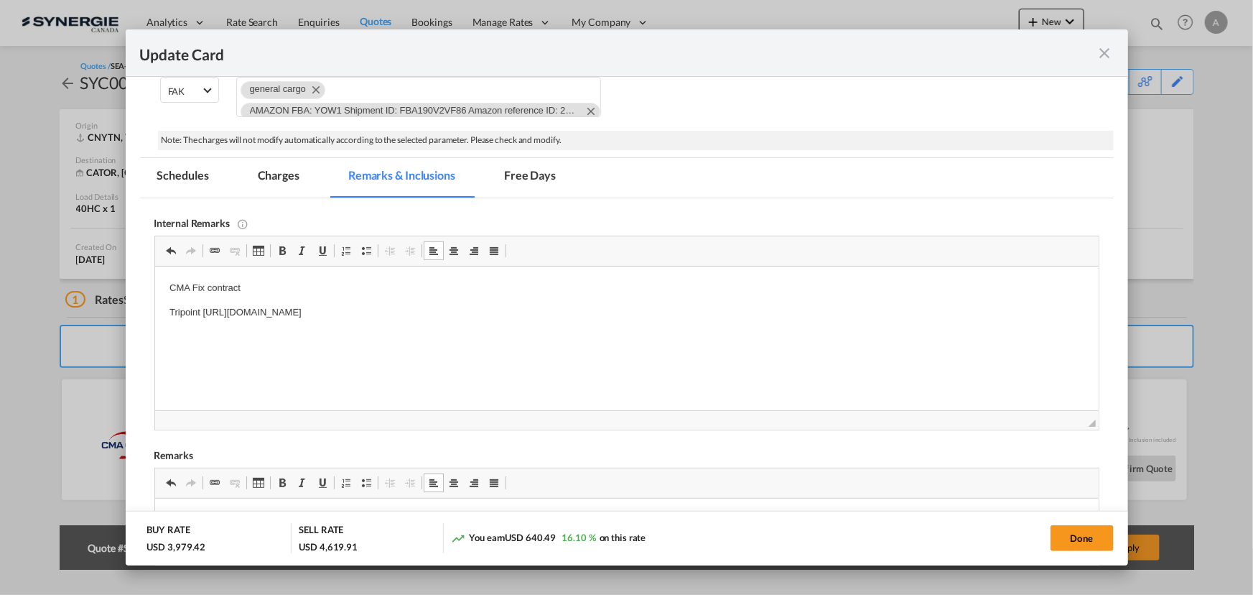
drag, startPoint x: 576, startPoint y: 310, endPoint x: 203, endPoint y: 317, distance: 373.5
click at [203, 317] on p "Tripoint https://app.frontapp.com/open/msg_1h9cqu1b?key=6zqFihIfu_IaoRn3Xjqk1Bq…" at bounding box center [626, 312] width 915 height 15
copy p "https://app.frontapp.com/open/msg_1h9cqu1b?key=6zqFihIfu_IaoRn3Xjqk1BqGja7CtJwY"
click at [606, 307] on body "CMA Fix contract Tripoint https://app.frontapp.com/open/msg_1h9cqu1b?key=6zqFih…" at bounding box center [626, 300] width 915 height 39
click at [624, 309] on p "Tripoint https://app.frontapp.com/open/msg_1h9cqu1b?key=6zqFihIfu_IaoRn3Xjqk1Bq…" at bounding box center [626, 312] width 915 height 15
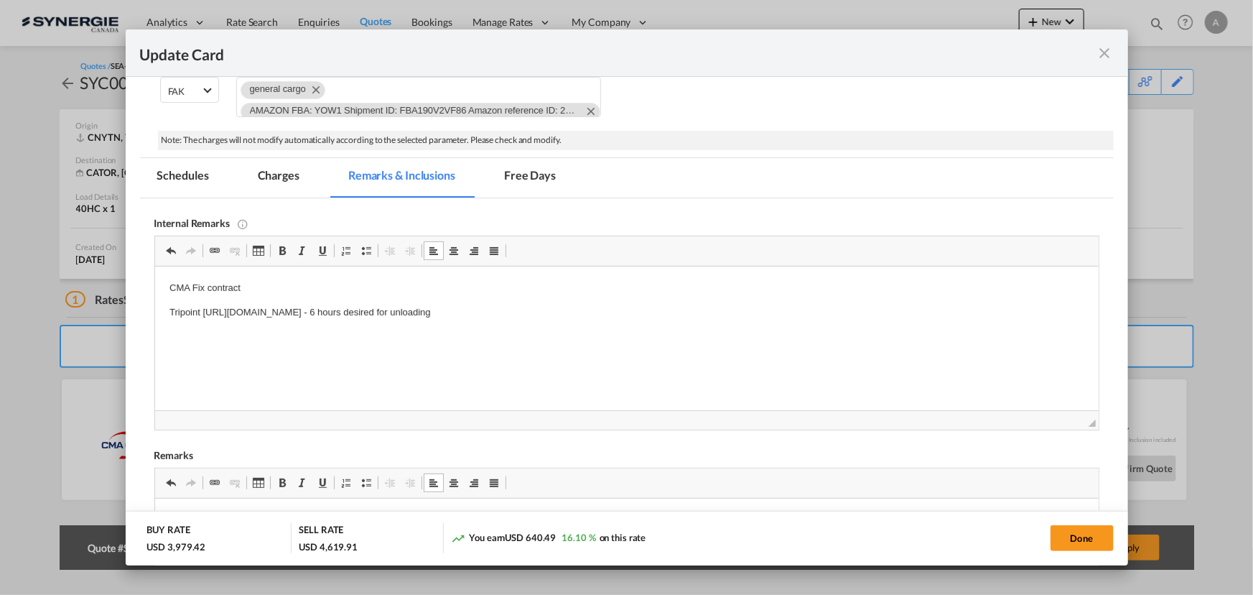
click at [624, 309] on p "Tripoint https://app.frontapp.com/open/msg_1h9cqu1b?key=6zqFihIfu_IaoRn3Xjqk1Bq…" at bounding box center [626, 312] width 915 height 15
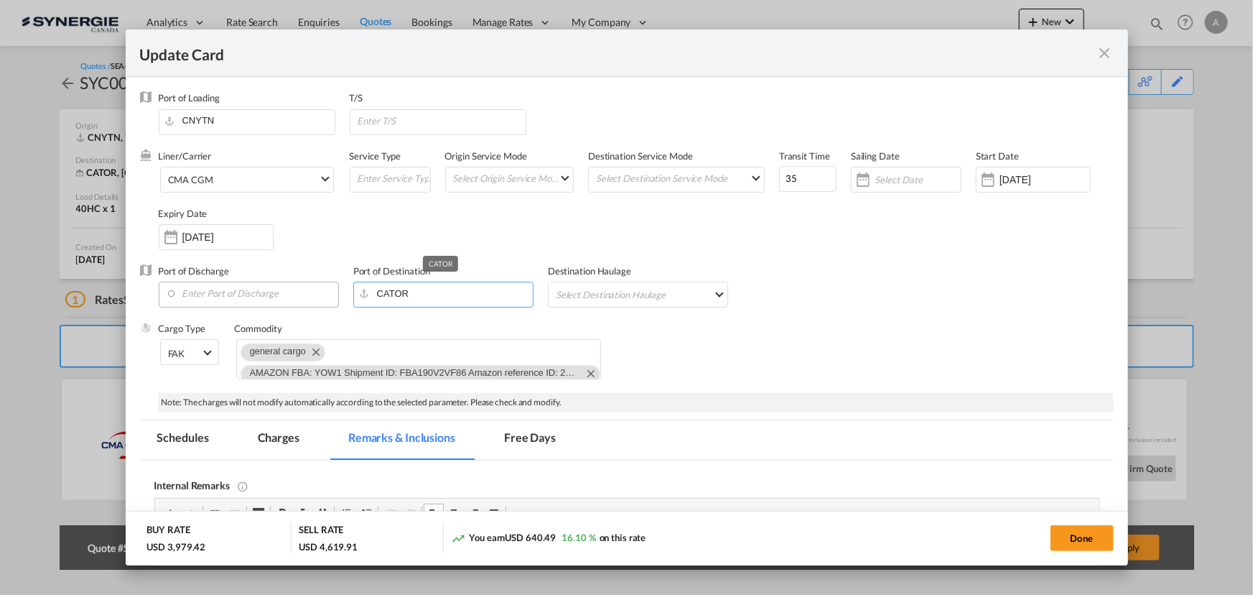
drag, startPoint x: 419, startPoint y: 293, endPoint x: 266, endPoint y: 286, distance: 153.1
click at [266, 286] on div "Port of Discharge Port of Destination CATOR Destination Haulage Select Destinat…" at bounding box center [627, 292] width 974 height 57
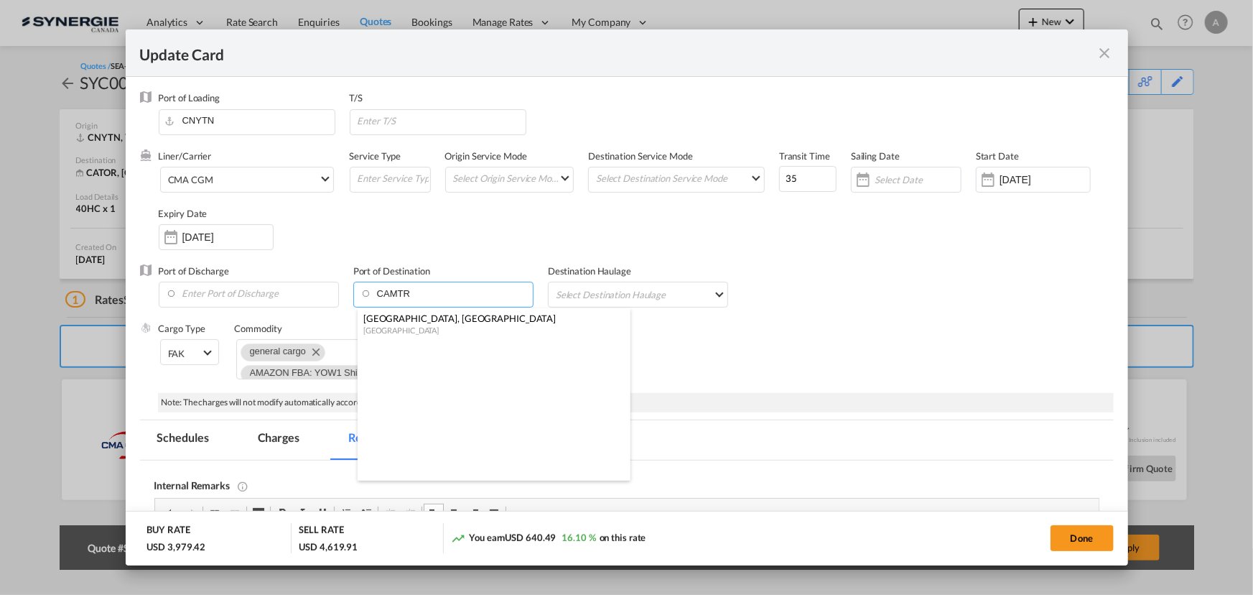
click at [450, 325] on div "Canada" at bounding box center [489, 330] width 253 height 11
type input "[GEOGRAPHIC_DATA], [GEOGRAPHIC_DATA], CAMTR"
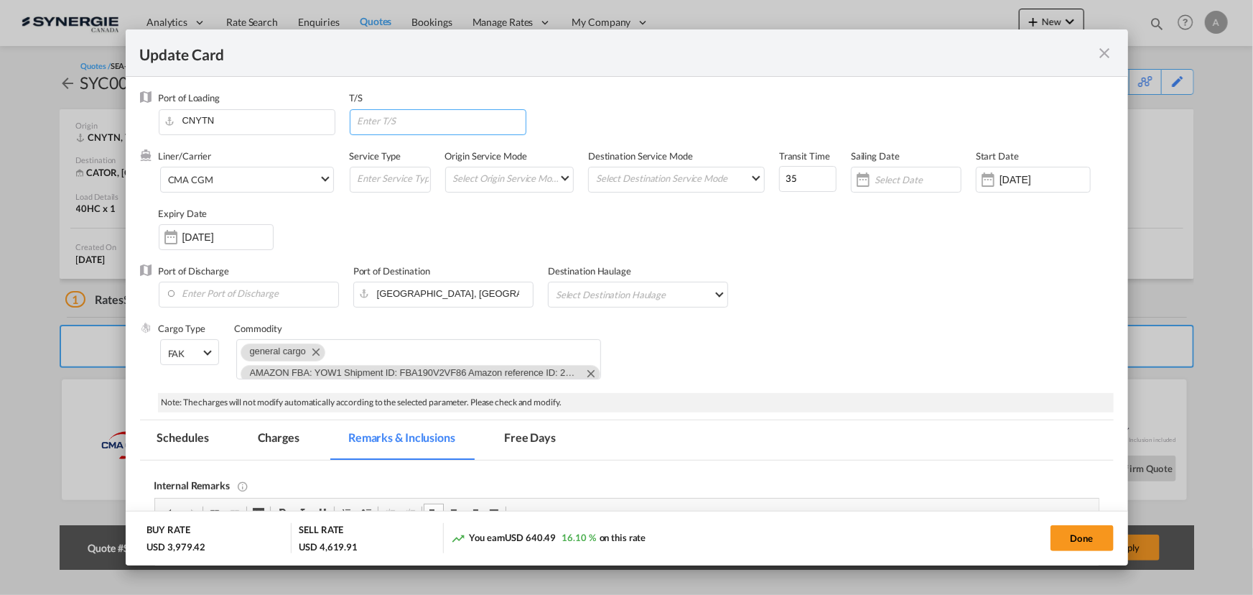
click at [391, 127] on input "Update Card Port ..." at bounding box center [440, 121] width 169 height 22
type input "VANCOUVER"
click at [845, 276] on div "Port of Discharge Port of Destination Montreal, QC, CAMTR Destination Haulage S…" at bounding box center [627, 292] width 974 height 57
click at [1064, 533] on button "Done" at bounding box center [1082, 538] width 63 height 26
type input "02 Sep 2025"
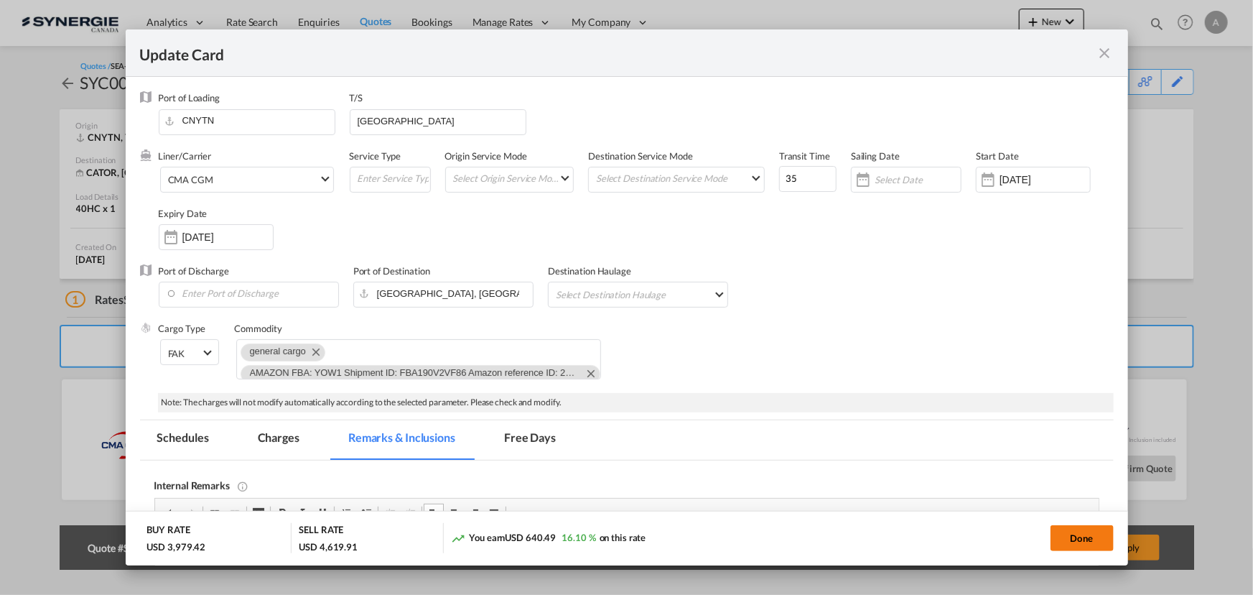
type input "13 Sep 2025"
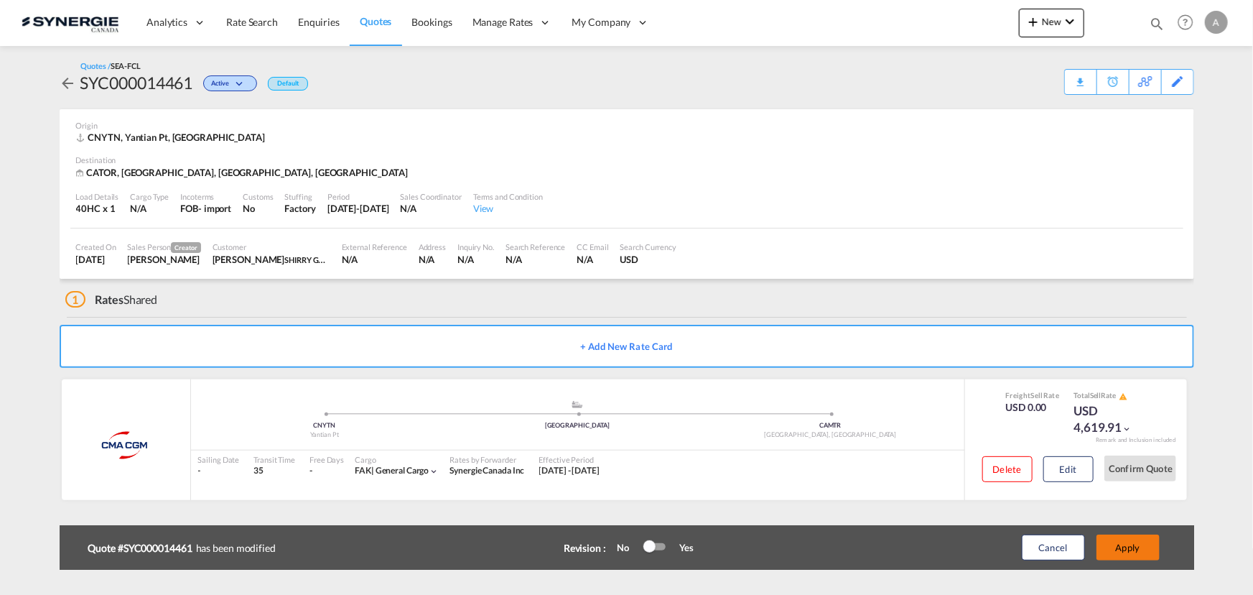
click at [1130, 546] on button "Apply" at bounding box center [1128, 547] width 63 height 26
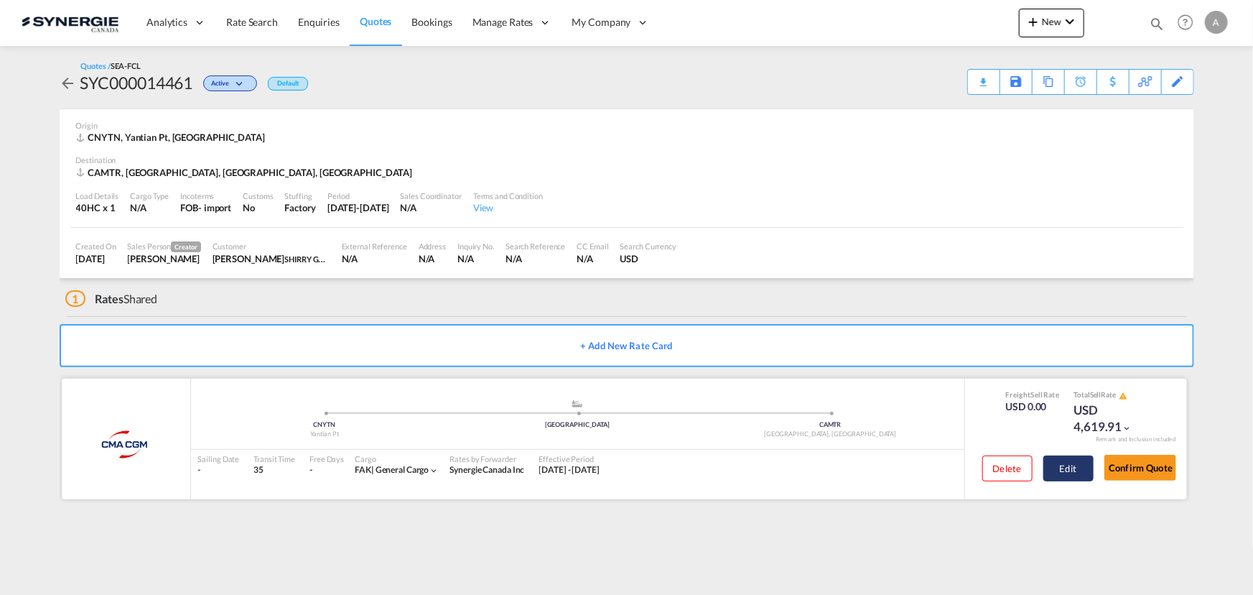
click at [1059, 460] on button "Edit" at bounding box center [1069, 468] width 50 height 26
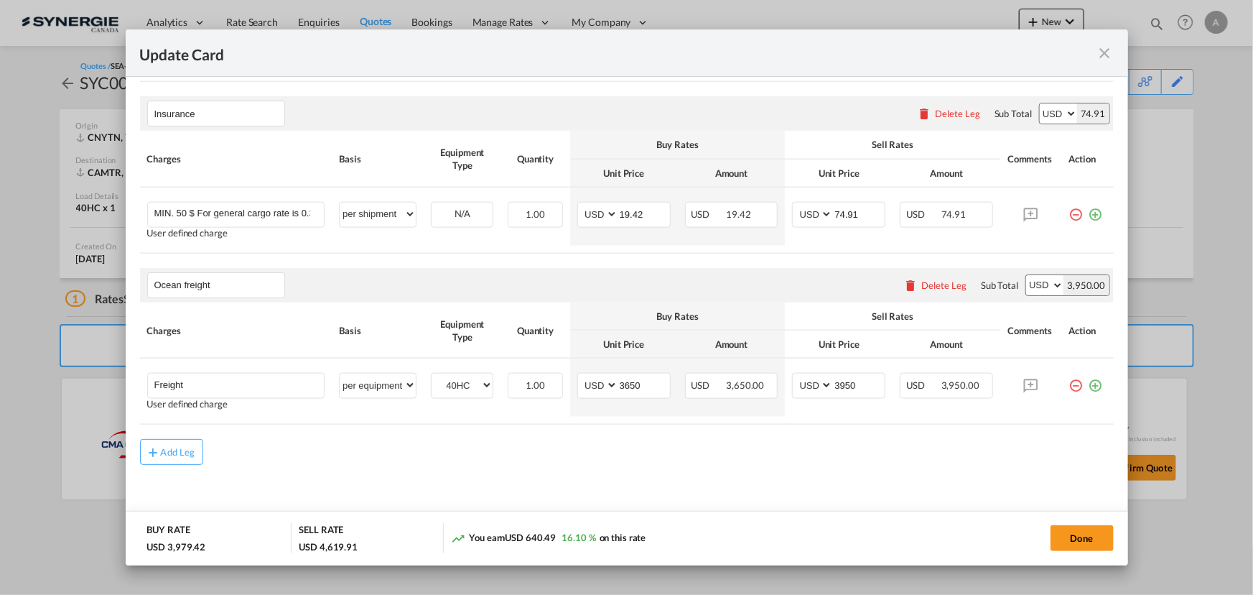
scroll to position [927, 0]
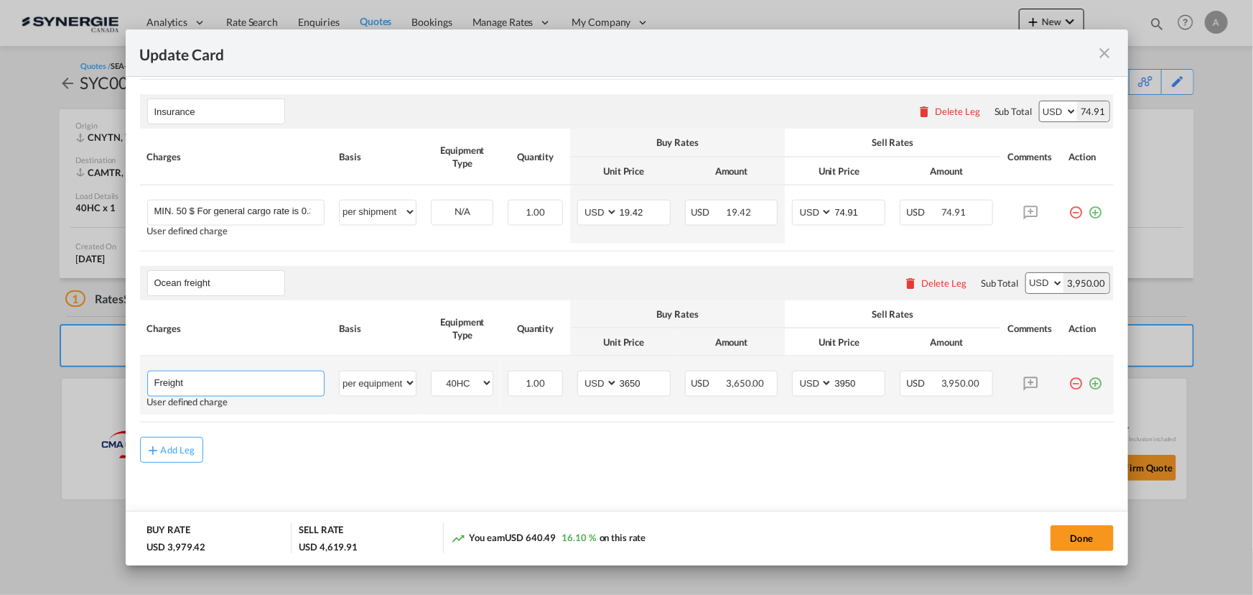
click at [226, 375] on input "Freight" at bounding box center [239, 382] width 170 height 22
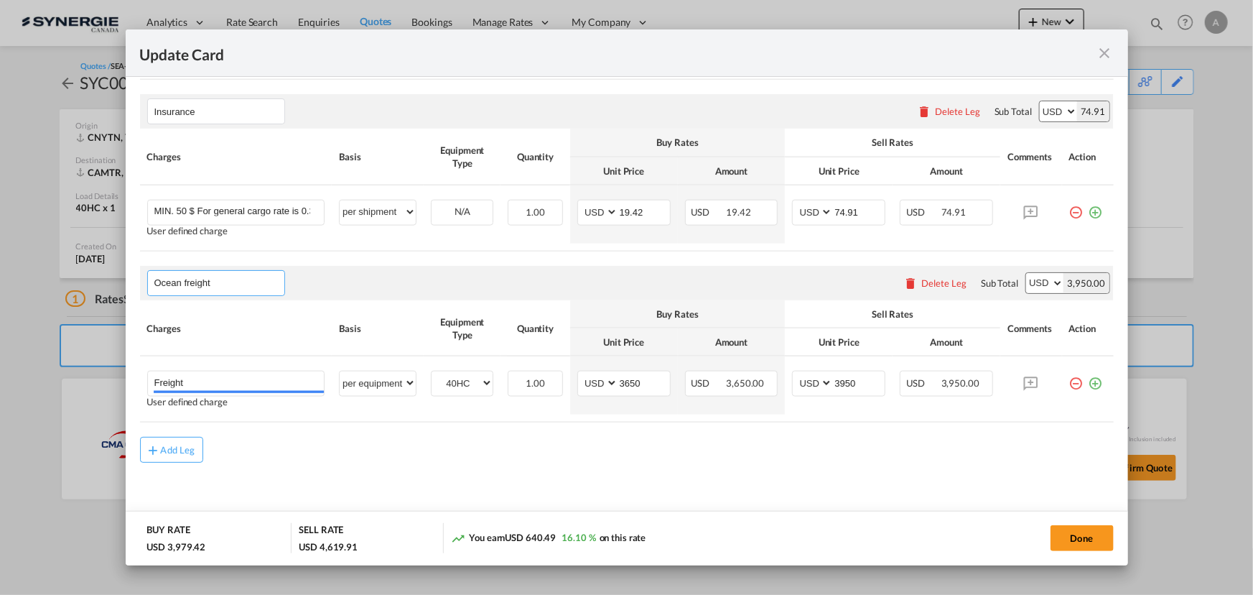
click at [239, 285] on input "Ocean freight" at bounding box center [219, 283] width 130 height 22
drag, startPoint x: 239, startPoint y: 282, endPoint x: 101, endPoint y: 269, distance: 138.5
click at [101, 269] on div "Update Card Port of Loading CNYTN T/S VANCOUVER Liner/Carrier CMA CGM 2HM LOGIS…" at bounding box center [626, 297] width 1253 height 595
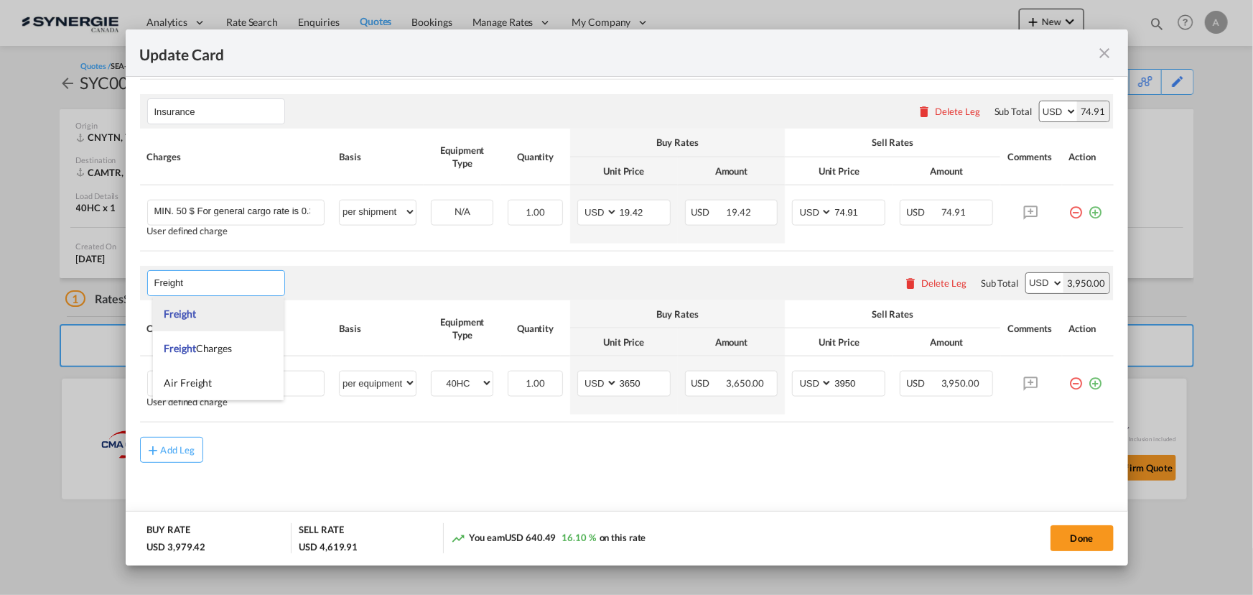
type input "Freight"
click at [185, 313] on span "Freight" at bounding box center [180, 313] width 32 height 12
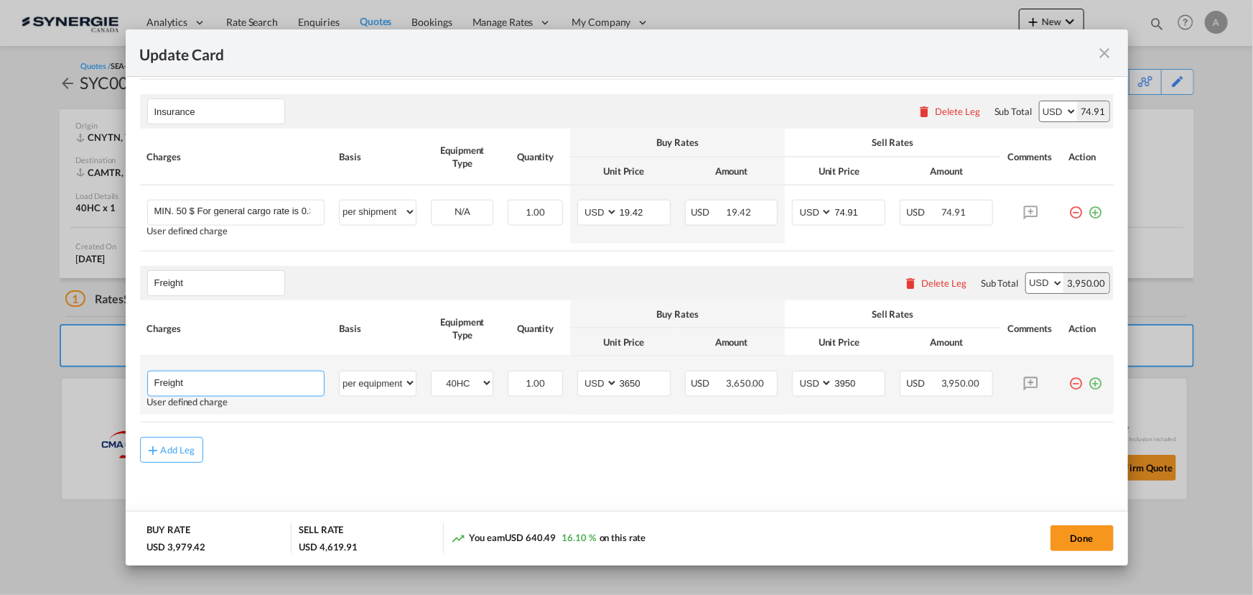
click at [204, 385] on input "Freight" at bounding box center [239, 382] width 170 height 22
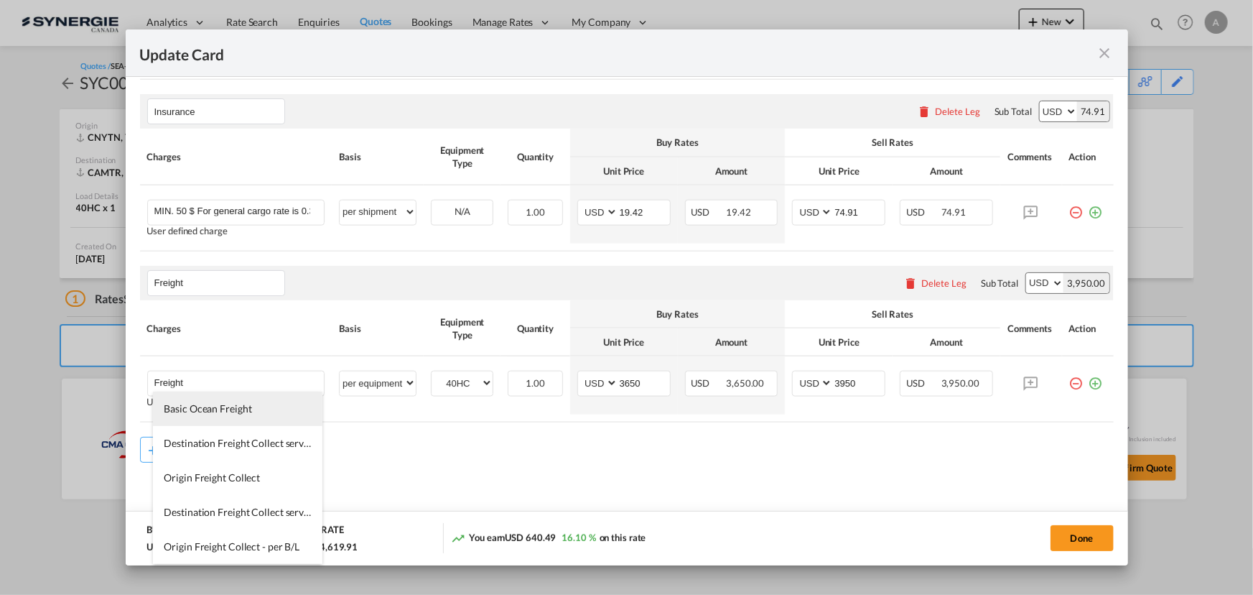
drag, startPoint x: 202, startPoint y: 414, endPoint x: 244, endPoint y: 407, distance: 42.9
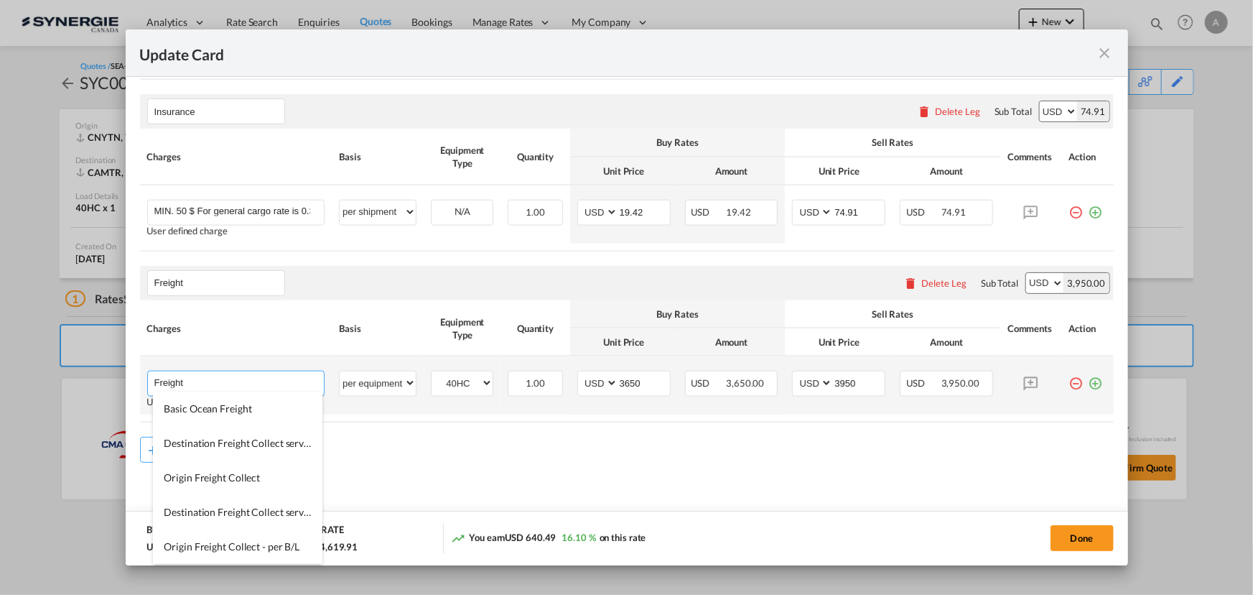
click at [203, 414] on span "Basic Ocean Freight" at bounding box center [208, 408] width 88 height 12
type input "Basic Ocean Freight"
type input "0"
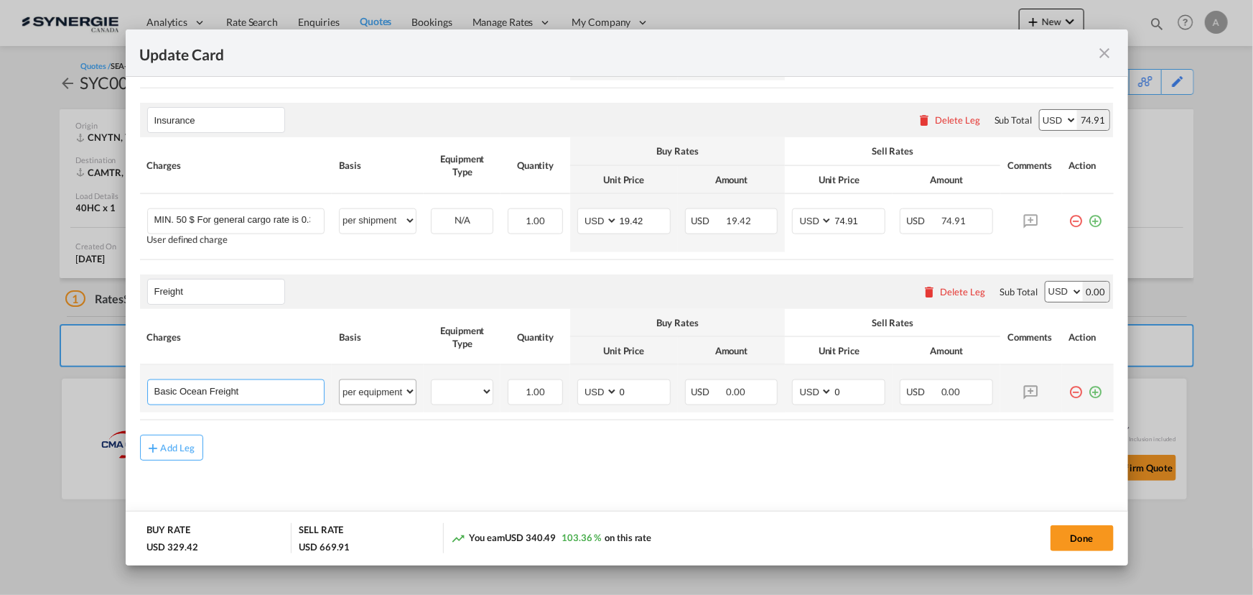
scroll to position [916, 0]
click at [442, 399] on select "40HC" at bounding box center [462, 393] width 61 height 19
select select "40HC"
click at [432, 384] on select "40HC" at bounding box center [462, 393] width 61 height 19
click at [537, 375] on tr "Basic Ocean Freight Please Enter User Defined Charges Cannot Be Published per e…" at bounding box center [627, 390] width 974 height 47
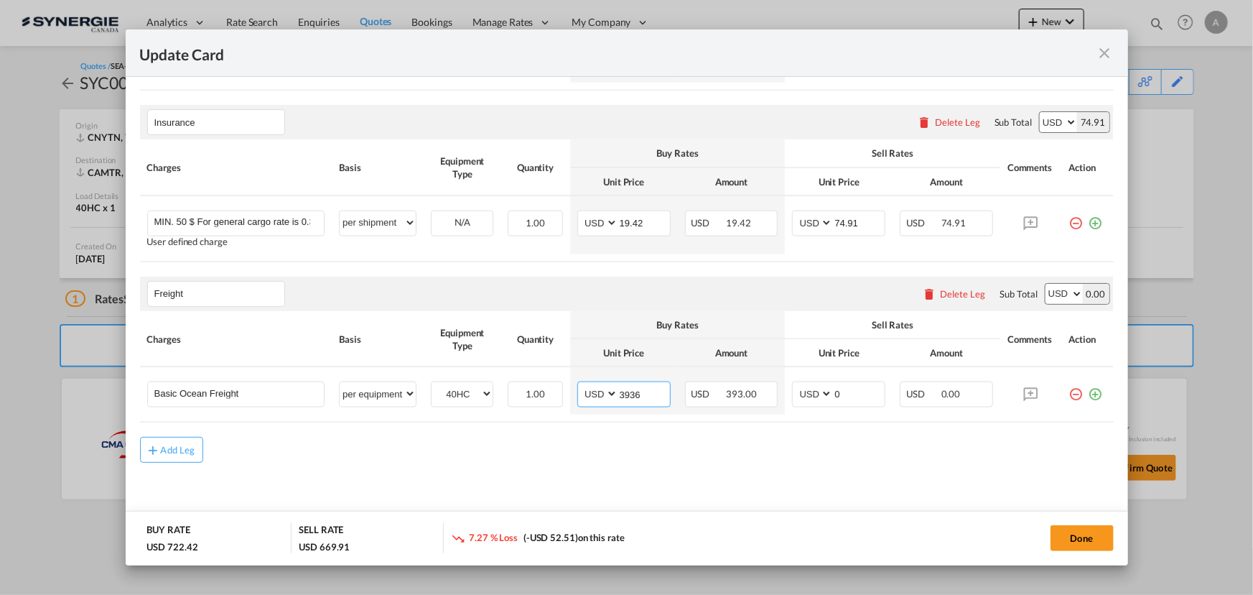
type input "3936"
type input "4240"
click at [1079, 546] on button "Done" at bounding box center [1082, 538] width 63 height 26
type input "02 Sep 2025"
type input "13 Sep 2025"
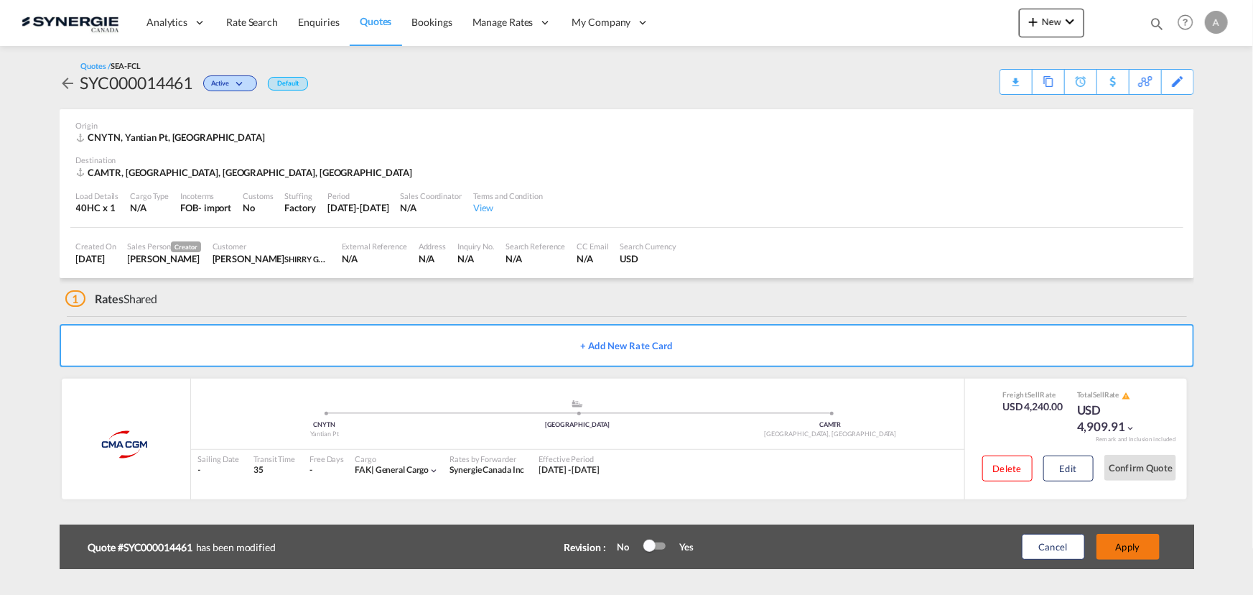
click at [1123, 543] on button "Apply" at bounding box center [1128, 547] width 63 height 26
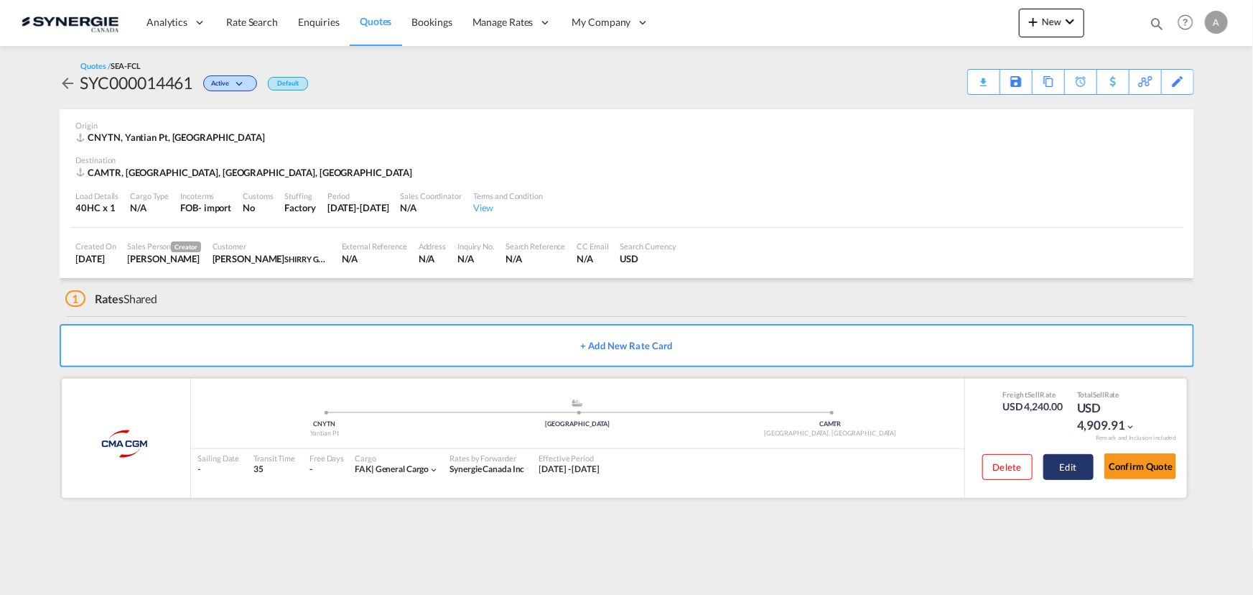
click at [1072, 473] on button "Edit" at bounding box center [1069, 467] width 50 height 26
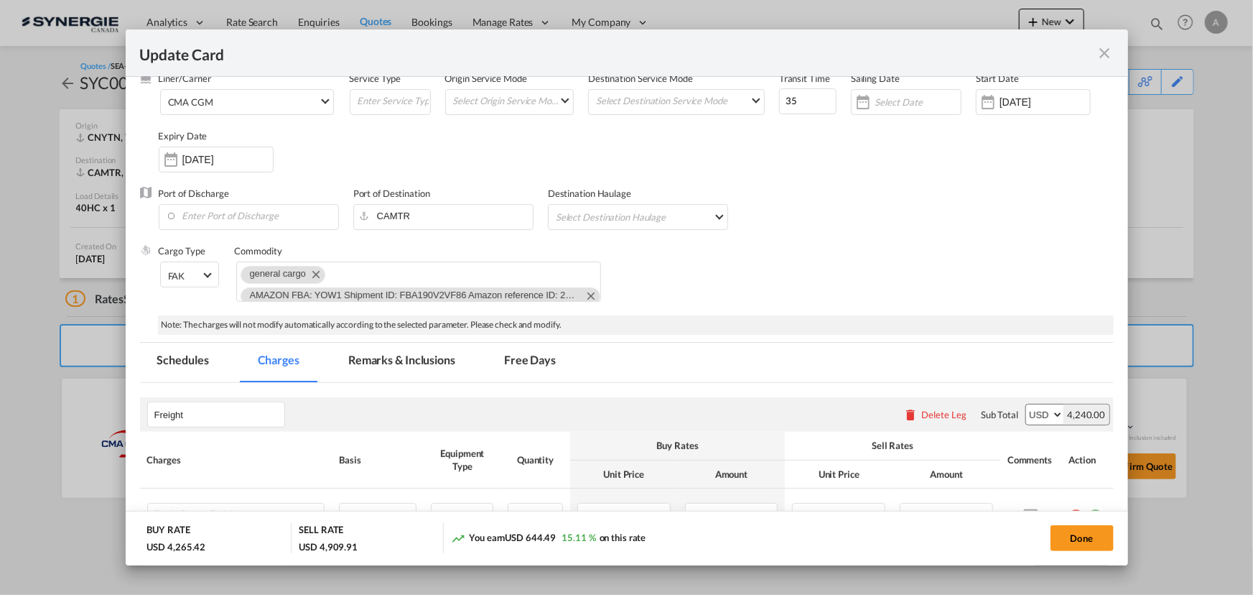
scroll to position [195, 0]
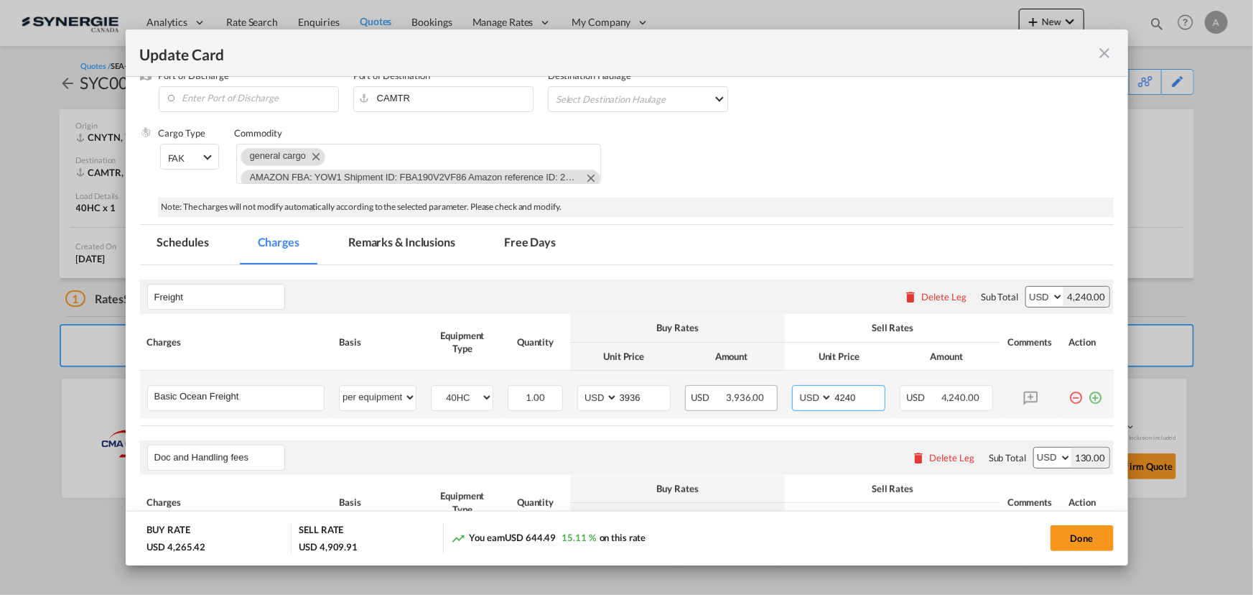
click at [750, 396] on tr "Basic Ocean Freight Please Enter User Defined Charges Cannot Be Published per e…" at bounding box center [627, 394] width 974 height 47
type input "4250"
click at [386, 254] on md-tab-item "Remarks & Inclusions" at bounding box center [401, 244] width 141 height 39
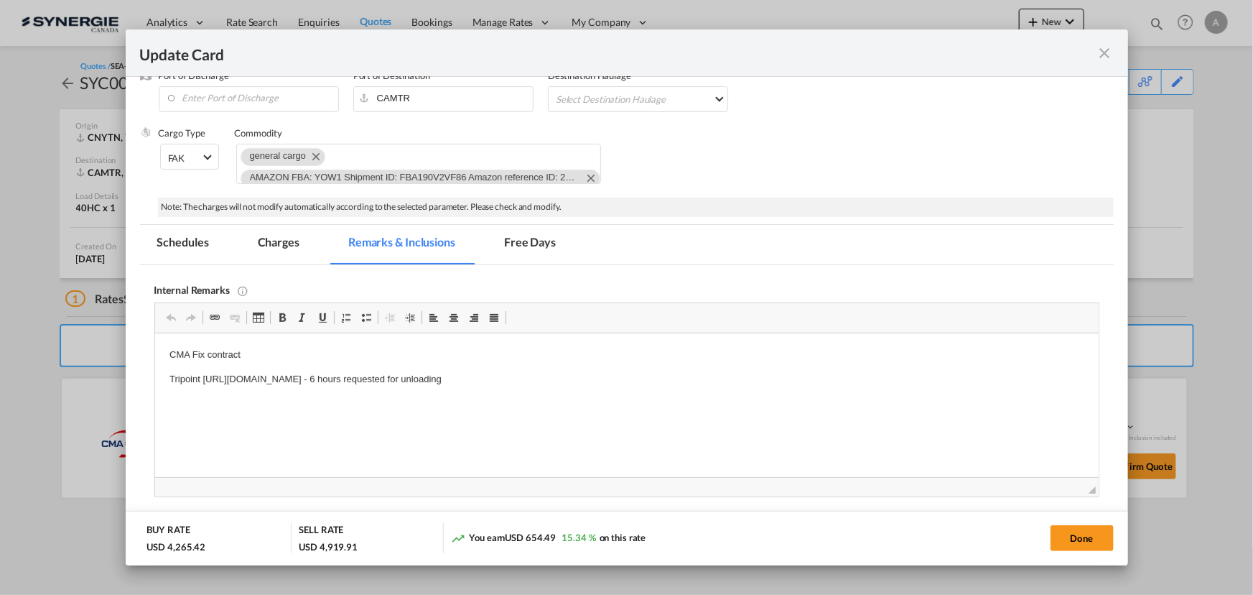
scroll to position [0, 0]
click at [1066, 537] on button "Done" at bounding box center [1082, 538] width 63 height 26
type input "02 Sep 2025"
type input "13 Sep 2025"
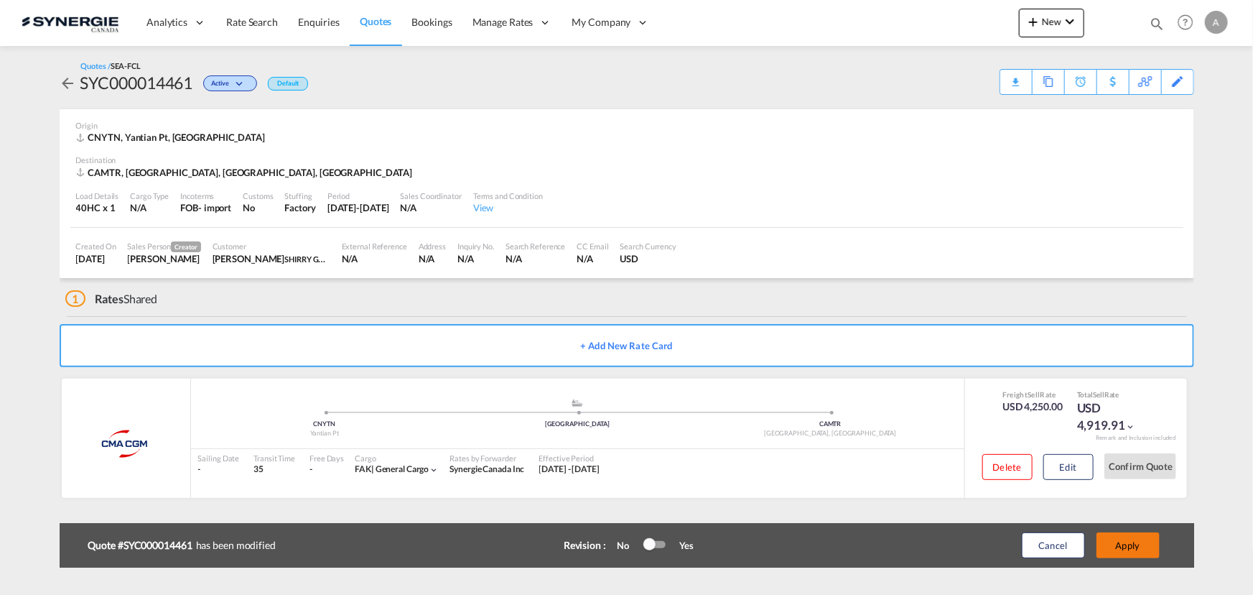
click at [1140, 544] on button "Apply" at bounding box center [1128, 545] width 63 height 26
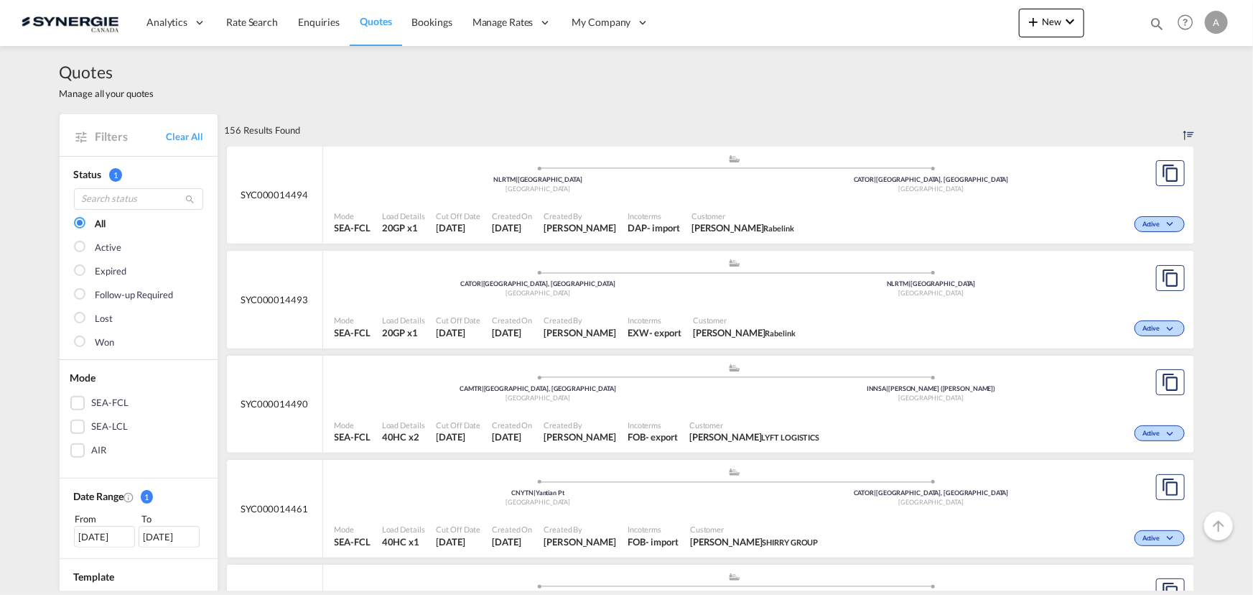
scroll to position [10138, 0]
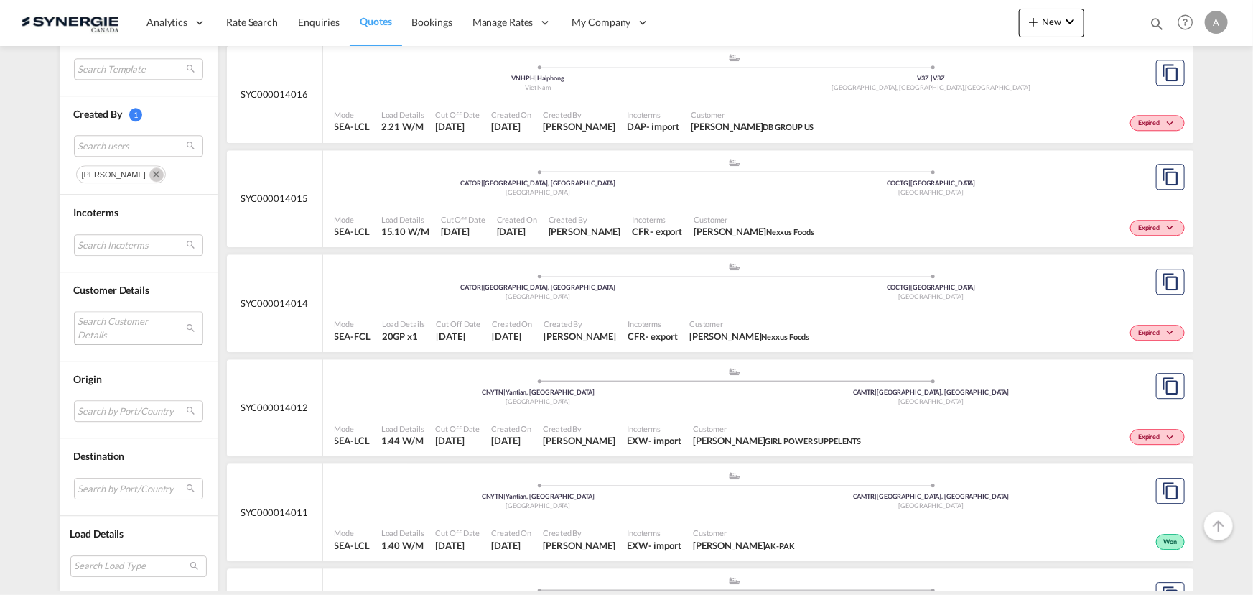
click at [101, 317] on md-select "Search Customer Details user name user [PERSON_NAME] [PERSON_NAME][EMAIL_ADDRES…" at bounding box center [138, 327] width 129 height 33
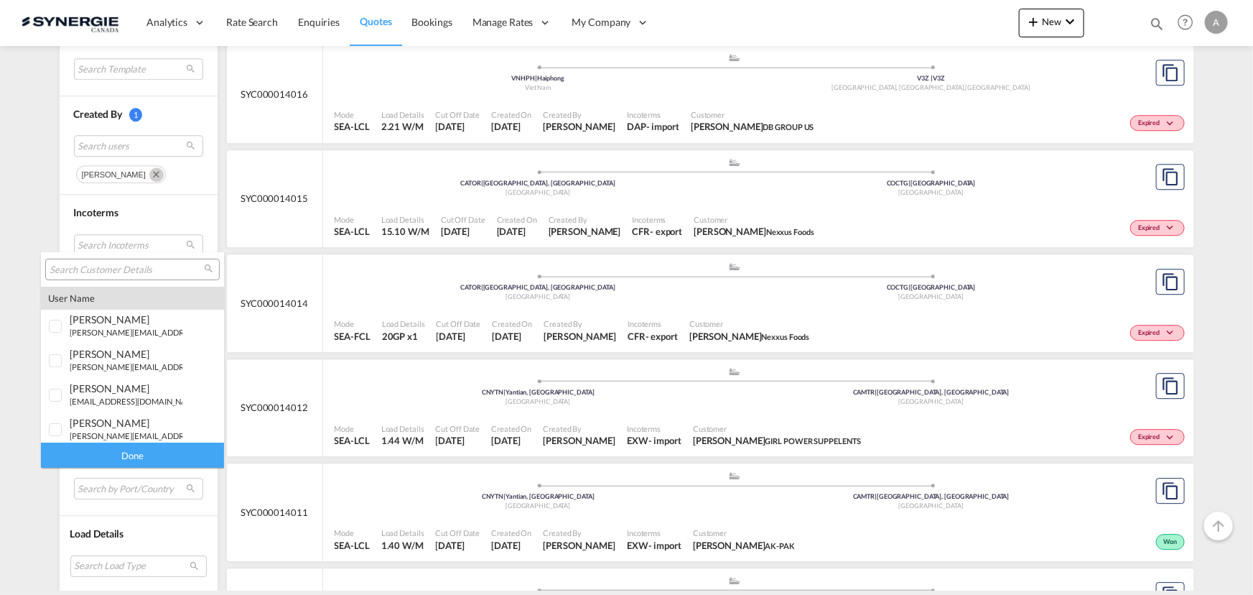
click at [108, 271] on input "search" at bounding box center [127, 270] width 154 height 13
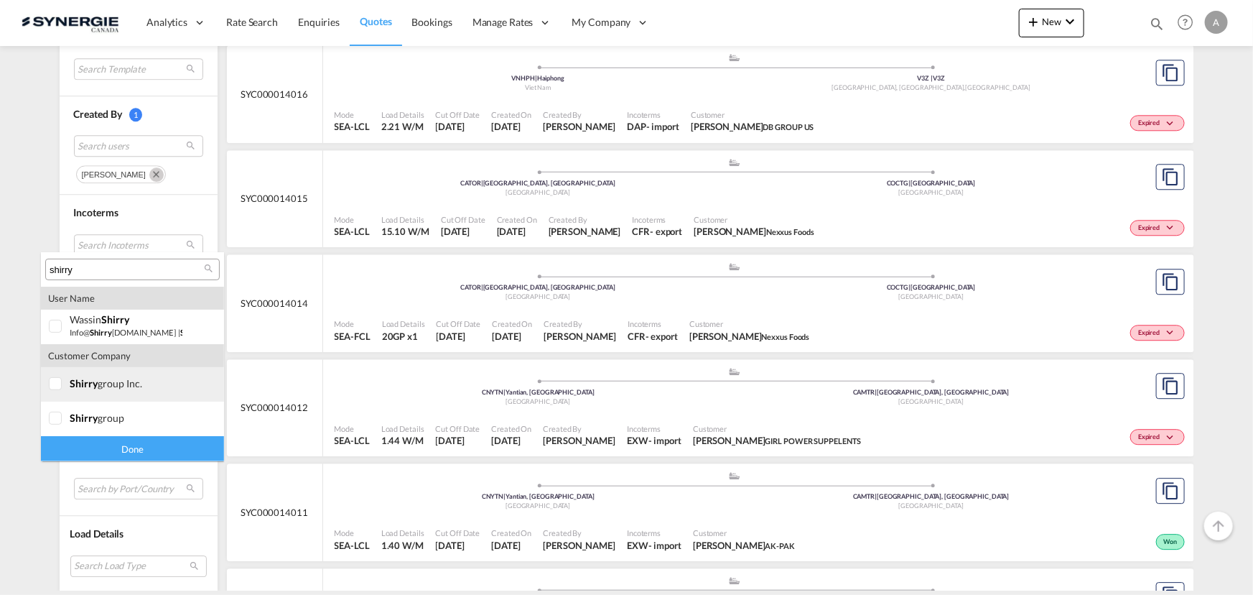
type input "shirry"
click at [101, 386] on div "shirry group inc." at bounding box center [126, 383] width 113 height 12
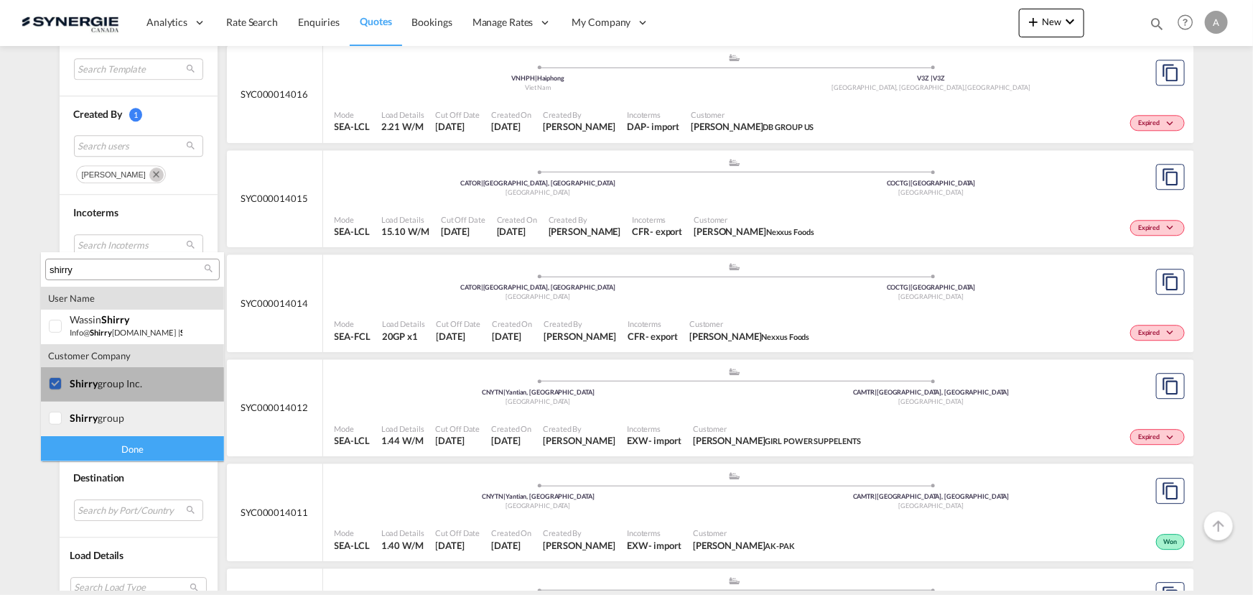
click at [97, 417] on div "shirry group" at bounding box center [126, 418] width 113 height 12
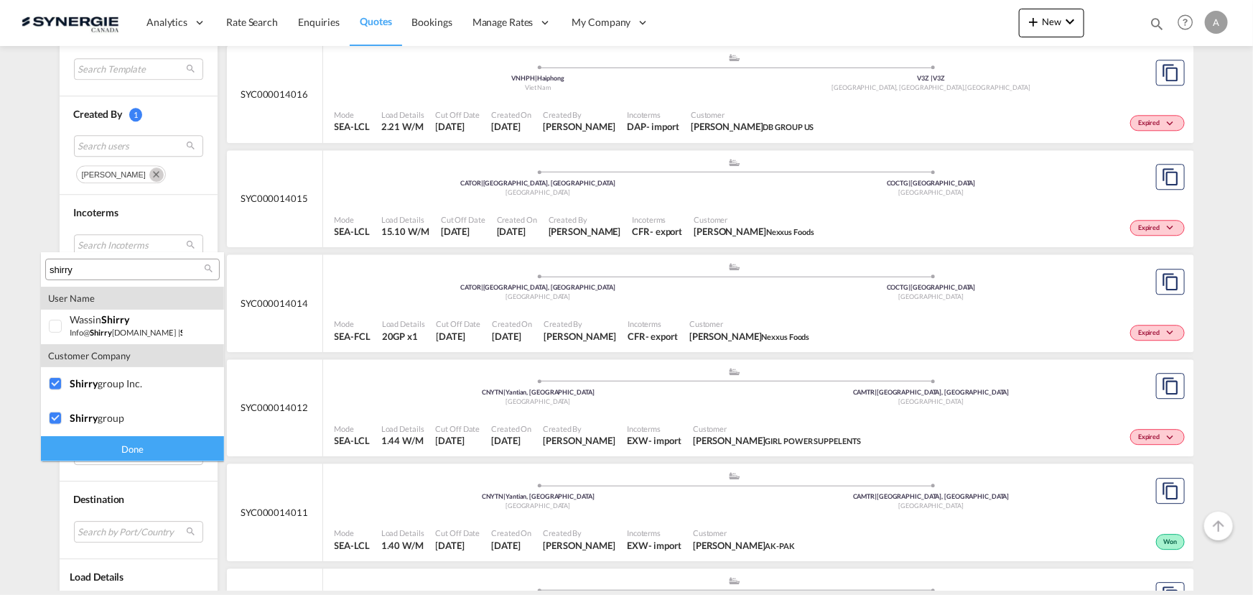
click at [144, 450] on div "Done" at bounding box center [132, 448] width 183 height 25
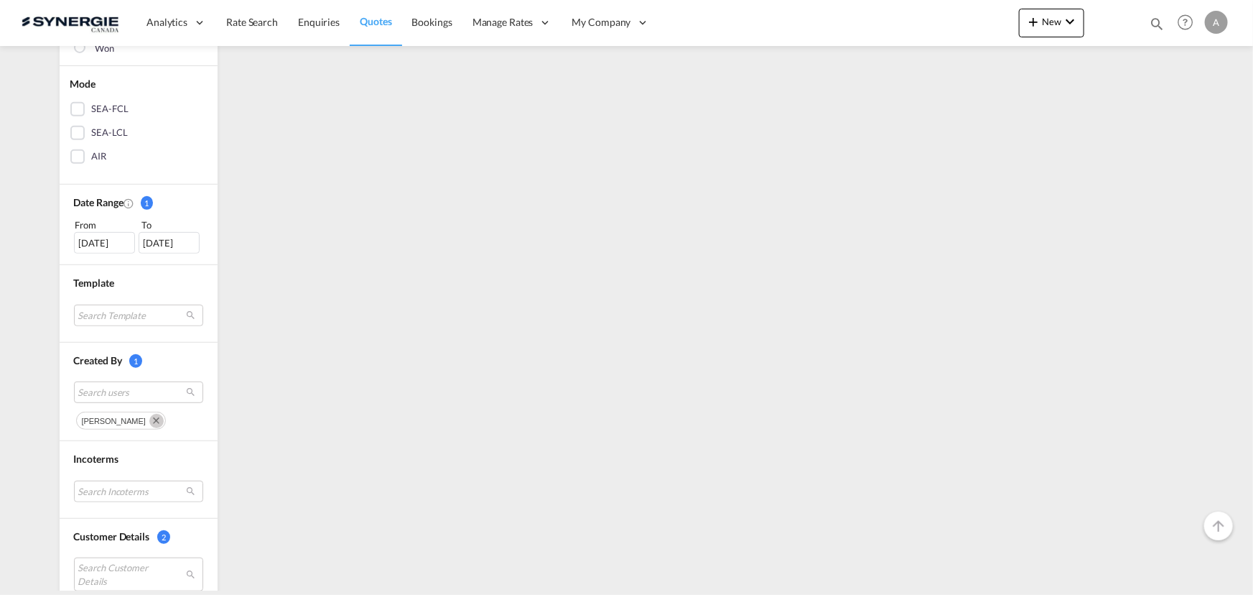
scroll to position [391, 0]
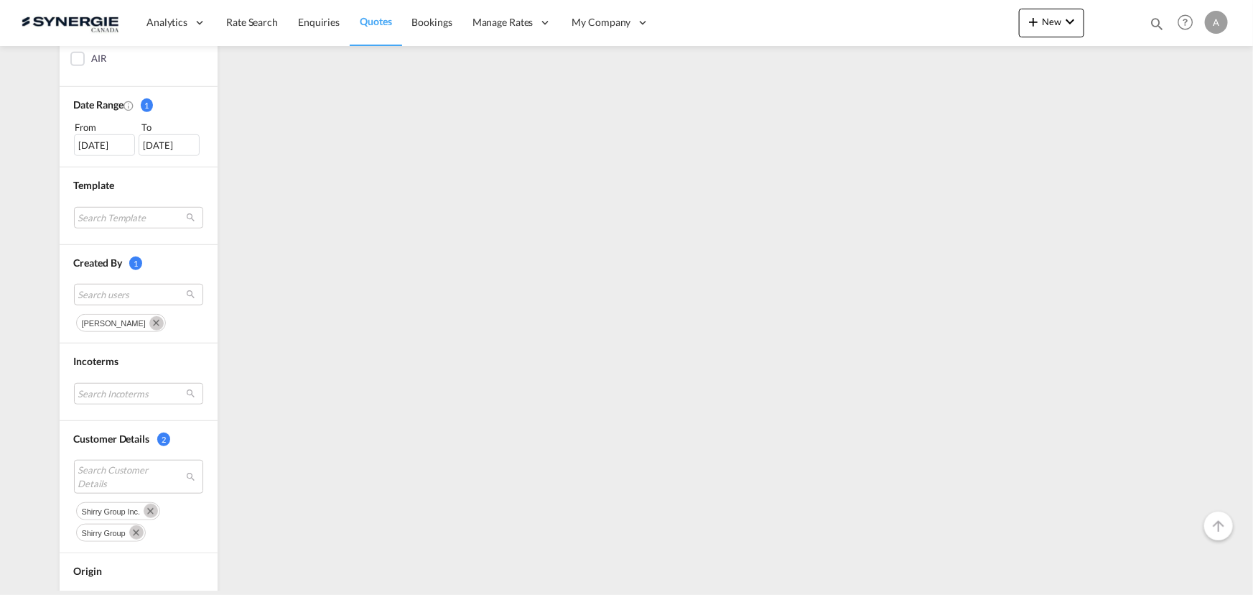
click at [149, 320] on md-icon "Remove" at bounding box center [156, 323] width 14 height 14
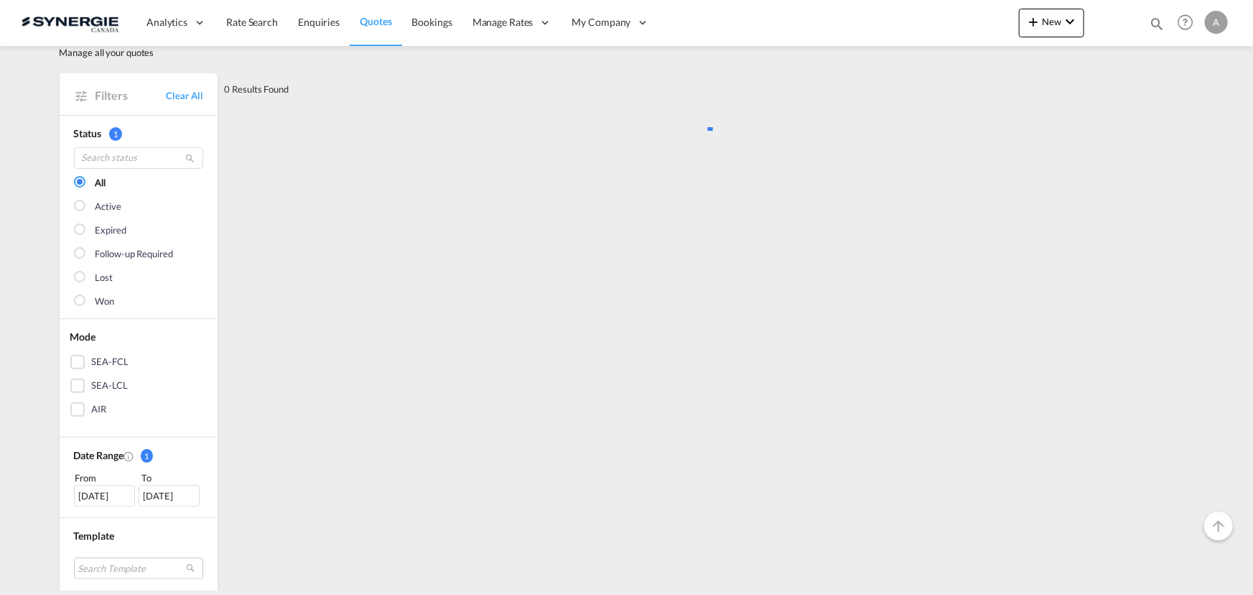
scroll to position [0, 0]
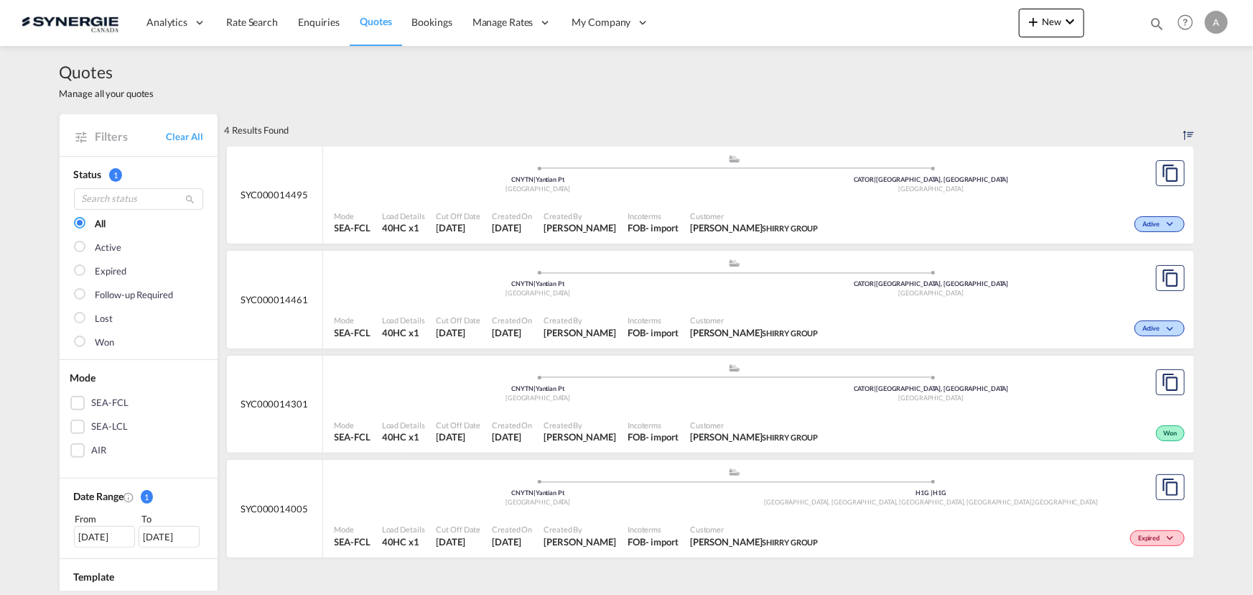
click at [666, 194] on div ".a{fill:#aaa8ad;} .a{fill:#aaa8ad;} CNYTN | Yantian Pt China CATOR | Toronto, O…" at bounding box center [735, 175] width 801 height 43
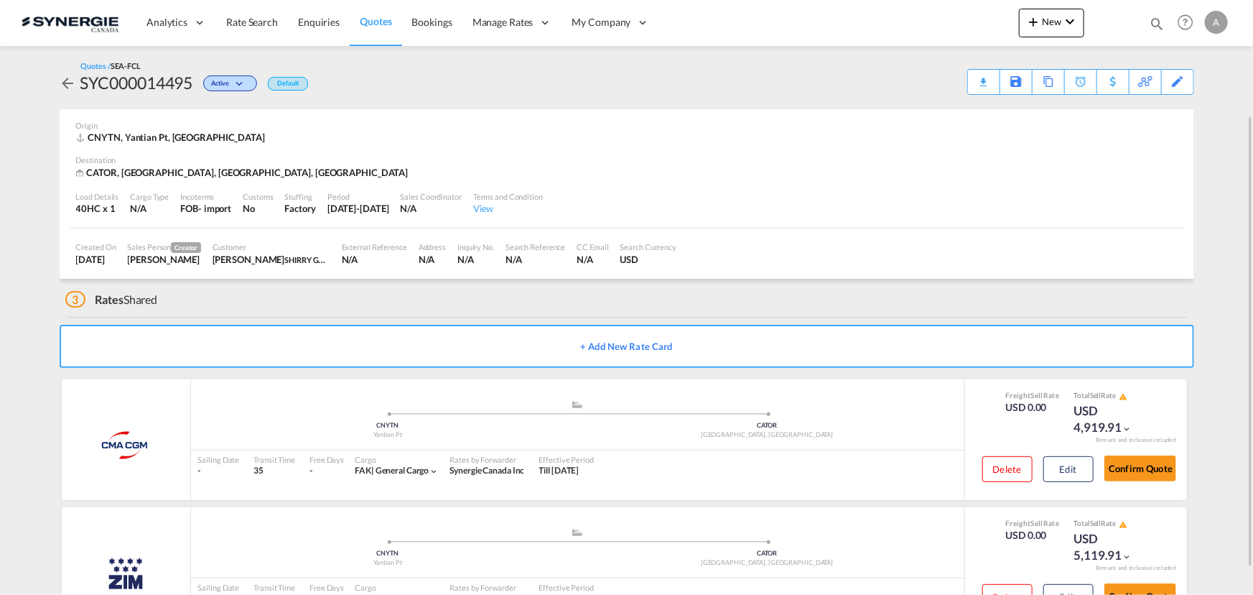
scroll to position [65, 0]
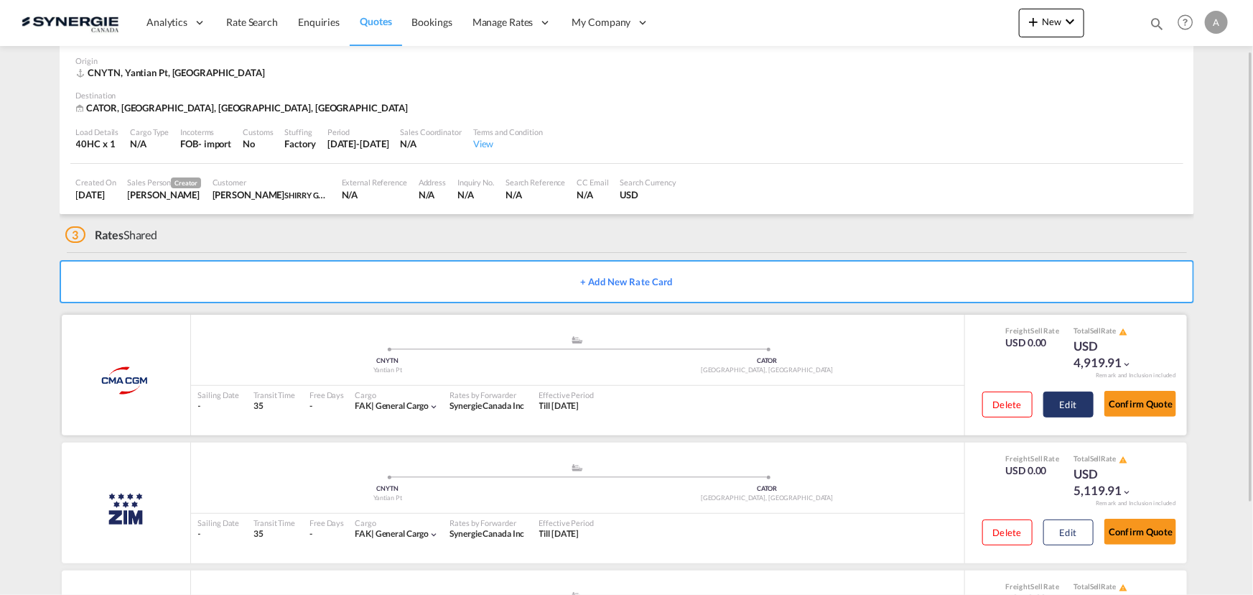
click at [1077, 395] on button "Edit" at bounding box center [1069, 404] width 50 height 26
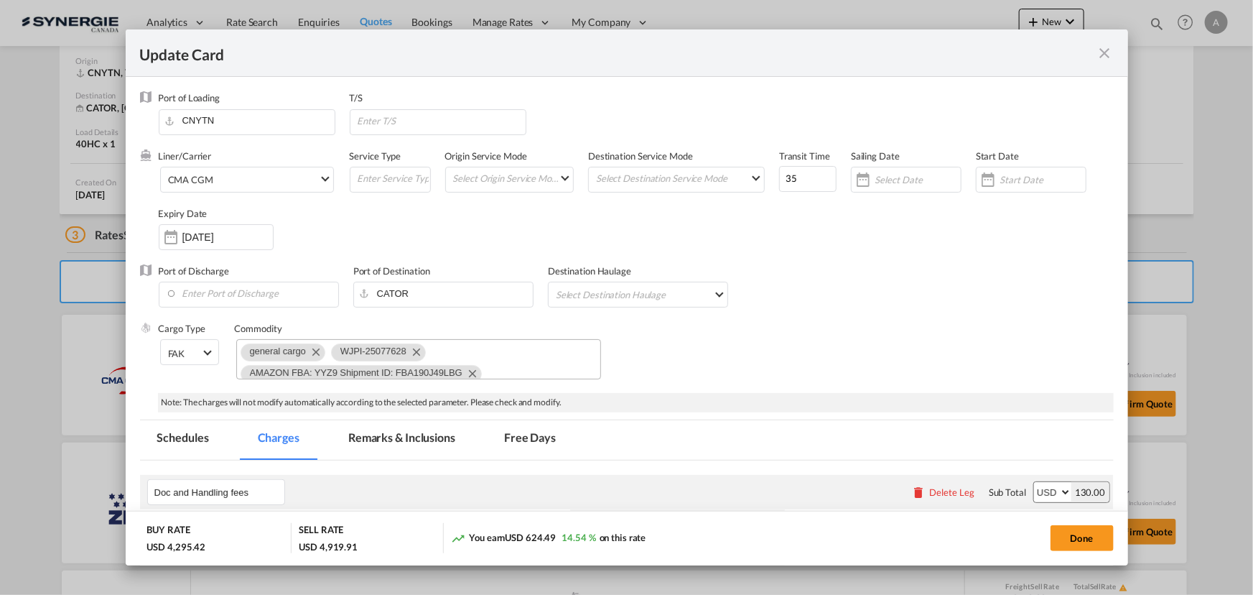
select select "per B/L"
select select "per container"
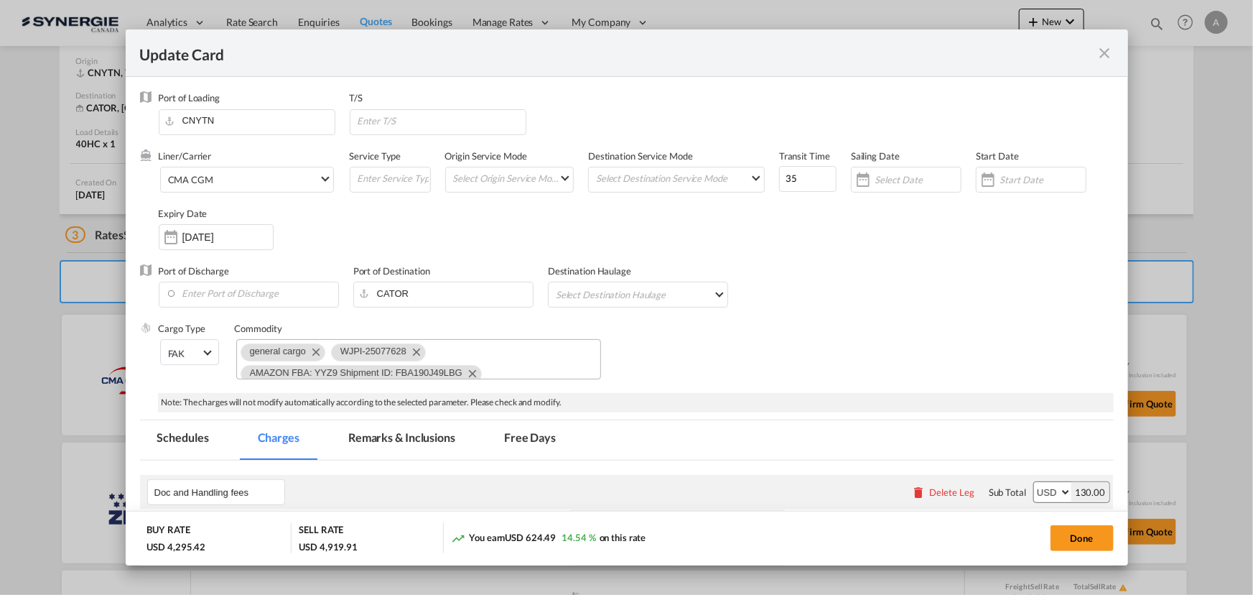
select select "per container"
select select "per shipment"
select select "per equipment"
click at [386, 434] on md-tab-item "Remarks & Inclusions" at bounding box center [401, 439] width 141 height 39
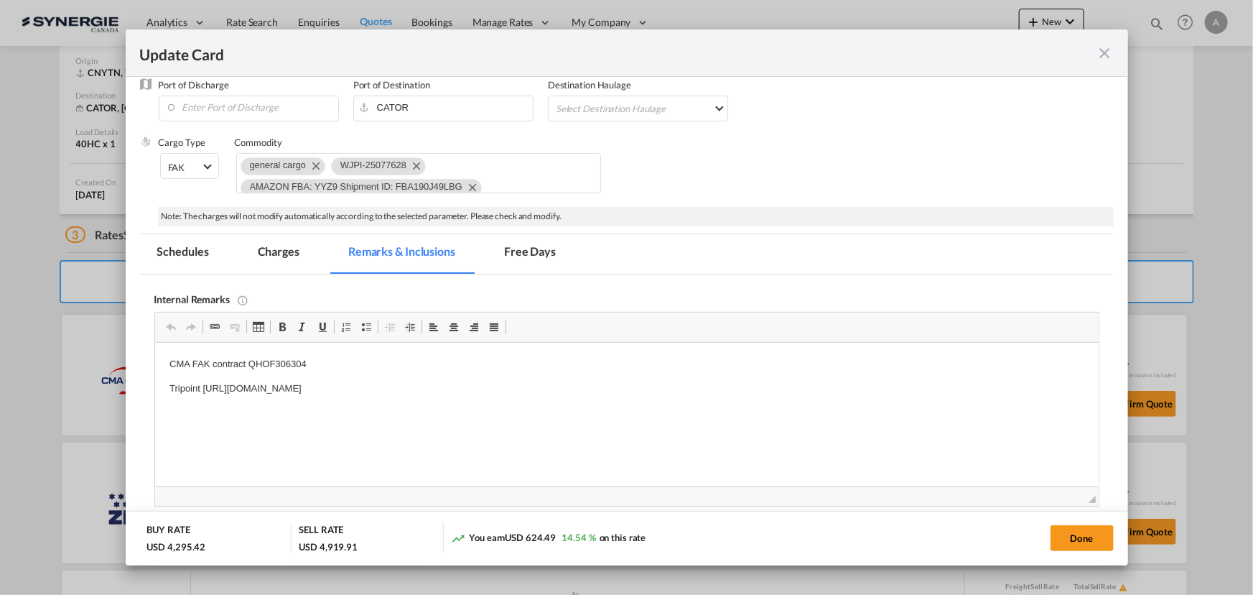
scroll to position [164, 0]
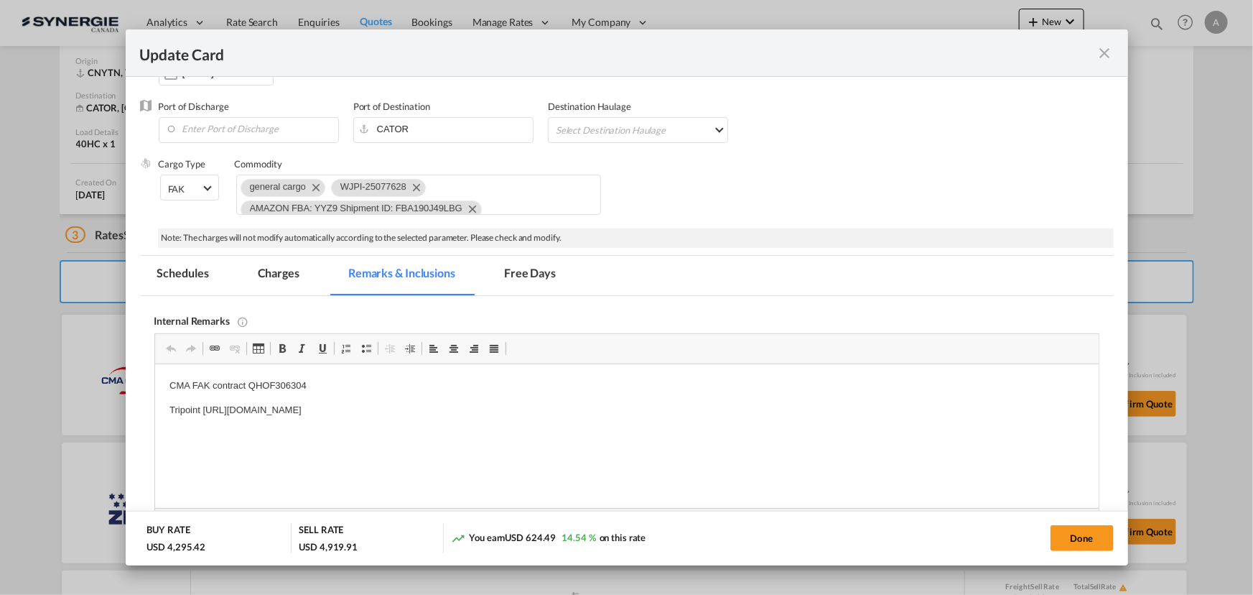
click at [273, 275] on md-tab-item "Charges" at bounding box center [279, 275] width 76 height 39
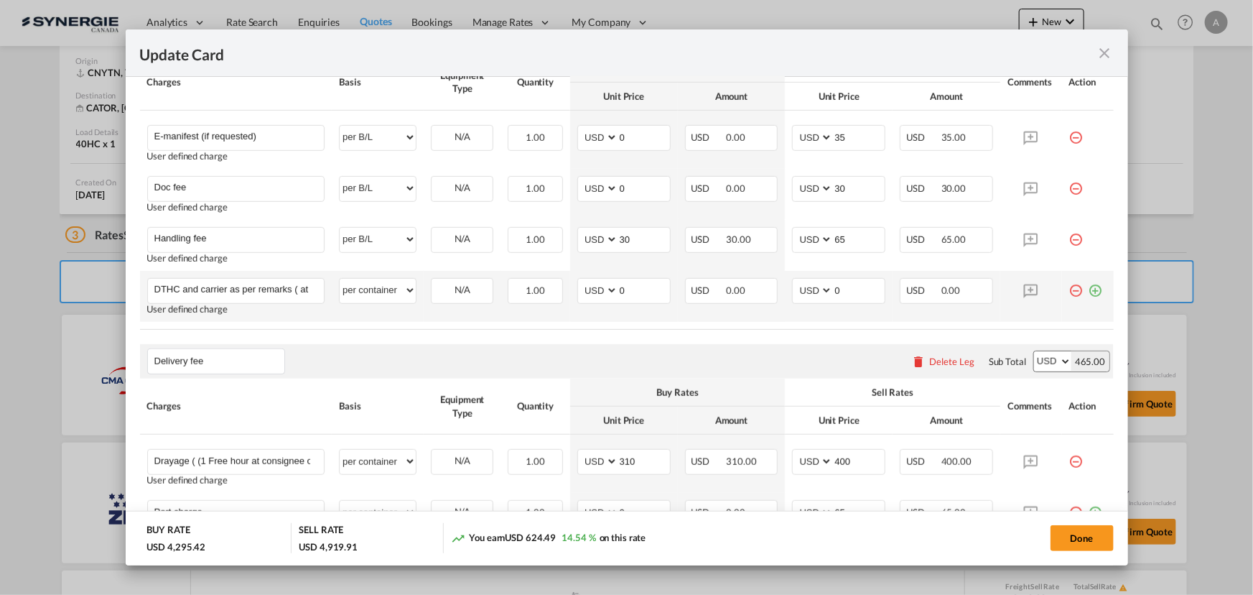
scroll to position [405, 0]
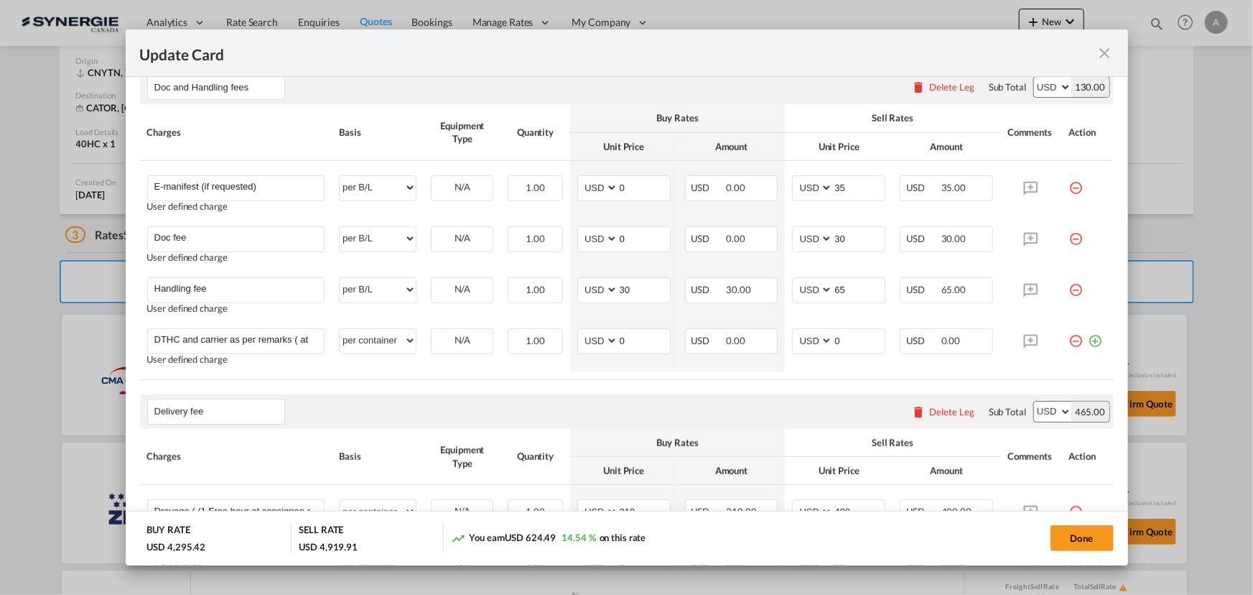
click at [1104, 52] on md-icon "icon-close fg-AAA8AD m-0 pointer" at bounding box center [1105, 53] width 17 height 17
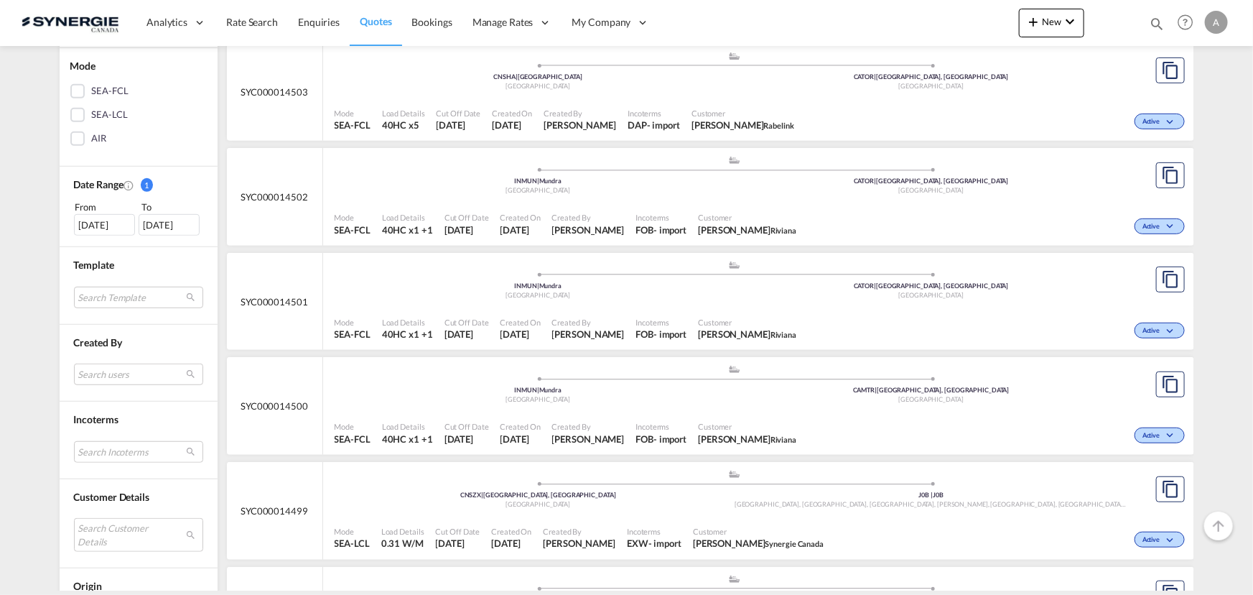
scroll to position [391, 0]
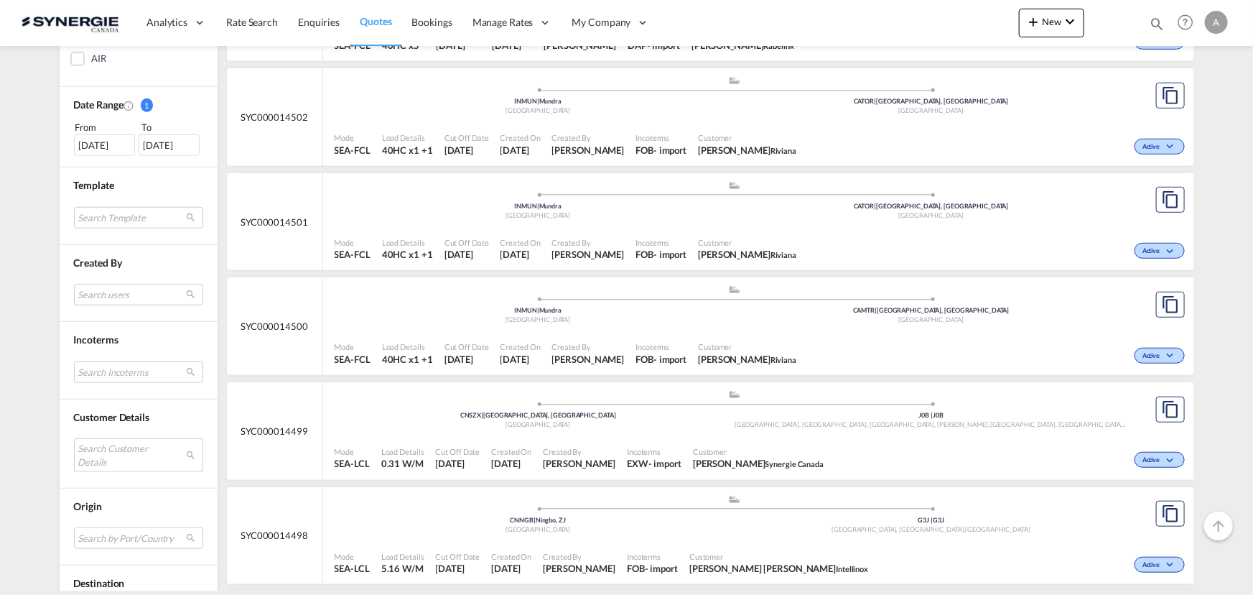
click at [101, 448] on md-select "Search Customer Details user name user ivan Santana ivan.santana@haf-logistica.…" at bounding box center [138, 454] width 129 height 33
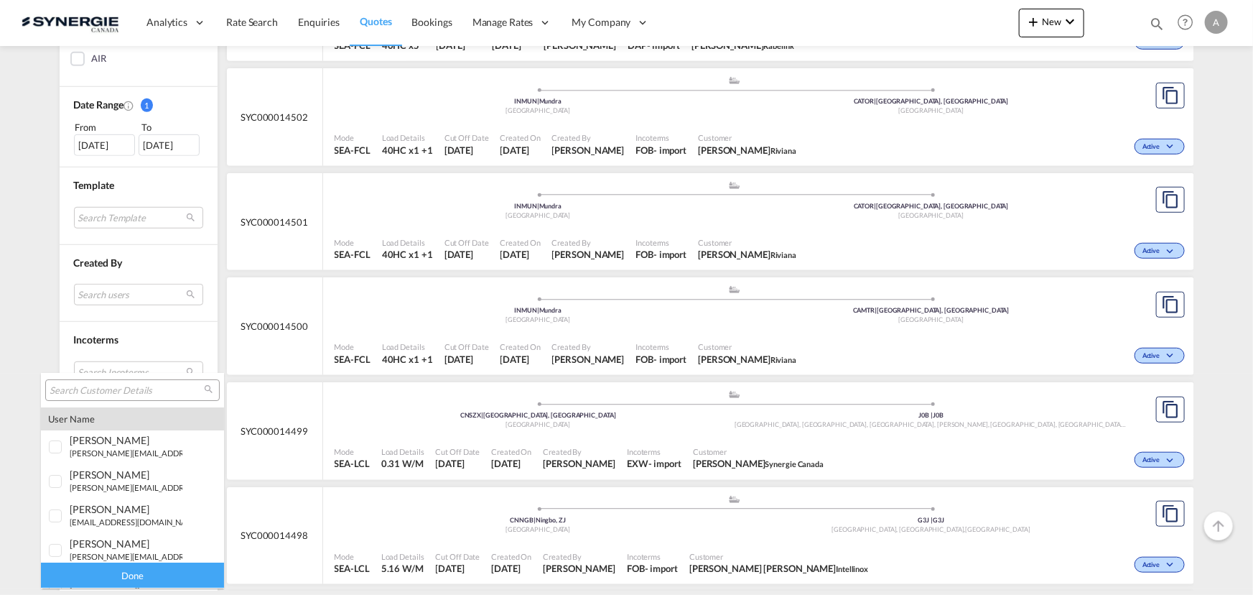
click at [84, 381] on div at bounding box center [132, 390] width 175 height 22
click at [84, 391] on input "search" at bounding box center [127, 390] width 154 height 13
paste input "mum.procurement@mvexim.in"
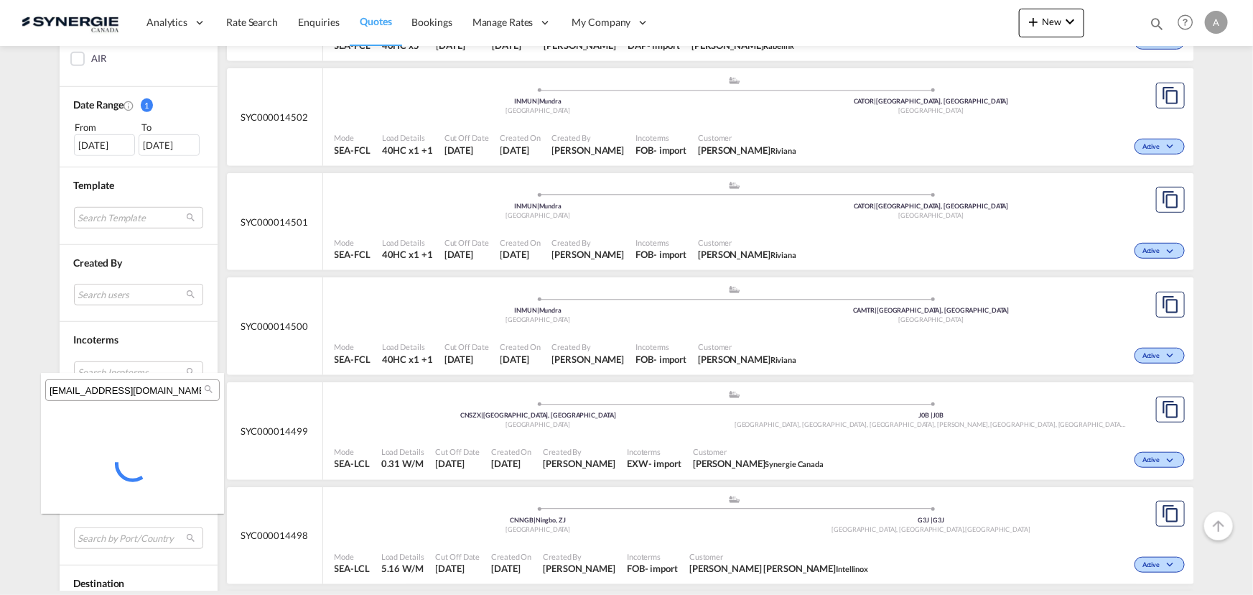
type input "mum.procurement@mvexim.in"
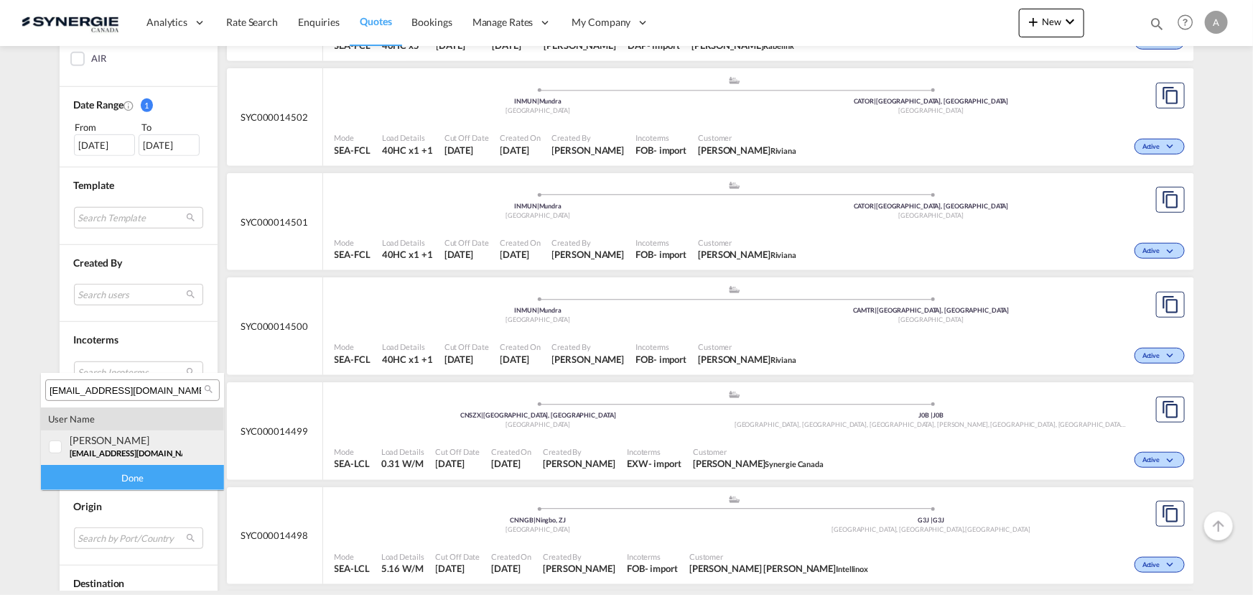
drag, startPoint x: 80, startPoint y: 459, endPoint x: 94, endPoint y: 474, distance: 20.8
click at [80, 459] on md-option "user yash Shindle mum.procurement@mvexim.in | mv exim" at bounding box center [132, 447] width 183 height 34
click at [96, 476] on div "Done" at bounding box center [132, 477] width 183 height 25
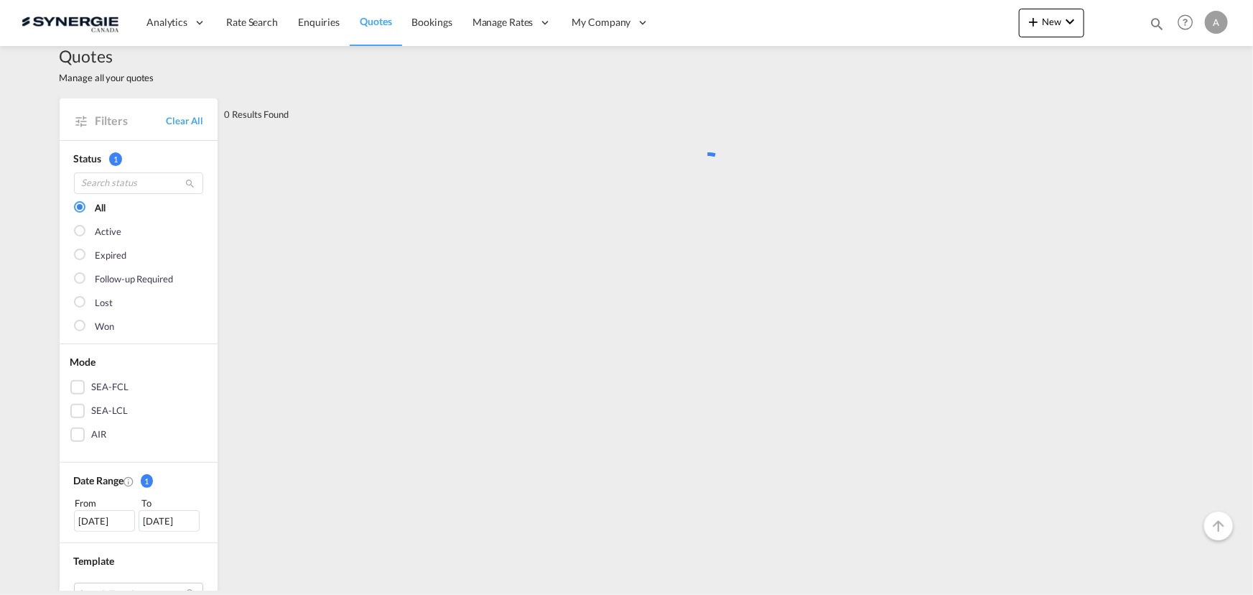
scroll to position [0, 0]
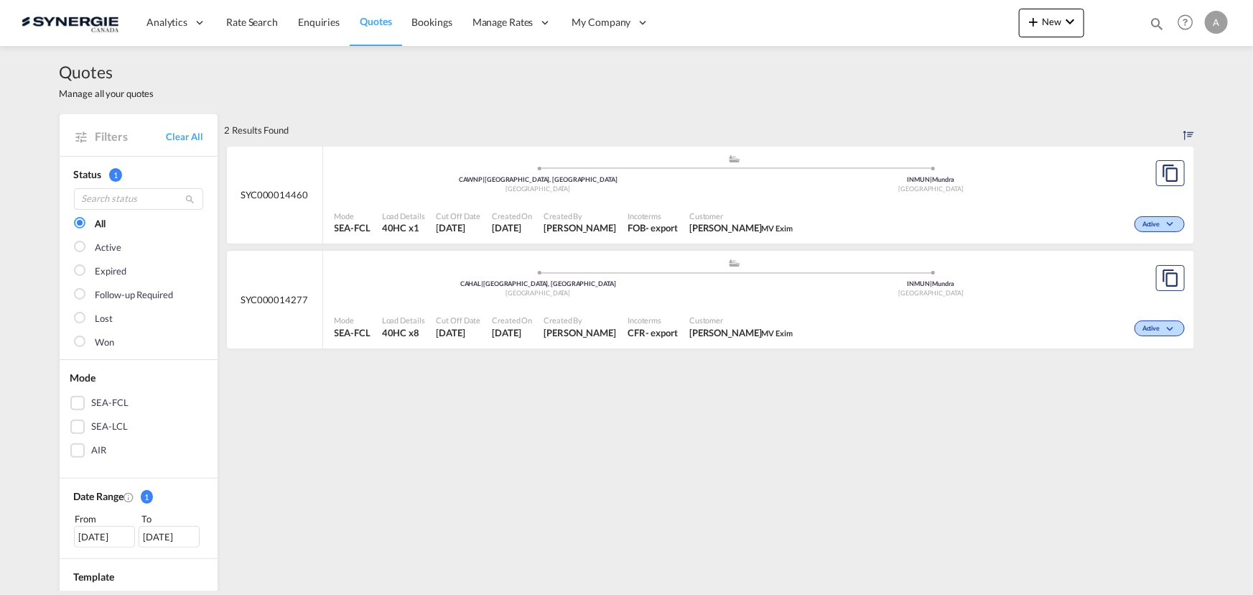
drag, startPoint x: 849, startPoint y: 568, endPoint x: 850, endPoint y: 559, distance: 9.4
click at [718, 212] on span "Customer" at bounding box center [740, 215] width 103 height 11
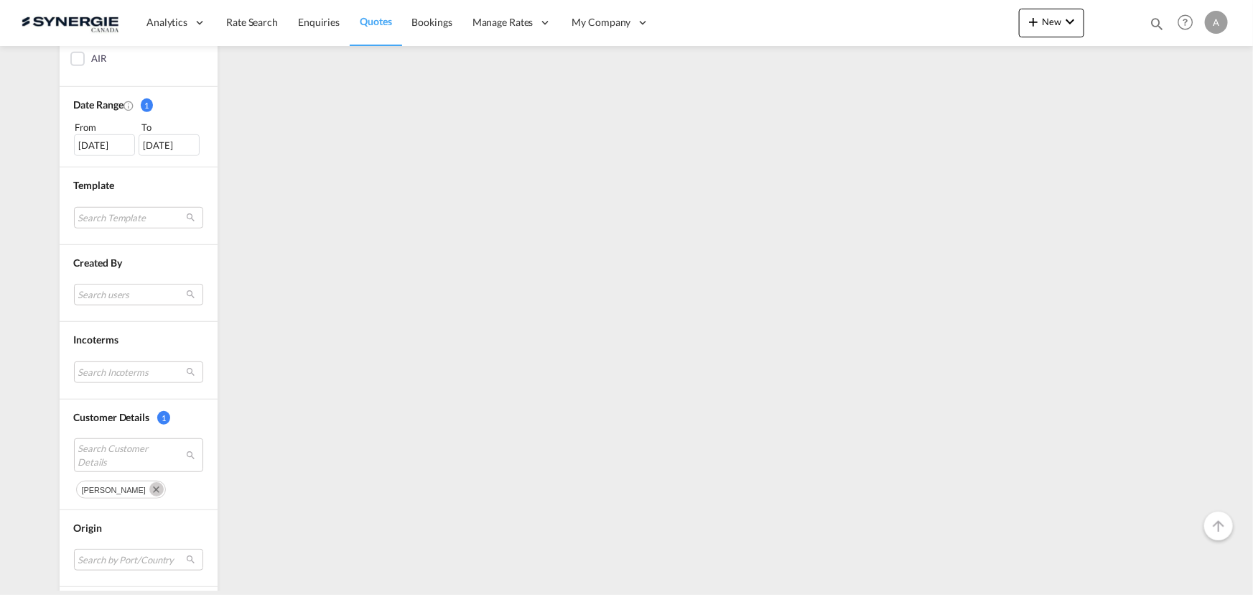
click at [149, 483] on md-icon "Remove" at bounding box center [156, 489] width 14 height 14
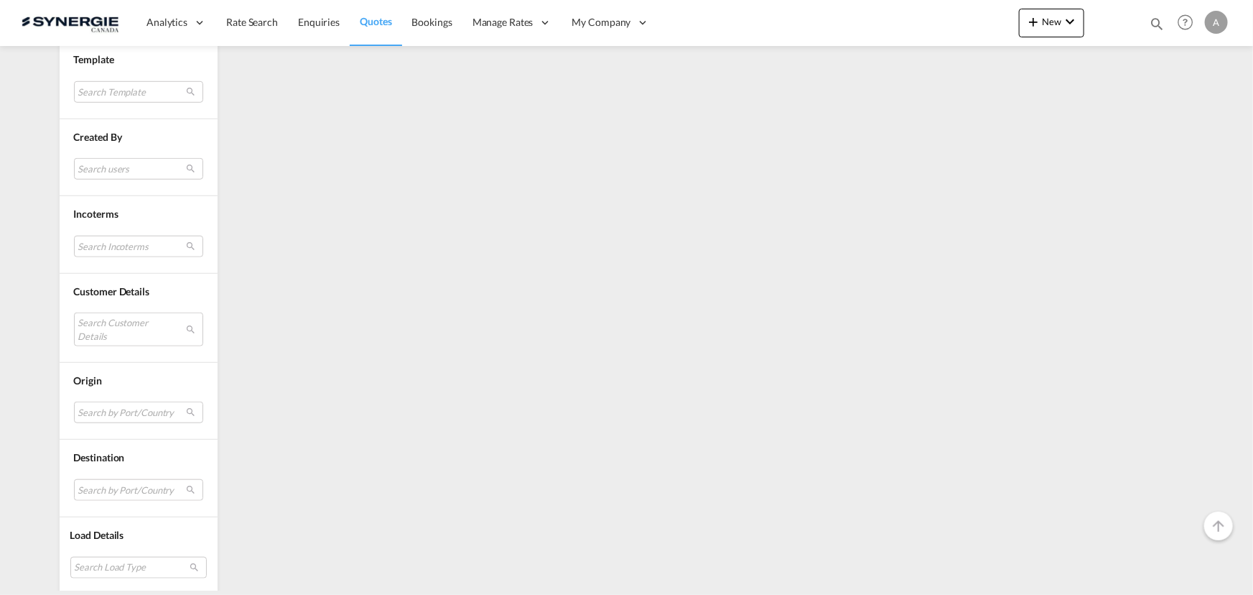
scroll to position [518, 0]
click at [118, 322] on md-select "Search Customer Details" at bounding box center [138, 328] width 129 height 33
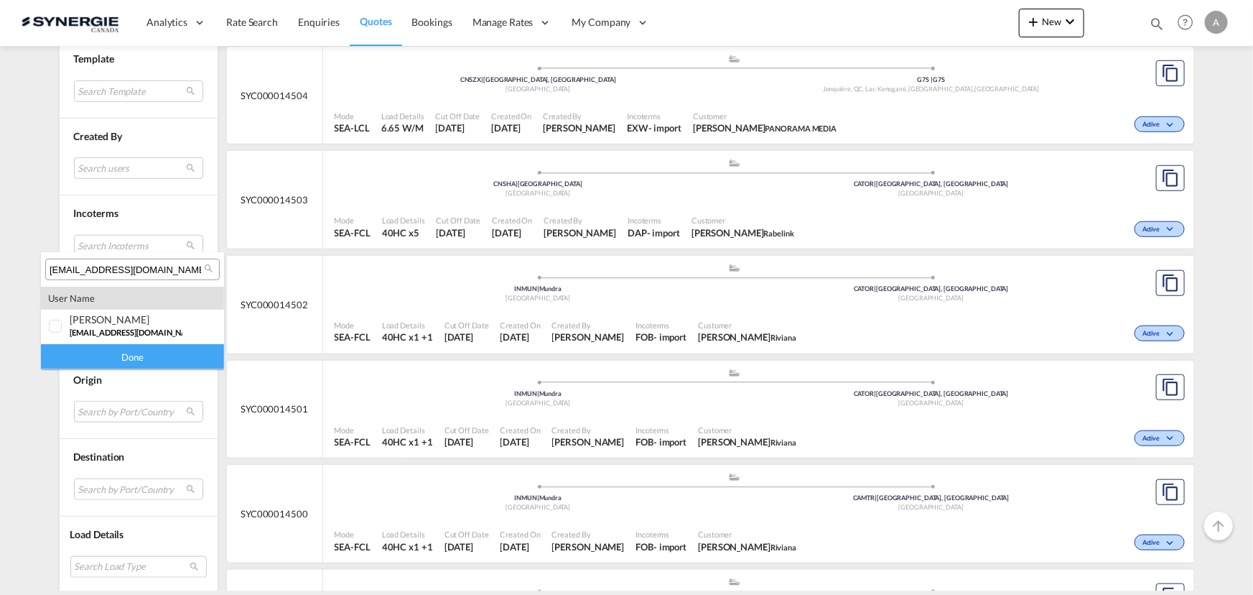
click at [180, 272] on input "mum.procurement@mvexim.in" at bounding box center [127, 270] width 154 height 13
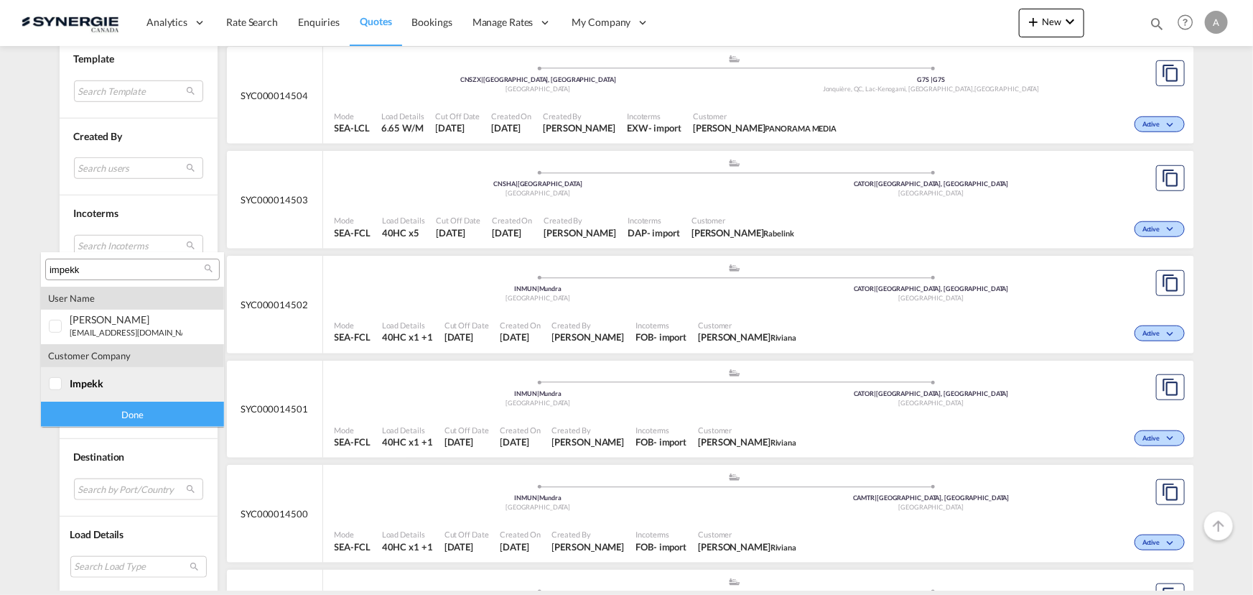
type input "impekk"
click at [99, 379] on span "impekk" at bounding box center [87, 383] width 34 height 12
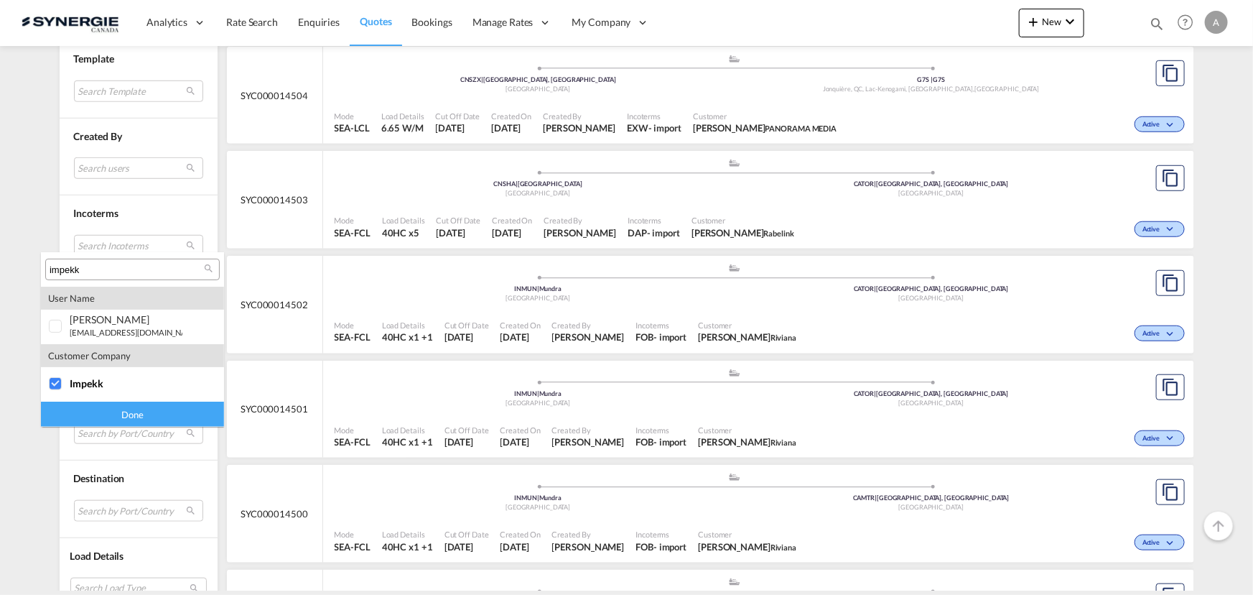
click at [119, 417] on div "Done" at bounding box center [132, 413] width 183 height 25
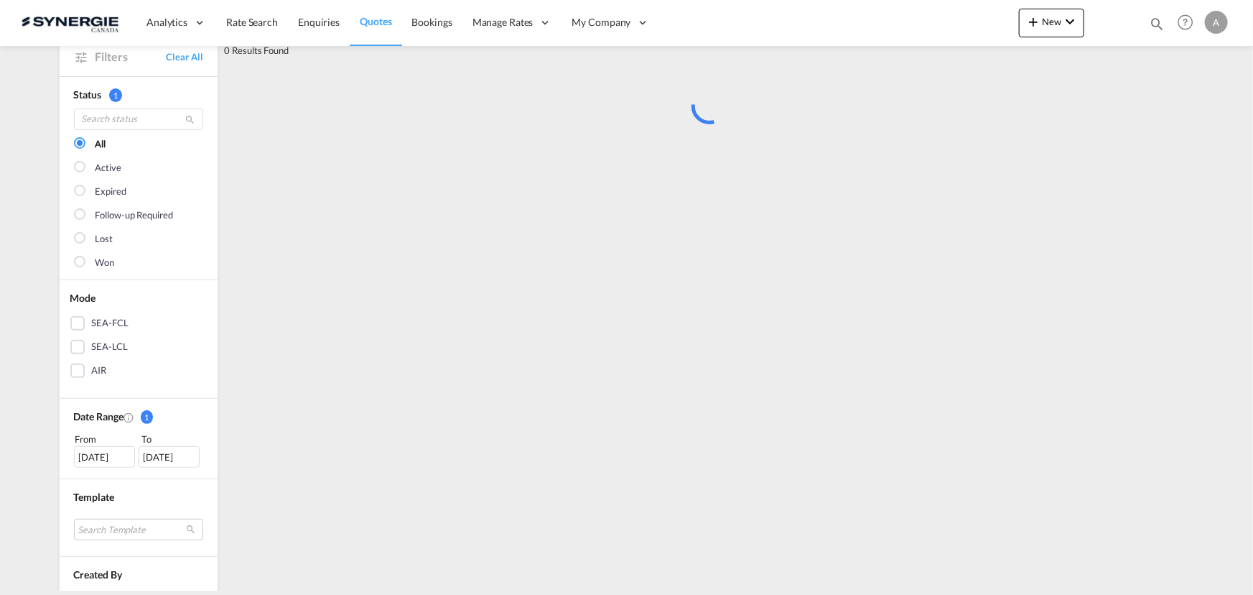
scroll to position [195, 0]
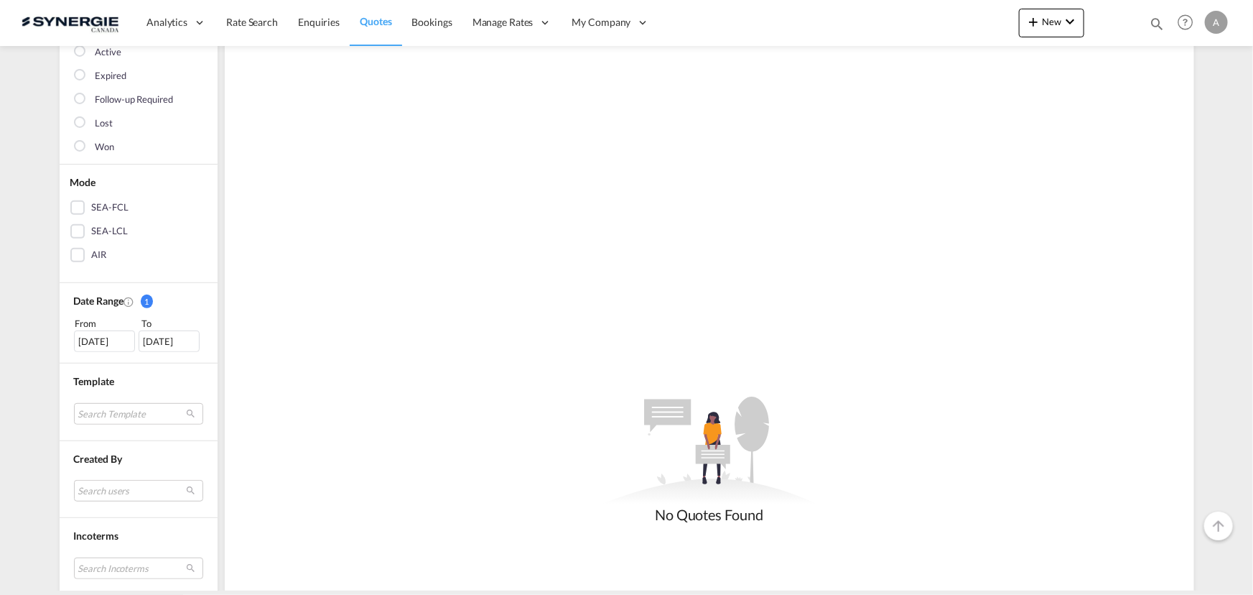
click at [96, 339] on div "04 Aug 2025" at bounding box center [104, 341] width 61 height 22
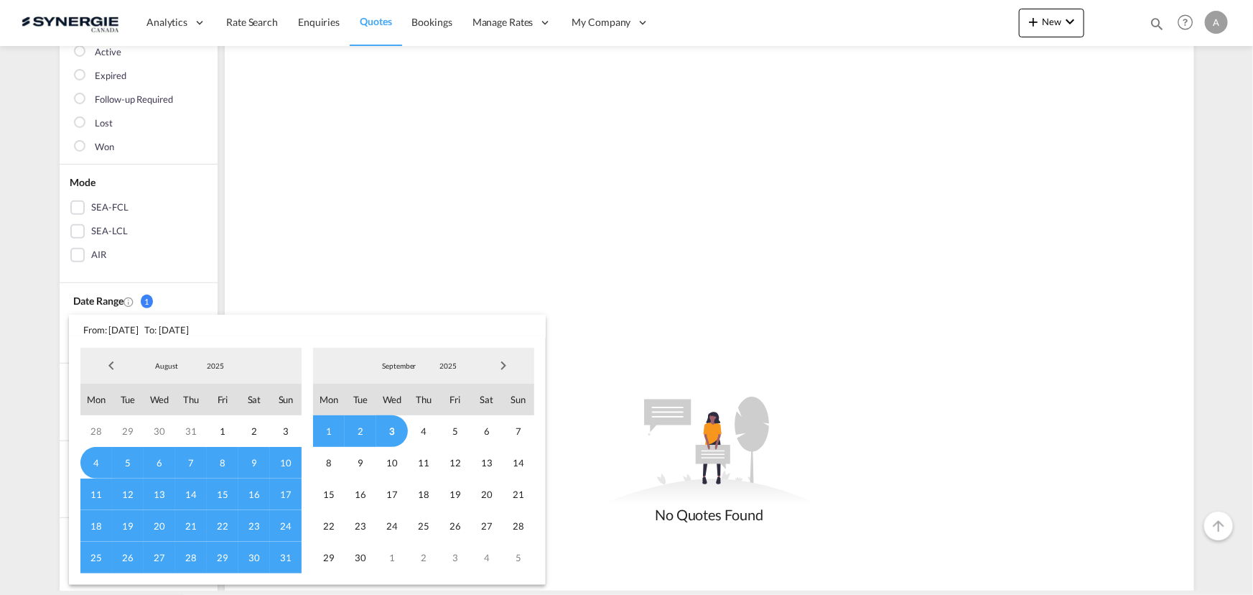
click at [196, 366] on span "2025" at bounding box center [215, 366] width 46 height 10
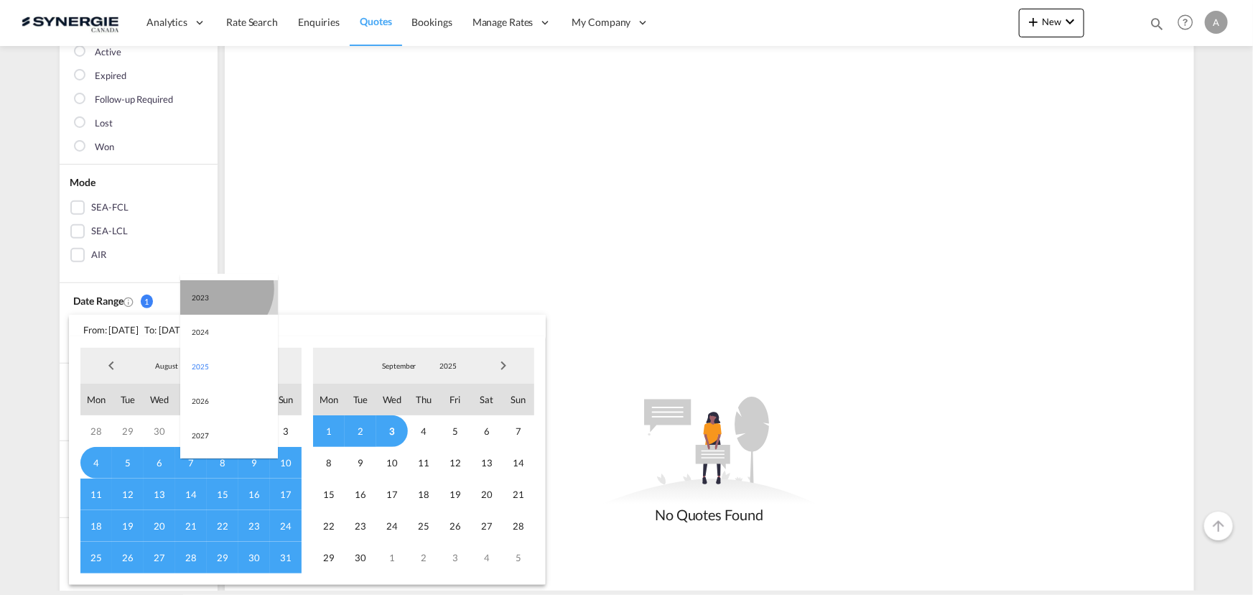
click at [220, 288] on md-option "2023" at bounding box center [229, 297] width 98 height 34
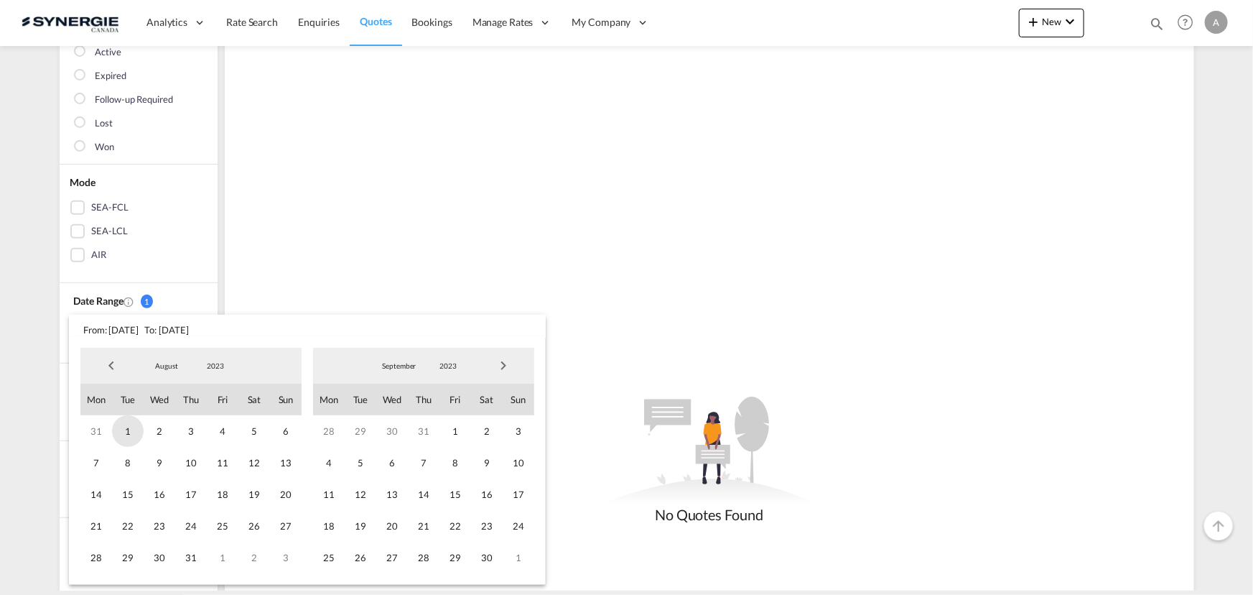
click at [120, 432] on span "1" at bounding box center [128, 431] width 32 height 32
click at [448, 367] on span "2023" at bounding box center [448, 366] width 46 height 10
click at [427, 432] on md-option "2025" at bounding box center [462, 435] width 98 height 34
click at [395, 430] on span "3" at bounding box center [392, 431] width 32 height 32
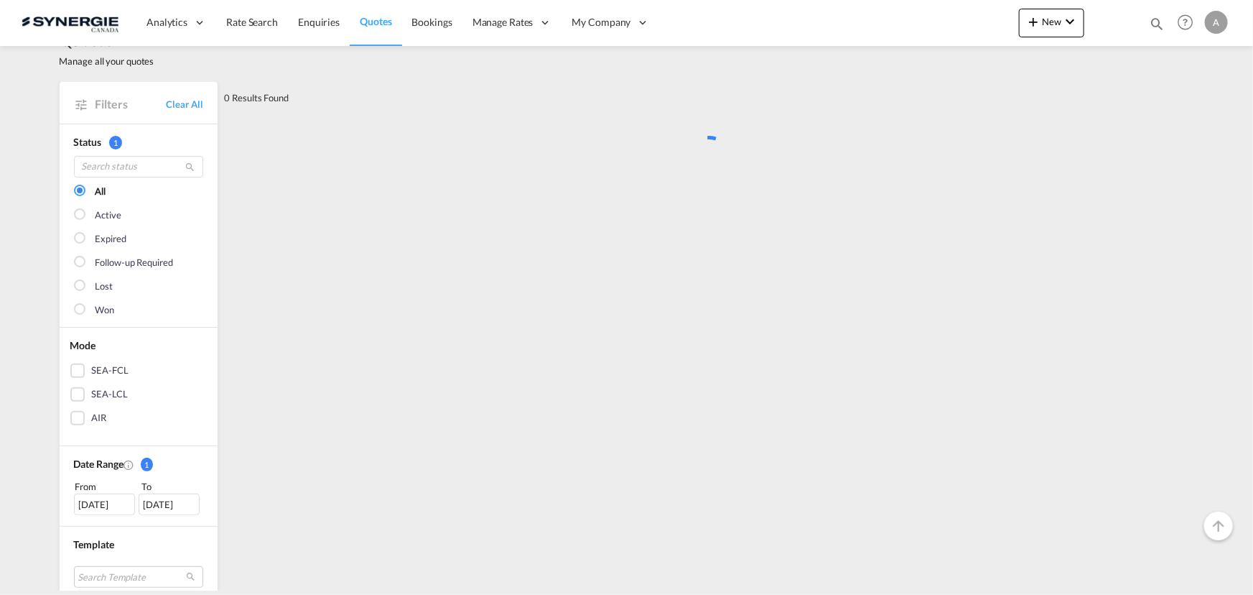
scroll to position [0, 0]
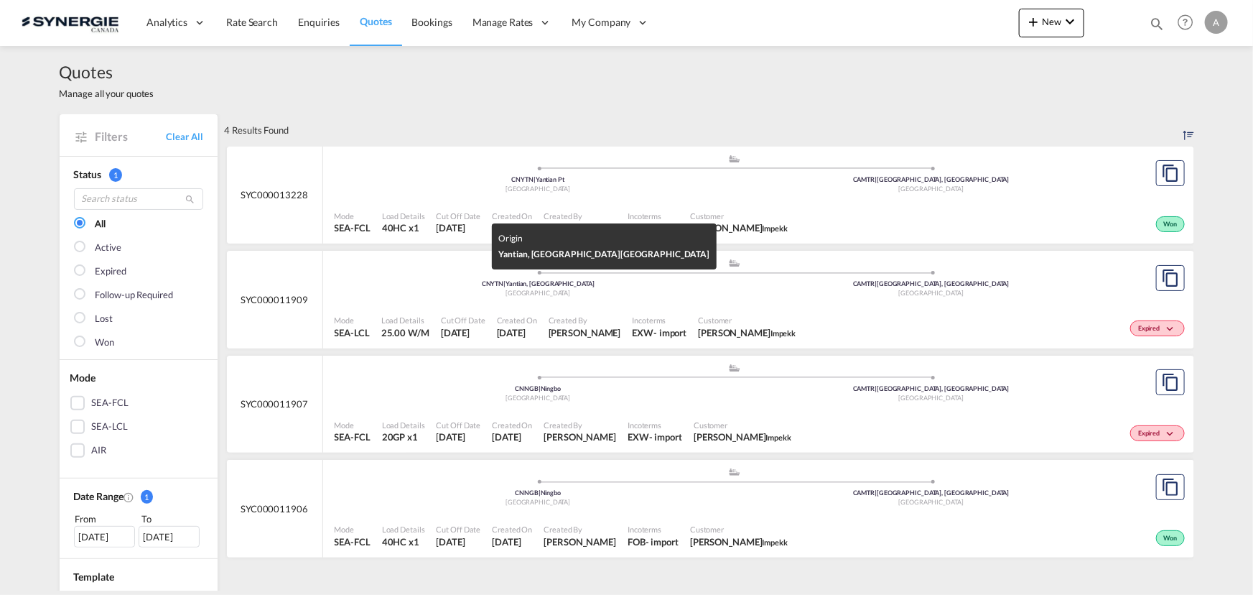
click at [680, 294] on div "[GEOGRAPHIC_DATA]" at bounding box center [539, 293] width 394 height 9
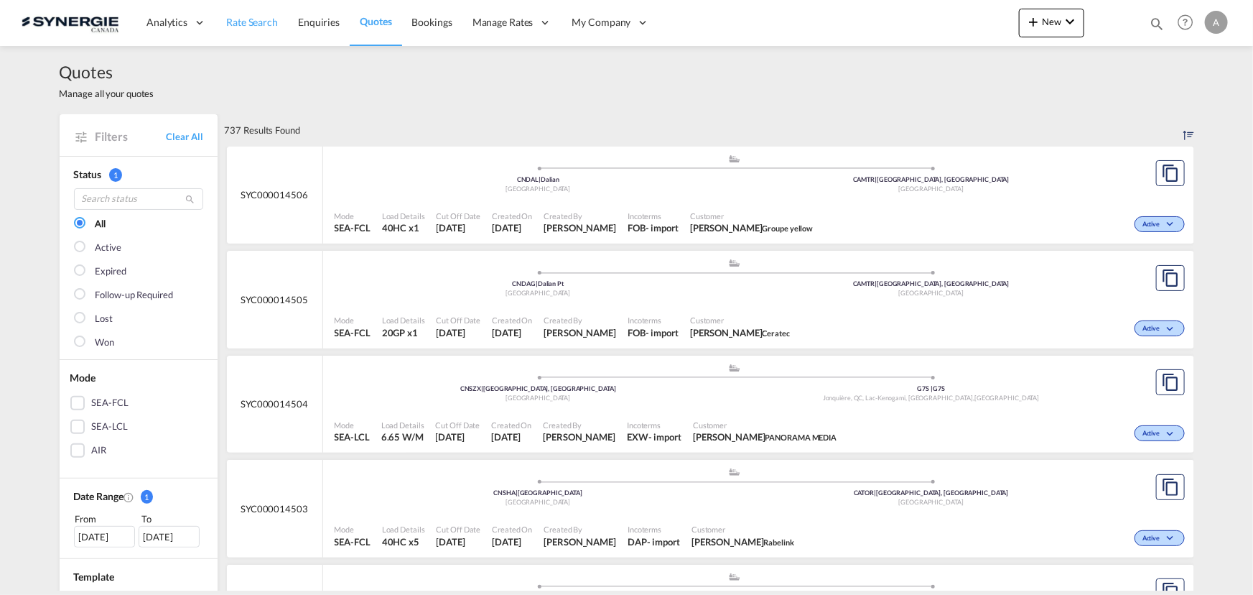
click at [252, 24] on span "Rate Search" at bounding box center [252, 22] width 52 height 12
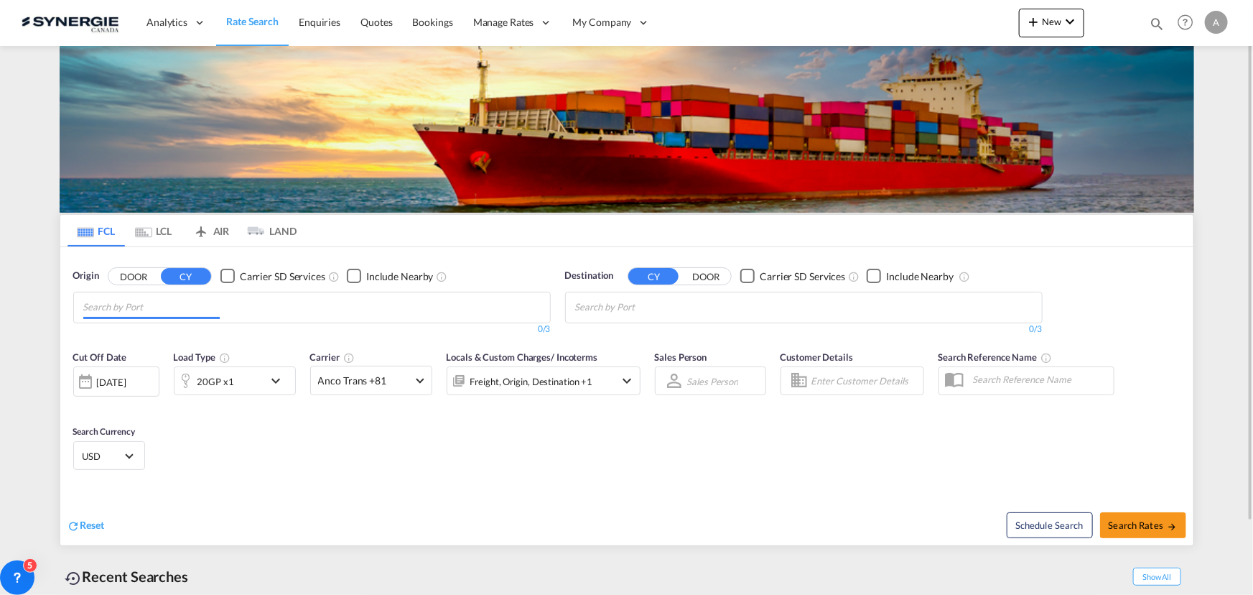
click at [187, 311] on input "Chips input." at bounding box center [151, 307] width 136 height 23
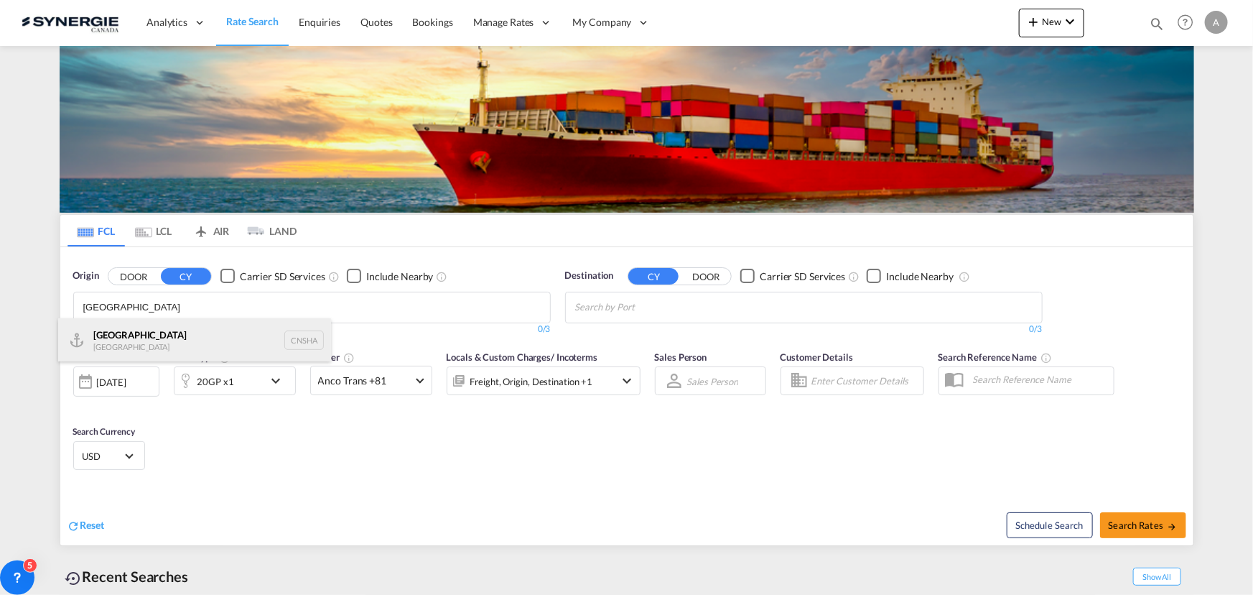
type input "[GEOGRAPHIC_DATA]"
drag, startPoint x: 168, startPoint y: 344, endPoint x: 274, endPoint y: 0, distance: 359.8
click at [168, 344] on div "Shanghai [GEOGRAPHIC_DATA] CNSHA" at bounding box center [194, 339] width 273 height 43
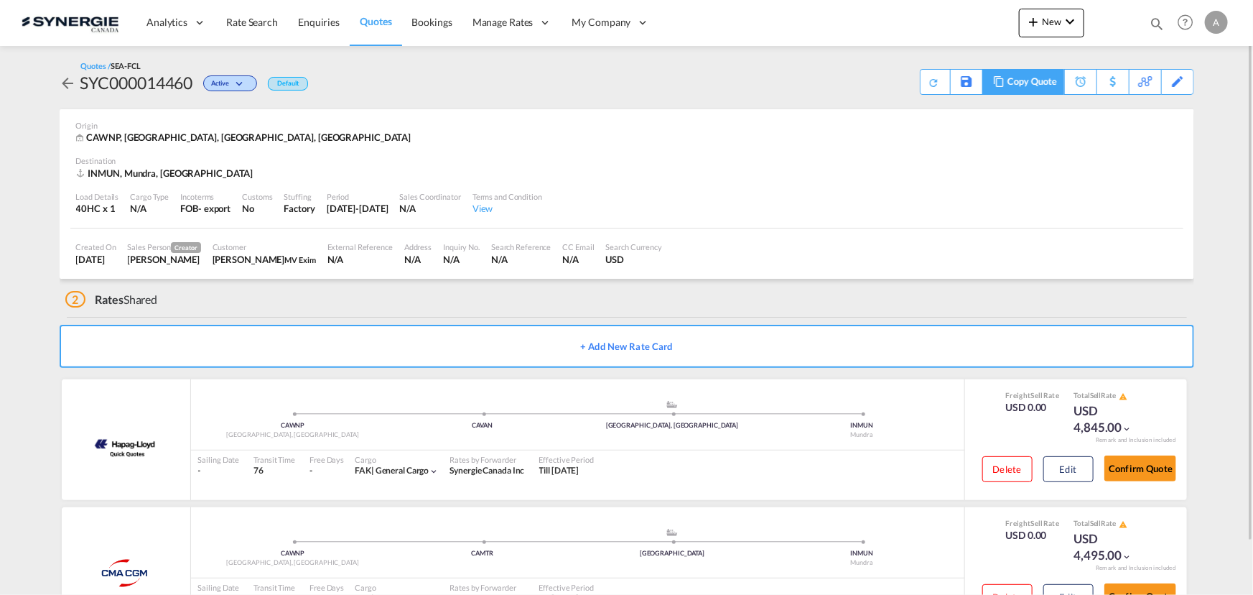
click at [1054, 83] on div "Copy Quote" at bounding box center [1032, 82] width 49 height 24
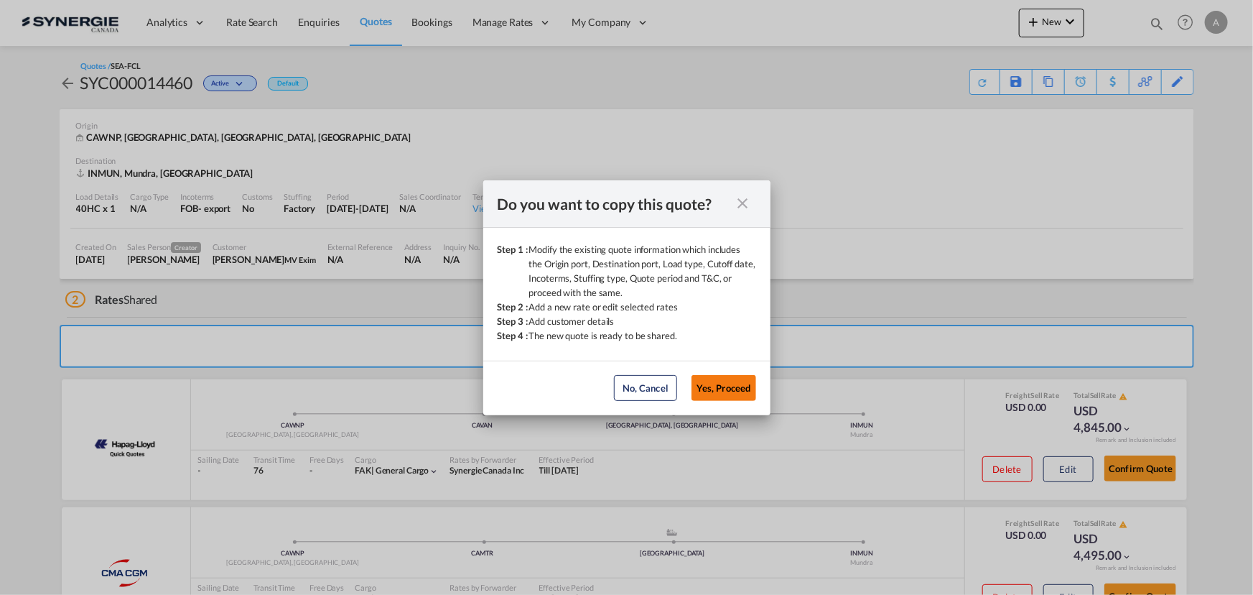
click at [743, 388] on button "Yes, Proceed" at bounding box center [724, 388] width 65 height 26
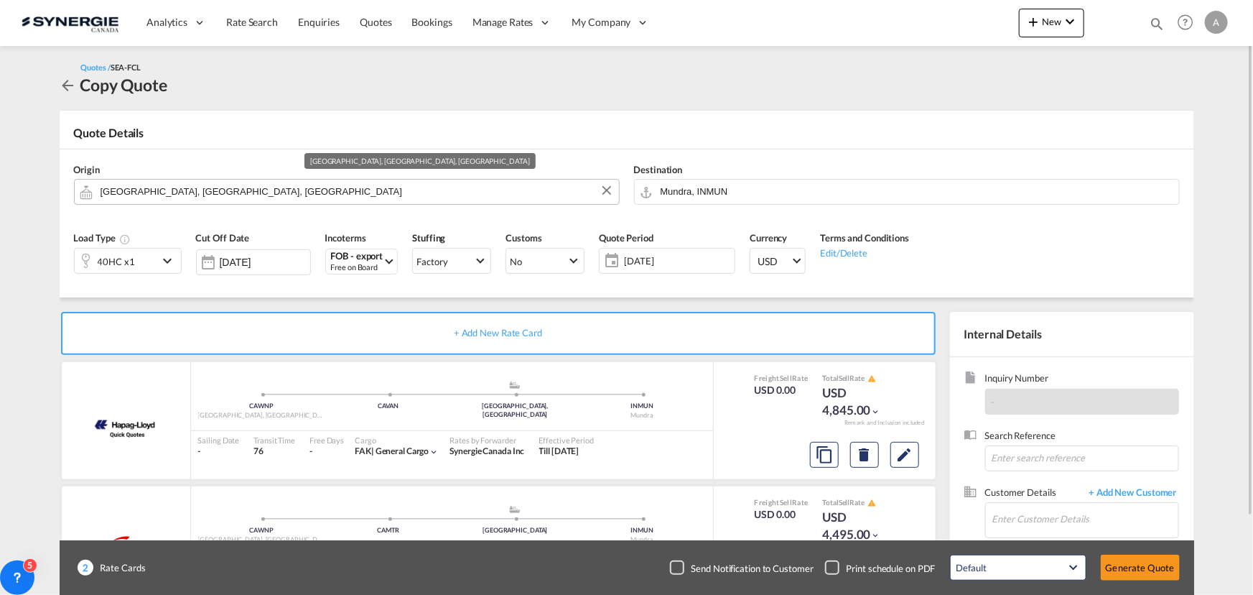
click at [289, 184] on input "Winnipeg, MB, CAWNP" at bounding box center [356, 191] width 511 height 25
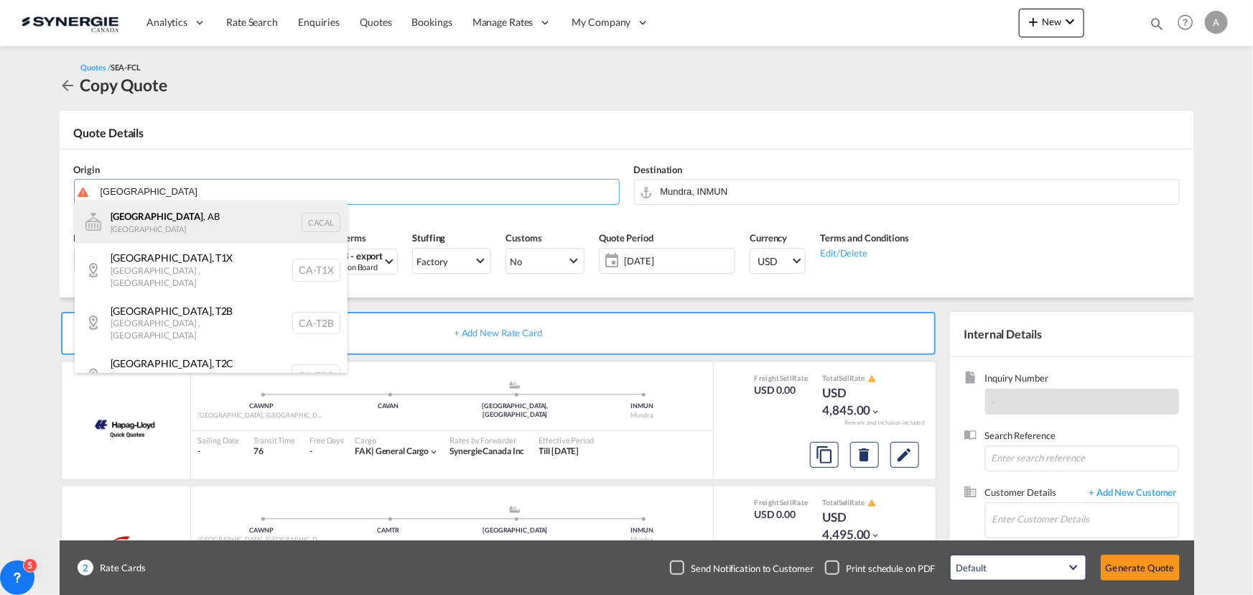
click at [223, 214] on div "Calgary , AB Canada CACAL" at bounding box center [211, 221] width 273 height 43
type input "Calgary, AB, CACAL"
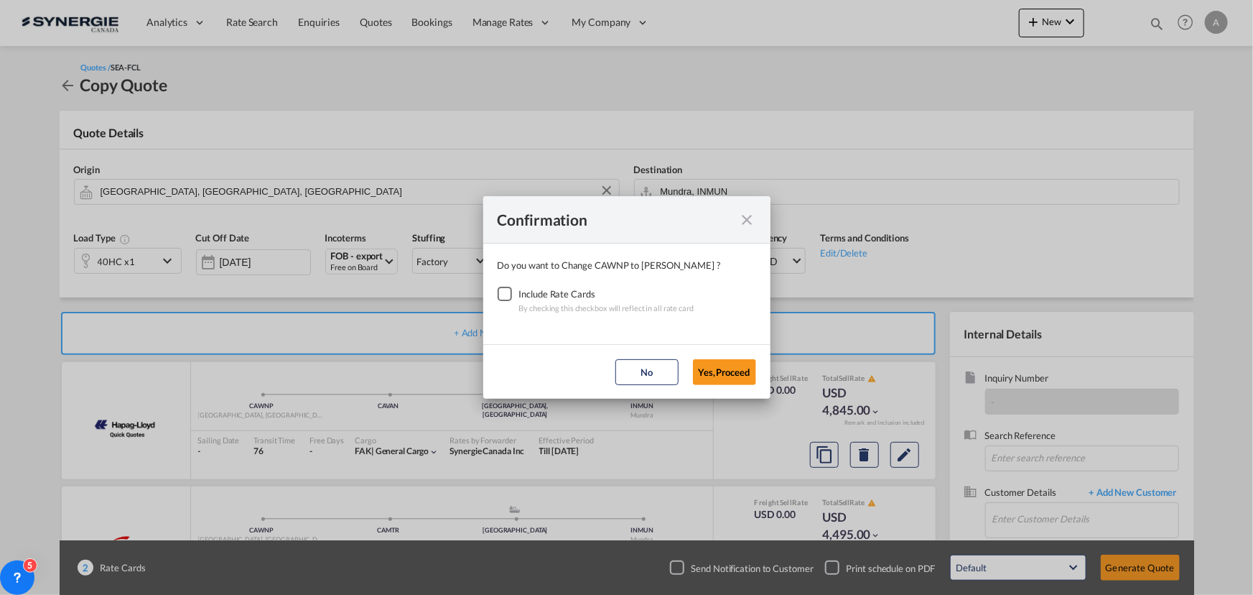
click at [503, 297] on div "Checkbox No Ink" at bounding box center [505, 294] width 14 height 14
click at [730, 373] on button "Yes,Proceed" at bounding box center [724, 372] width 63 height 26
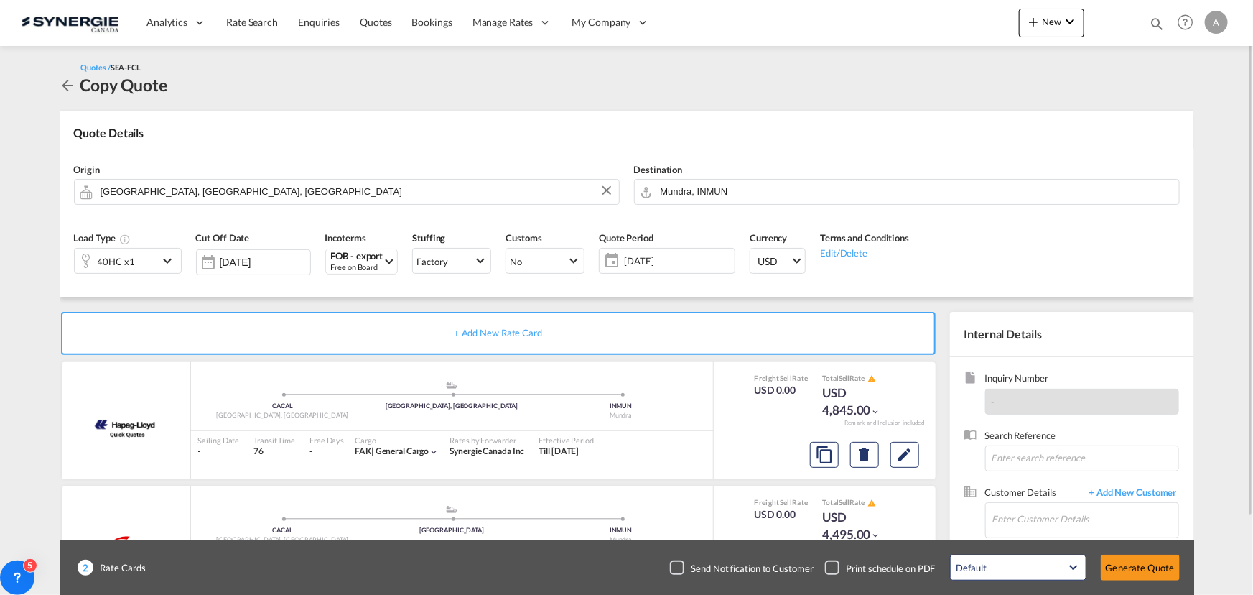
scroll to position [89, 0]
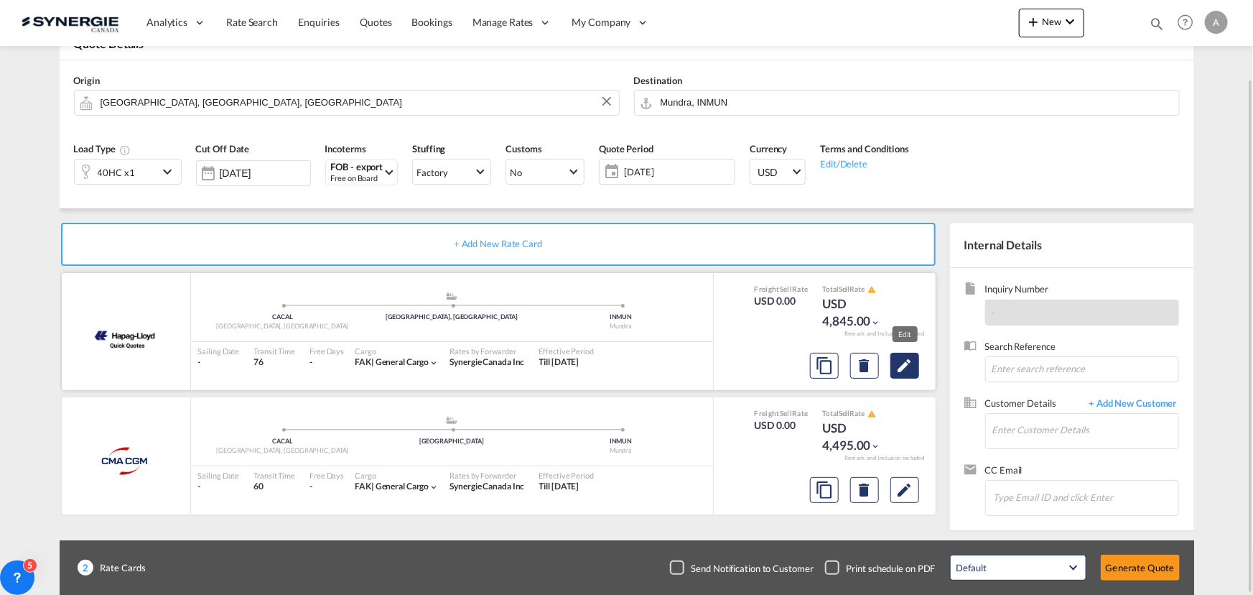
click at [893, 363] on button "Edit" at bounding box center [905, 366] width 29 height 26
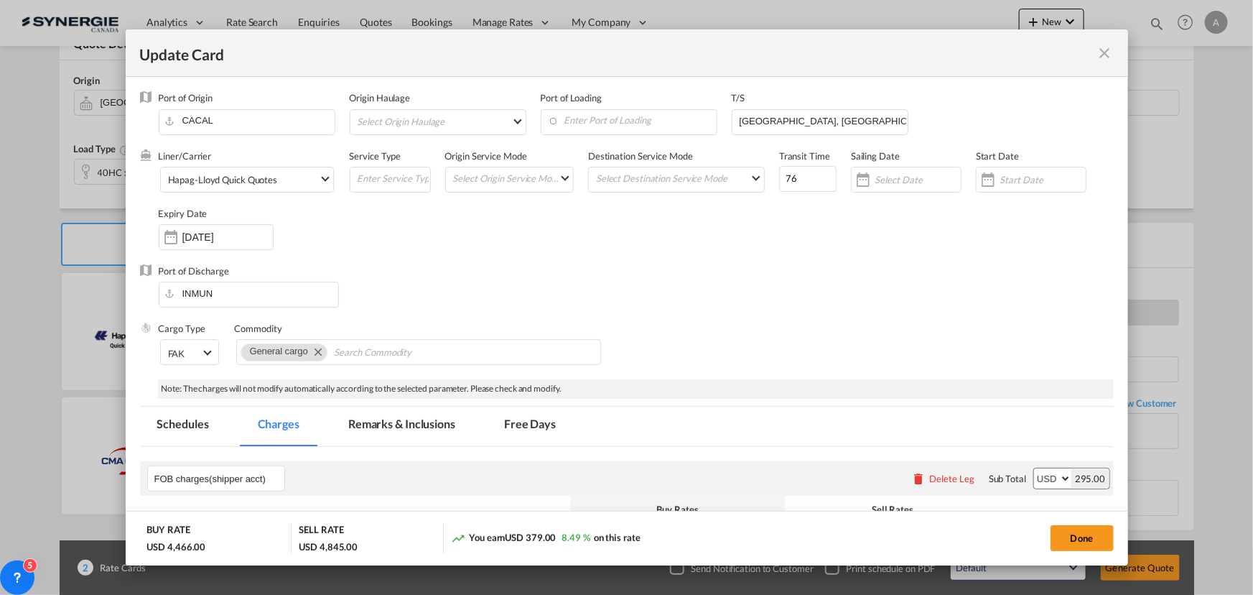
select select "per B/L"
select select "per shipment"
select select "per B/L"
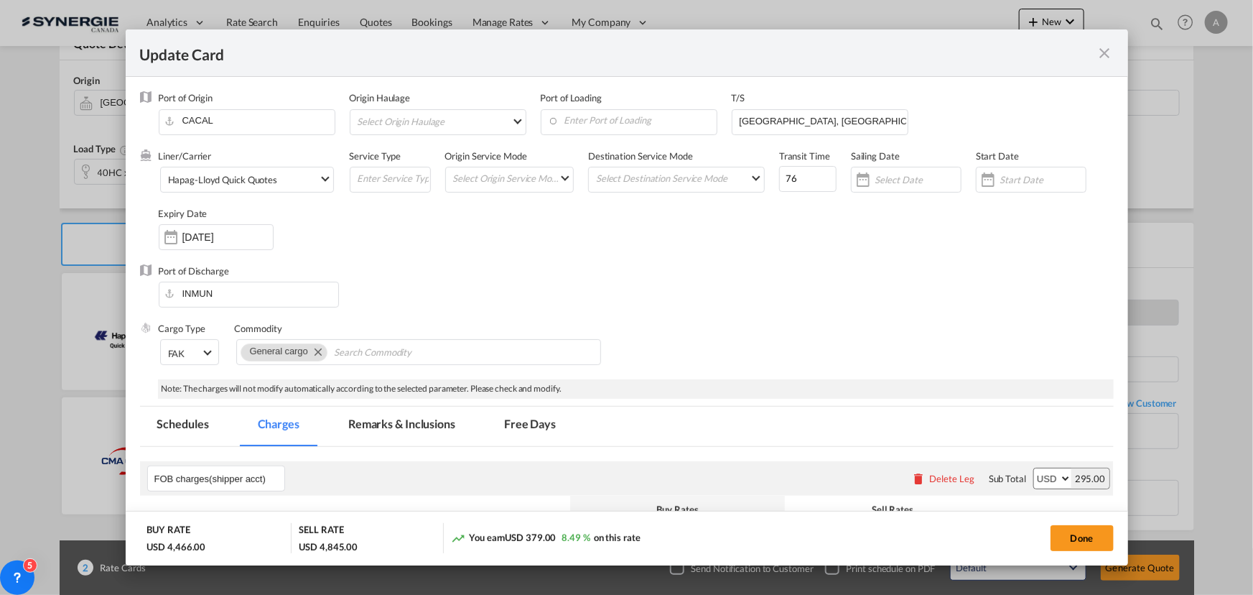
select select "per B/L"
select select "per shipment"
select select "per equipment"
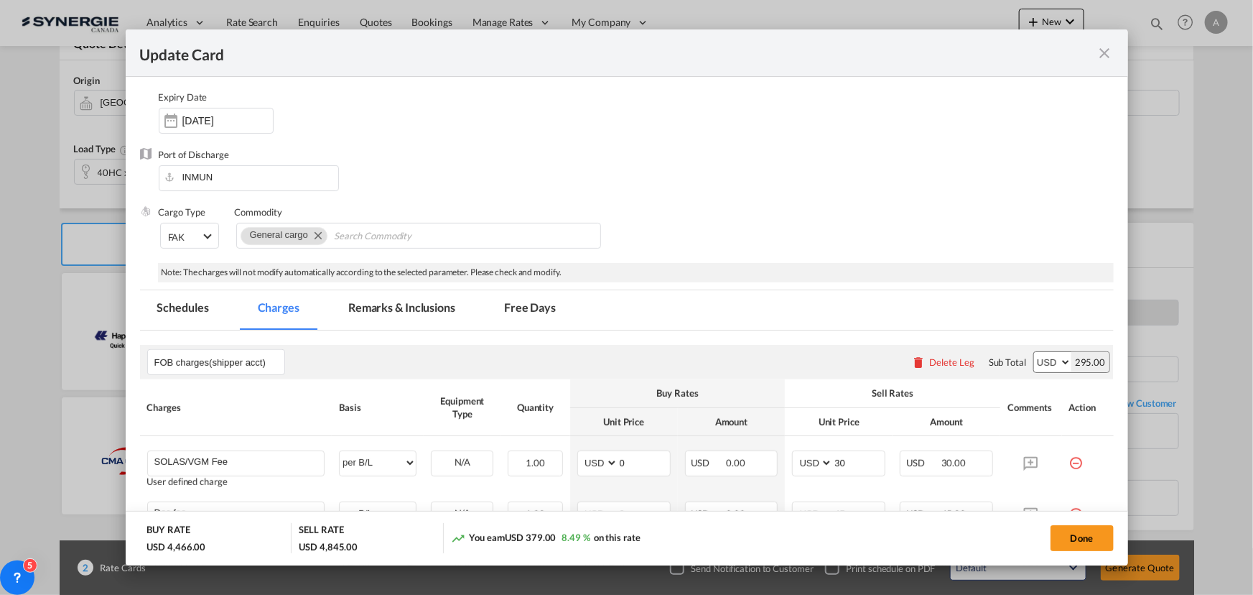
scroll to position [130, 0]
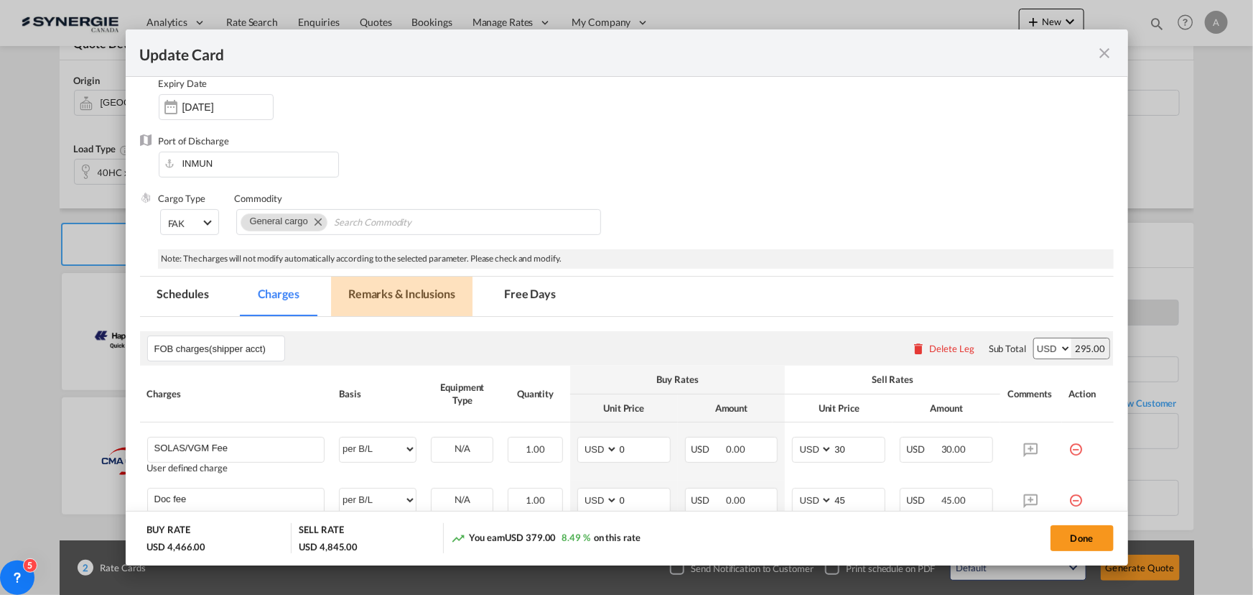
click at [391, 296] on md-tab-item "Remarks & Inclusions" at bounding box center [401, 295] width 141 height 39
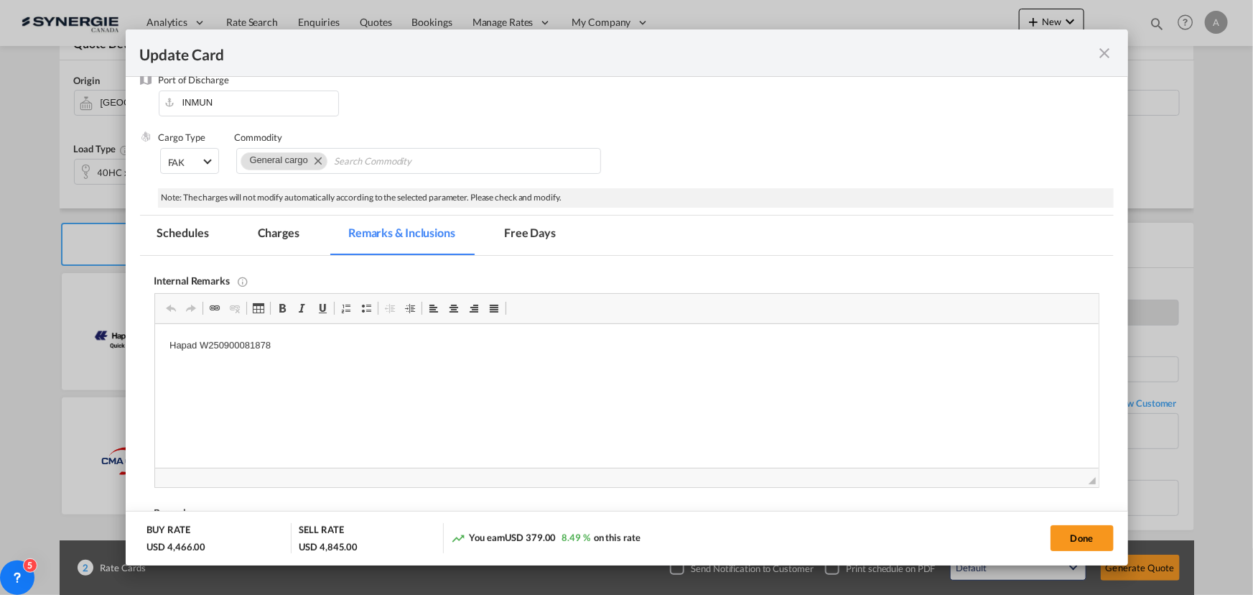
scroll to position [0, 0]
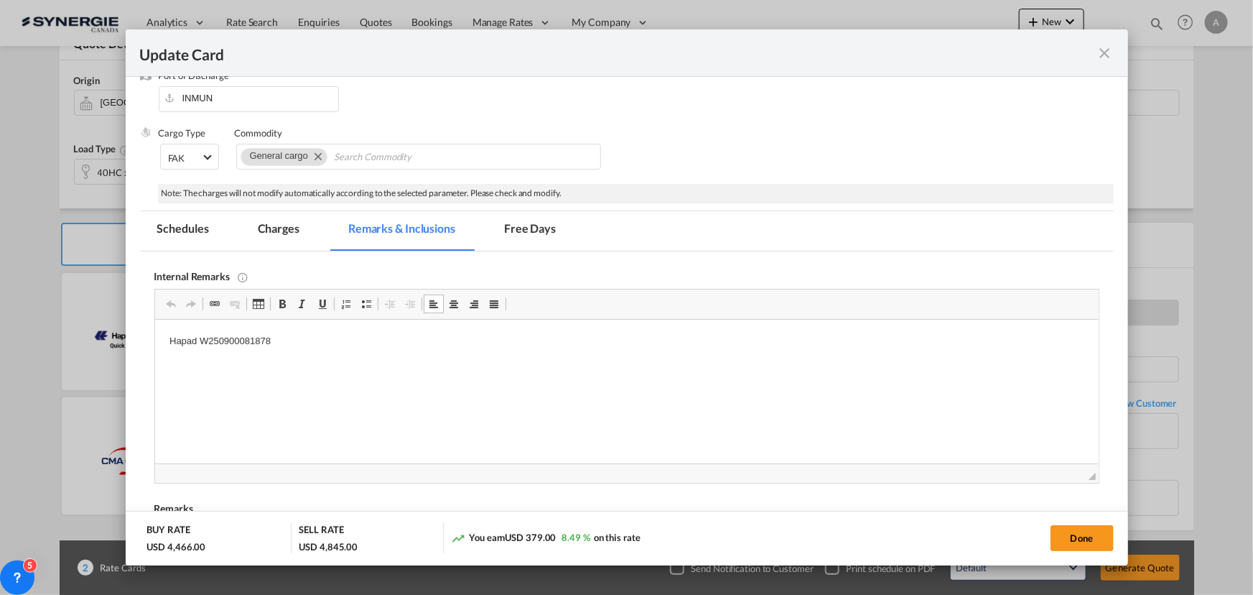
drag, startPoint x: 297, startPoint y: 344, endPoint x: 216, endPoint y: 343, distance: 80.4
click at [264, 345] on p "Hapad W250900081878" at bounding box center [626, 341] width 915 height 15
drag, startPoint x: 268, startPoint y: 344, endPoint x: 200, endPoint y: 345, distance: 68.2
click at [200, 345] on p "Hapad W250900081878" at bounding box center [626, 341] width 915 height 15
copy p "W250900081878"
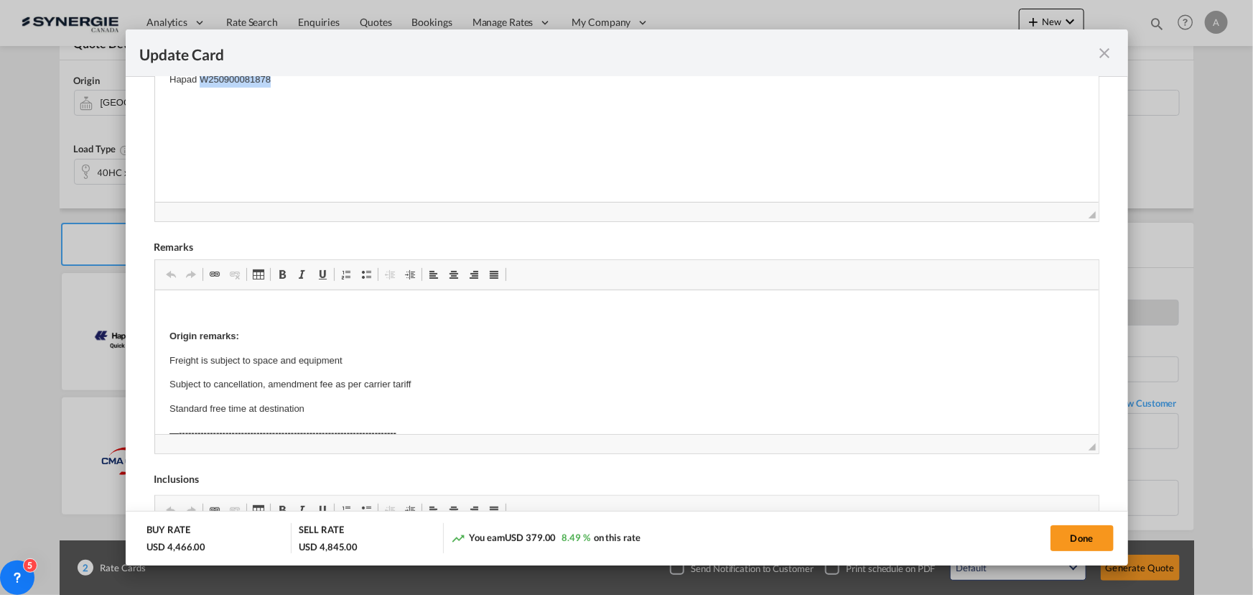
copy p "W250900081878"
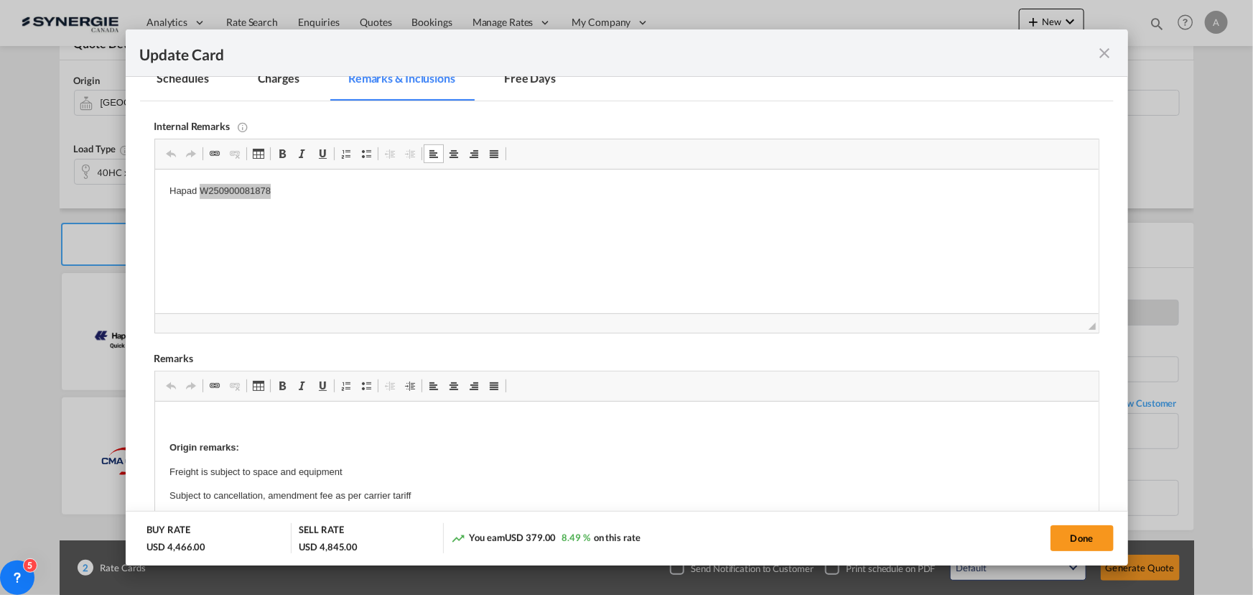
scroll to position [261, 0]
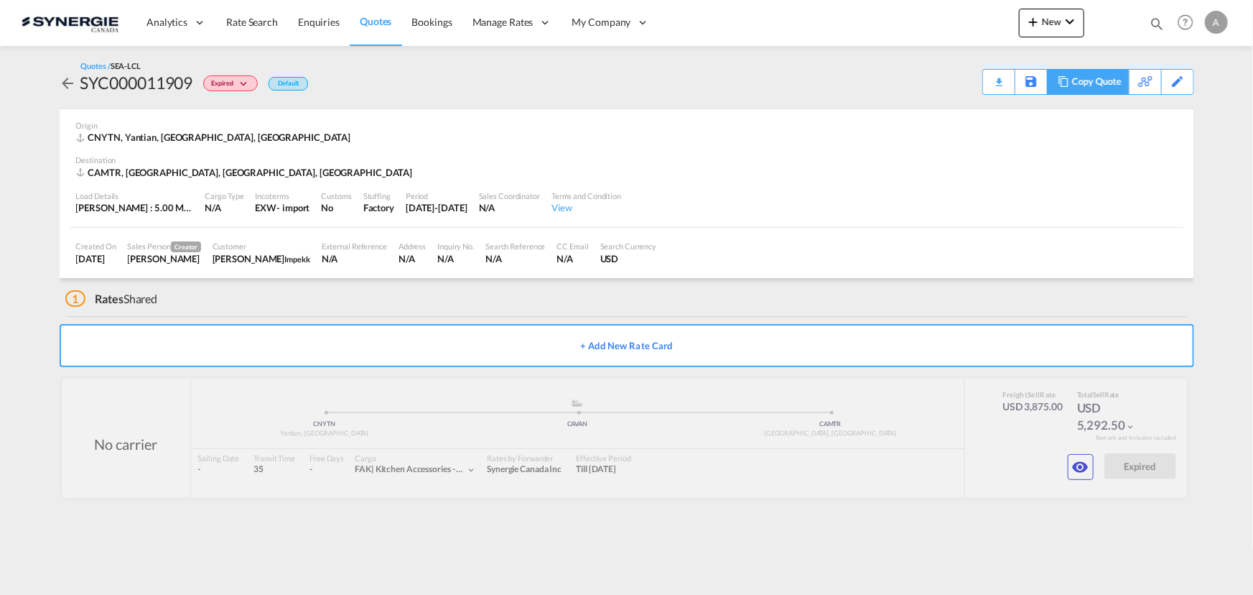
click at [1102, 75] on div "Copy Quote" at bounding box center [1096, 82] width 49 height 24
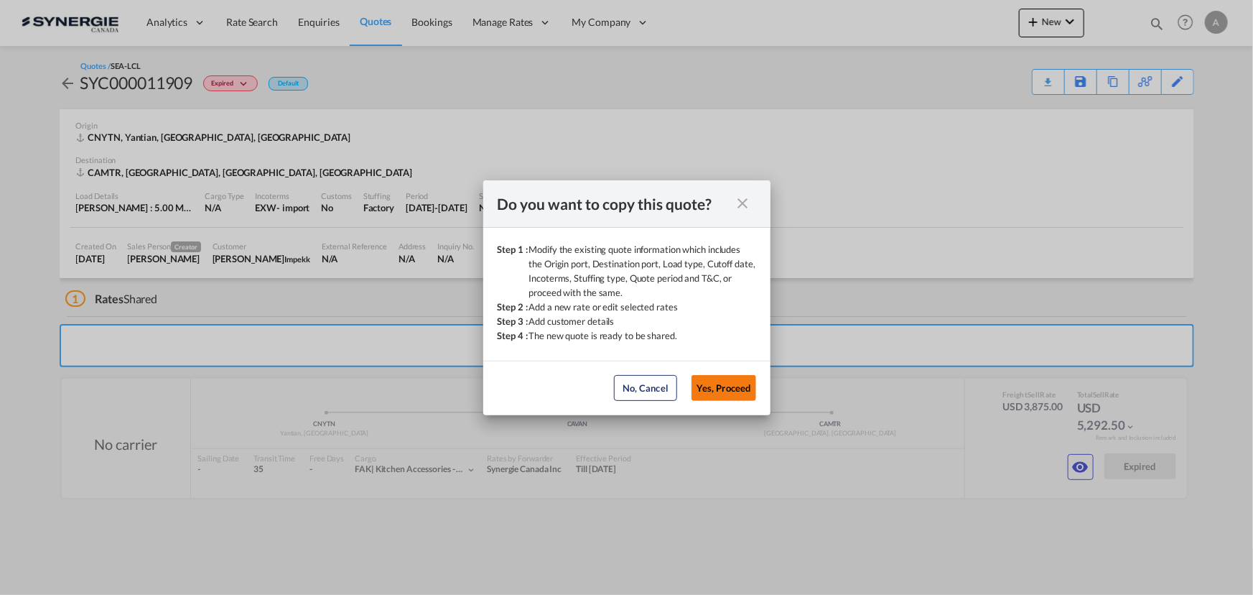
click at [712, 386] on button "Yes, Proceed" at bounding box center [724, 388] width 65 height 26
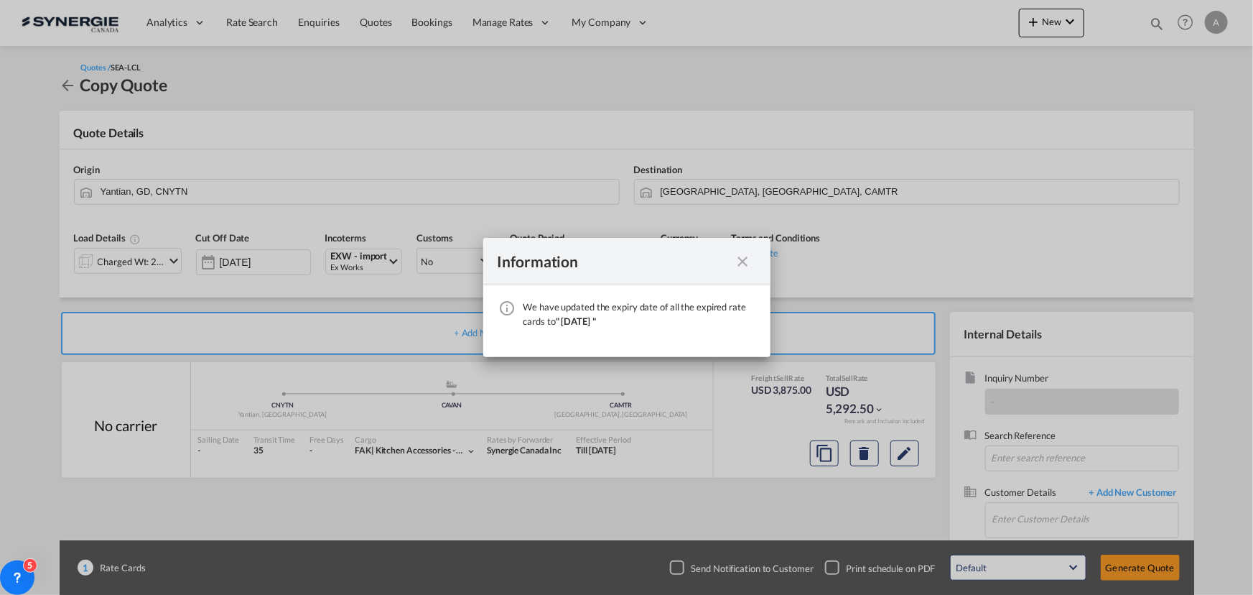
click at [741, 261] on md-icon "icon-close fg-AAA8AD cursor" at bounding box center [743, 261] width 17 height 17
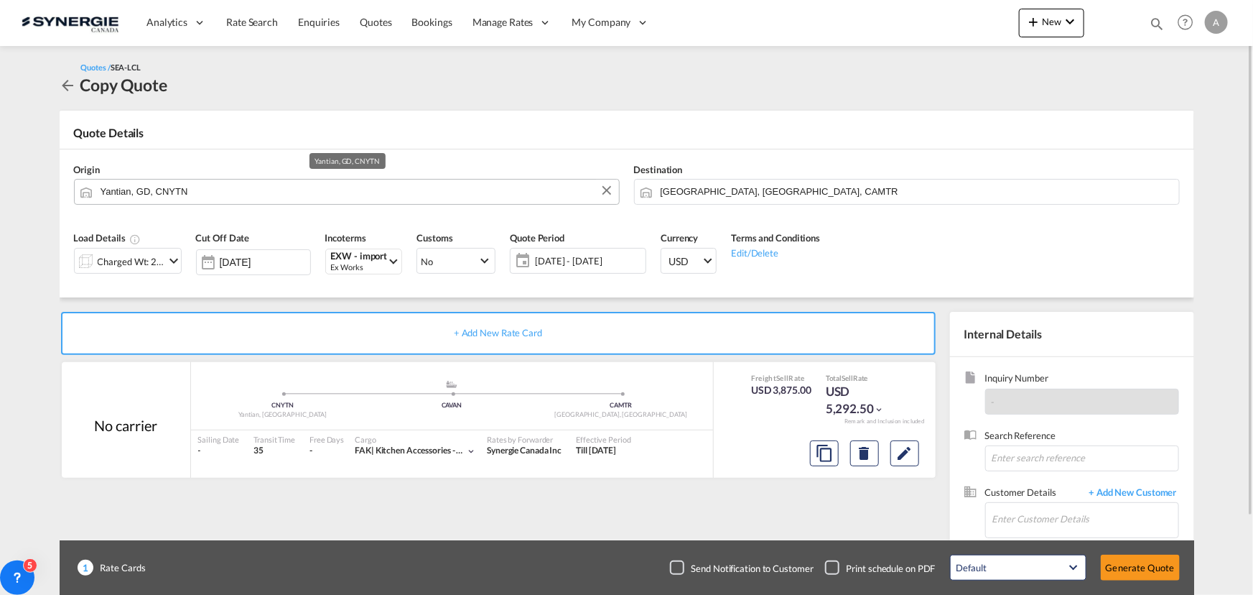
click at [305, 195] on input "Yantian, GD, CNYTN" at bounding box center [356, 191] width 511 height 25
click at [171, 201] on md-autocomplete "shunde" at bounding box center [356, 192] width 512 height 26
click at [170, 193] on body "Analytics Reports Dashboard Rate Search Enquiries Quotes Bookings" at bounding box center [626, 297] width 1253 height 595
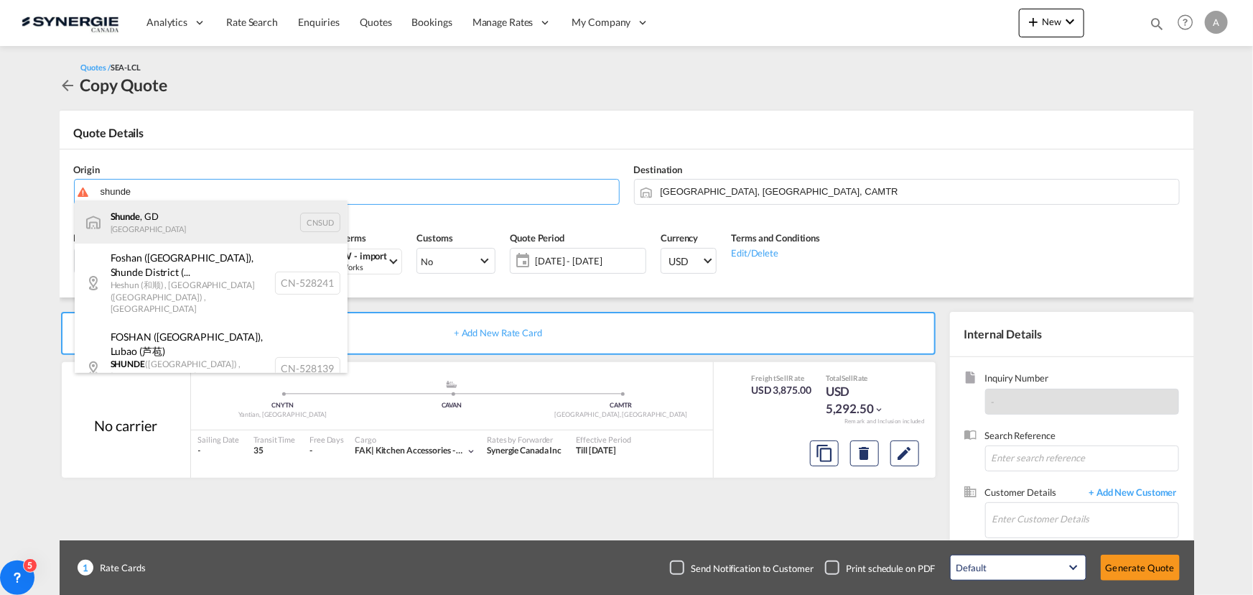
click at [141, 223] on div "Shunde , GD [GEOGRAPHIC_DATA] CNSUD" at bounding box center [211, 221] width 273 height 43
type input "Shunde, GD, CNSUD"
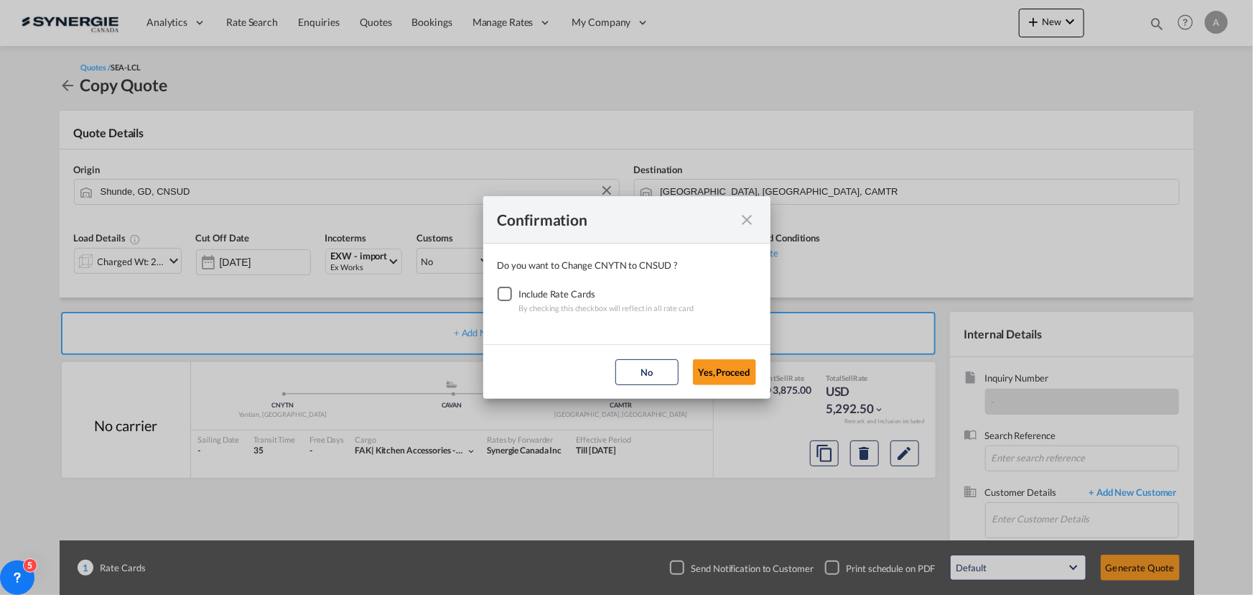
click at [507, 294] on div "Checkbox No Ink" at bounding box center [505, 294] width 14 height 14
drag, startPoint x: 710, startPoint y: 374, endPoint x: 148, endPoint y: 282, distance: 569.8
click at [708, 373] on button "Yes,Proceed" at bounding box center [724, 372] width 63 height 26
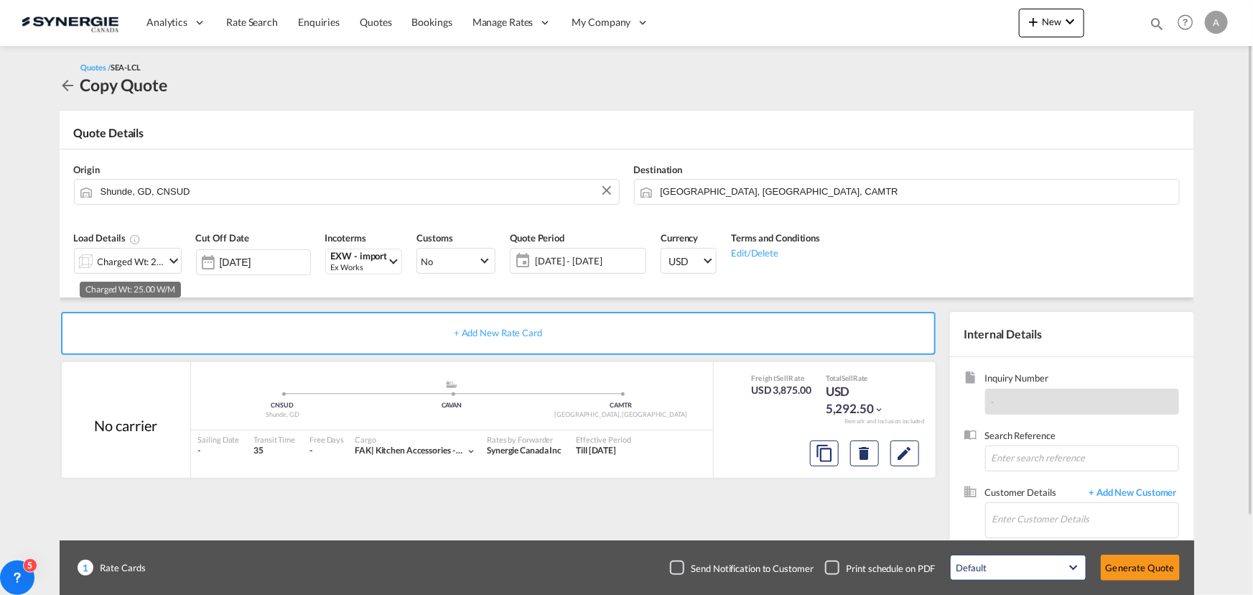
click at [118, 259] on div "Charged Wt: 25.00 W/M" at bounding box center [132, 261] width 68 height 20
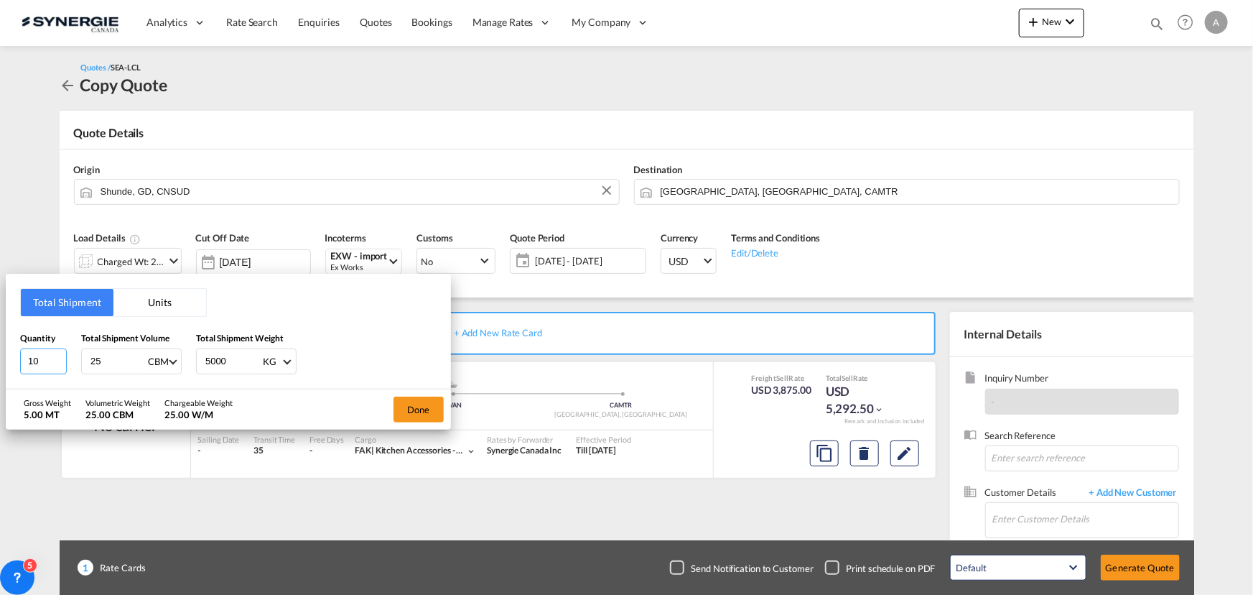
drag, startPoint x: 37, startPoint y: 357, endPoint x: -79, endPoint y: 341, distance: 116.7
click at [0, 341] on html "Analytics Reports Dashboard Rate Search Enquiries Quotes" at bounding box center [626, 297] width 1253 height 595
type input "1"
type input "600"
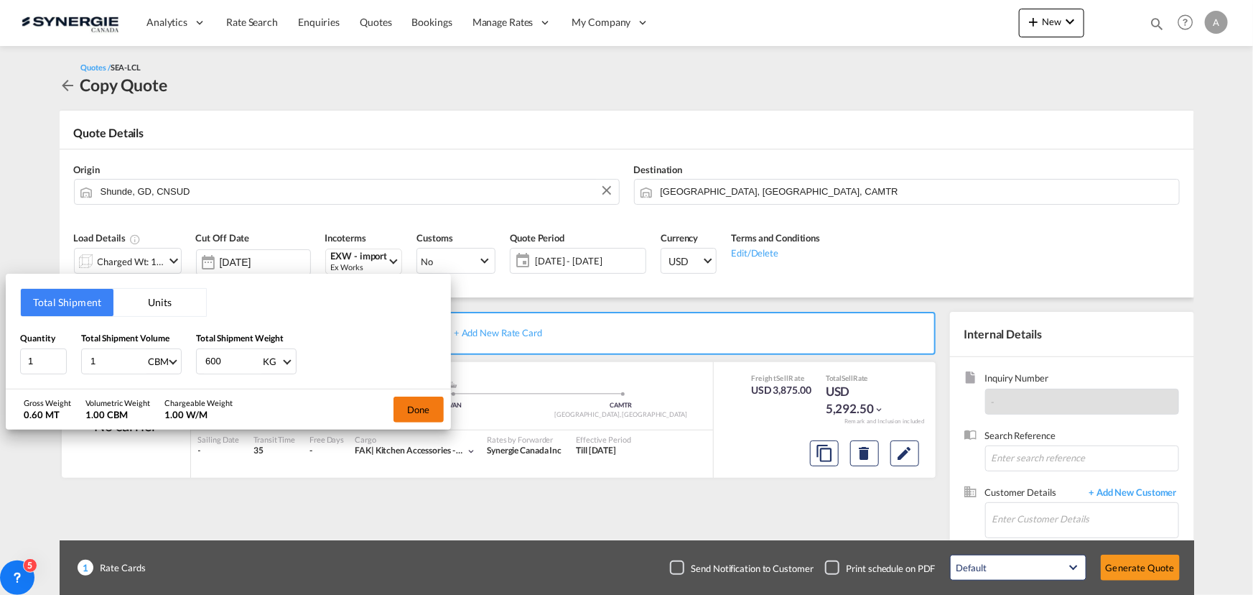
click at [415, 409] on button "Done" at bounding box center [419, 409] width 50 height 26
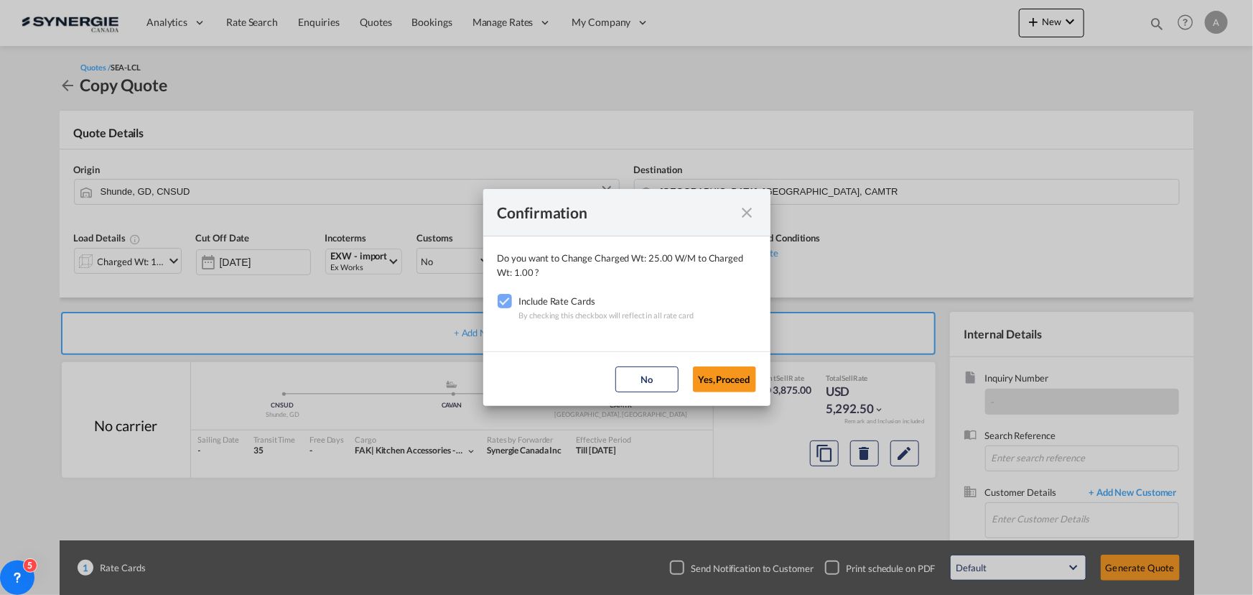
click at [744, 373] on button "Yes,Proceed" at bounding box center [724, 379] width 63 height 26
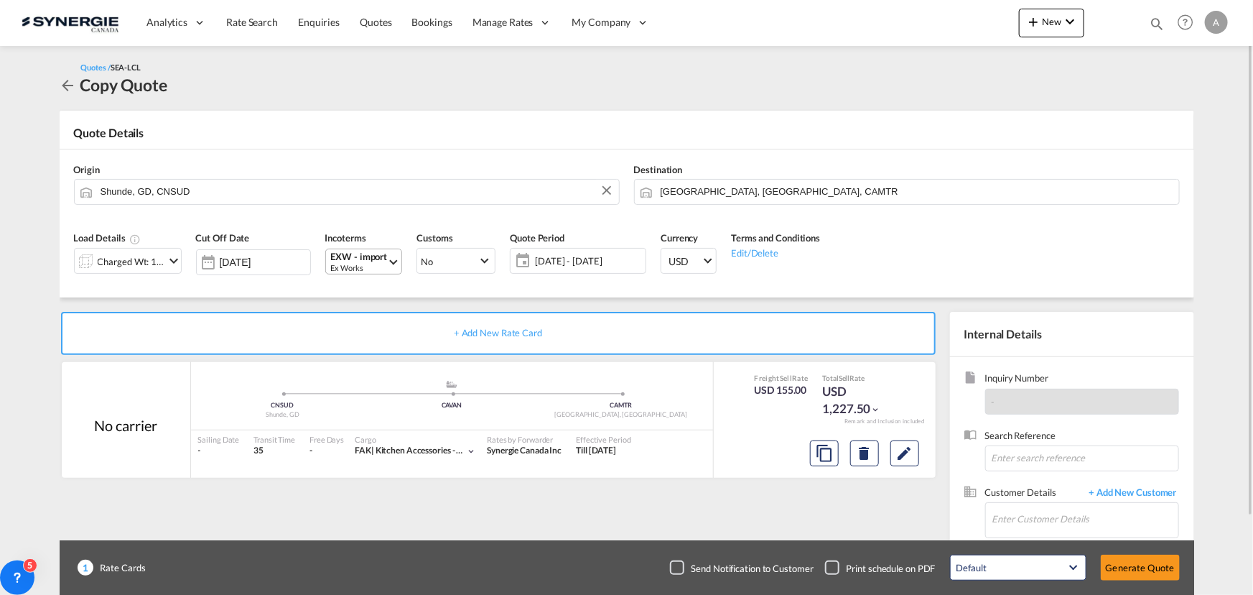
click at [368, 259] on div "EXW - import" at bounding box center [359, 256] width 57 height 11
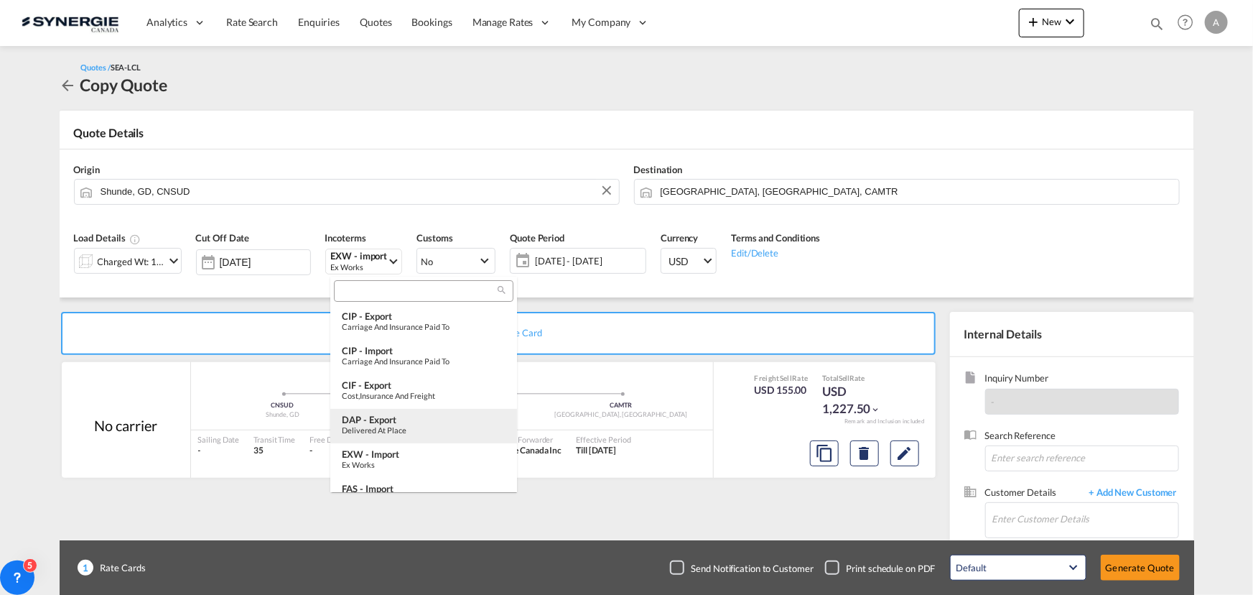
scroll to position [76, 0]
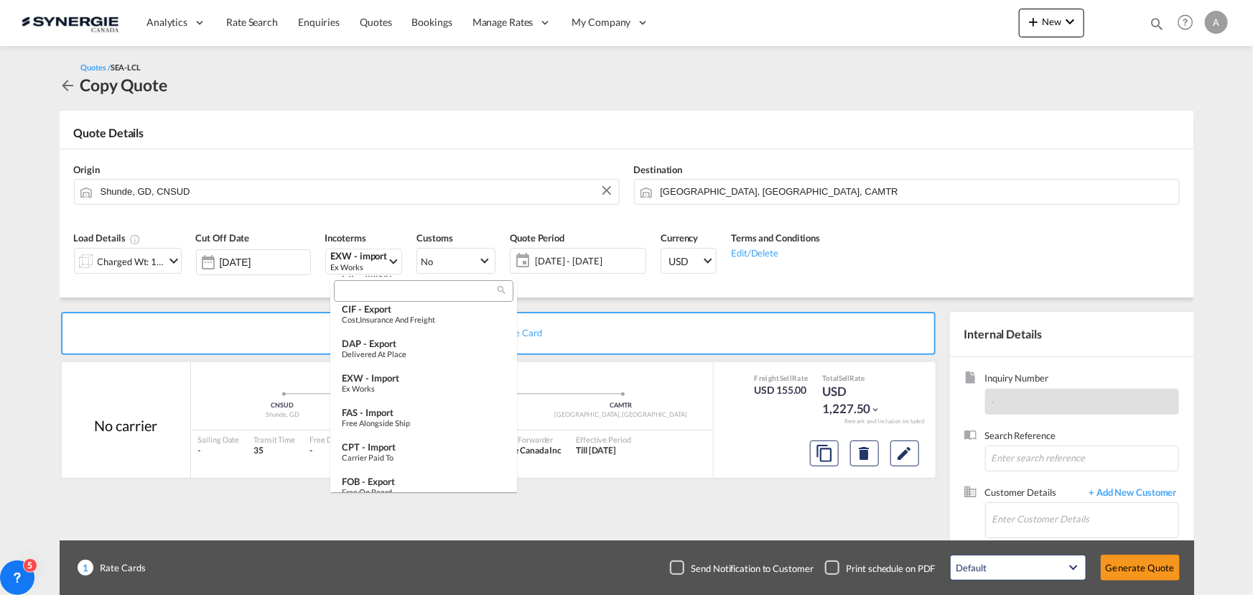
click at [397, 285] on input "search" at bounding box center [417, 291] width 159 height 13
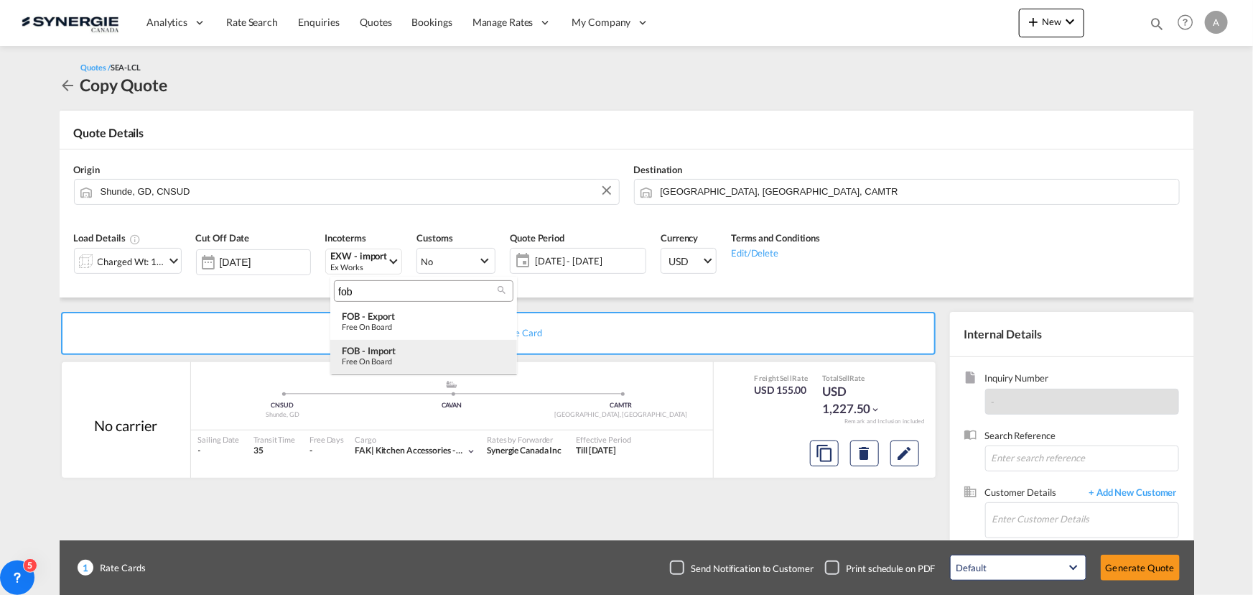
type input "fob"
click at [391, 358] on div "Free on Board" at bounding box center [424, 360] width 164 height 9
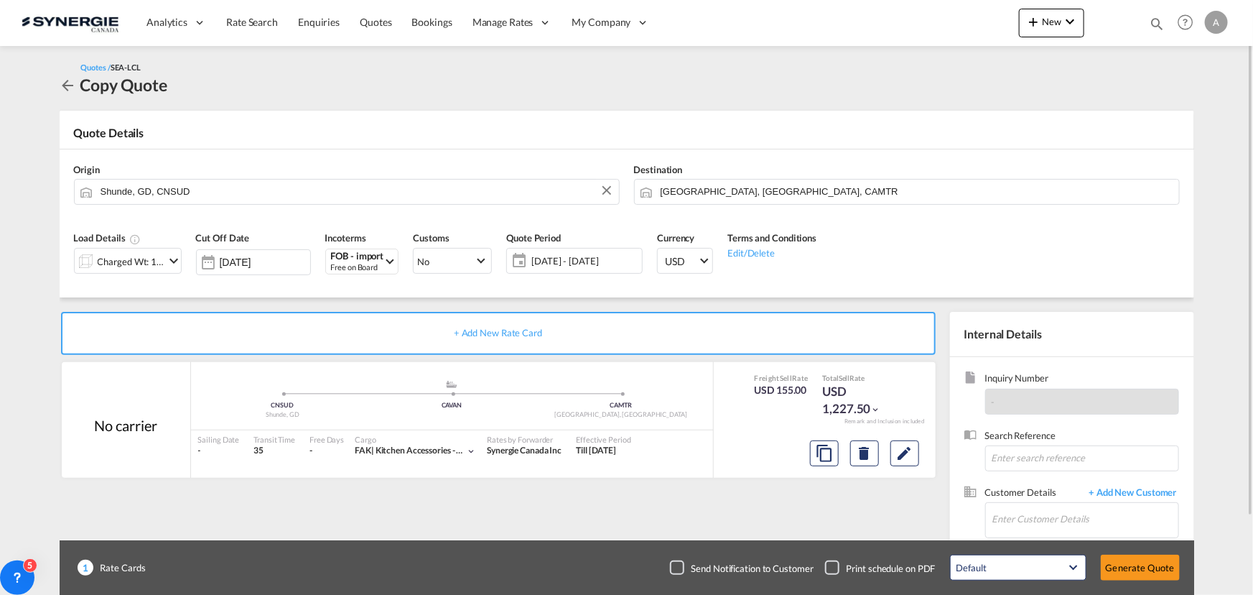
click at [575, 259] on span "[DATE] - [DATE]" at bounding box center [584, 260] width 107 height 13
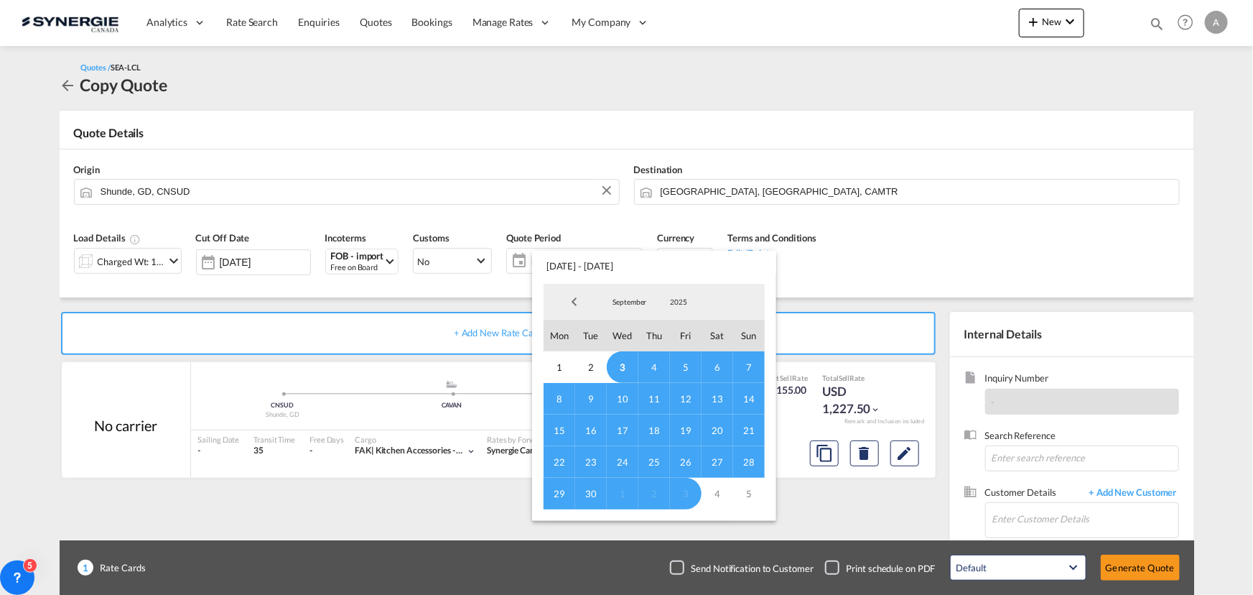
click at [620, 364] on span "3" at bounding box center [623, 367] width 32 height 32
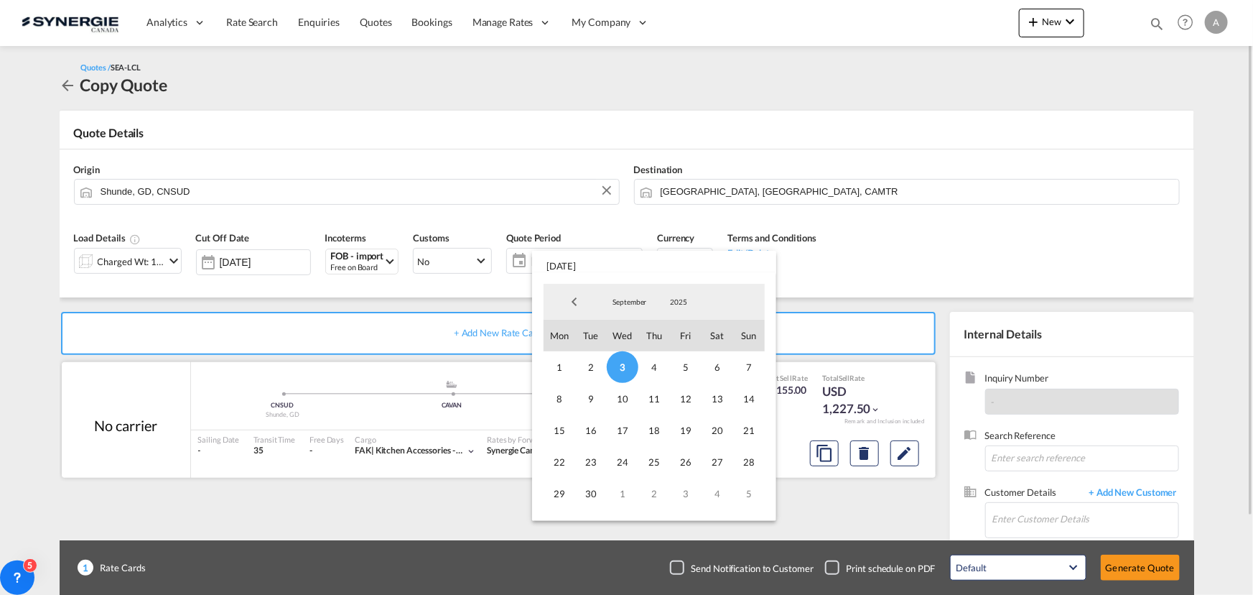
drag, startPoint x: 742, startPoint y: 398, endPoint x: 808, endPoint y: 419, distance: 69.5
click at [743, 398] on span "14" at bounding box center [749, 399] width 32 height 32
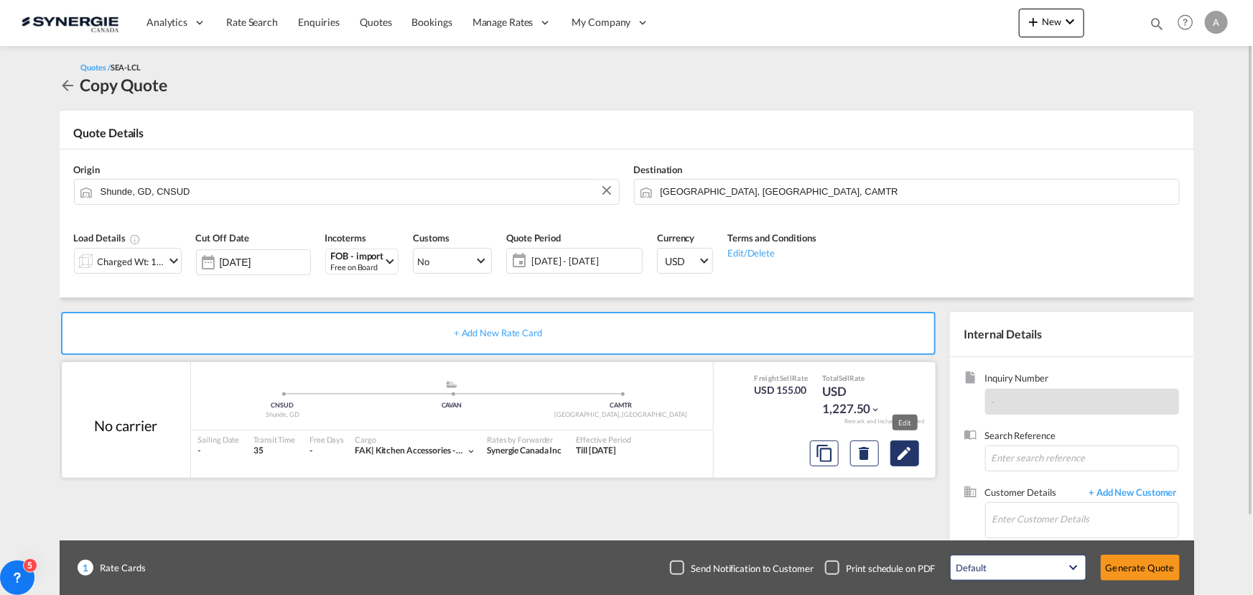
click at [902, 455] on md-icon "Edit" at bounding box center [904, 453] width 17 height 17
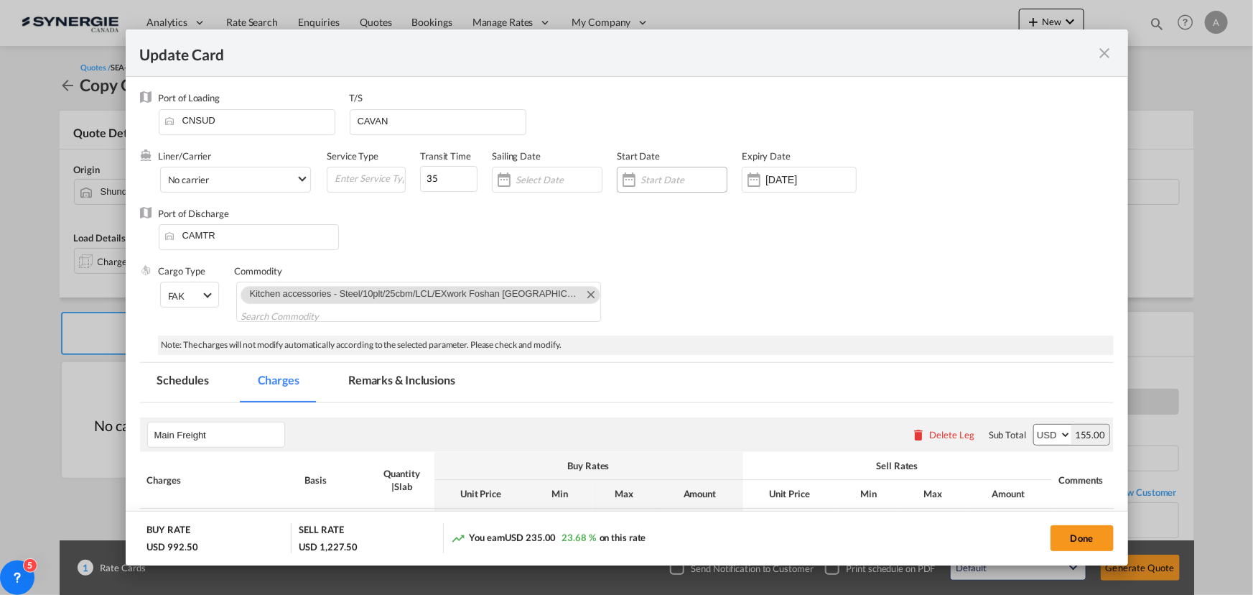
select select "per_w/m"
select select "flat"
select select "per_hbl"
select select "per_cbm"
select select "per_bl"
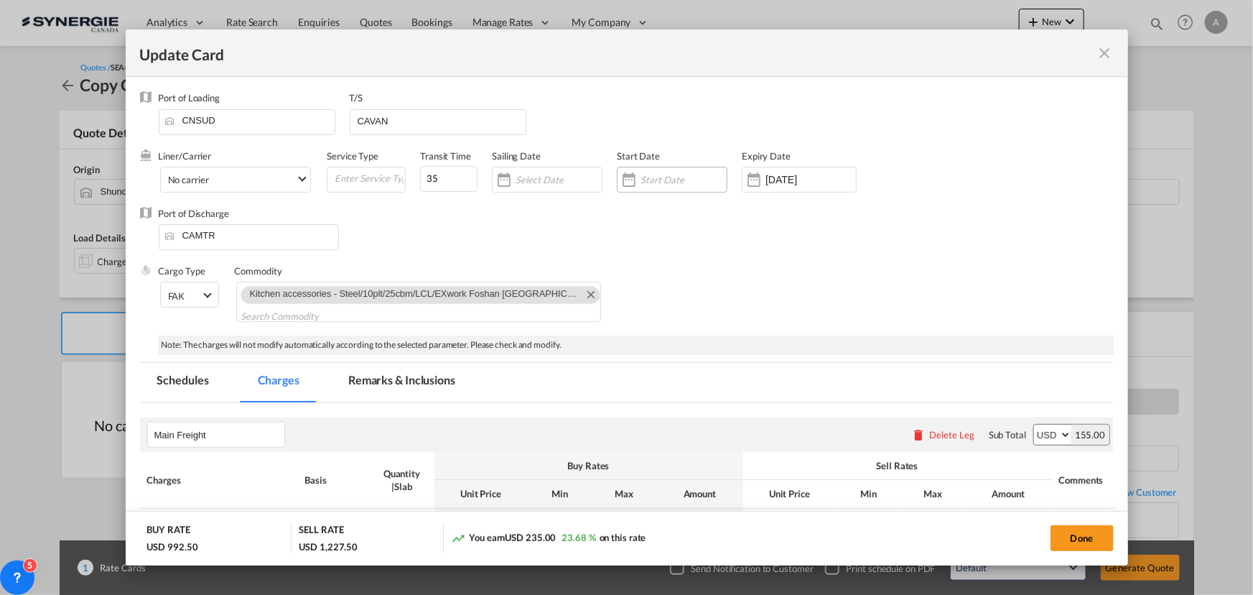
select select "per_bl"
select select "per_shipment"
click at [786, 182] on input "[DATE]" at bounding box center [811, 179] width 90 height 11
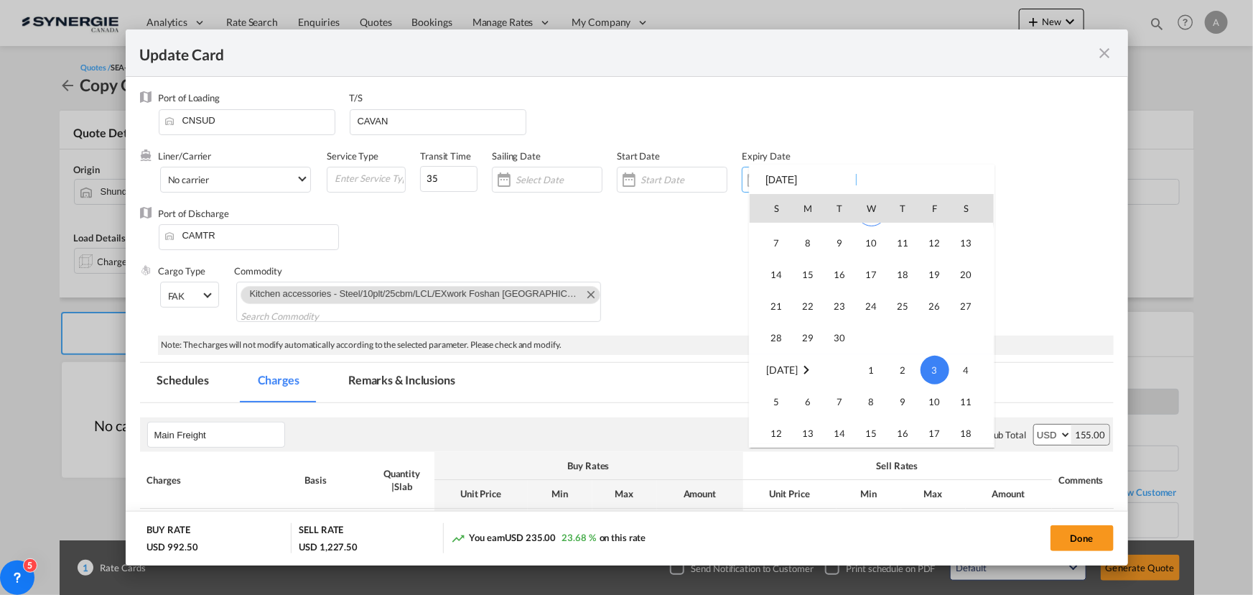
scroll to position [332670, 0]
click at [773, 339] on span "14" at bounding box center [777, 339] width 29 height 29
type input "14 Sep 2025"
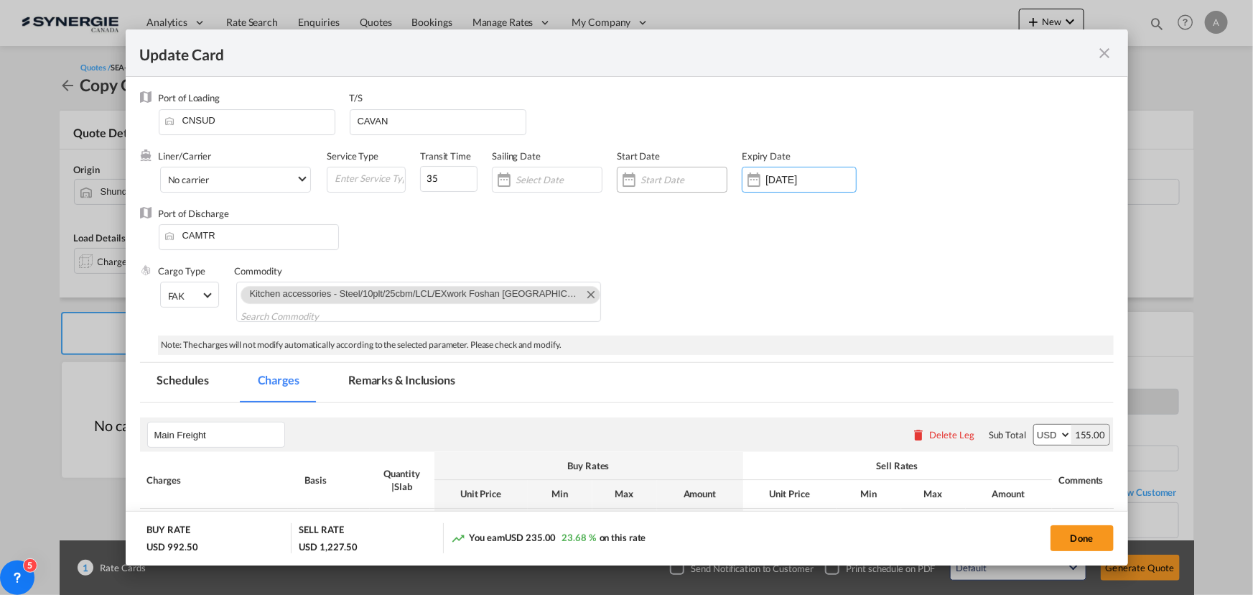
click at [654, 184] on input "Update CardPort of ..." at bounding box center [684, 179] width 86 height 11
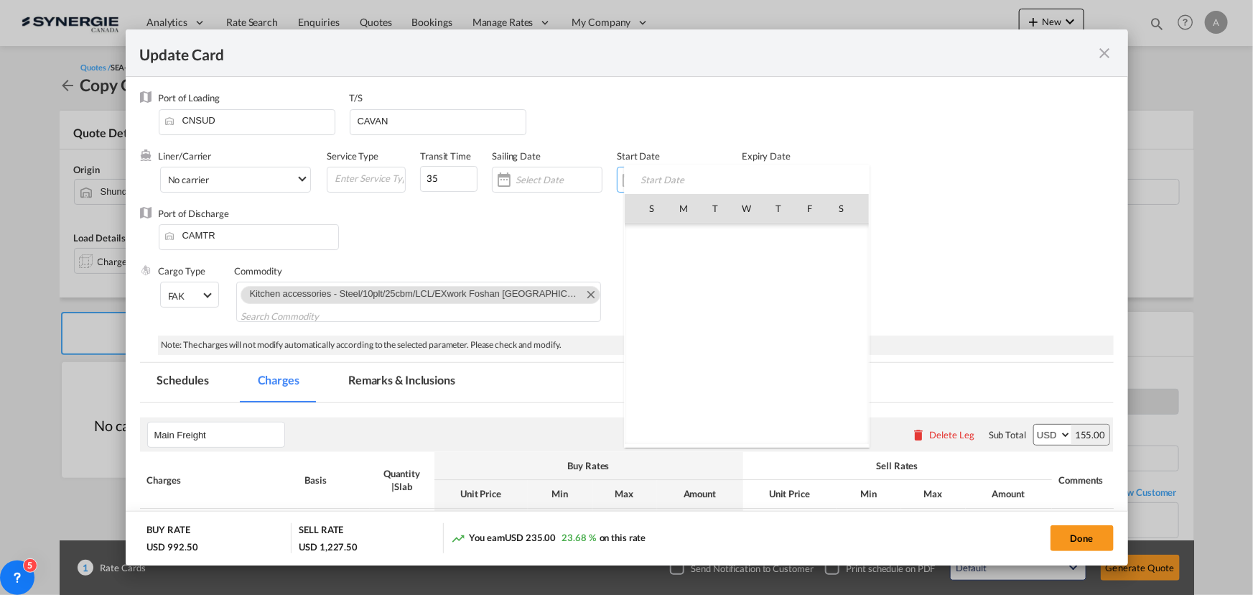
scroll to position [332675, 0]
drag, startPoint x: 750, startPoint y: 273, endPoint x: 725, endPoint y: 266, distance: 26.0
click at [751, 273] on span "3" at bounding box center [747, 271] width 30 height 30
type input "[DATE]"
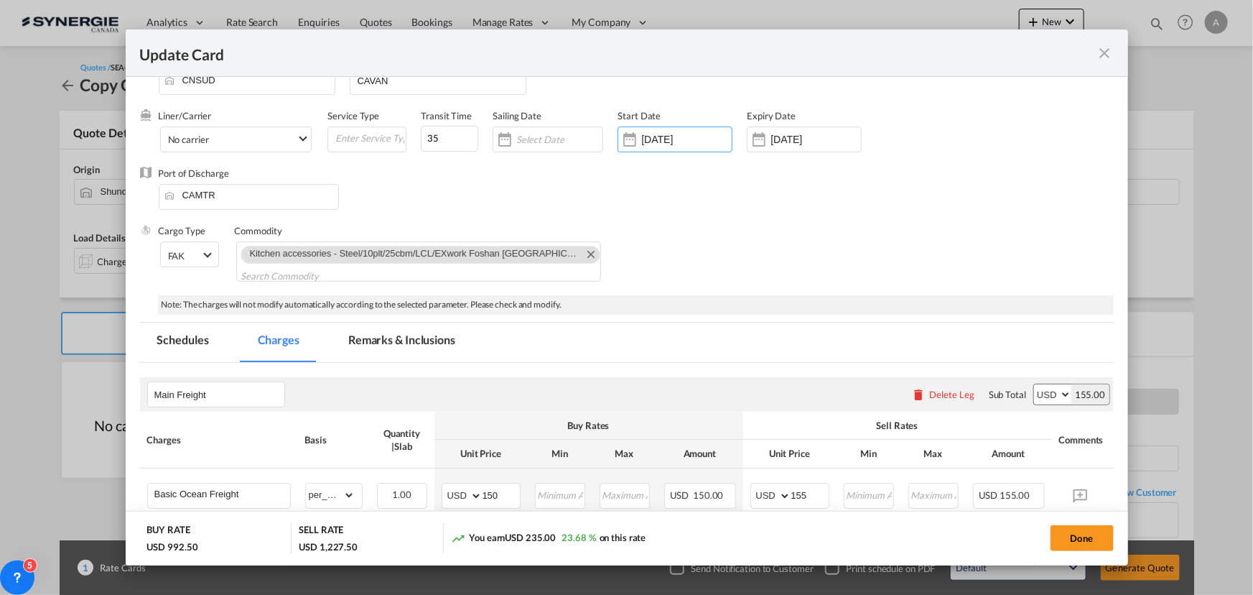
scroll to position [65, 0]
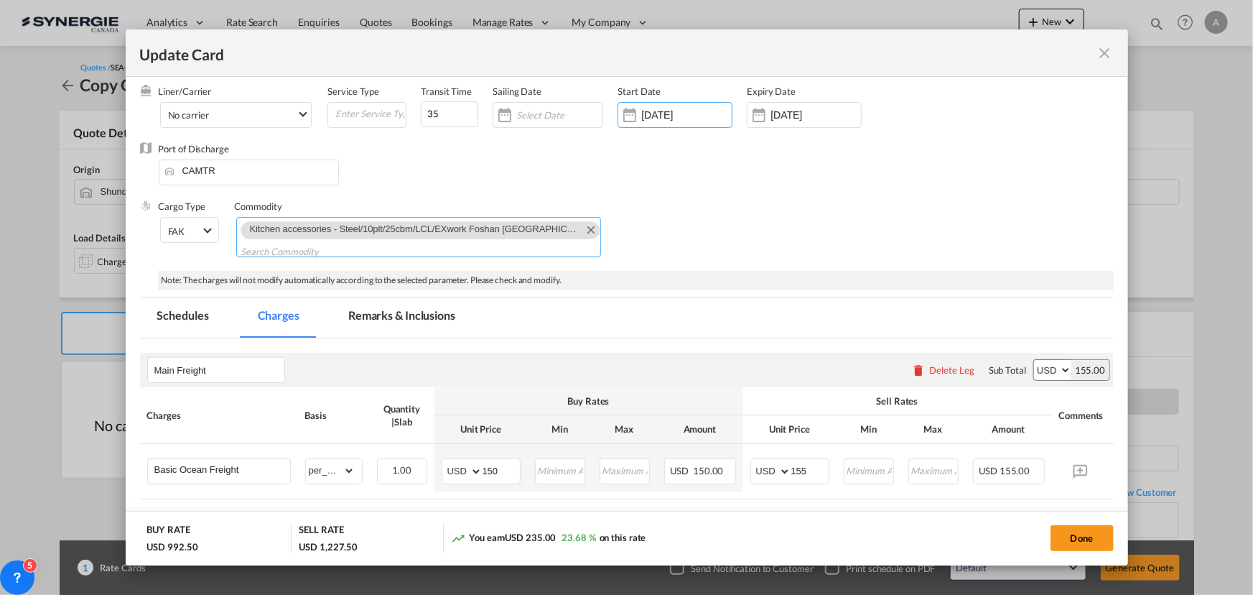
click at [582, 231] on md-icon "Remove Kitchen accessories - Steel/10plt/25cbm/LCL/EXwork Foshan Guangdong" at bounding box center [590, 228] width 17 height 17
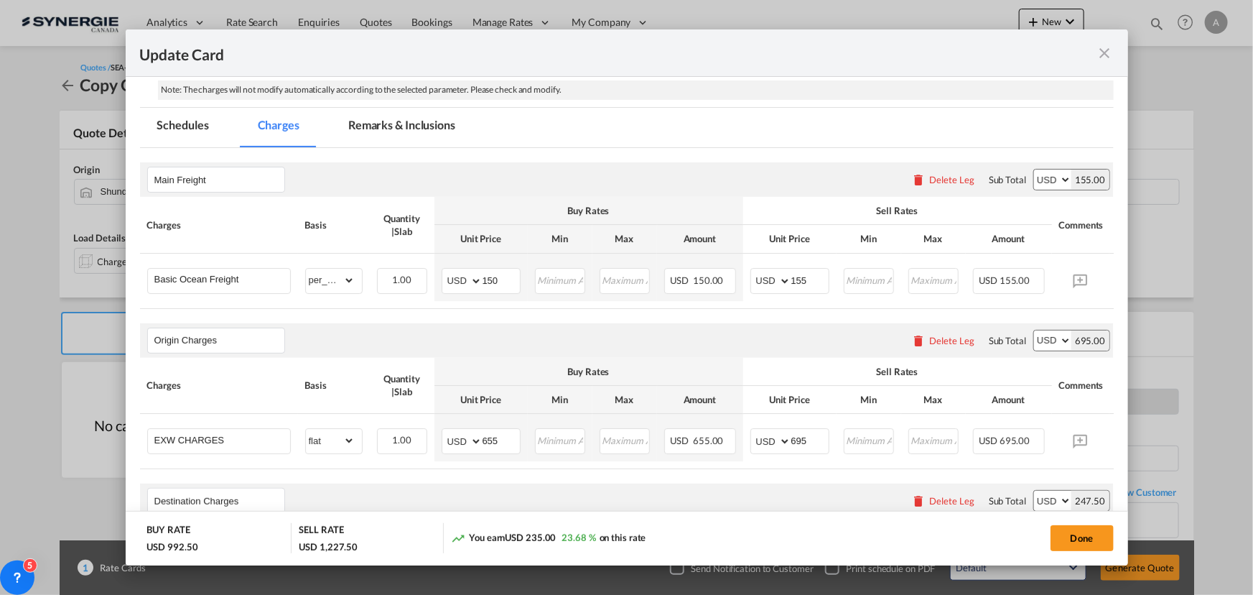
scroll to position [261, 0]
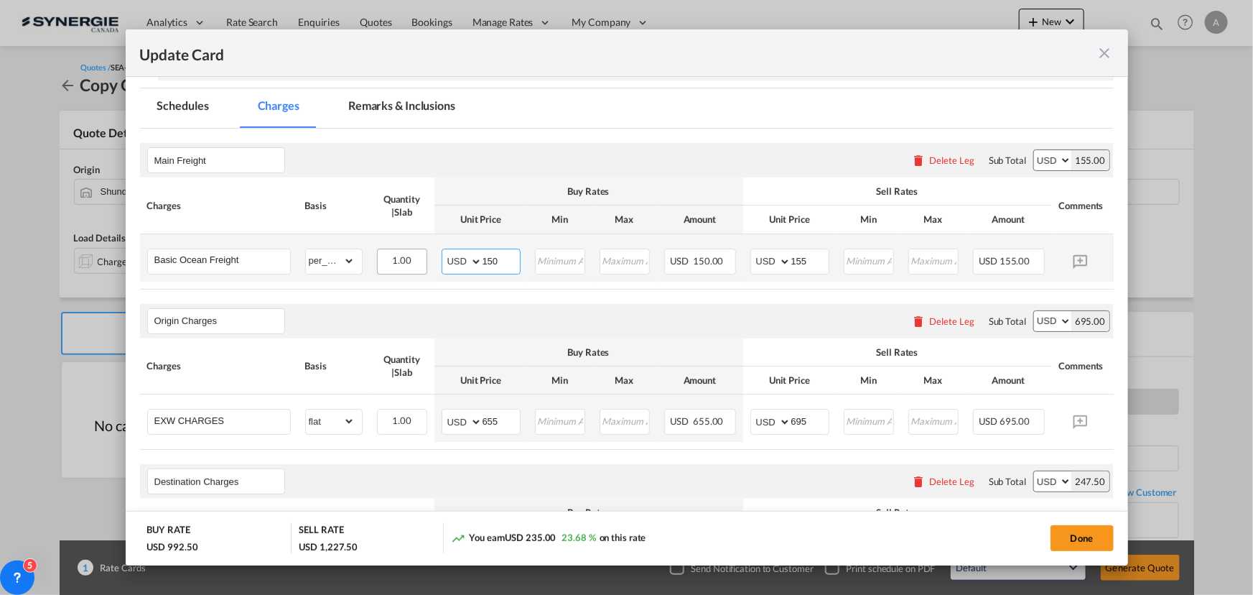
drag, startPoint x: 498, startPoint y: 256, endPoint x: 404, endPoint y: 256, distance: 94.8
click at [421, 256] on tr "Basic Ocean Freight Please Enter Already Exists gross_weight volumetric_weight …" at bounding box center [649, 257] width 1018 height 47
type input "80"
type input "100"
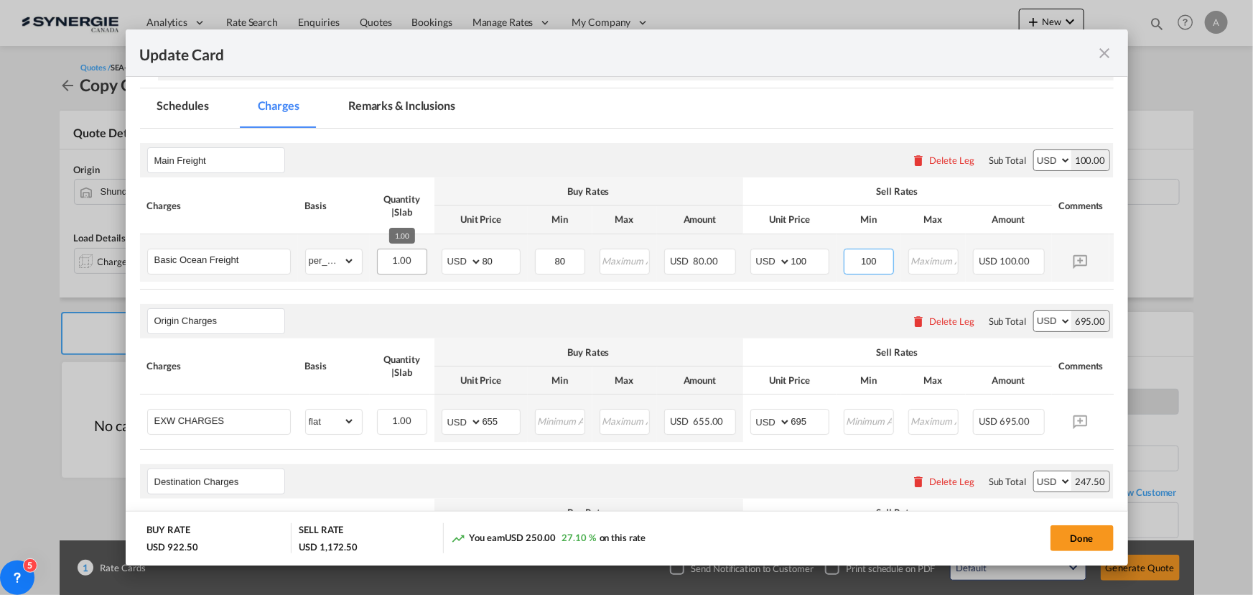
type input "100"
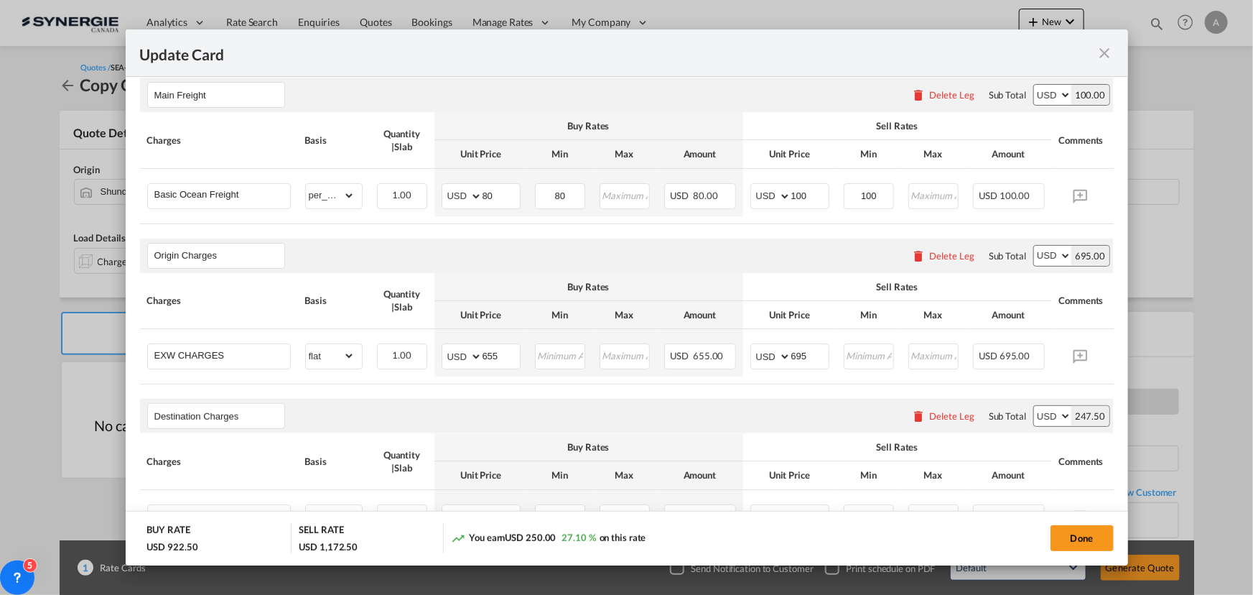
click at [915, 263] on md-icon "icon-delete" at bounding box center [918, 255] width 14 height 14
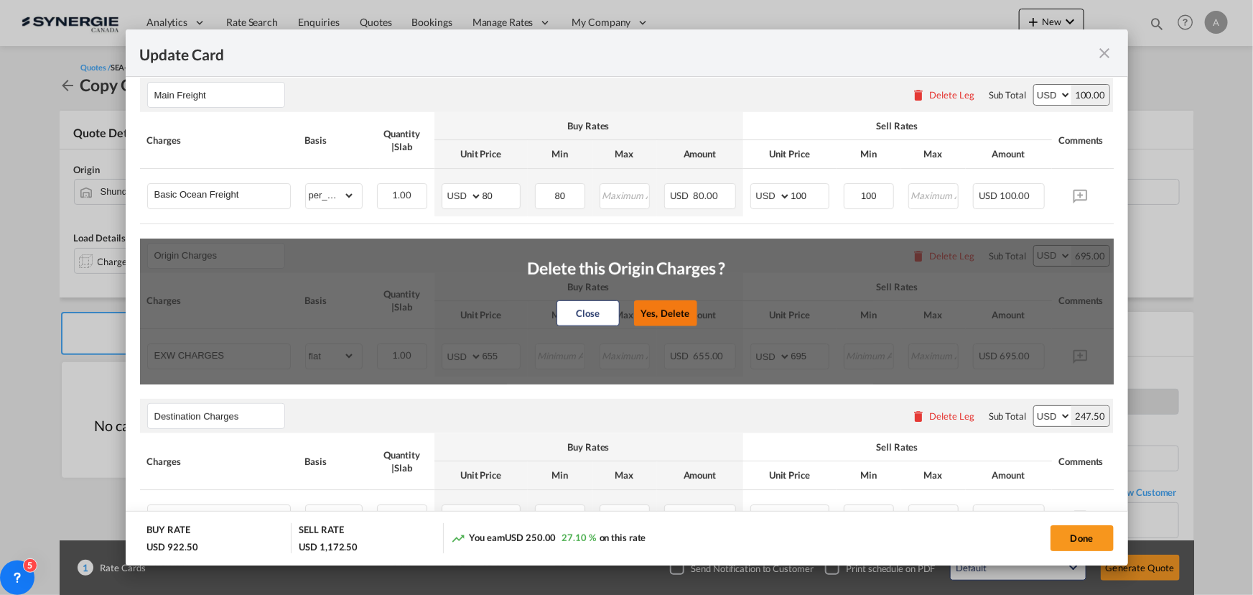
click at [666, 315] on button "Yes, Delete" at bounding box center [664, 313] width 63 height 26
type input "Destination Charges"
type input "Dock fee"
select select "per_hbl"
type input "112.5"
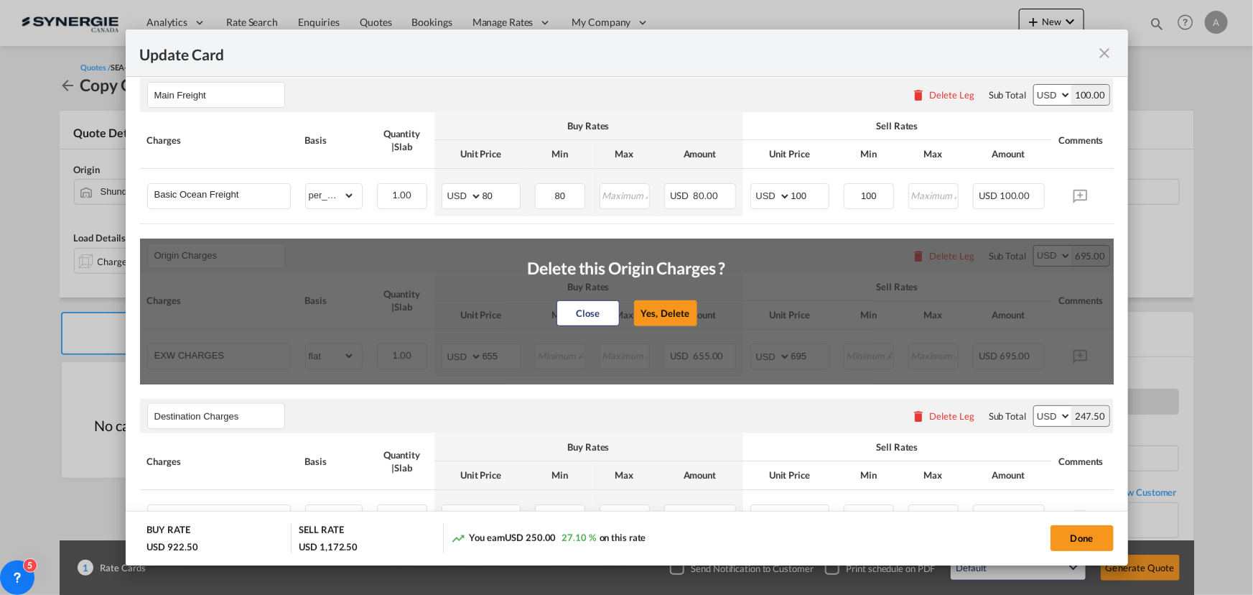
type input "142.5"
type input "Doc and Handling fee"
type input "E-manifest"
select select "per_bl"
type input "0"
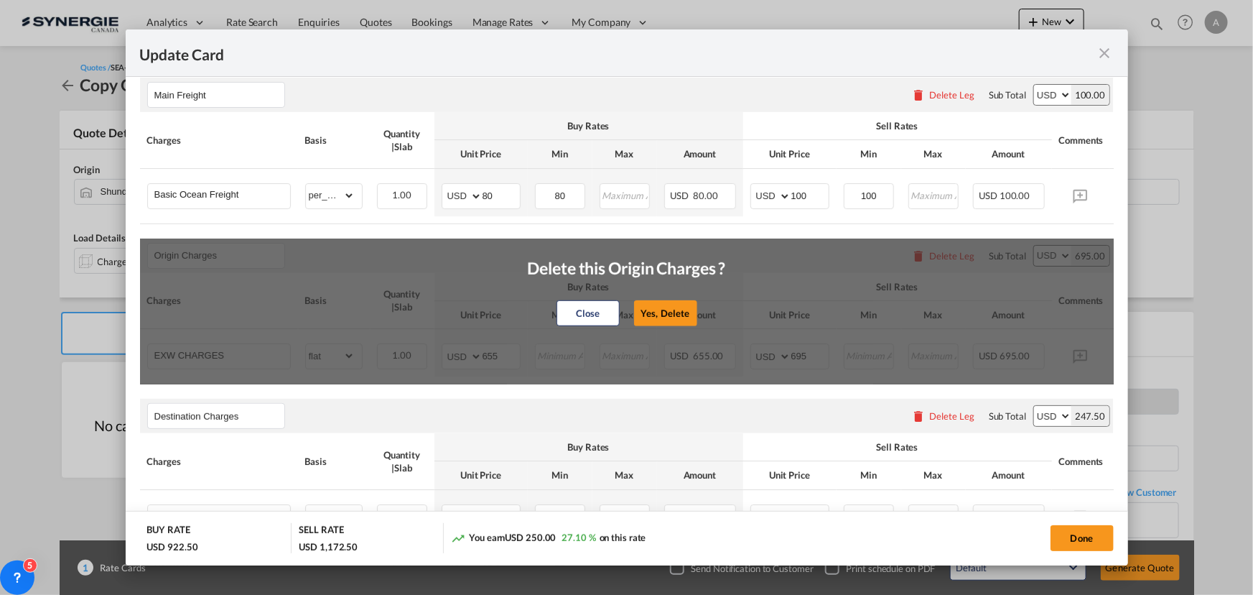
type input "35"
type input "Doc Fee"
select select "per_bl"
type input "0"
type input "30"
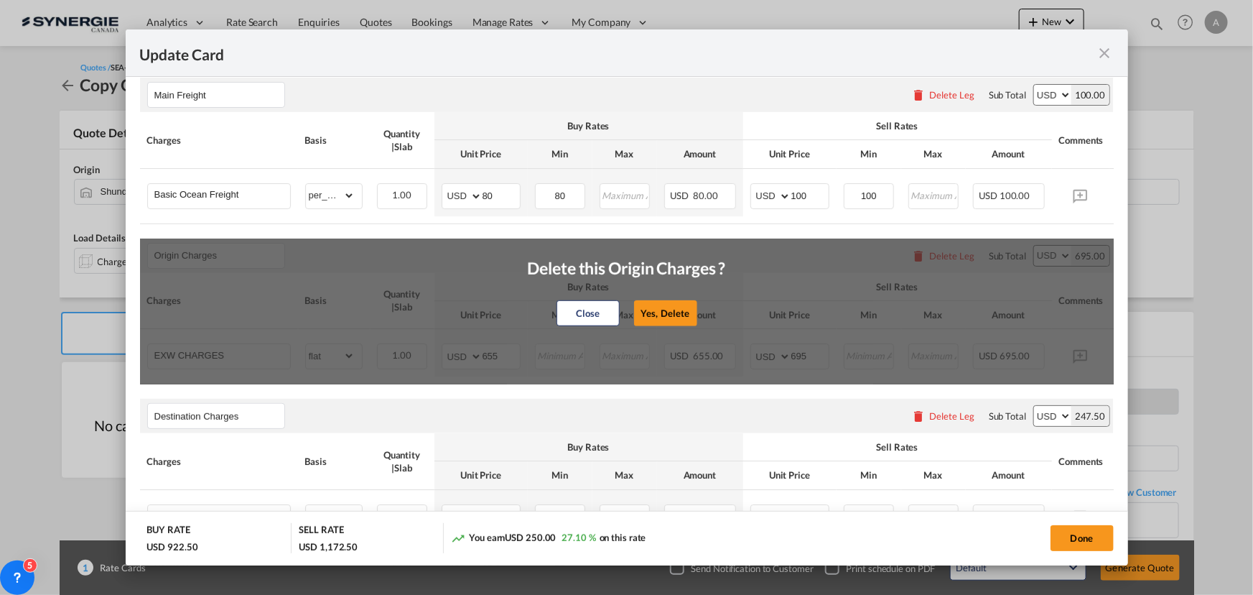
type input "Cargo Coverage"
type input "Cargo Coverage - Rate to be confirmed depending on commodity and value Min 50 U…"
select select "per_shipment"
type input "0"
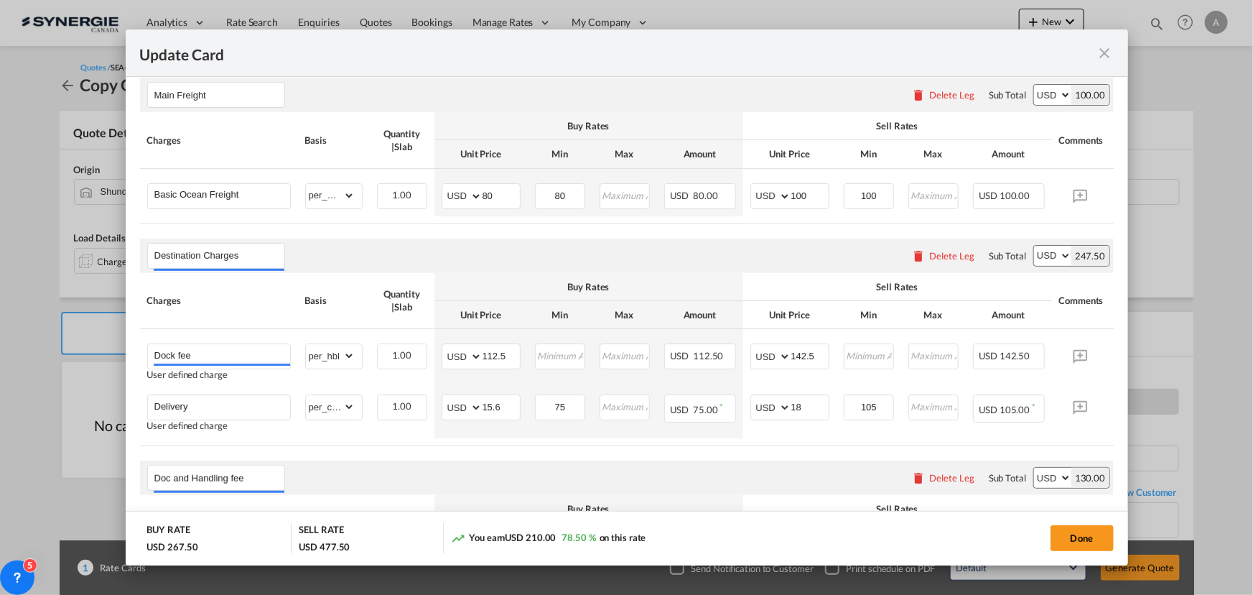
scroll to position [457, 0]
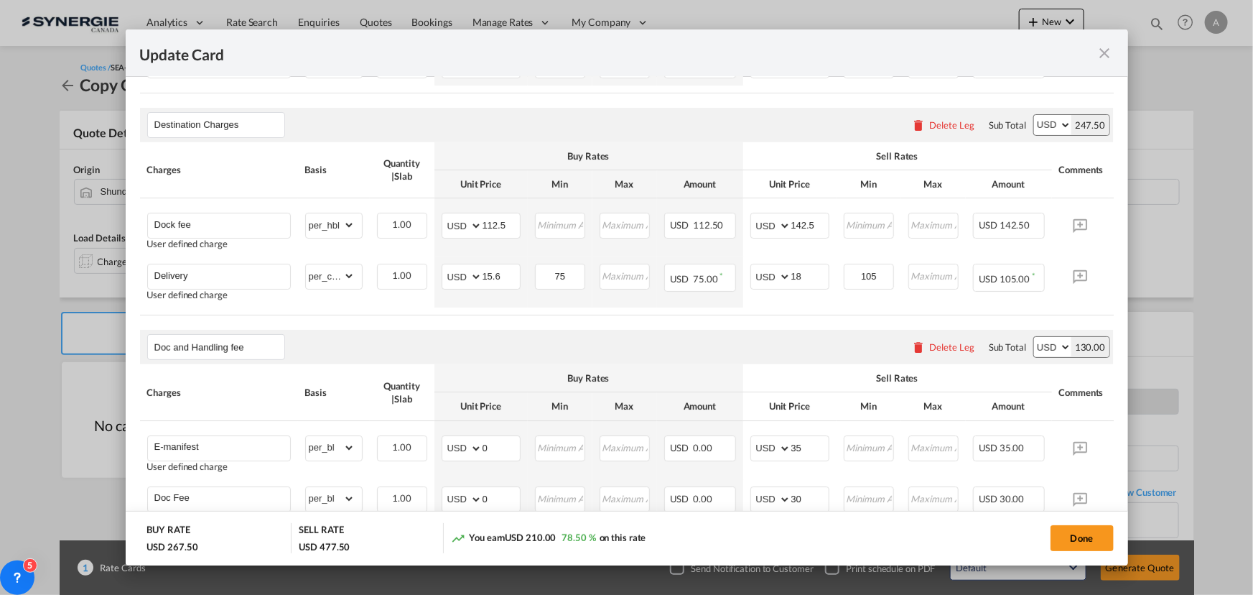
drag, startPoint x: 648, startPoint y: 334, endPoint x: 678, endPoint y: 337, distance: 30.3
click at [648, 334] on air-lcl-rate-modification "Main Freight Please enter leg name Leg Name Already Exists Delete Leg Sub Total…" at bounding box center [627, 391] width 974 height 919
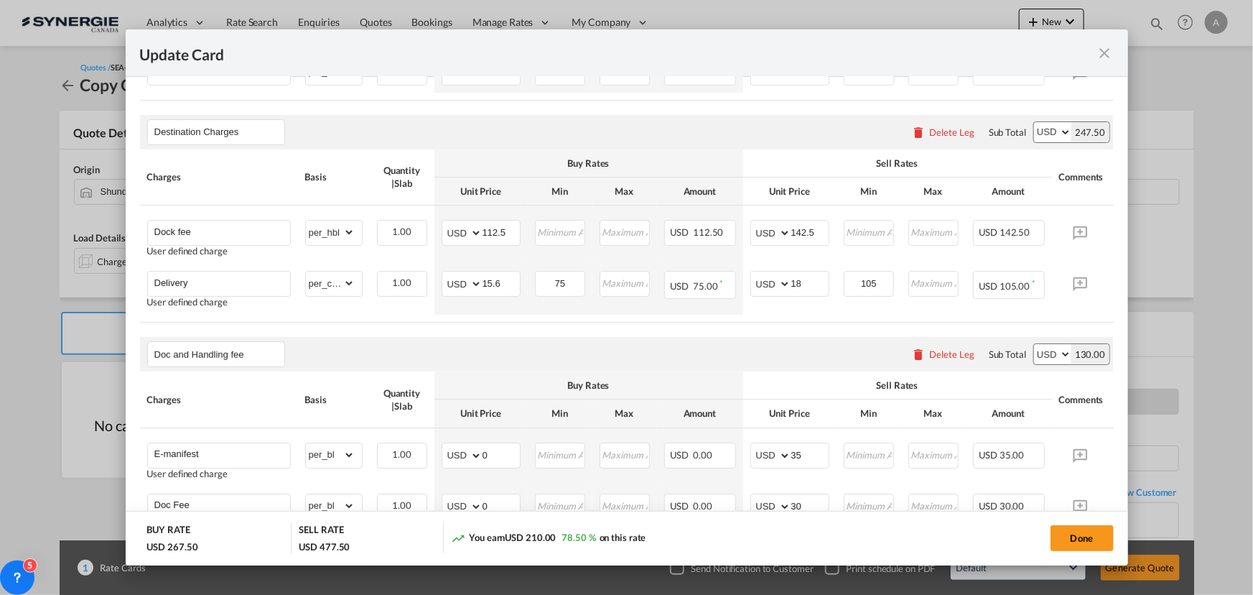
scroll to position [522, 0]
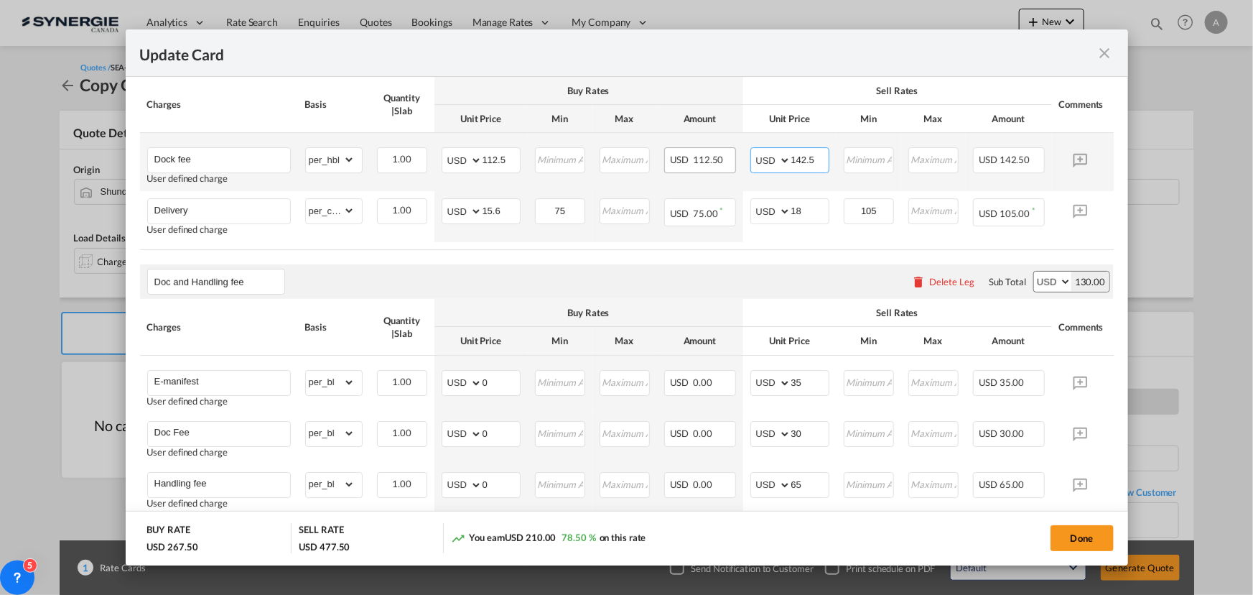
drag, startPoint x: 815, startPoint y: 165, endPoint x: 713, endPoint y: 167, distance: 102.0
click at [715, 166] on tr "Dock fee User defined charge Please Enter Already Exists gross_weight volumetri…" at bounding box center [649, 162] width 1018 height 58
type input "60"
drag, startPoint x: 507, startPoint y: 165, endPoint x: 376, endPoint y: 164, distance: 130.7
click at [385, 165] on tr "Dock fee User defined charge Please Enter Already Exists gross_weight volumetri…" at bounding box center [649, 162] width 1018 height 58
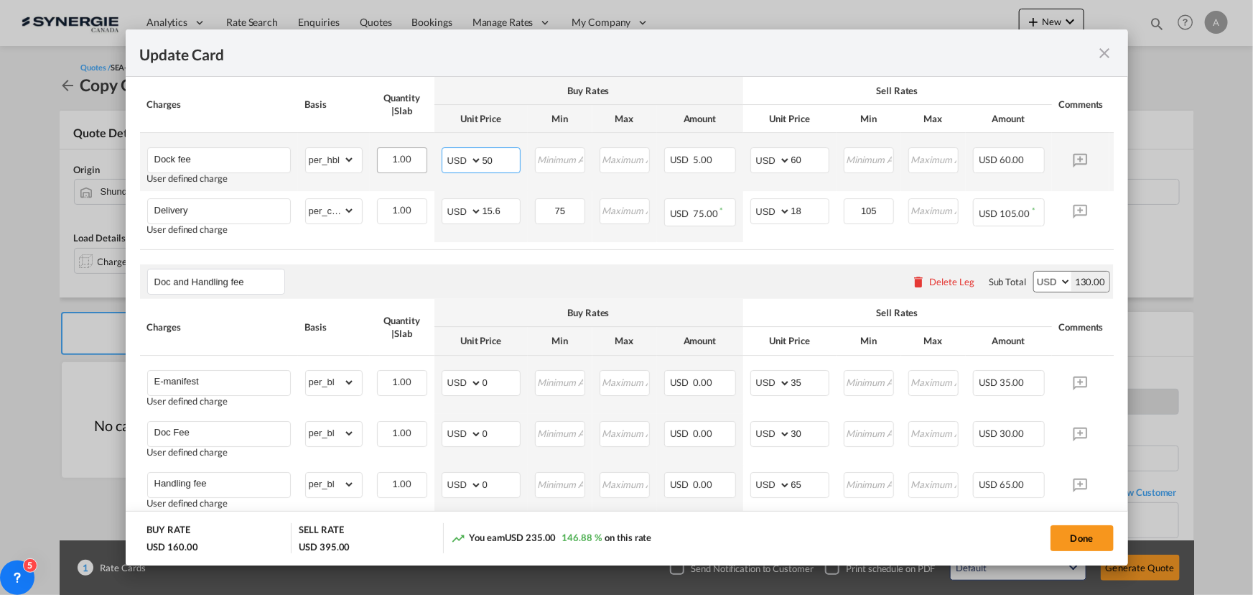
type input "50"
type input "70"
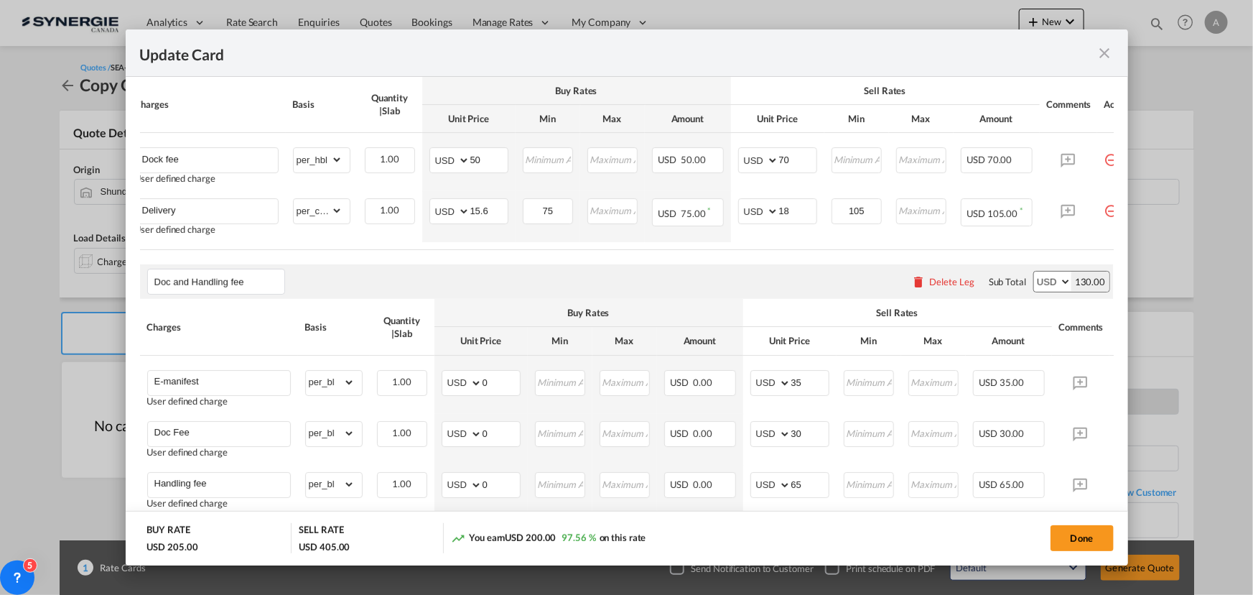
scroll to position [0, 53]
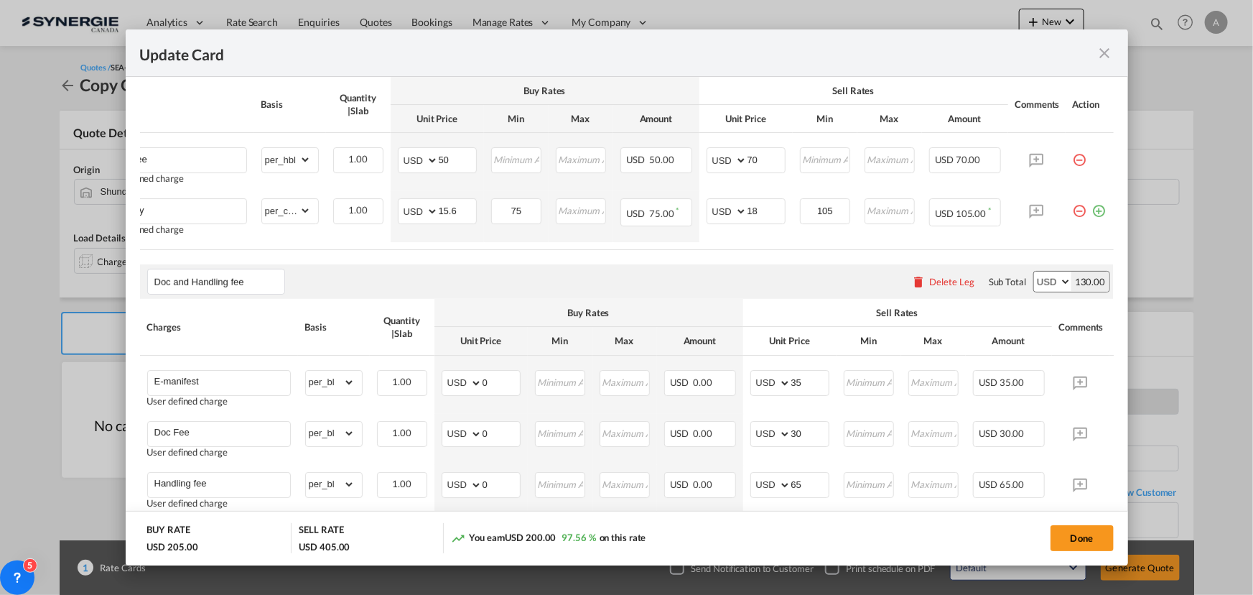
drag, startPoint x: 1108, startPoint y: 134, endPoint x: 1120, endPoint y: 140, distance: 12.8
click at [1108, 134] on md-dialog-content "Port of Loading CNSUD T/S CAVAN Liner/Carrier No carrier 2HM LOGISTICS D.O.O AA…" at bounding box center [627, 321] width 1003 height 488
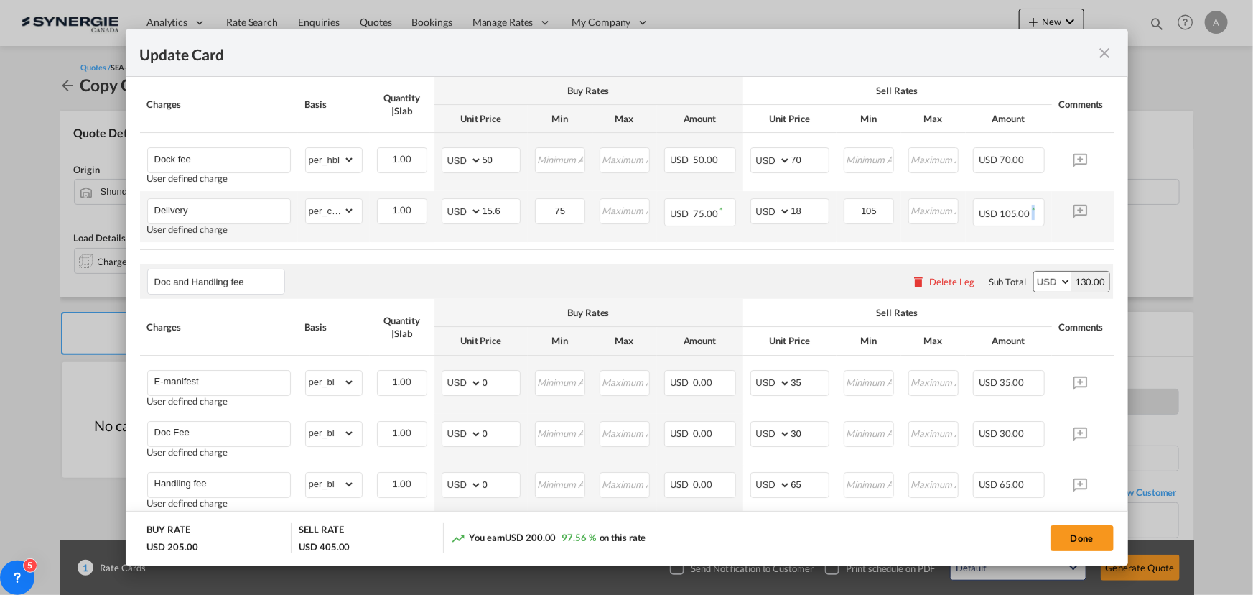
drag, startPoint x: 1038, startPoint y: 252, endPoint x: 1084, endPoint y: 233, distance: 50.5
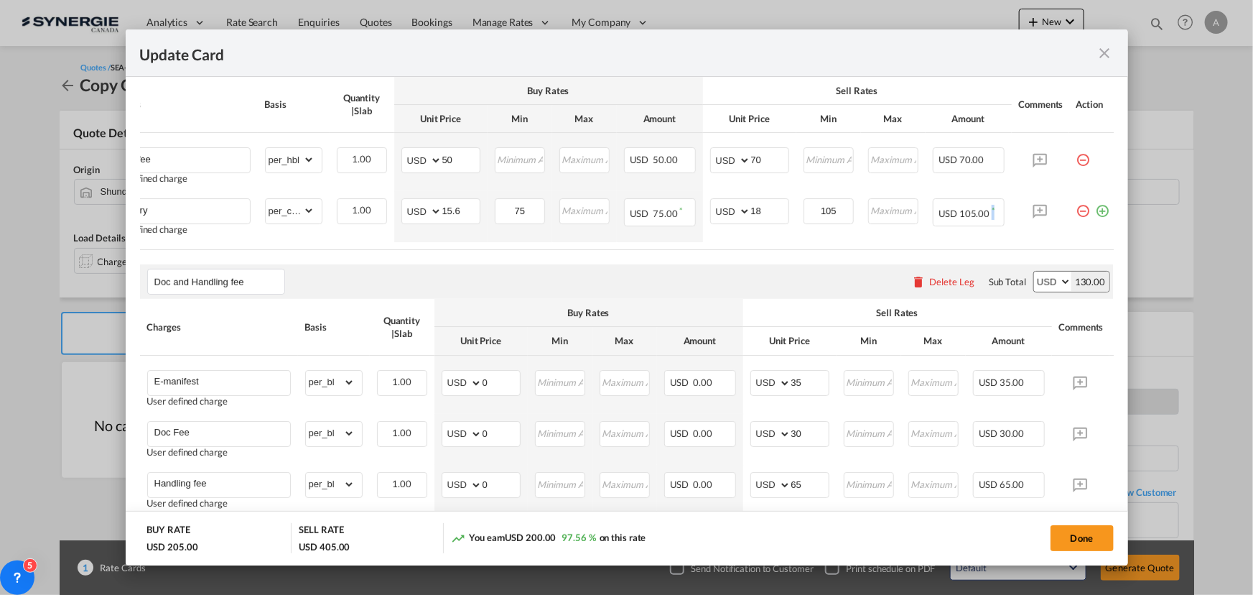
click at [1082, 213] on md-icon "icon-minus-circle-outline red-400-fg pt-7" at bounding box center [1084, 205] width 14 height 14
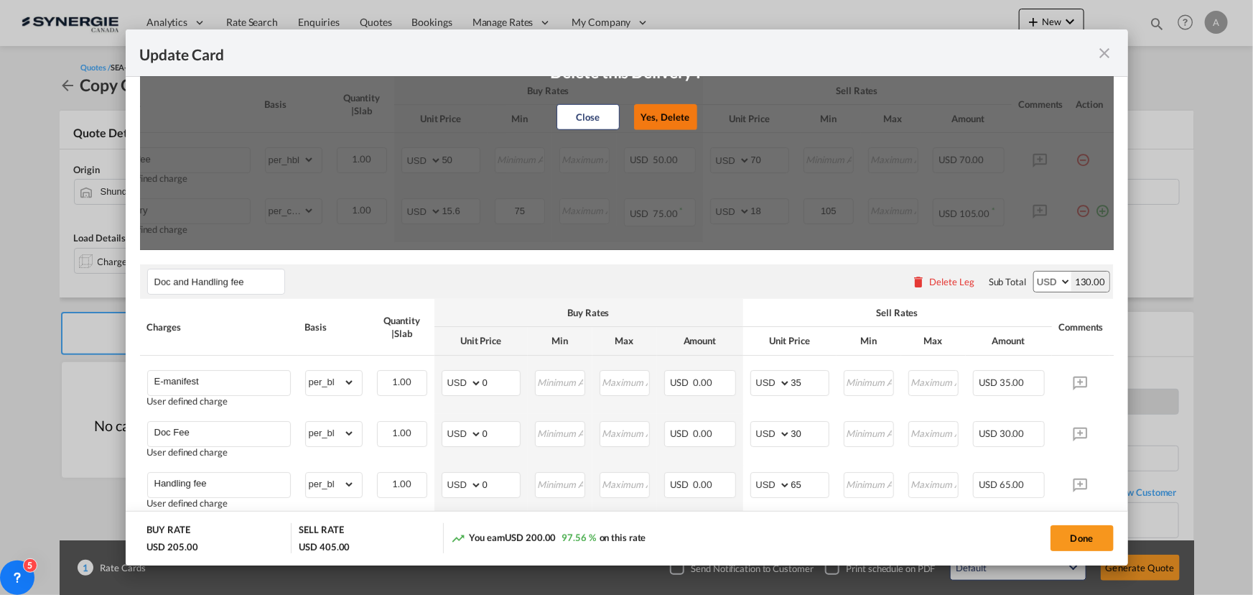
click at [667, 116] on button "Yes, Delete" at bounding box center [665, 117] width 63 height 26
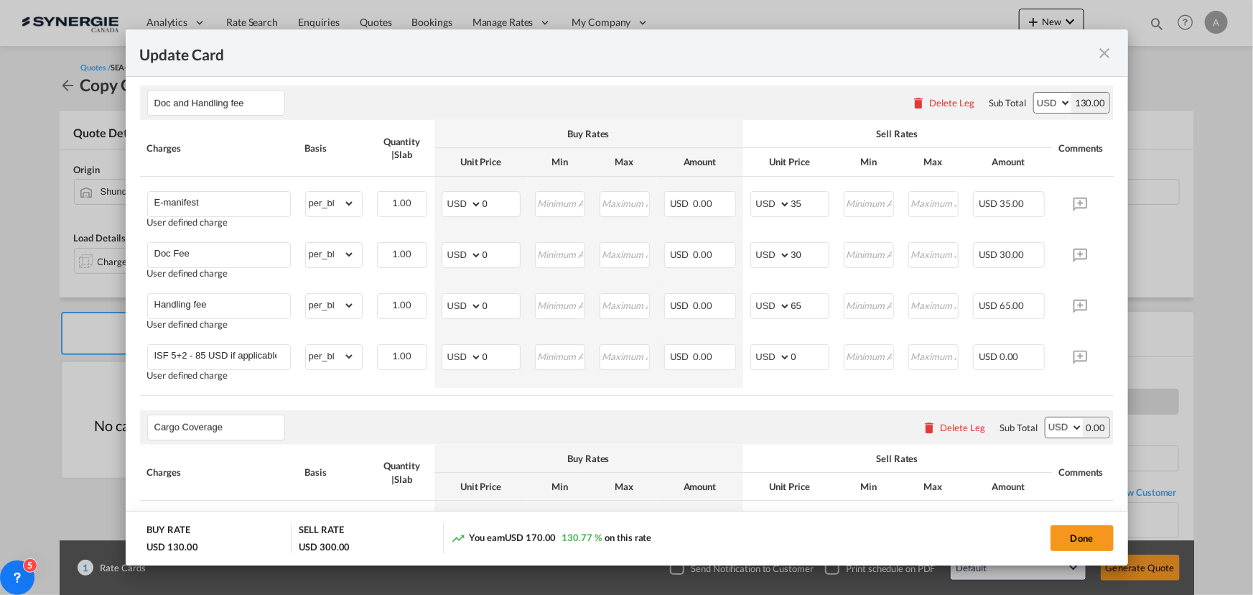
scroll to position [679, 0]
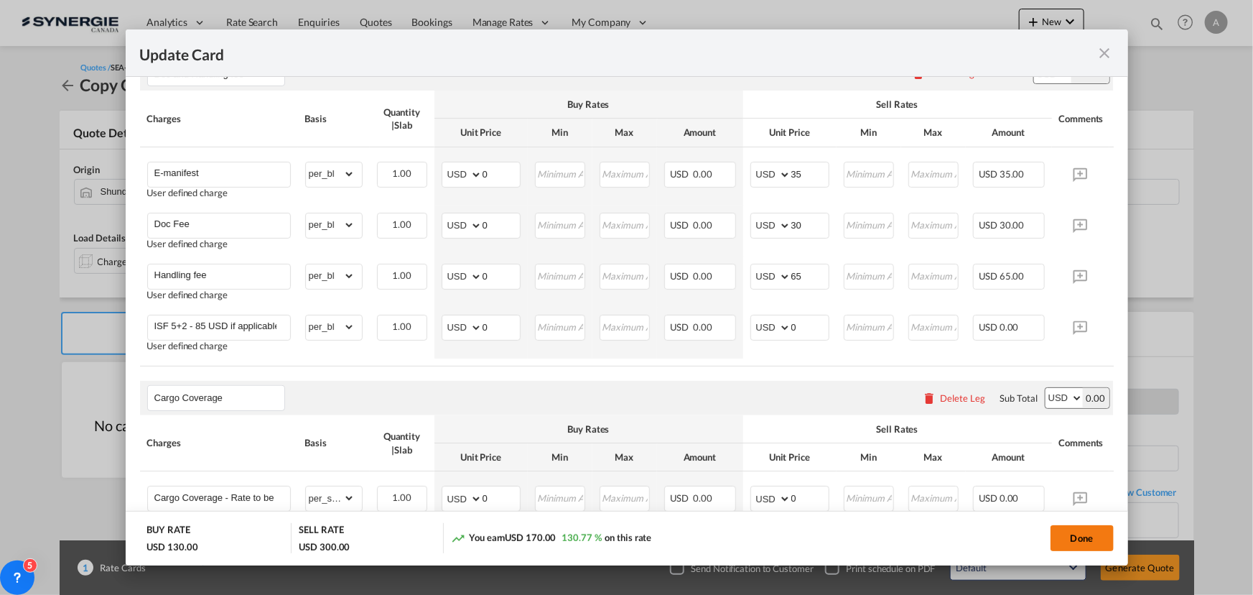
click at [1070, 530] on button "Done" at bounding box center [1082, 538] width 63 height 26
type input "02 Sep 2025"
type input "13 Sep 2025"
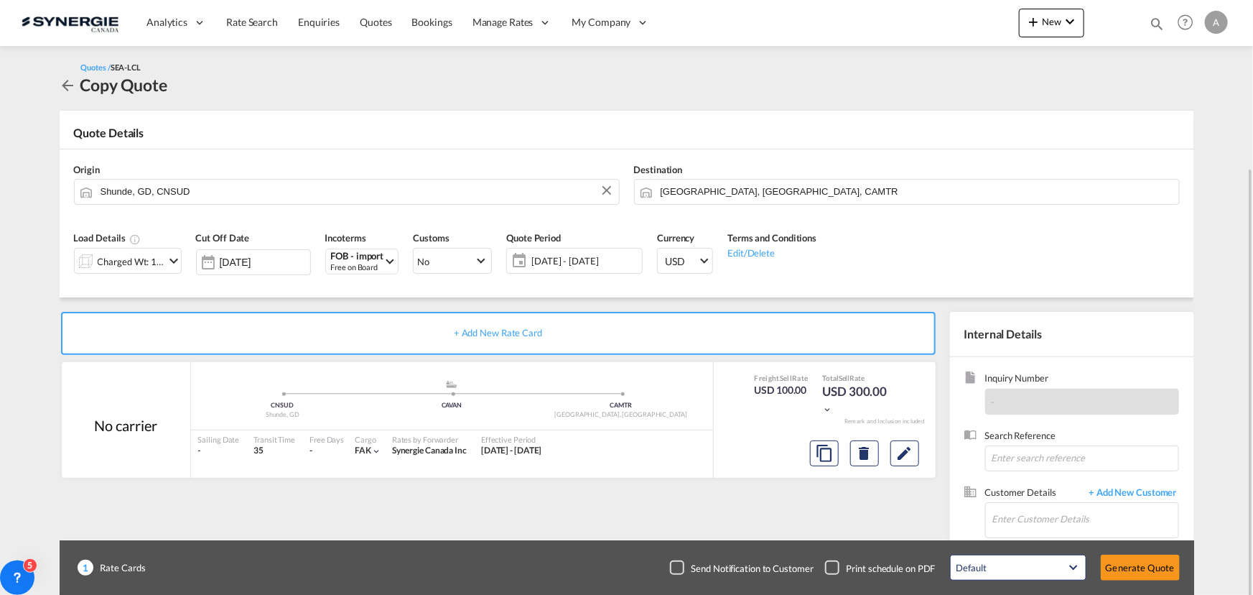
scroll to position [89, 0]
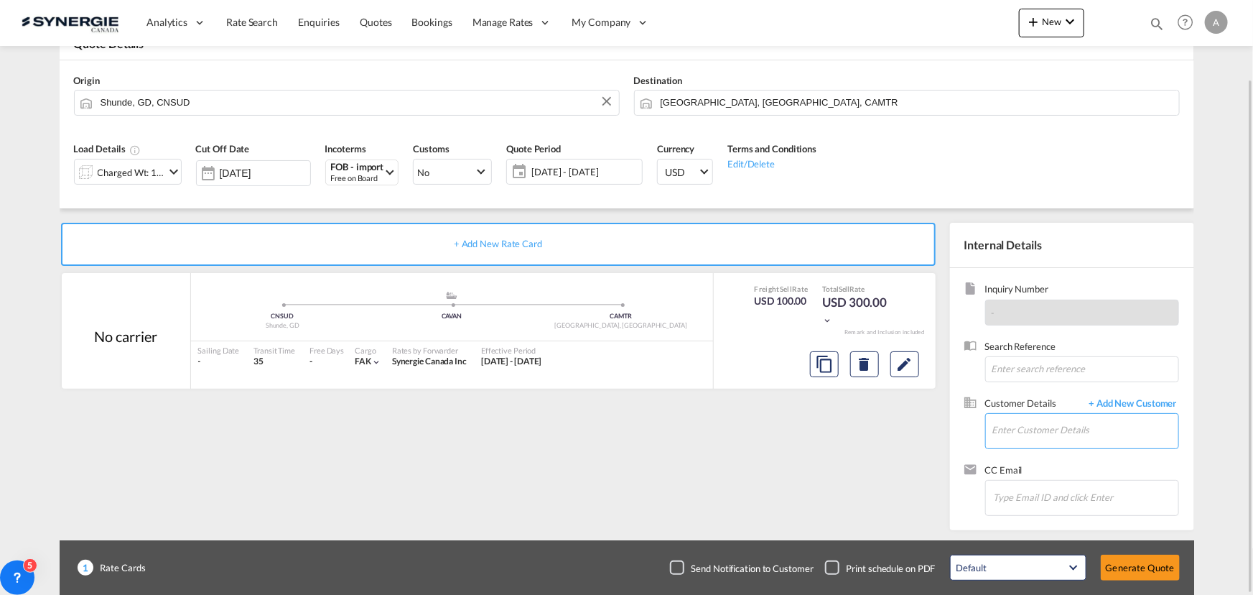
click at [1021, 427] on input "Enter Customer Details" at bounding box center [1086, 430] width 186 height 32
click at [970, 391] on div "Ira Kroo irakroo@gmail.com | Impekk" at bounding box center [1042, 393] width 273 height 39
type input "Impekk, Ira Kroo, irakroo@gmail.com"
click at [912, 370] on md-icon "Edit" at bounding box center [904, 363] width 17 height 17
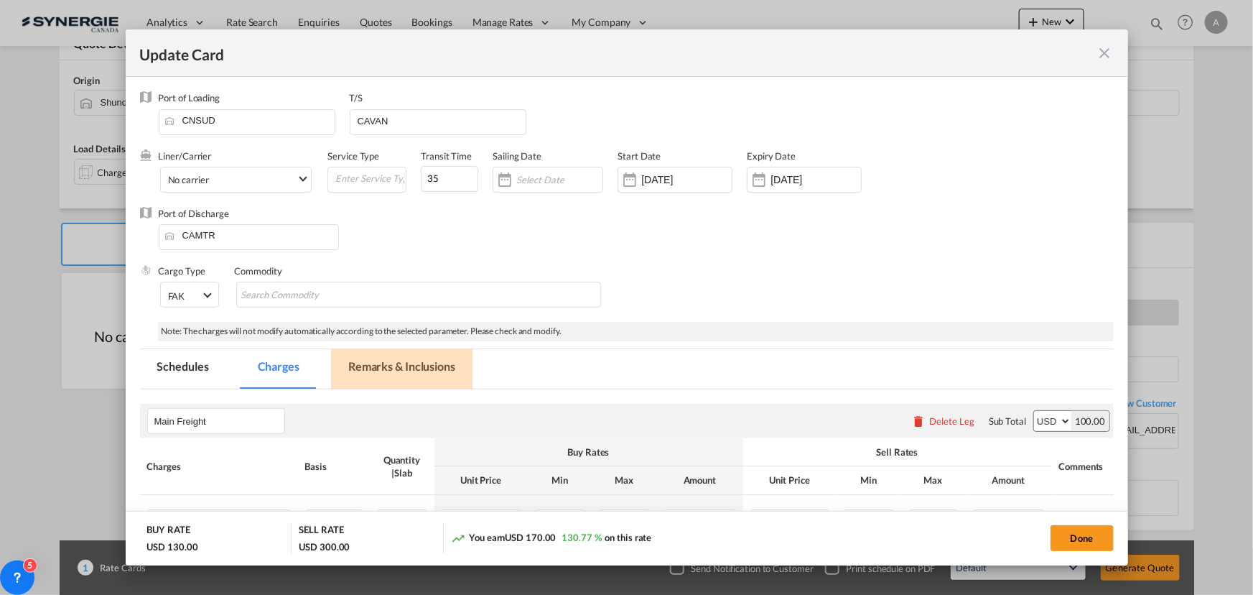
click at [378, 373] on md-tab-item "Remarks & Inclusions" at bounding box center [401, 368] width 141 height 39
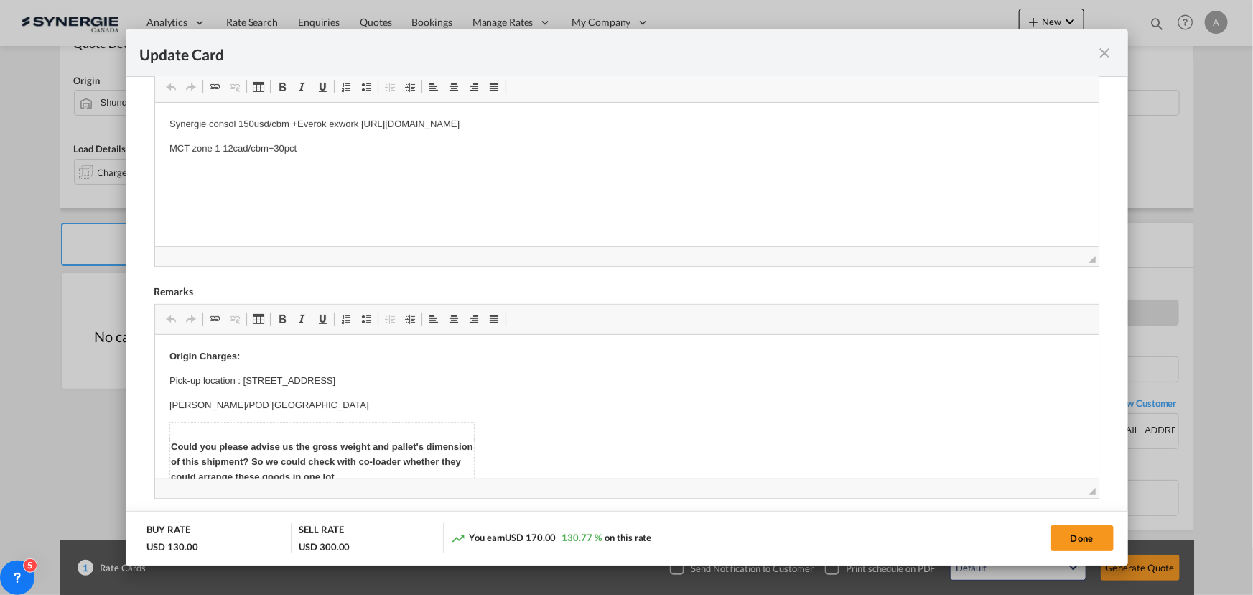
scroll to position [0, 0]
drag, startPoint x: 238, startPoint y: 123, endPoint x: 740, endPoint y: 139, distance: 502.3
click at [740, 139] on body "Synergie consol 150usd/cbm +Everok exwork https://app.frontapp.com/open/msg_1fb…" at bounding box center [626, 135] width 915 height 39
click at [255, 132] on html "Synergie consol" at bounding box center [626, 124] width 944 height 44
drag, startPoint x: 248, startPoint y: 127, endPoint x: 46, endPoint y: 143, distance: 202.4
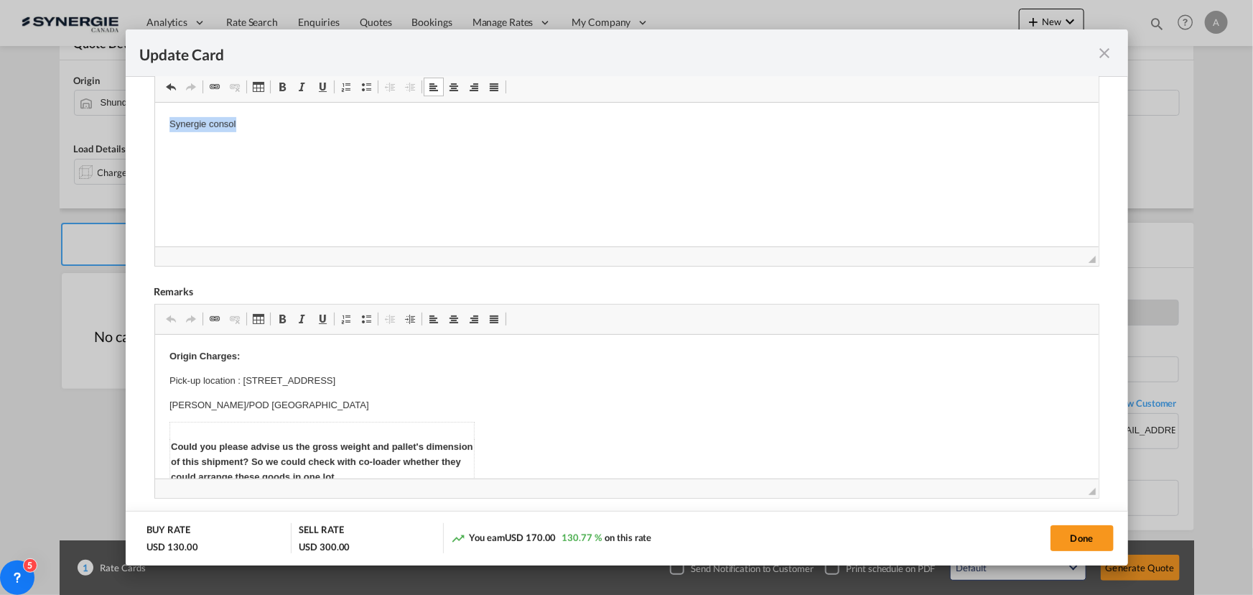
click at [154, 143] on html "Synergie consol" at bounding box center [626, 124] width 944 height 44
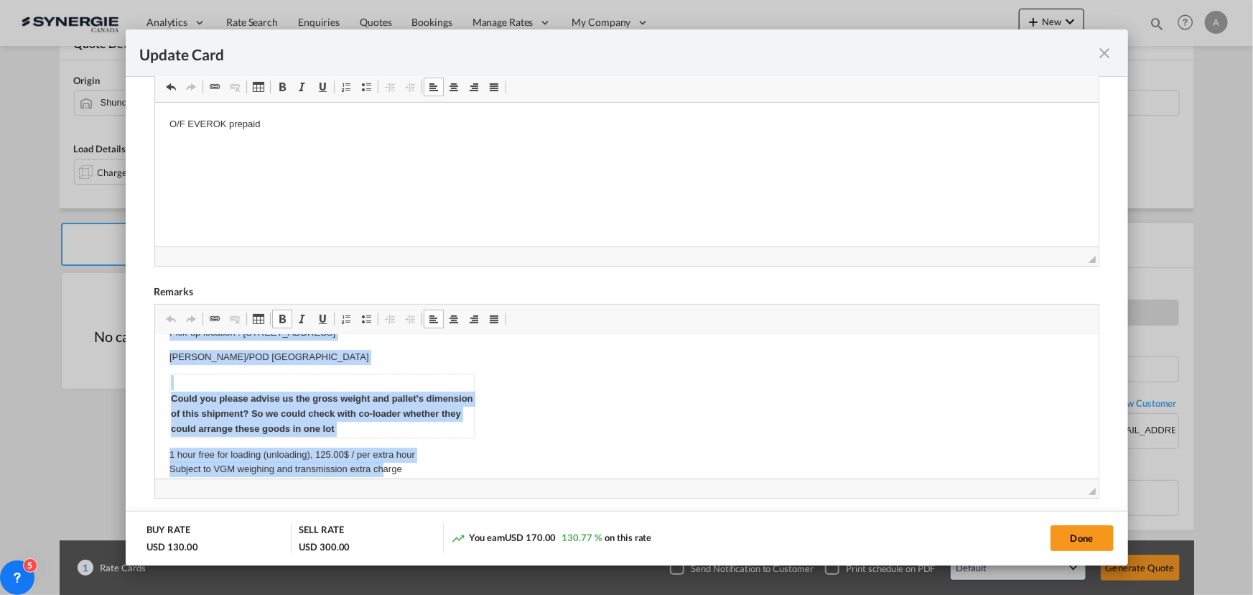
scroll to position [81, 0]
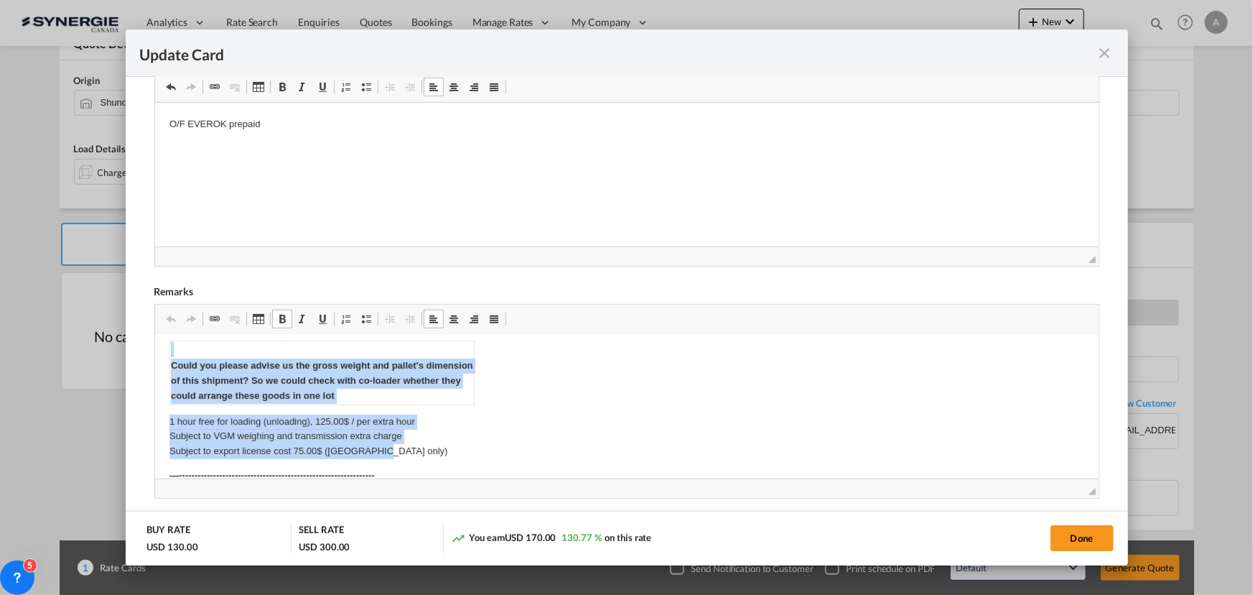
drag, startPoint x: 157, startPoint y: 355, endPoint x: 424, endPoint y: 455, distance: 285.5
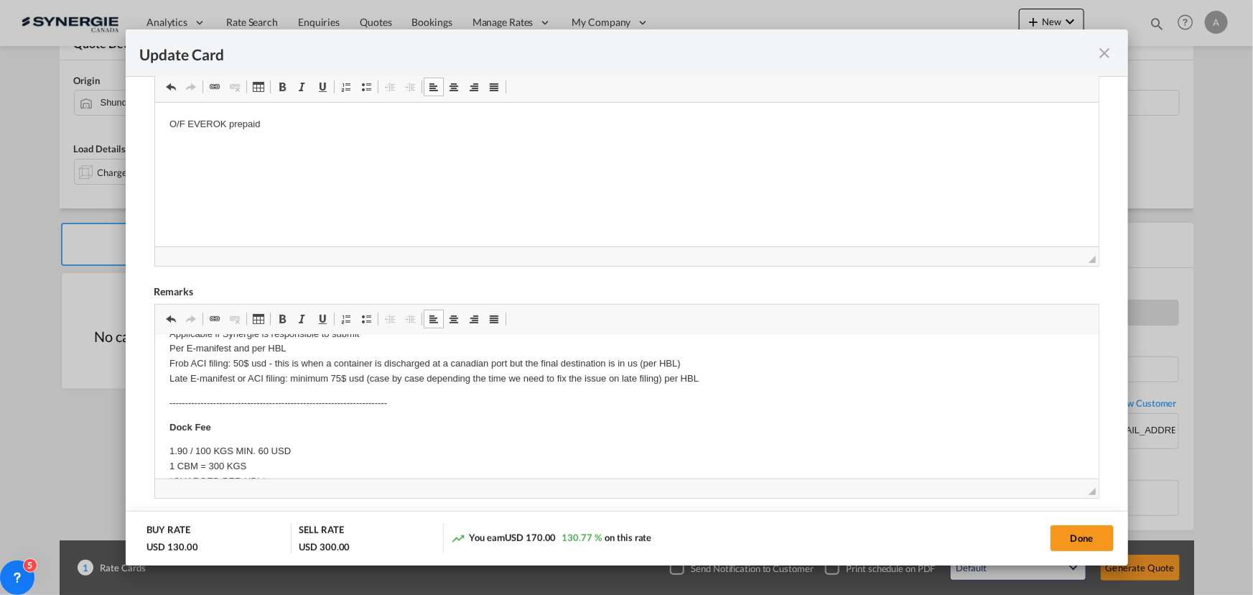
scroll to position [65, 0]
click at [276, 126] on p "O/F EVEROK prepaid" at bounding box center [626, 123] width 915 height 15
click at [1066, 534] on button "Done" at bounding box center [1082, 538] width 63 height 26
type input "02 Sep 2025"
type input "13 Sep 2025"
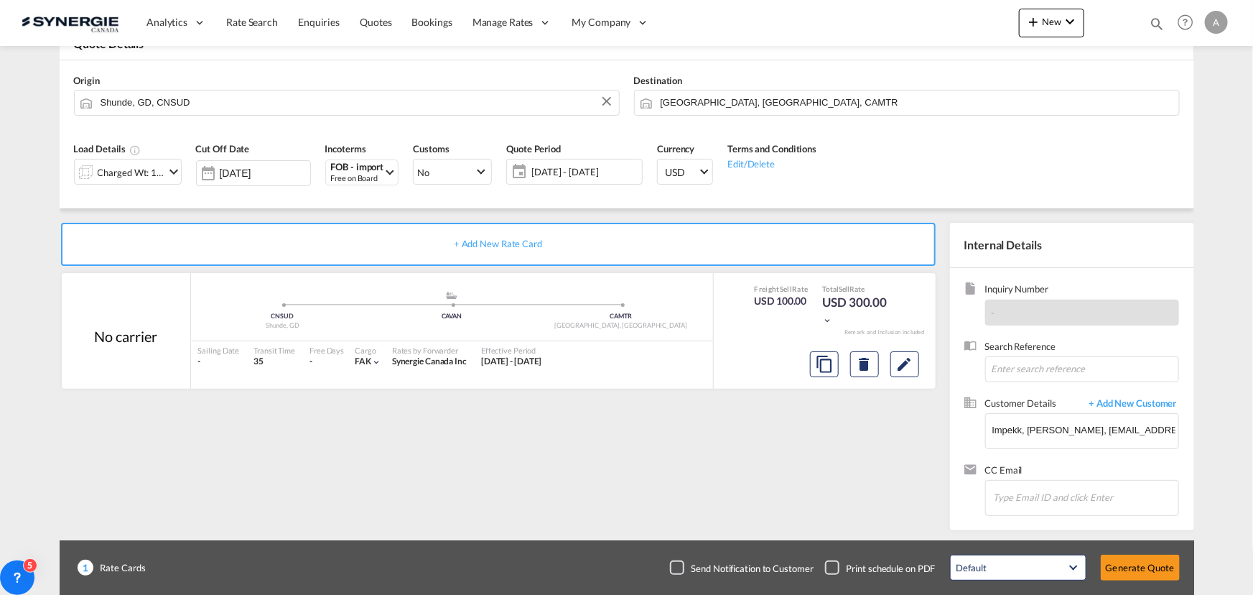
scroll to position [158, 0]
click at [1163, 569] on div "Update Card Port of Loading CNSUD T/S CAVAN Liner/Carrier No carrier 2HM LOGIST…" at bounding box center [626, 297] width 1253 height 595
click at [1138, 569] on button "Generate Quote" at bounding box center [1140, 567] width 79 height 26
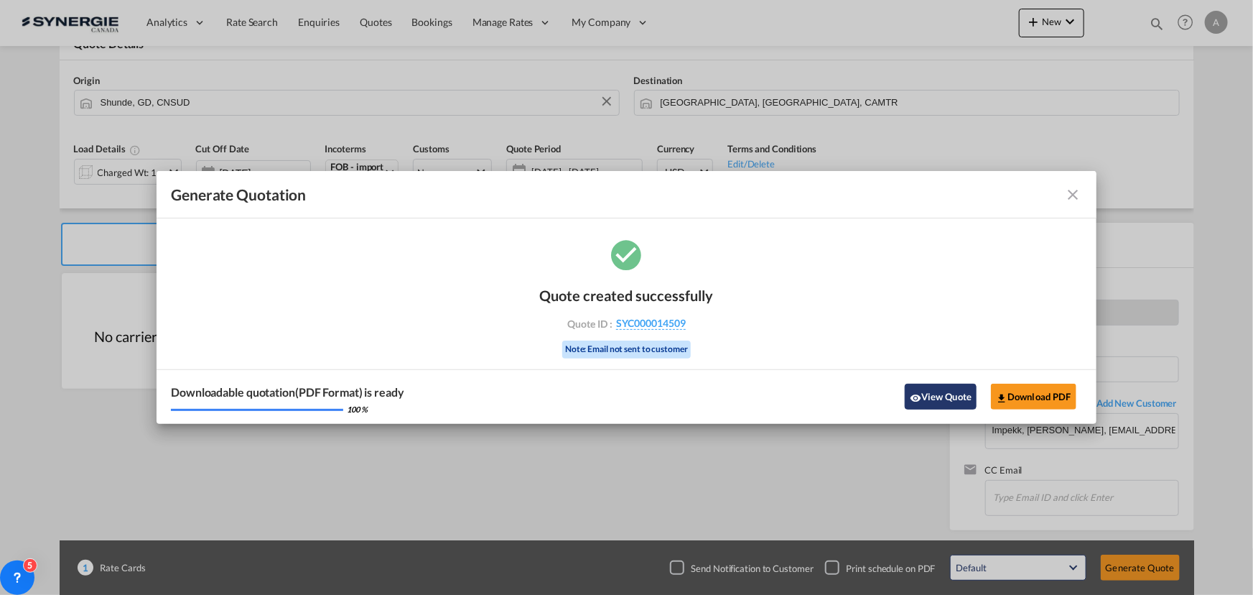
click at [965, 395] on button "View Quote" at bounding box center [941, 397] width 72 height 26
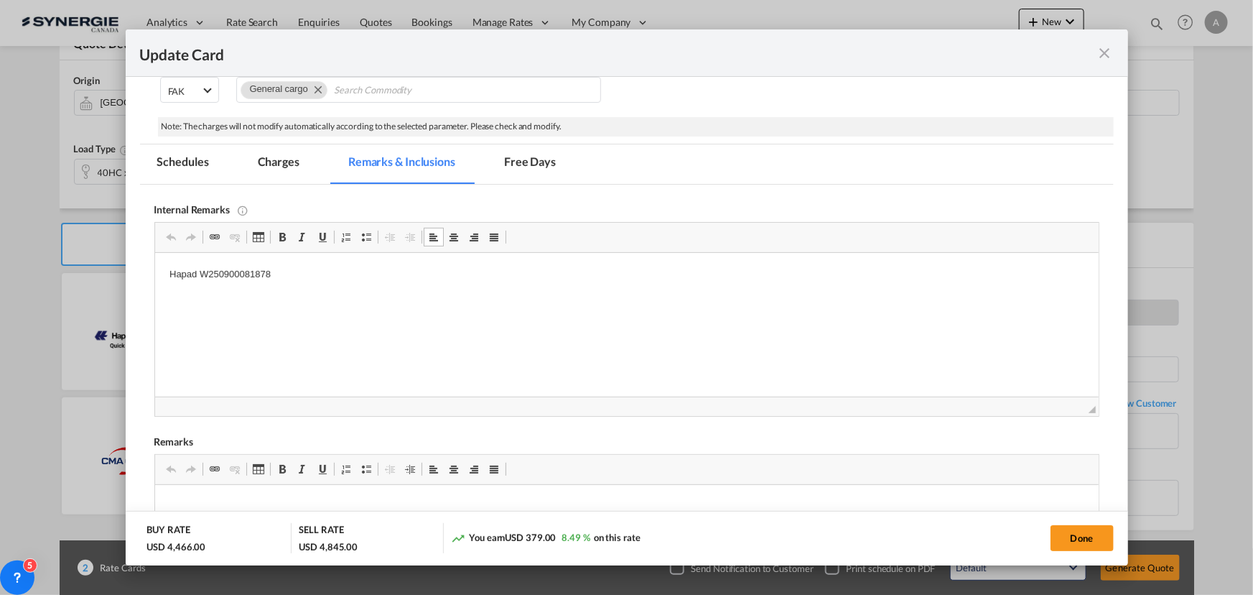
scroll to position [261, 0]
drag, startPoint x: 269, startPoint y: 274, endPoint x: 19, endPoint y: 273, distance: 249.2
click at [154, 273] on html "Hapad W250900081878" at bounding box center [626, 276] width 944 height 44
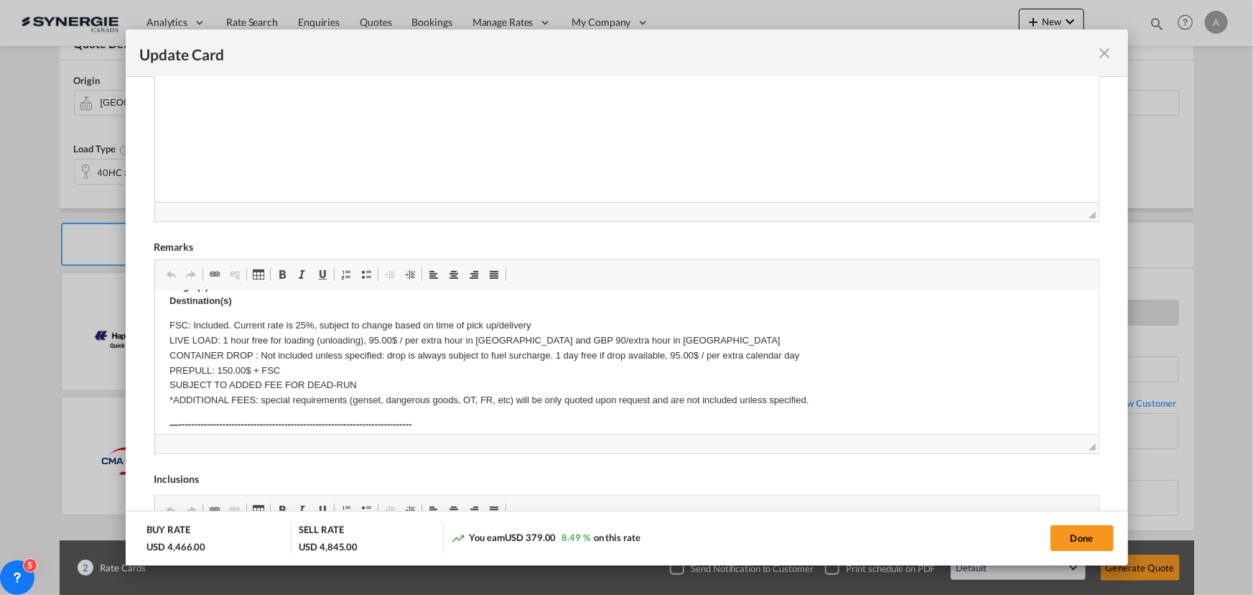
scroll to position [130, 0]
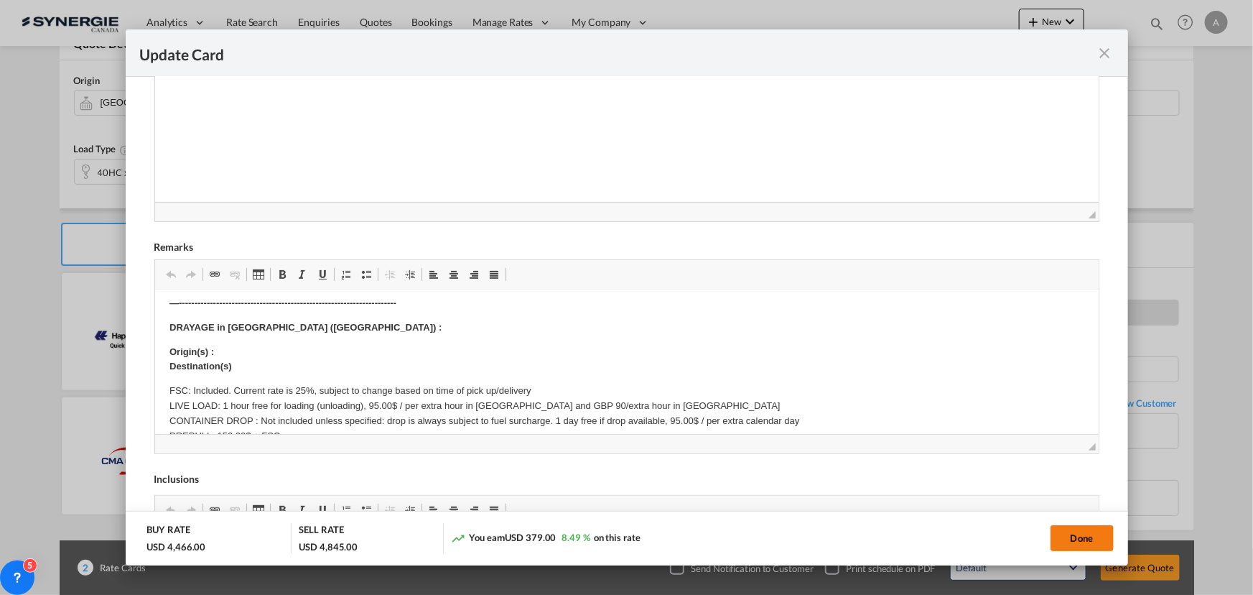
click at [1089, 537] on button "Done" at bounding box center [1082, 538] width 63 height 26
type input "[DATE]"
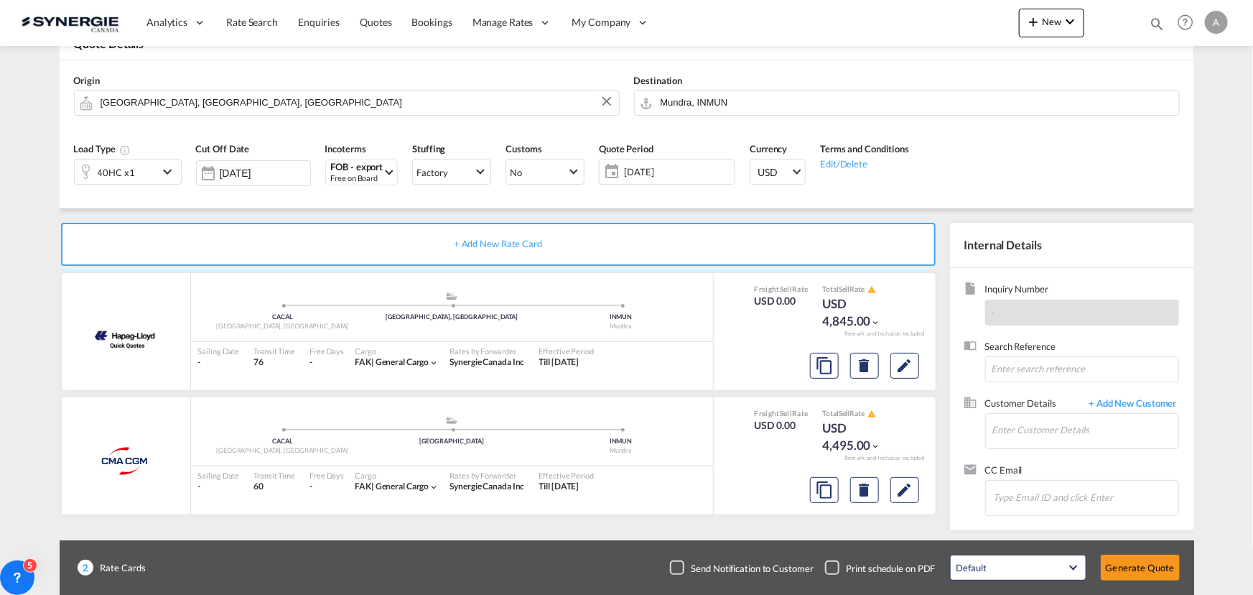
scroll to position [215, 0]
click at [1012, 437] on input "Enter Customer Details" at bounding box center [1086, 430] width 186 height 32
paste input "[EMAIL_ADDRESS][DOMAIN_NAME]"
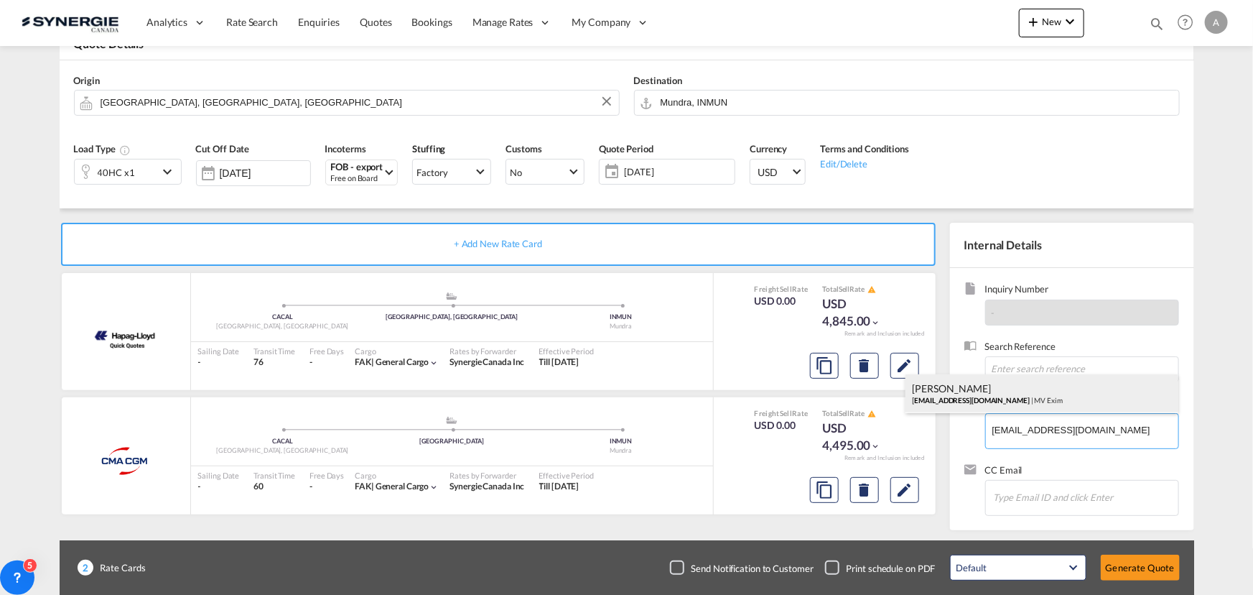
click at [1016, 397] on div "[PERSON_NAME] [EMAIL_ADDRESS][DOMAIN_NAME] | MV Exim" at bounding box center [1042, 393] width 273 height 39
type input "MV Exim, [PERSON_NAME], [EMAIL_ADDRESS][DOMAIN_NAME]"
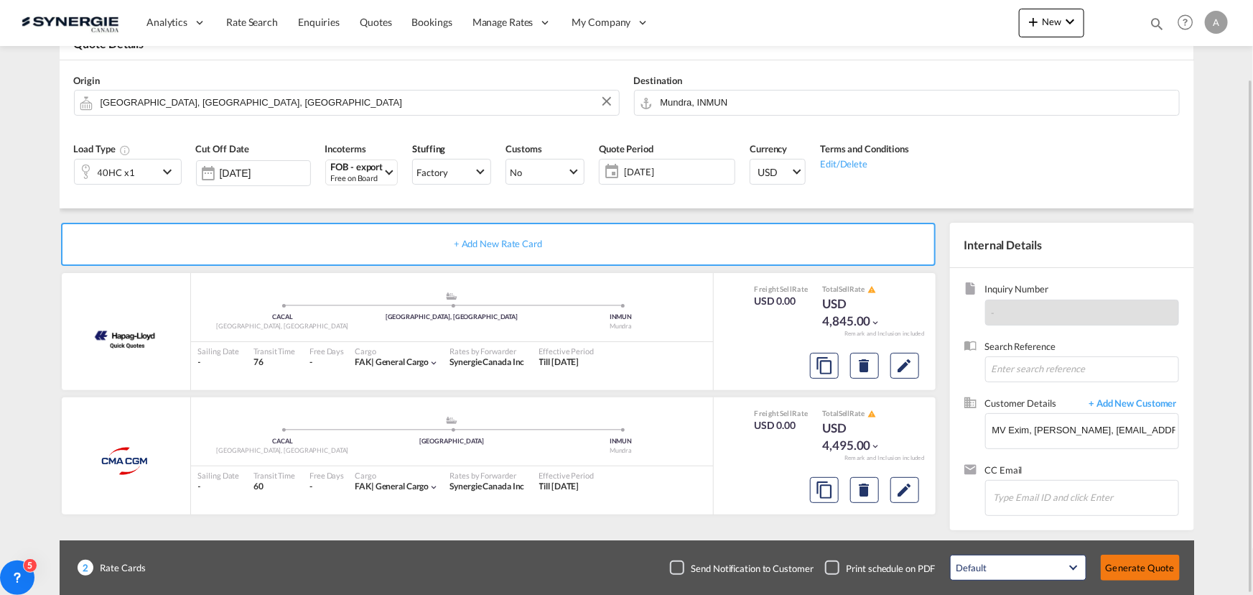
click at [1122, 562] on button "Generate Quote" at bounding box center [1140, 567] width 79 height 26
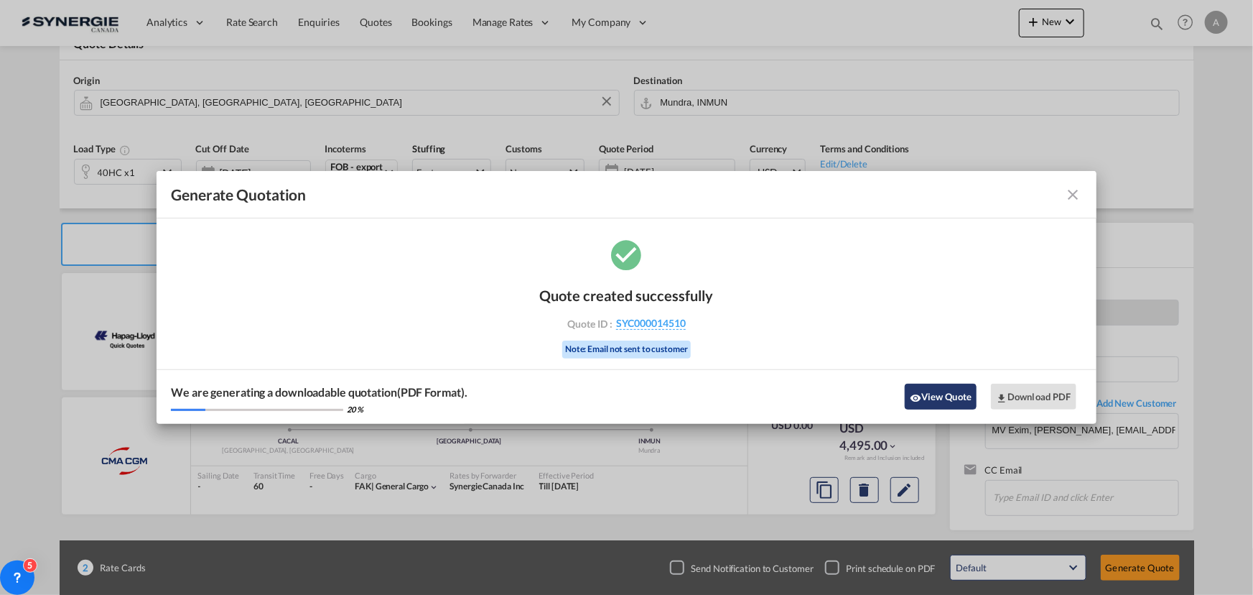
click at [936, 399] on button "View Quote" at bounding box center [941, 397] width 72 height 26
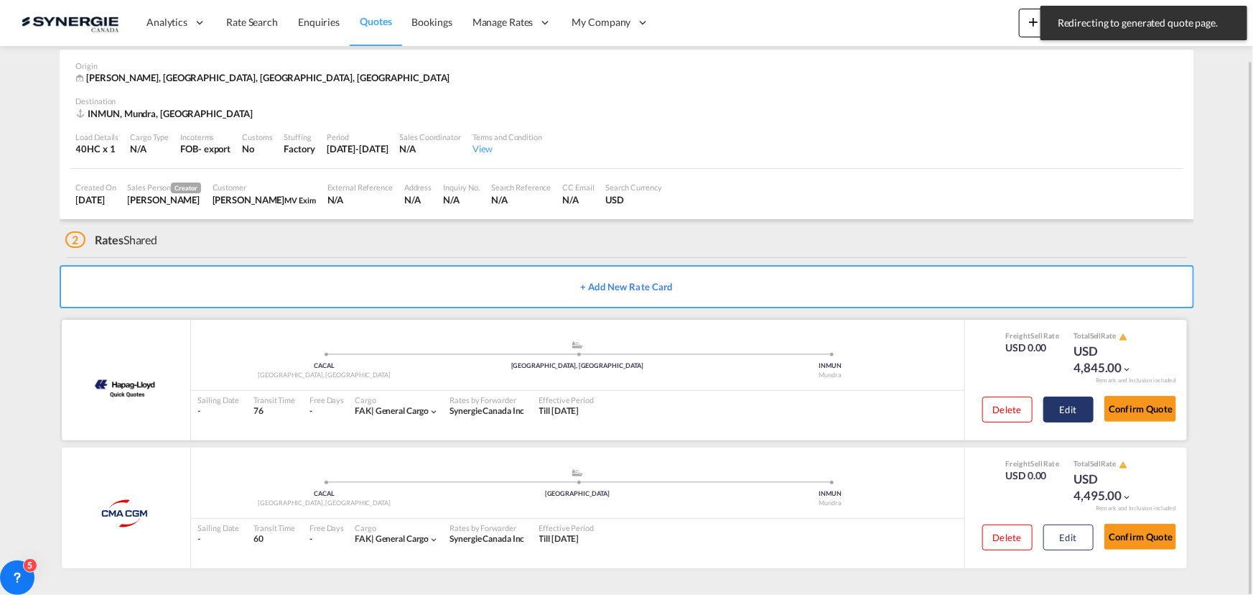
scroll to position [57, 0]
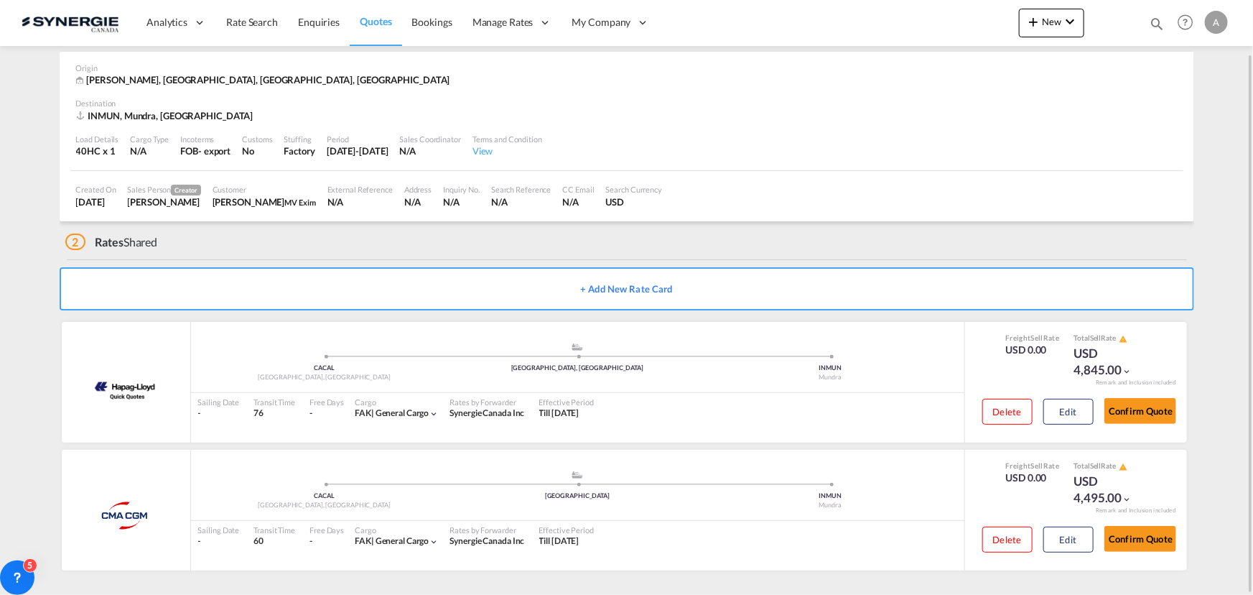
drag, startPoint x: 1135, startPoint y: 544, endPoint x: 998, endPoint y: 590, distance: 144.7
click at [999, 592] on div "Quotes / SEA-FCL SYC000014510 Active Default Save As Template Copy Quote Set Re…" at bounding box center [627, 292] width 1135 height 607
click at [1000, 424] on button "Delete" at bounding box center [1007, 412] width 50 height 26
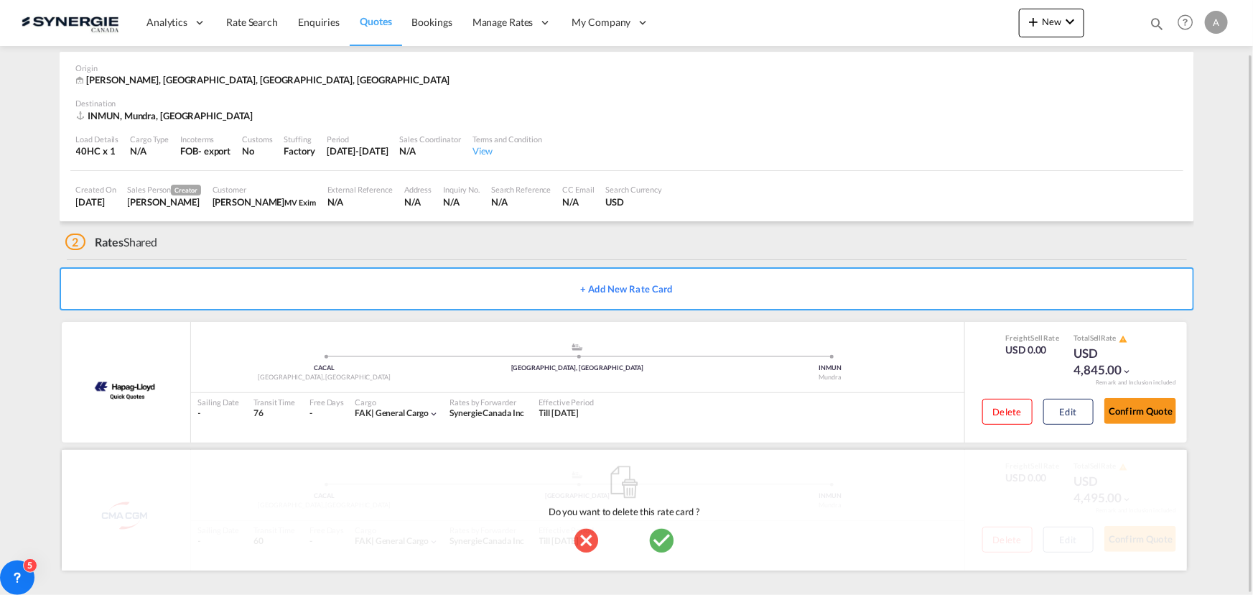
click at [658, 539] on md-icon "icon-checkbox-marked-circle" at bounding box center [662, 540] width 29 height 29
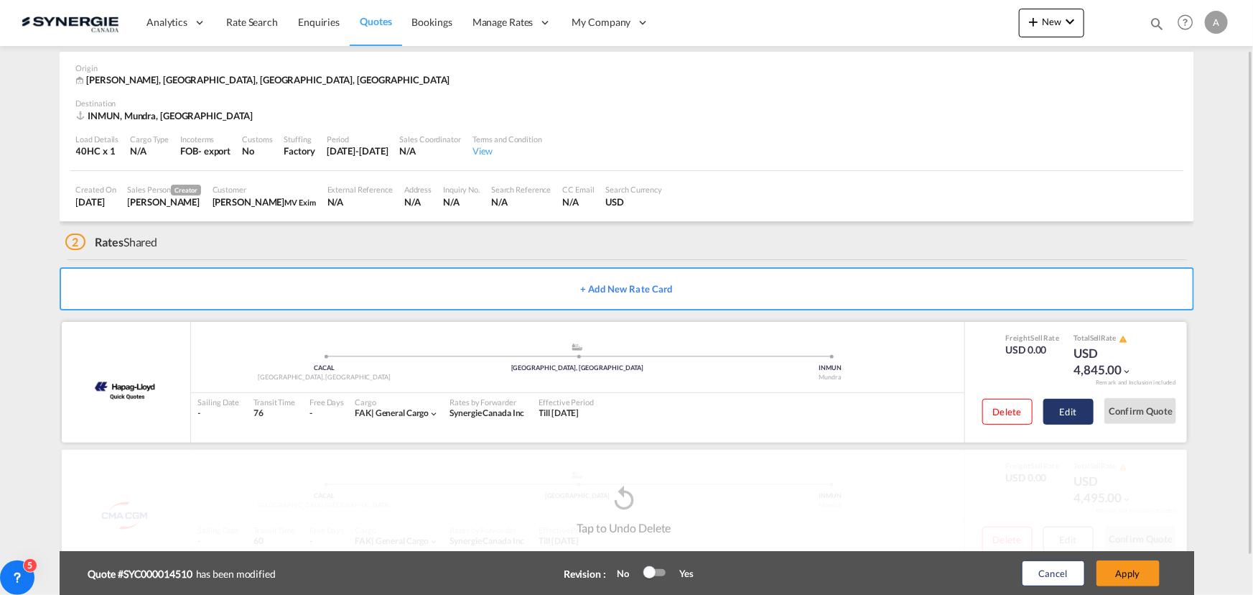
click at [1055, 408] on button "Edit" at bounding box center [1069, 412] width 50 height 26
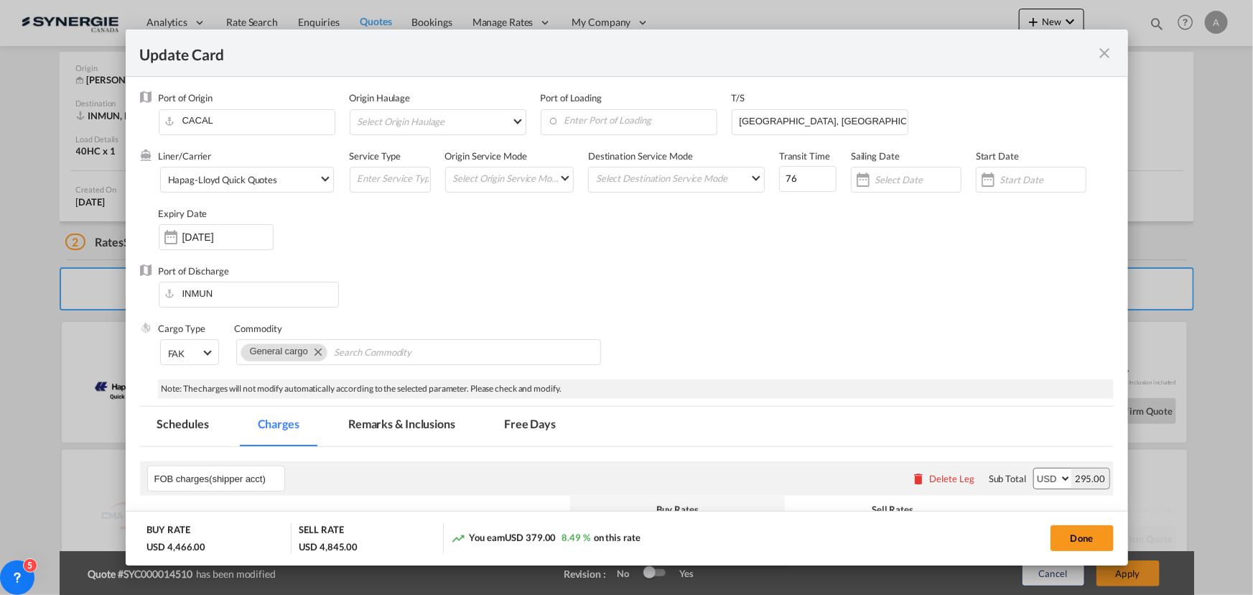
click at [366, 423] on md-tab-item "Remarks & Inclusions" at bounding box center [401, 425] width 141 height 39
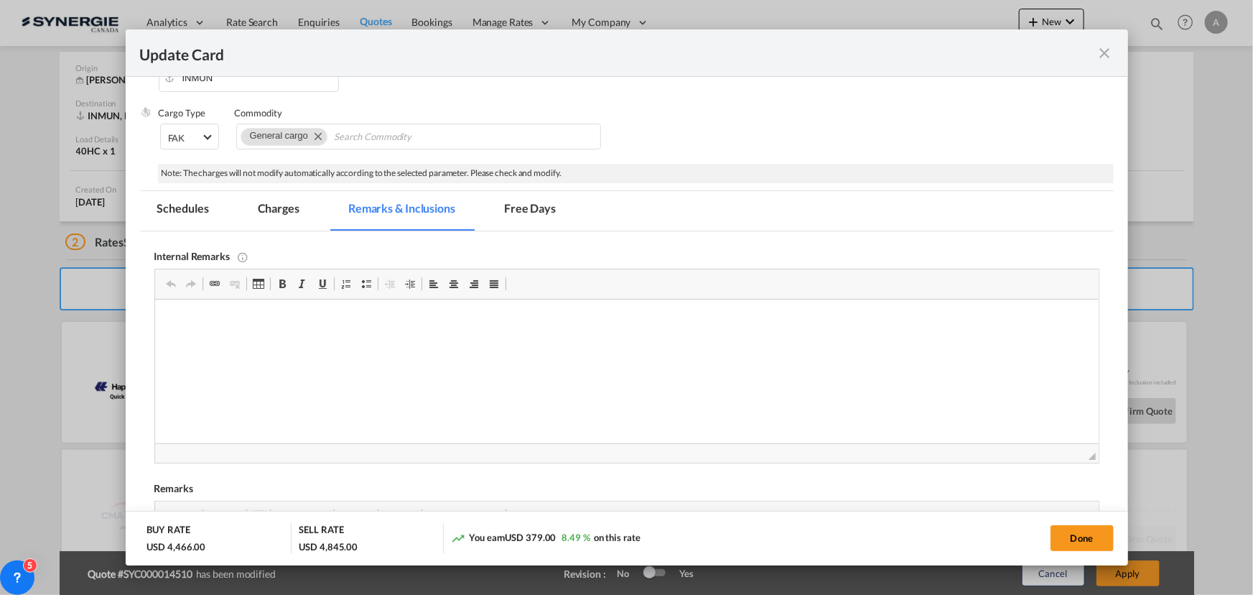
scroll to position [0, 0]
click at [296, 208] on md-tab-item "Charges" at bounding box center [279, 210] width 76 height 39
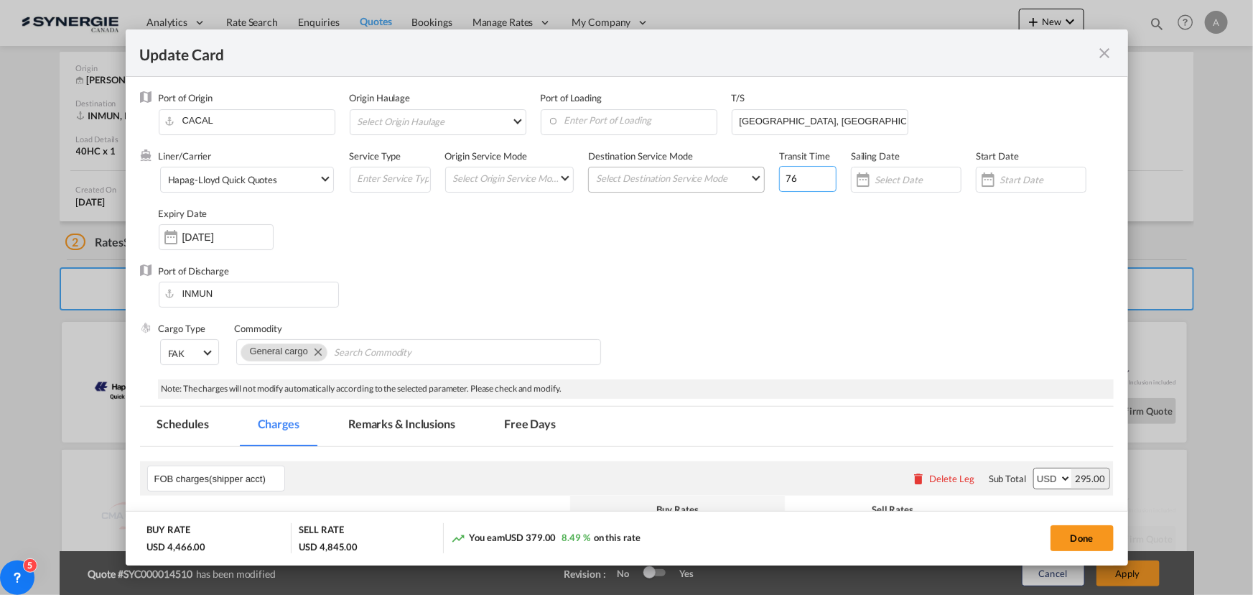
drag, startPoint x: 794, startPoint y: 180, endPoint x: 669, endPoint y: 169, distance: 126.1
click at [752, 176] on div "Liner/Carrier Hapag-Lloyd Quick Quotes 2HM LOGISTICS D.O.O AAXL GLOBAL SHIPPING…" at bounding box center [636, 206] width 955 height 115
type input "54"
click at [789, 117] on input "[GEOGRAPHIC_DATA], [GEOGRAPHIC_DATA]" at bounding box center [822, 121] width 169 height 22
click at [738, 121] on input "[GEOGRAPHIC_DATA], [GEOGRAPHIC_DATA]" at bounding box center [822, 121] width 169 height 22
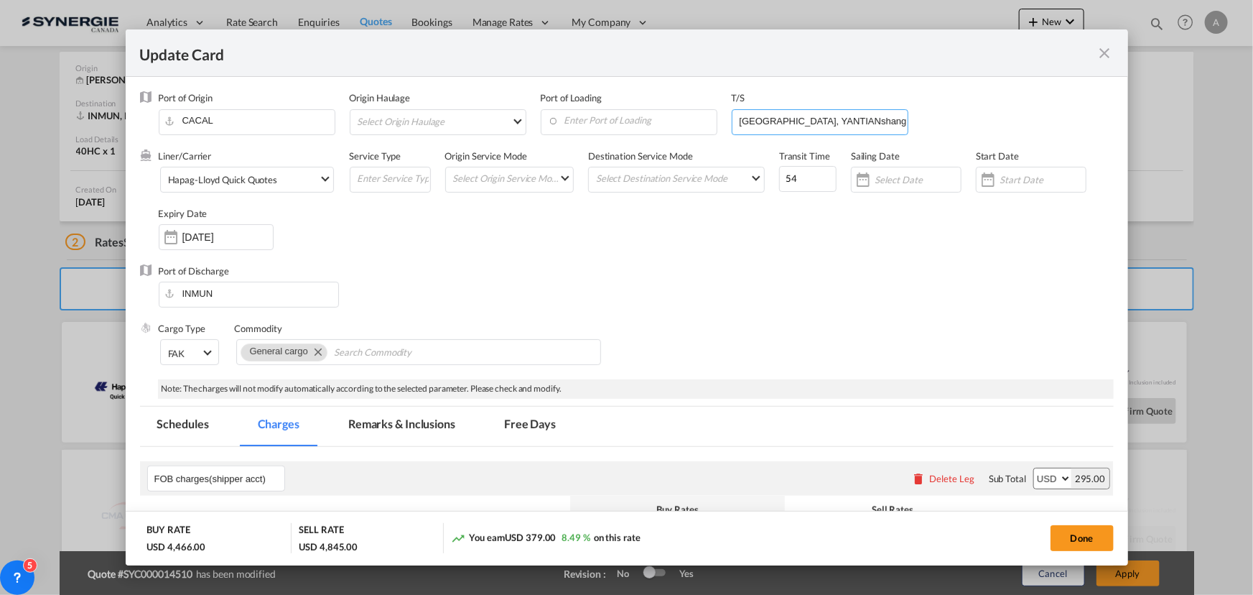
scroll to position [0, 16]
click at [828, 122] on input "VANCOUVER, YANTIANshanghai, colombo" at bounding box center [822, 121] width 169 height 22
drag, startPoint x: 824, startPoint y: 118, endPoint x: 950, endPoint y: 122, distance: 125.8
click at [955, 124] on div "Port of Origin CACAL Origin Haulage Select Origin Haulage rail road barge truck…" at bounding box center [636, 119] width 955 height 57
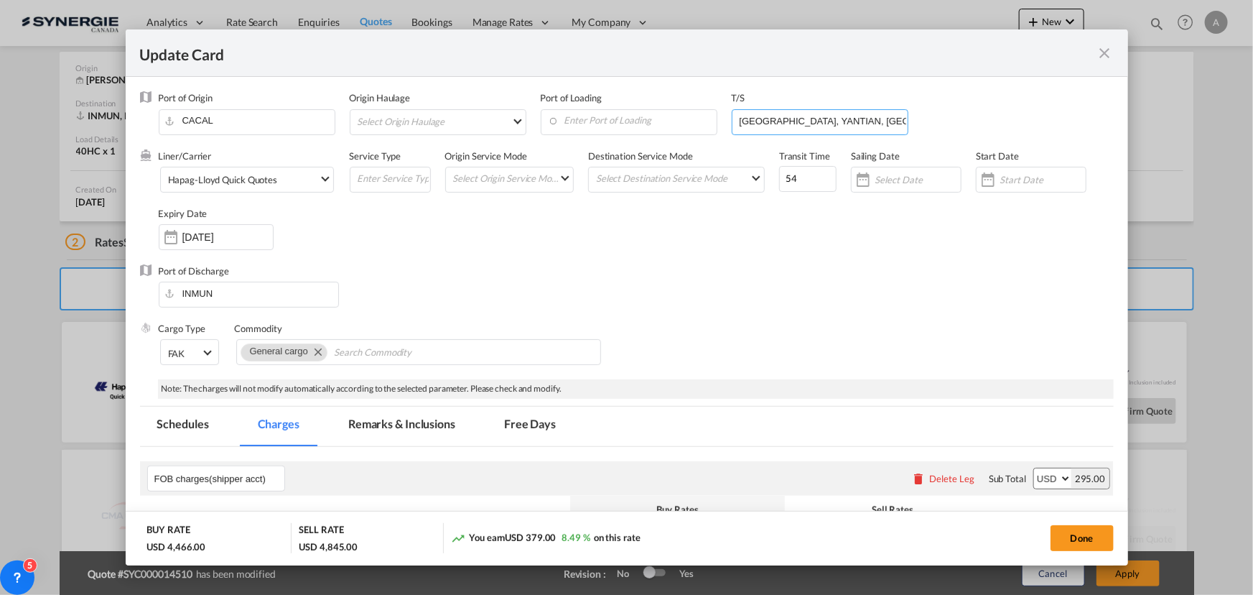
type input "VANCOUVER, YANTIAN, COLOMBO"
click at [984, 170] on div "Update Card Port ..." at bounding box center [988, 179] width 23 height 29
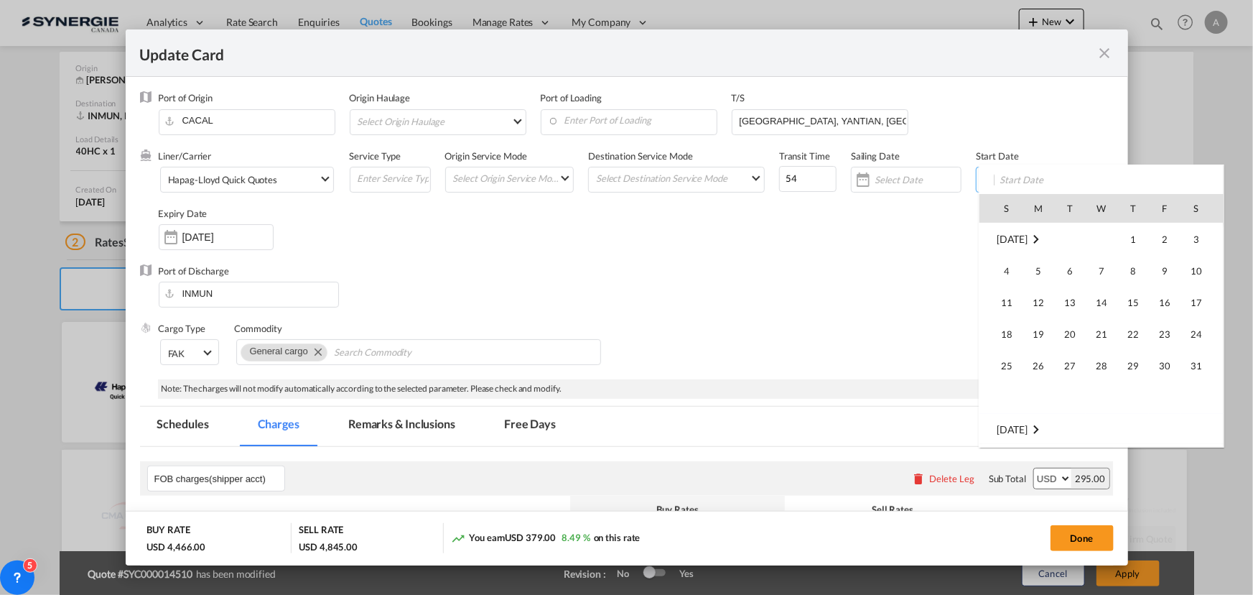
scroll to position [332675, 0]
click at [1098, 270] on span "3" at bounding box center [1102, 271] width 30 height 30
type input "03 Sep 2025"
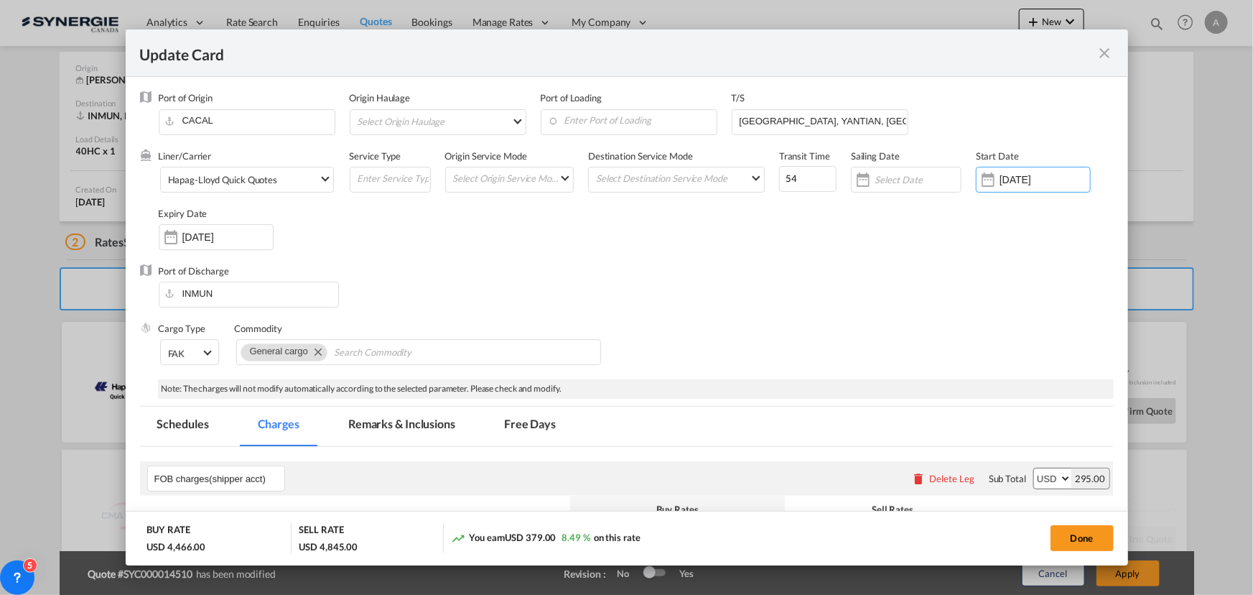
click at [666, 292] on div "Port of Discharge INMUN" at bounding box center [627, 292] width 974 height 57
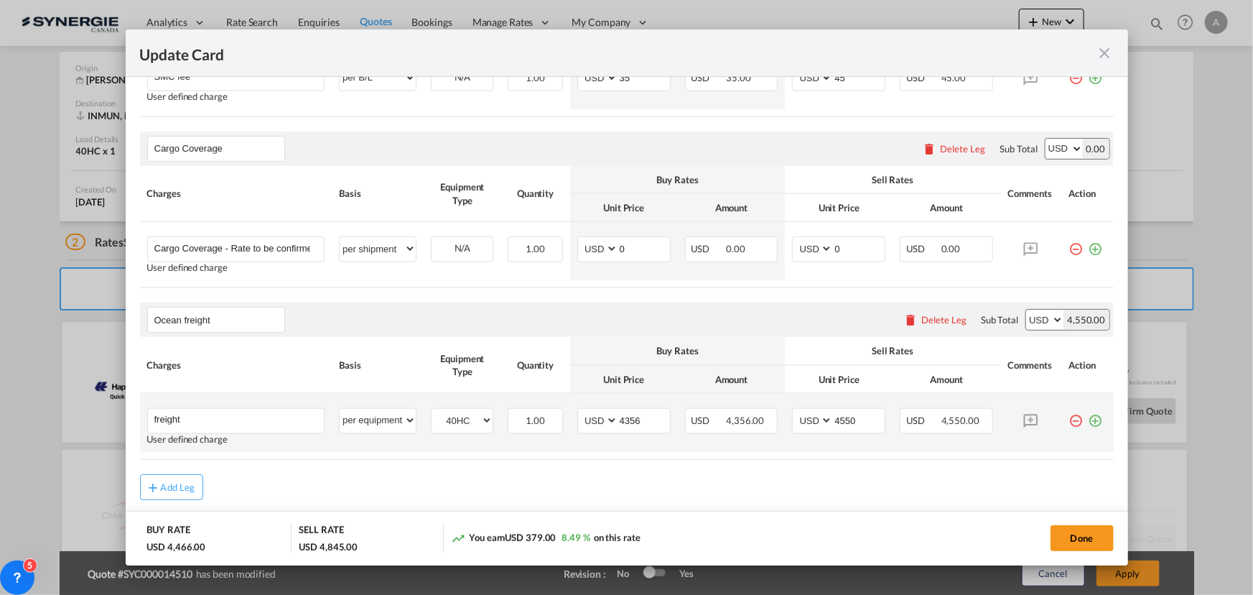
scroll to position [794, 0]
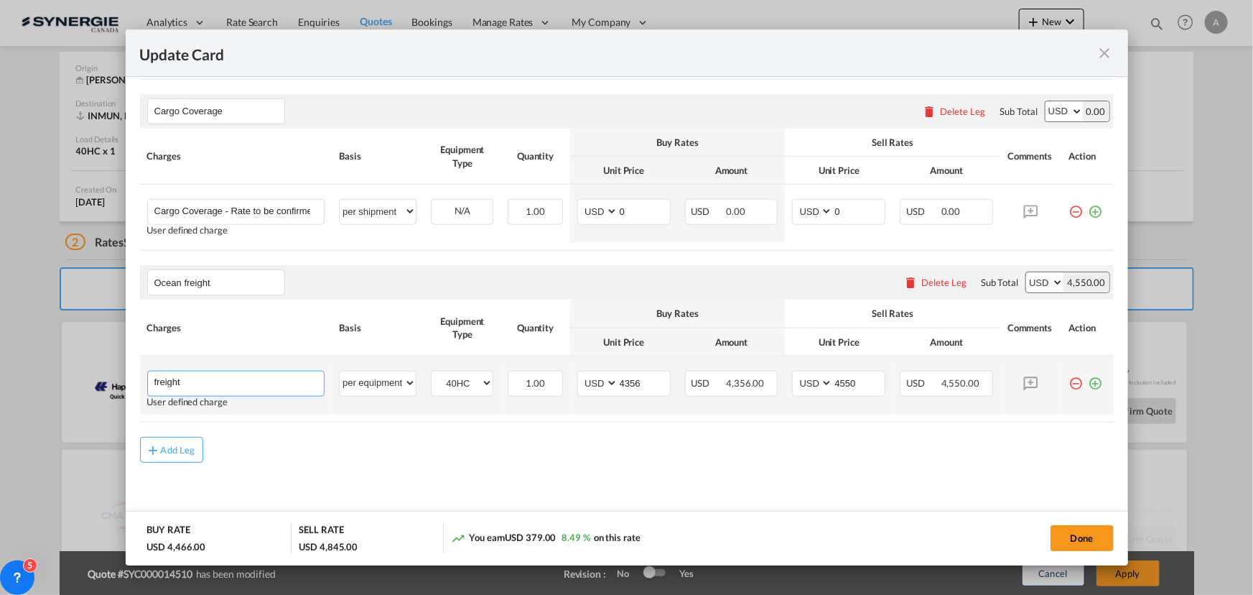
click at [187, 381] on input "freight" at bounding box center [239, 382] width 170 height 22
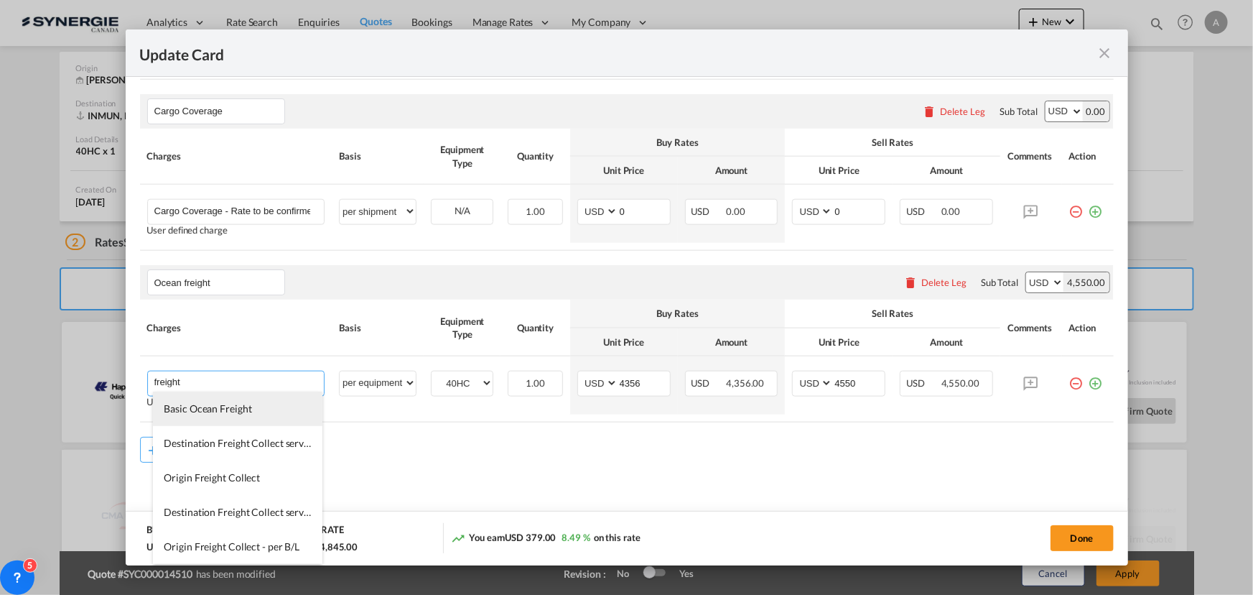
click at [202, 412] on span "Basic Ocean Freight" at bounding box center [208, 408] width 88 height 12
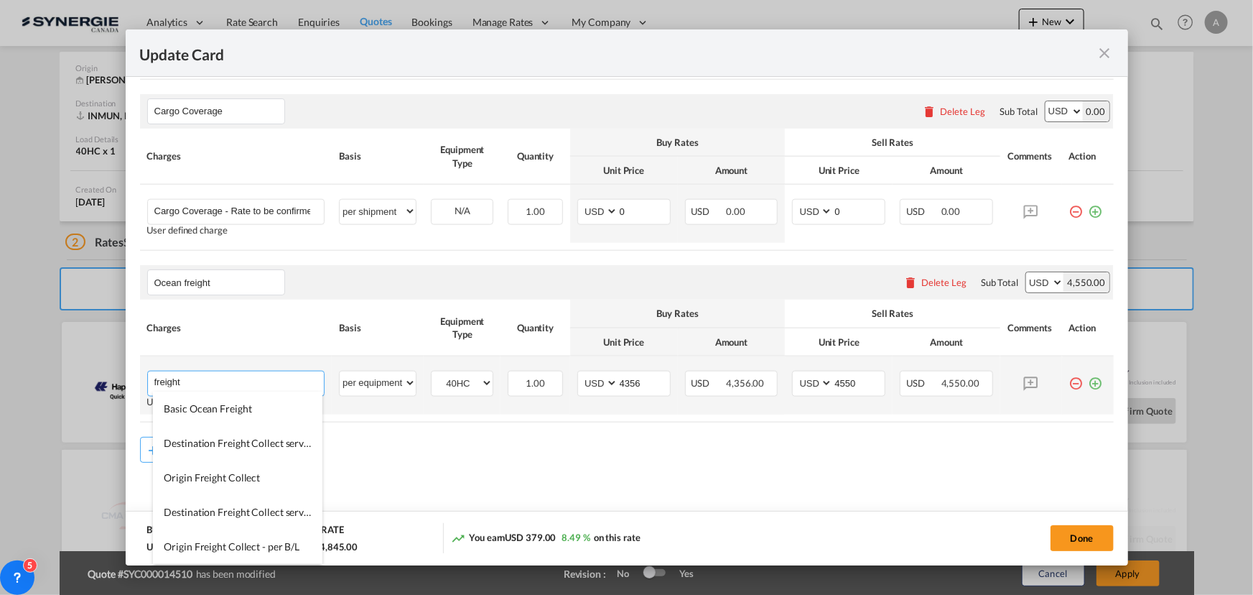
type input "Basic Ocean Freight"
type input "0"
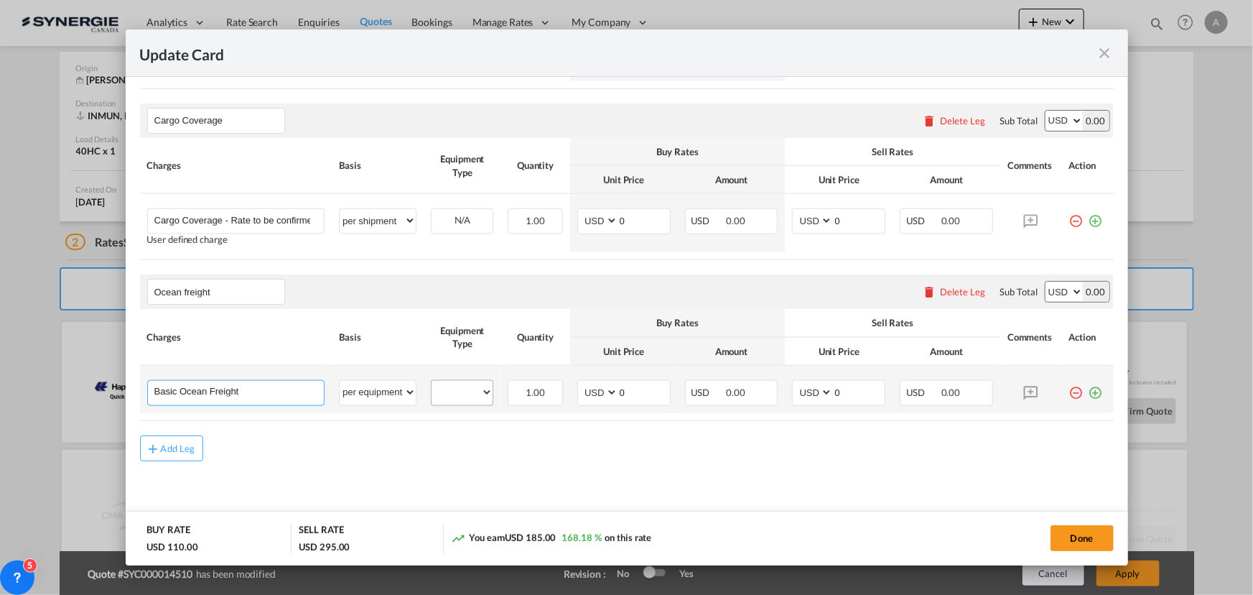
scroll to position [783, 0]
drag, startPoint x: 460, startPoint y: 390, endPoint x: 460, endPoint y: 400, distance: 10.1
click at [460, 391] on select "40HC" at bounding box center [462, 393] width 61 height 19
select select "40HC"
click at [432, 384] on select "40HC" at bounding box center [462, 393] width 61 height 19
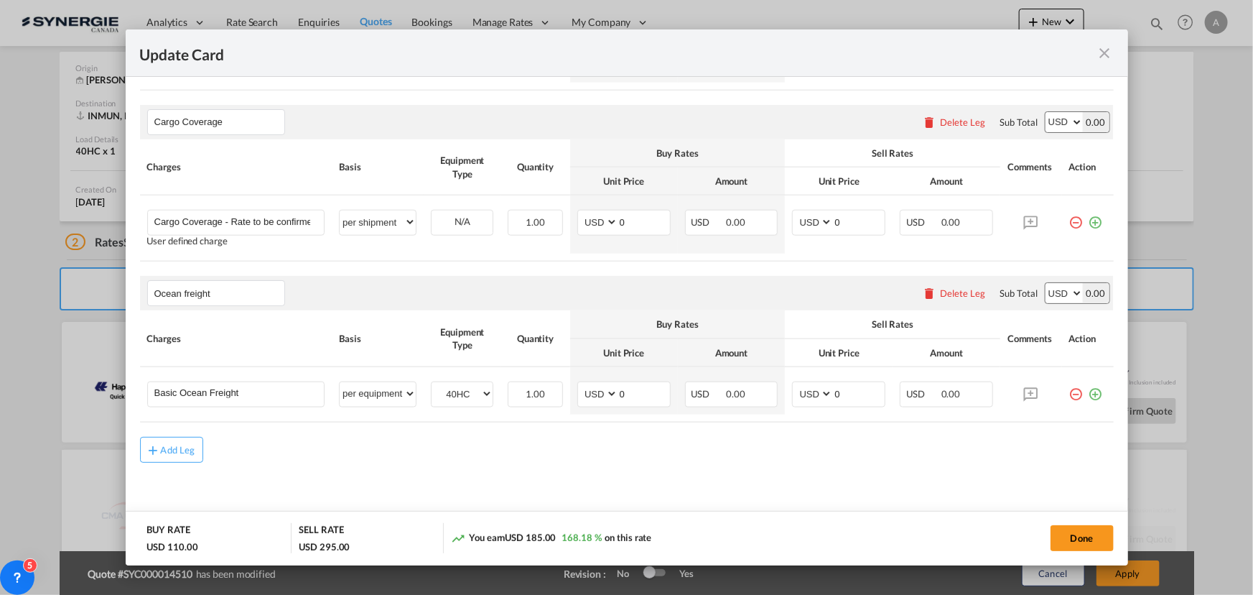
type input "[GEOGRAPHIC_DATA], [GEOGRAPHIC_DATA]"
type input "76"
drag, startPoint x: 618, startPoint y: 392, endPoint x: 597, endPoint y: 480, distance: 90.9
click at [541, 392] on tr "Basic Ocean Freight Please Enter User Defined Charges Cannot Be Published per e…" at bounding box center [627, 390] width 974 height 47
type input "3216"
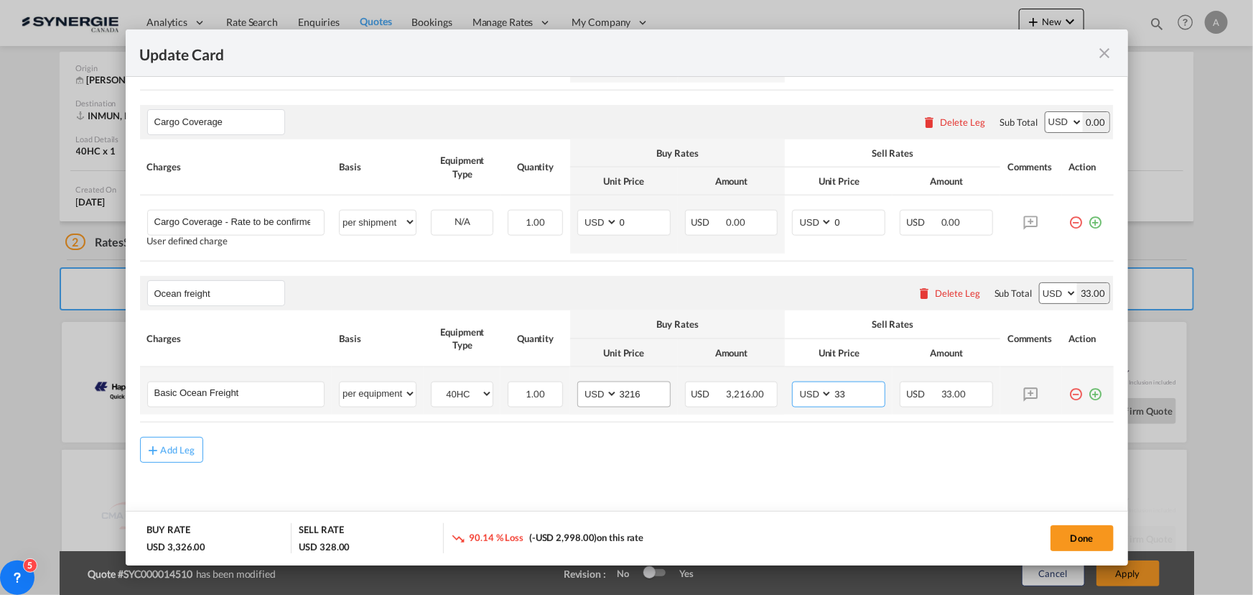
type input "3"
type input "3515"
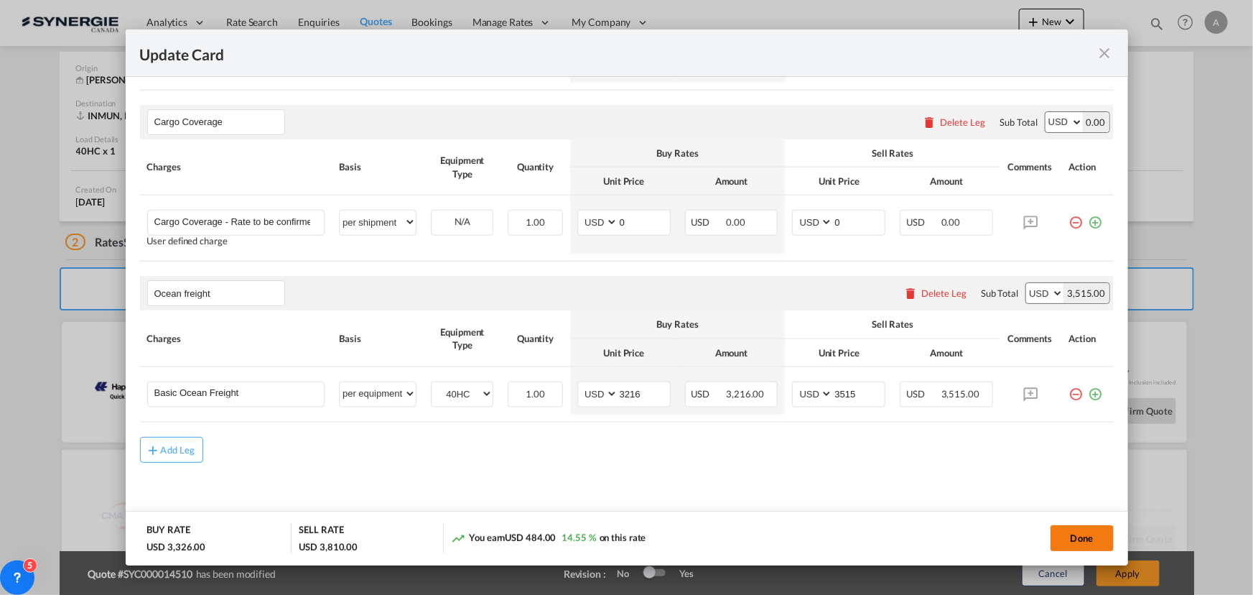
click at [1099, 539] on button "Done" at bounding box center [1082, 538] width 63 height 26
type input "02 Sep 2025"
type input "29 Sep 2025"
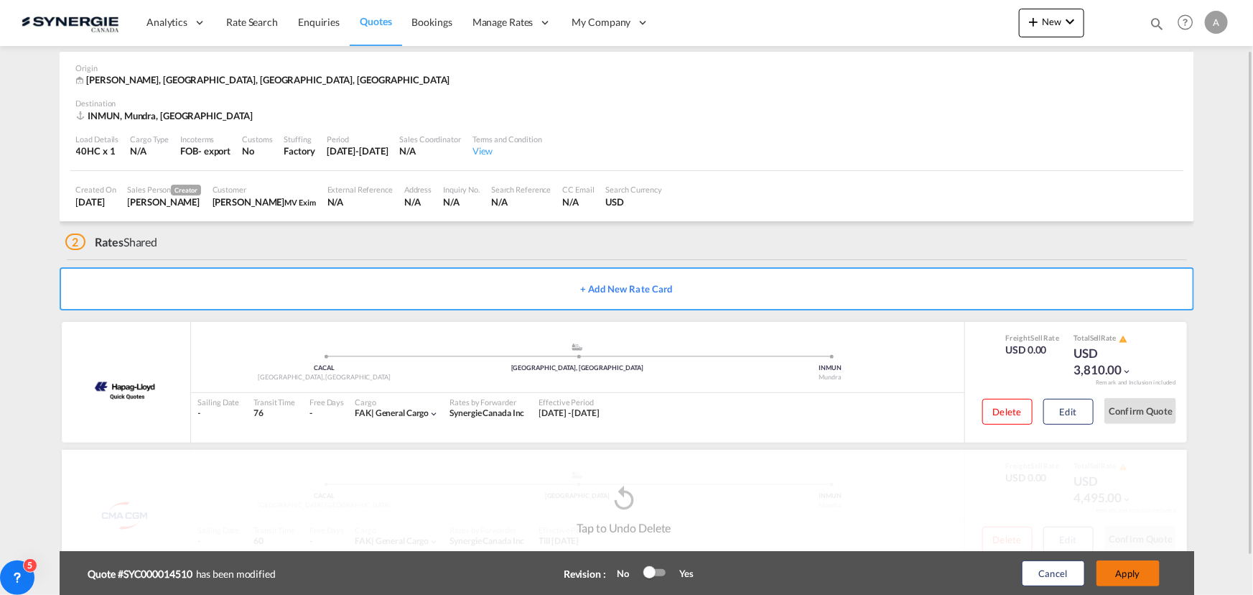
click at [1120, 571] on button "Apply" at bounding box center [1128, 573] width 63 height 26
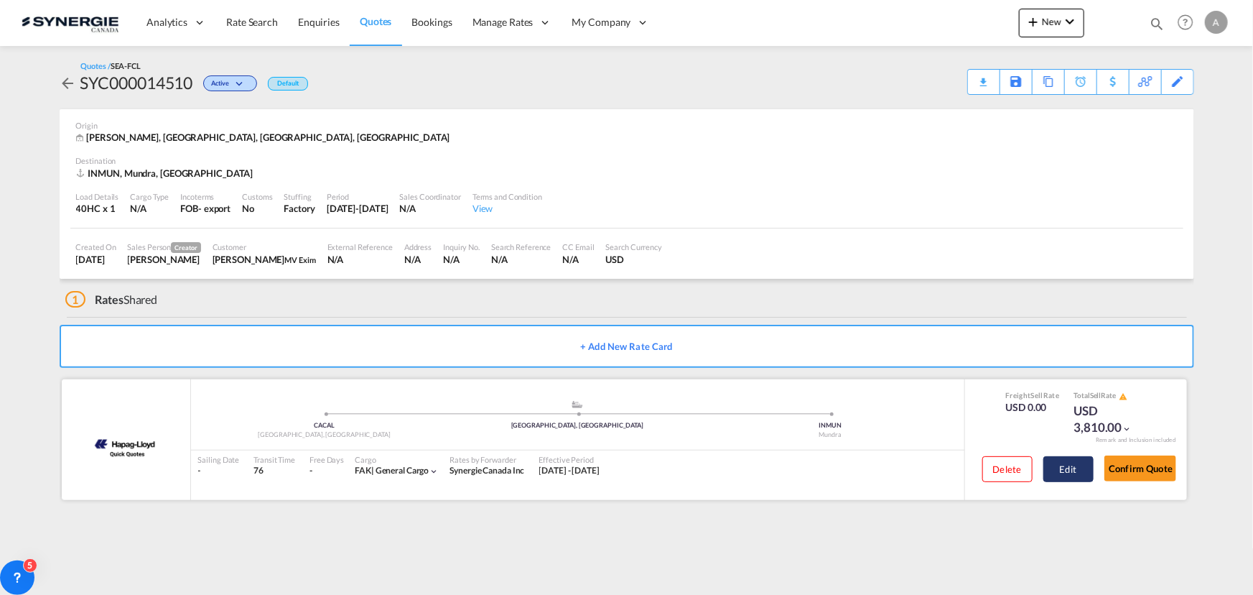
click at [1061, 465] on button "Edit" at bounding box center [1069, 469] width 50 height 26
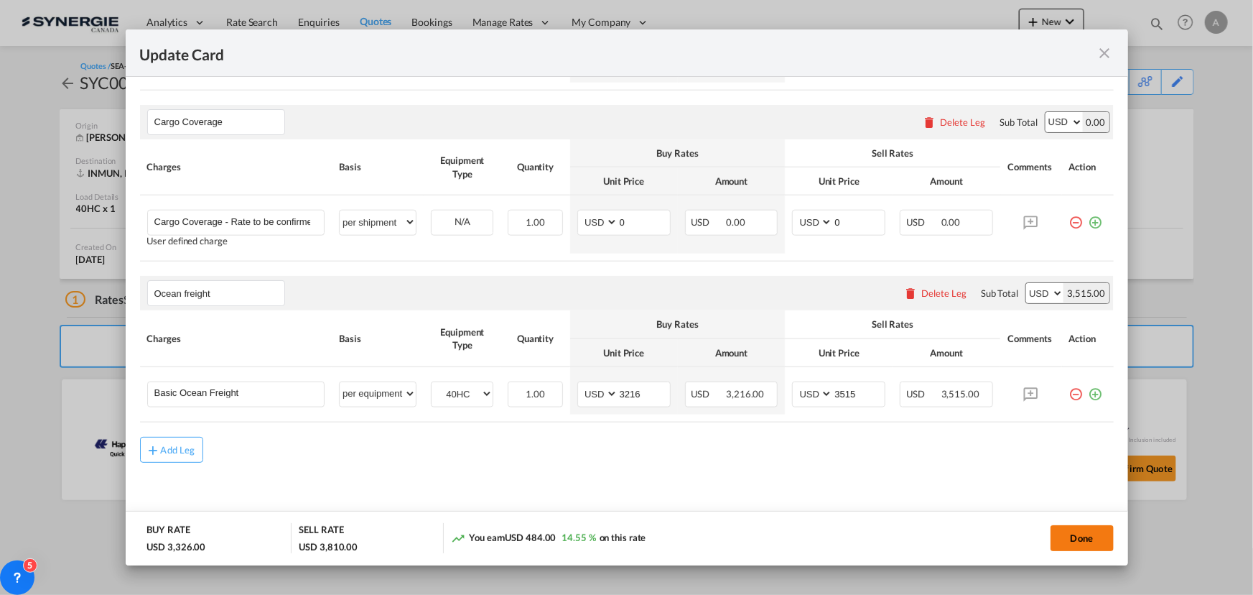
click at [1079, 540] on button "Done" at bounding box center [1082, 538] width 63 height 26
type input "02 Sep 2025"
type input "29 Sep 2025"
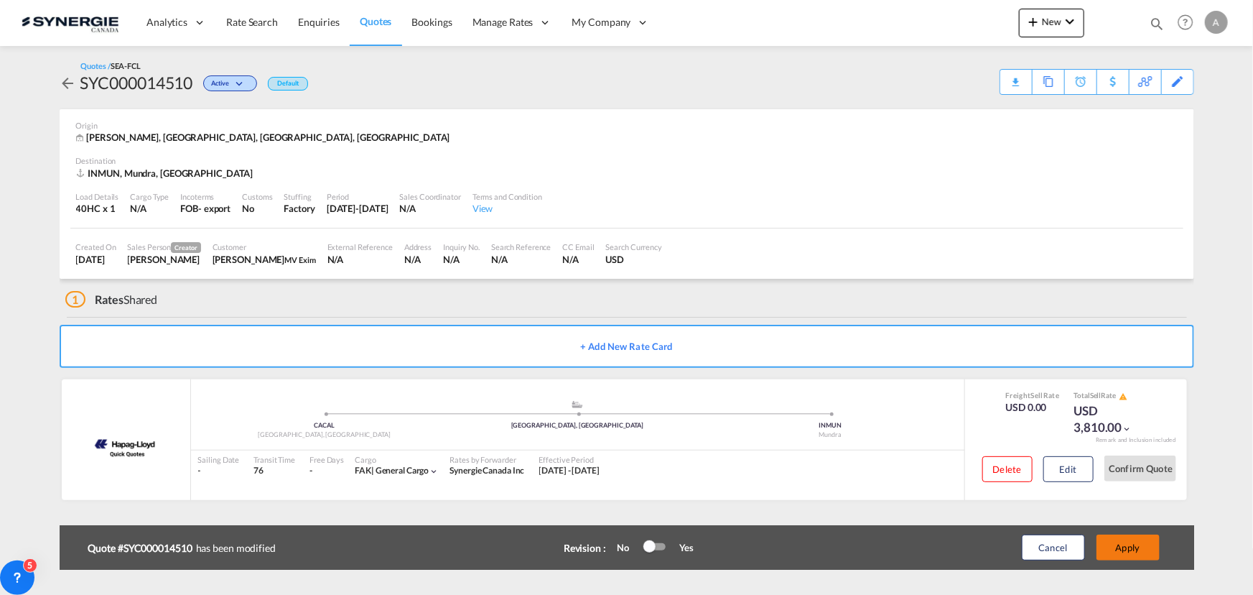
click at [1121, 546] on button "Apply" at bounding box center [1128, 547] width 63 height 26
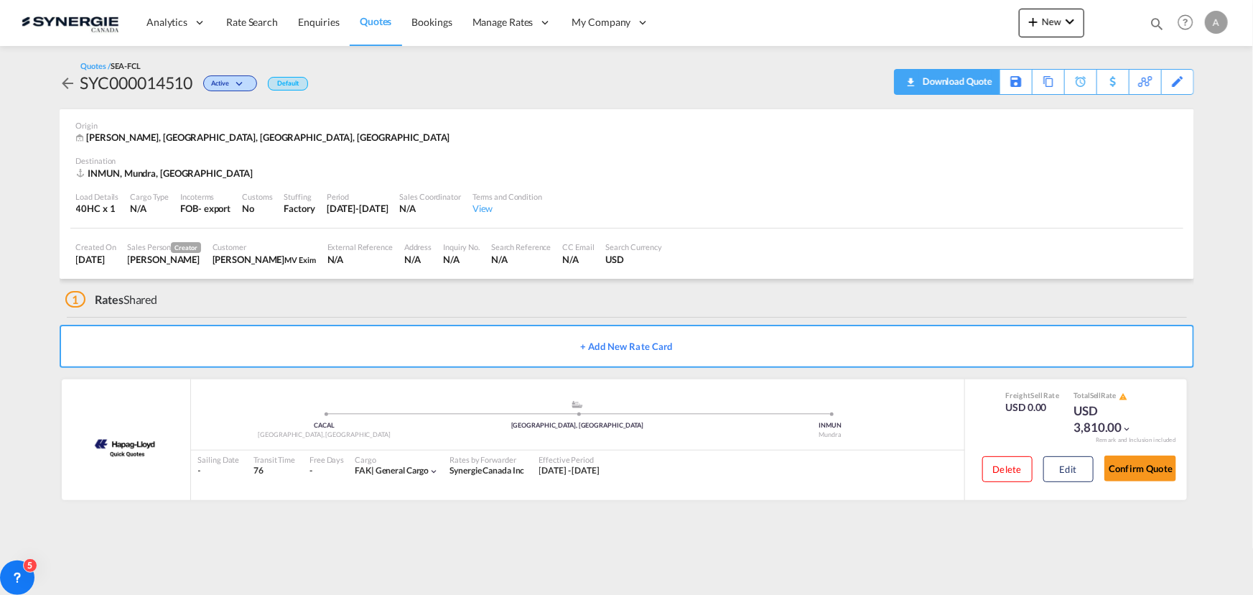
click at [991, 73] on div "Download Quote" at bounding box center [955, 81] width 73 height 23
click at [1052, 464] on button "Edit" at bounding box center [1069, 469] width 50 height 26
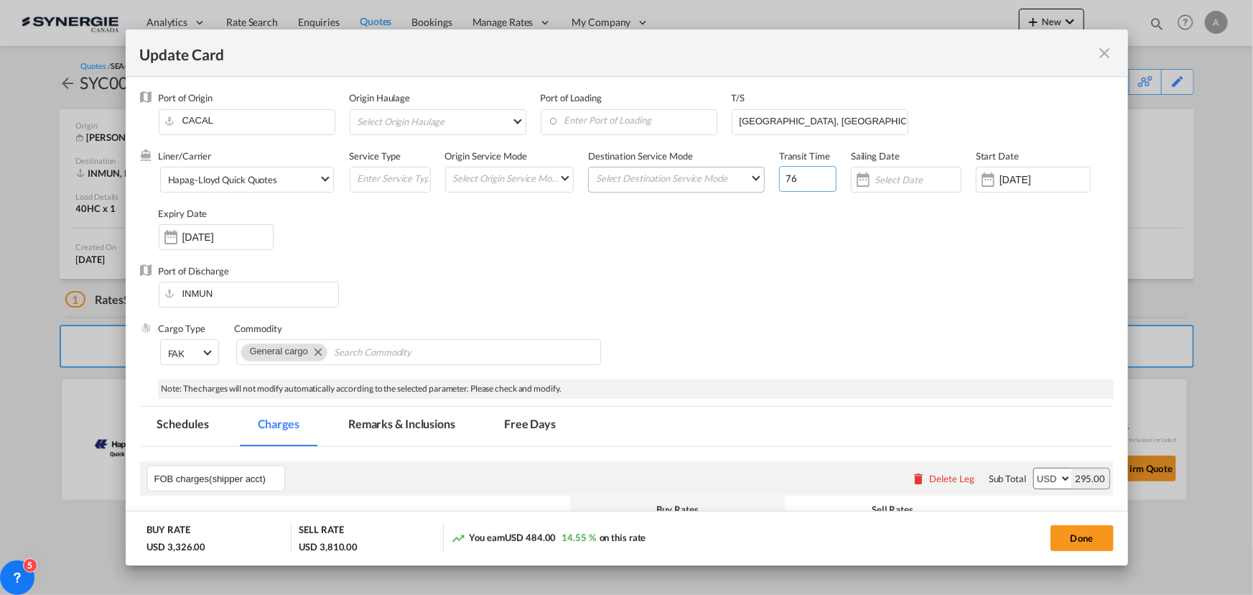
drag, startPoint x: 794, startPoint y: 182, endPoint x: 700, endPoint y: 183, distance: 94.1
click at [702, 183] on div "Liner/Carrier Hapag-Lloyd Quick Quotes 2HM LOGISTICS D.O.O AAXL GLOBAL SHIPPING…" at bounding box center [636, 206] width 955 height 115
type input "54"
click at [815, 121] on input "[GEOGRAPHIC_DATA], [GEOGRAPHIC_DATA]" at bounding box center [822, 121] width 169 height 22
drag, startPoint x: 819, startPoint y: 121, endPoint x: 370, endPoint y: 109, distance: 449.0
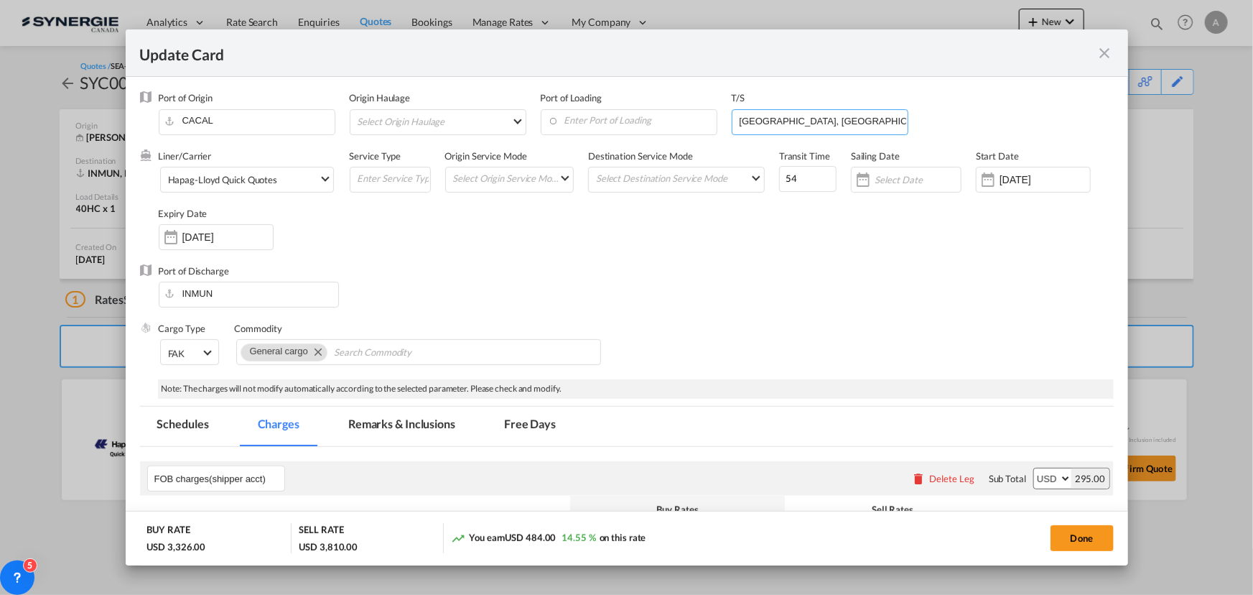
click at [498, 108] on div "Port of Origin CACAL Origin Haulage Select Origin Haulage rail road barge truck…" at bounding box center [636, 119] width 955 height 57
type input "Y"
type input "VANCOUVER, YANTIAN, COLOMBO"
click at [435, 439] on md-tab-item "Remarks & Inclusions" at bounding box center [401, 425] width 141 height 39
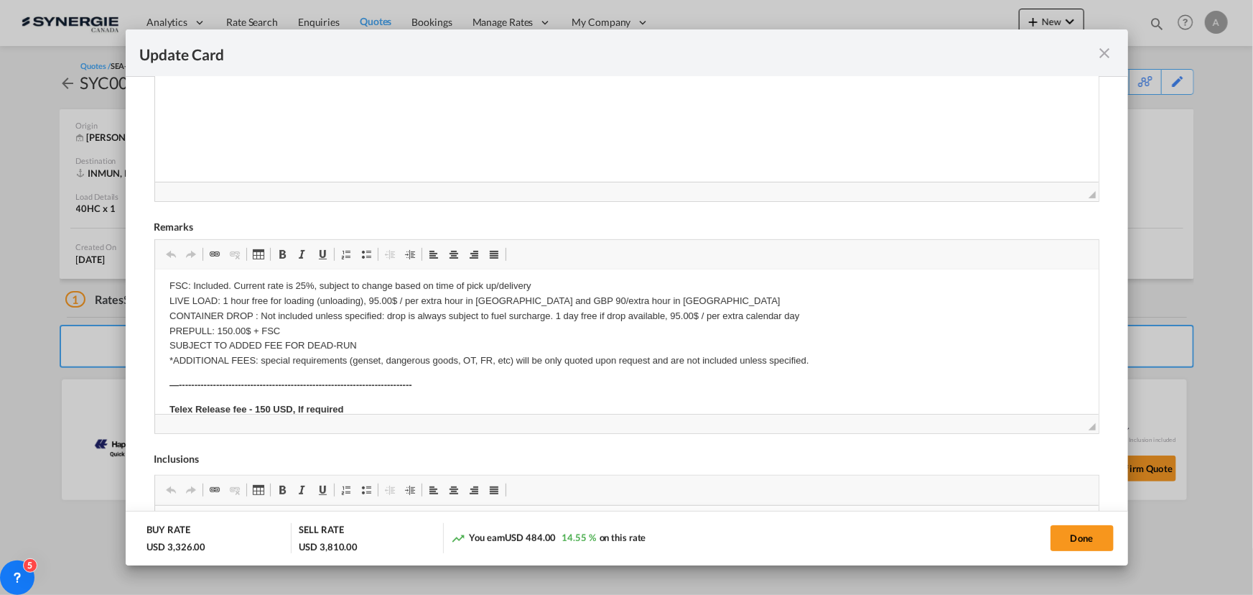
scroll to position [261, 0]
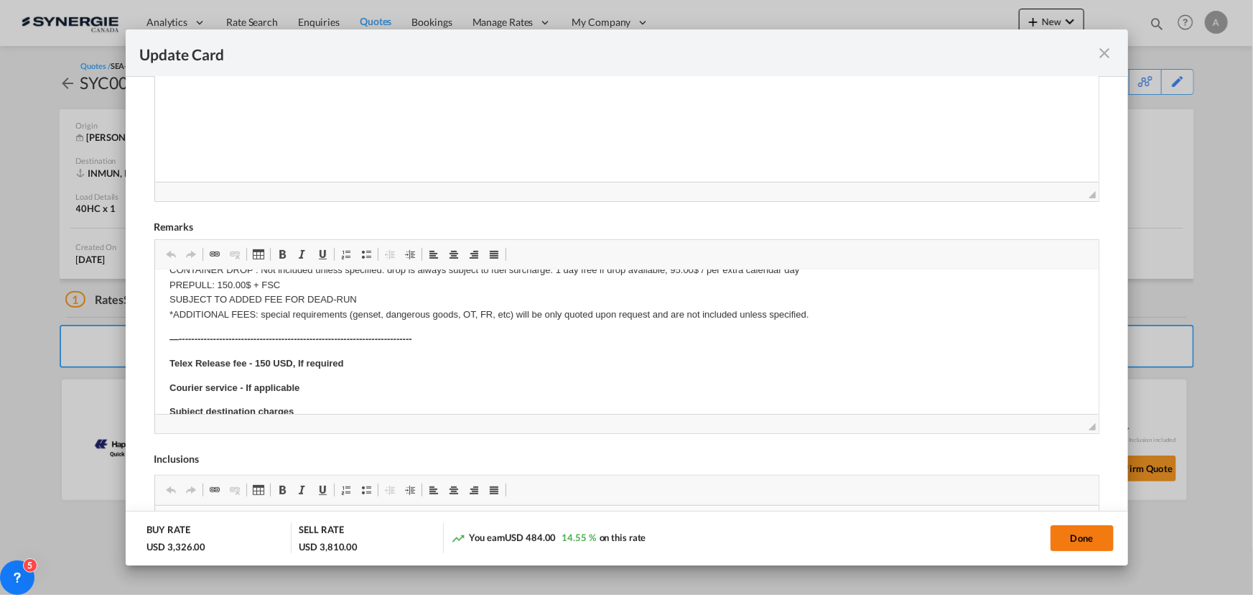
click at [1071, 538] on button "Done" at bounding box center [1082, 538] width 63 height 26
type input "02 Sep 2025"
type input "29 Sep 2025"
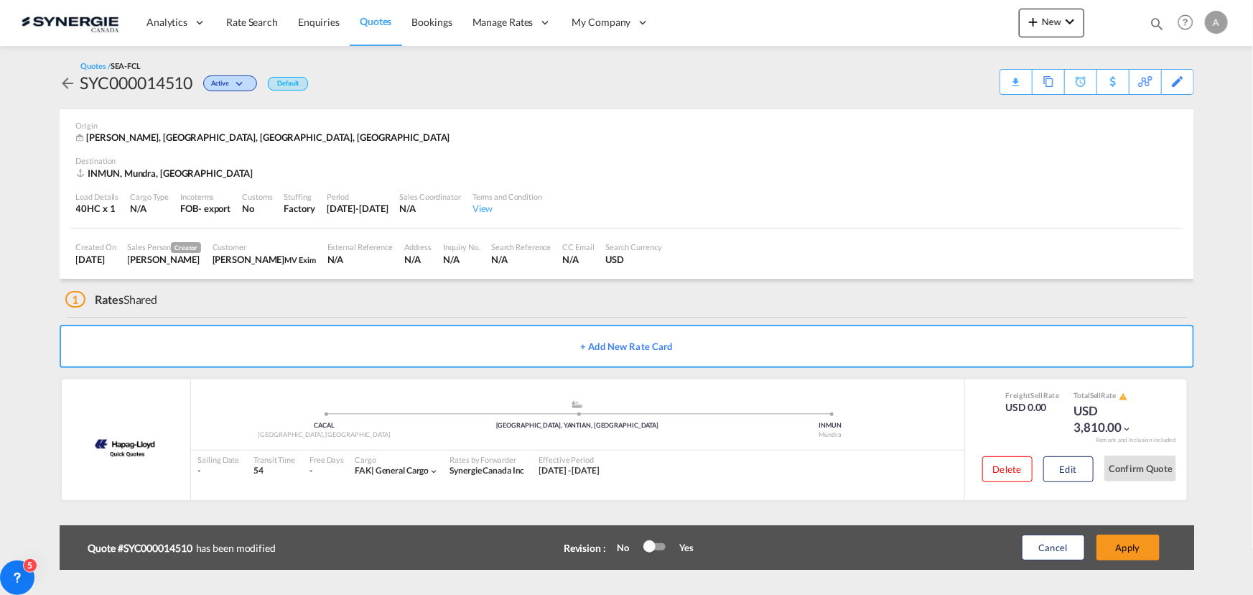
scroll to position [215, 0]
click at [1129, 550] on button "Apply" at bounding box center [1128, 547] width 63 height 26
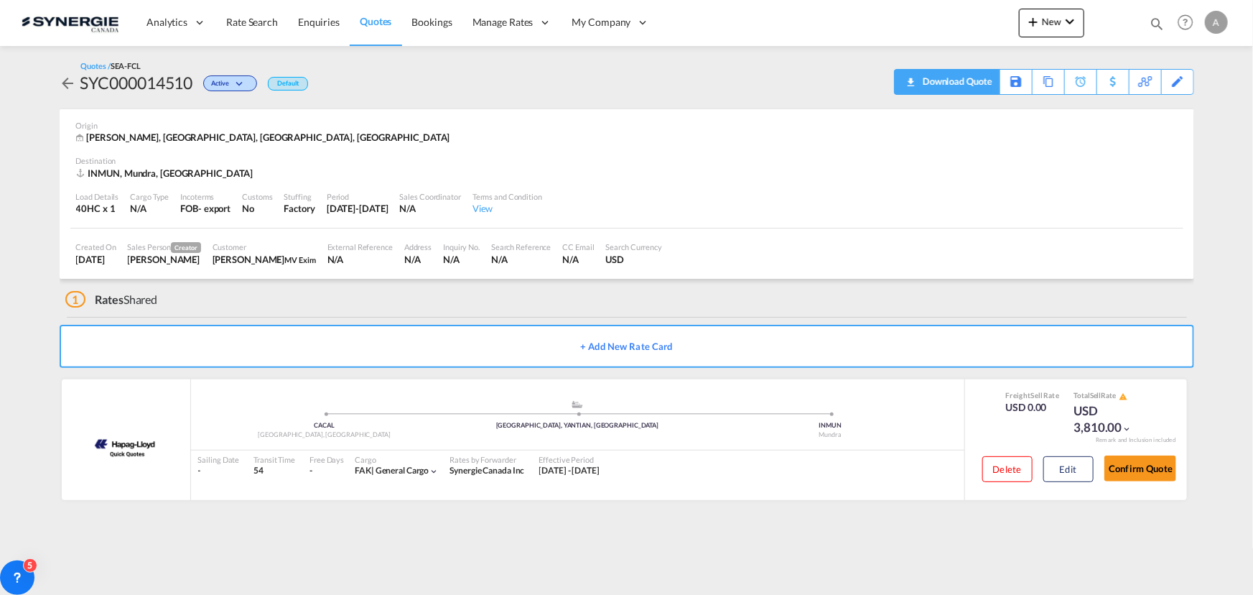
click at [977, 80] on div "Download Quote" at bounding box center [955, 81] width 73 height 23
click at [1054, 469] on button "Edit" at bounding box center [1069, 469] width 50 height 26
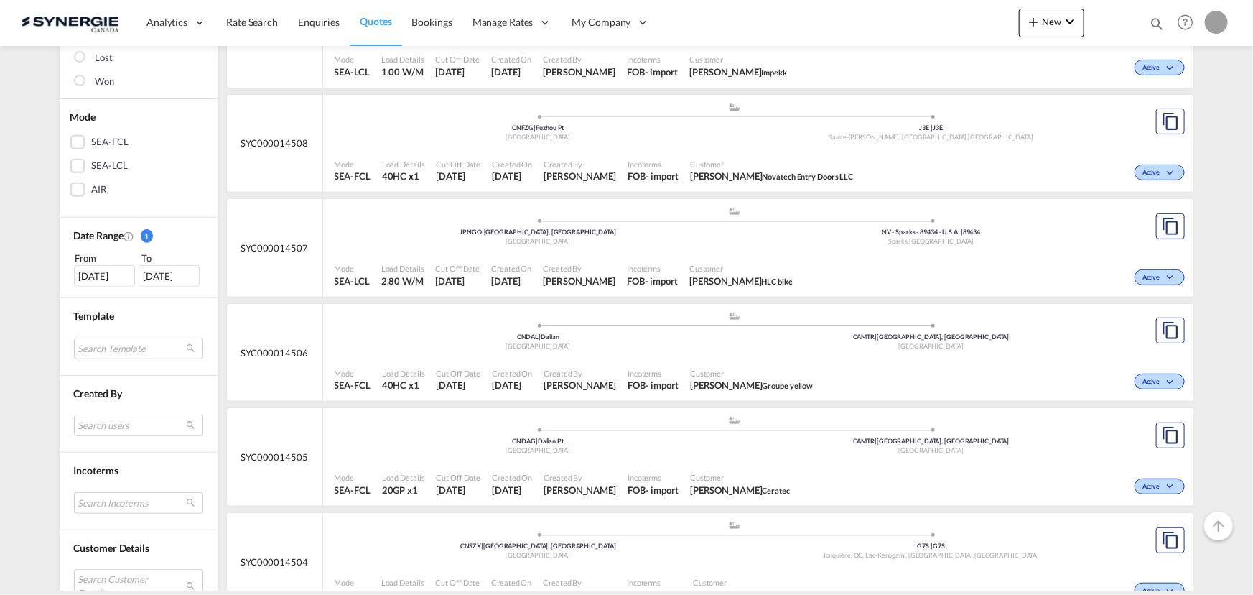
scroll to position [391, 0]
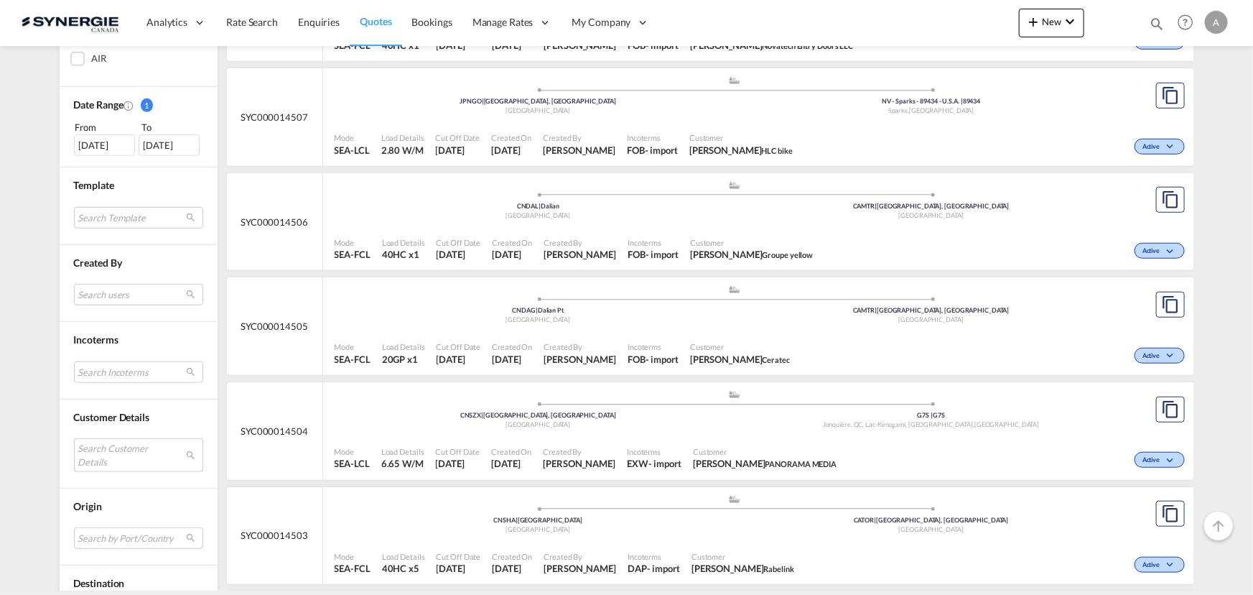
click at [96, 450] on md-select "Search Customer Details user name user ivan Santana ivan.santana@haf-logistica.…" at bounding box center [138, 454] width 129 height 33
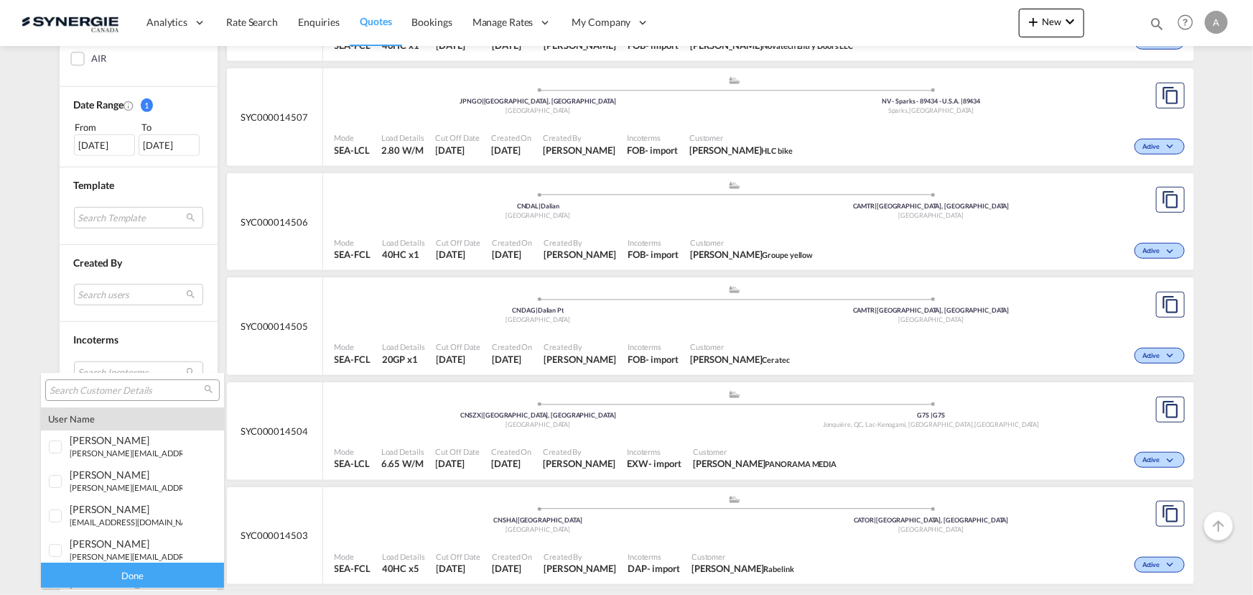
click at [108, 388] on input "search" at bounding box center [127, 390] width 154 height 13
paste input "https://app.frontapp.com/open/cnv_qbr2nm7?key=21KlYCZaiCP9zXQQr0ov5QrnEkcTrlpd"
type input "https://app.frontapp.com/open/cnv_qbr2nm7?key=21KlYCZaiCP9zXQQr0ov5QrnEkcTrlpd"
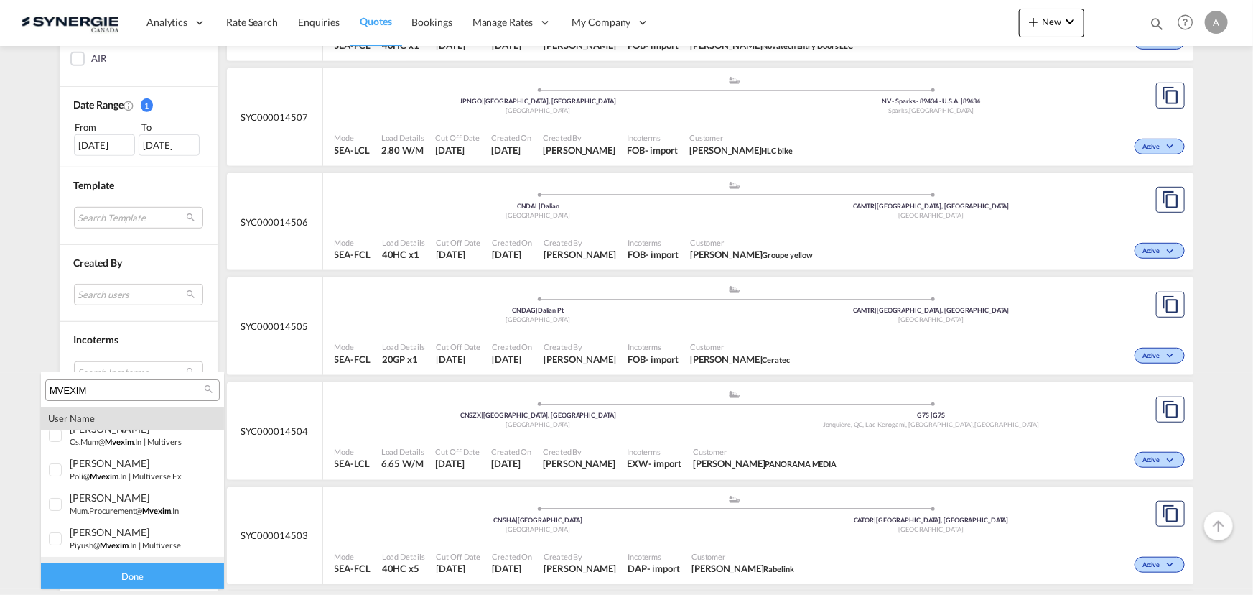
scroll to position [0, 0]
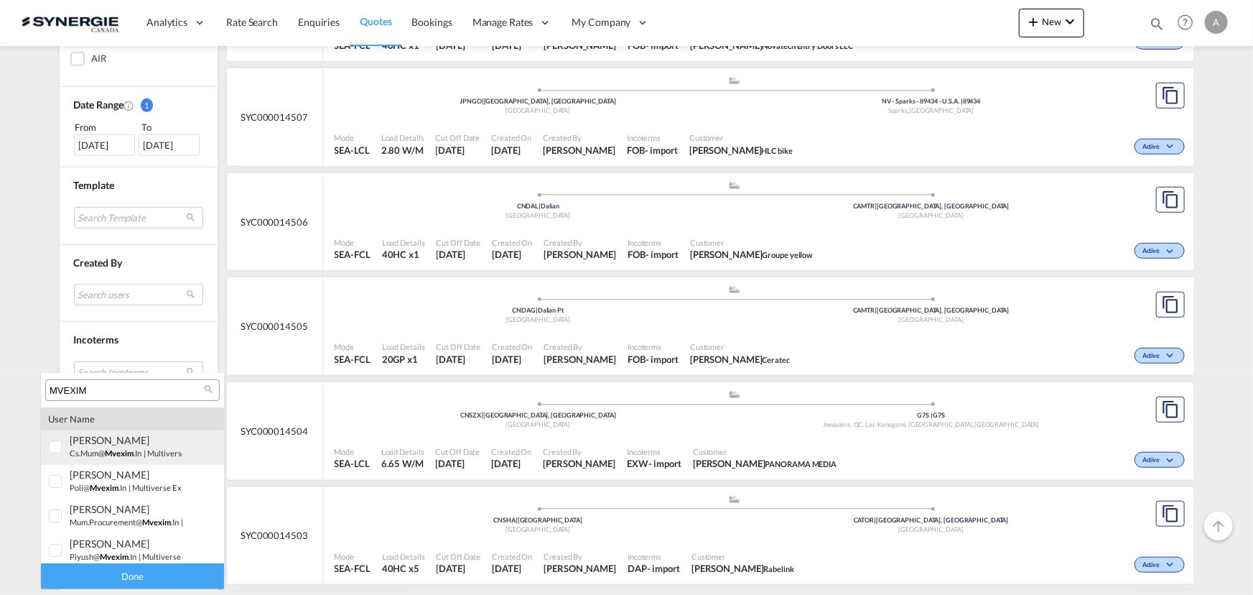
type input "MVEXIM"
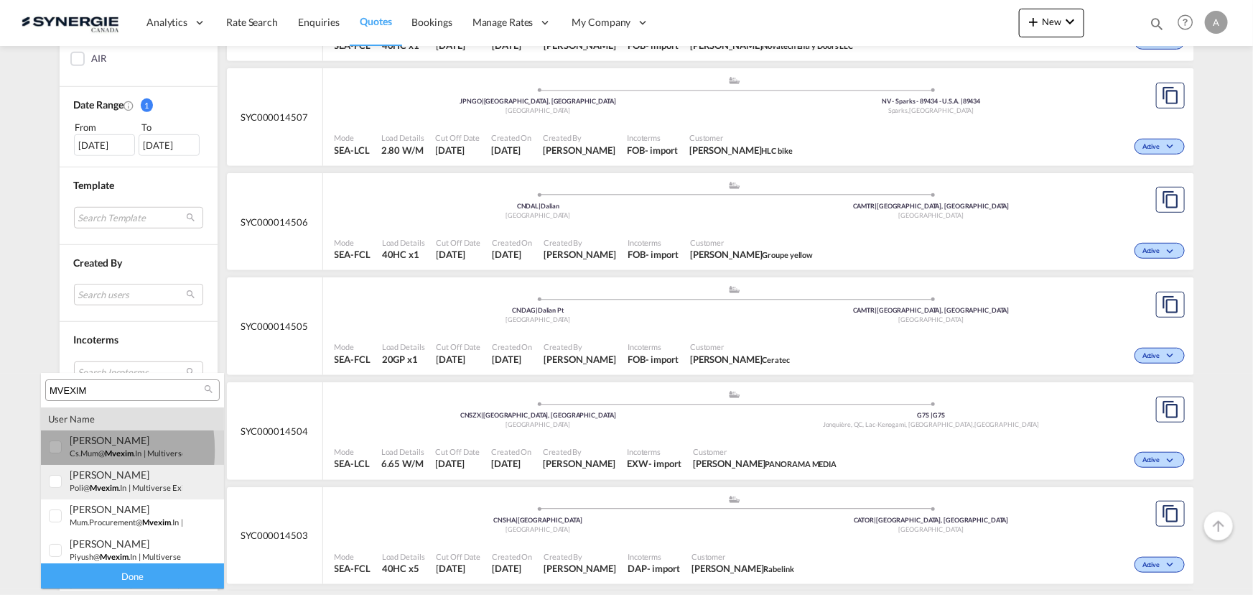
drag, startPoint x: 55, startPoint y: 450, endPoint x: 52, endPoint y: 469, distance: 18.9
click at [56, 450] on div at bounding box center [56, 447] width 14 height 14
drag, startPoint x: 52, startPoint y: 482, endPoint x: 54, endPoint y: 495, distance: 13.1
click at [52, 483] on div at bounding box center [56, 482] width 14 height 14
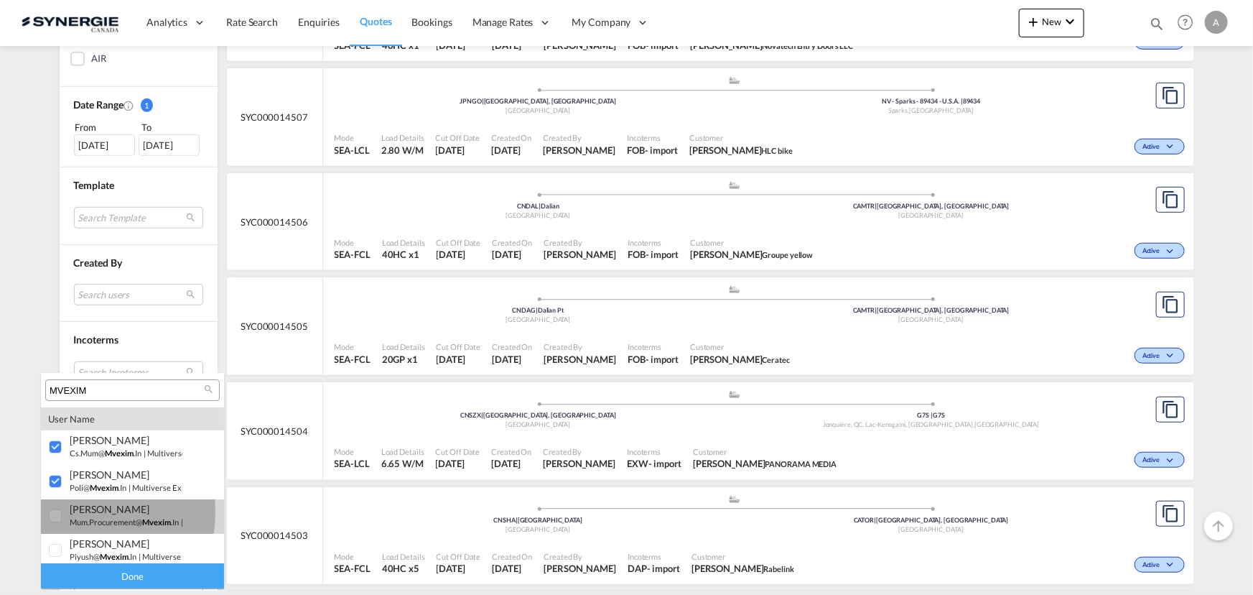
click at [56, 512] on div at bounding box center [56, 516] width 14 height 14
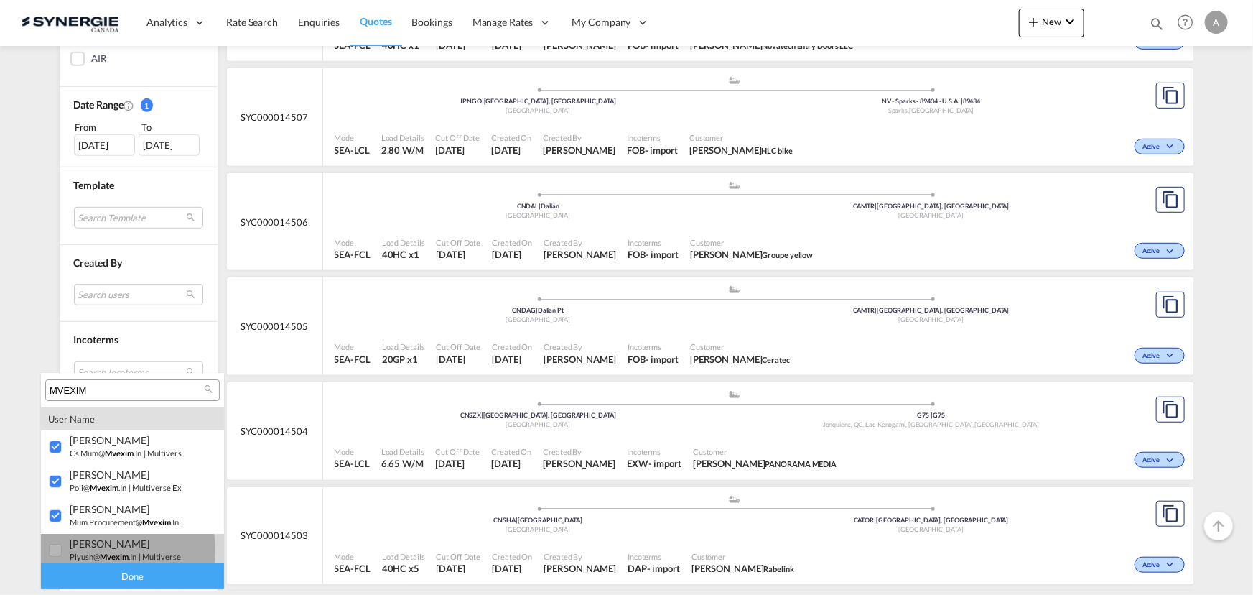
click at [55, 550] on div at bounding box center [56, 551] width 14 height 14
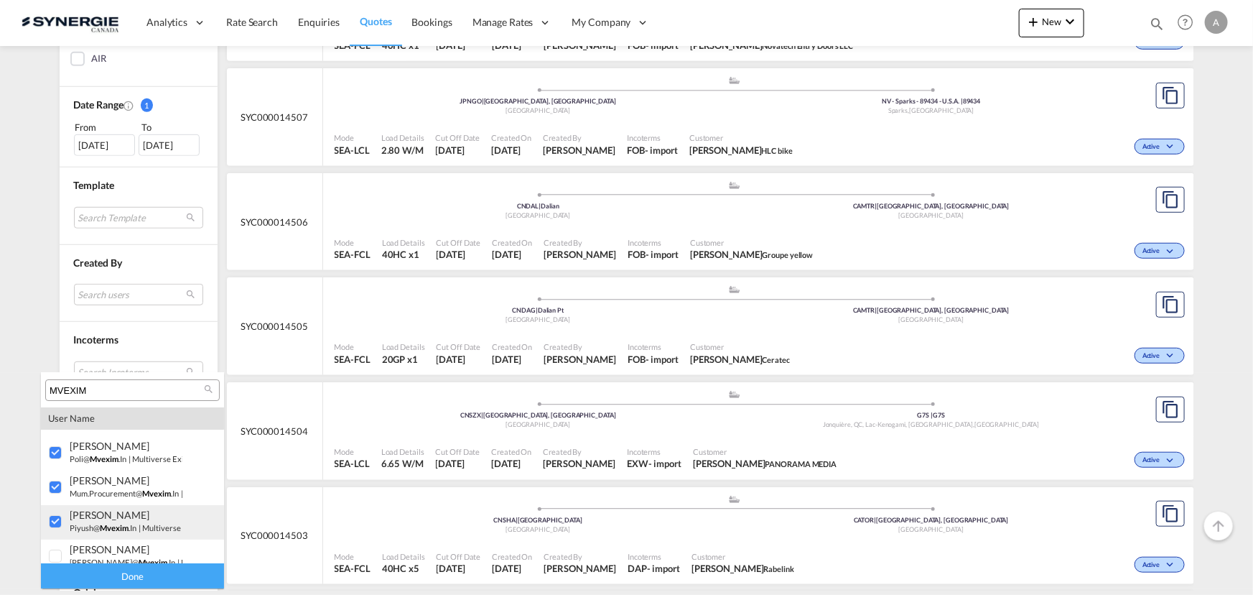
scroll to position [39, 0]
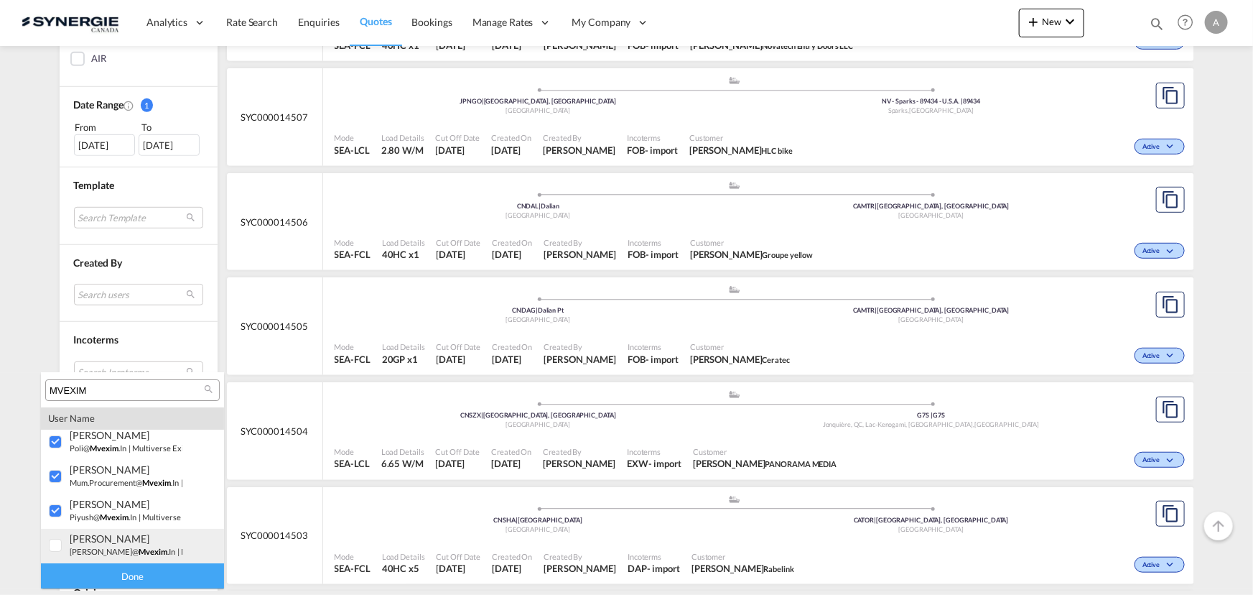
click at [52, 549] on div at bounding box center [56, 546] width 14 height 14
drag, startPoint x: 73, startPoint y: 567, endPoint x: 129, endPoint y: 544, distance: 61.5
click at [73, 567] on div "Done" at bounding box center [132, 575] width 183 height 25
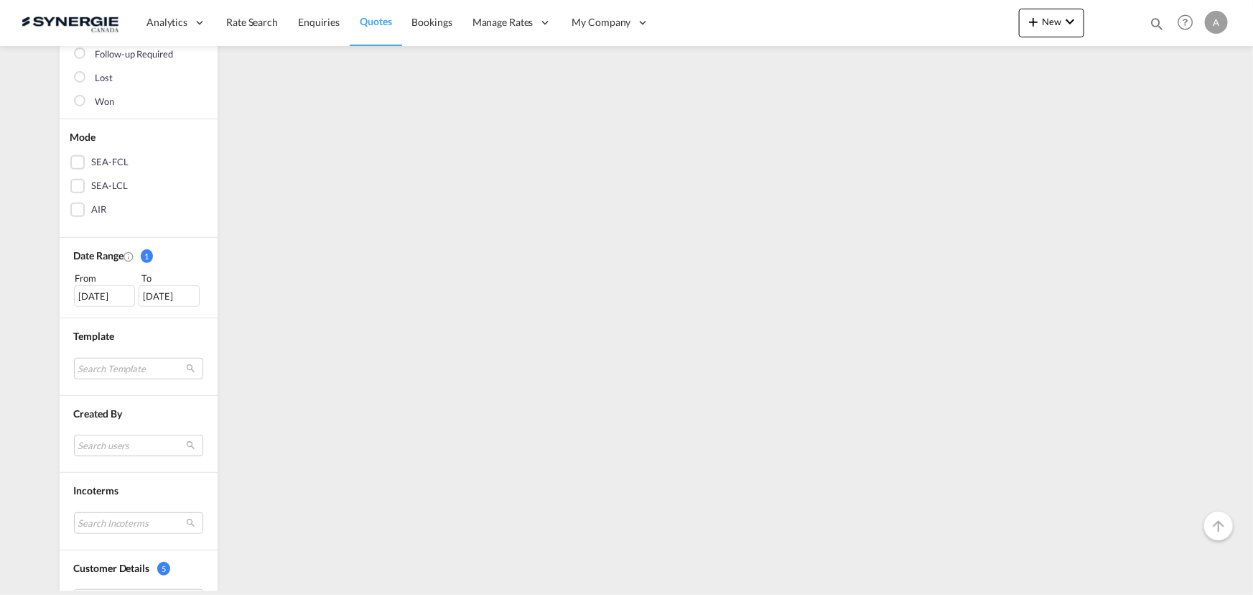
scroll to position [0, 0]
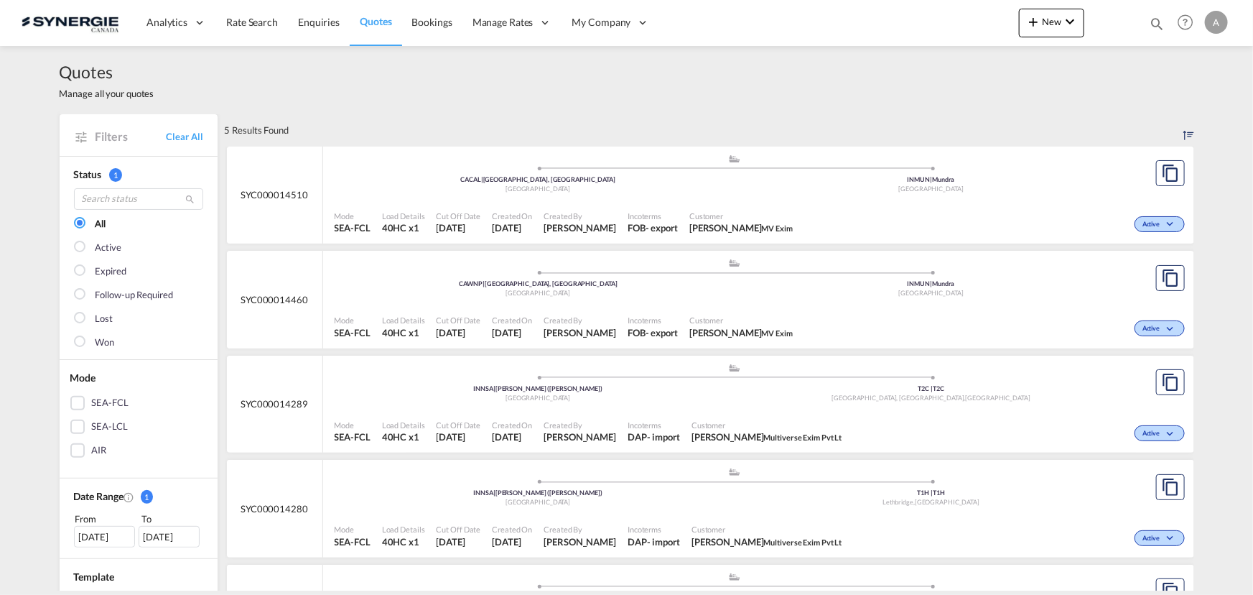
click at [689, 317] on span "Customer" at bounding box center [740, 320] width 103 height 11
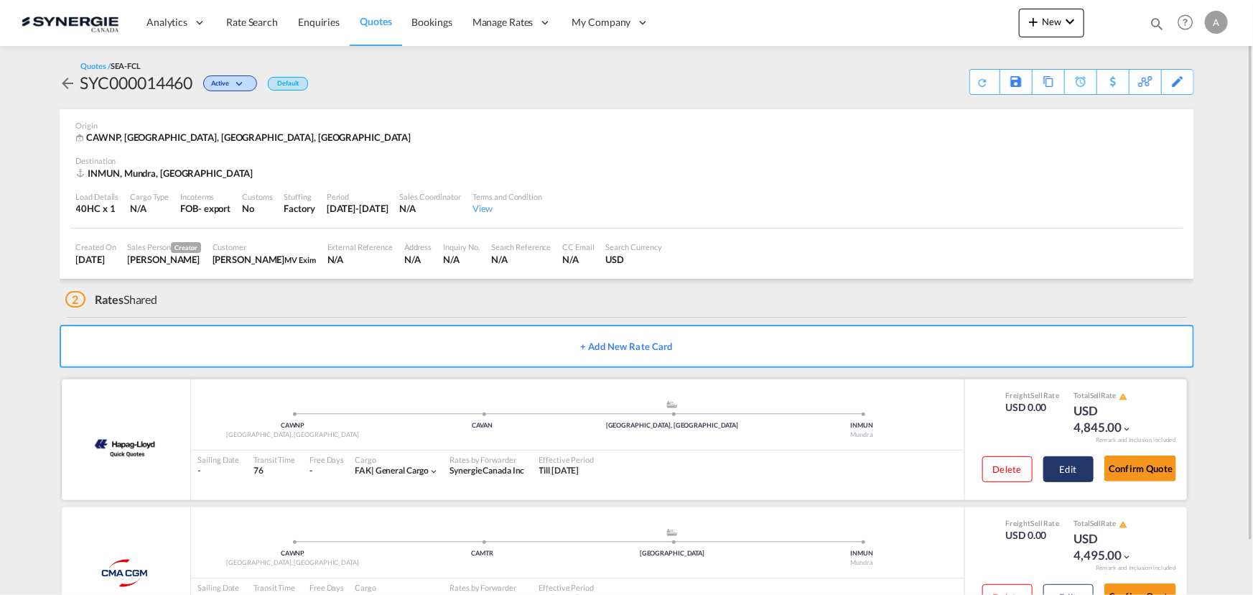
click at [1046, 475] on button "Edit" at bounding box center [1069, 469] width 50 height 26
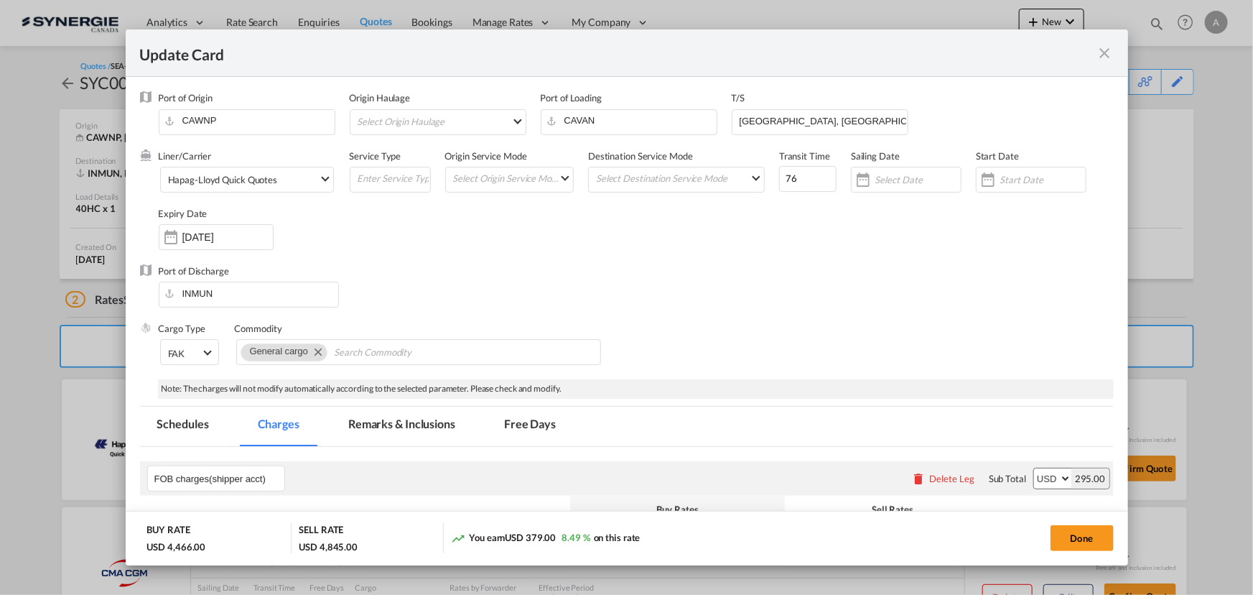
select select "per B/L"
select select "per shipment"
select select "per B/L"
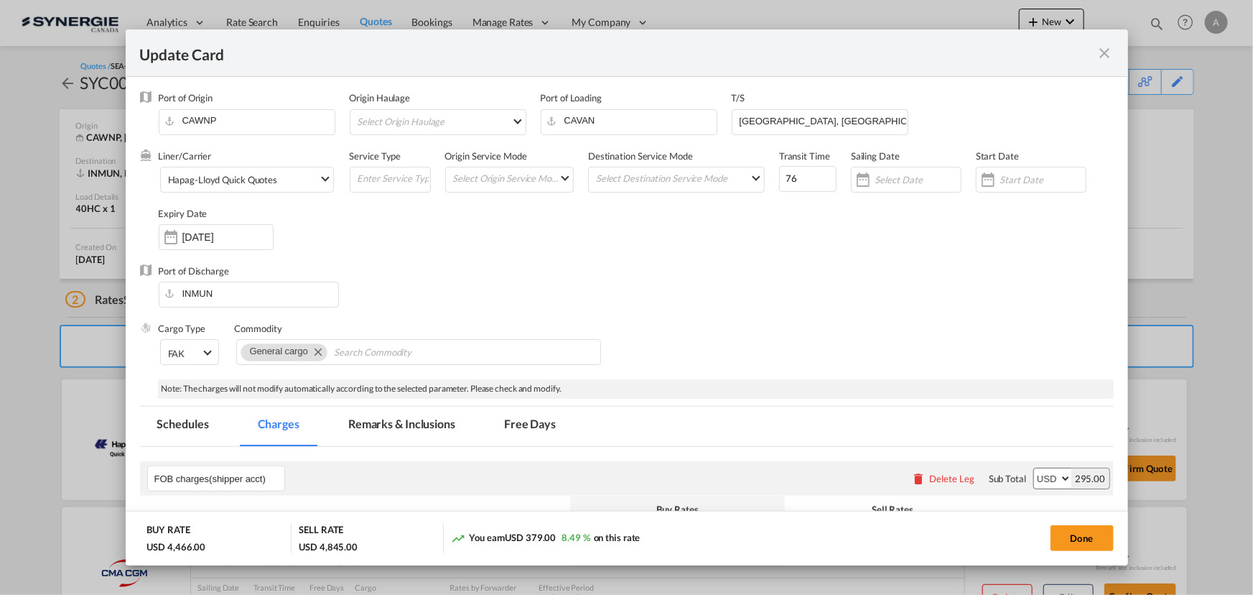
select select "per B/L"
select select "per shipment"
select select "per equipment"
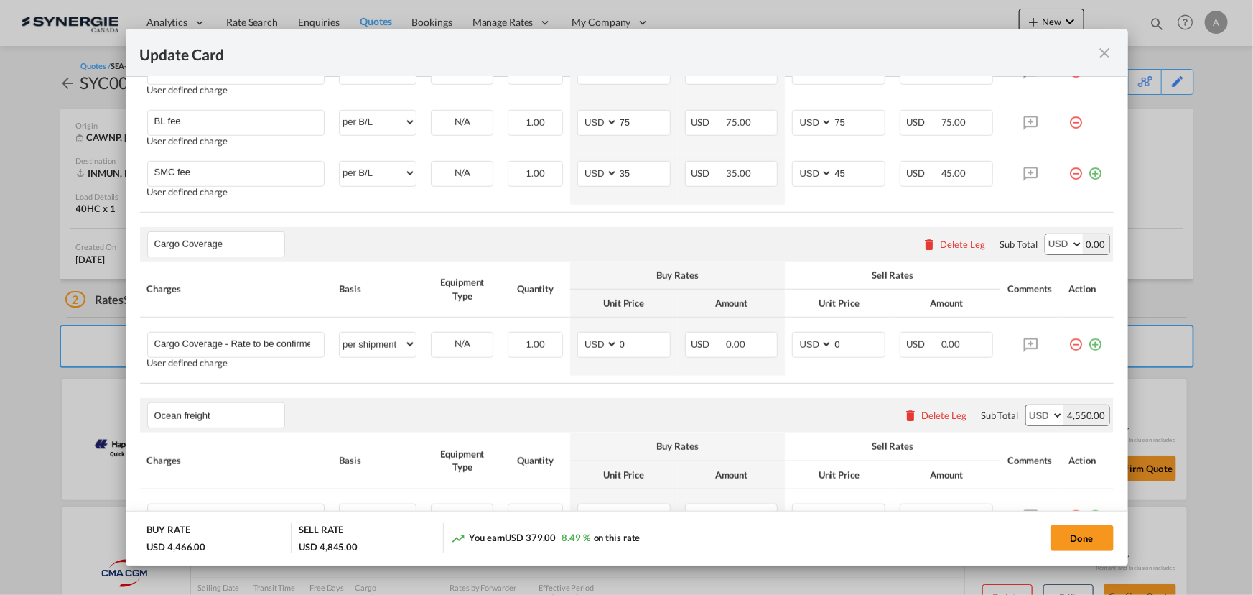
scroll to position [783, 0]
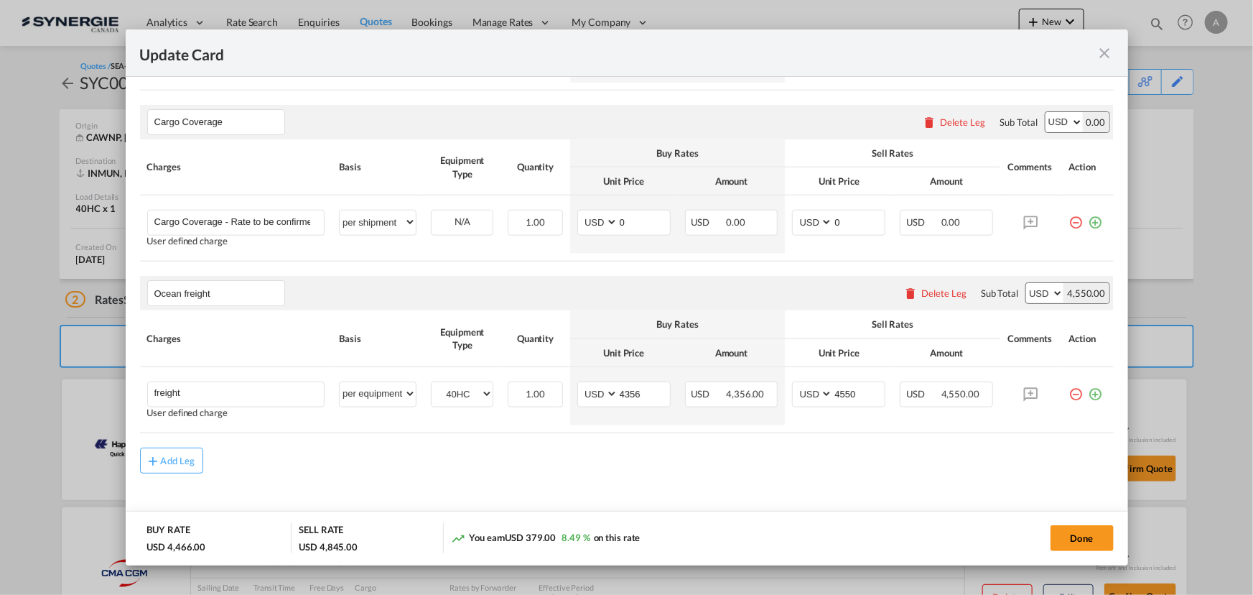
drag, startPoint x: 1107, startPoint y: 52, endPoint x: 1079, endPoint y: 24, distance: 39.1
click at [1106, 52] on md-icon "icon-close fg-AAA8AD m-0 pointer" at bounding box center [1105, 53] width 17 height 17
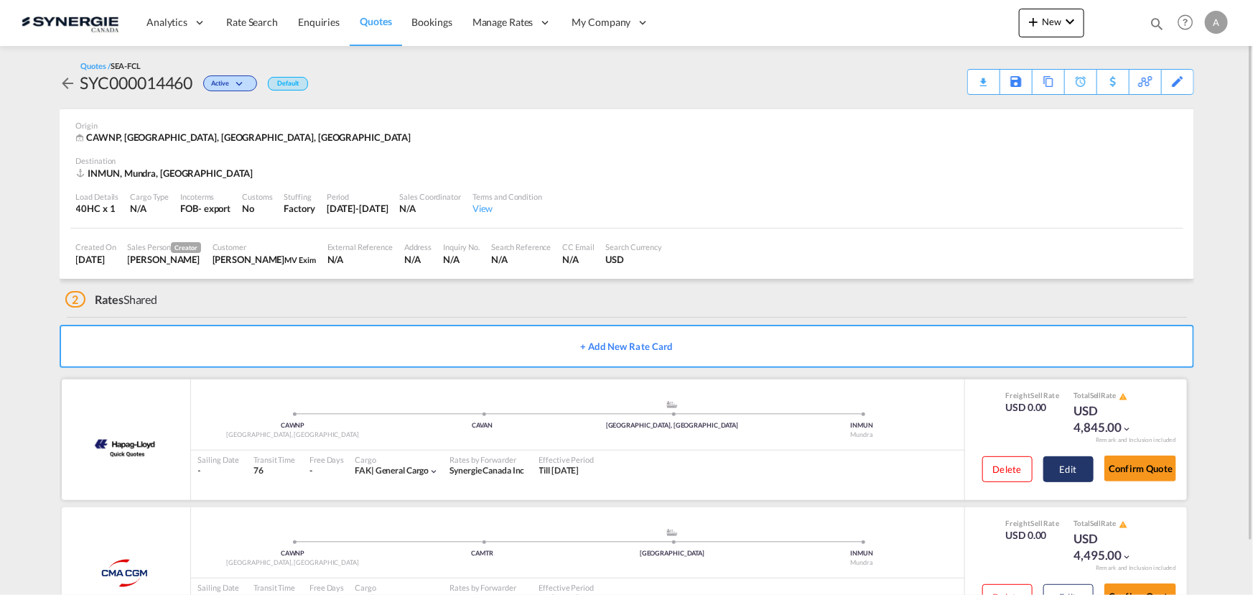
click at [1056, 475] on button "Edit" at bounding box center [1069, 469] width 50 height 26
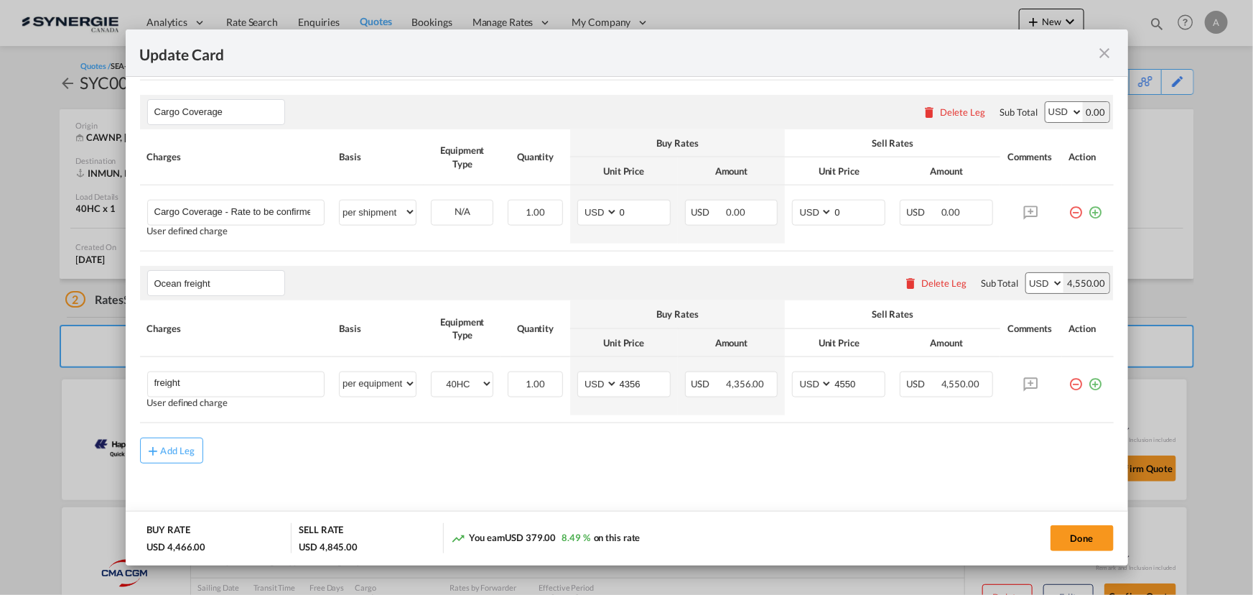
scroll to position [794, 0]
click at [1102, 58] on md-icon "icon-close fg-AAA8AD m-0 pointer" at bounding box center [1105, 53] width 17 height 17
